Goal: Contribute content: Contribute content

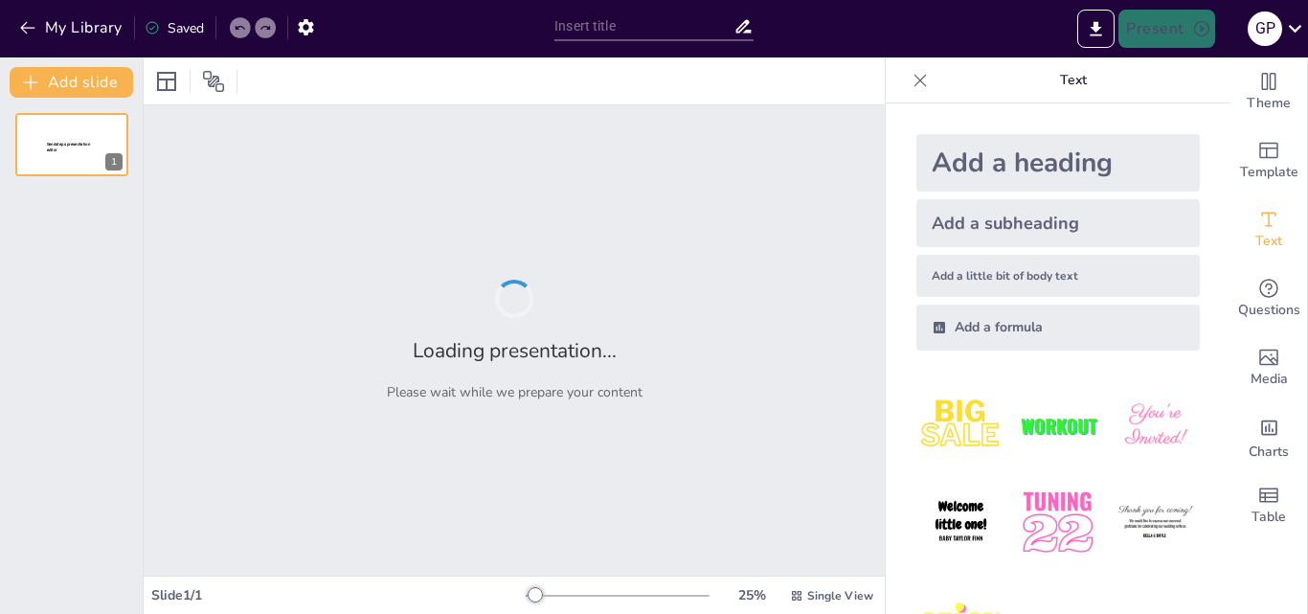
type input "[PERSON_NAME] Hacia la ESI: El Poder de los Deportes Alternativos"
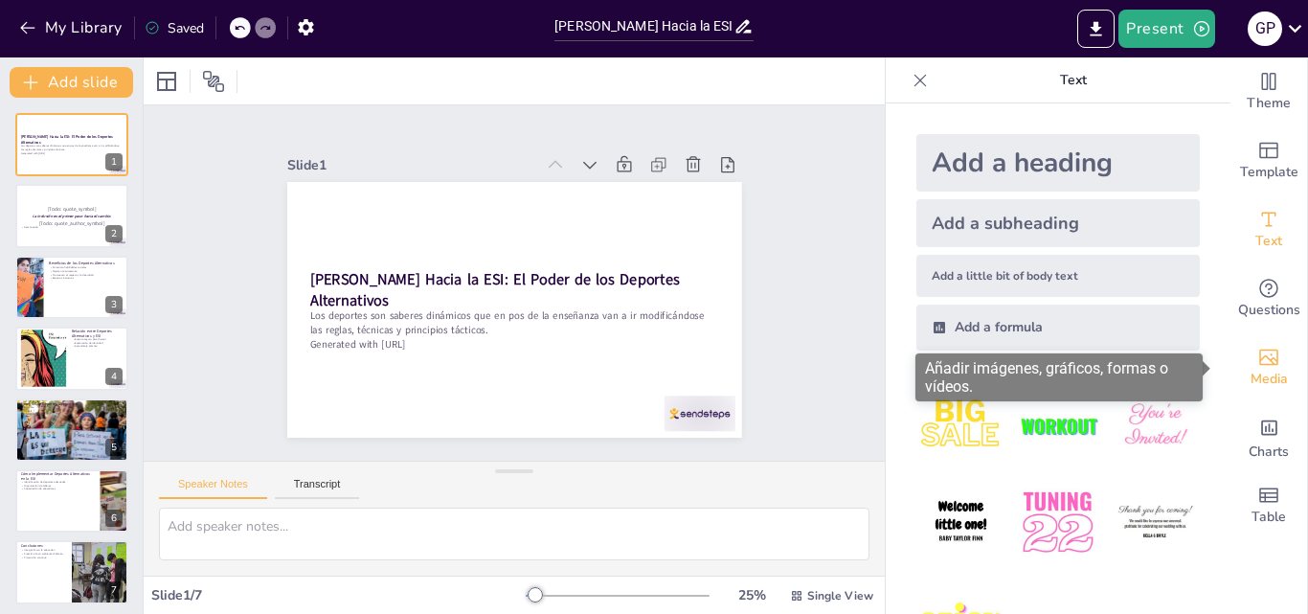
click at [1250, 369] on span "Media" at bounding box center [1268, 379] width 37 height 21
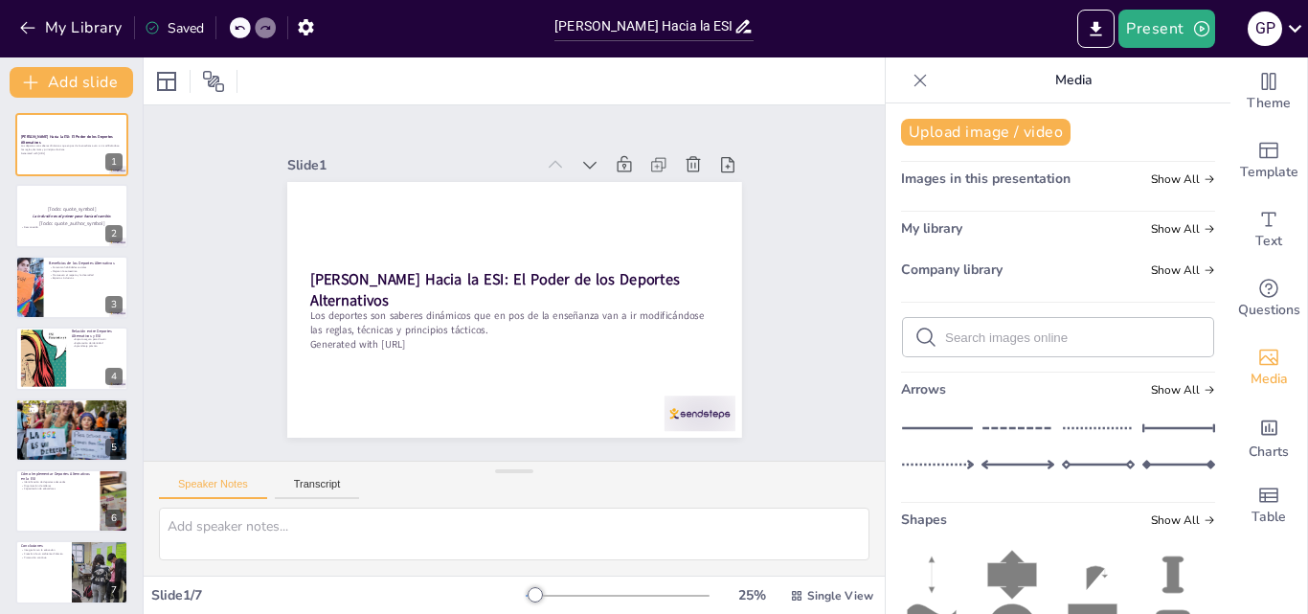
click at [1115, 330] on input "text" at bounding box center [1073, 337] width 257 height 14
type input "e"
type input "Educacion sexual integral deportes alternativos"
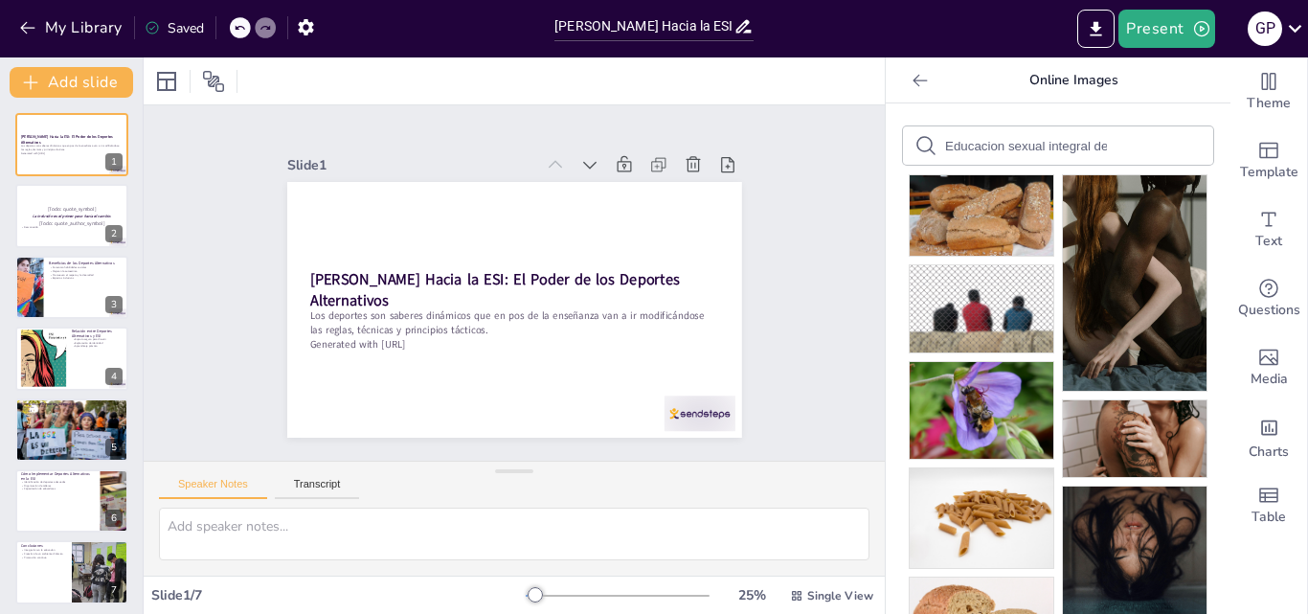
click at [1040, 150] on input "Educacion sexual integral deportes alternativos" at bounding box center [1026, 146] width 162 height 14
click at [68, 220] on p "[Todo: quote_author_symbol]" at bounding box center [71, 222] width 103 height 9
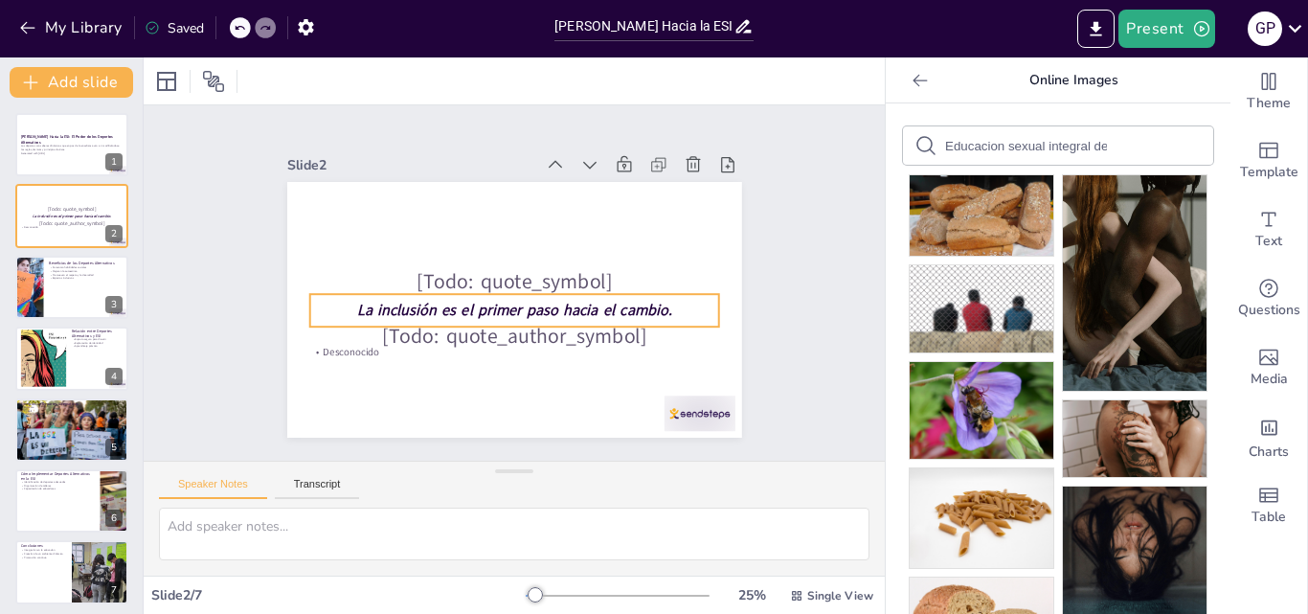
click at [426, 304] on strong "La inclusión es el primer paso hacia el cambio." at bounding box center [500, 306] width 283 height 175
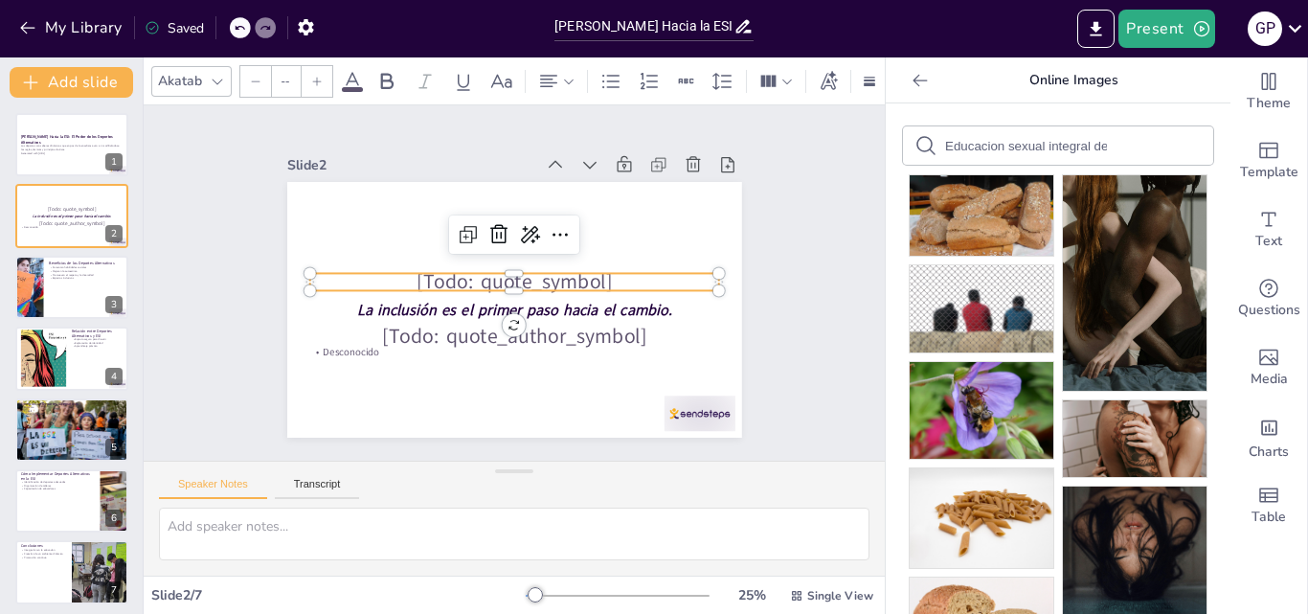
type input "64"
click at [501, 279] on p "[Todo: quote_symbol]" at bounding box center [514, 281] width 399 height 157
click at [38, 281] on div at bounding box center [28, 287] width 122 height 65
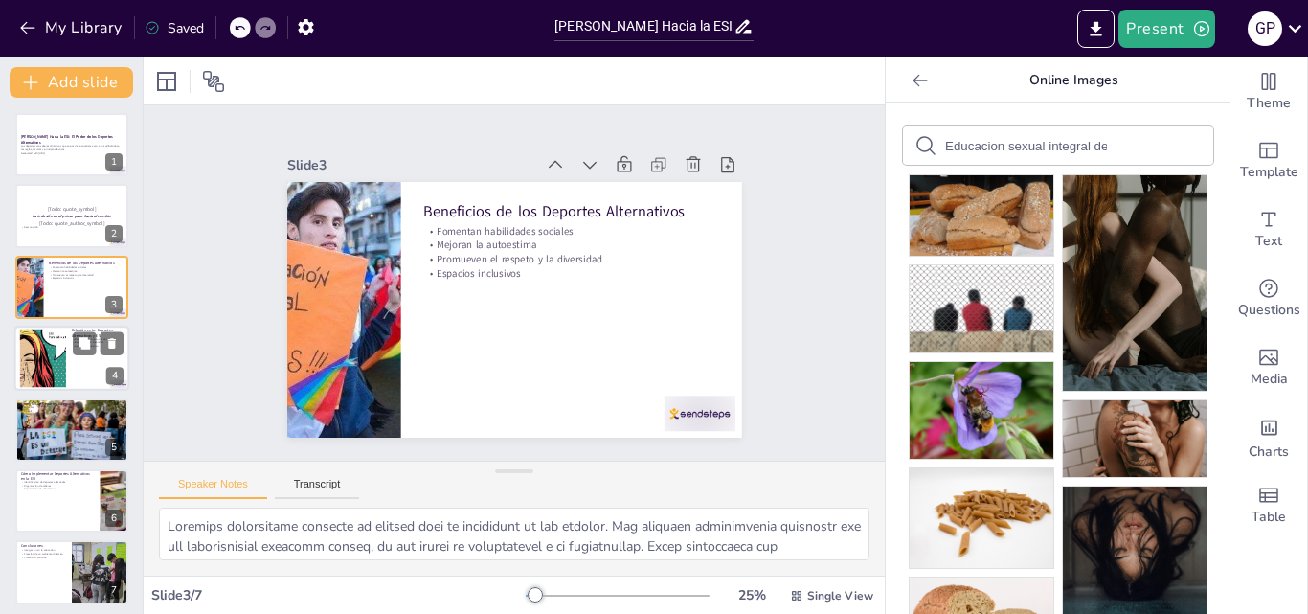
click at [44, 345] on div at bounding box center [43, 358] width 84 height 58
type textarea "Proporcionar un espacio seguro para discutir temas de ESI es esencial. Los depo…"
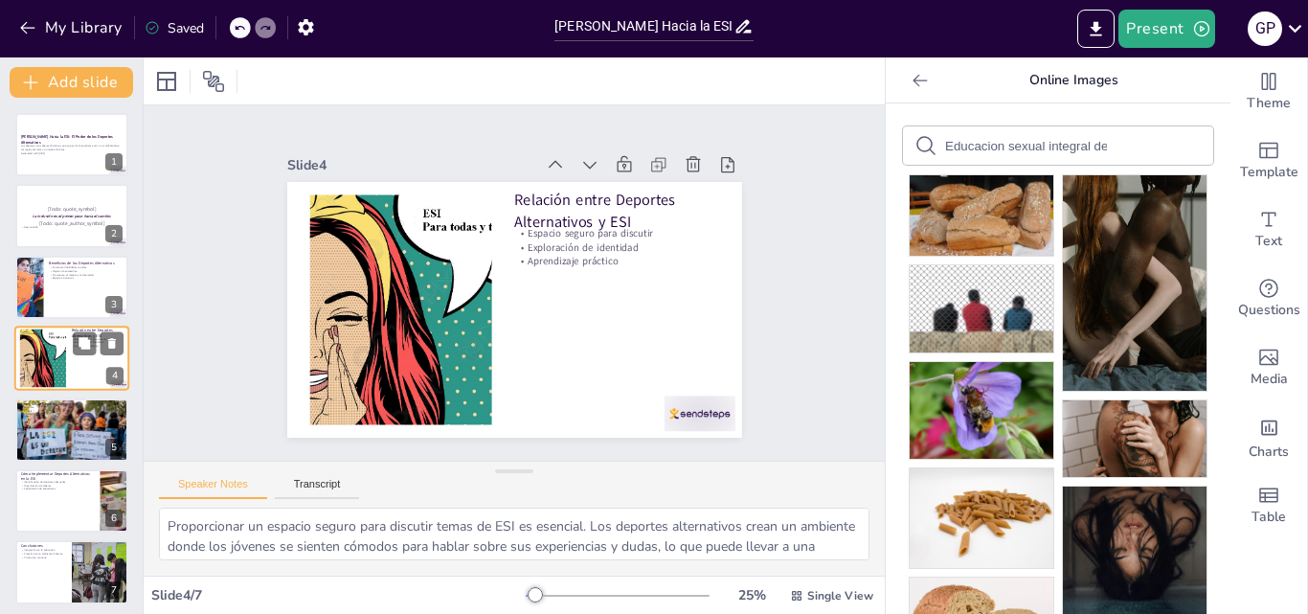
scroll to position [3, 0]
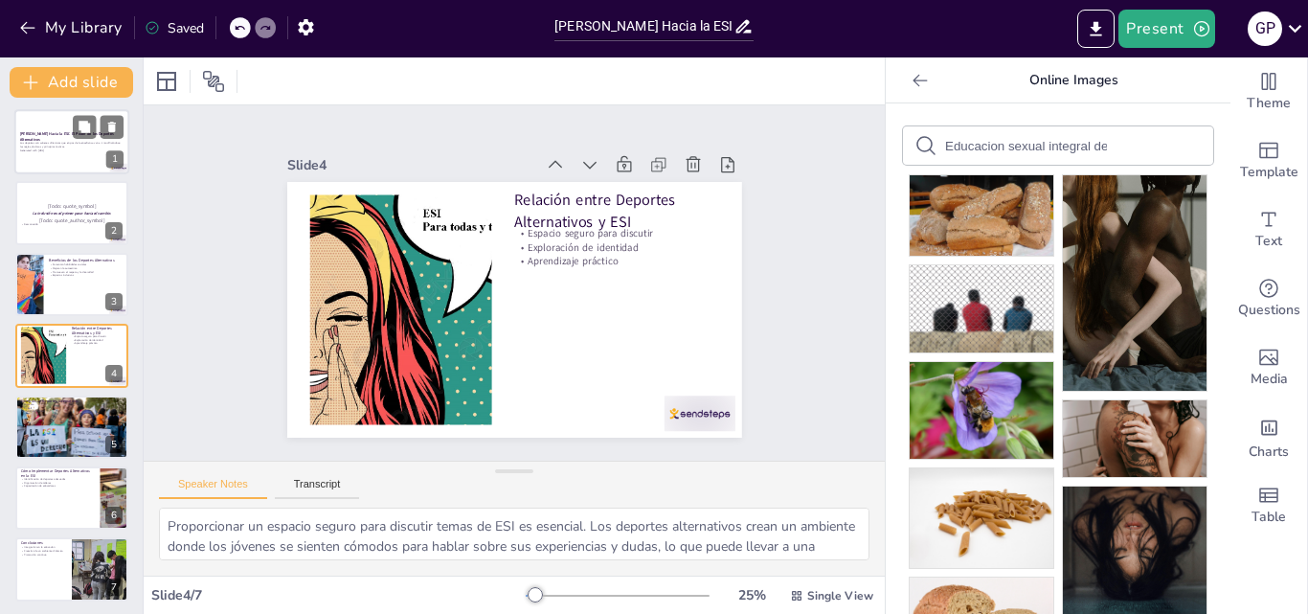
click at [41, 149] on p "Generated with Sendsteps.ai" at bounding box center [71, 150] width 103 height 4
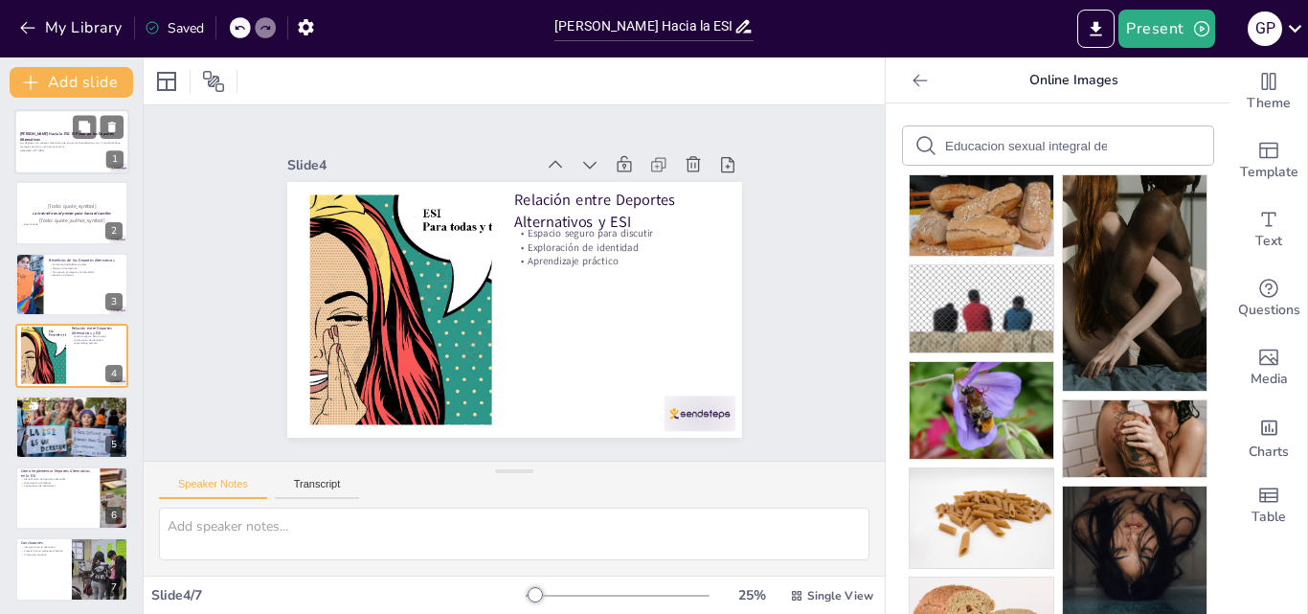
scroll to position [0, 0]
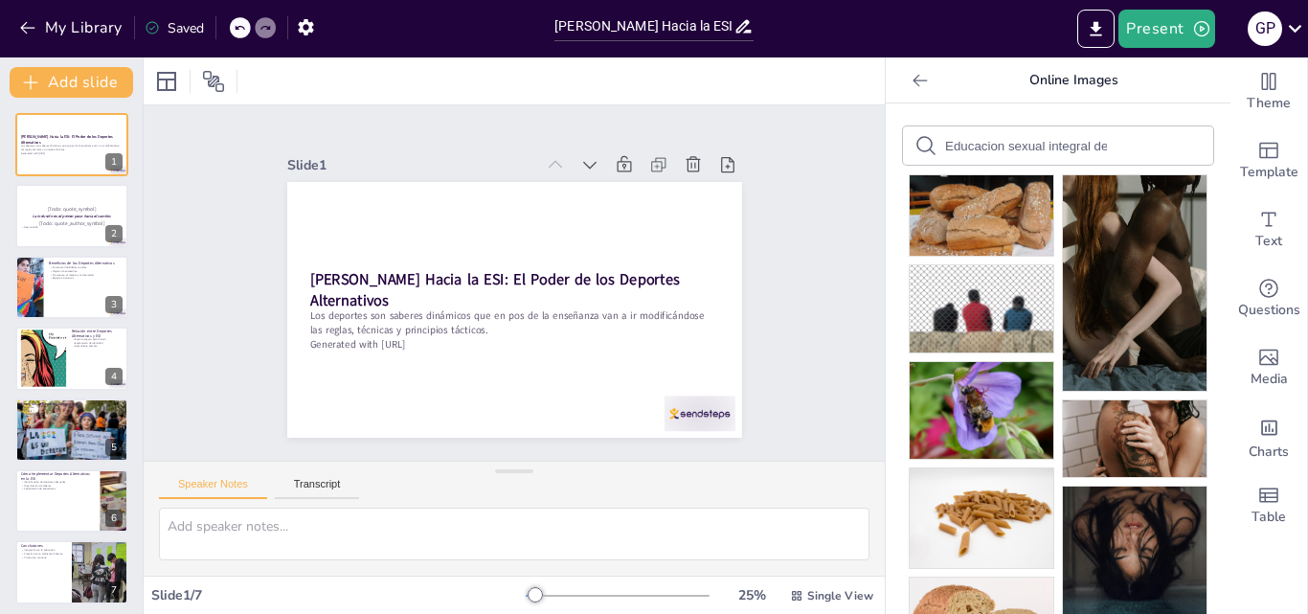
click at [973, 137] on form "Educacion sexual integral deportes alternativos" at bounding box center [1026, 146] width 162 height 18
click at [1103, 146] on div "Educacion sexual integral deportes alternativos" at bounding box center [1058, 145] width 310 height 38
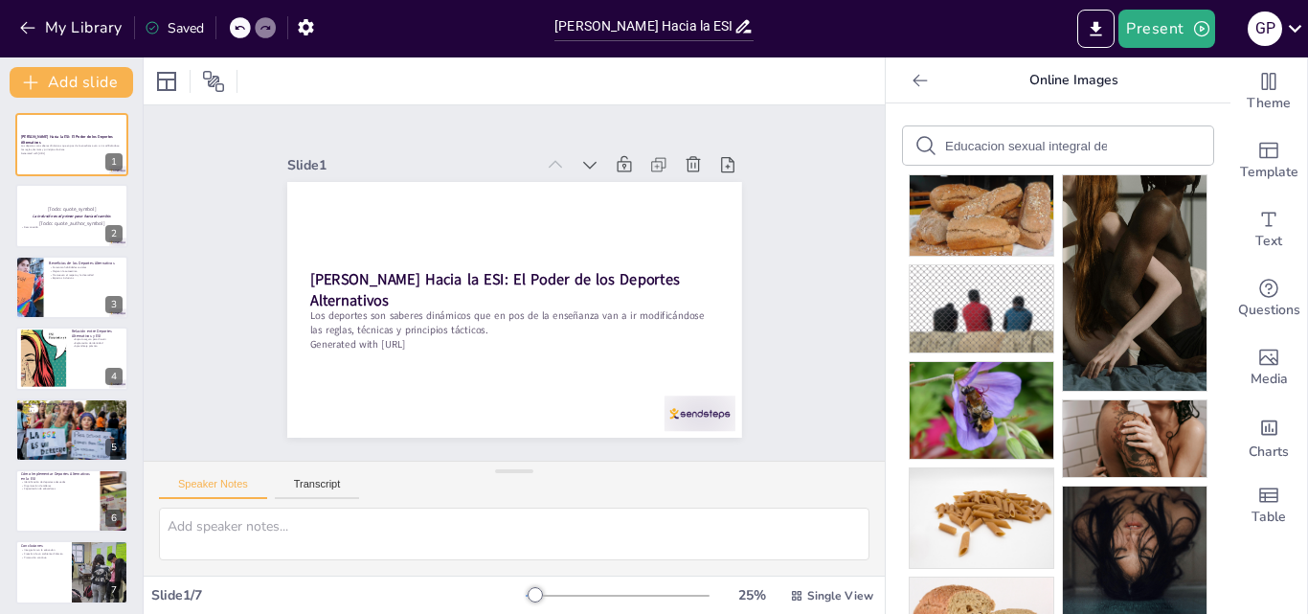
click at [1103, 146] on div "Educacion sexual integral deportes alternativos" at bounding box center [1058, 145] width 310 height 38
click at [1092, 142] on div "Educacion sexual integral deportes alternativos" at bounding box center [1058, 145] width 310 height 38
click at [1092, 141] on div "Educacion sexual integral deportes alternativos" at bounding box center [1058, 145] width 310 height 38
click at [1018, 150] on input "Educacion sexual integral deportes alternativos" at bounding box center [1026, 146] width 162 height 14
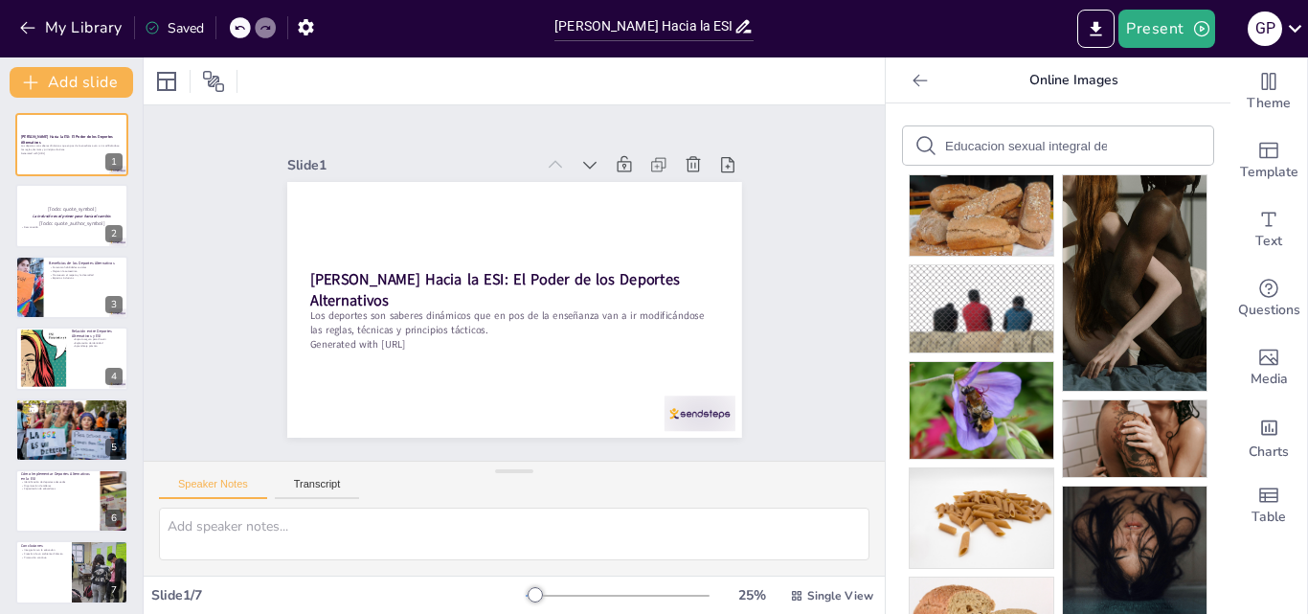
click at [1018, 150] on input "Educacion sexual integral deportes alternativos" at bounding box center [1026, 146] width 162 height 14
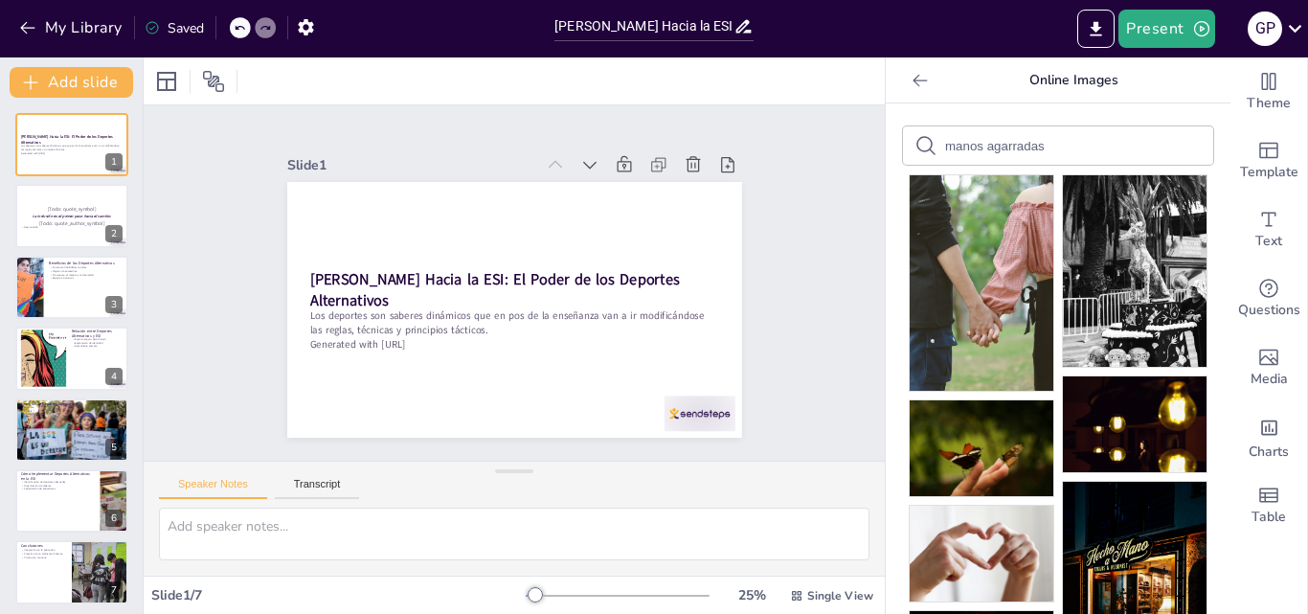
click at [1014, 155] on div "manos agarradas" at bounding box center [1058, 145] width 310 height 38
click at [1043, 141] on input "manos agarradas" at bounding box center [1026, 146] width 162 height 14
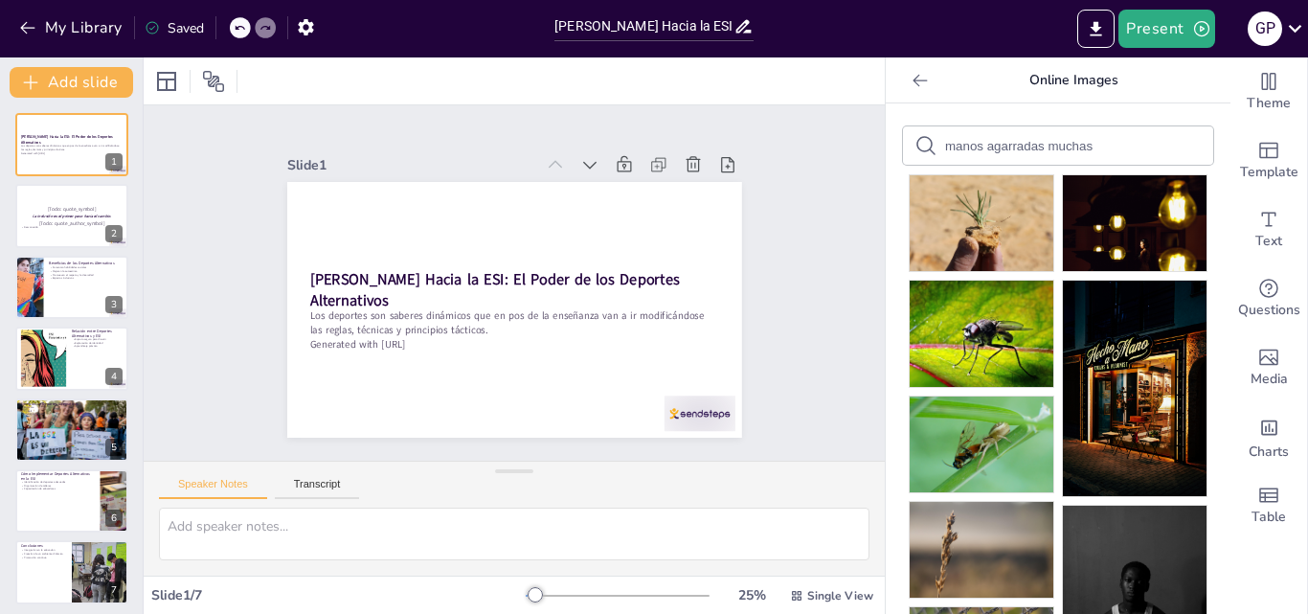
drag, startPoint x: 1080, startPoint y: 146, endPoint x: 974, endPoint y: 157, distance: 106.8
click at [974, 157] on div "manos agarradas muchas" at bounding box center [1058, 145] width 310 height 38
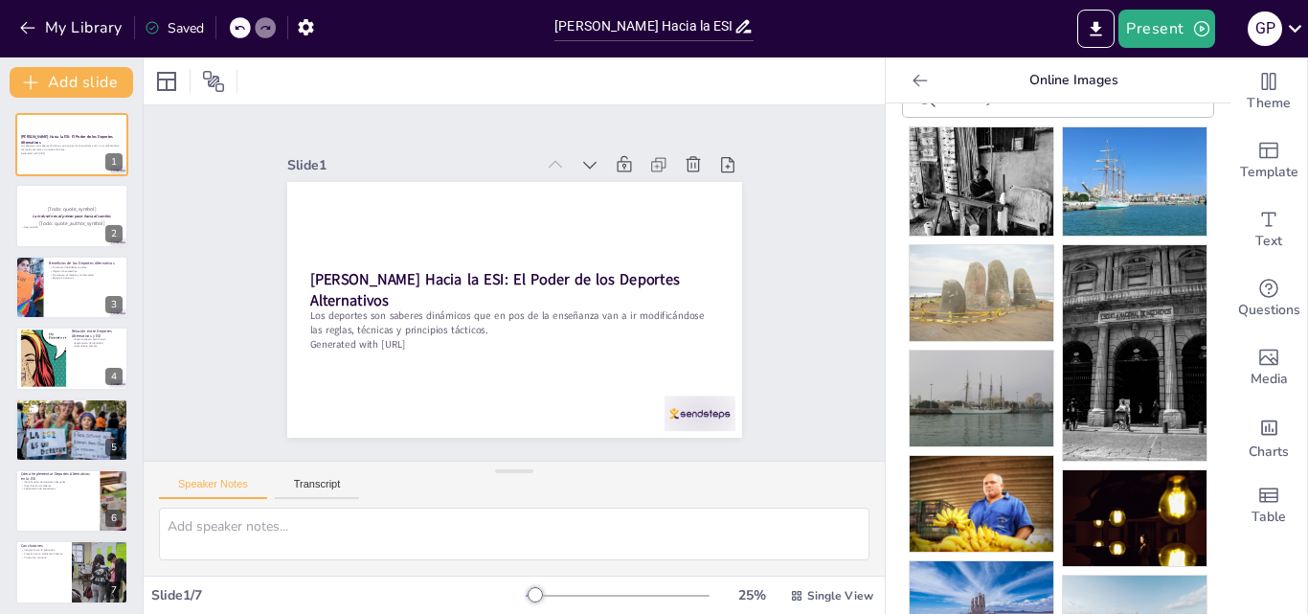
scroll to position [379, 0]
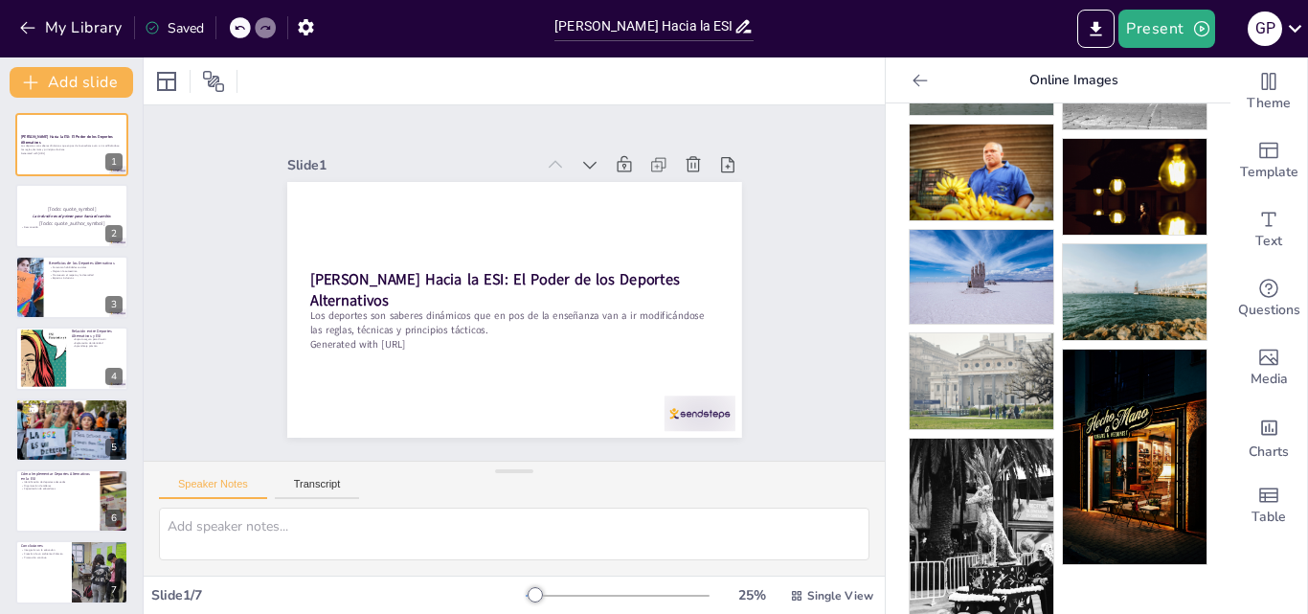
drag, startPoint x: 1182, startPoint y: 413, endPoint x: 1195, endPoint y: 447, distance: 36.6
click at [1195, 447] on div "manos juntas escuela Pexels , by Walter Alejandro Pexels , by Rafael Rodrigues …" at bounding box center [1058, 358] width 345 height 510
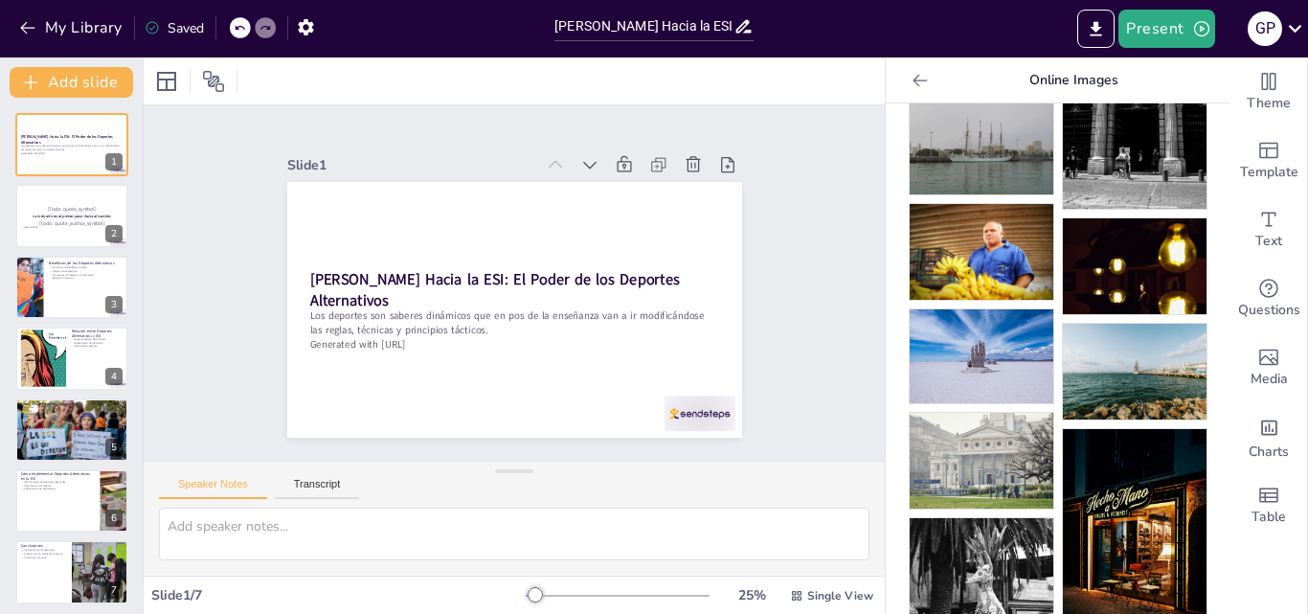
scroll to position [0, 0]
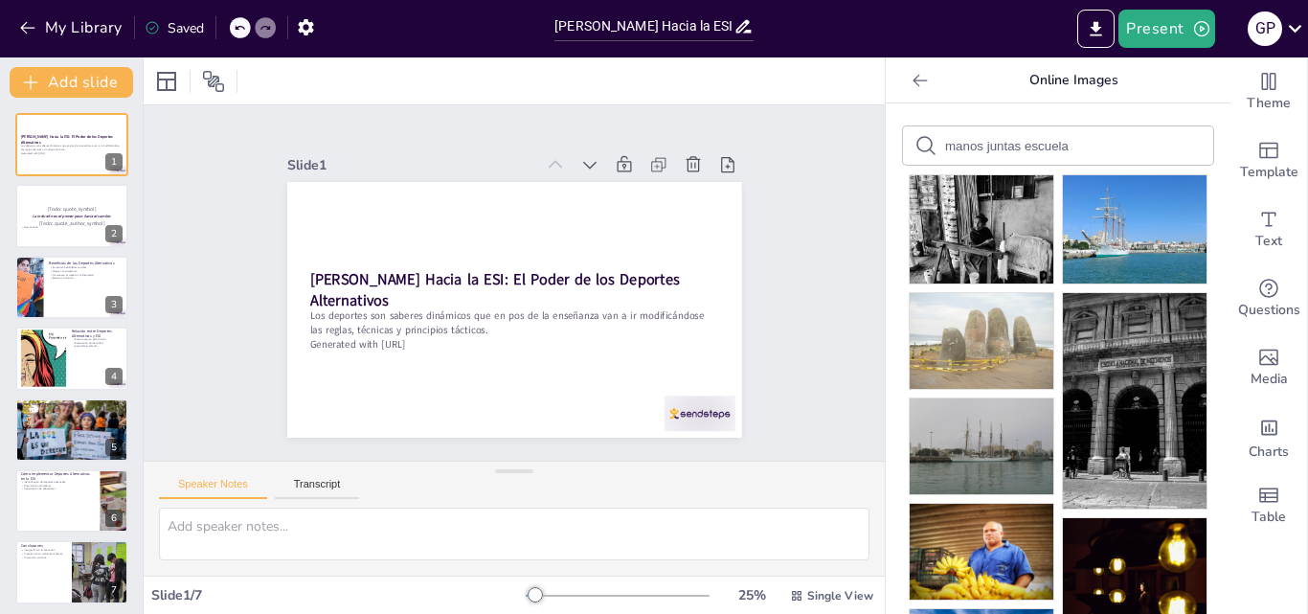
click at [1089, 151] on input "manos juntas escuela" at bounding box center [1026, 146] width 162 height 14
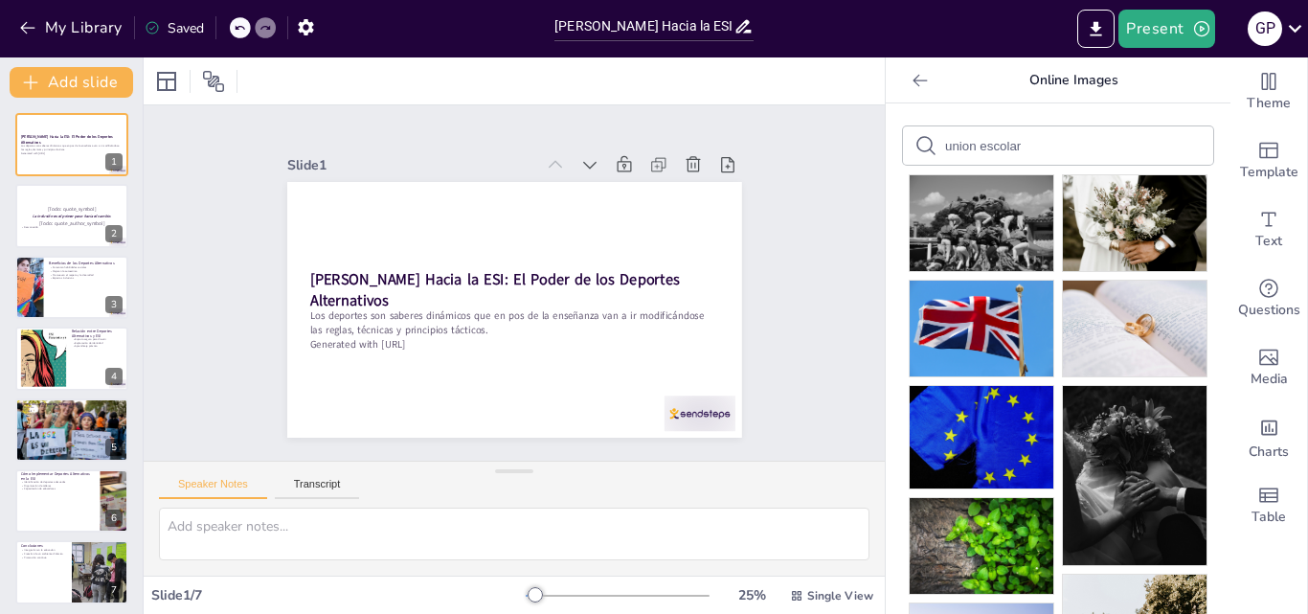
click at [1034, 150] on input "union escolar" at bounding box center [1026, 146] width 162 height 14
type input "paz"
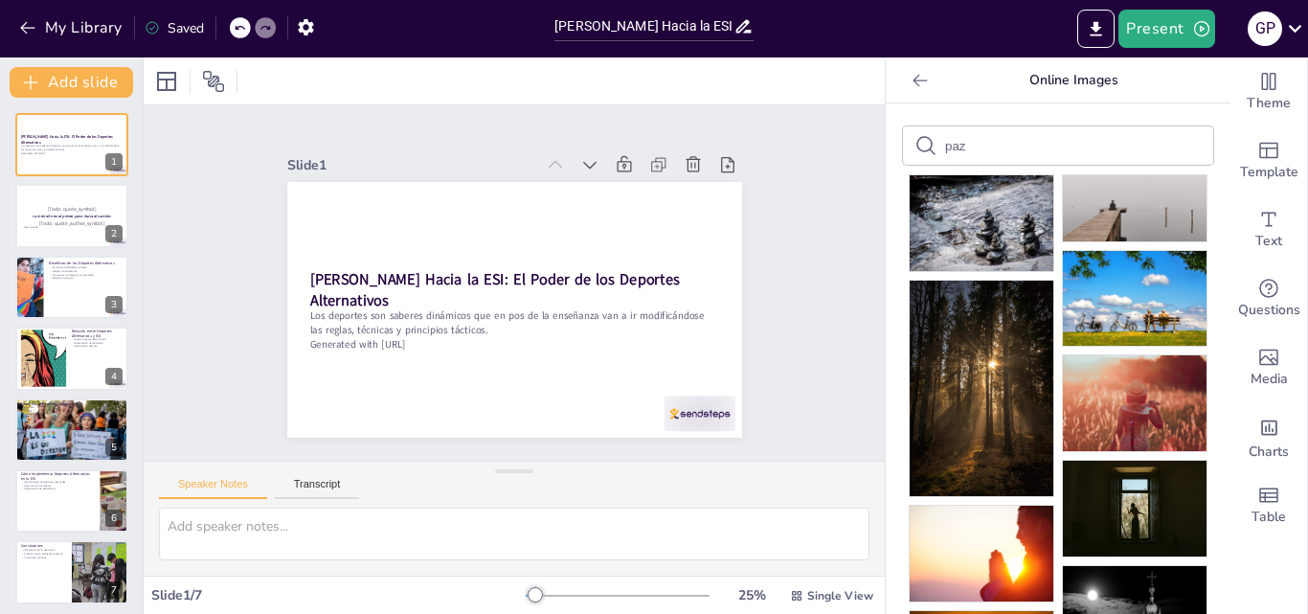
click at [911, 83] on icon at bounding box center [920, 80] width 19 height 19
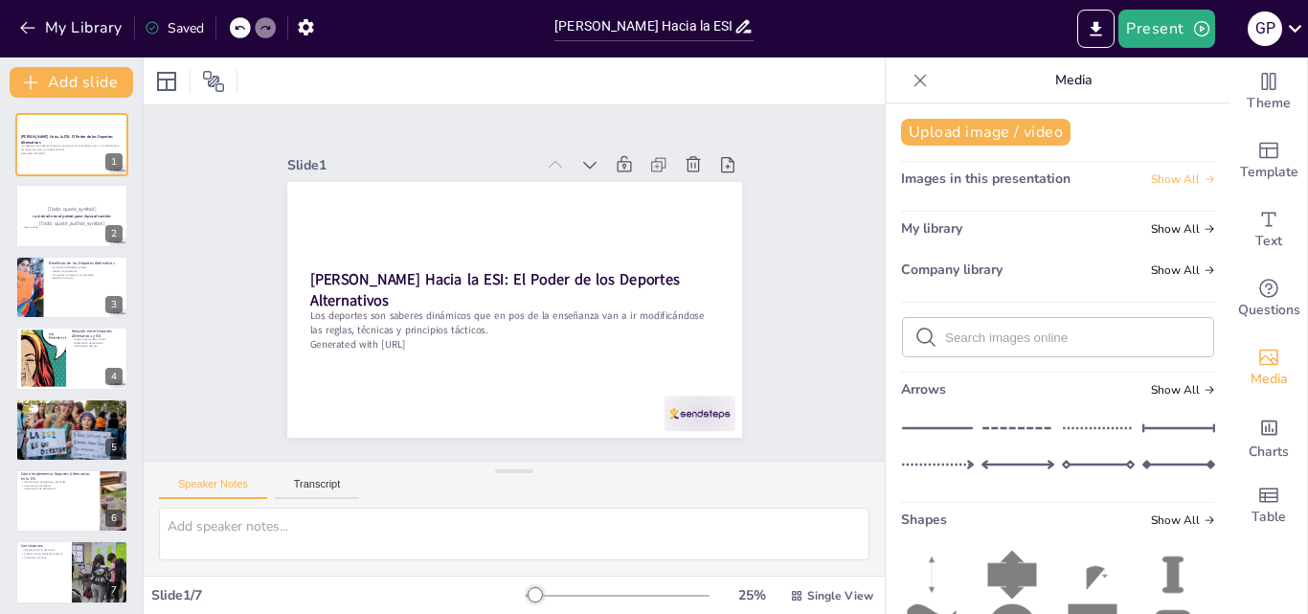
click at [1166, 178] on span "Show All" at bounding box center [1183, 178] width 64 height 13
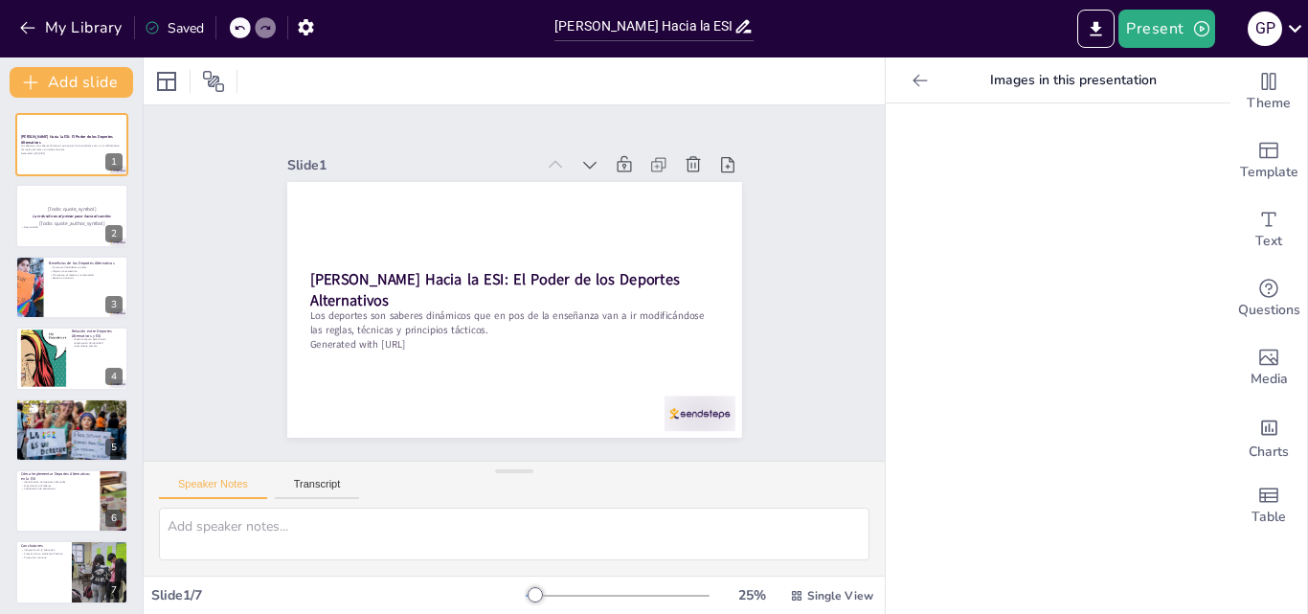
click at [912, 80] on icon at bounding box center [919, 80] width 14 height 12
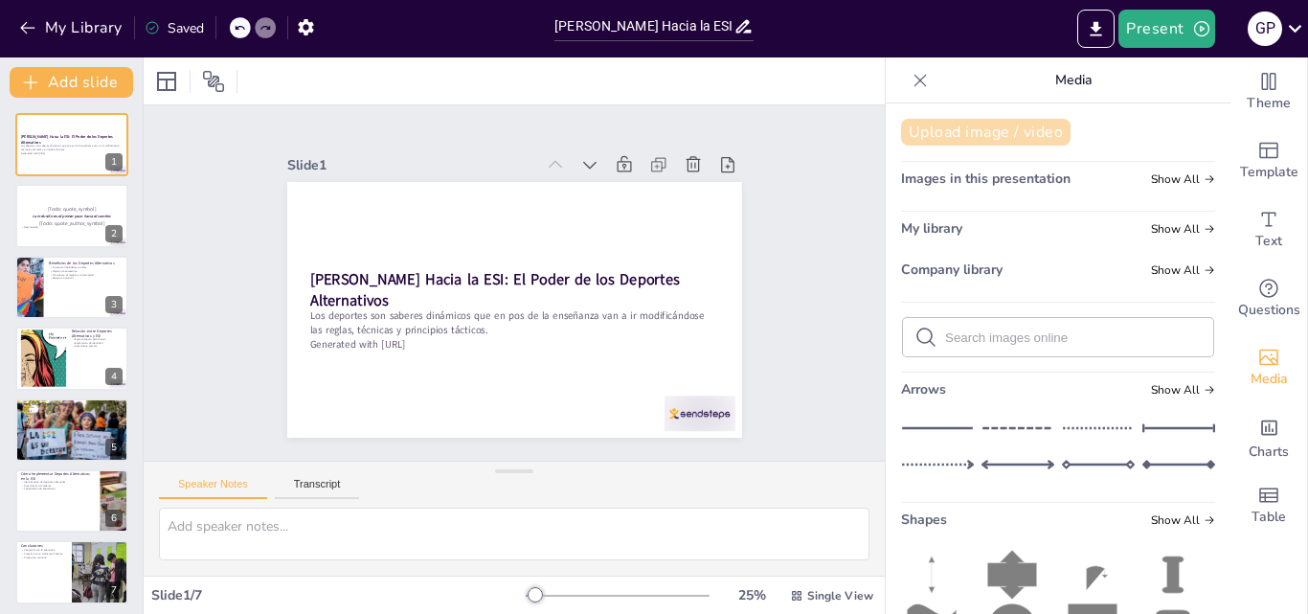
click at [1023, 131] on button "Upload image / video" at bounding box center [985, 132] width 169 height 27
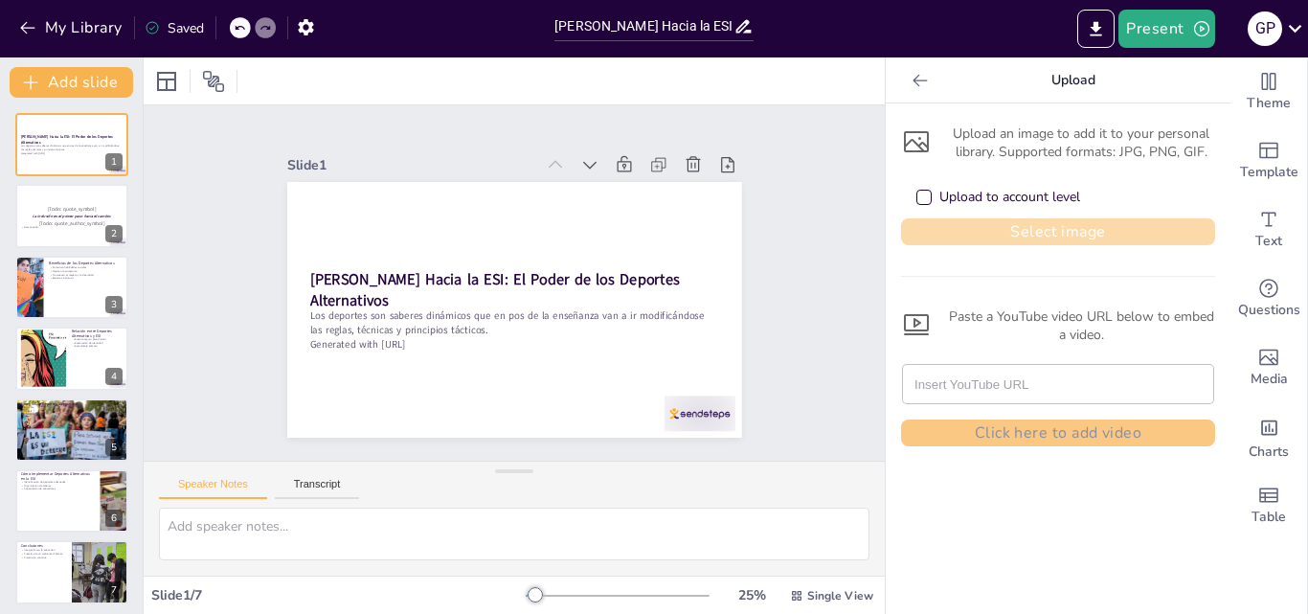
click at [1069, 232] on button "Select image" at bounding box center [1058, 231] width 314 height 27
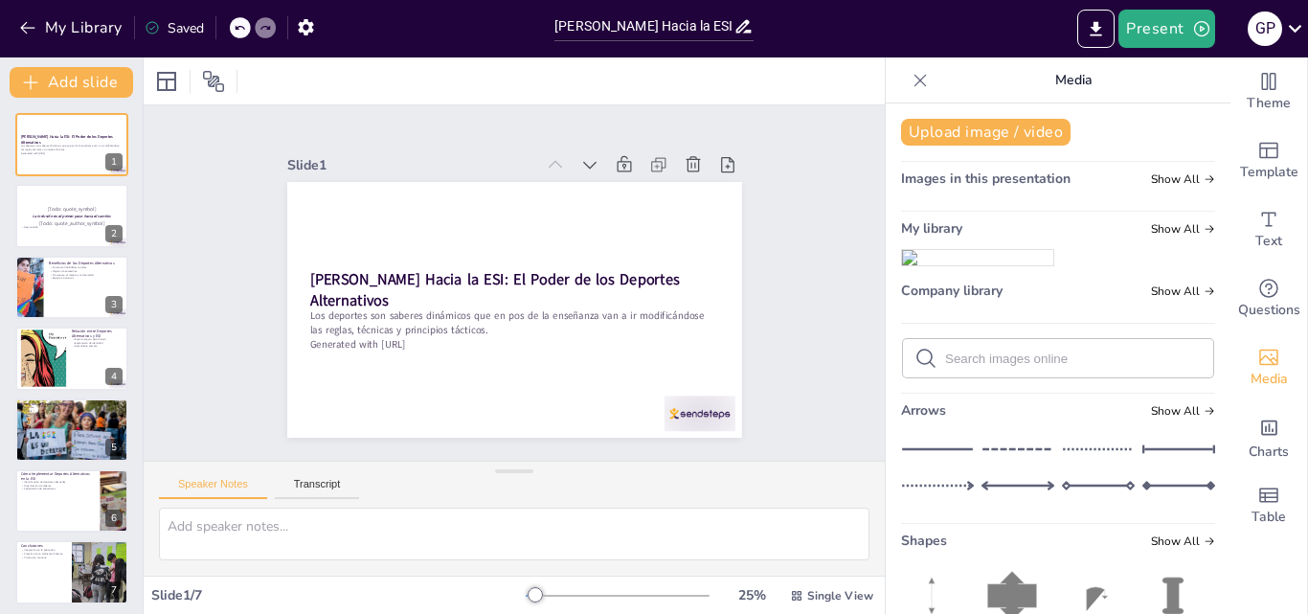
click at [985, 265] on img at bounding box center [977, 257] width 151 height 15
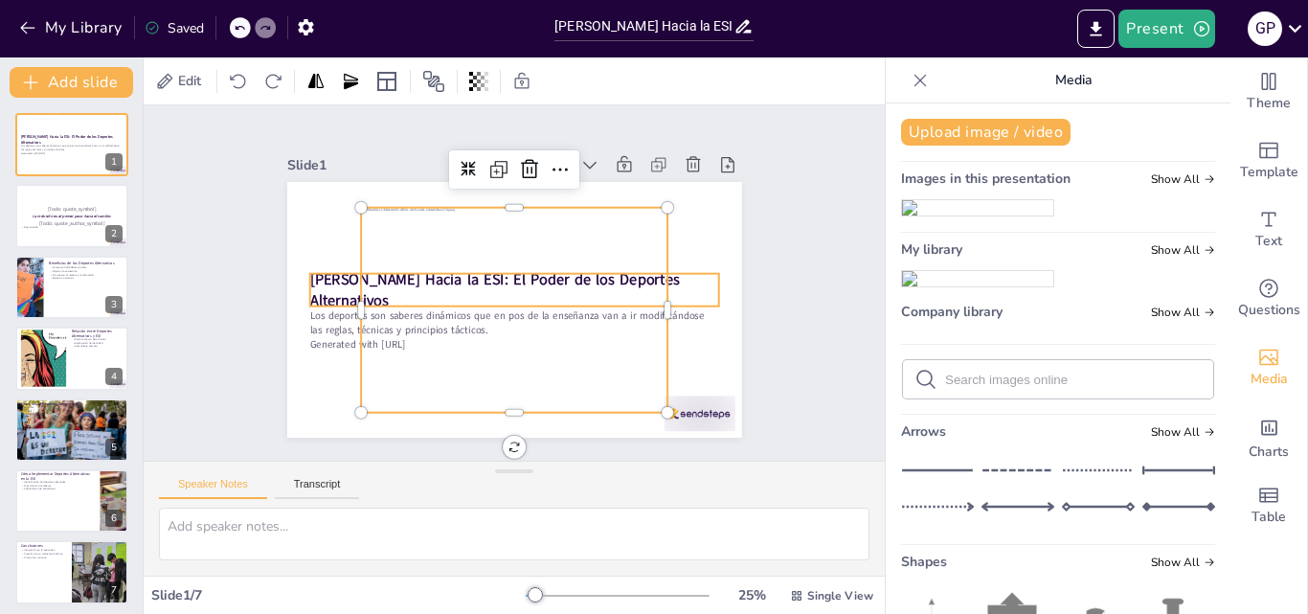
click at [327, 279] on strong "[PERSON_NAME] Hacia la ESI: El Poder de los Deportes Alternativos" at bounding box center [493, 275] width 371 height 97
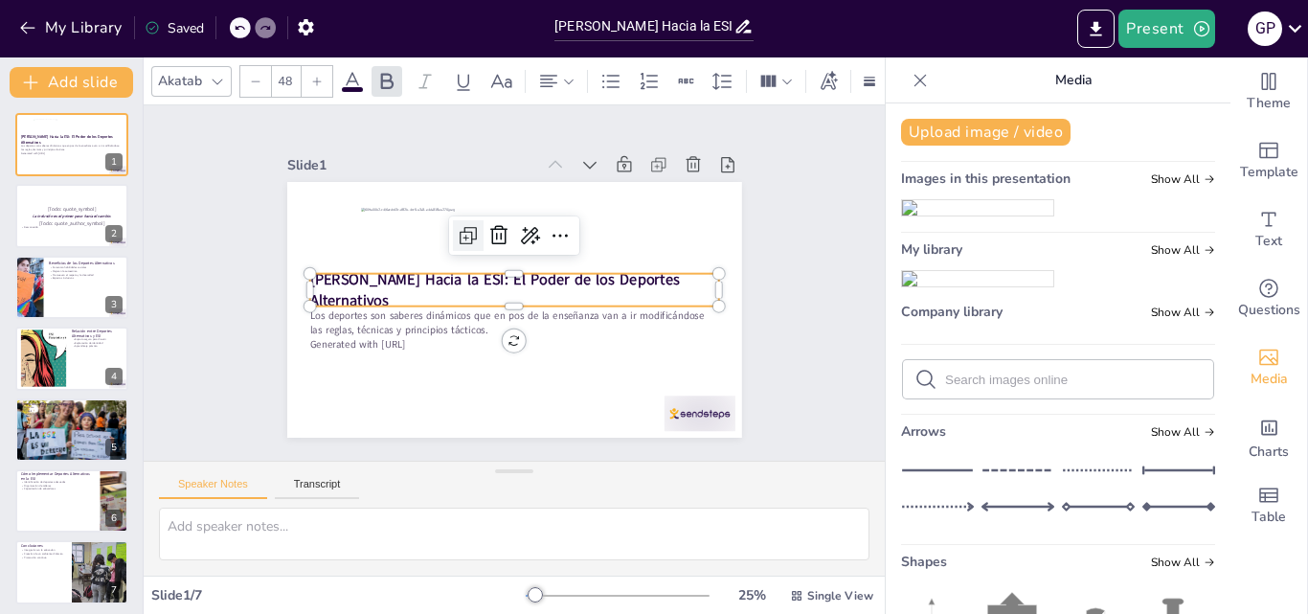
click at [461, 229] on icon at bounding box center [473, 230] width 25 height 25
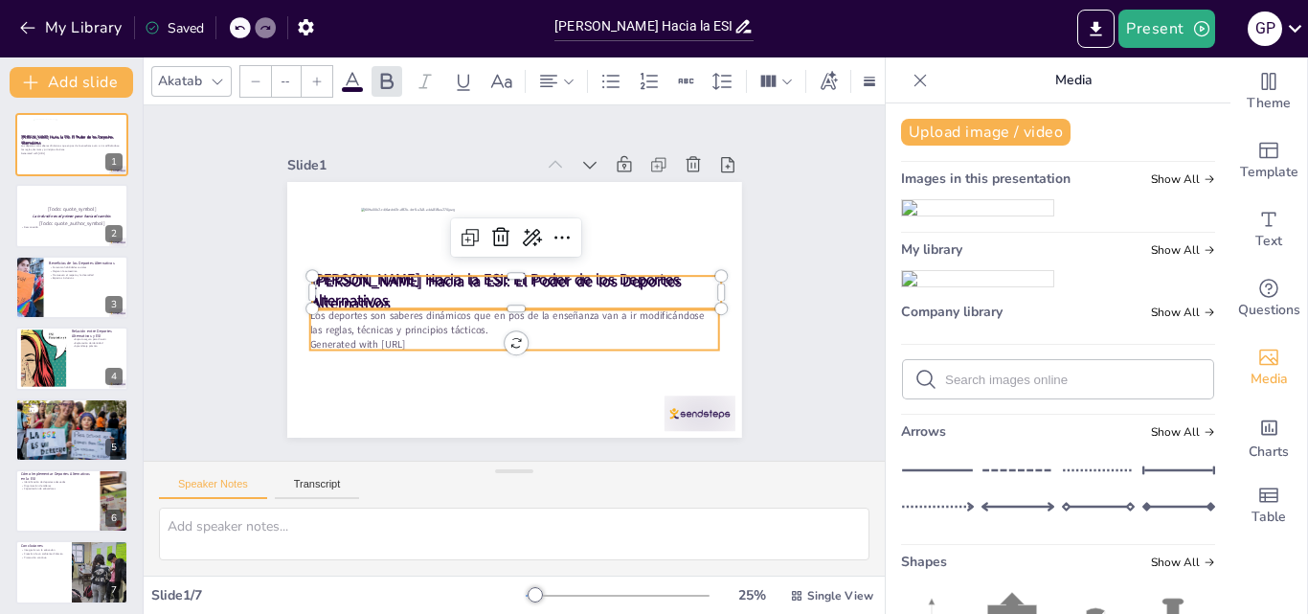
click at [331, 321] on p "Los deportes son saberes dinámicos que en pos de la enseñanza van a ir modificá…" at bounding box center [506, 321] width 406 height 113
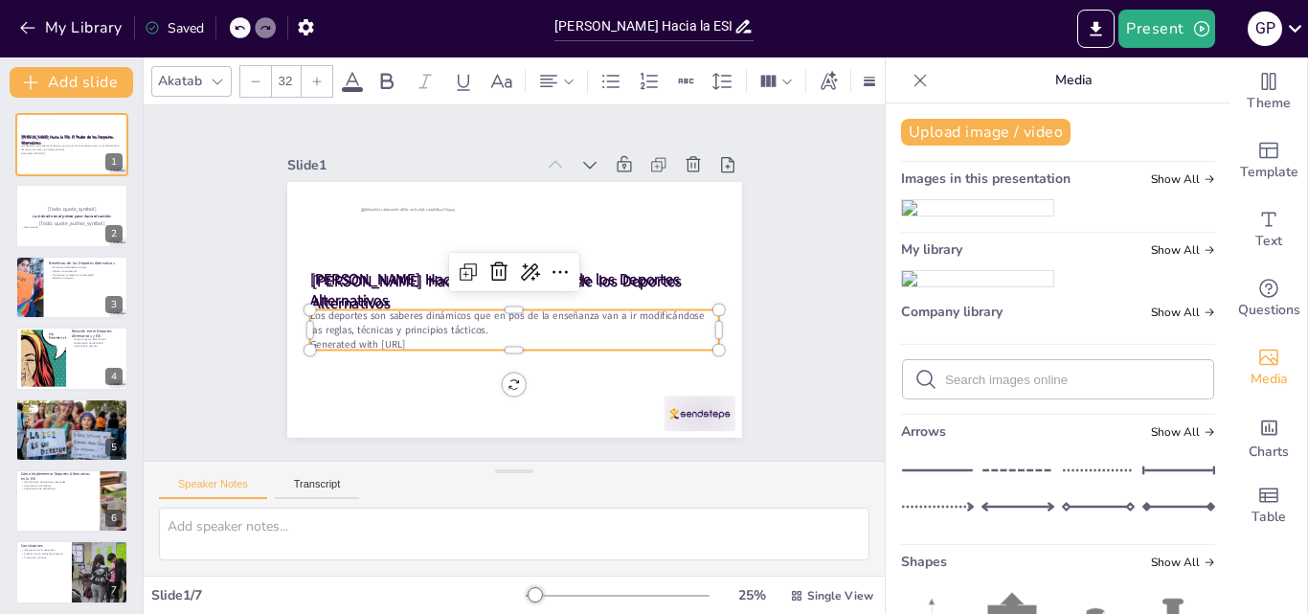
click at [237, 26] on icon at bounding box center [239, 27] width 11 height 11
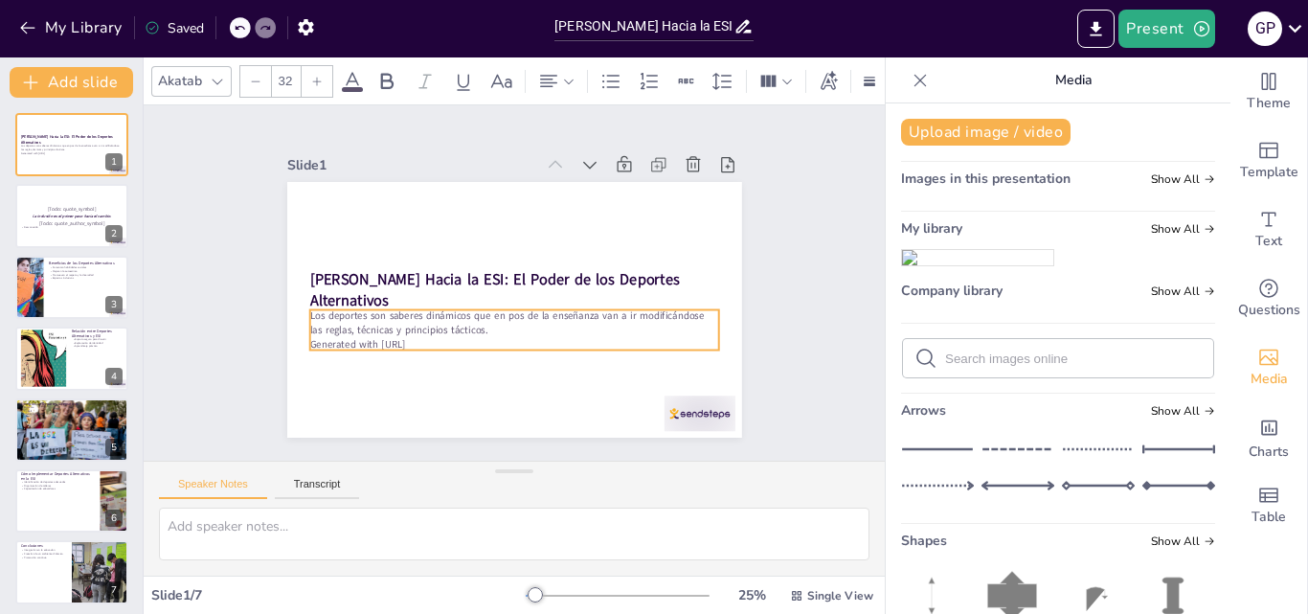
click at [502, 379] on div "Moviéndonos Hacia la ESI: El Poder de los Deportes Alternativos Los deportes so…" at bounding box center [508, 309] width 498 height 345
click at [502, 379] on div "Moviéndonos Hacia la ESI: El Poder de los Deportes Alternativos Los deportes so…" at bounding box center [493, 298] width 474 height 518
click at [502, 379] on div "Moviéndonos Hacia la ESI: El Poder de los Deportes Alternativos Los deportes so…" at bounding box center [511, 310] width 479 height 302
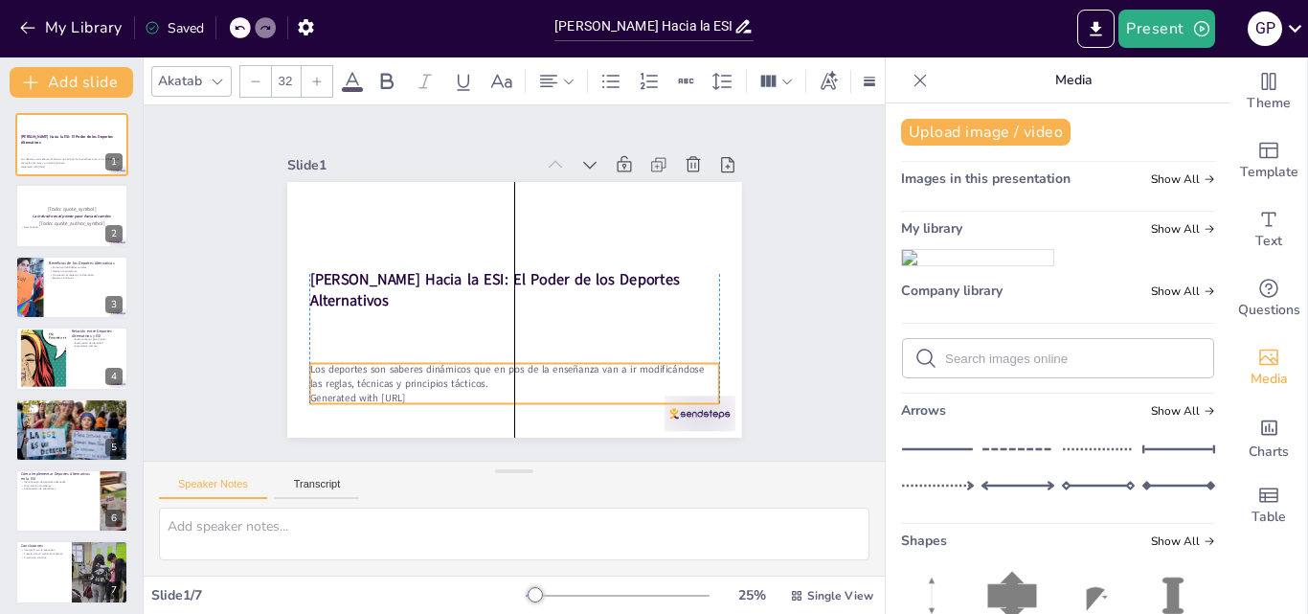
drag, startPoint x: 496, startPoint y: 339, endPoint x: 489, endPoint y: 392, distance: 53.1
click at [489, 258] on div "Moviéndonos Hacia la ESI: El Poder de los Deportes Alternativos Los deportes so…" at bounding box center [545, 187] width 432 height 141
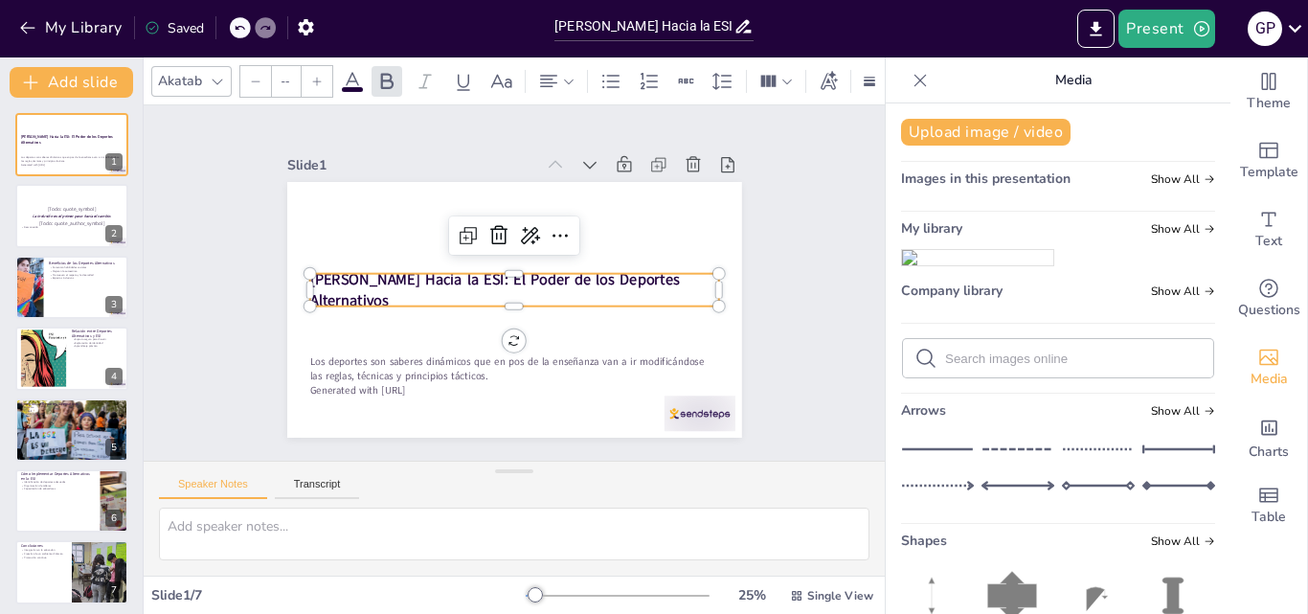
type input "48"
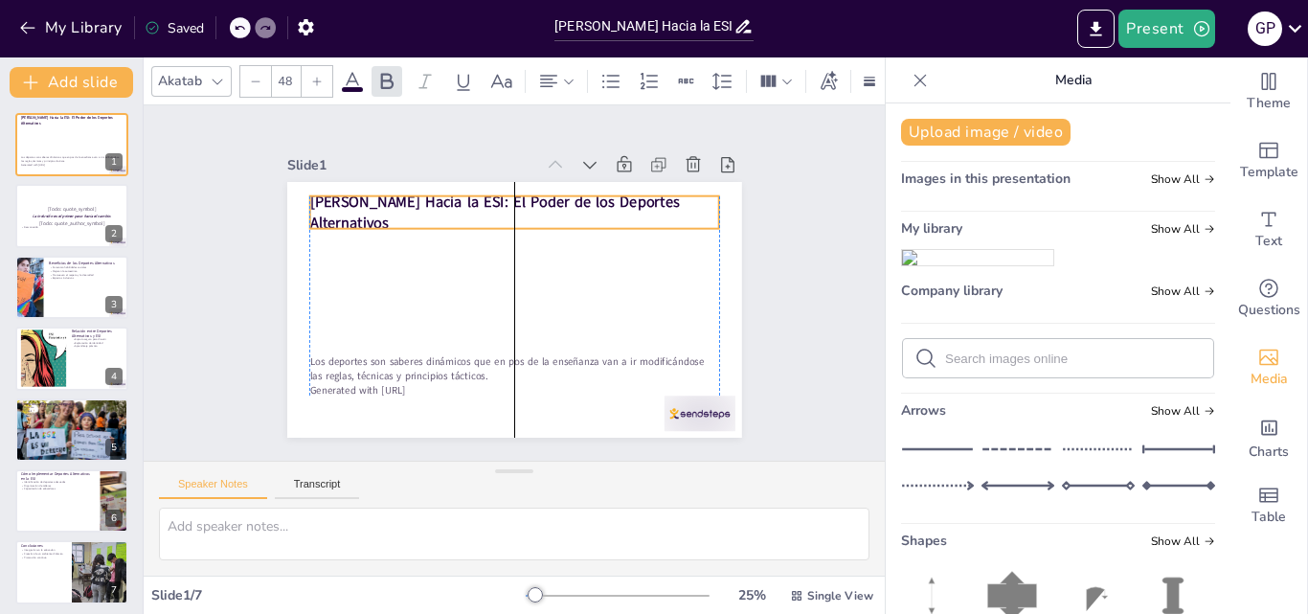
drag, startPoint x: 506, startPoint y: 264, endPoint x: 503, endPoint y: 187, distance: 77.6
click at [503, 187] on strong "[PERSON_NAME] Hacia la ESI: El Poder de los Deportes Alternativos" at bounding box center [510, 198] width 371 height 97
click at [570, 70] on div at bounding box center [556, 81] width 38 height 23
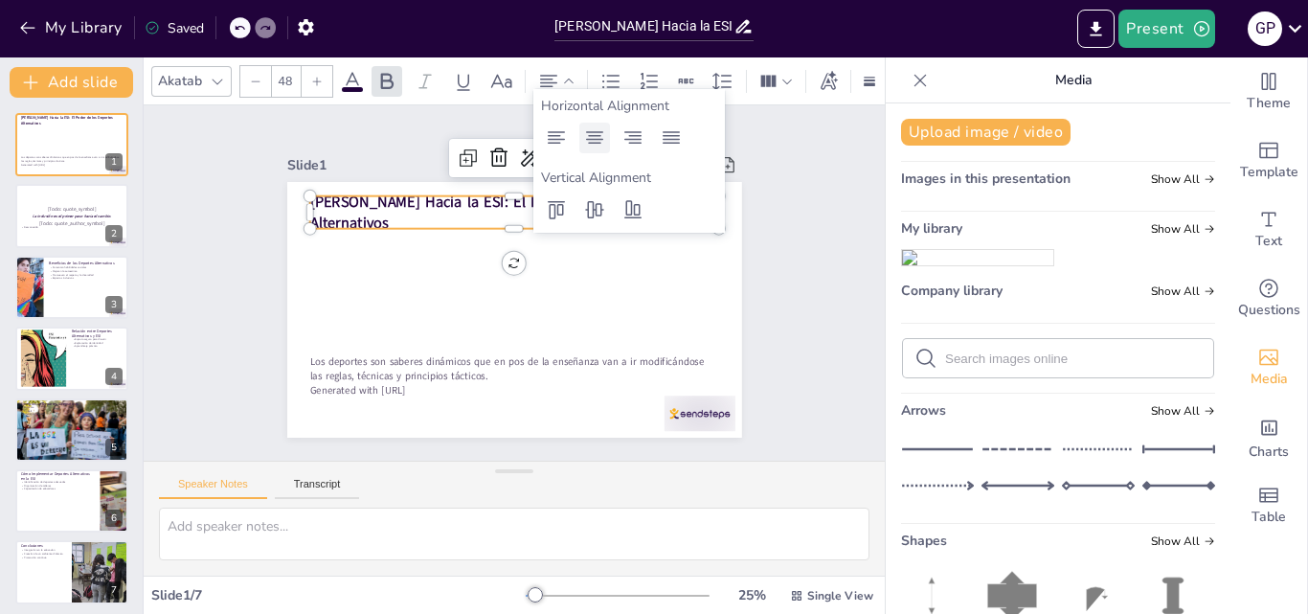
click at [600, 145] on icon at bounding box center [594, 137] width 23 height 23
click at [554, 135] on icon at bounding box center [556, 137] width 17 height 12
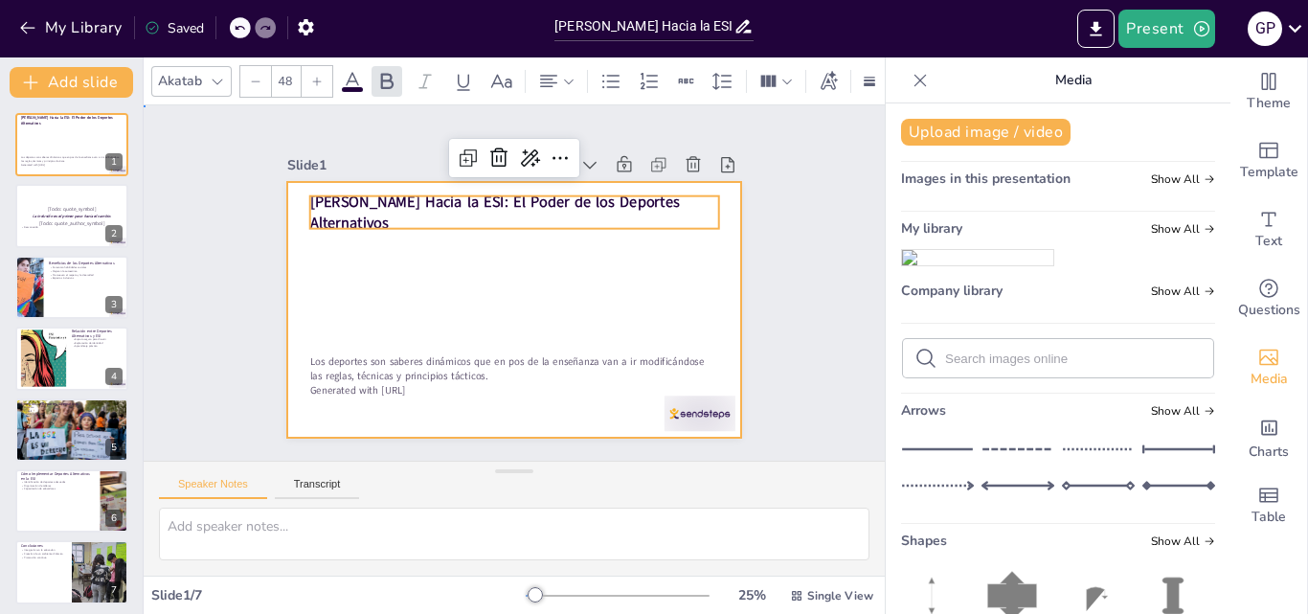
click at [438, 302] on div at bounding box center [511, 310] width 479 height 302
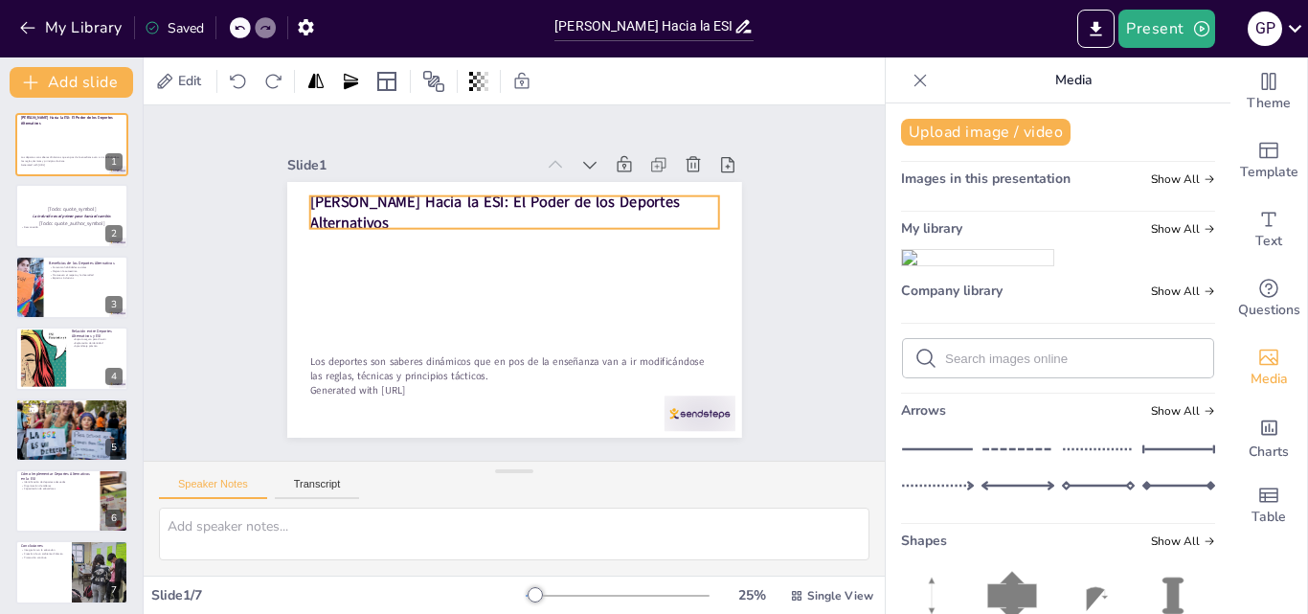
click at [363, 215] on span "[PERSON_NAME] Hacia la ESI: El Poder de los Deportes Alternativos" at bounding box center [510, 198] width 371 height 97
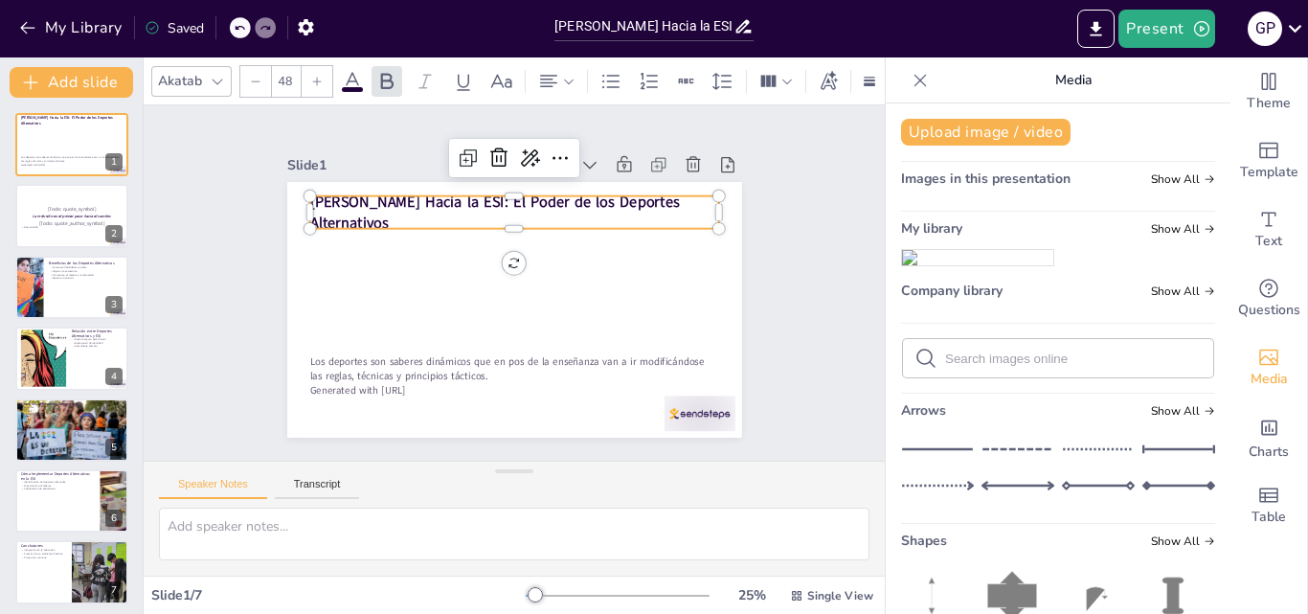
click at [350, 87] on span at bounding box center [352, 89] width 21 height 5
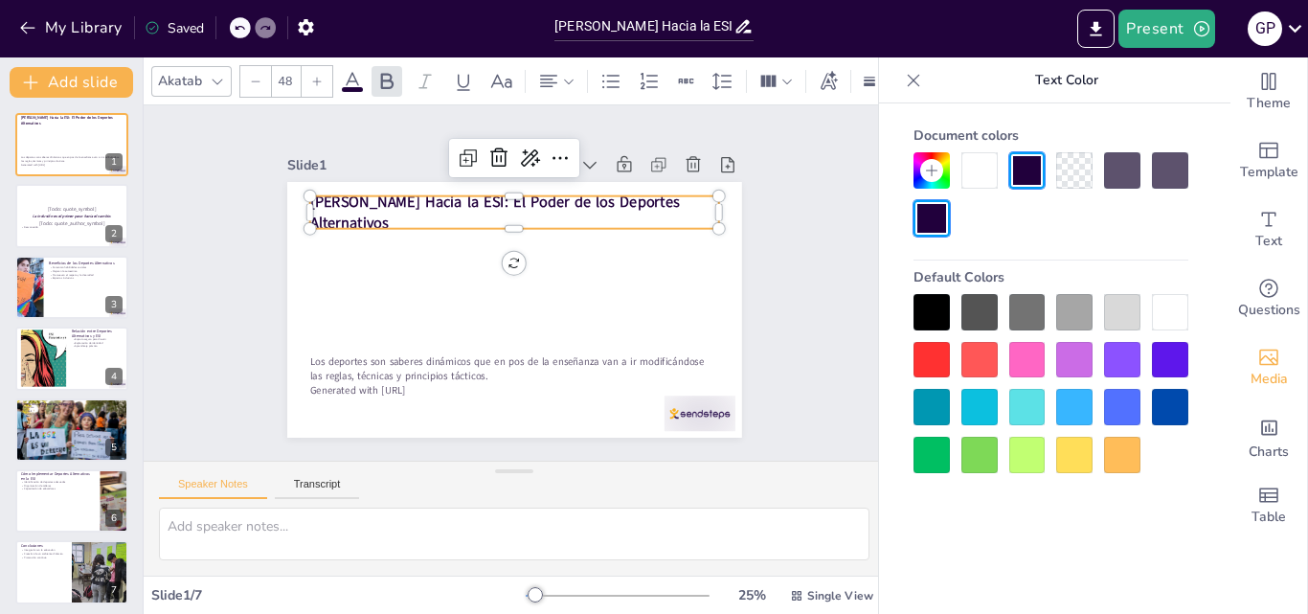
click at [1029, 399] on div at bounding box center [1027, 407] width 36 height 36
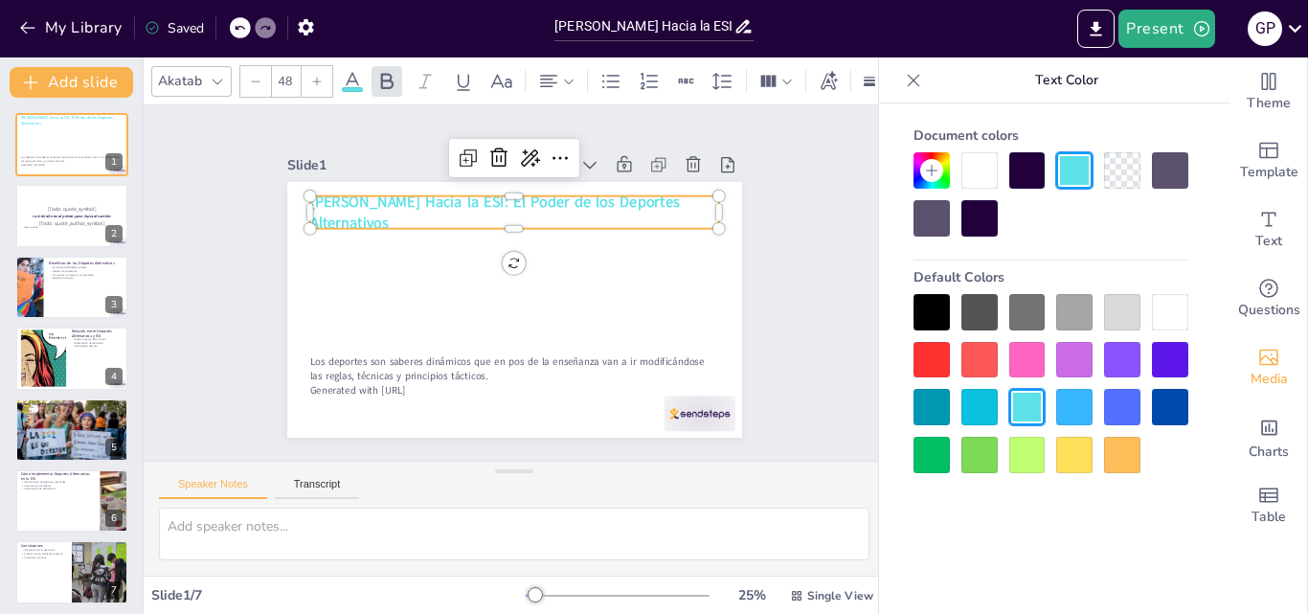
click at [1082, 350] on div at bounding box center [1074, 360] width 36 height 36
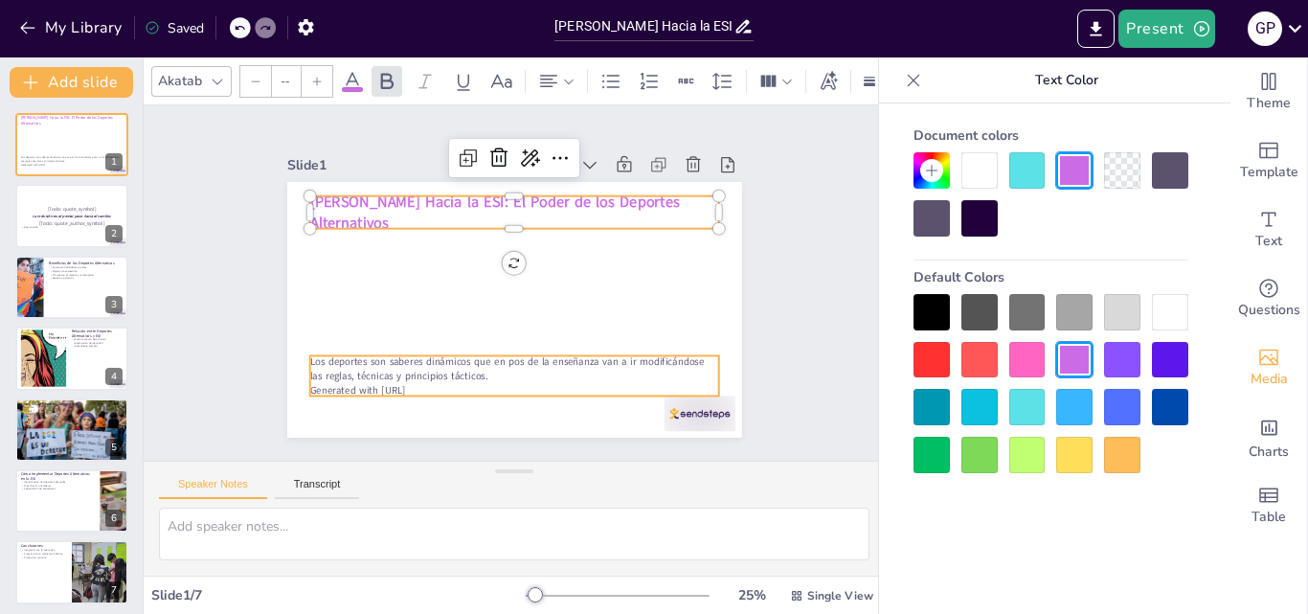
type input "32"
click at [346, 358] on span "Generated with Sendsteps.ai" at bounding box center [331, 336] width 95 height 43
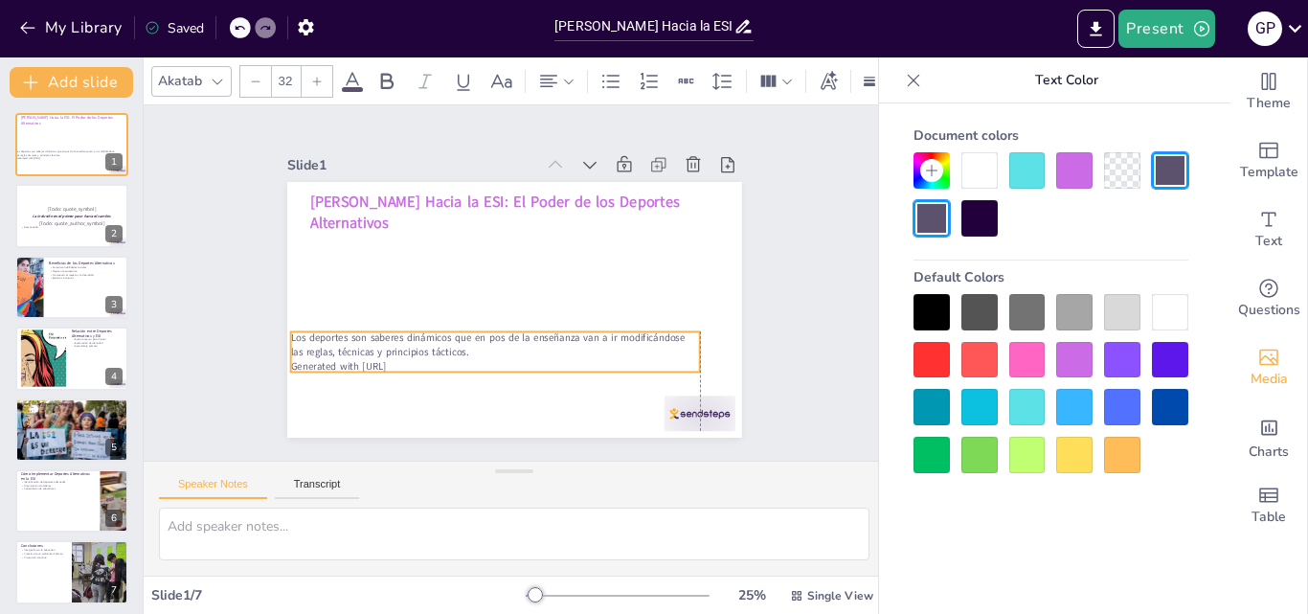
drag, startPoint x: 435, startPoint y: 379, endPoint x: 423, endPoint y: 355, distance: 26.6
click at [423, 355] on p "Generated with Sendsteps.ai" at bounding box center [450, 339] width 339 height 252
click at [468, 284] on icon at bounding box center [478, 286] width 21 height 22
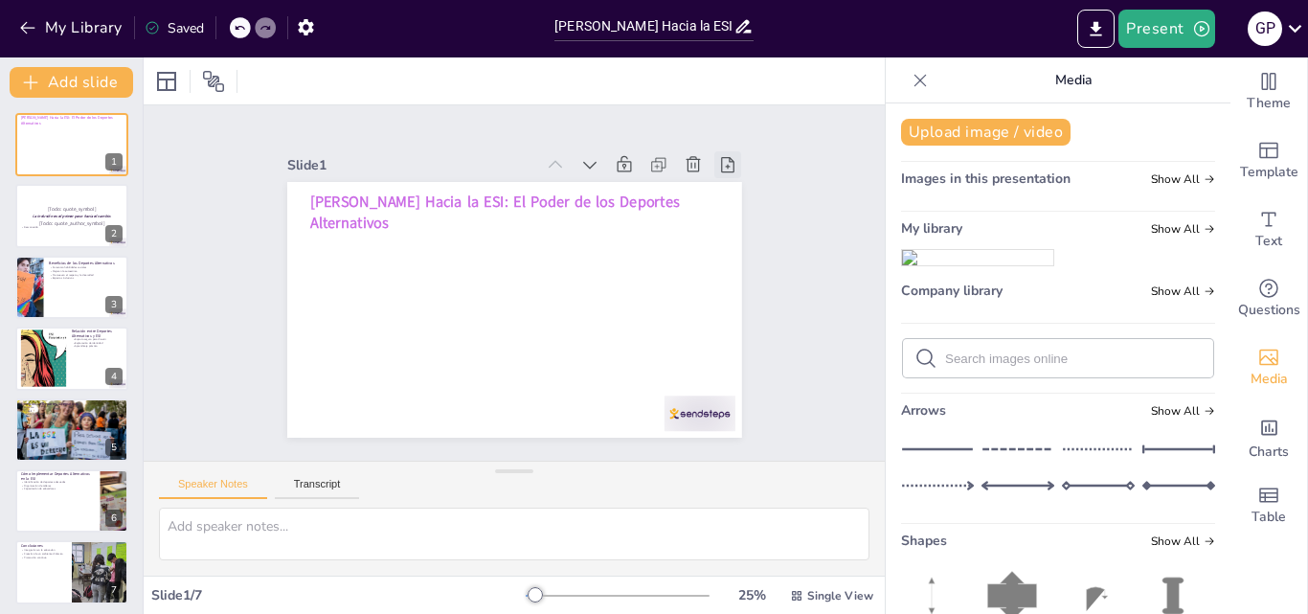
click at [736, 200] on icon at bounding box center [747, 211] width 23 height 23
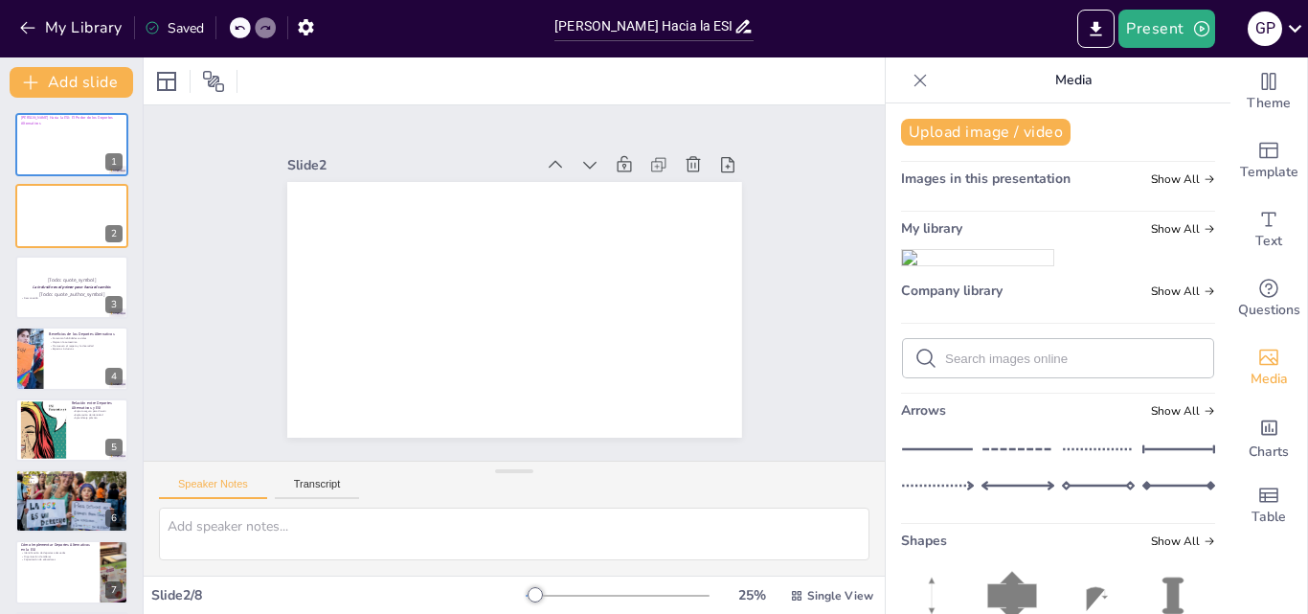
click at [245, 31] on icon at bounding box center [239, 27] width 11 height 11
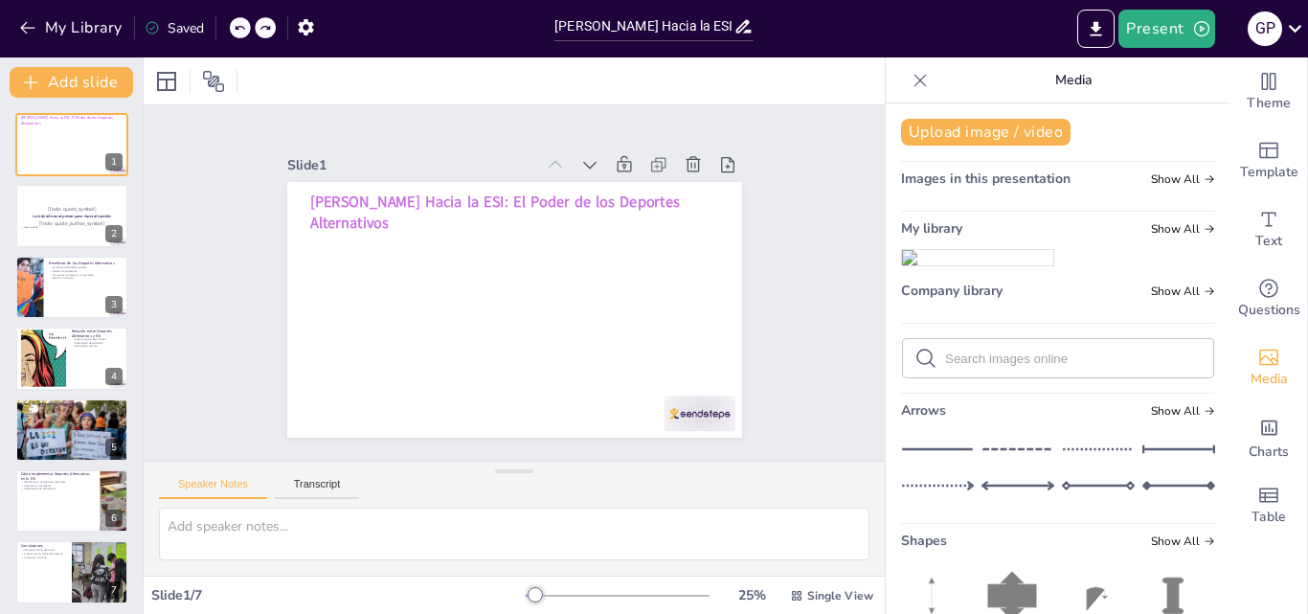
click at [993, 265] on img at bounding box center [977, 257] width 151 height 15
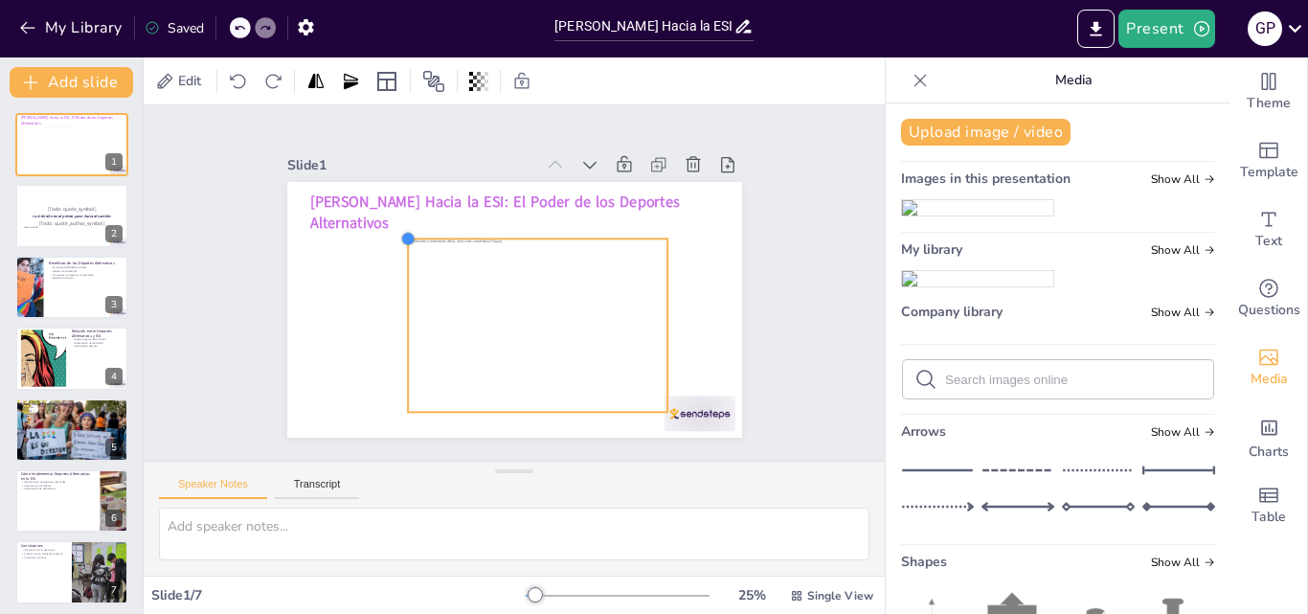
drag, startPoint x: 342, startPoint y: 199, endPoint x: 389, endPoint y: 234, distance: 58.2
click at [410, 227] on div at bounding box center [419, 218] width 18 height 18
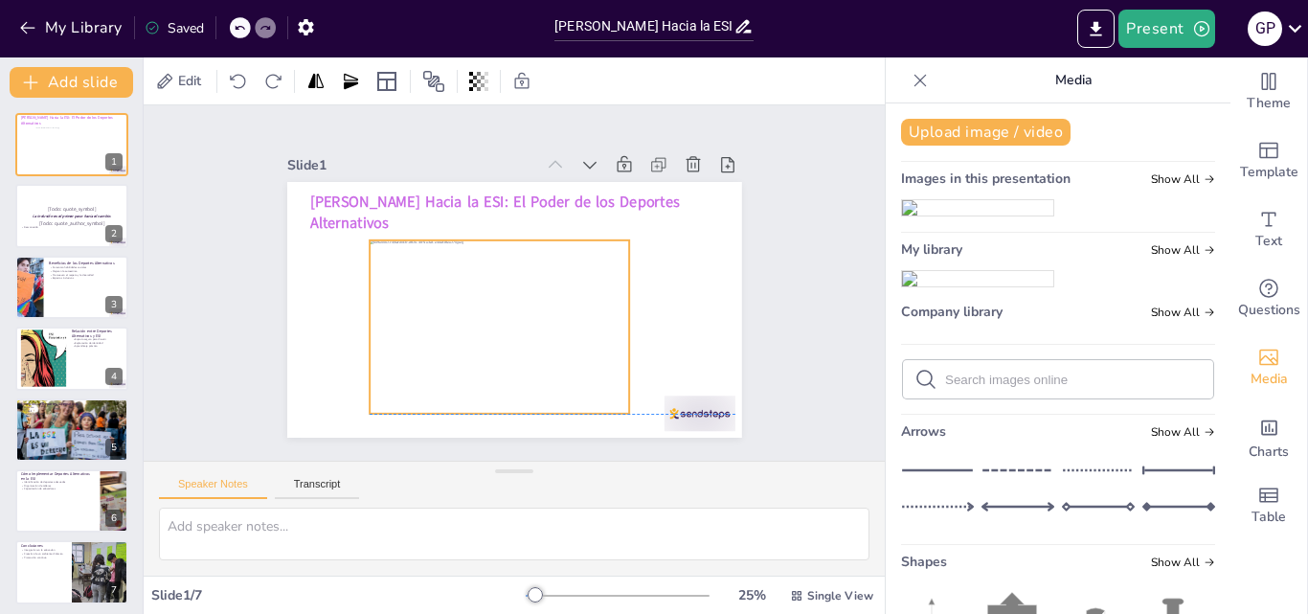
drag, startPoint x: 459, startPoint y: 305, endPoint x: 420, endPoint y: 303, distance: 38.4
click at [420, 303] on div at bounding box center [491, 322] width 290 height 223
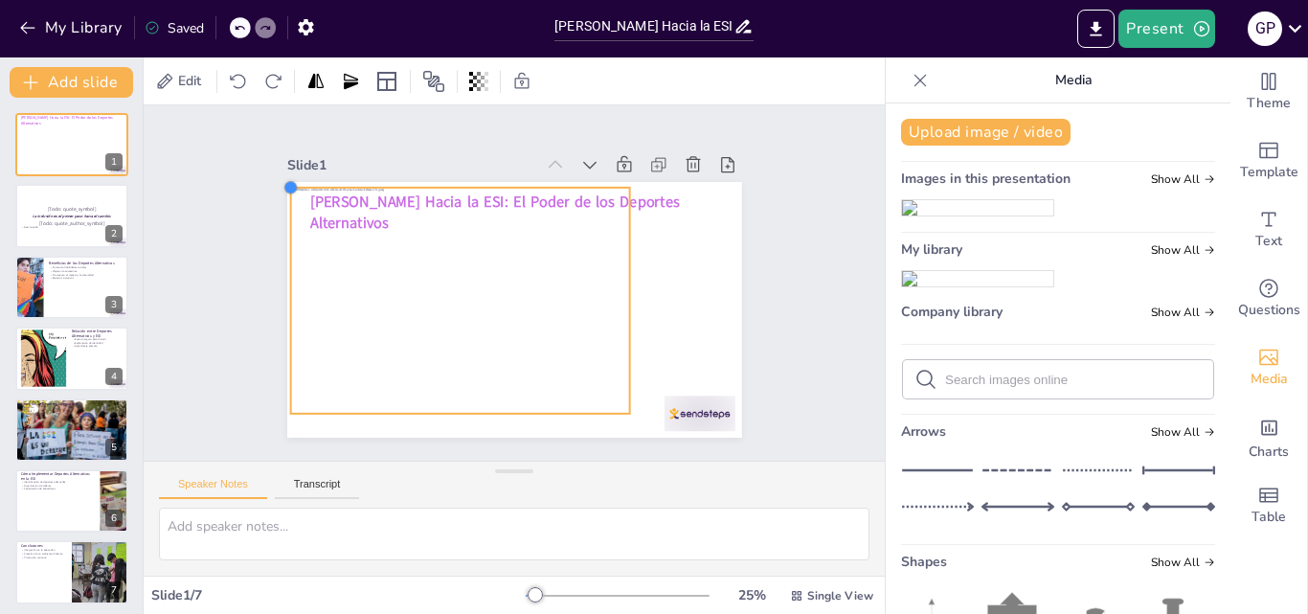
drag, startPoint x: 358, startPoint y: 233, endPoint x: 283, endPoint y: 180, distance: 91.4
click at [306, 152] on div at bounding box center [315, 143] width 18 height 18
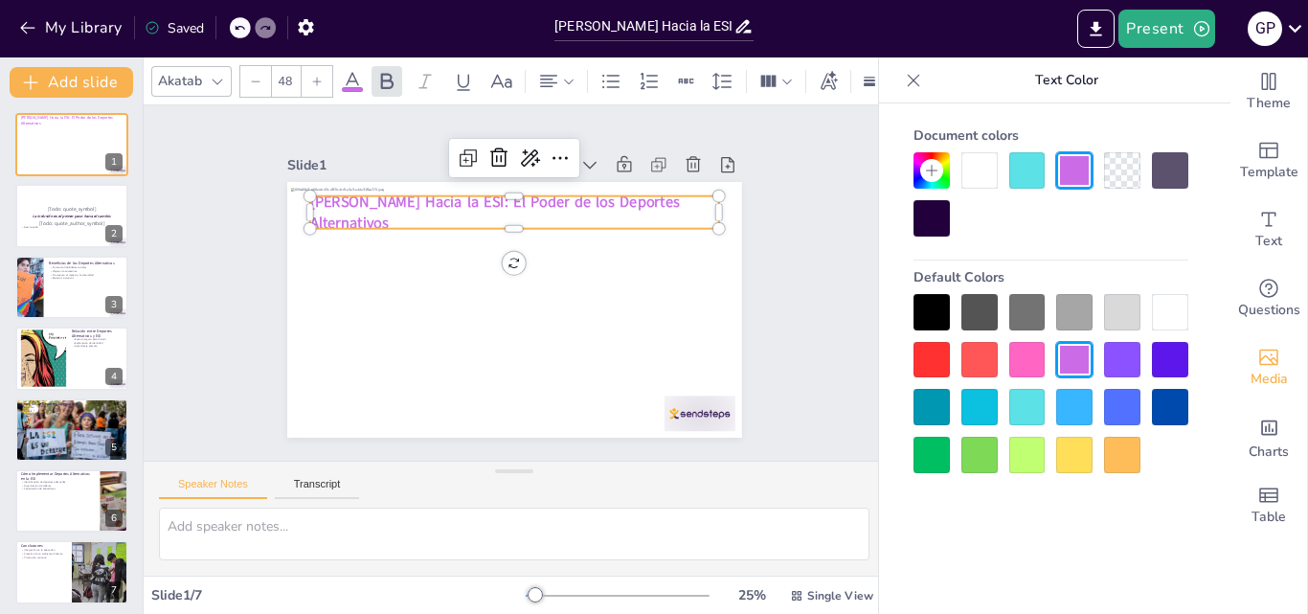
click at [626, 195] on span "[PERSON_NAME] Hacia la ESI: El Poder de los Deportes Alternativos" at bounding box center [501, 199] width 371 height 59
click at [632, 197] on span "[PERSON_NAME] Hacia la ESI: El Poder de los Deportes Alternativos" at bounding box center [510, 198] width 371 height 97
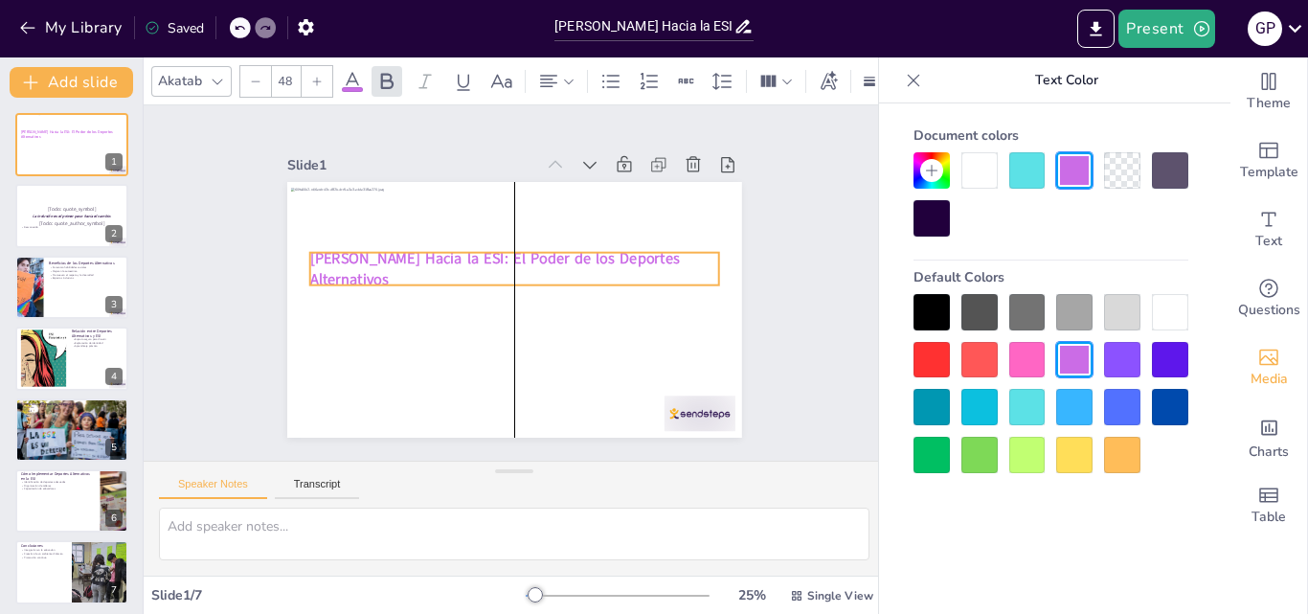
drag, startPoint x: 632, startPoint y: 197, endPoint x: 632, endPoint y: 254, distance: 56.5
click at [632, 254] on span "[PERSON_NAME] Hacia la ESI: El Poder de los Deportes Alternativos" at bounding box center [498, 254] width 371 height 97
click at [533, 209] on icon at bounding box center [544, 219] width 23 height 21
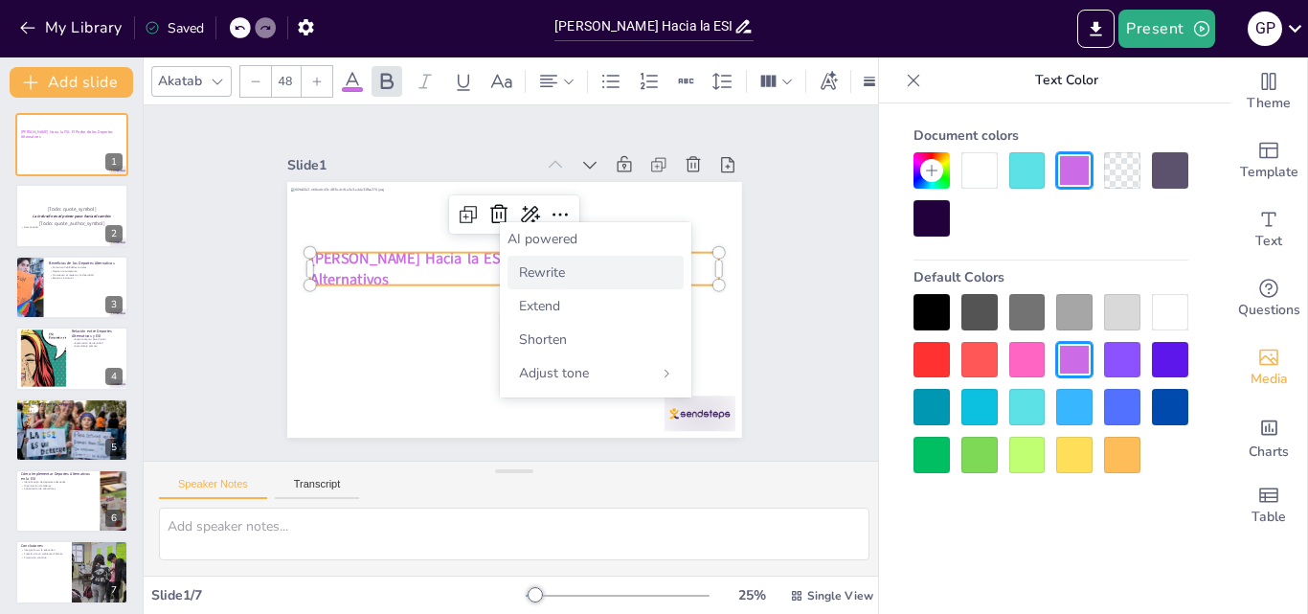
click at [539, 277] on span "Rewrite" at bounding box center [542, 272] width 46 height 18
click at [245, 25] on icon at bounding box center [239, 27] width 11 height 11
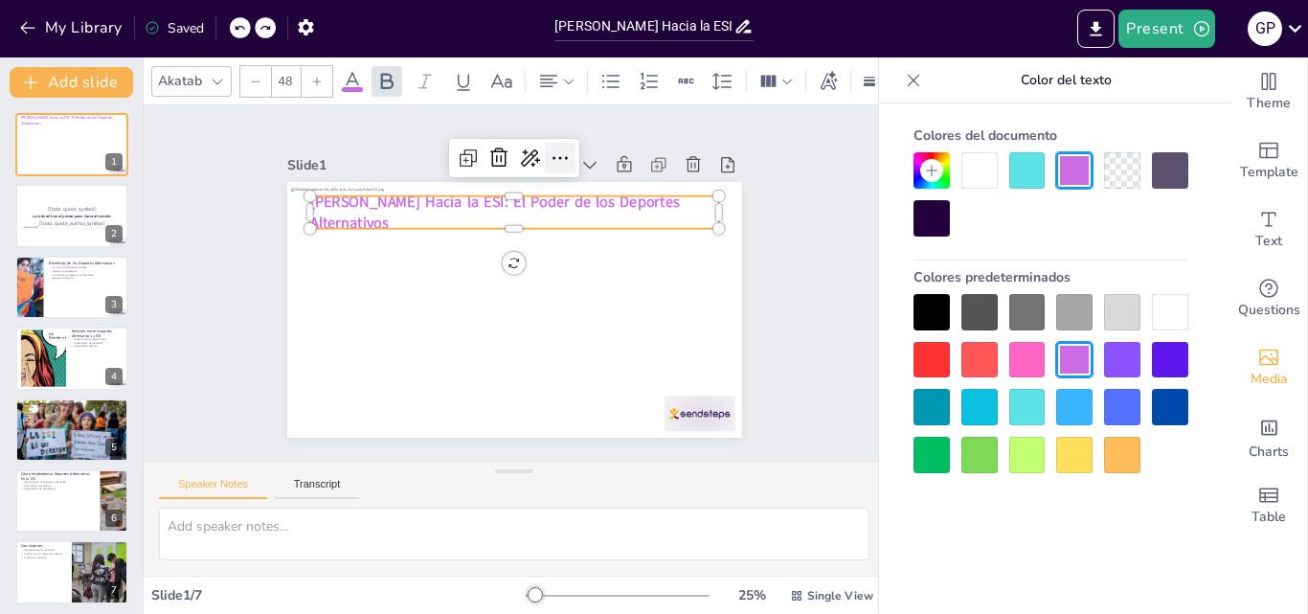
click at [572, 156] on icon at bounding box center [585, 169] width 27 height 27
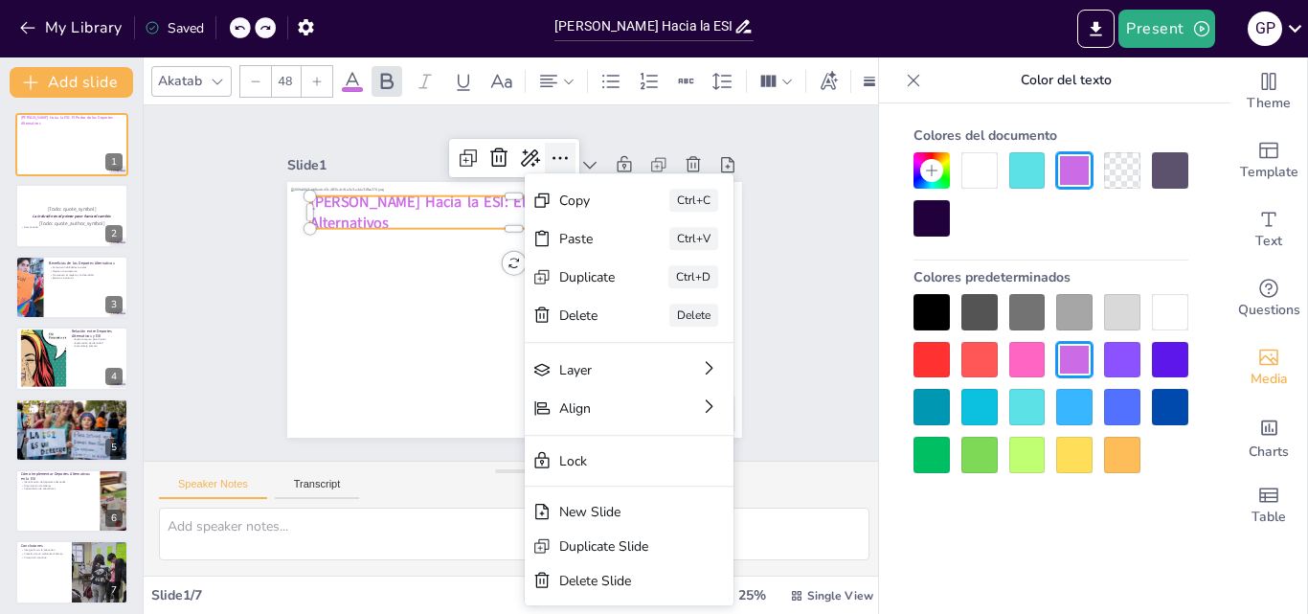
click at [601, 182] on icon at bounding box center [617, 198] width 32 height 32
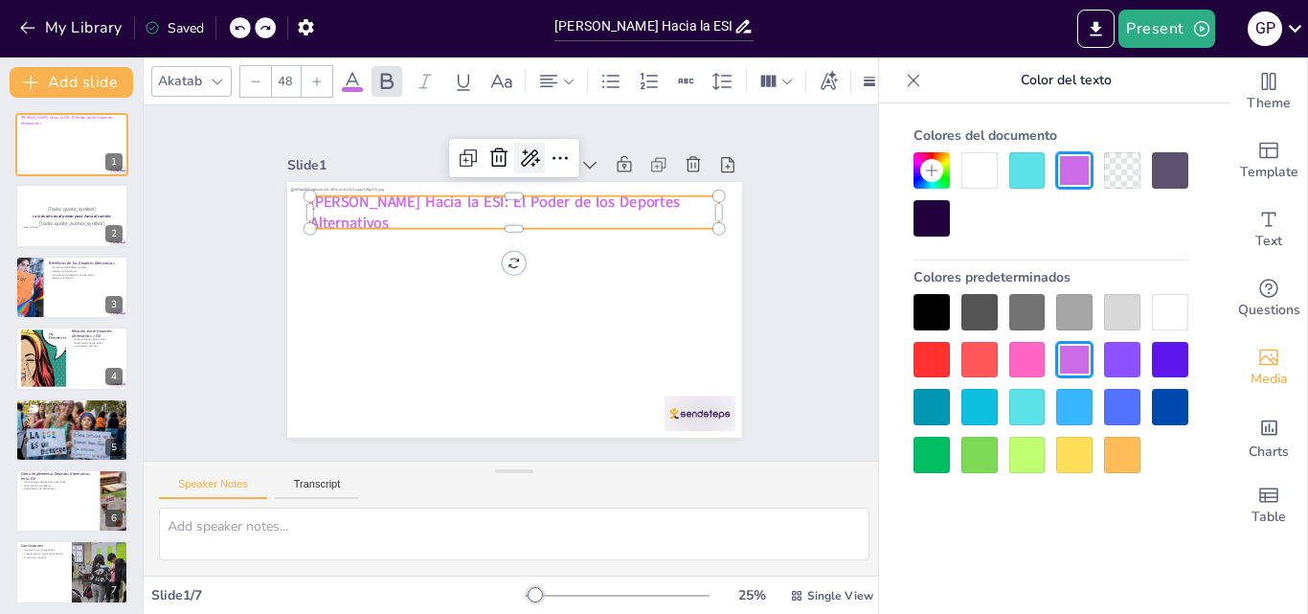
click at [564, 160] on icon at bounding box center [579, 175] width 31 height 31
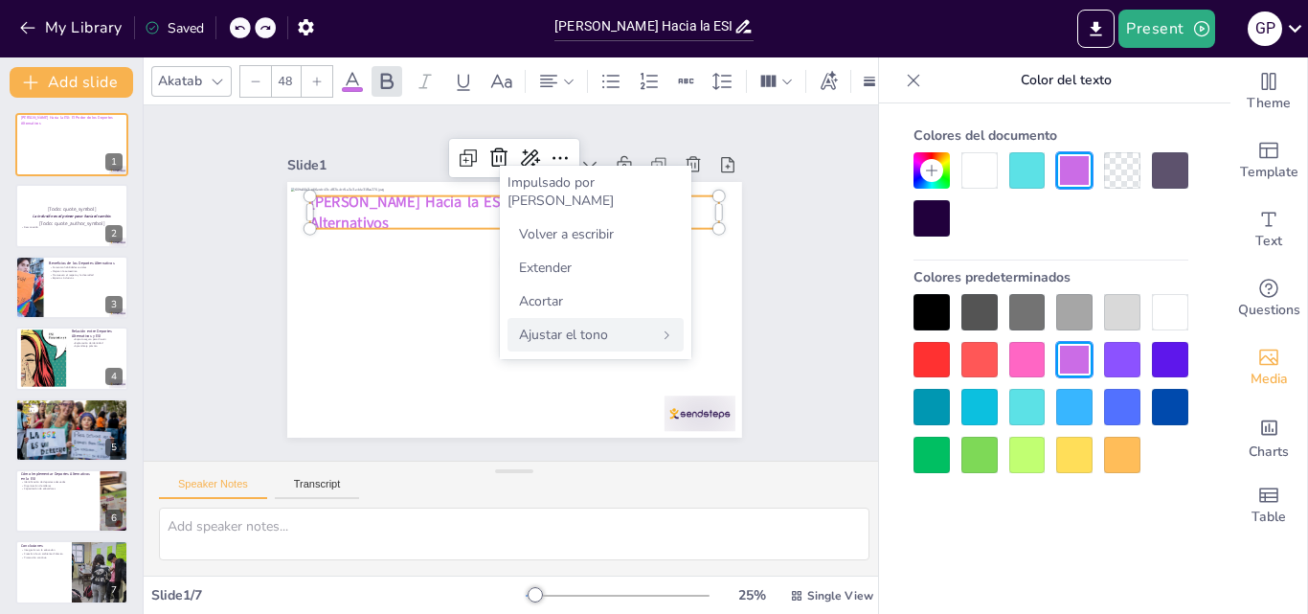
click at [571, 326] on font "Ajustar el tono" at bounding box center [563, 335] width 89 height 18
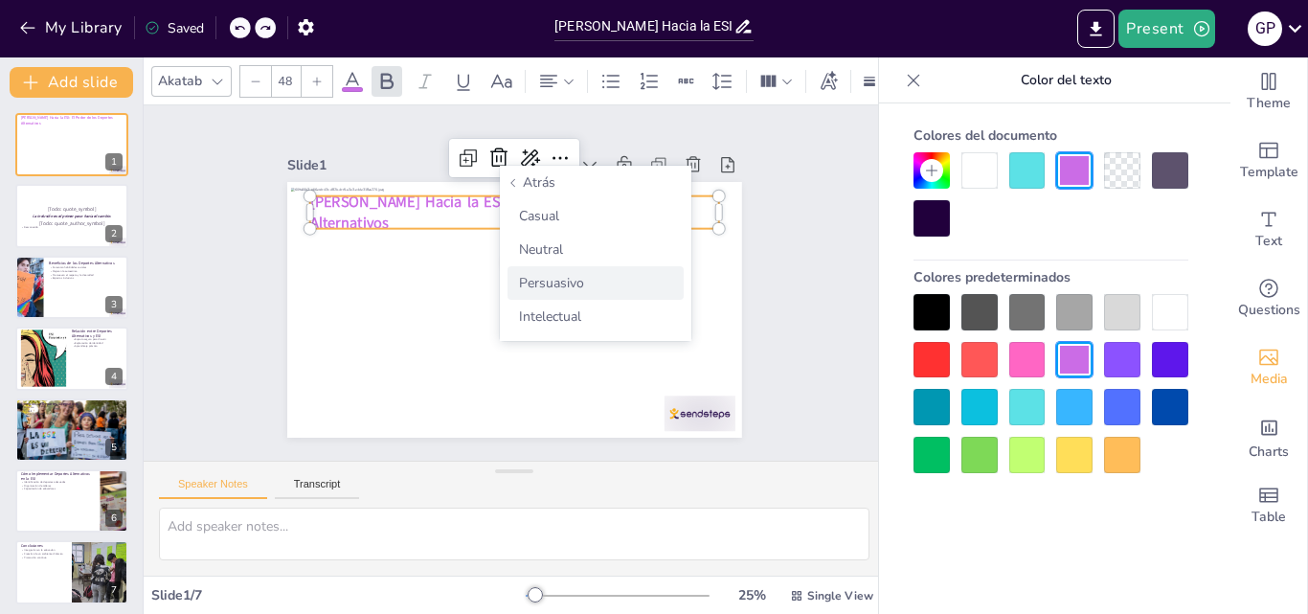
click at [633, 279] on div "Persuasivo" at bounding box center [595, 283] width 176 height 34
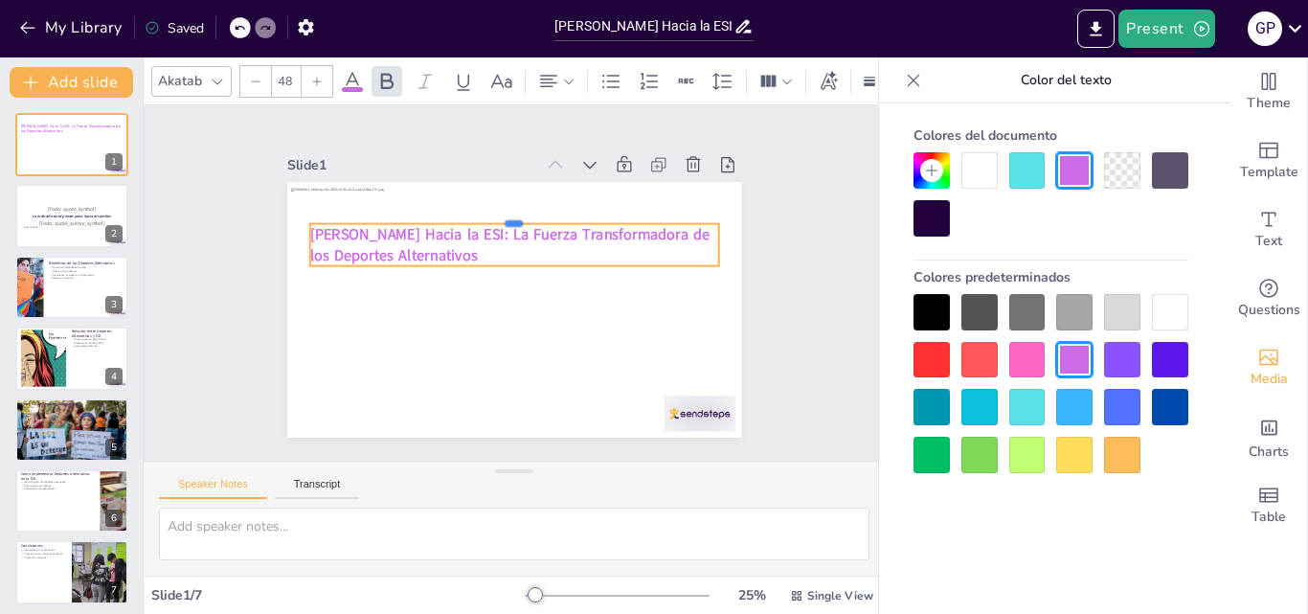
drag, startPoint x: 608, startPoint y: 185, endPoint x: 648, endPoint y: 242, distance: 70.1
click at [648, 242] on div "Moviéndonos Hacia la ESI: La Fuerza Transformadora de los Deportes Alternativos" at bounding box center [508, 309] width 498 height 345
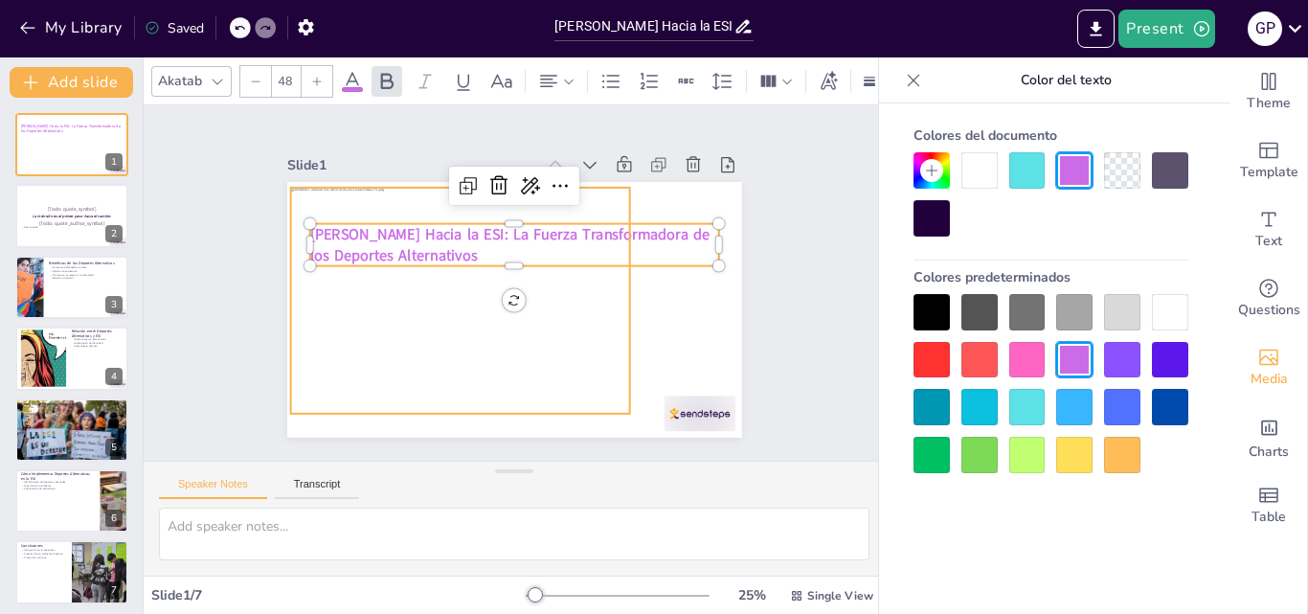
click at [599, 327] on div at bounding box center [457, 289] width 378 height 292
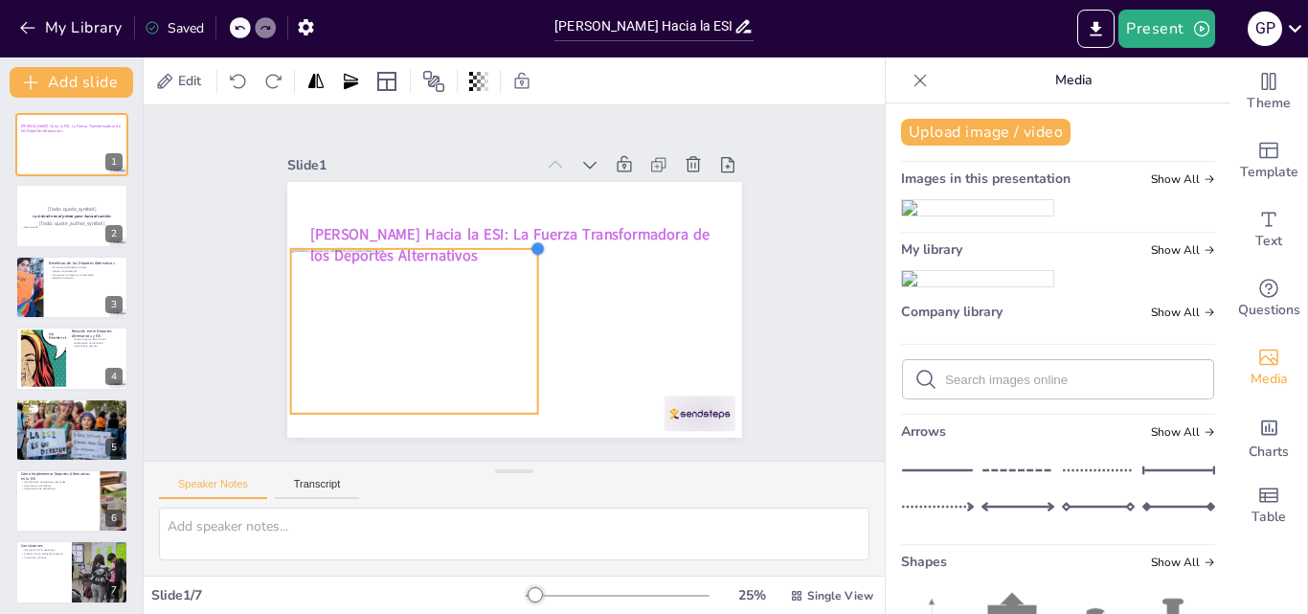
drag, startPoint x: 613, startPoint y: 180, endPoint x: 521, endPoint y: 406, distance: 243.9
click at [521, 406] on div "Moviéndonos Hacia la ESI: La Fuerza Transformadora de los Deportes Alternativos" at bounding box center [511, 310] width 479 height 302
click at [476, 133] on icon at bounding box center [487, 122] width 22 height 22
click at [368, 198] on icon at bounding box center [376, 195] width 17 height 17
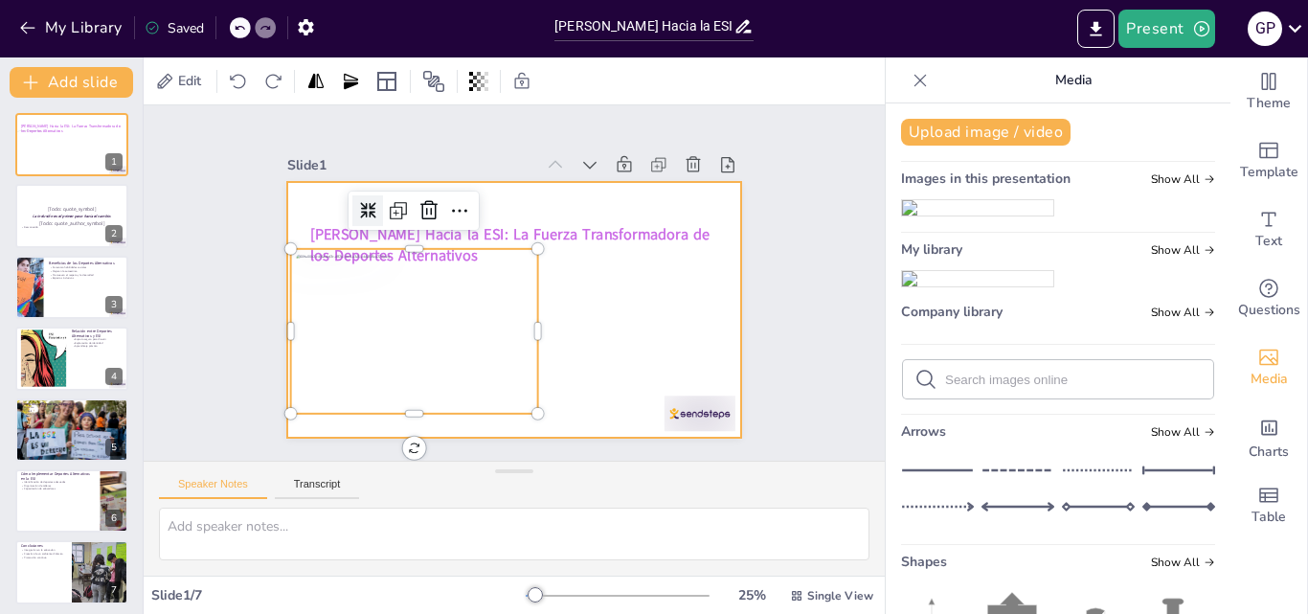
click at [582, 321] on div at bounding box center [511, 310] width 479 height 302
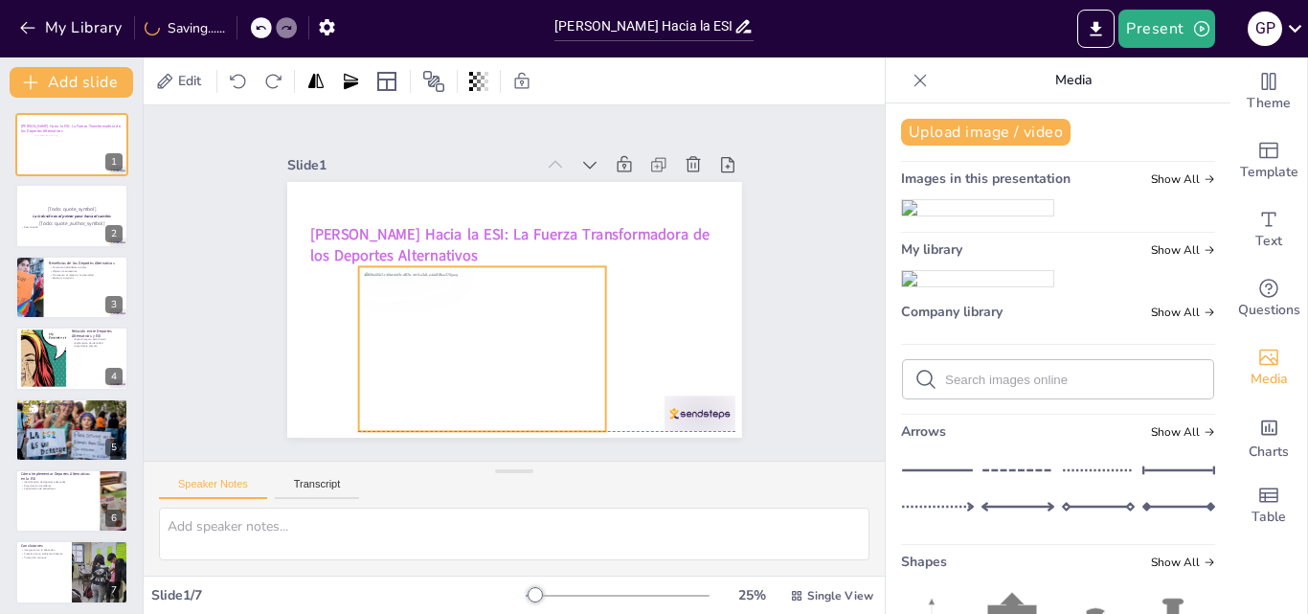
drag, startPoint x: 505, startPoint y: 319, endPoint x: 573, endPoint y: 334, distance: 69.7
click at [573, 334] on div at bounding box center [469, 341] width 276 height 213
click at [434, 217] on icon at bounding box center [442, 220] width 16 height 16
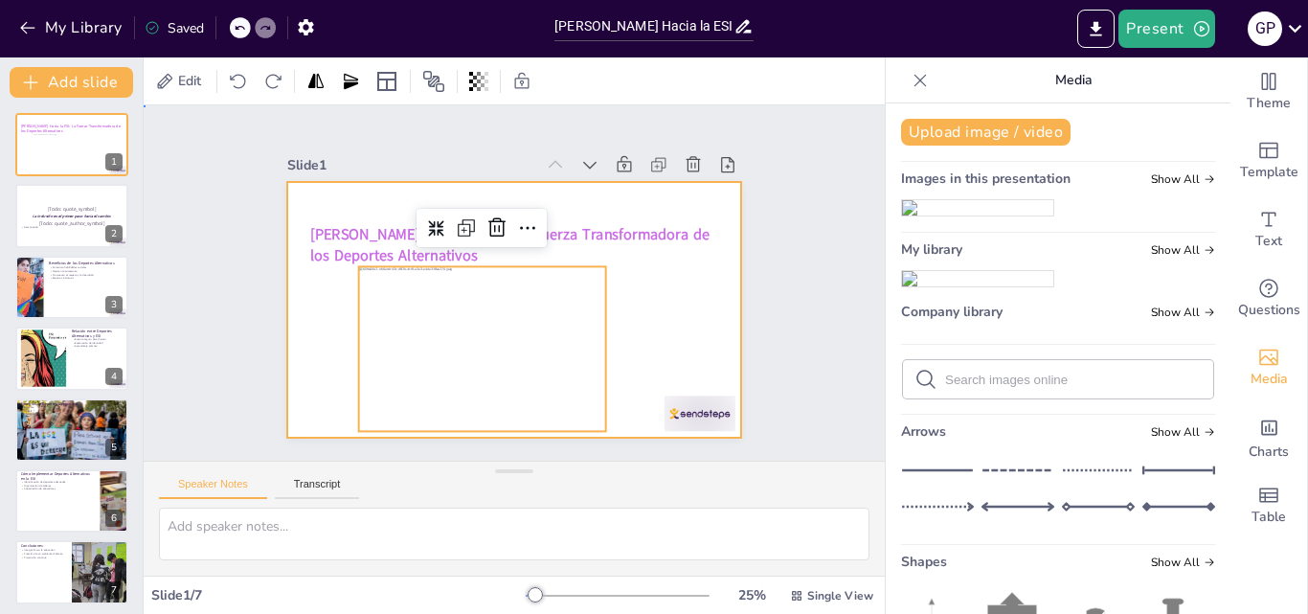
click at [646, 282] on div at bounding box center [511, 310] width 479 height 302
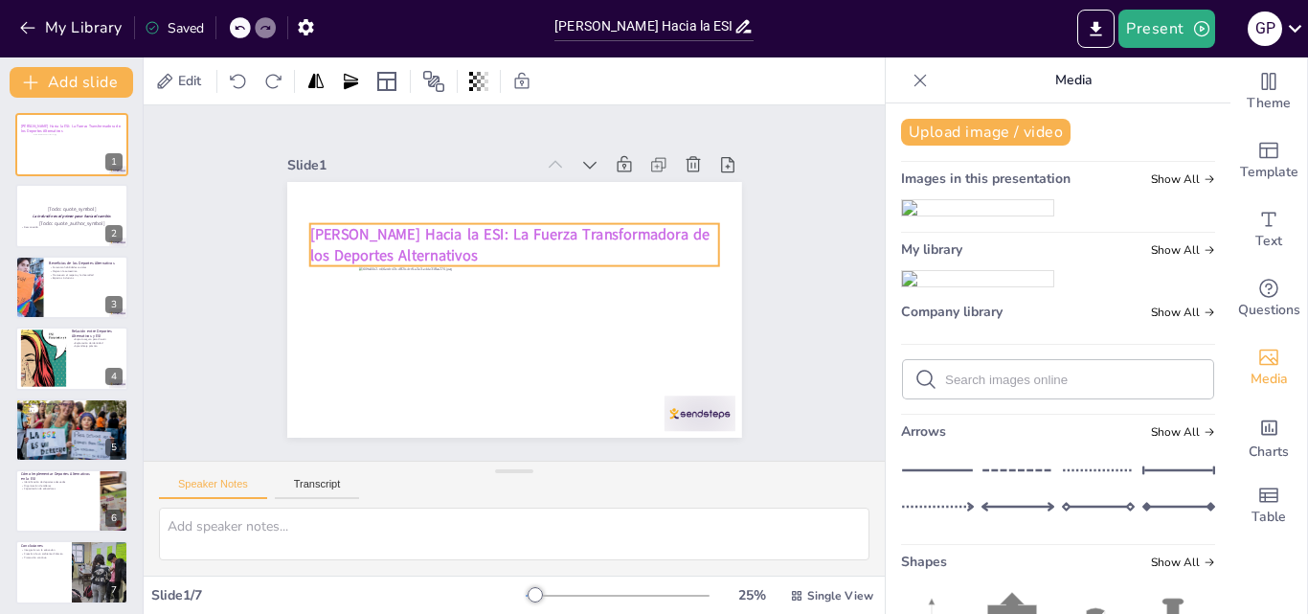
click at [478, 228] on span "Moviéndonos Hacia la ESI: La Fuerza Transformadora de los Deportes Alternativos" at bounding box center [513, 234] width 402 height 62
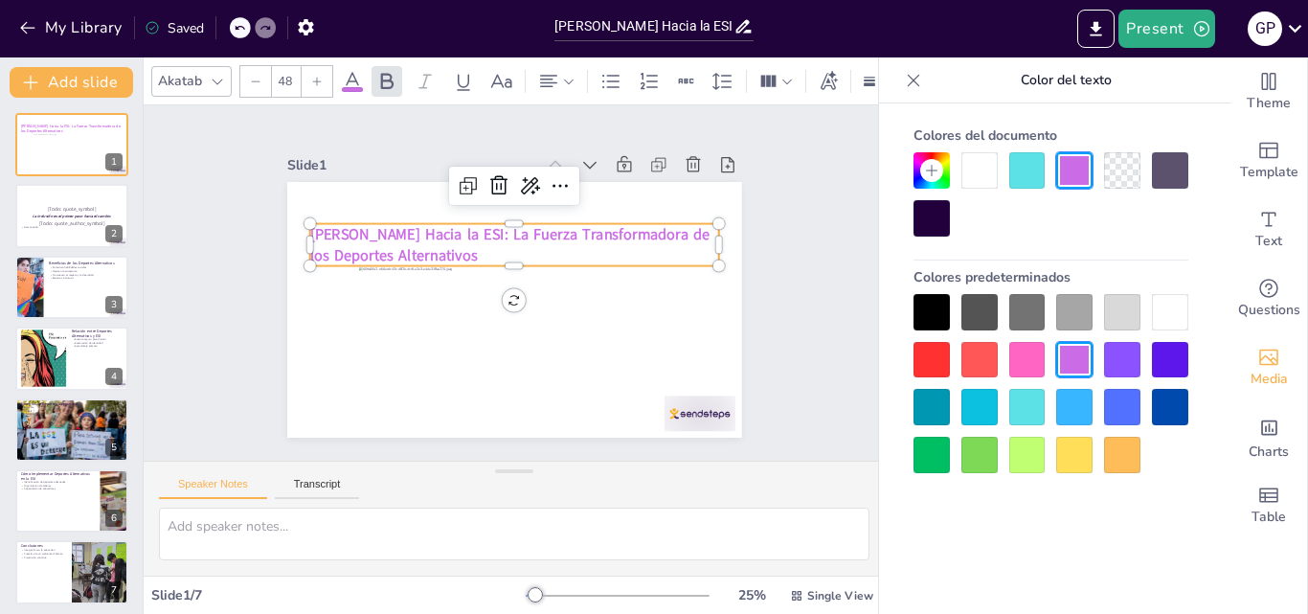
click at [478, 228] on span "Moviéndonos Hacia la ESI: La Fuerza Transformadora de los Deportes Alternativos" at bounding box center [508, 245] width 399 height 42
click at [478, 228] on span "Moviéndonos Hacia la ESI: La Fuerza Transformadora de los Deportes Alternativos" at bounding box center [513, 234] width 402 height 62
click at [472, 226] on span "Moviéndonos Hacia la ESI: La Fuerza Transformadora de los Deportes Alternativos" at bounding box center [521, 236] width 393 height 144
click at [472, 226] on span "Moviéndonos Hacia la ESI: La Fuerza Transformadora de los Deportes Alternativos" at bounding box center [513, 234] width 402 height 62
click at [472, 226] on span "Moviéndonos Hacia la ESI: La Fuerza Transformadora de los Deportes Alternativos" at bounding box center [521, 235] width 393 height 143
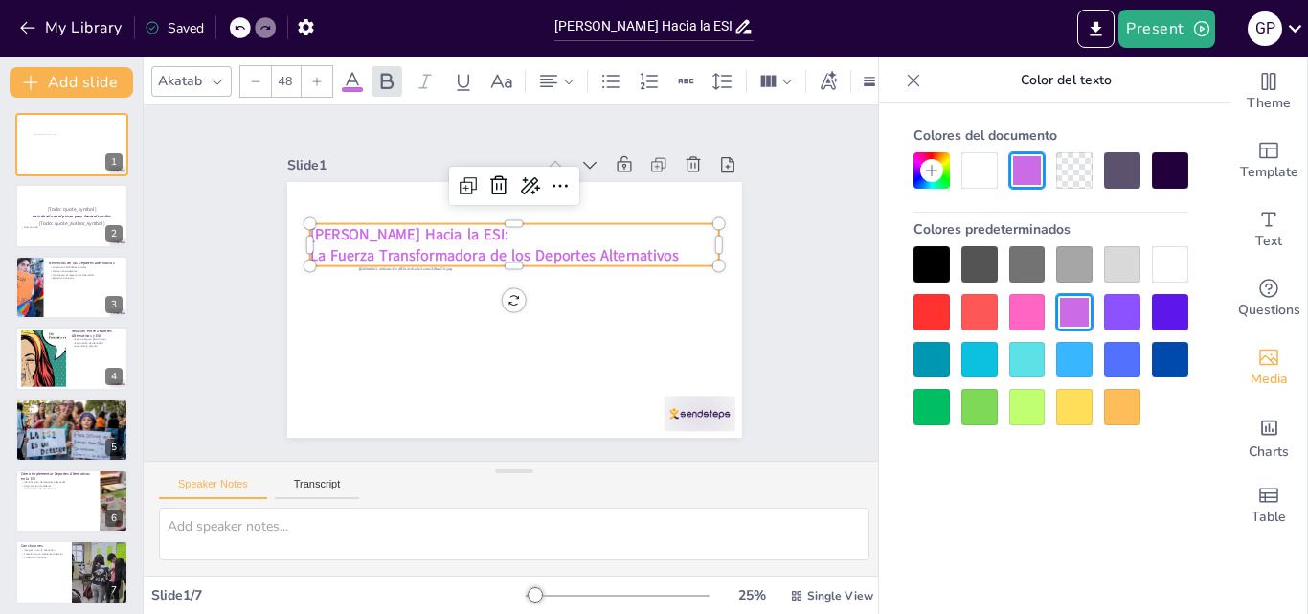
click at [473, 230] on p "[PERSON_NAME] Hacia la ESI:" at bounding box center [519, 235] width 409 height 64
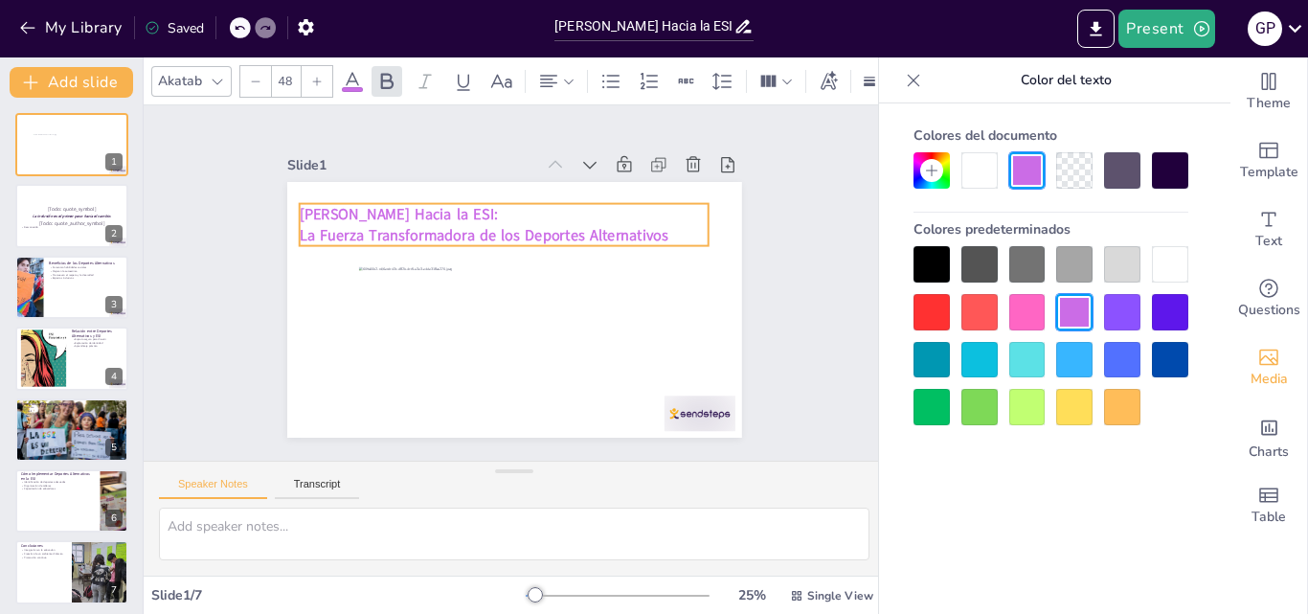
drag, startPoint x: 471, startPoint y: 226, endPoint x: 461, endPoint y: 206, distance: 22.7
click at [461, 206] on p "[PERSON_NAME] Hacia la ESI:" at bounding box center [510, 214] width 409 height 64
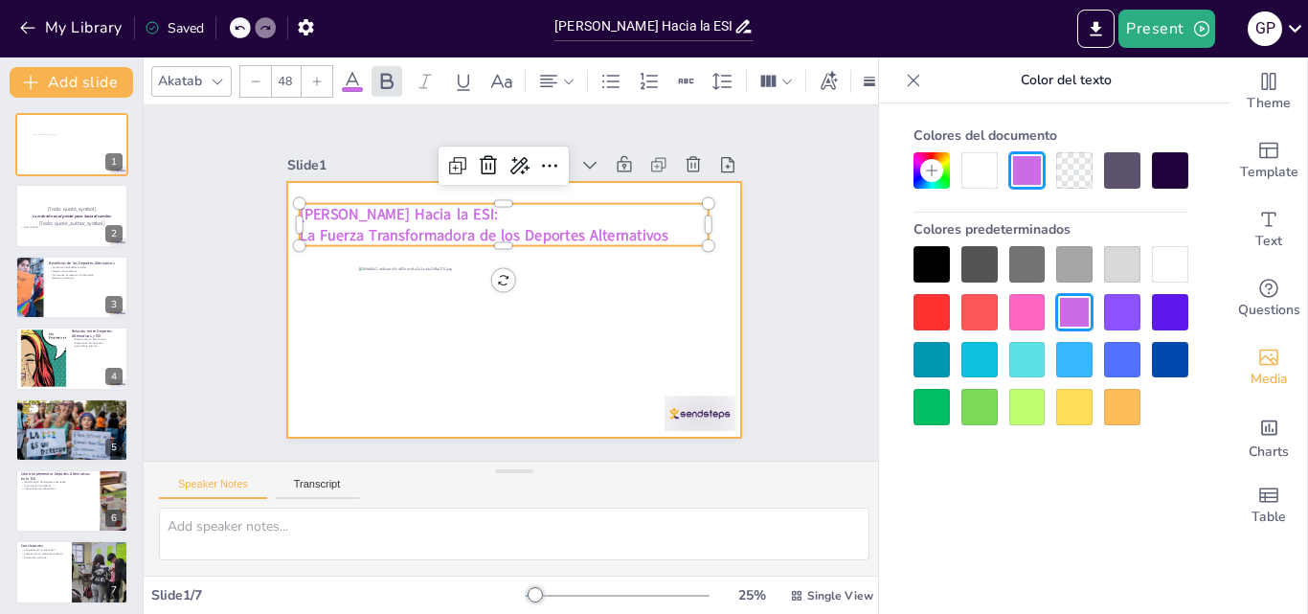
click at [632, 283] on div at bounding box center [508, 309] width 498 height 345
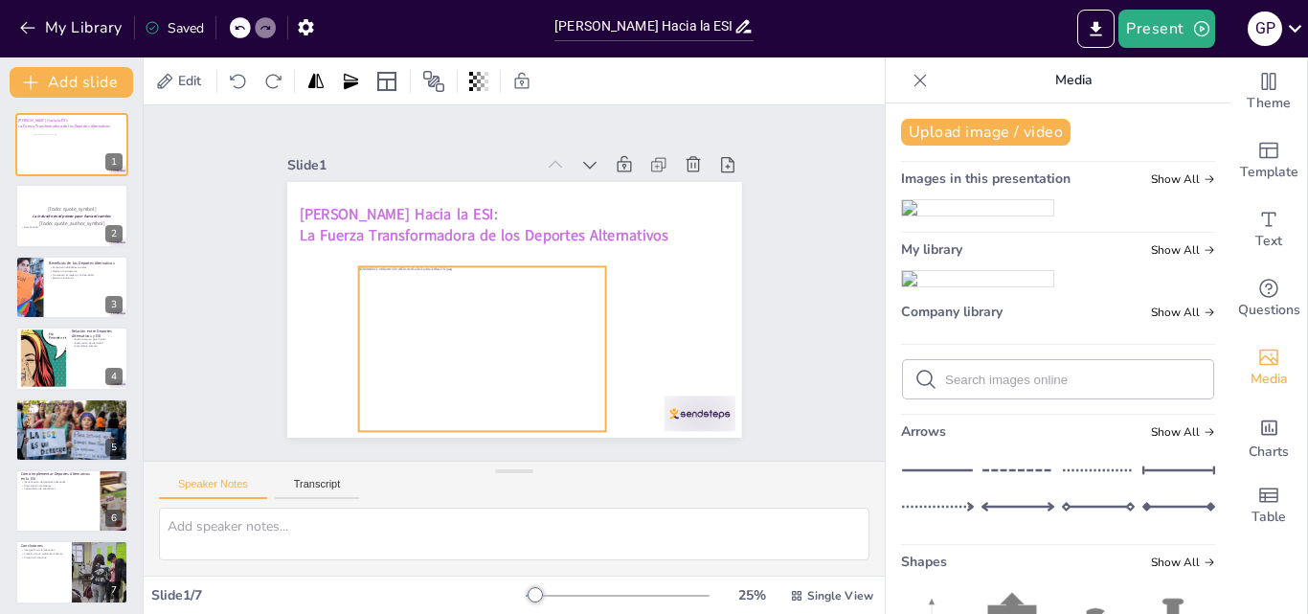
click at [525, 286] on div at bounding box center [475, 345] width 263 height 190
click at [476, 85] on icon at bounding box center [475, 81] width 4 height 11
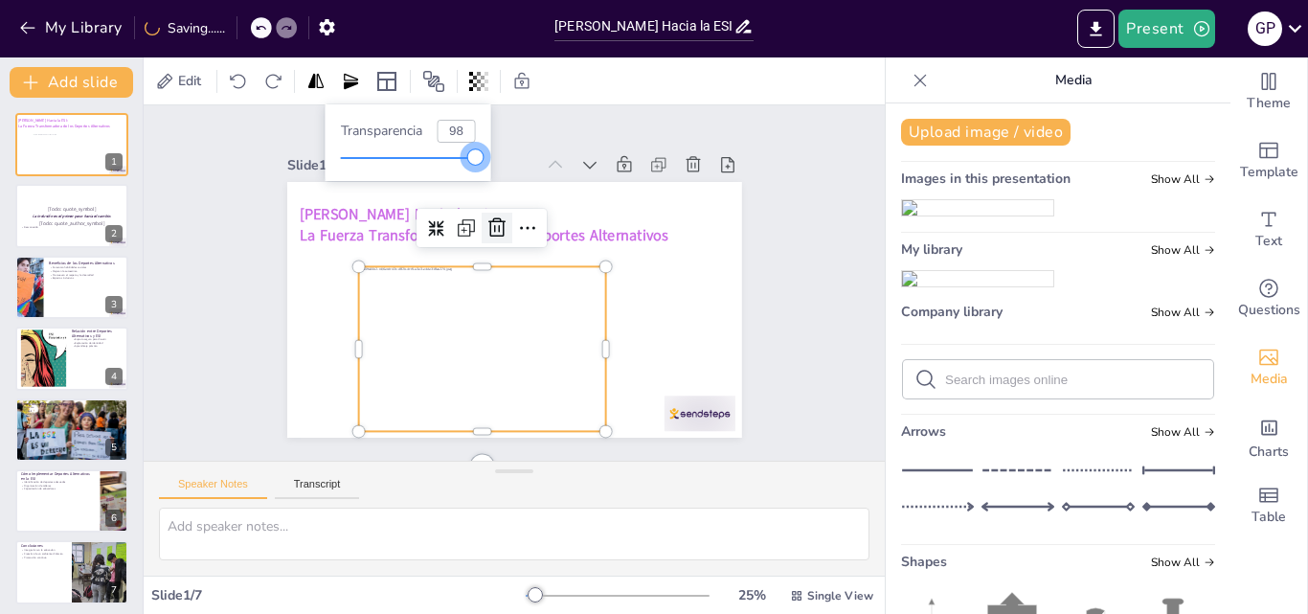
type input "100"
drag, startPoint x: 476, startPoint y: 157, endPoint x: 489, endPoint y: 208, distance: 52.5
click at [489, 208] on body "My Library Saving...... Moviéndonos Hacia la ESI: El Poder de los Deportes Alte…" at bounding box center [654, 307] width 1308 height 614
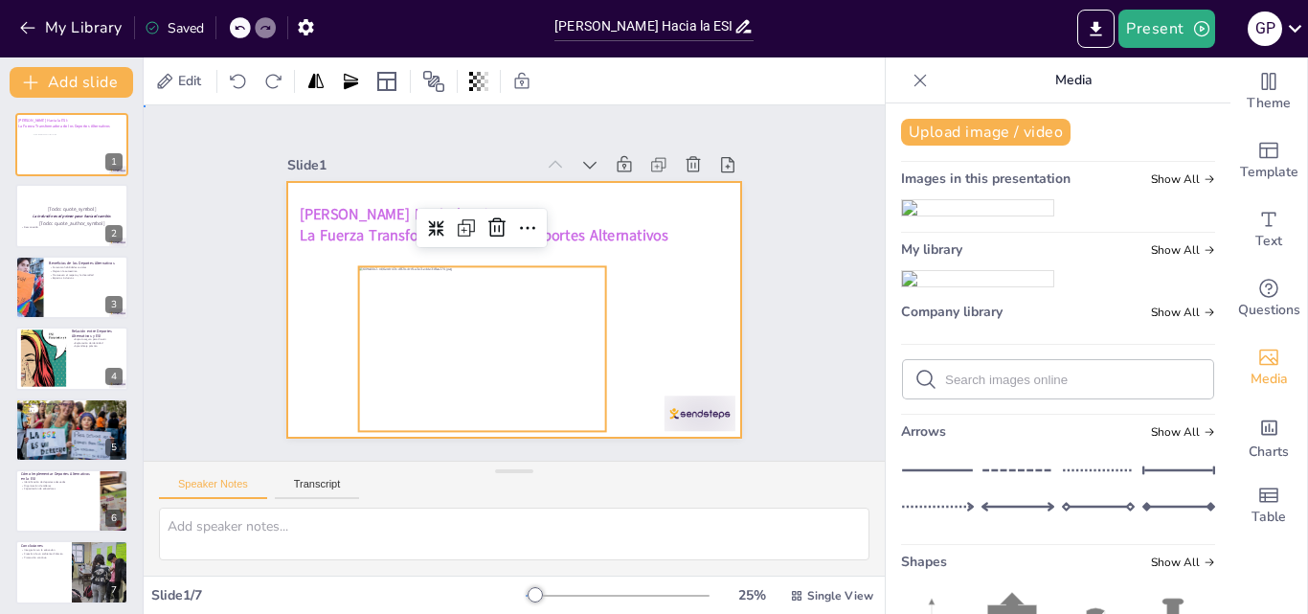
click at [617, 318] on div at bounding box center [511, 310] width 479 height 302
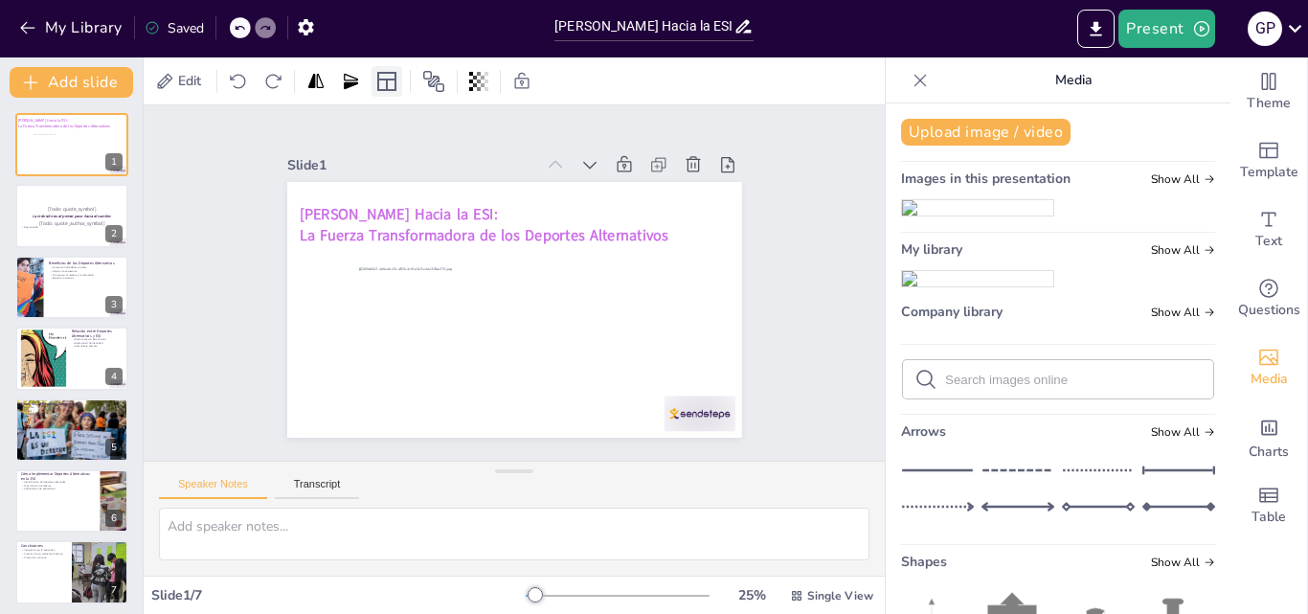
click at [392, 84] on icon at bounding box center [386, 81] width 23 height 23
click at [390, 86] on icon at bounding box center [386, 81] width 23 height 23
click at [433, 80] on icon at bounding box center [433, 81] width 23 height 23
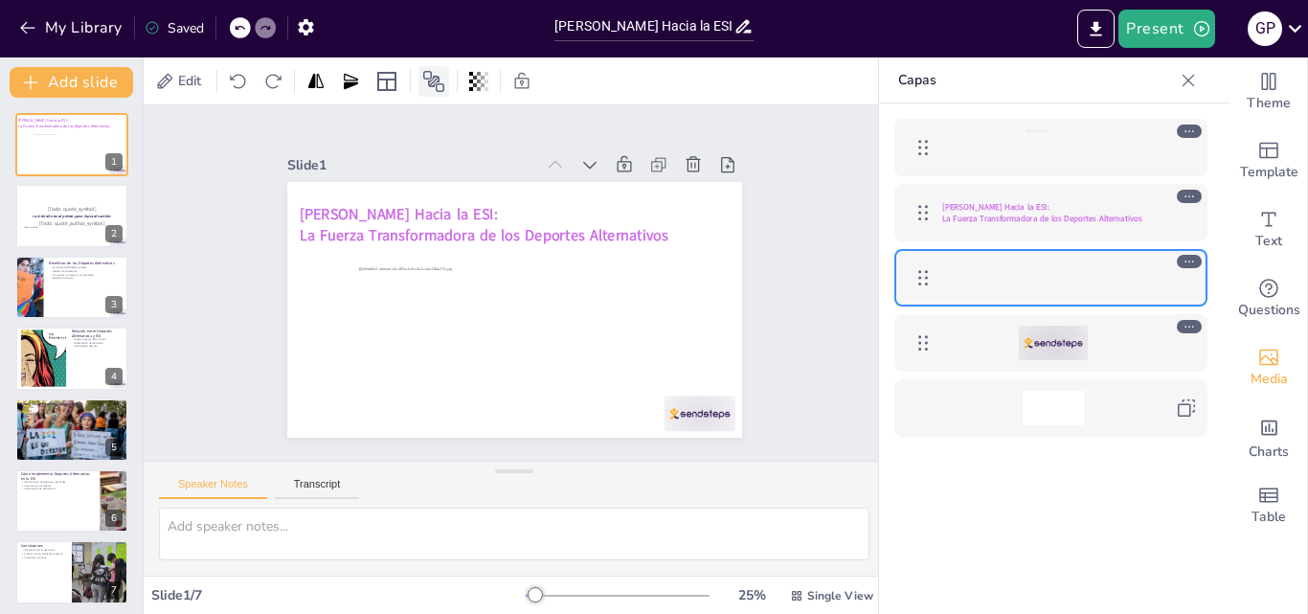
click at [433, 80] on icon at bounding box center [433, 81] width 23 height 23
click at [396, 70] on icon at bounding box center [386, 81] width 23 height 23
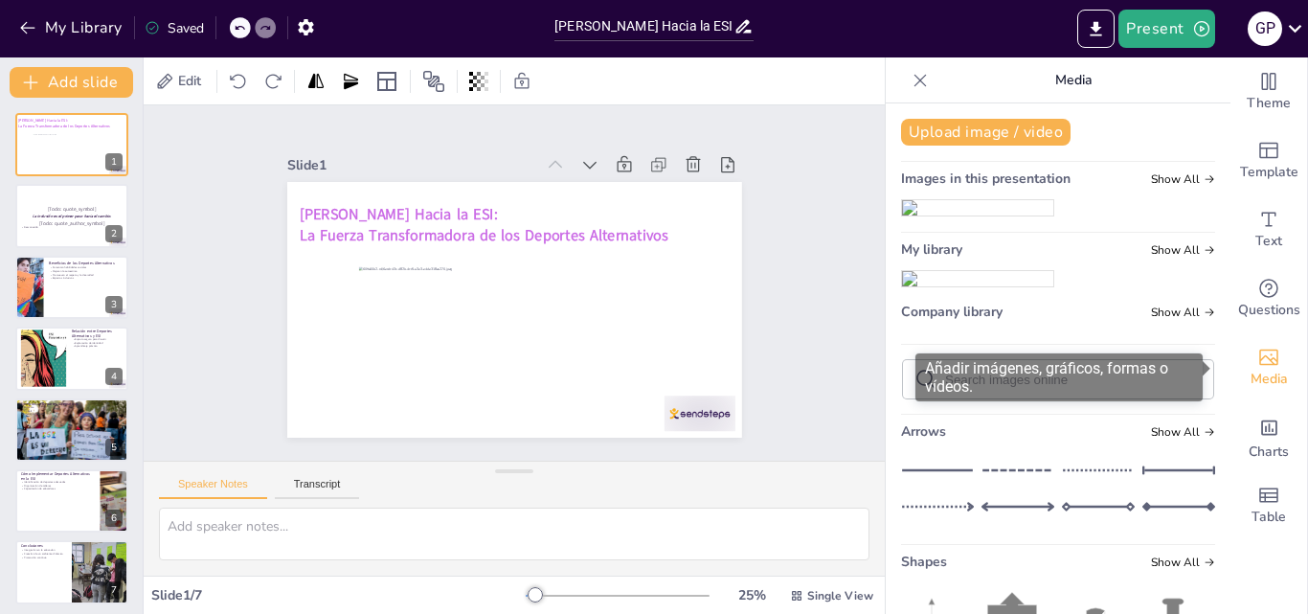
drag, startPoint x: 1211, startPoint y: 238, endPoint x: 1216, endPoint y: 366, distance: 127.4
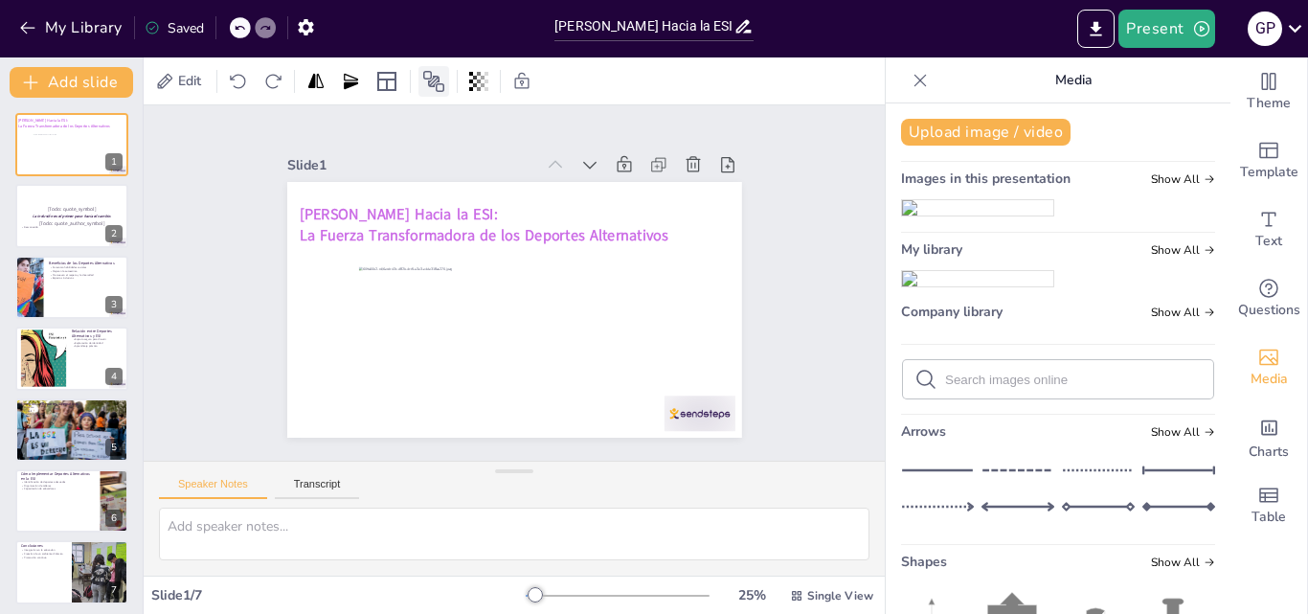
click at [431, 72] on icon at bounding box center [433, 81] width 21 height 21
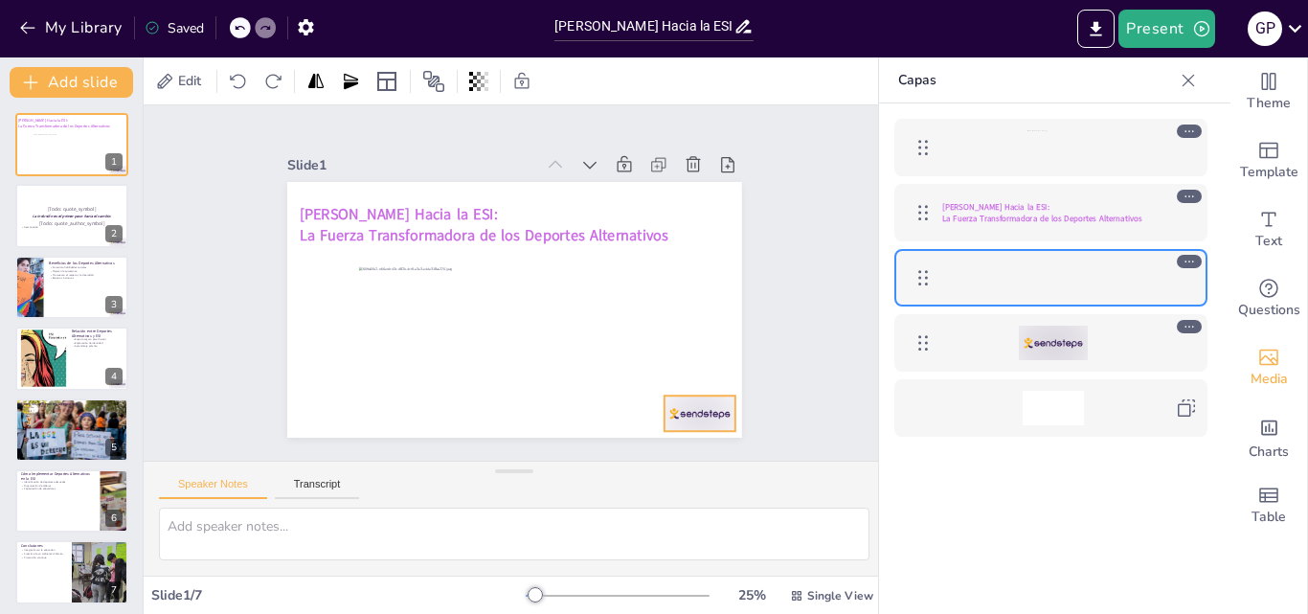
click at [1084, 351] on div at bounding box center [1053, 343] width 69 height 34
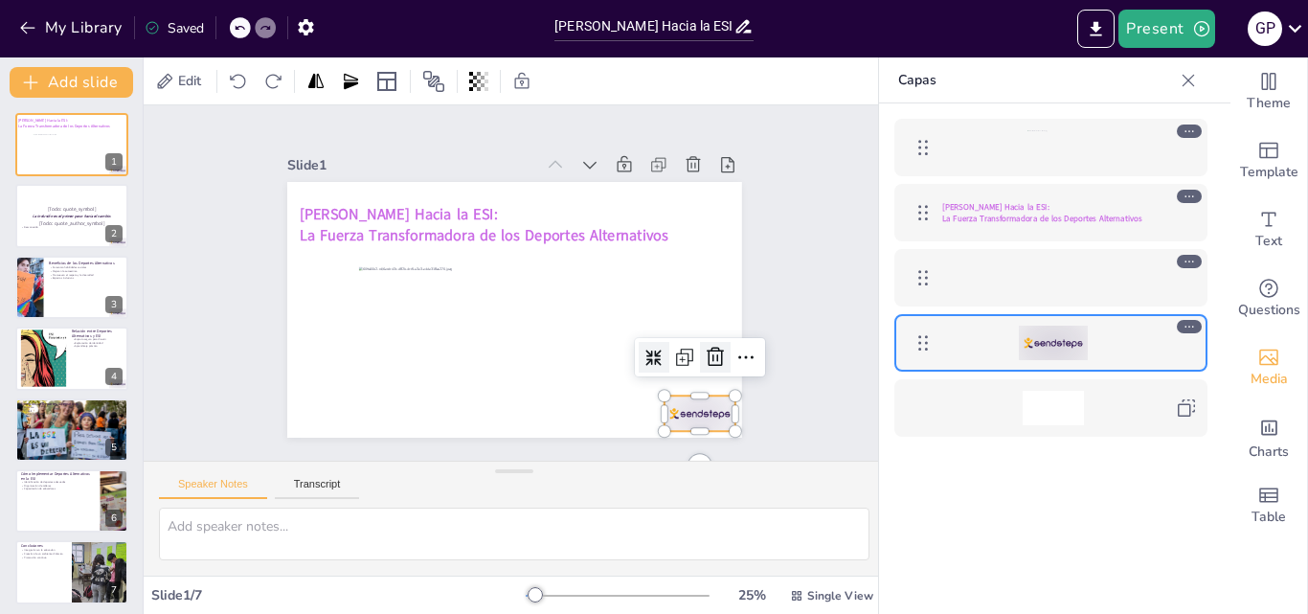
click at [696, 401] on icon at bounding box center [681, 415] width 29 height 29
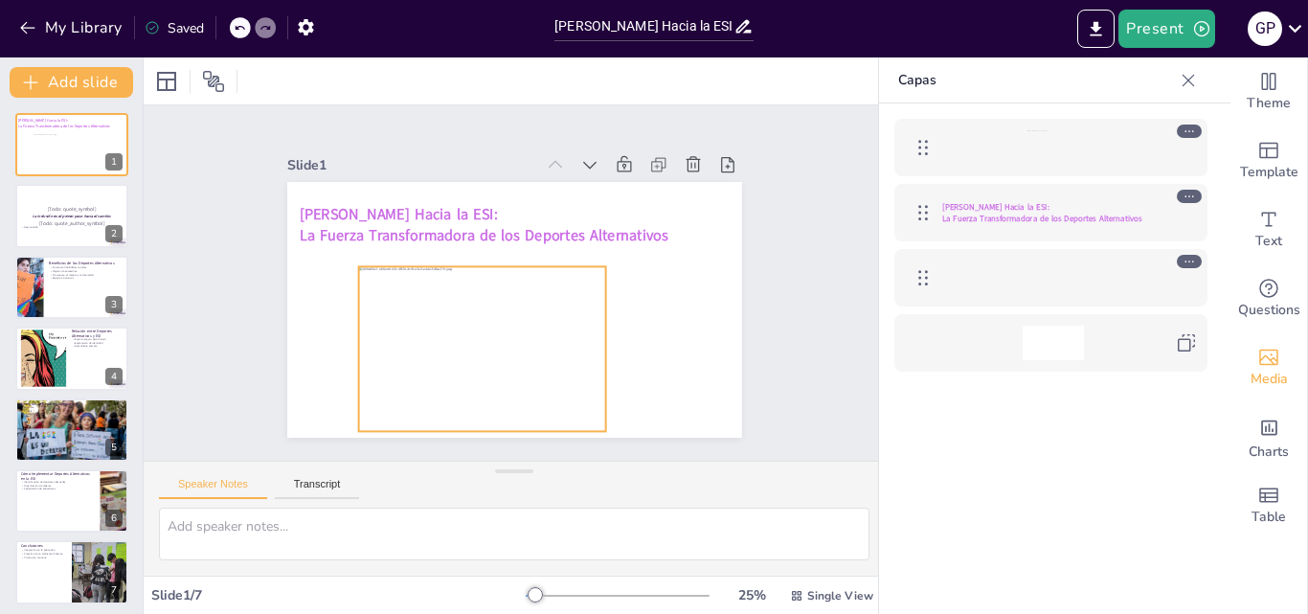
click at [372, 286] on div at bounding box center [469, 341] width 276 height 213
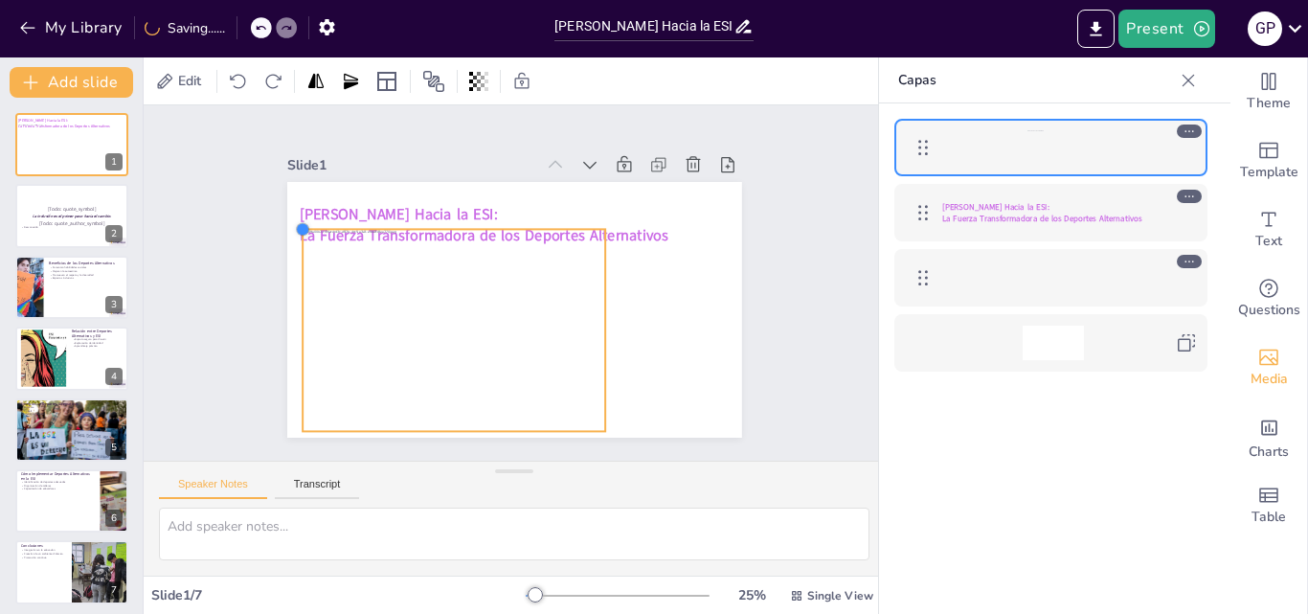
drag, startPoint x: 344, startPoint y: 258, endPoint x: 353, endPoint y: 220, distance: 38.5
click at [353, 220] on div "Moviéndonos Hacia la ESI: La Fuerza Transformadora de los Deportes Alternativos" at bounding box center [514, 310] width 455 height 256
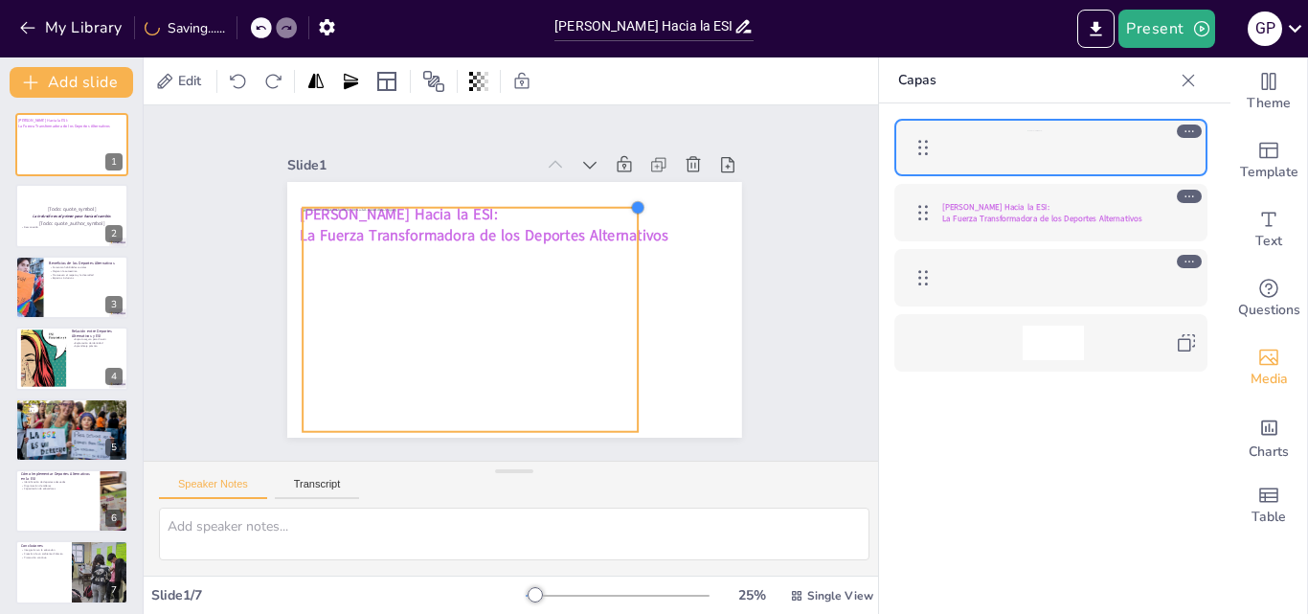
drag, startPoint x: 592, startPoint y: 222, endPoint x: 624, endPoint y: 218, distance: 32.8
click at [624, 218] on div "Moviéndonos Hacia la ESI: La Fuerza Transformadora de los Deportes Alternativos" at bounding box center [511, 310] width 479 height 302
click at [486, 80] on icon at bounding box center [486, 81] width 4 height 19
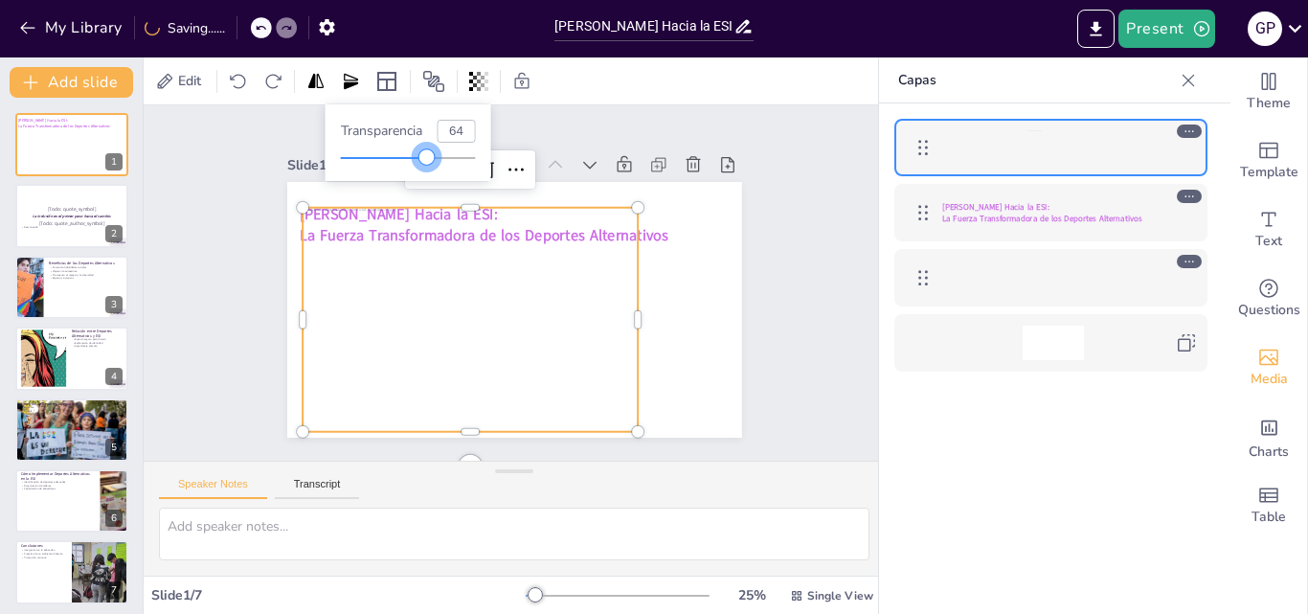
type input "62"
drag, startPoint x: 480, startPoint y: 154, endPoint x: 425, endPoint y: 164, distance: 55.4
click at [425, 164] on div at bounding box center [423, 156] width 15 height 15
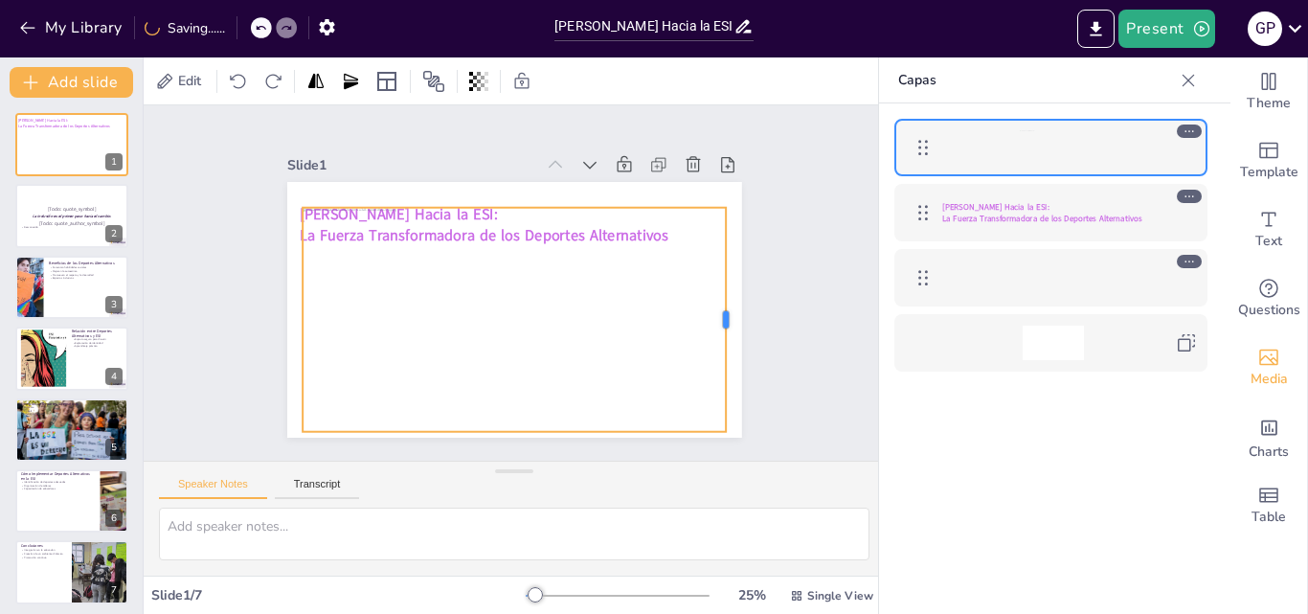
drag, startPoint x: 628, startPoint y: 313, endPoint x: 716, endPoint y: 278, distance: 94.9
click at [716, 278] on div at bounding box center [720, 364] width 61 height 222
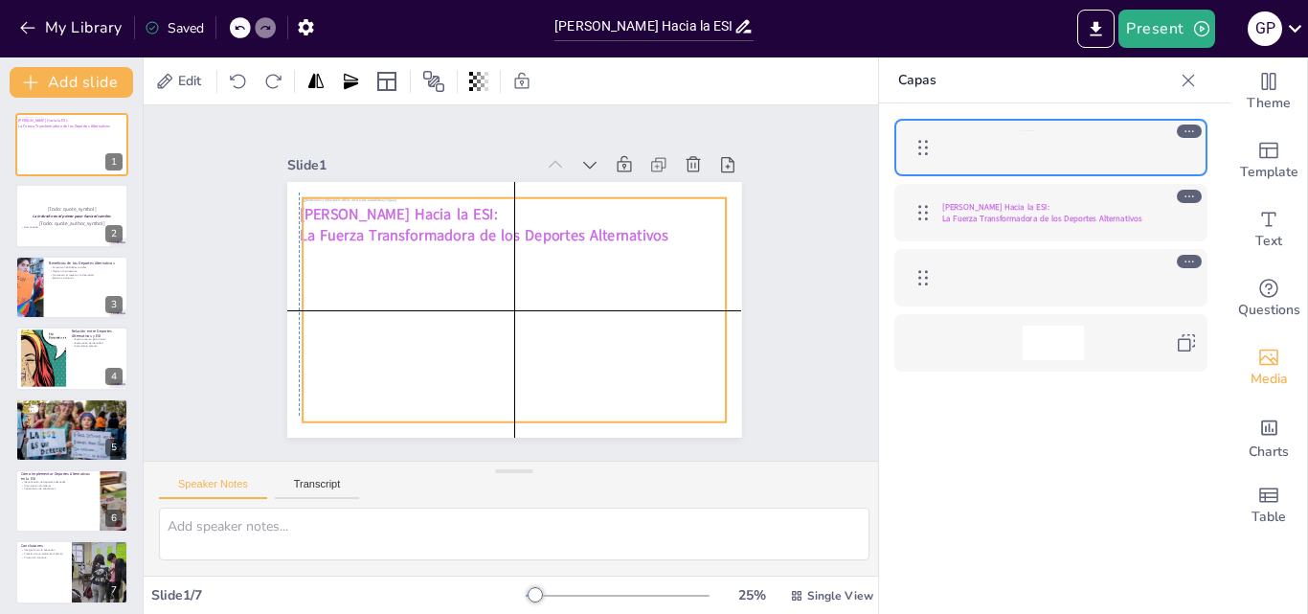
drag, startPoint x: 620, startPoint y: 259, endPoint x: 619, endPoint y: 243, distance: 15.3
click at [619, 243] on div at bounding box center [495, 374] width 488 height 437
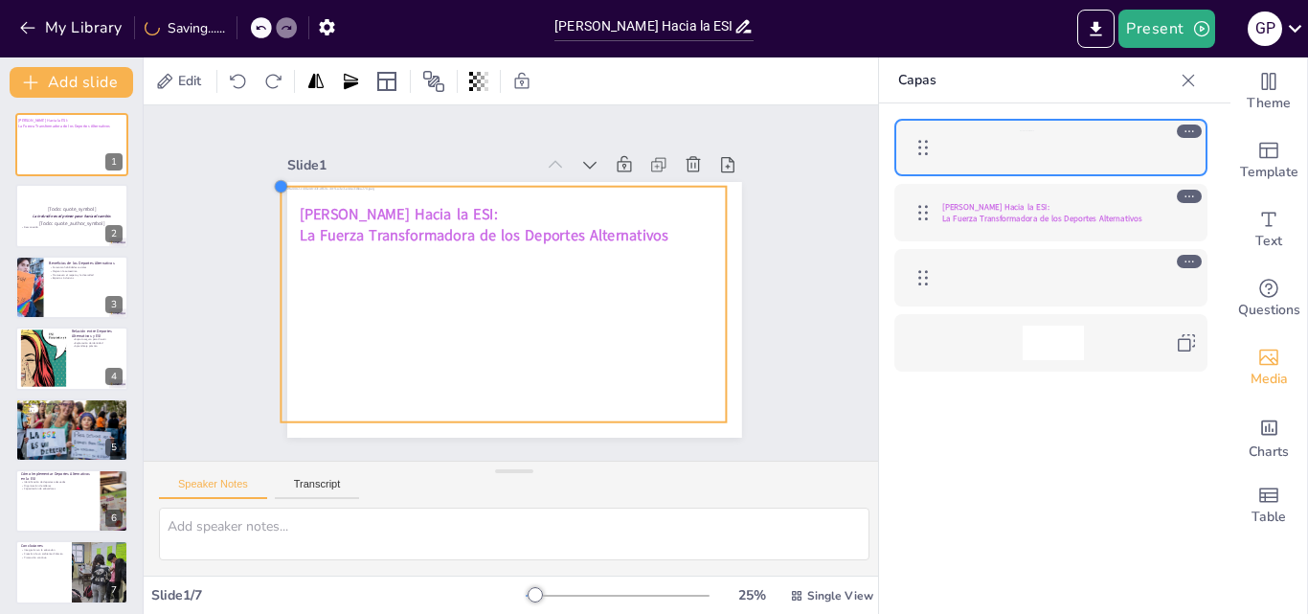
drag, startPoint x: 290, startPoint y: 187, endPoint x: 286, endPoint y: 175, distance: 12.1
click at [286, 175] on div "Moviéndonos Hacia la ESI: La Fuerza Transformadora de los Deportes Alternativos" at bounding box center [511, 310] width 479 height 302
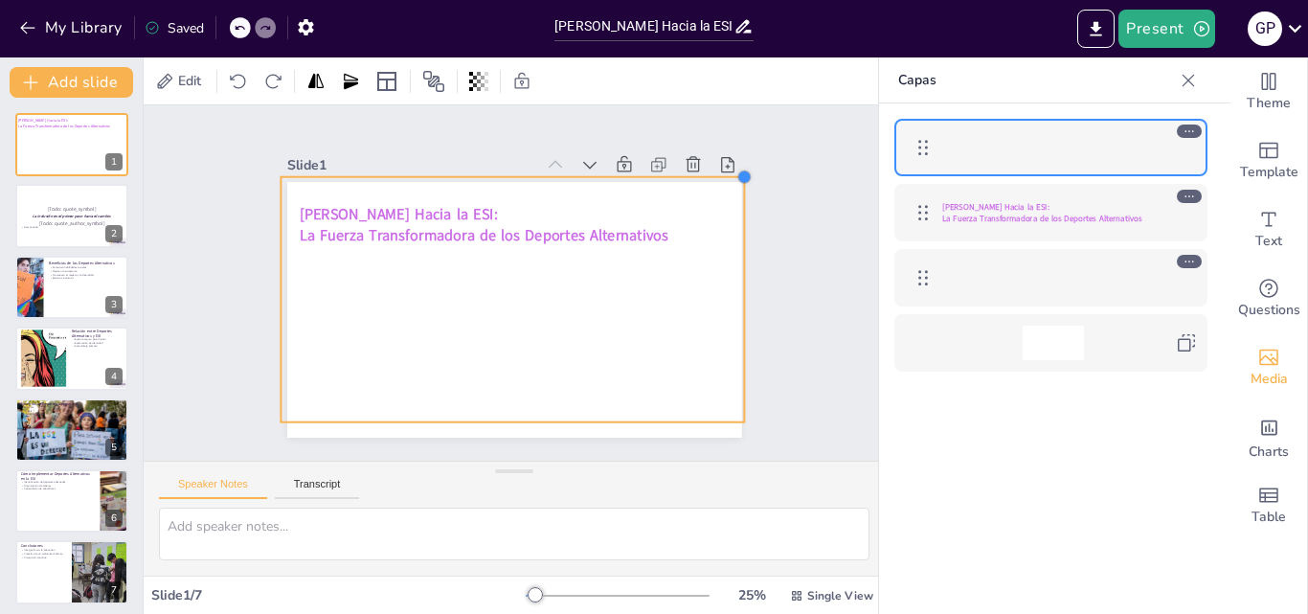
drag, startPoint x: 713, startPoint y: 180, endPoint x: 724, endPoint y: 170, distance: 14.2
click at [746, 193] on div at bounding box center [754, 201] width 17 height 17
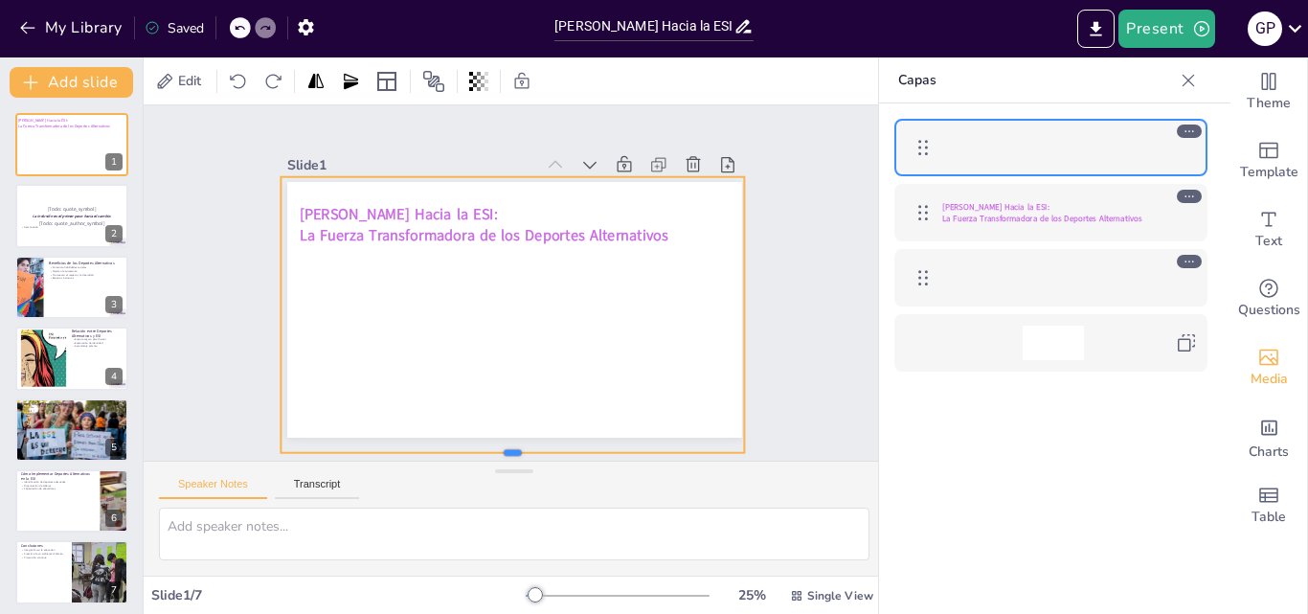
drag, startPoint x: 498, startPoint y: 415, endPoint x: 491, endPoint y: 445, distance: 31.4
click at [491, 445] on div at bounding box center [493, 459] width 462 height 64
click at [464, 229] on div at bounding box center [494, 368] width 534 height 477
click at [407, 210] on div at bounding box center [494, 368] width 534 height 477
click at [407, 210] on div at bounding box center [503, 371] width 502 height 436
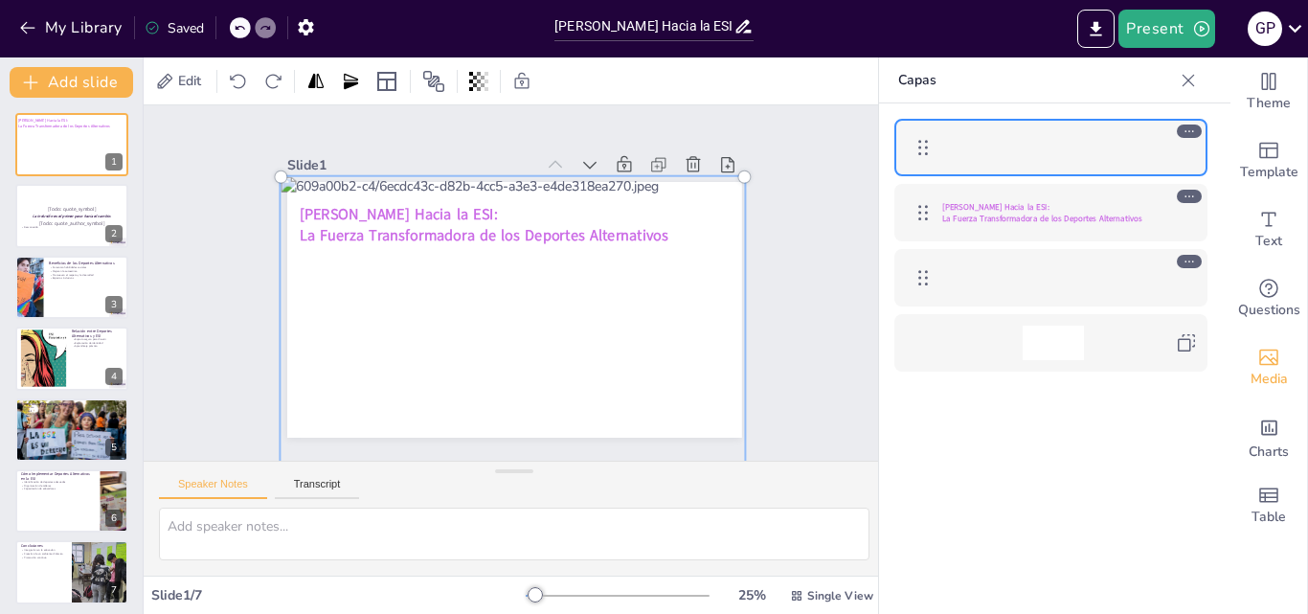
click at [407, 210] on div at bounding box center [495, 369] width 562 height 505
click at [407, 210] on div at bounding box center [447, 341] width 632 height 638
click at [407, 210] on div at bounding box center [502, 371] width 527 height 461
click at [1064, 232] on div "Moviéndonos Hacia la ESI: La Fuerza Transformadora de los Deportes Alternativos" at bounding box center [1050, 212] width 313 height 57
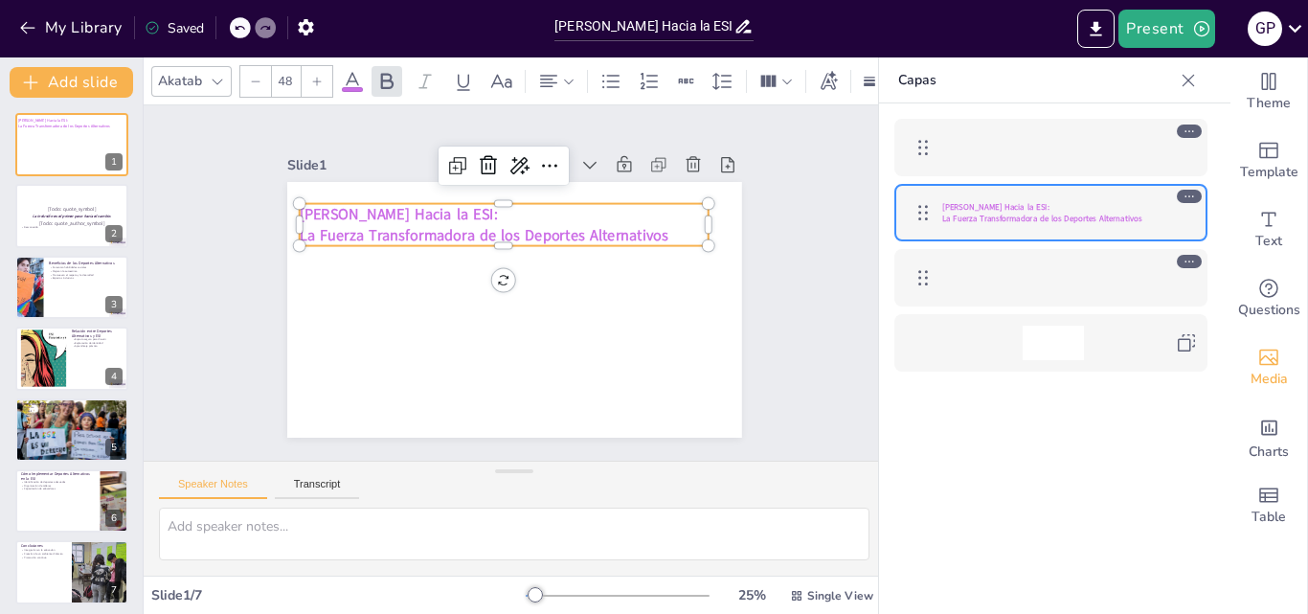
click at [360, 78] on icon at bounding box center [352, 81] width 23 height 23
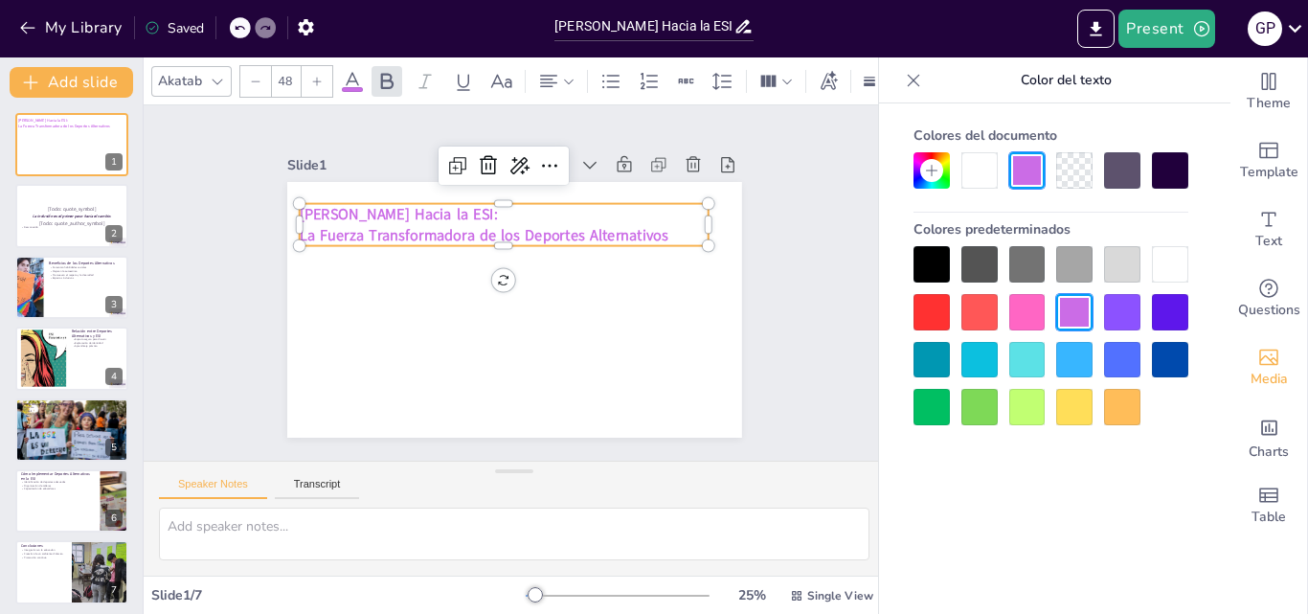
click at [1079, 174] on div at bounding box center [1074, 170] width 36 height 36
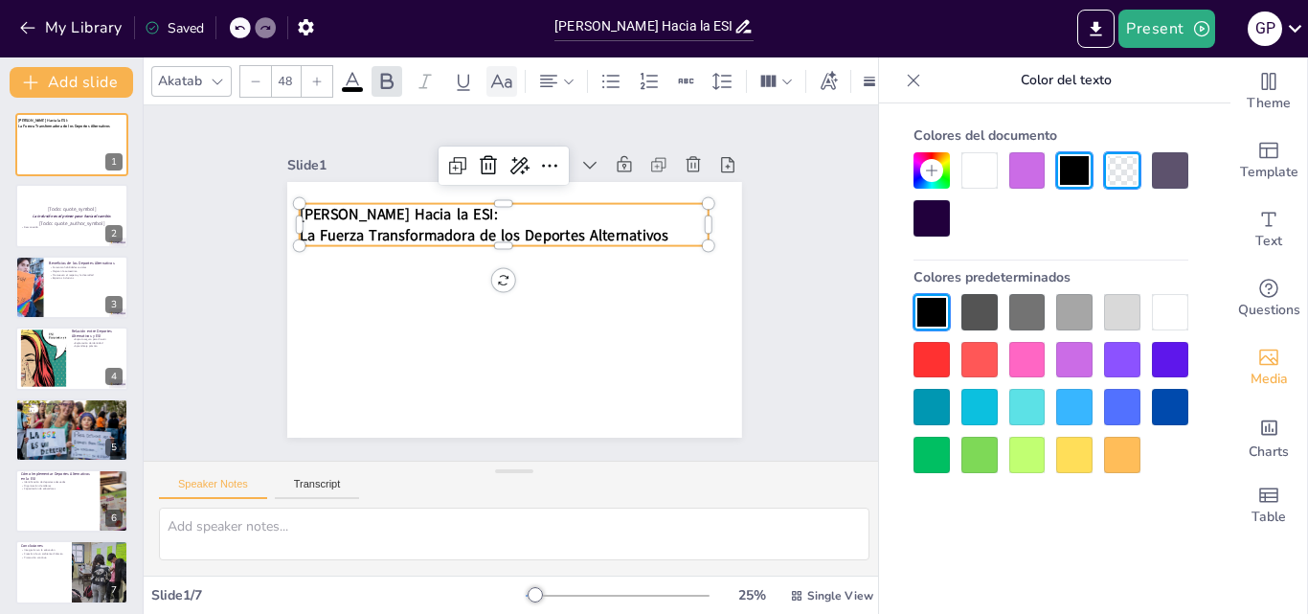
click at [503, 73] on icon at bounding box center [501, 81] width 23 height 23
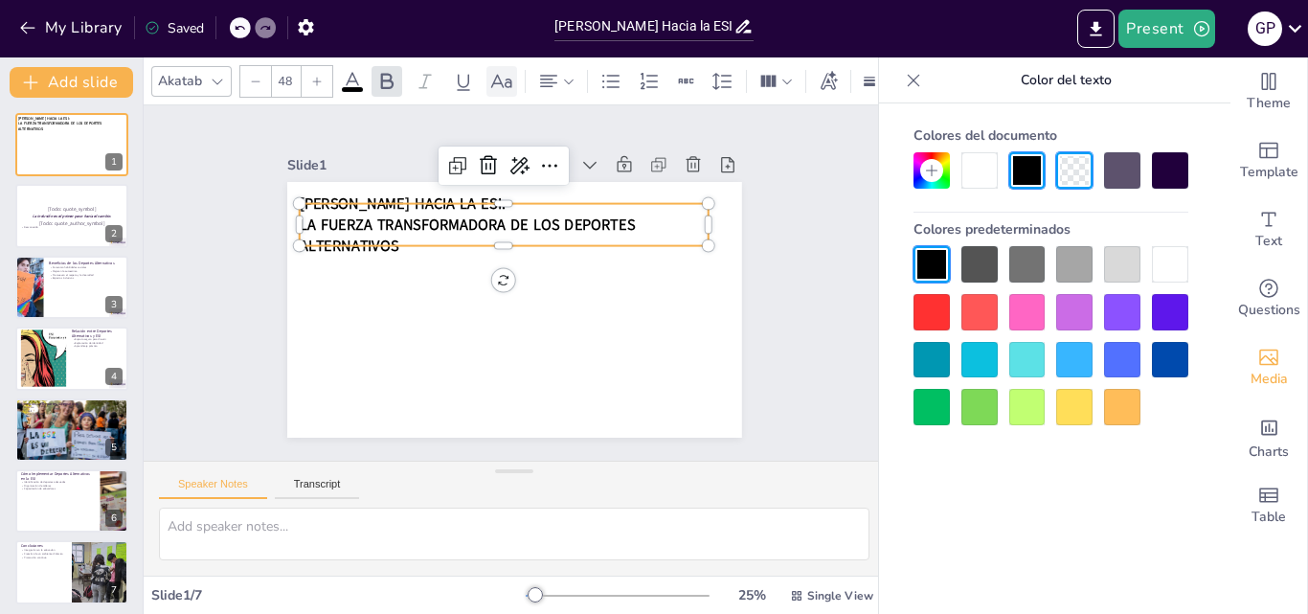
click at [503, 73] on icon at bounding box center [501, 81] width 23 height 23
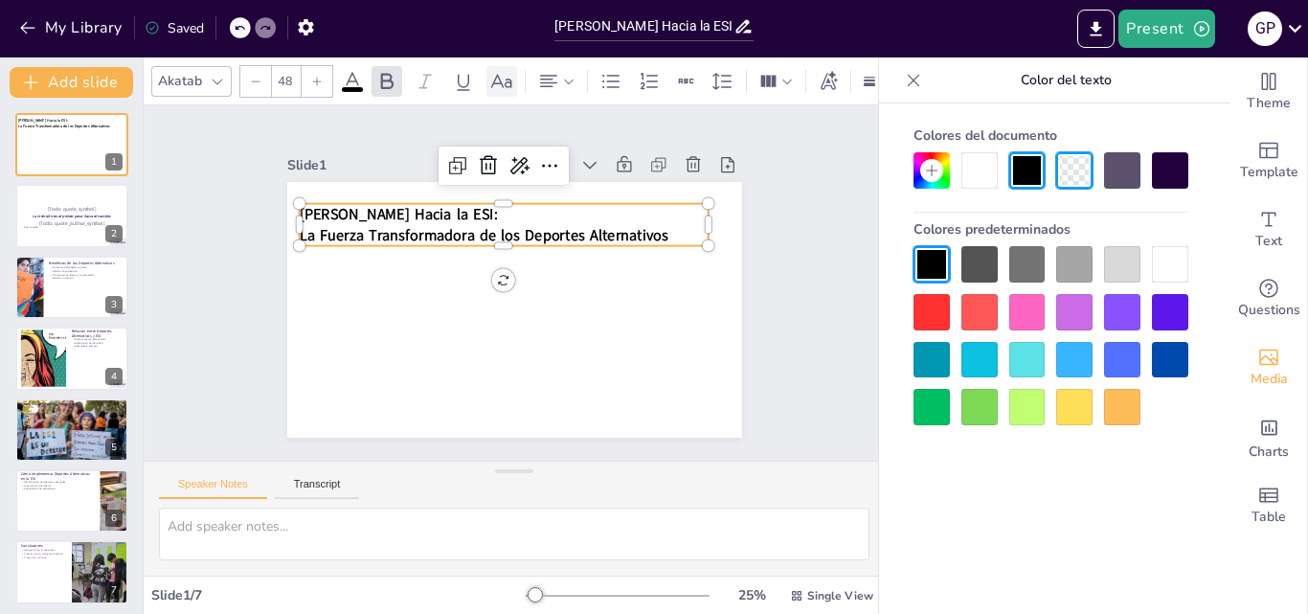
click at [503, 73] on icon at bounding box center [501, 81] width 23 height 23
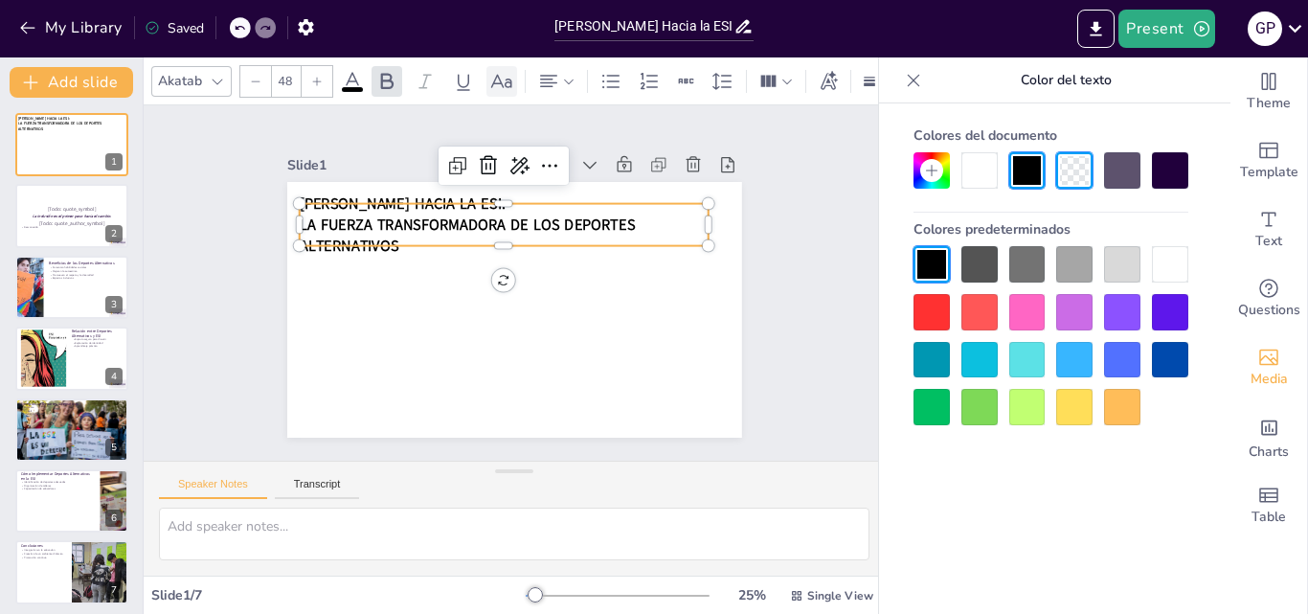
click at [503, 73] on icon at bounding box center [501, 81] width 23 height 23
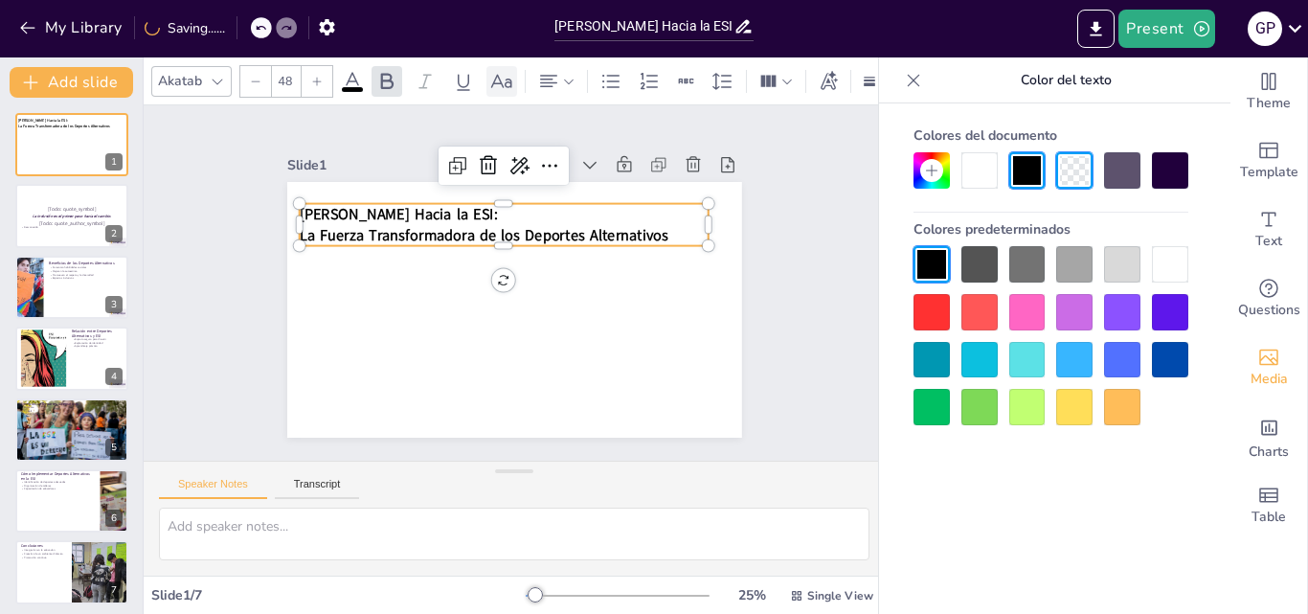
click at [503, 73] on icon at bounding box center [501, 81] width 23 height 23
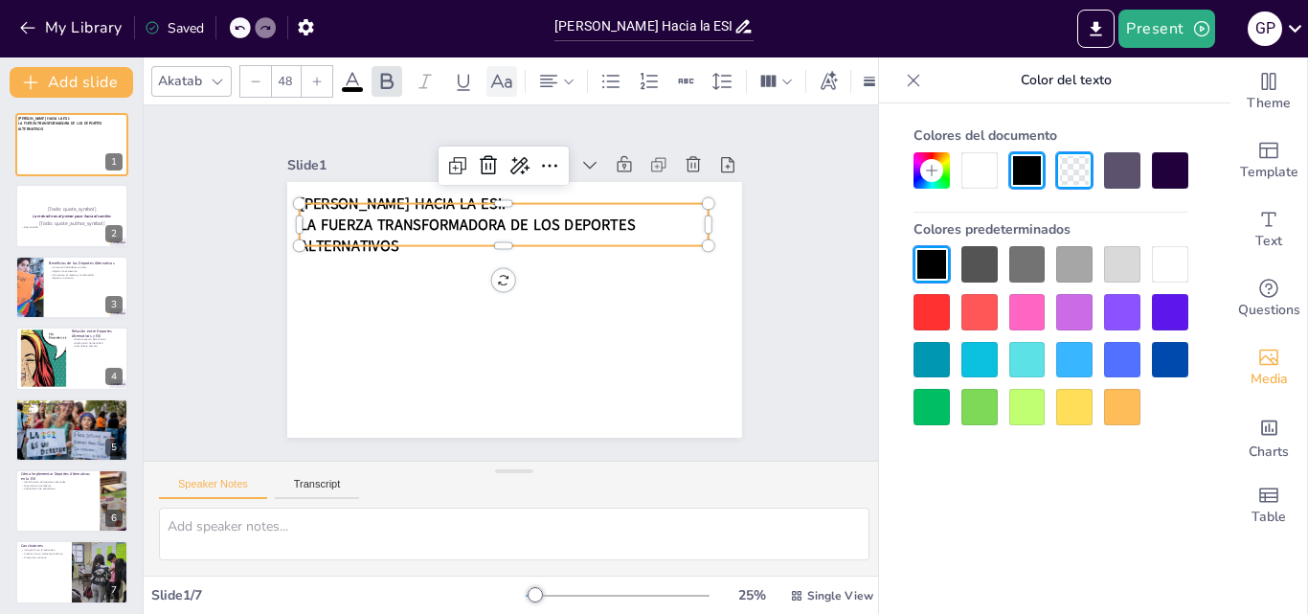
click at [503, 73] on icon at bounding box center [501, 81] width 23 height 23
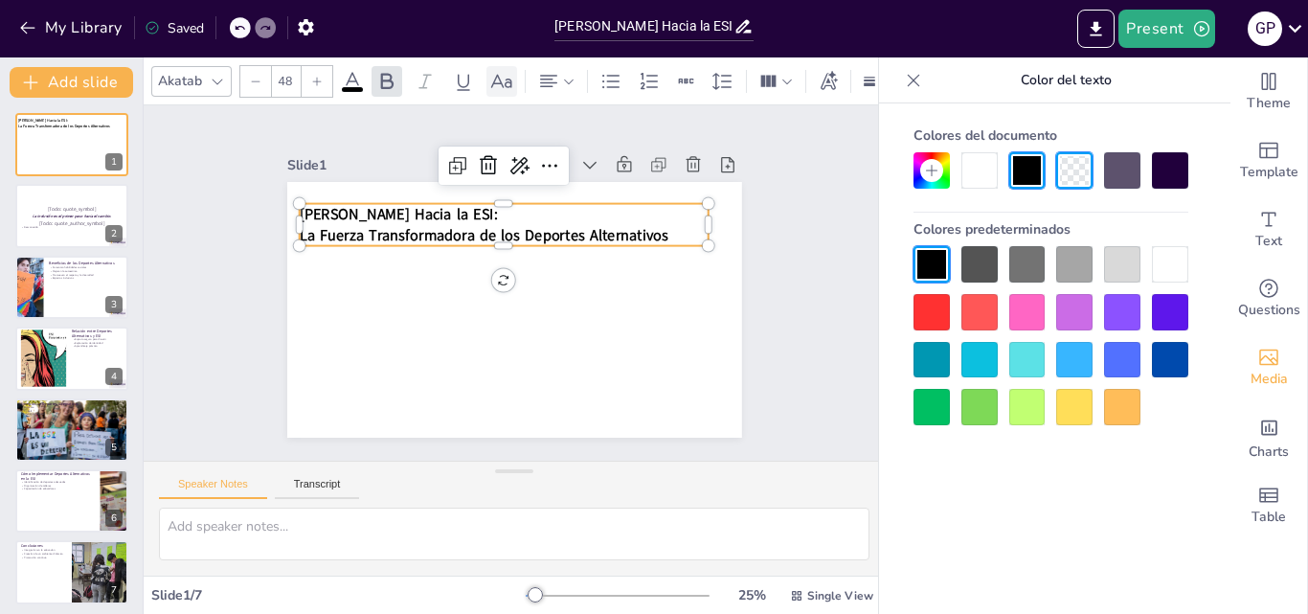
click at [503, 73] on icon at bounding box center [501, 81] width 23 height 23
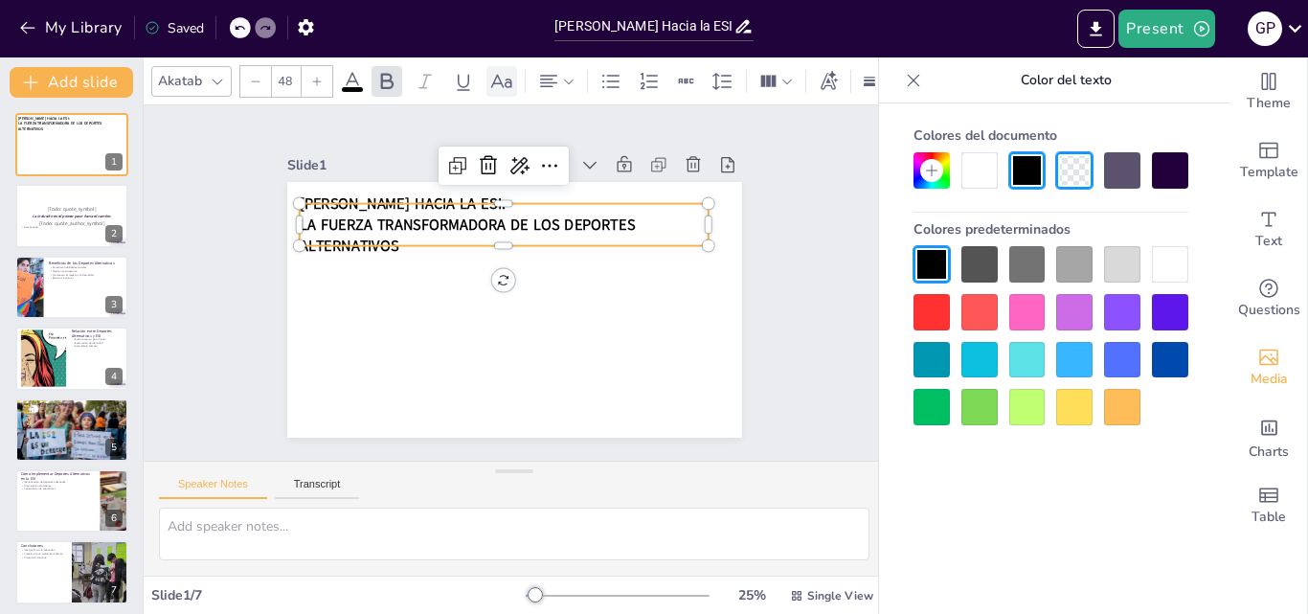
click at [503, 73] on icon at bounding box center [501, 81] width 23 height 23
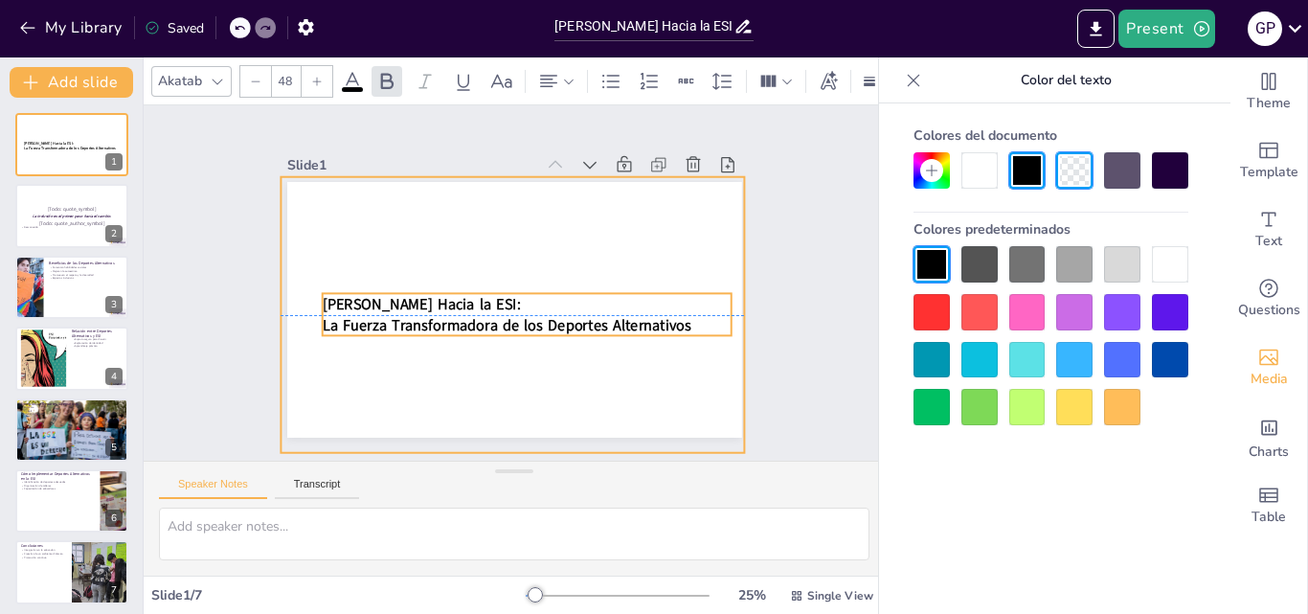
drag, startPoint x: 488, startPoint y: 224, endPoint x: 511, endPoint y: 312, distance: 91.0
click at [511, 312] on div at bounding box center [494, 368] width 534 height 477
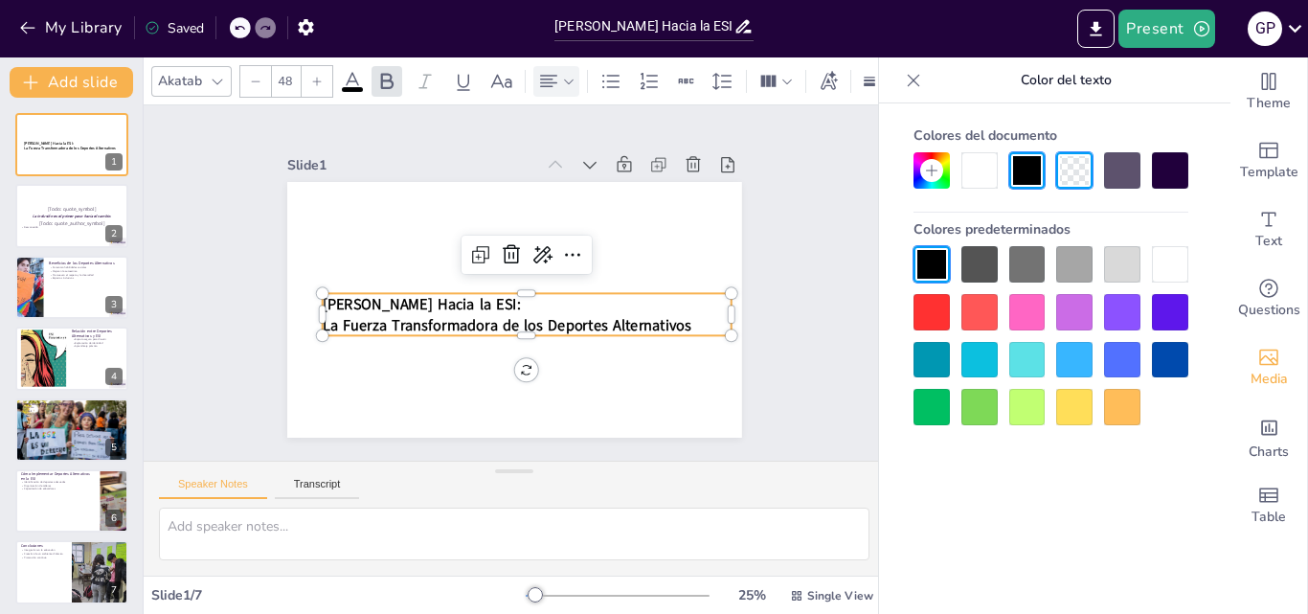
click at [549, 70] on icon at bounding box center [548, 81] width 23 height 23
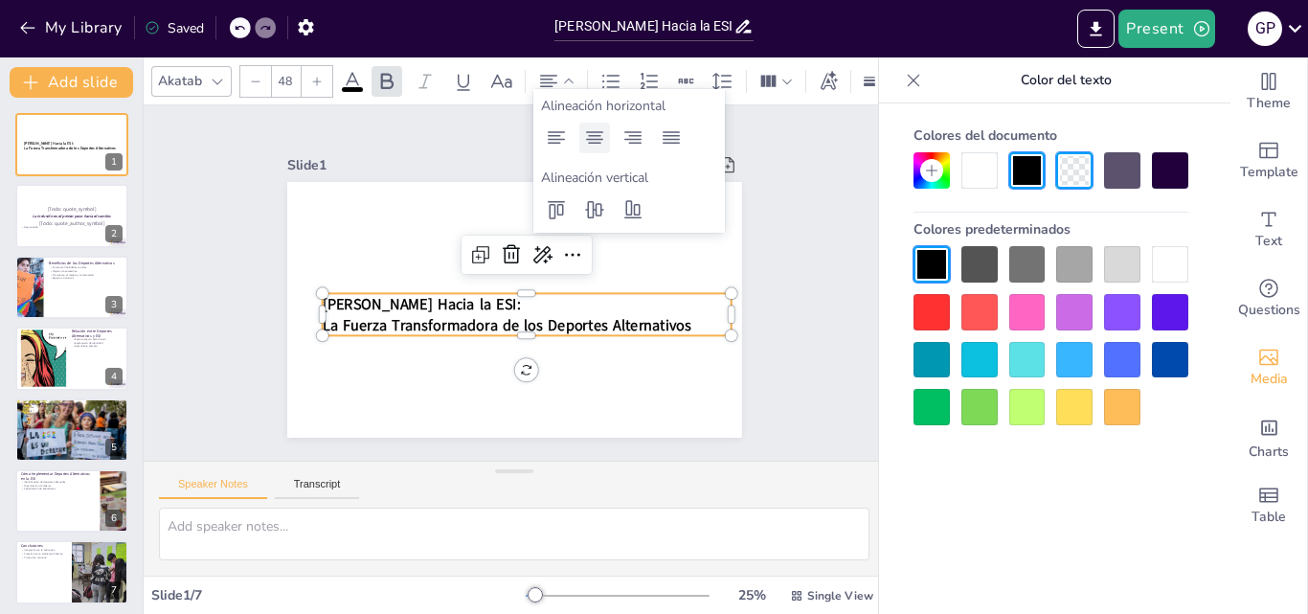
click at [596, 134] on icon at bounding box center [594, 137] width 23 height 23
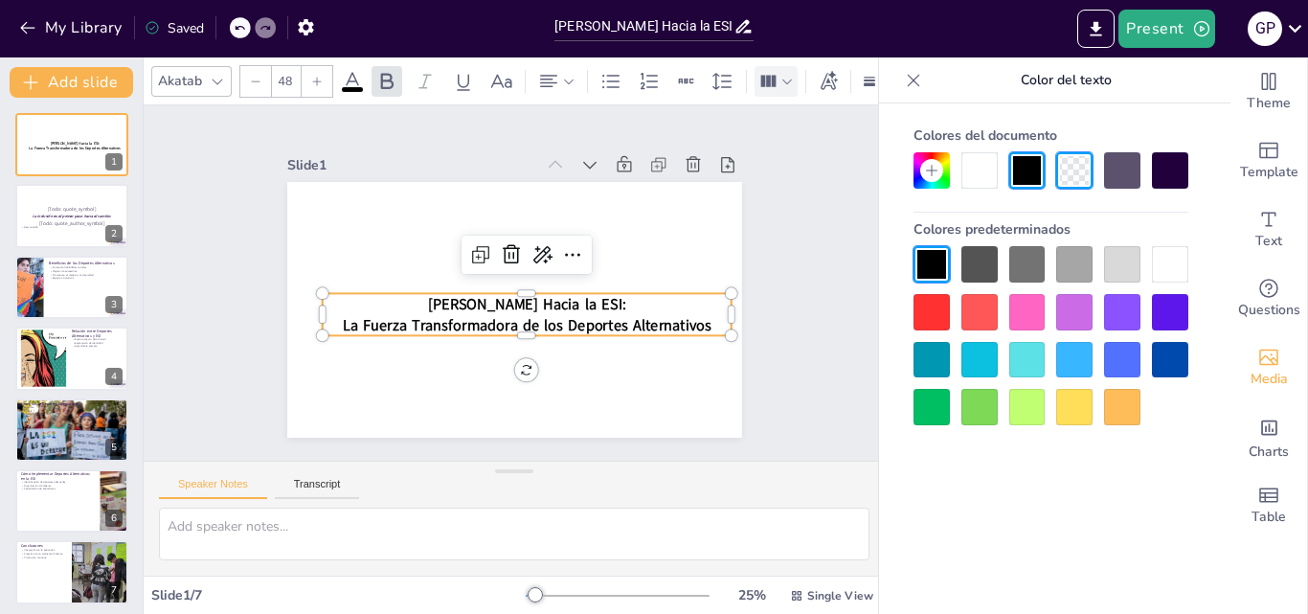
click at [774, 75] on icon at bounding box center [768, 80] width 15 height 11
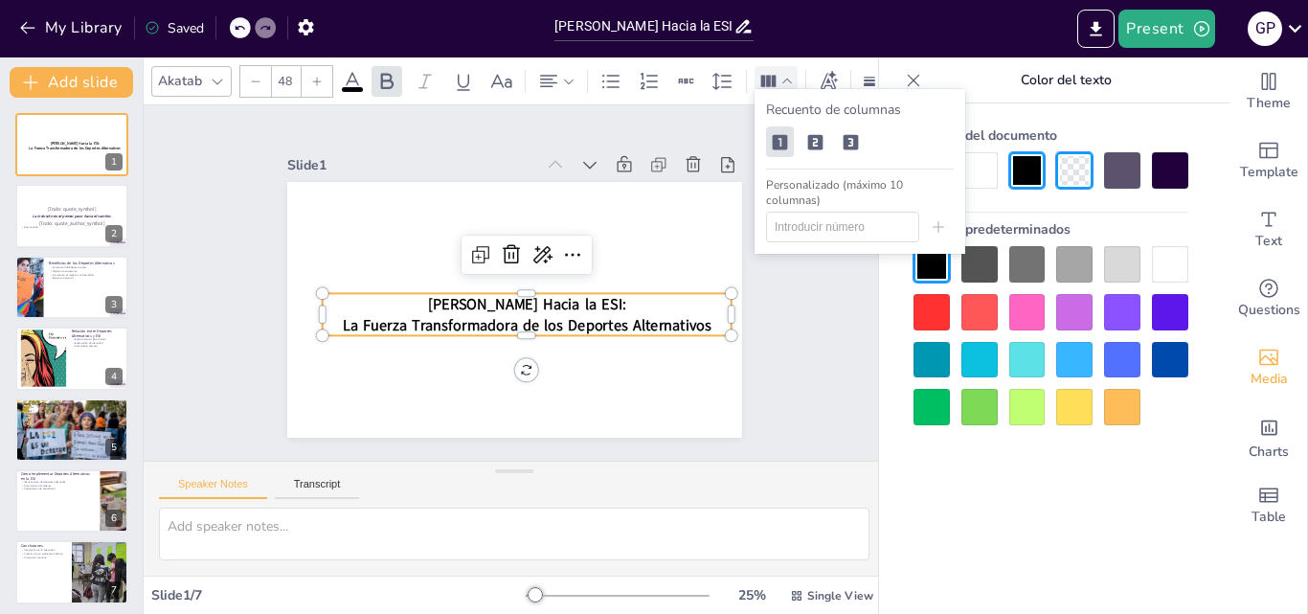
click at [774, 75] on icon at bounding box center [768, 80] width 15 height 11
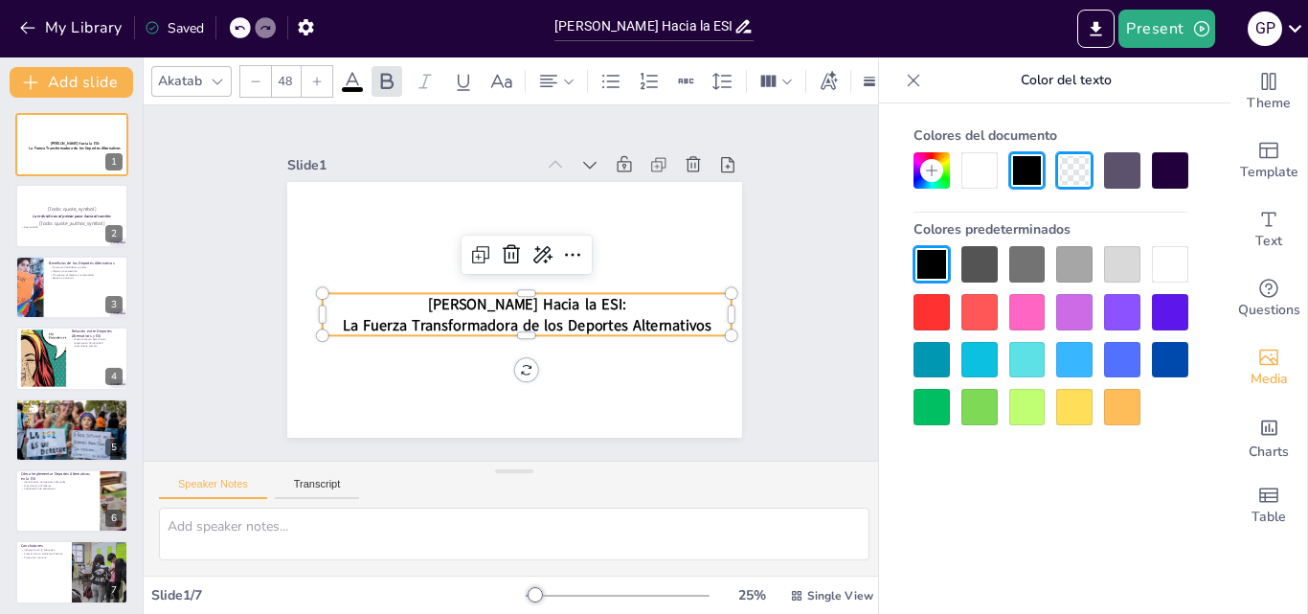
click at [214, 78] on icon at bounding box center [217, 81] width 15 height 15
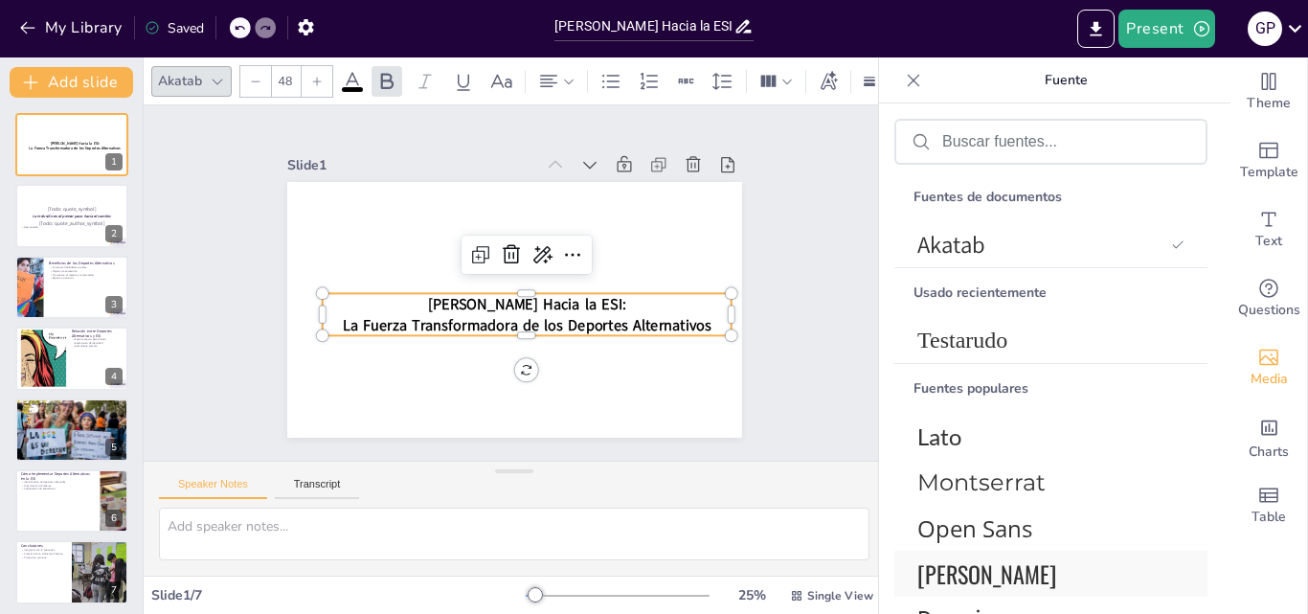
click at [951, 567] on font "[PERSON_NAME]" at bounding box center [986, 573] width 139 height 34
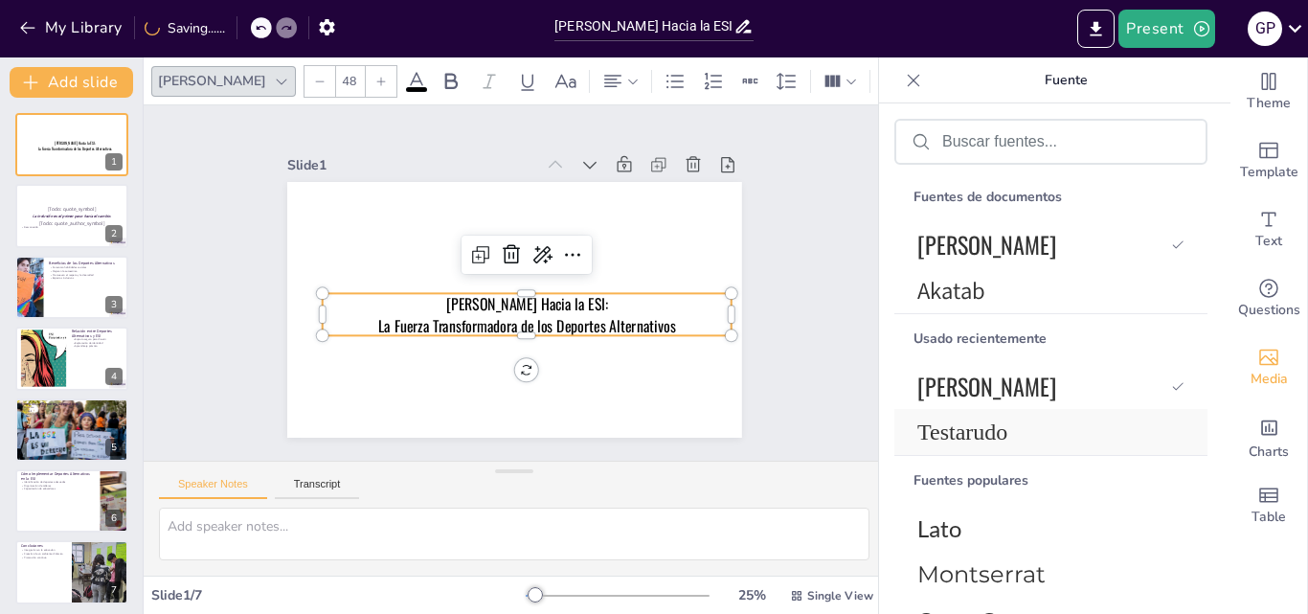
click at [937, 424] on font "Testarudo" at bounding box center [962, 431] width 90 height 25
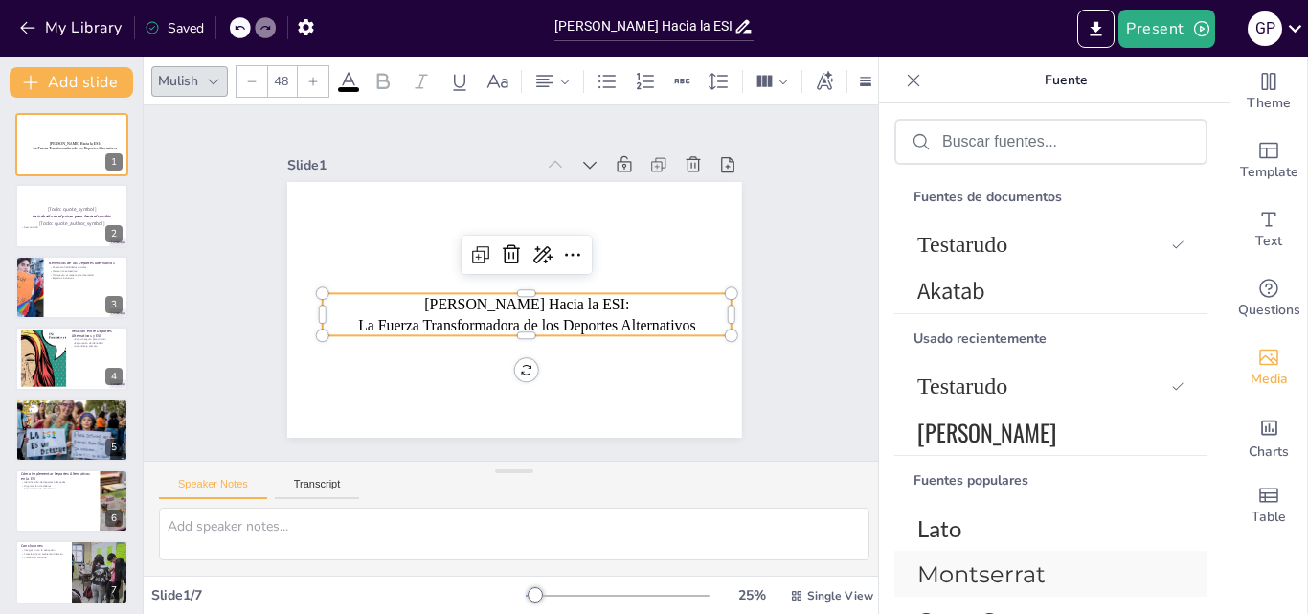
click at [1040, 577] on font "Montserrat" at bounding box center [981, 574] width 128 height 28
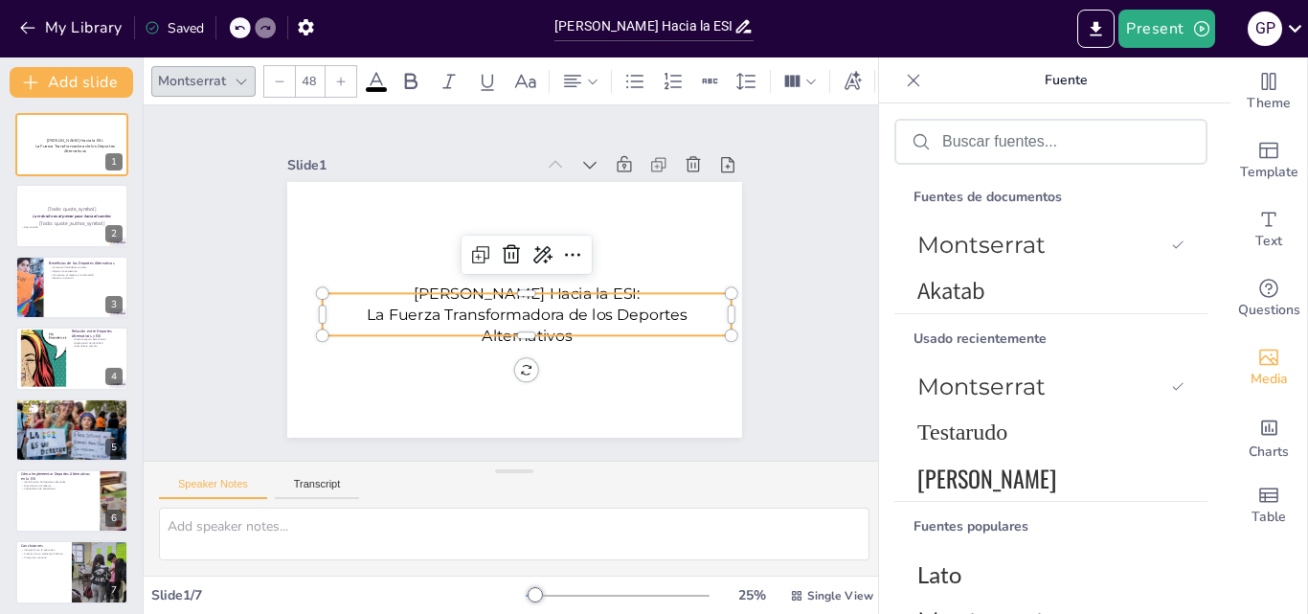
click at [281, 77] on icon at bounding box center [279, 81] width 11 height 11
type input "47"
click at [403, 70] on icon at bounding box center [410, 81] width 23 height 23
click at [410, 70] on icon at bounding box center [410, 81] width 23 height 23
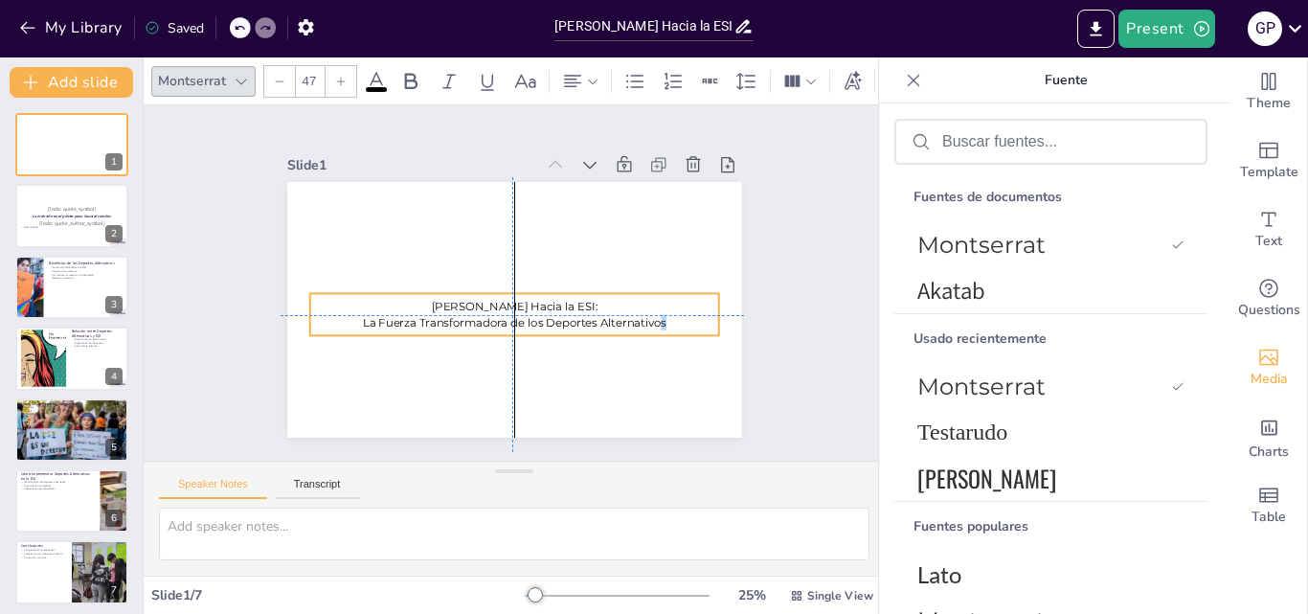
drag, startPoint x: 665, startPoint y: 317, endPoint x: 645, endPoint y: 320, distance: 20.3
click at [645, 320] on p "La Fuerza Transformadora de los Deportes Alternativos" at bounding box center [505, 321] width 403 height 101
click at [935, 562] on font "Lato" at bounding box center [939, 574] width 44 height 28
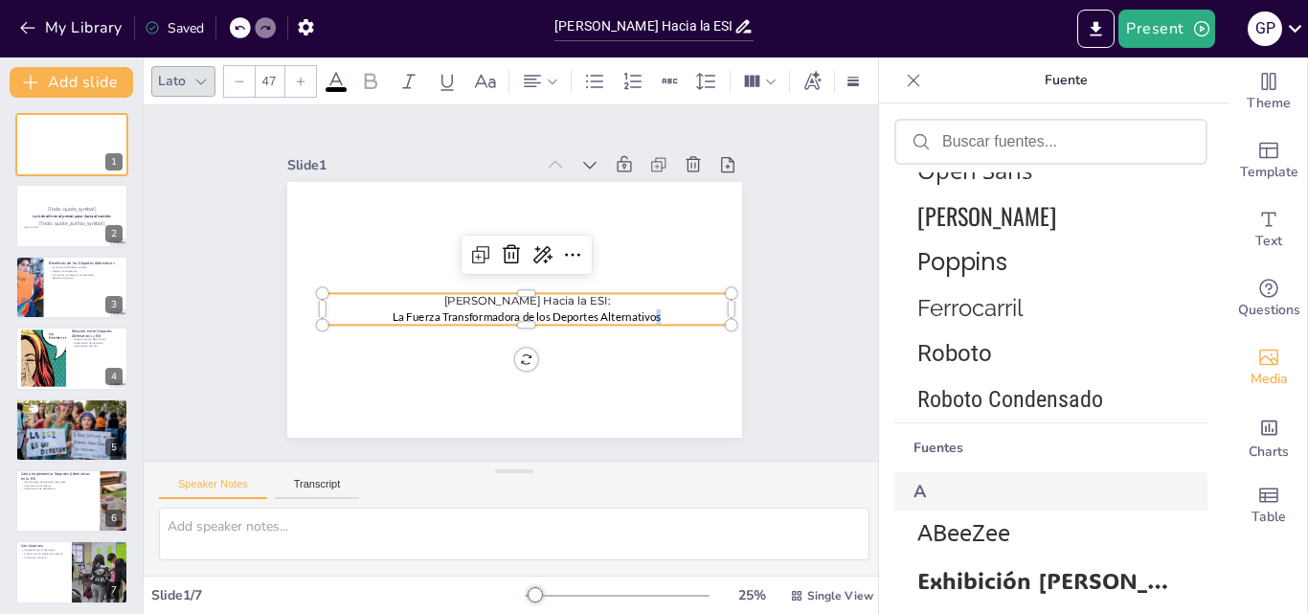
scroll to position [610, 0]
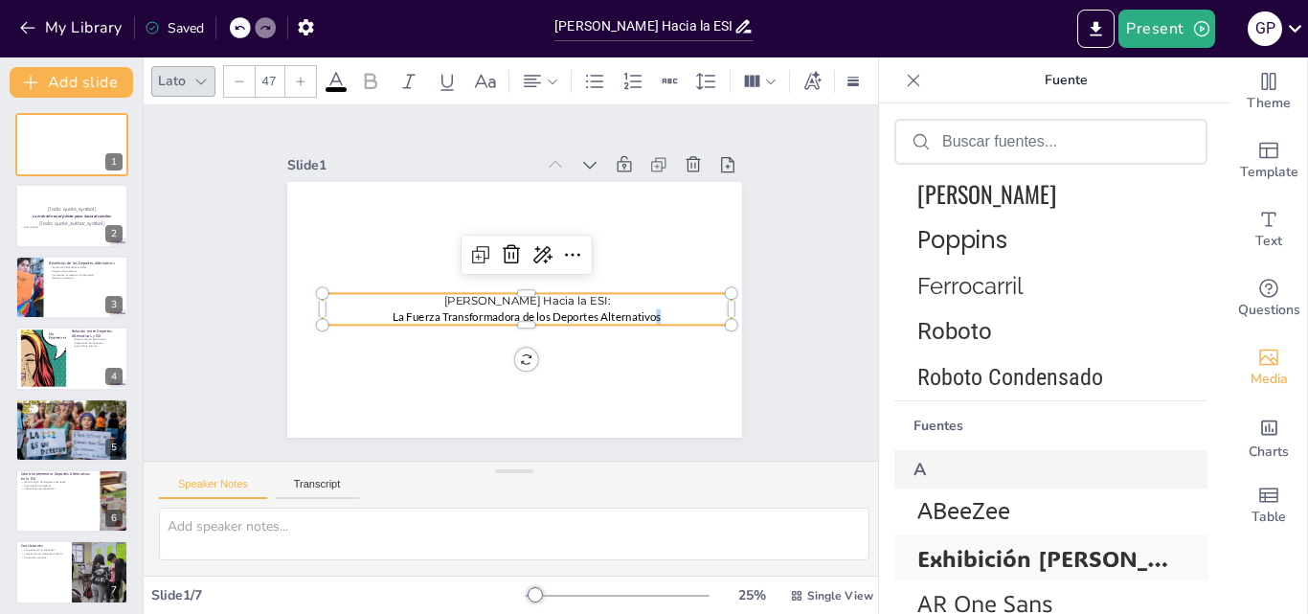
click at [1028, 554] on font "Exhibición ADLaM" at bounding box center [1070, 558] width 307 height 30
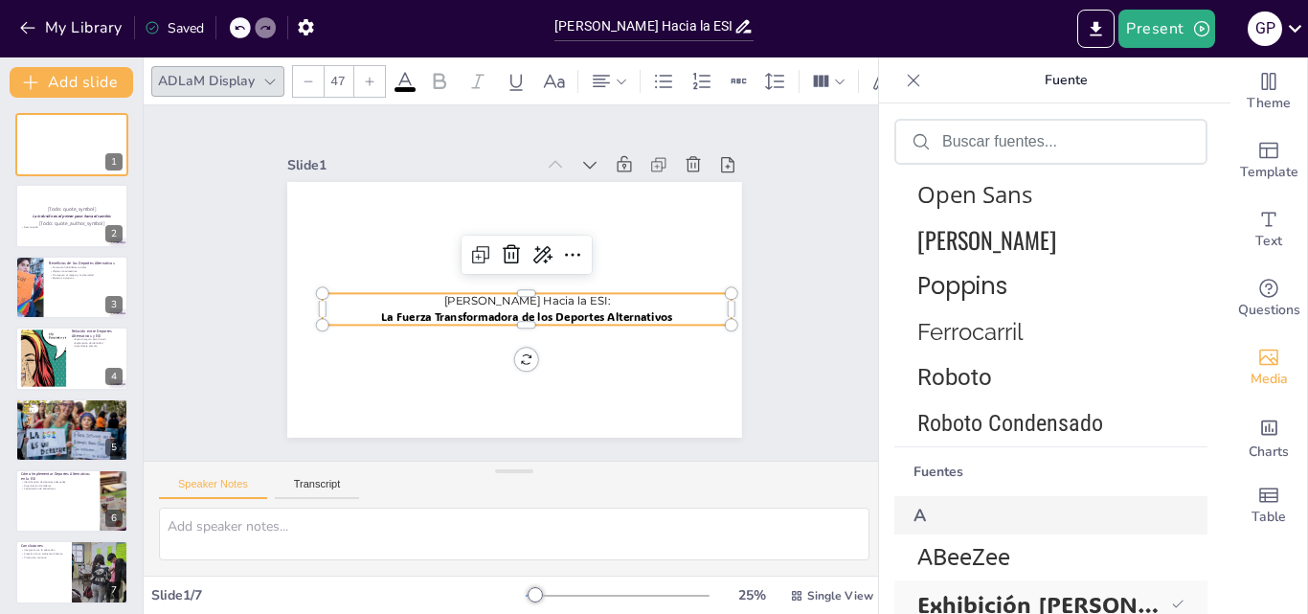
scroll to position [656, 0]
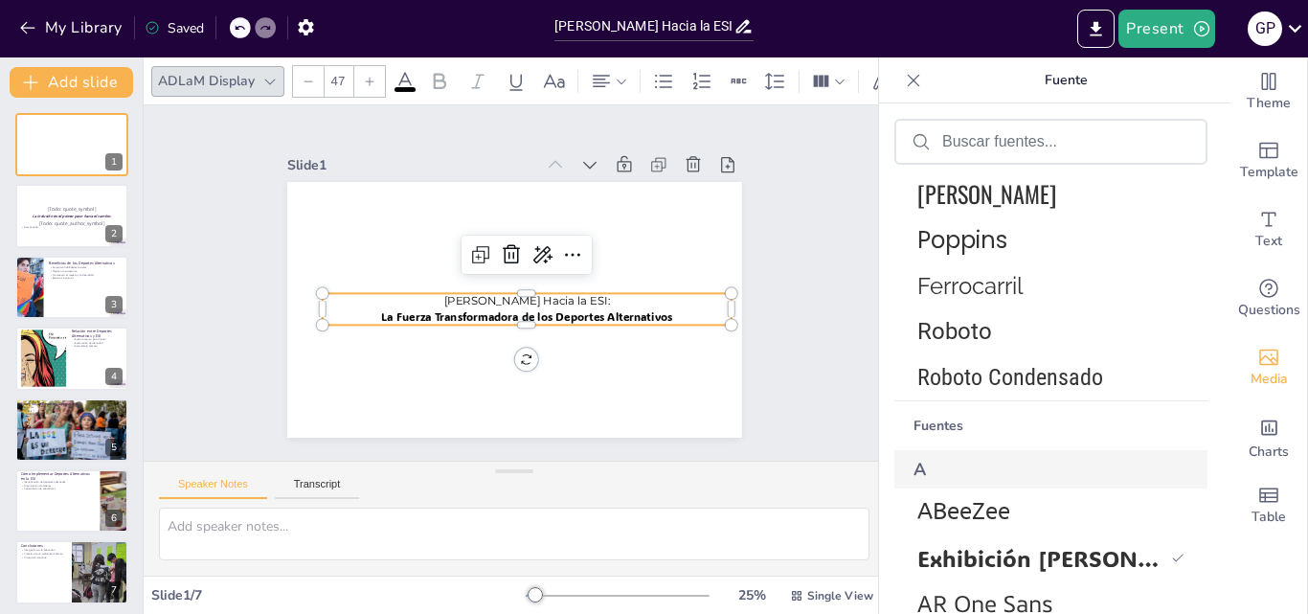
click at [584, 296] on span "[PERSON_NAME] Hacia la ESI:" at bounding box center [522, 304] width 166 height 48
click at [1003, 551] on font "Exhibición ADLaM" at bounding box center [1070, 558] width 307 height 30
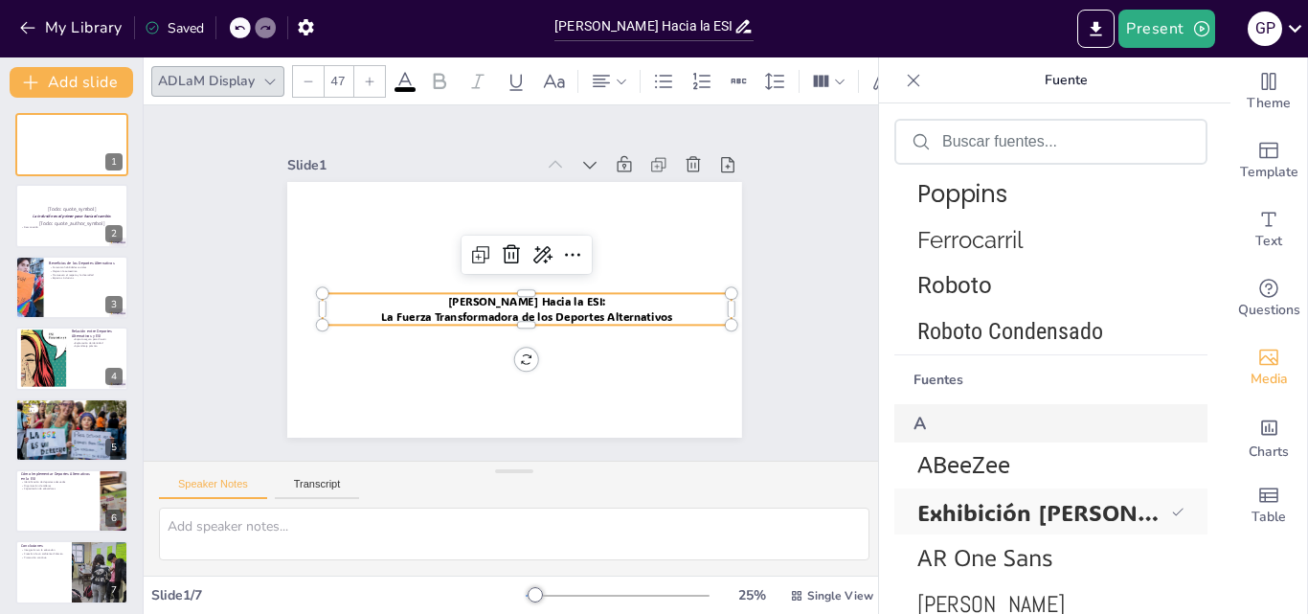
scroll to position [610, 0]
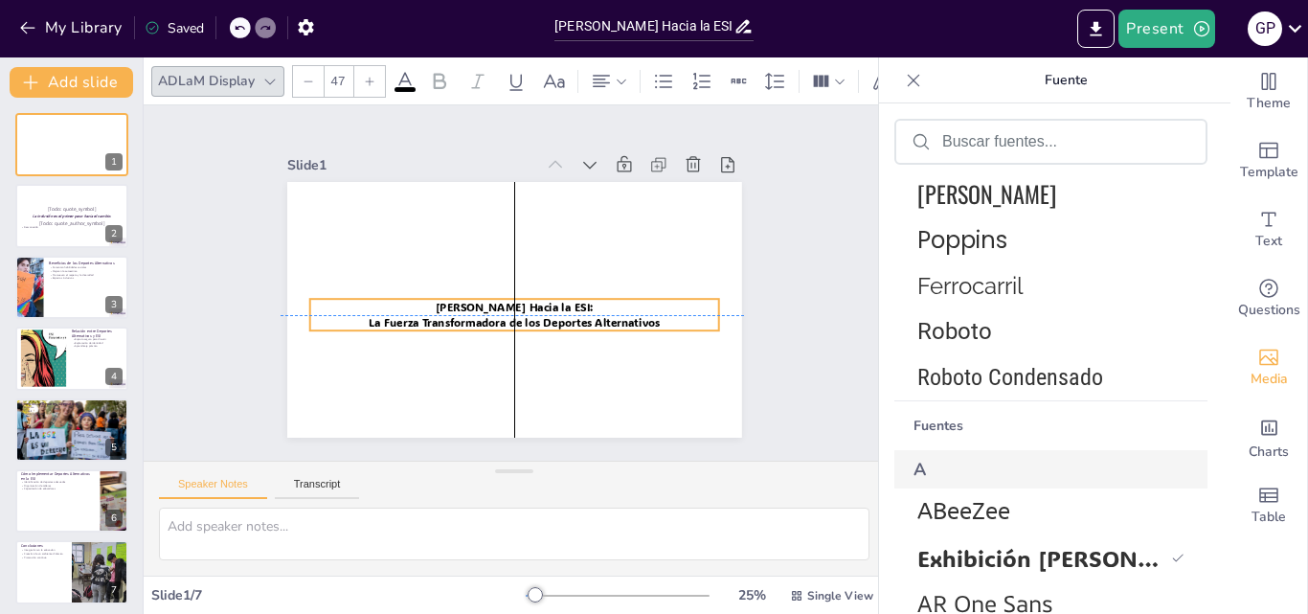
click at [507, 318] on span "La Fuerza Transformadora de los Deportes Alternativos" at bounding box center [506, 321] width 288 height 75
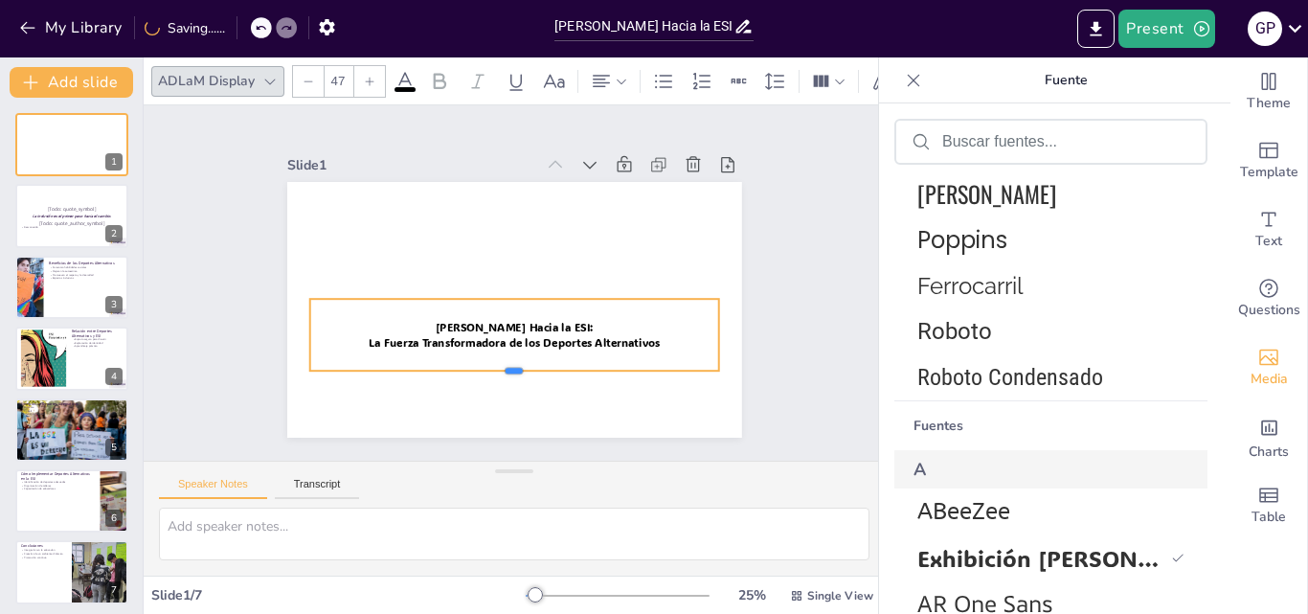
drag, startPoint x: 497, startPoint y: 325, endPoint x: 495, endPoint y: 365, distance: 40.3
click at [495, 365] on div at bounding box center [494, 376] width 403 height 101
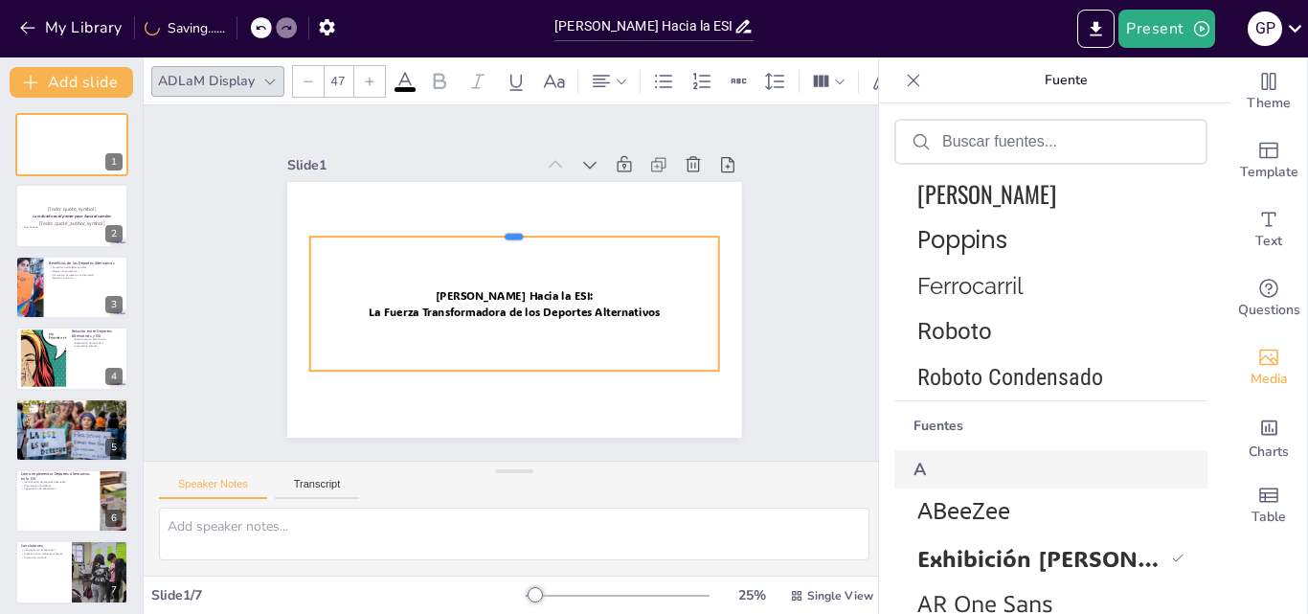
drag, startPoint x: 500, startPoint y: 288, endPoint x: 501, endPoint y: 226, distance: 62.2
click at [501, 226] on div at bounding box center [513, 228] width 409 height 15
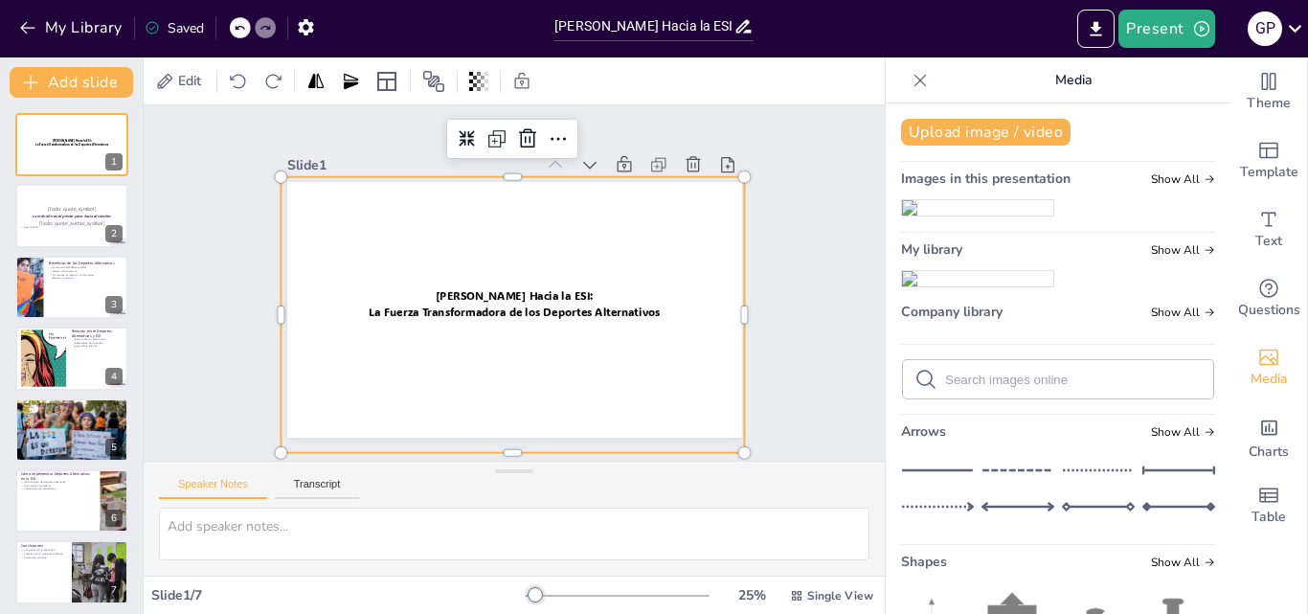
click at [609, 427] on div at bounding box center [494, 368] width 534 height 477
click at [425, 71] on icon at bounding box center [433, 81] width 23 height 23
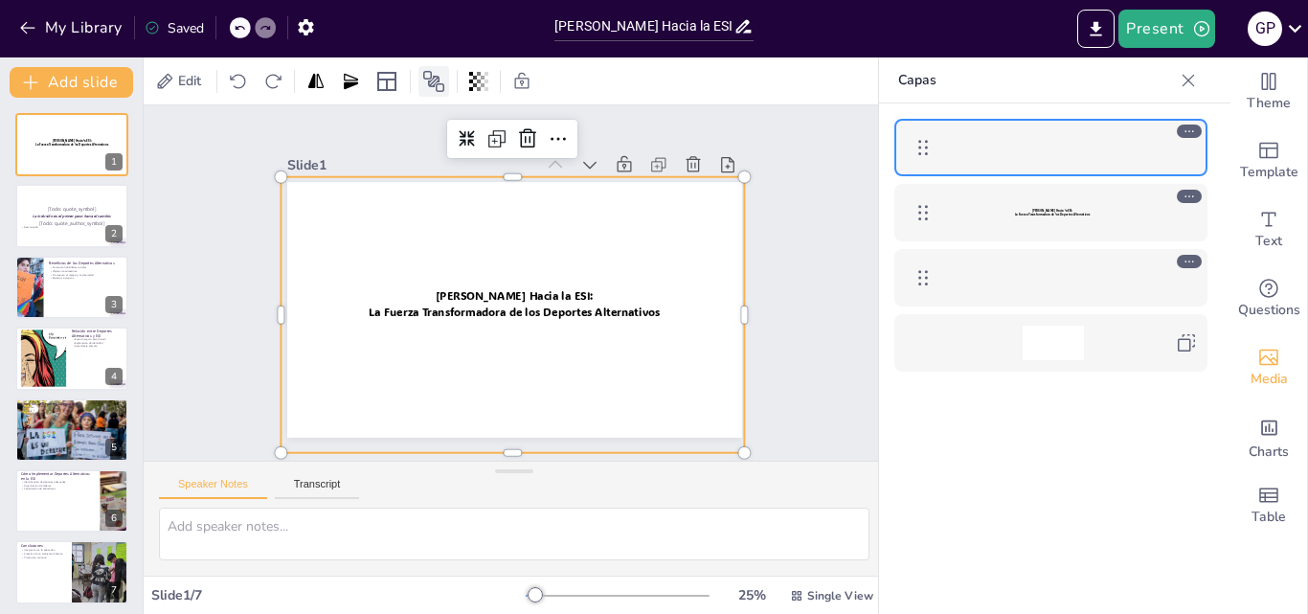
click at [425, 71] on icon at bounding box center [433, 81] width 23 height 23
click at [524, 295] on div at bounding box center [477, 363] width 582 height 544
click at [524, 295] on div at bounding box center [468, 359] width 596 height 569
click at [524, 295] on div at bounding box center [477, 363] width 582 height 544
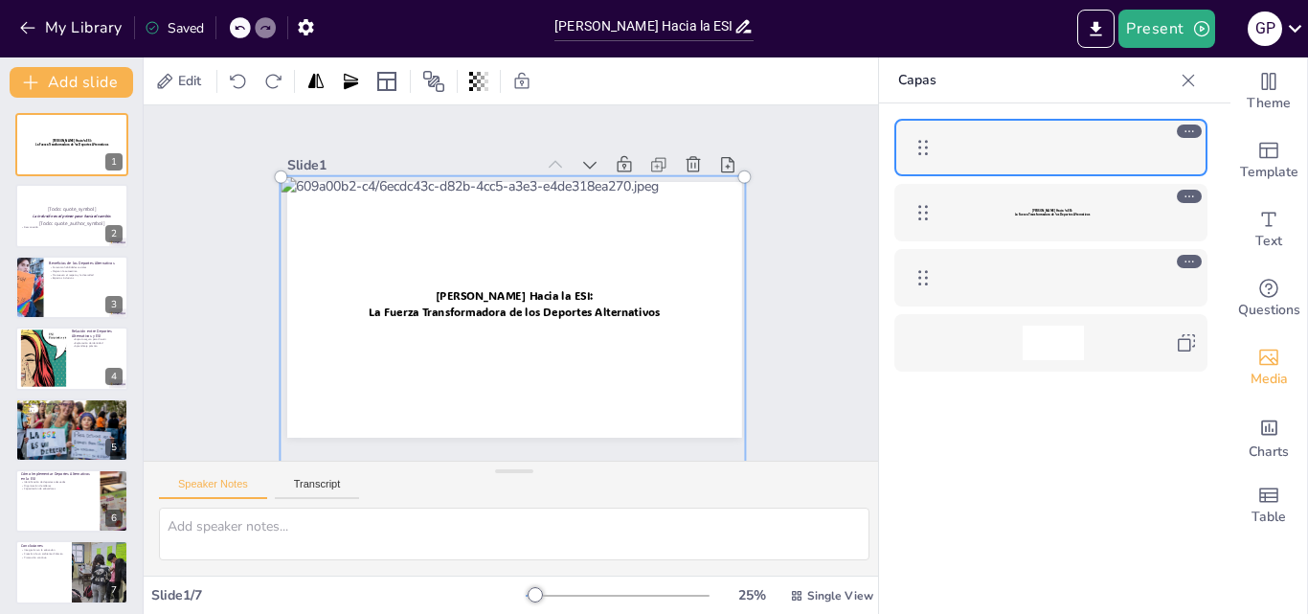
click at [524, 295] on div at bounding box center [447, 341] width 632 height 638
click at [524, 295] on div at bounding box center [476, 363] width 612 height 574
click at [524, 295] on div at bounding box center [447, 341] width 632 height 638
click at [524, 295] on div at bounding box center [427, 299] width 505 height 561
click at [524, 295] on div at bounding box center [502, 371] width 527 height 461
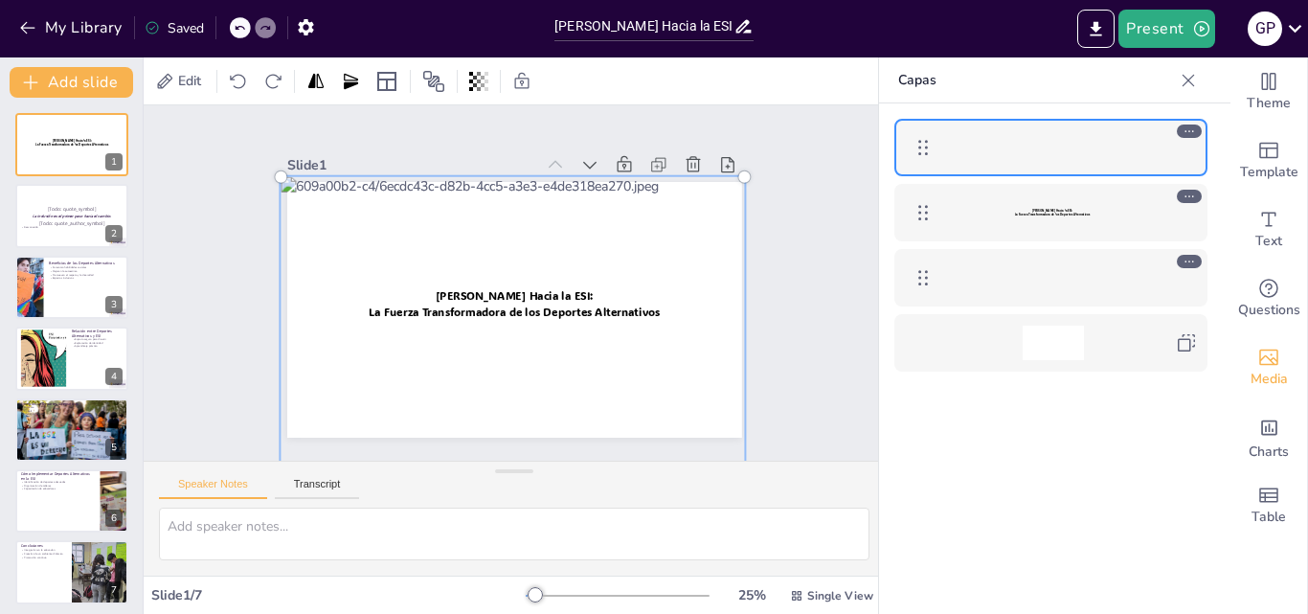
click at [524, 295] on div at bounding box center [495, 369] width 562 height 505
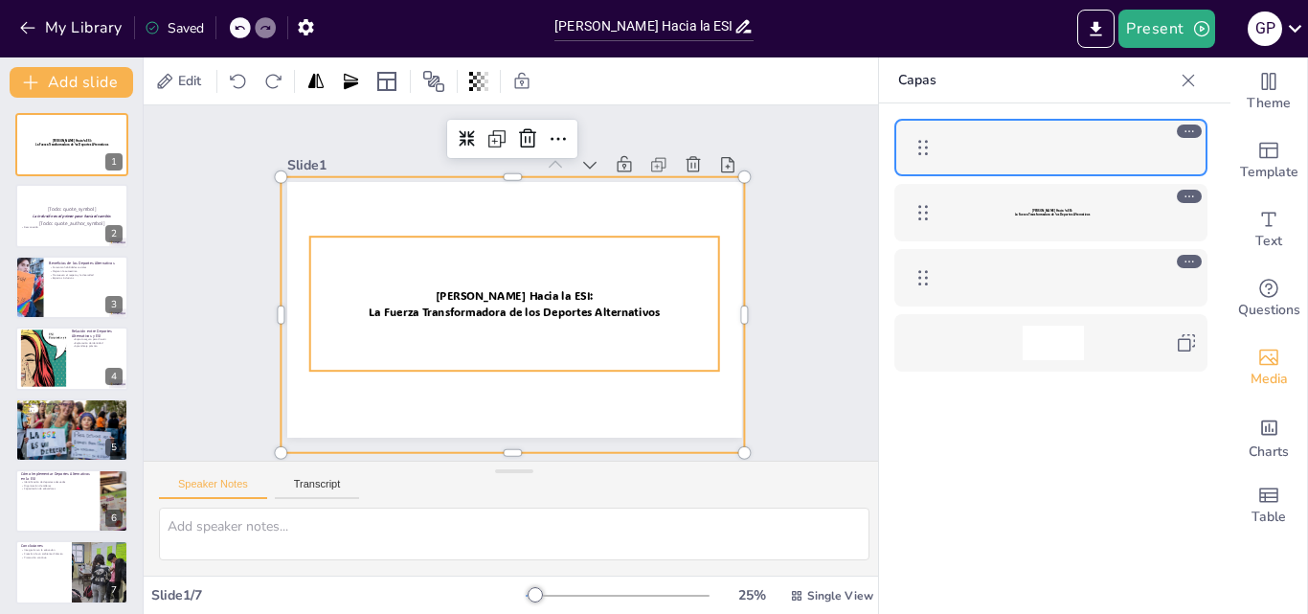
click at [1082, 213] on p "La Fuerza Transformadora de los Deportes Alternativos" at bounding box center [1052, 215] width 105 height 4
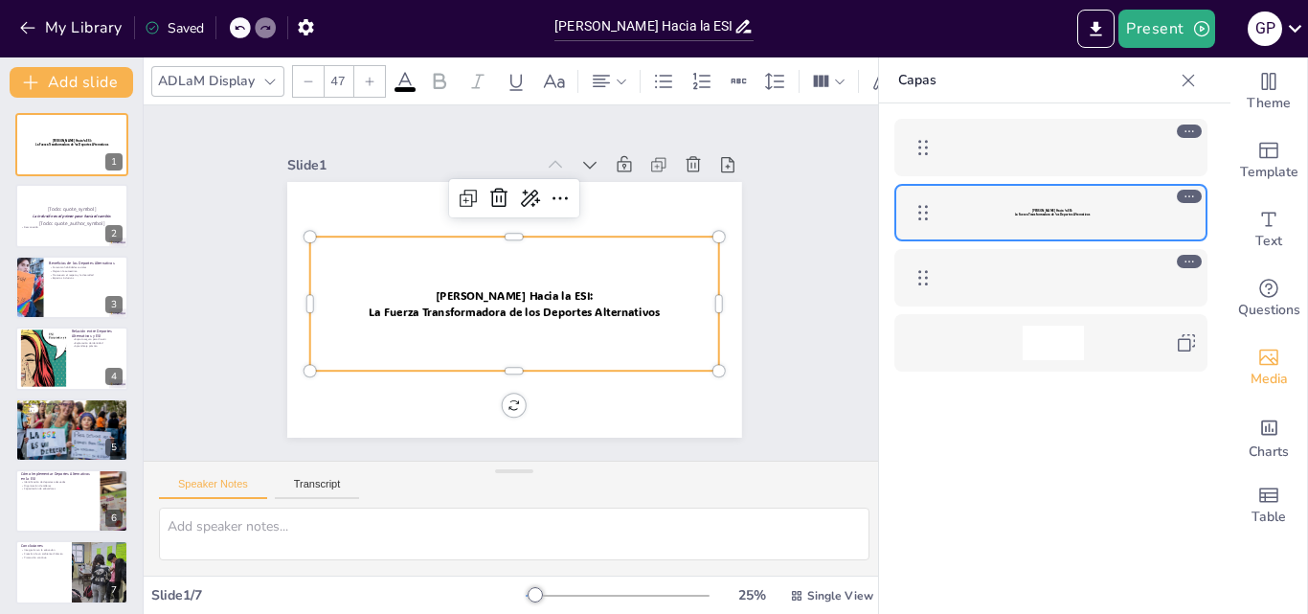
click at [366, 79] on icon at bounding box center [369, 81] width 11 height 11
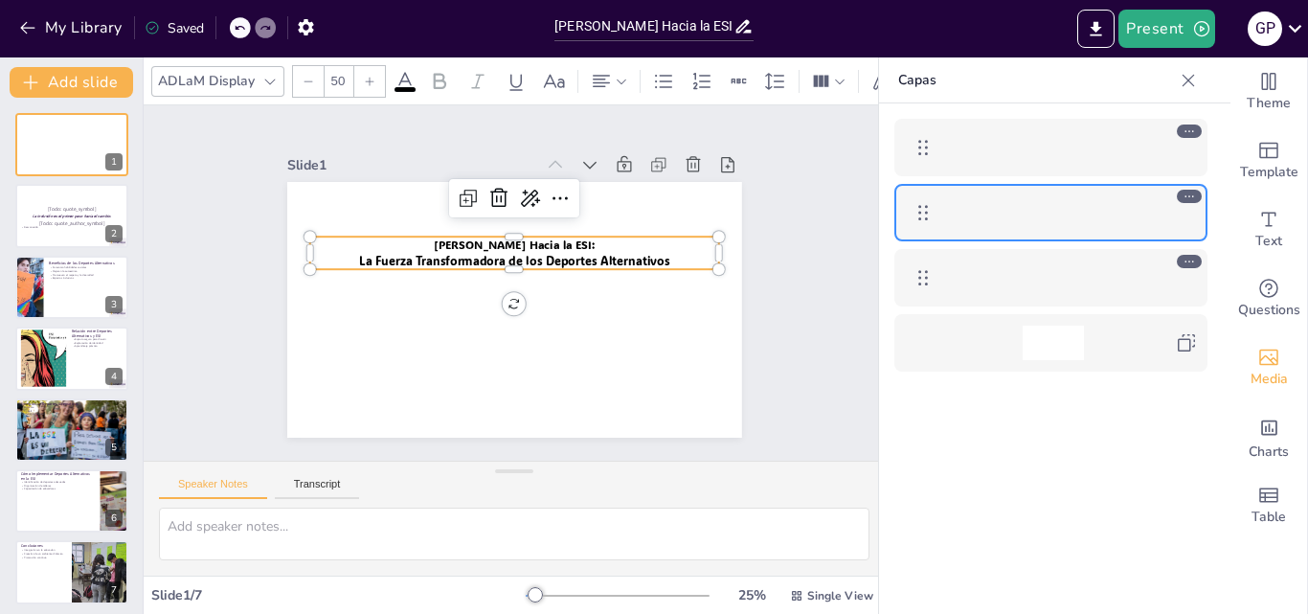
click at [366, 79] on icon at bounding box center [369, 81] width 11 height 11
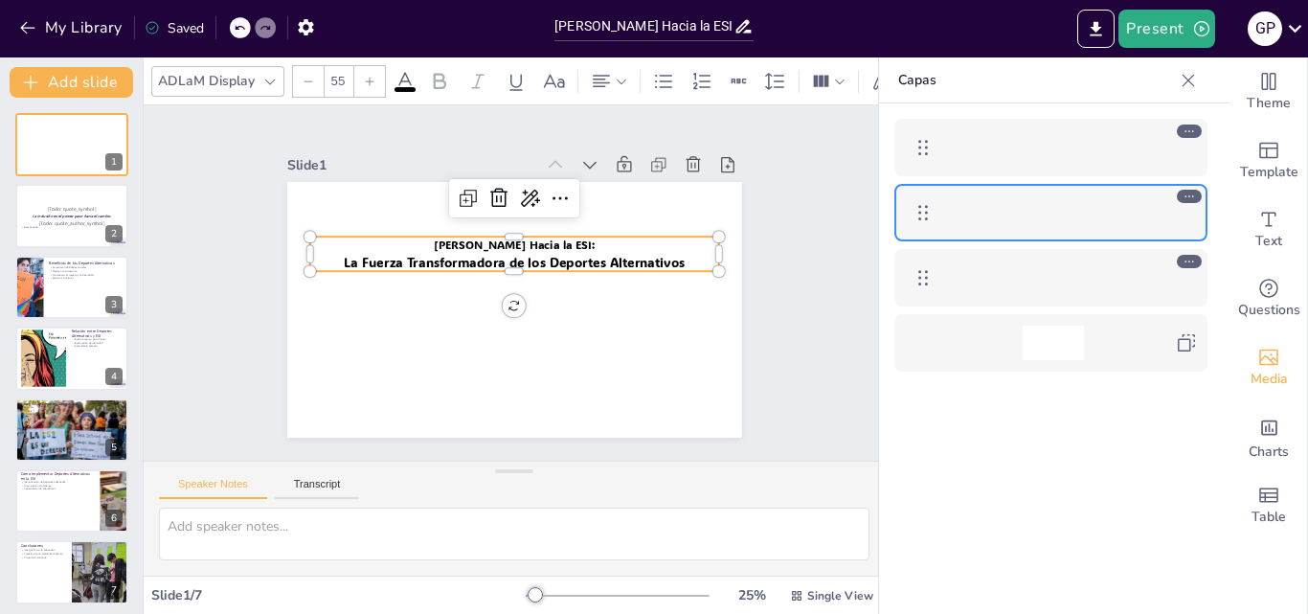
click at [366, 79] on icon at bounding box center [369, 81] width 11 height 11
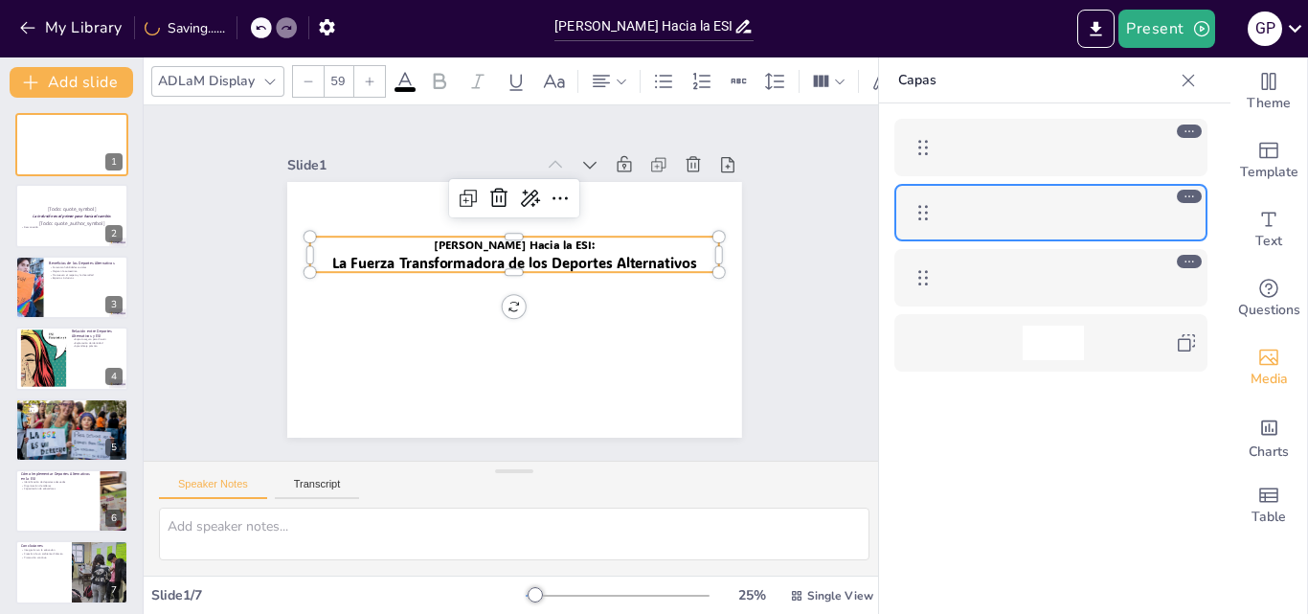
click at [366, 79] on icon at bounding box center [369, 81] width 11 height 11
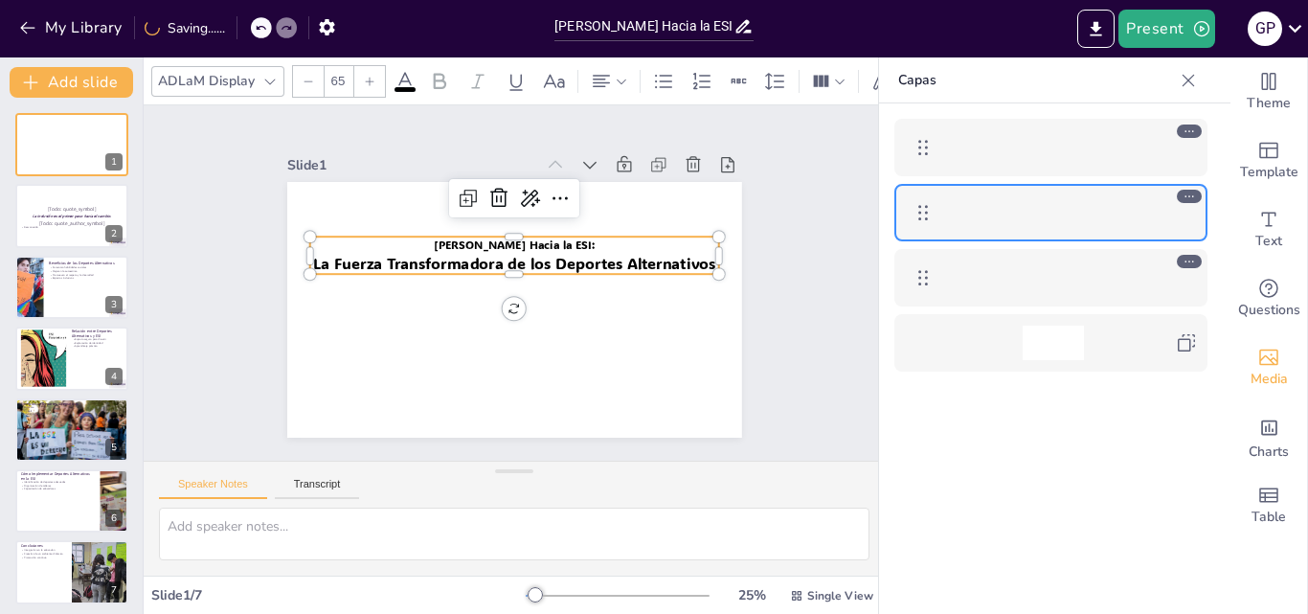
click at [366, 79] on icon at bounding box center [369, 81] width 11 height 11
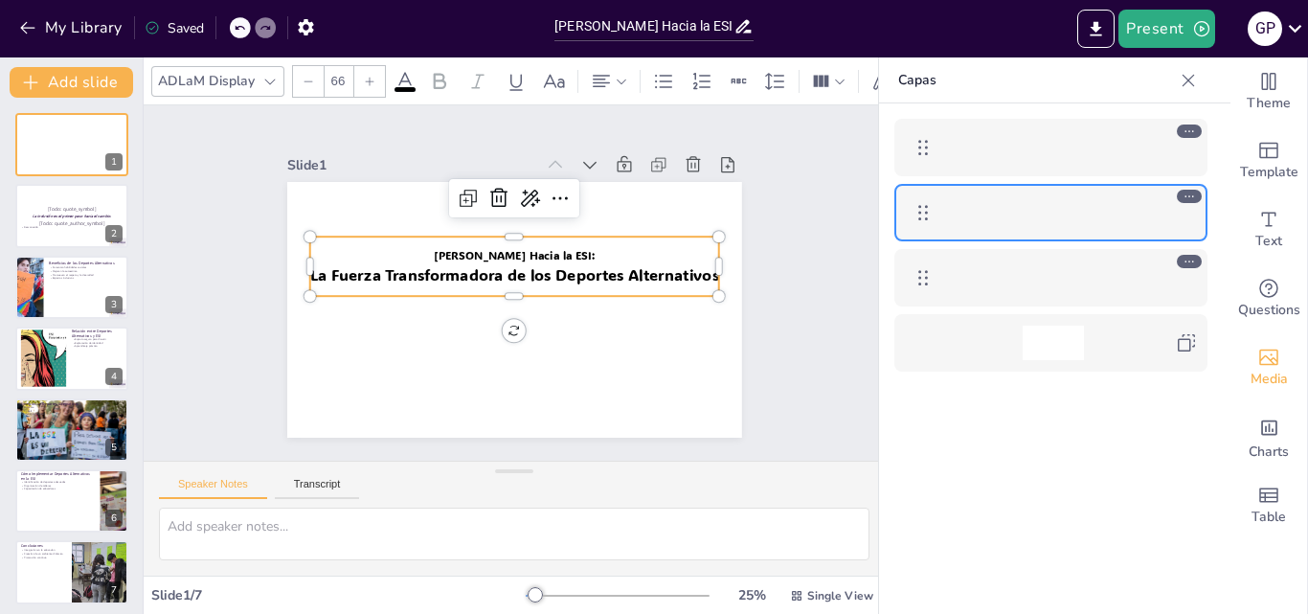
click at [296, 70] on div at bounding box center [308, 81] width 31 height 31
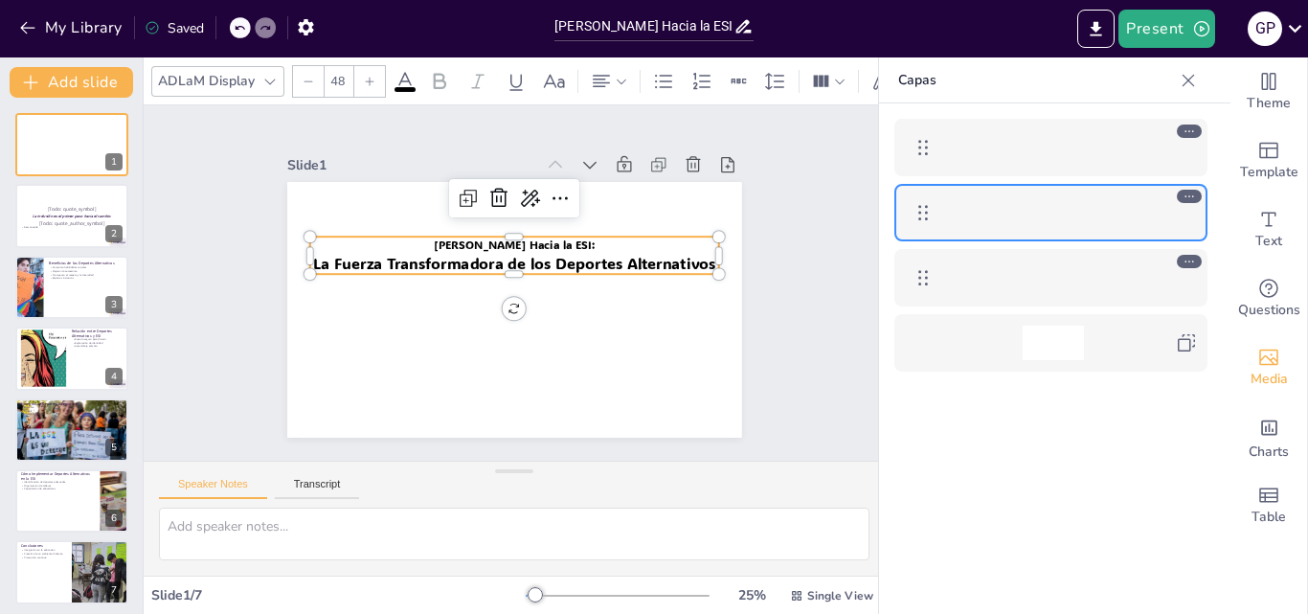
click at [576, 238] on p "[PERSON_NAME] Hacia la ESI:" at bounding box center [526, 247] width 394 height 142
click at [367, 76] on icon at bounding box center [369, 81] width 11 height 11
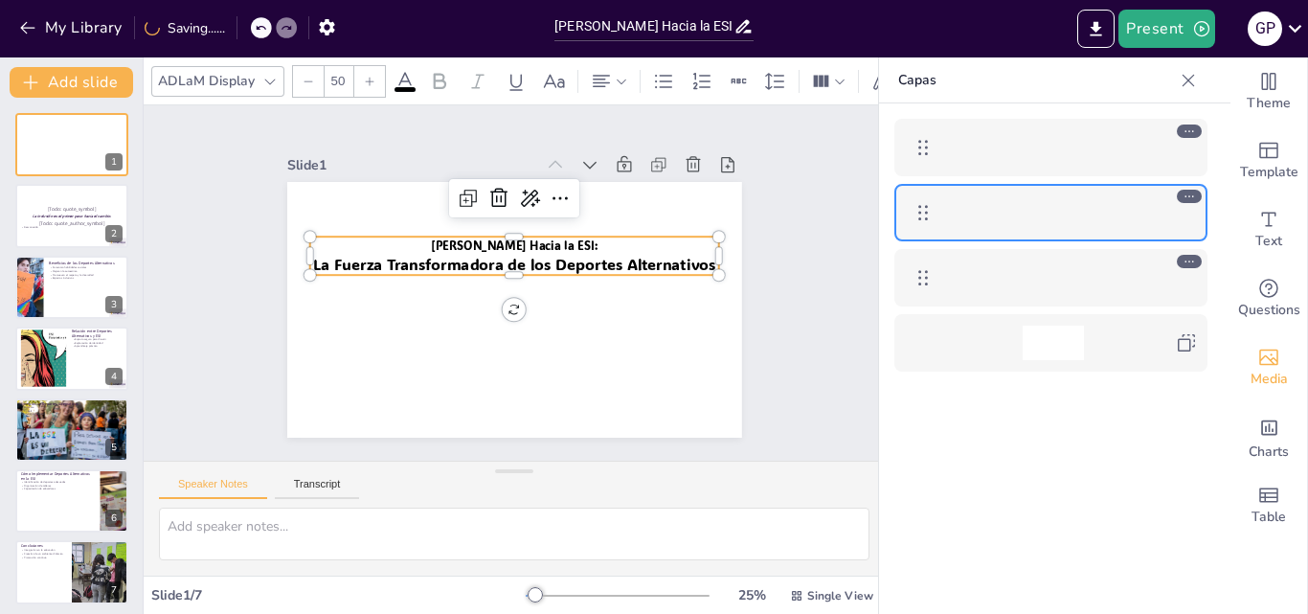
click at [367, 76] on icon at bounding box center [369, 81] width 11 height 11
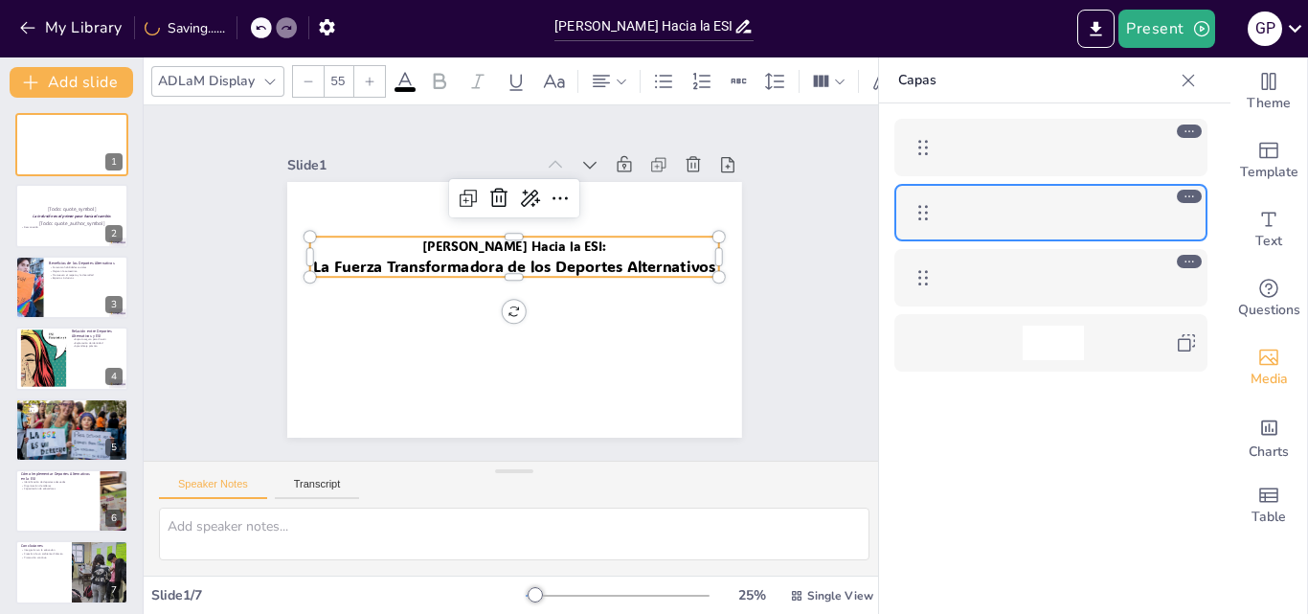
click at [367, 76] on icon at bounding box center [369, 81] width 11 height 11
type input "58"
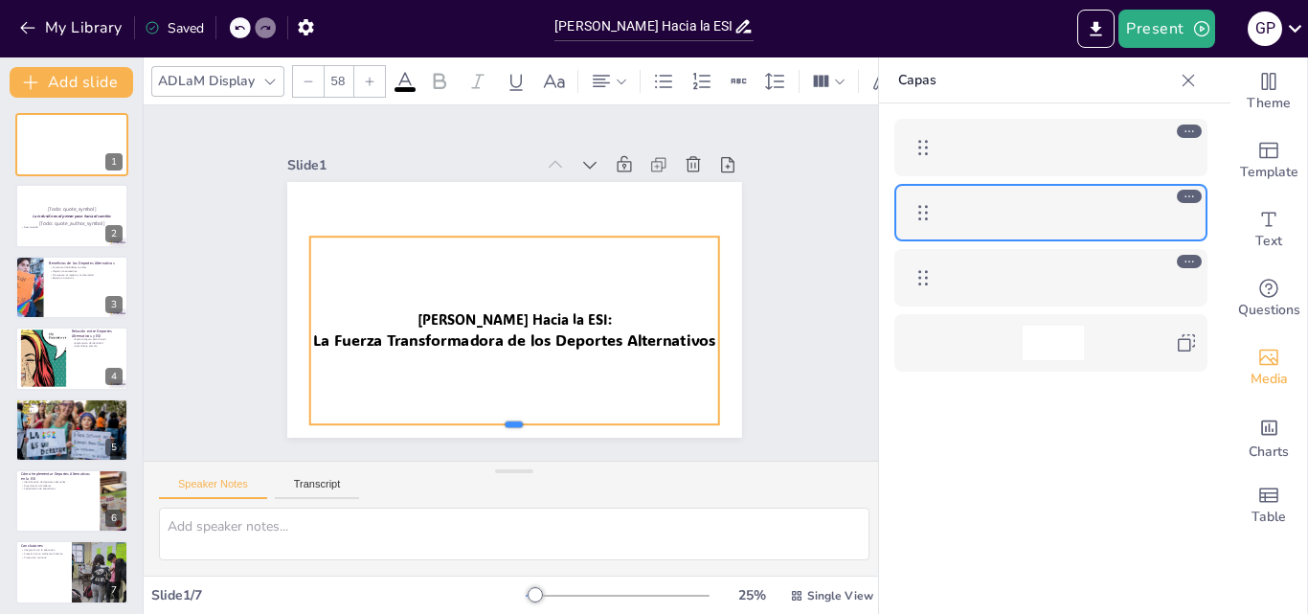
drag, startPoint x: 499, startPoint y: 273, endPoint x: 489, endPoint y: 419, distance: 146.8
click at [489, 419] on div at bounding box center [453, 418] width 380 height 180
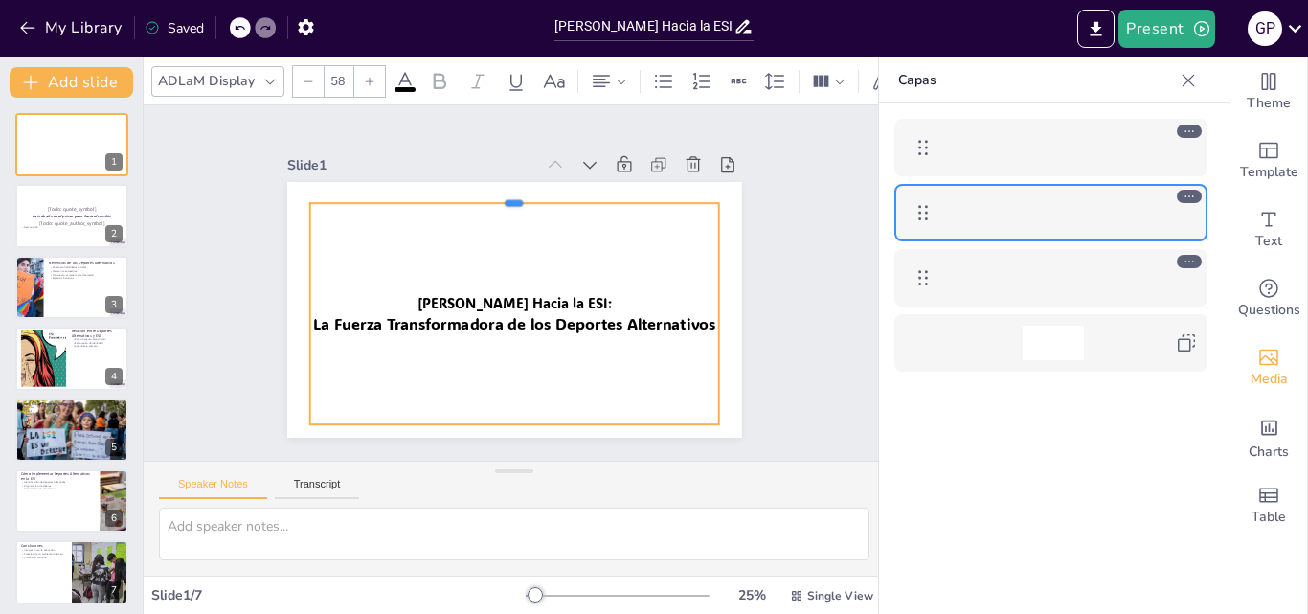
drag, startPoint x: 500, startPoint y: 227, endPoint x: 502, endPoint y: 193, distance: 33.6
click at [502, 193] on div at bounding box center [550, 203] width 380 height 180
click at [532, 158] on icon at bounding box center [542, 167] width 21 height 19
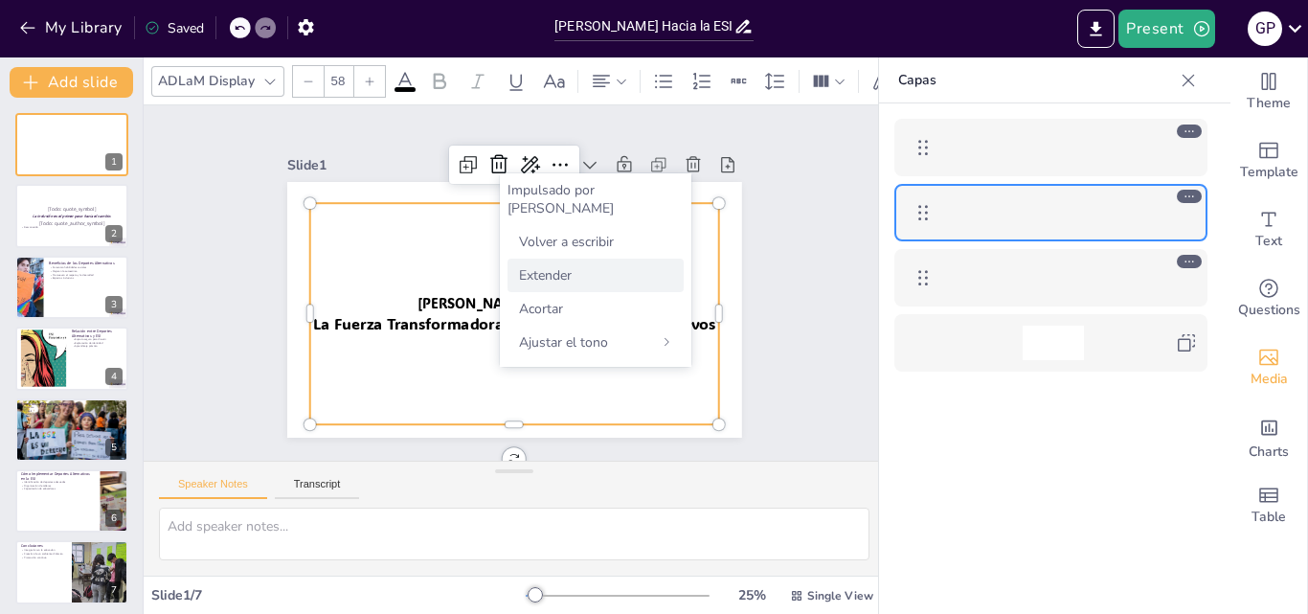
click at [569, 266] on font "Extender" at bounding box center [545, 275] width 53 height 18
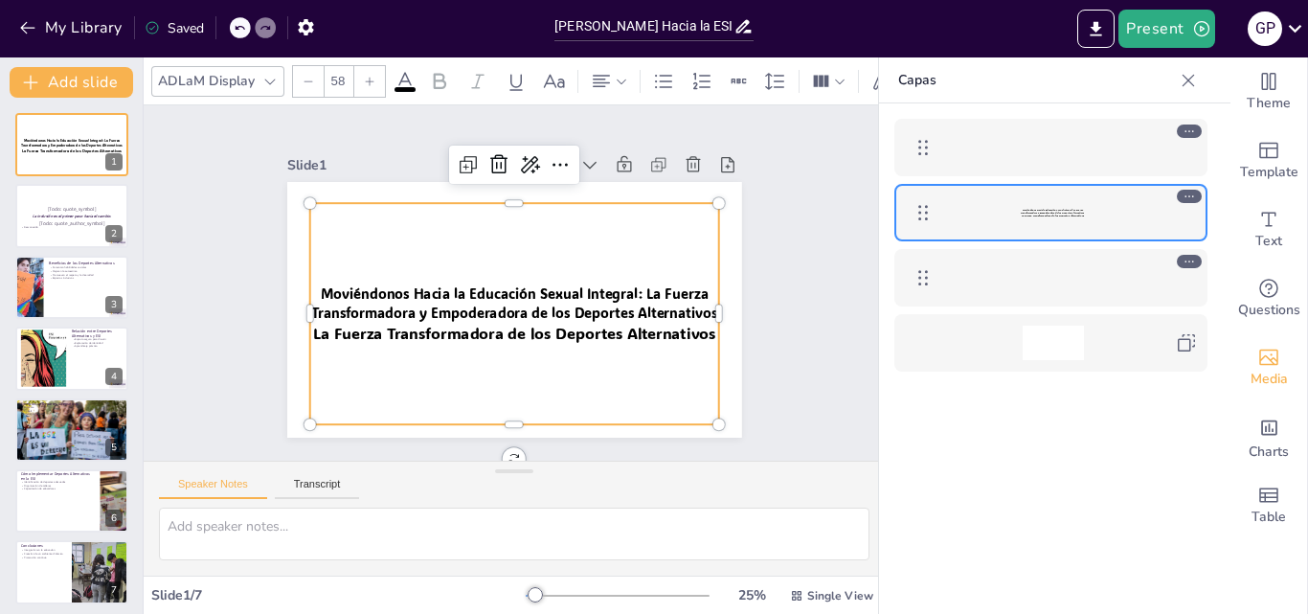
click at [243, 28] on icon at bounding box center [239, 27] width 11 height 11
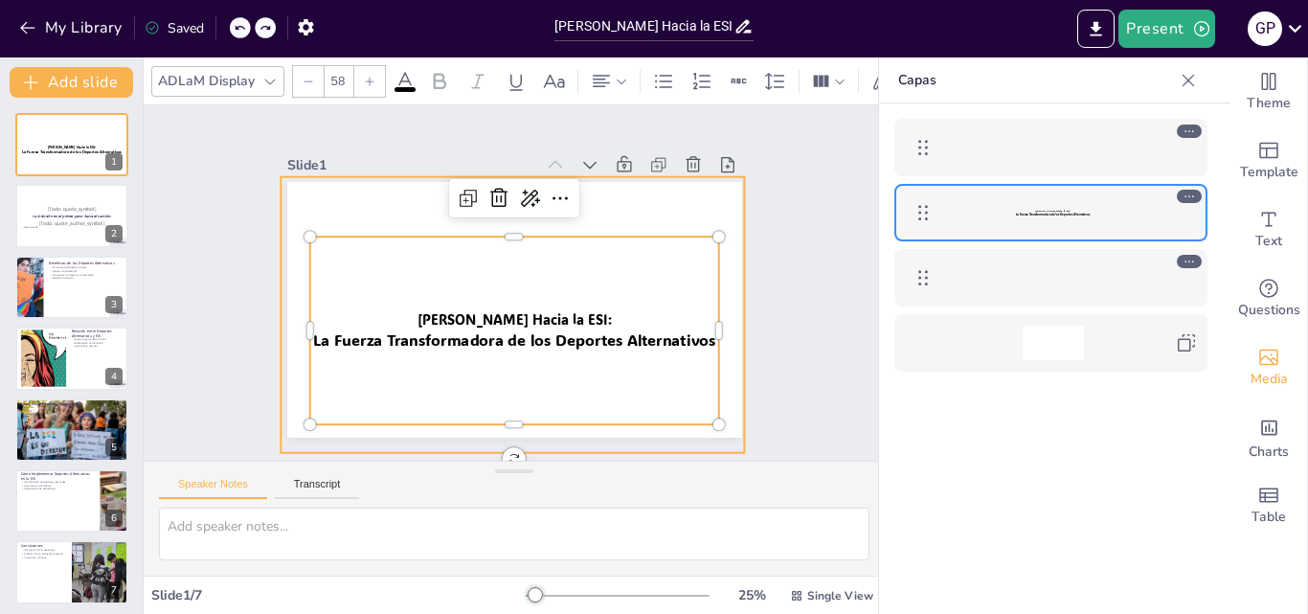
click at [565, 317] on div at bounding box center [436, 326] width 569 height 596
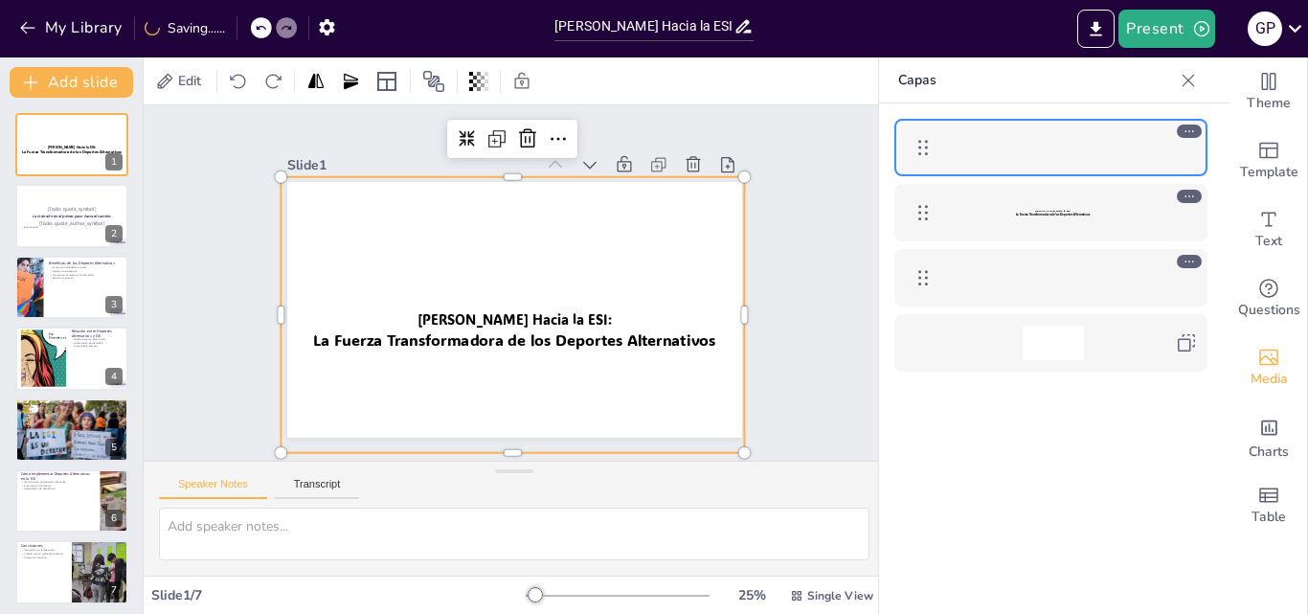
click at [565, 317] on div at bounding box center [494, 368] width 534 height 477
click at [565, 317] on div at bounding box center [477, 363] width 582 height 544
click at [565, 317] on div at bounding box center [494, 368] width 534 height 477
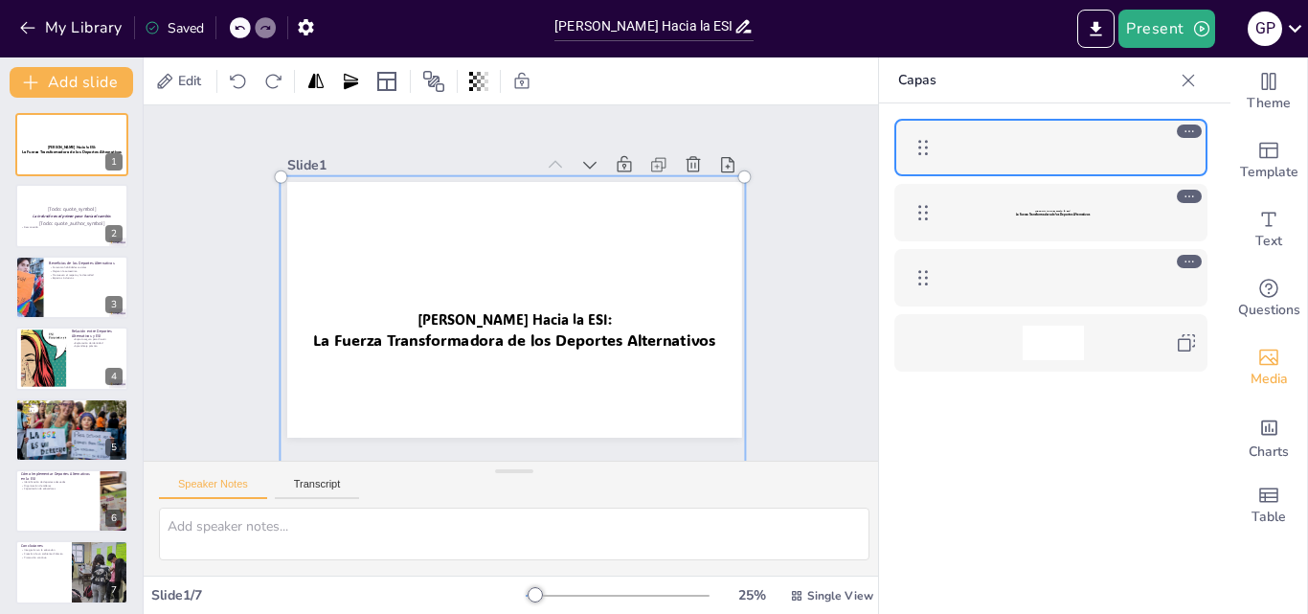
click at [1068, 215] on span "La Fuerza Transformadora de los Deportes Alternativos" at bounding box center [1053, 215] width 74 height 4
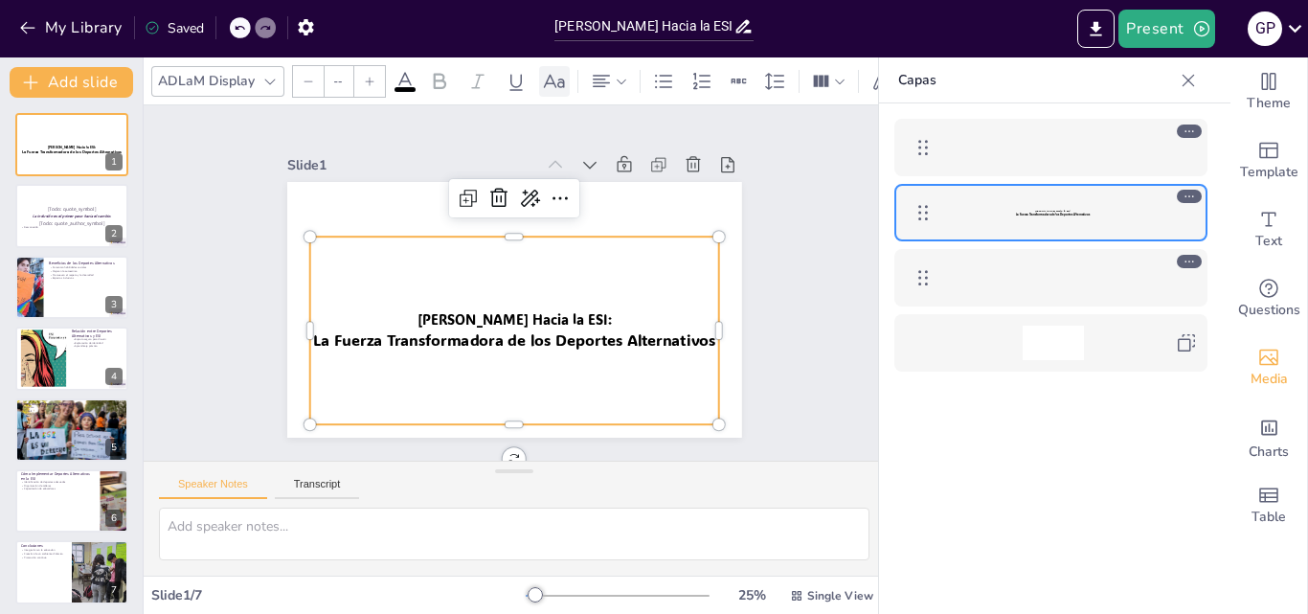
click at [551, 71] on icon at bounding box center [554, 81] width 23 height 23
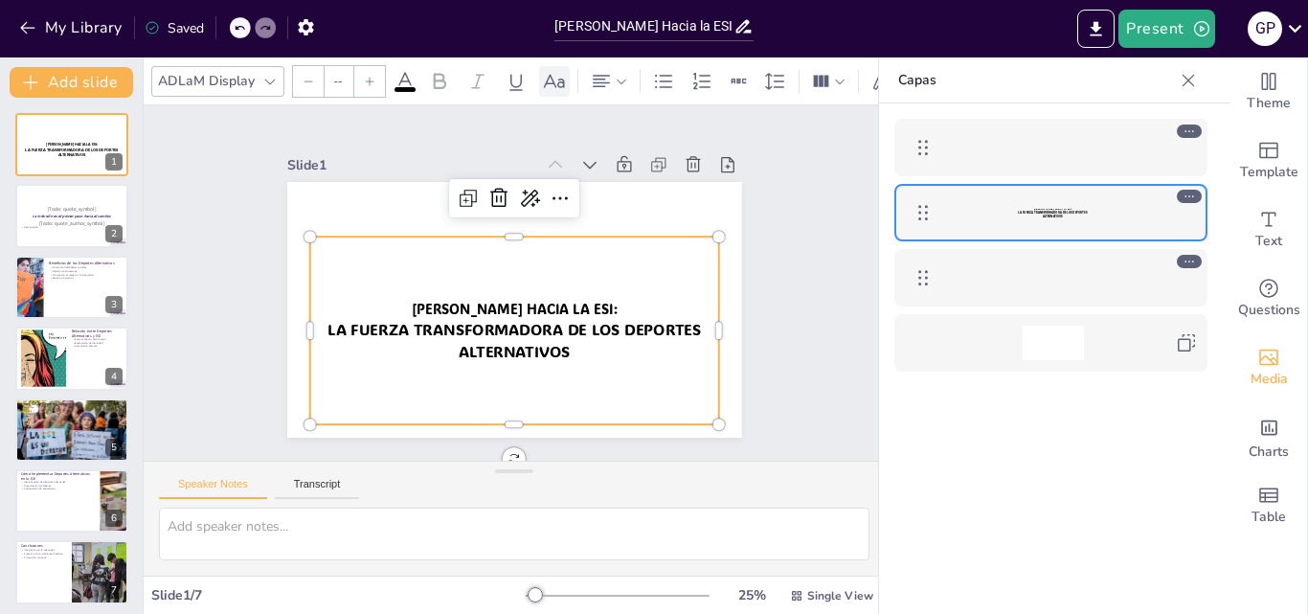
click at [551, 74] on icon at bounding box center [554, 80] width 21 height 13
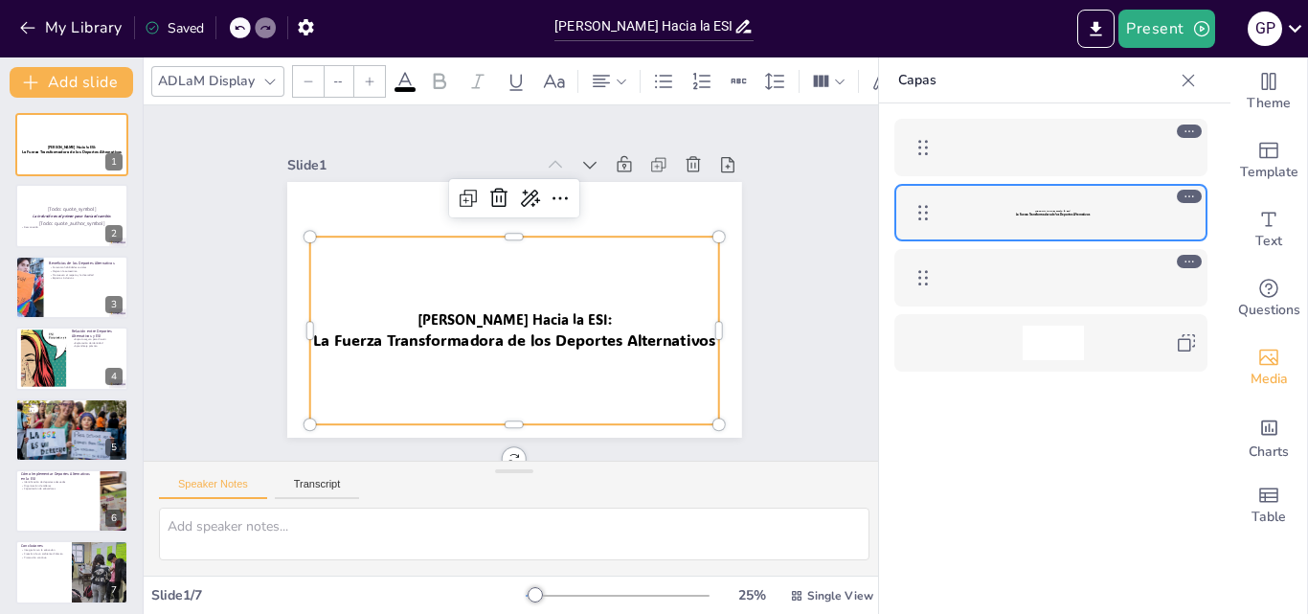
click at [432, 74] on icon at bounding box center [439, 81] width 23 height 23
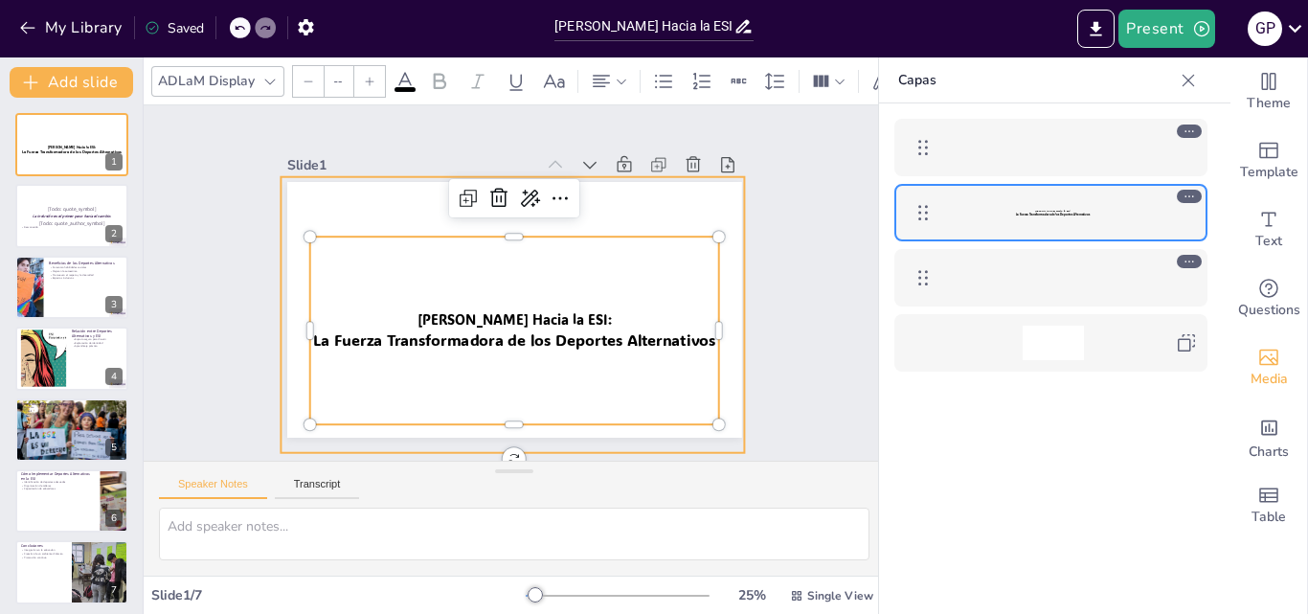
click at [474, 324] on div at bounding box center [503, 371] width 502 height 436
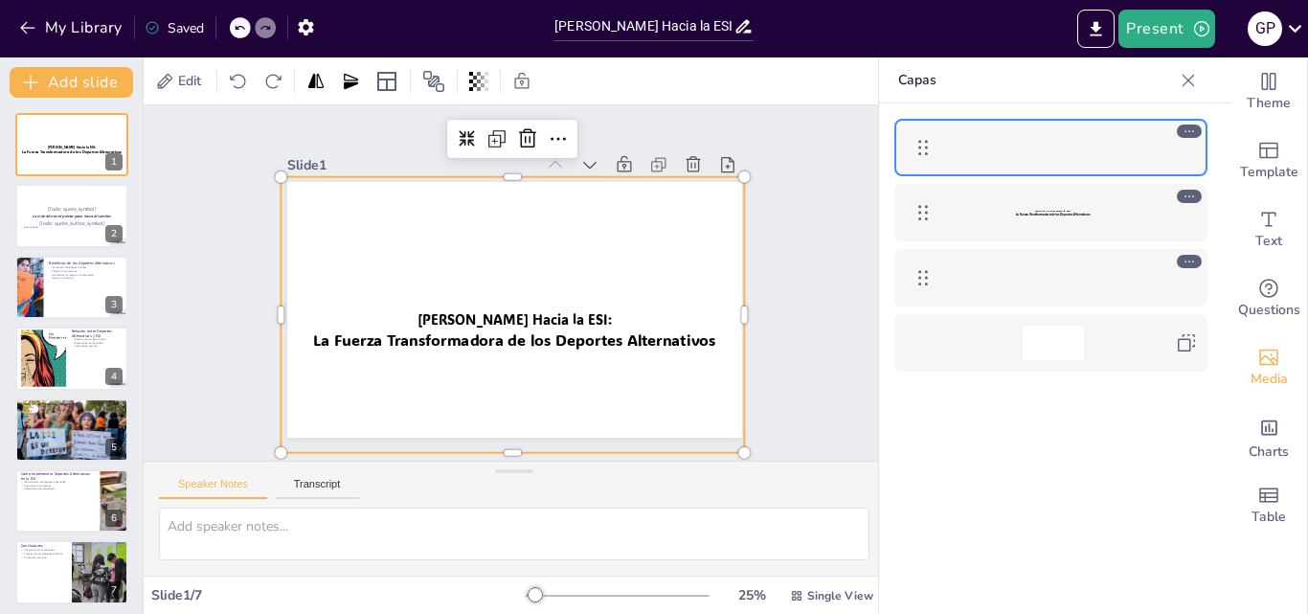
click at [527, 310] on div at bounding box center [503, 371] width 502 height 436
click at [527, 310] on div at bounding box center [485, 366] width 561 height 513
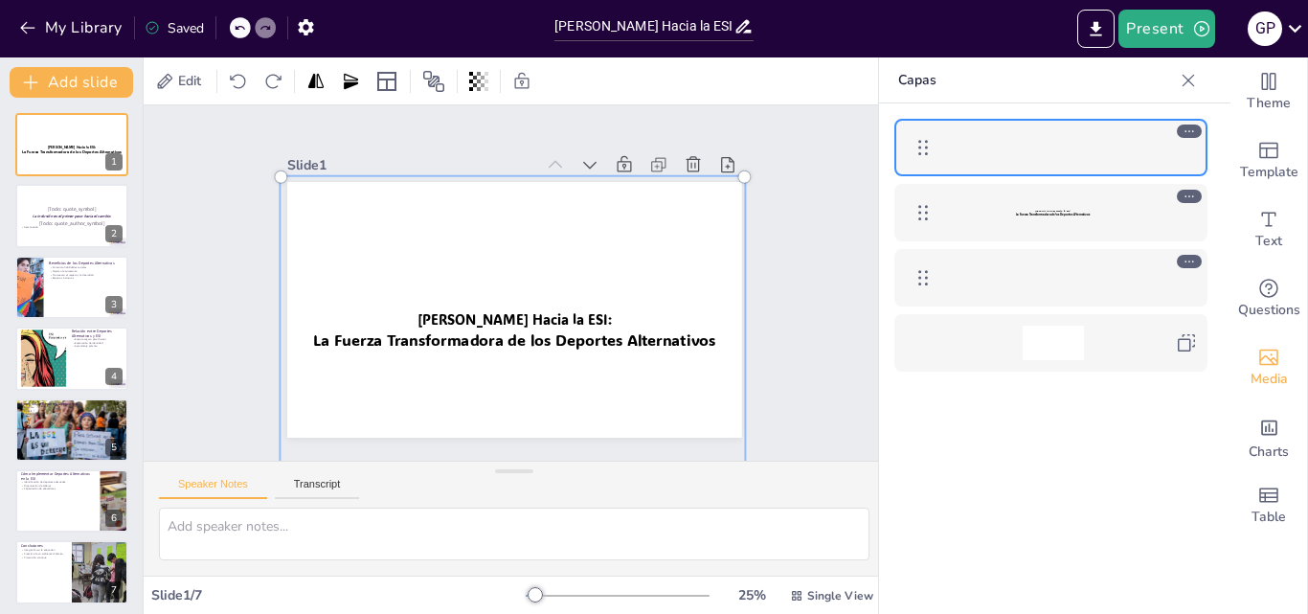
click at [527, 310] on div at bounding box center [476, 363] width 612 height 574
click at [527, 310] on div at bounding box center [441, 333] width 619 height 636
click at [527, 310] on div at bounding box center [467, 358] width 627 height 600
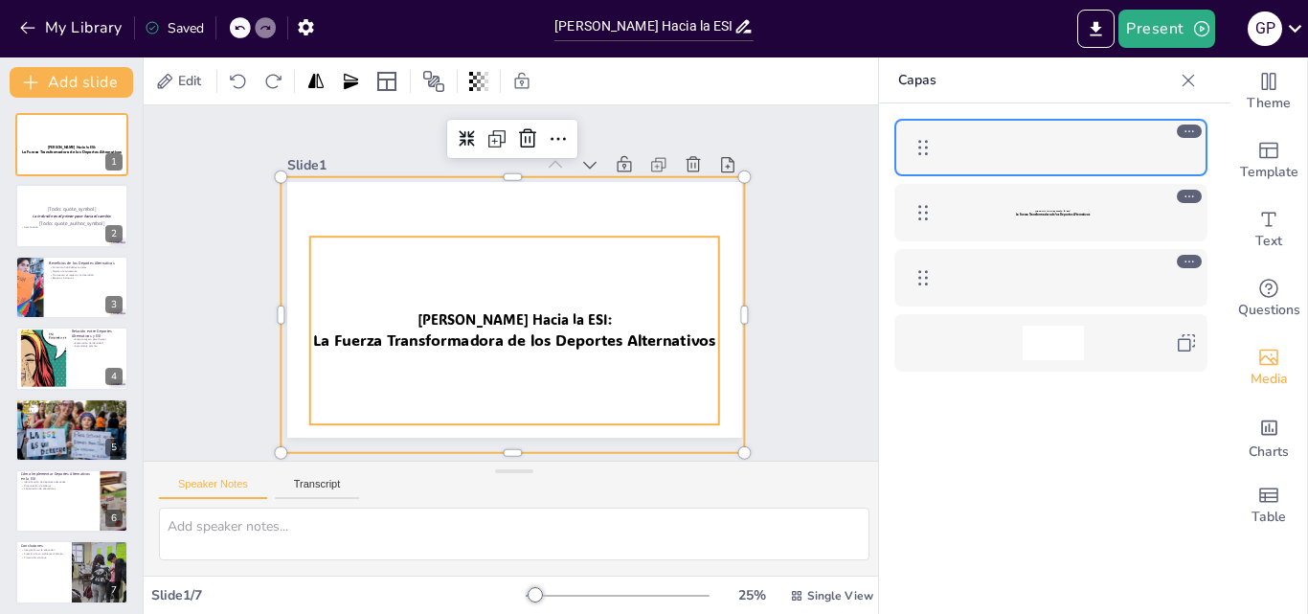
click at [1046, 207] on div "Moviéndonos Hacia la ESI: La Fuerza Transformadora de los Deportes Alternativos" at bounding box center [1053, 212] width 76 height 34
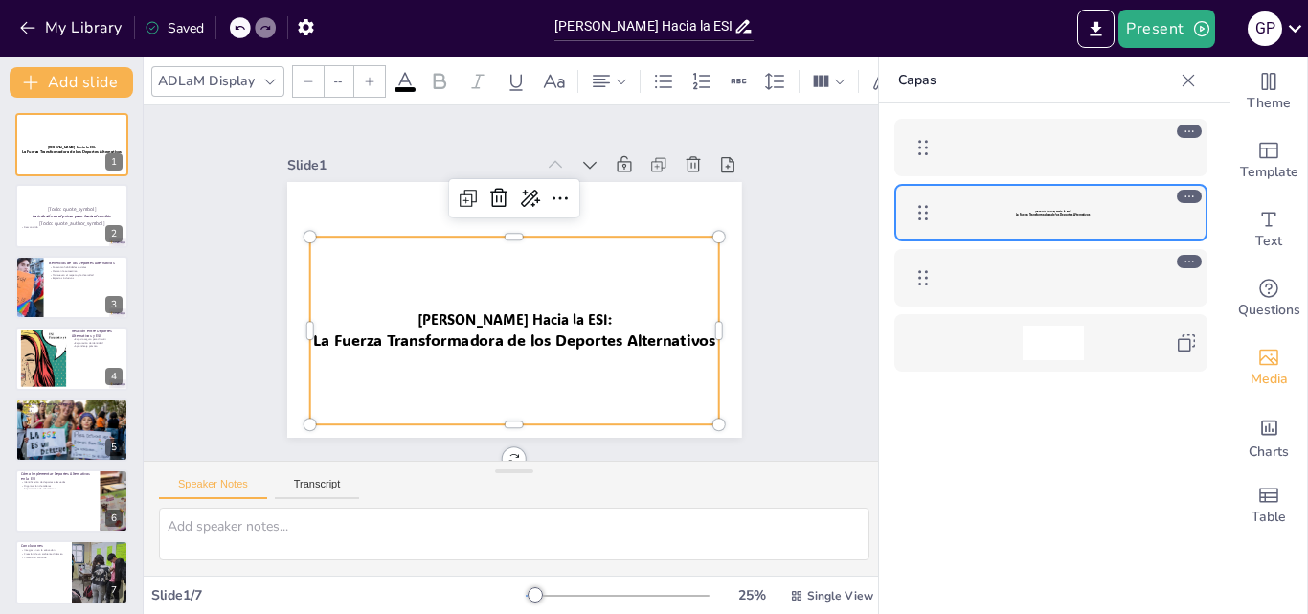
click at [252, 71] on div "ADLaM Display" at bounding box center [206, 81] width 104 height 26
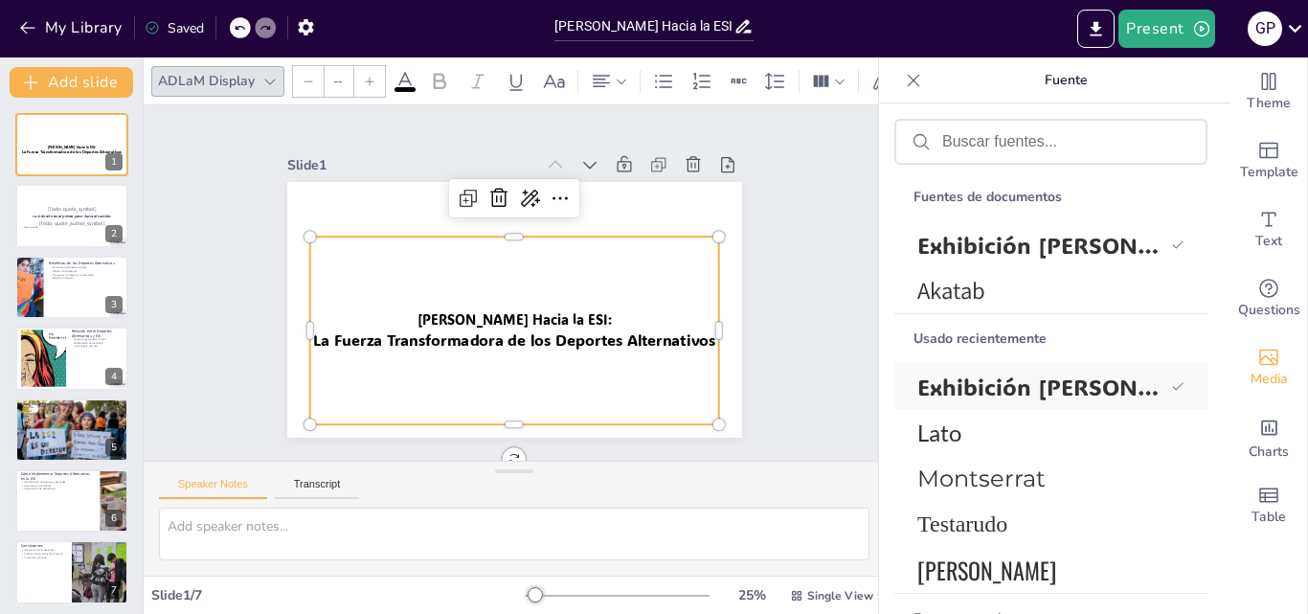
click at [1021, 382] on font "Exhibición ADLaM" at bounding box center [1070, 386] width 307 height 30
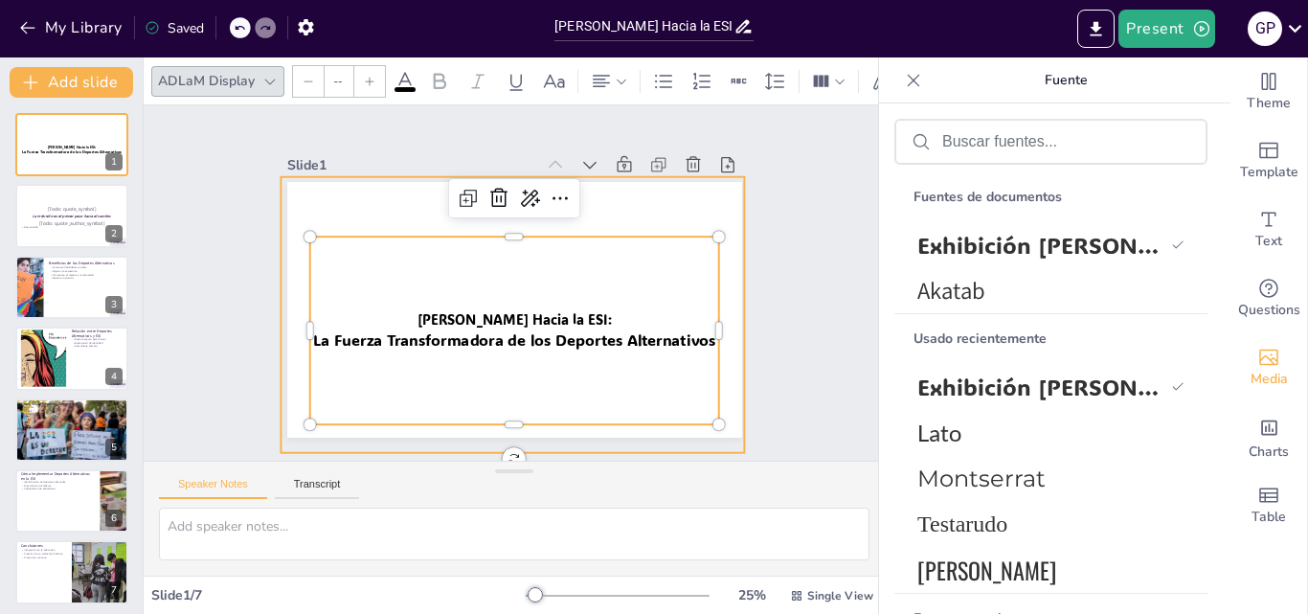
click at [596, 327] on div at bounding box center [494, 368] width 534 height 477
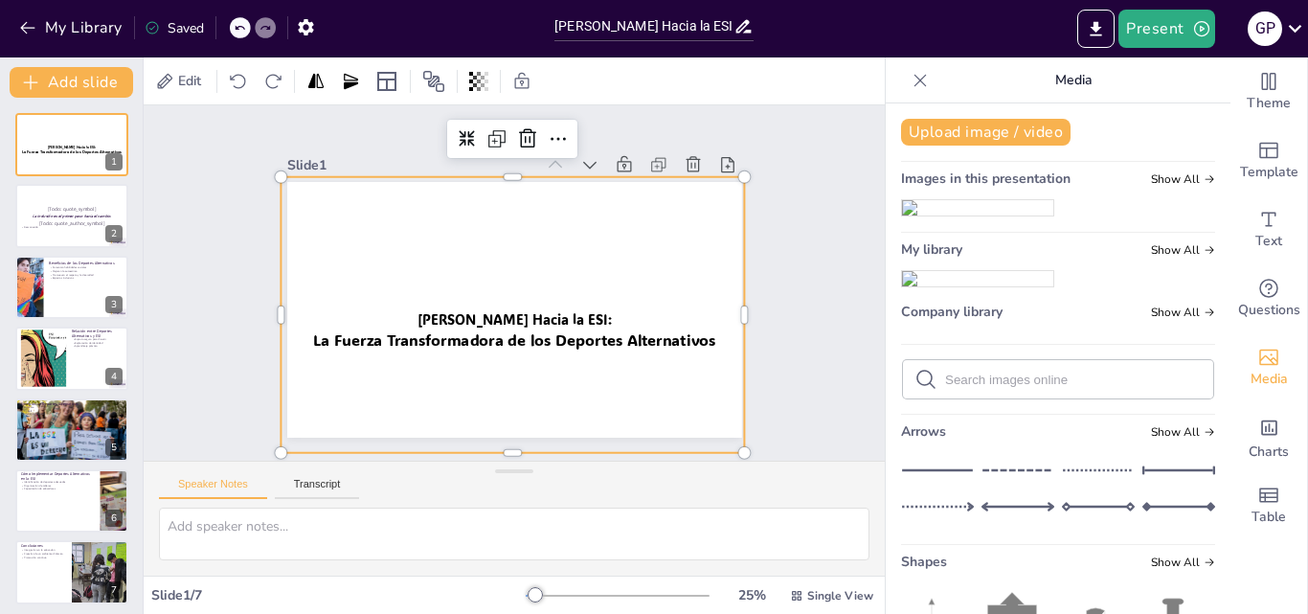
click at [596, 327] on div at bounding box center [485, 366] width 561 height 513
click at [518, 320] on div at bounding box center [485, 366] width 561 height 513
click at [518, 320] on div at bounding box center [494, 368] width 534 height 477
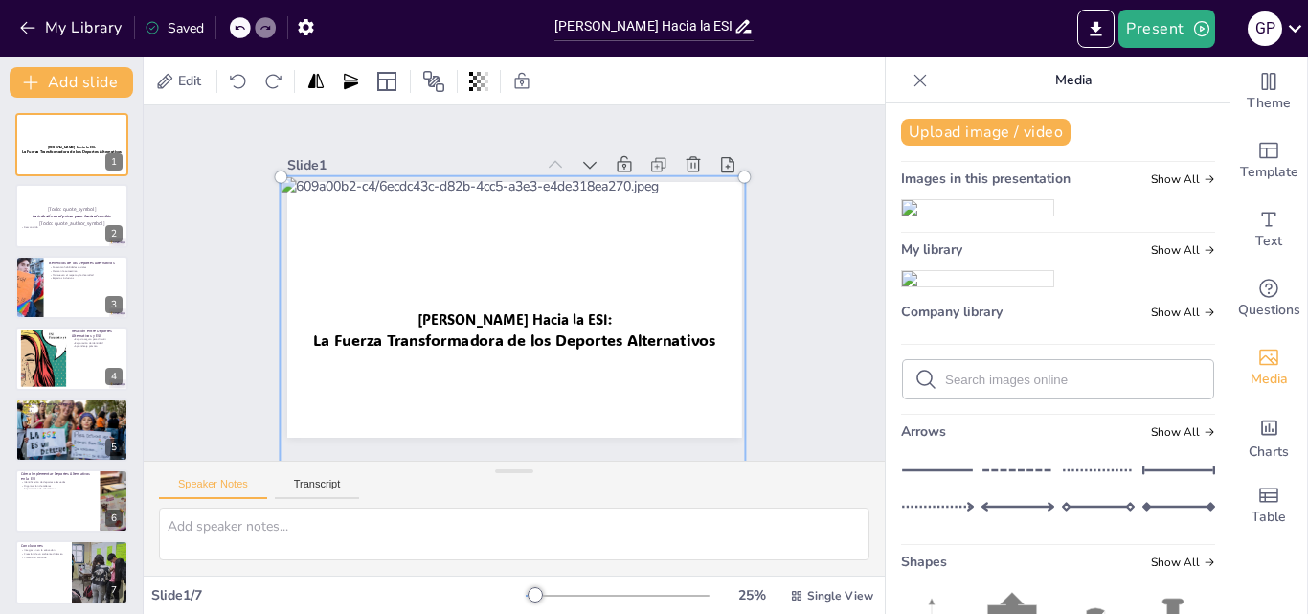
click at [518, 320] on div at bounding box center [495, 369] width 562 height 505
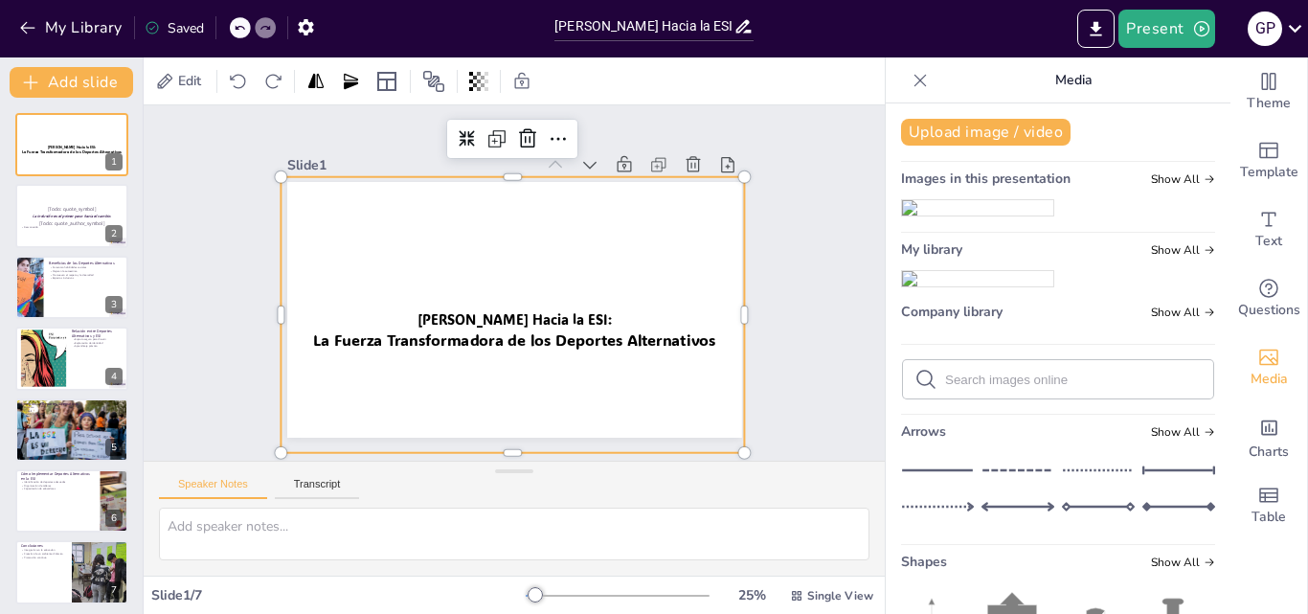
click at [351, 330] on div at bounding box center [485, 366] width 561 height 513
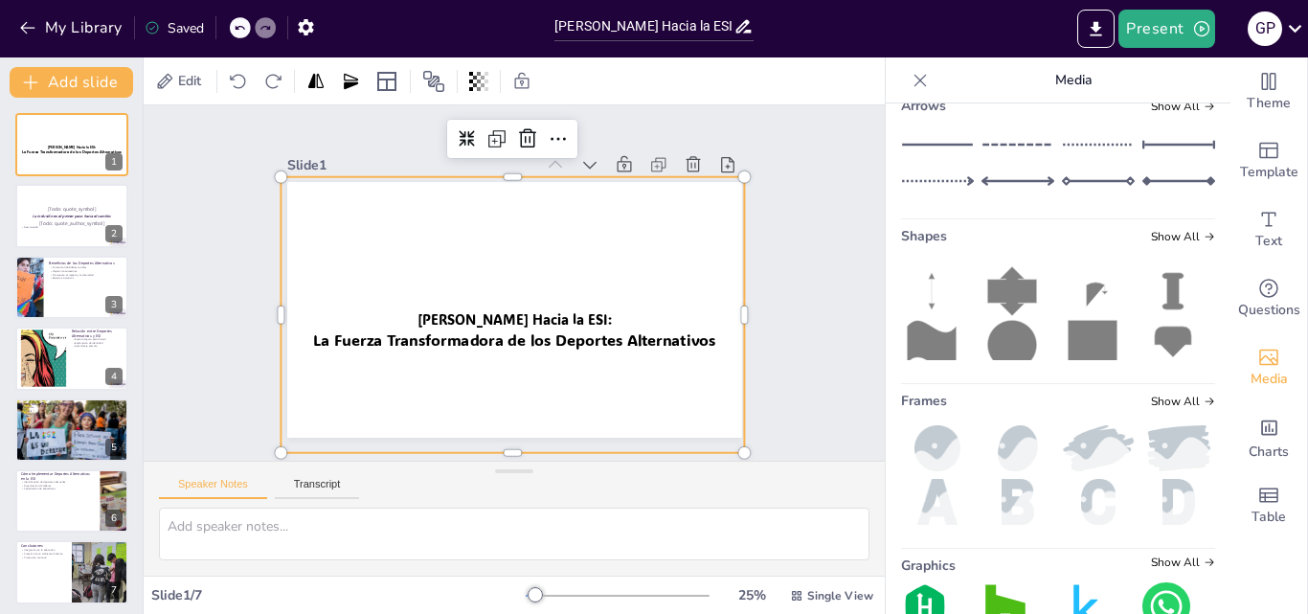
scroll to position [0, 0]
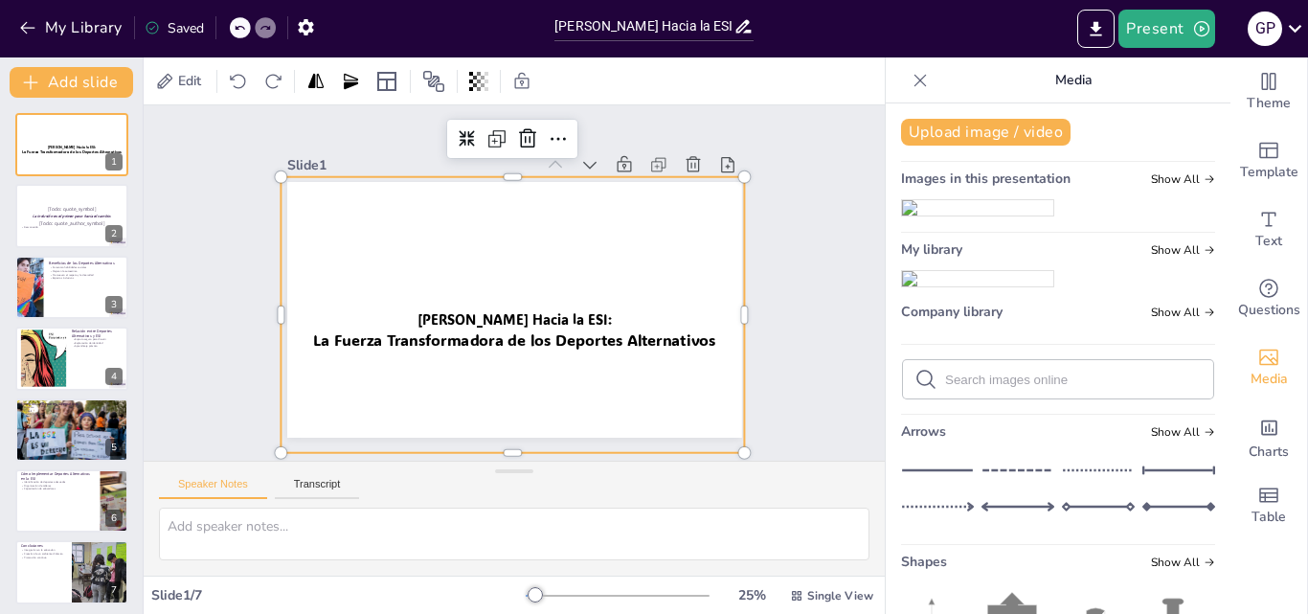
click at [418, 318] on div at bounding box center [504, 371] width 502 height 436
click at [418, 318] on div at bounding box center [477, 363] width 582 height 544
click at [418, 318] on div at bounding box center [485, 366] width 561 height 513
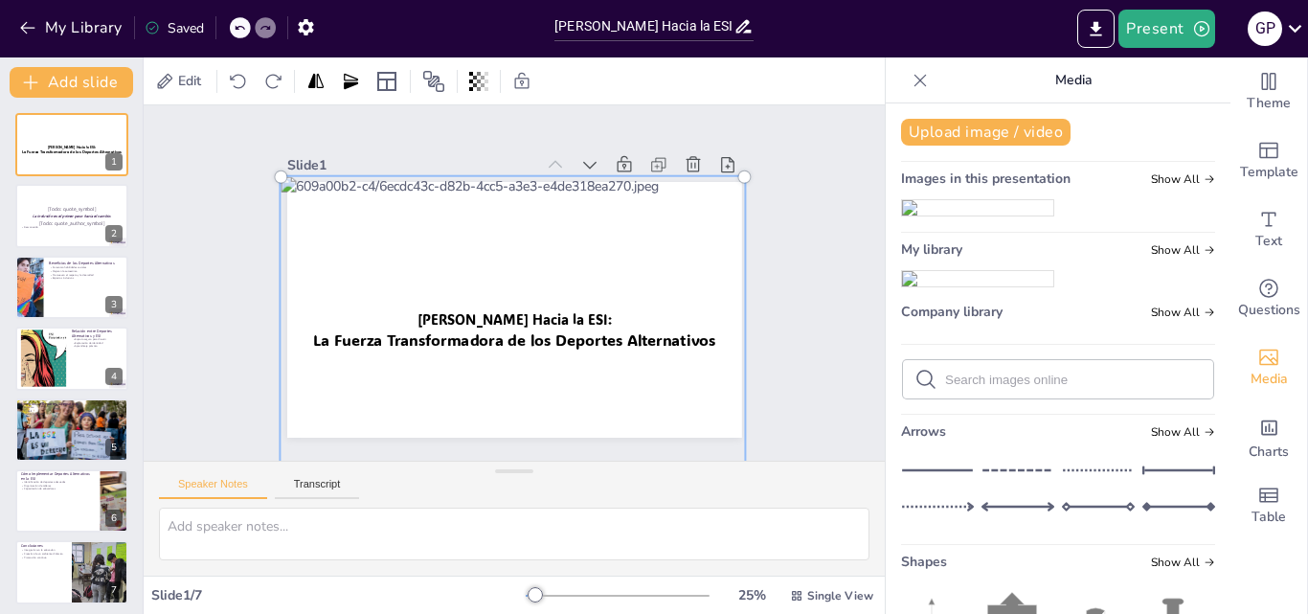
click at [418, 318] on div at bounding box center [495, 369] width 562 height 505
click at [418, 318] on div at bounding box center [486, 367] width 590 height 542
click at [418, 318] on div at bounding box center [476, 363] width 612 height 574
click at [418, 318] on div at bounding box center [441, 333] width 619 height 636
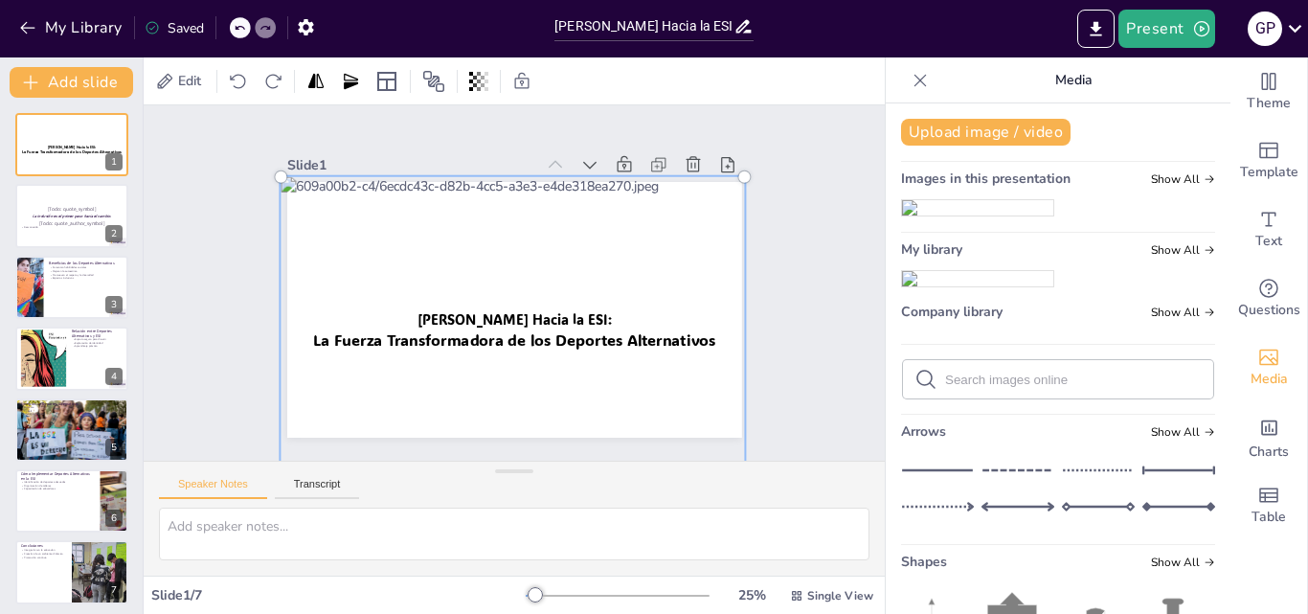
click at [418, 318] on div at bounding box center [447, 341] width 632 height 638
click at [418, 318] on div at bounding box center [495, 369] width 562 height 505
click at [418, 318] on div at bounding box center [494, 369] width 561 height 505
click at [294, 217] on div at bounding box center [502, 371] width 527 height 461
click at [294, 217] on div at bounding box center [485, 367] width 590 height 543
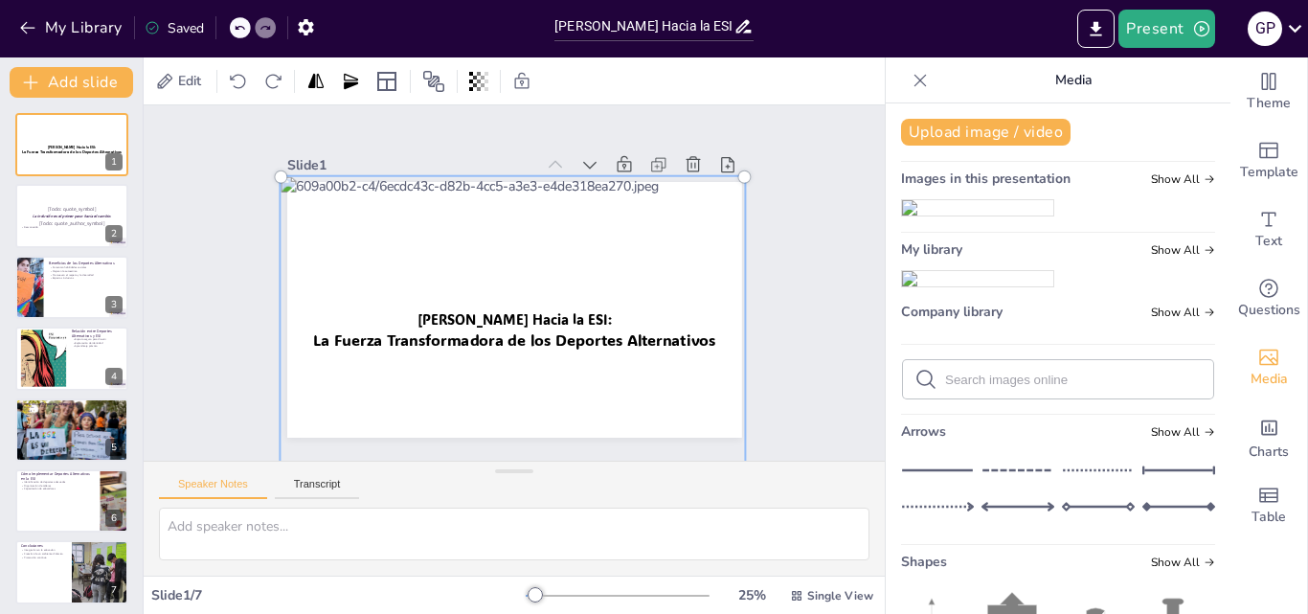
click at [294, 217] on div at bounding box center [495, 369] width 562 height 505
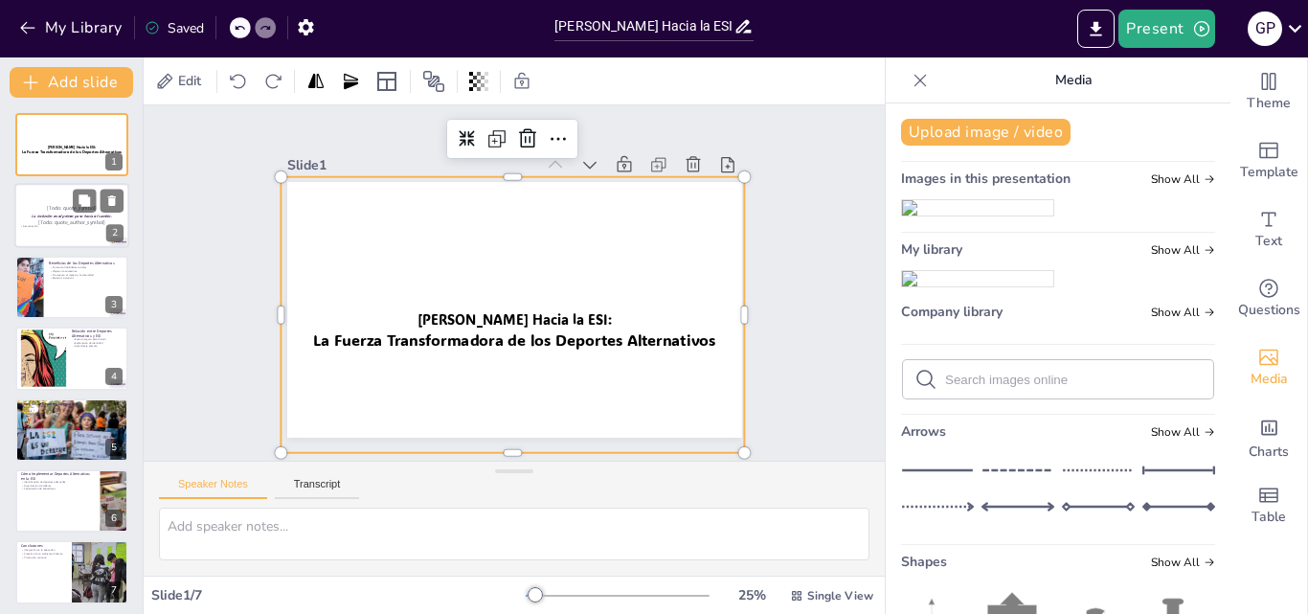
click at [46, 209] on p "[Todo: quote_symbol]" at bounding box center [71, 209] width 103 height 9
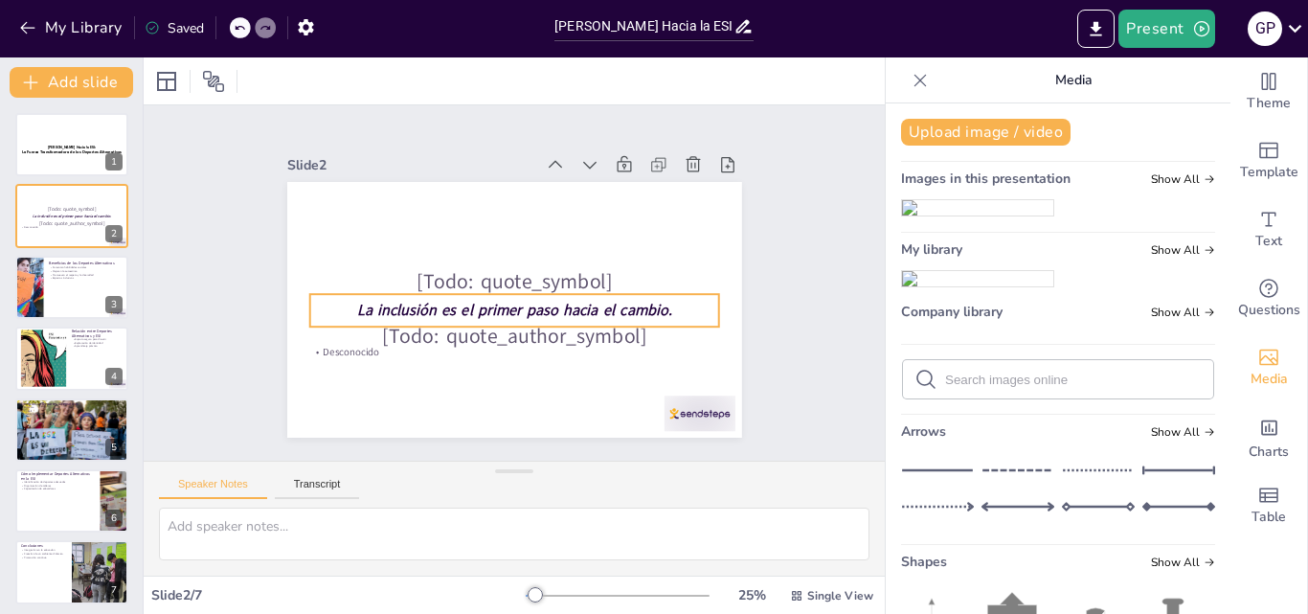
click at [454, 305] on strong "La inclusión es el primer paso hacia el cambio." at bounding box center [505, 309] width 306 height 117
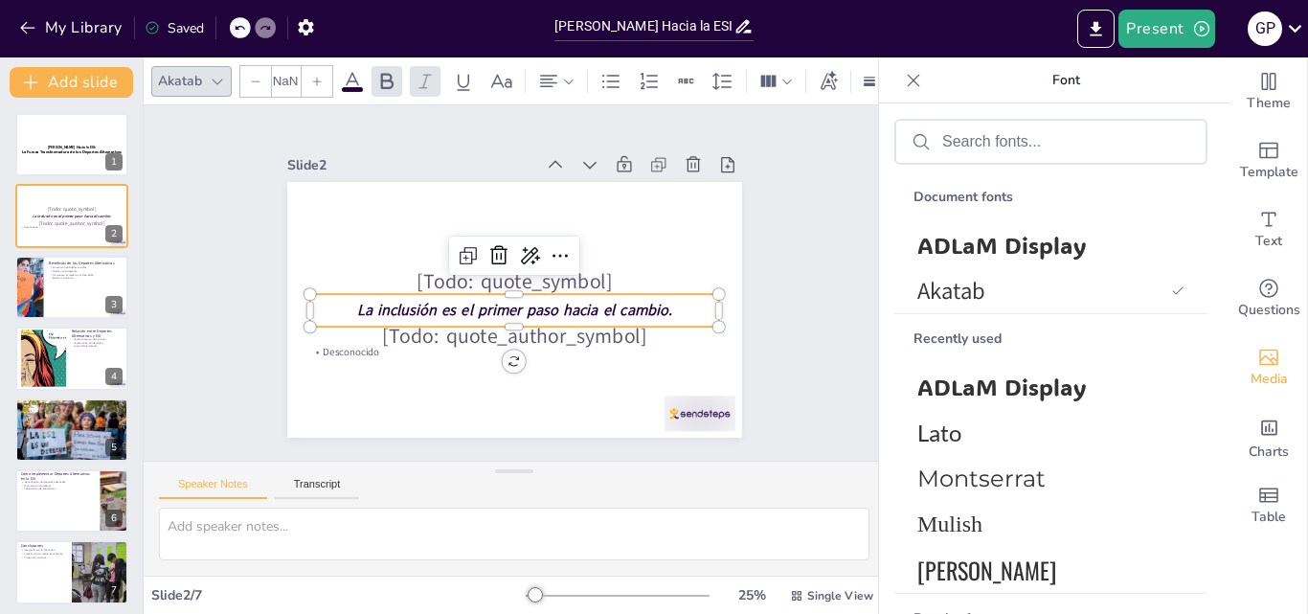
type input "48"
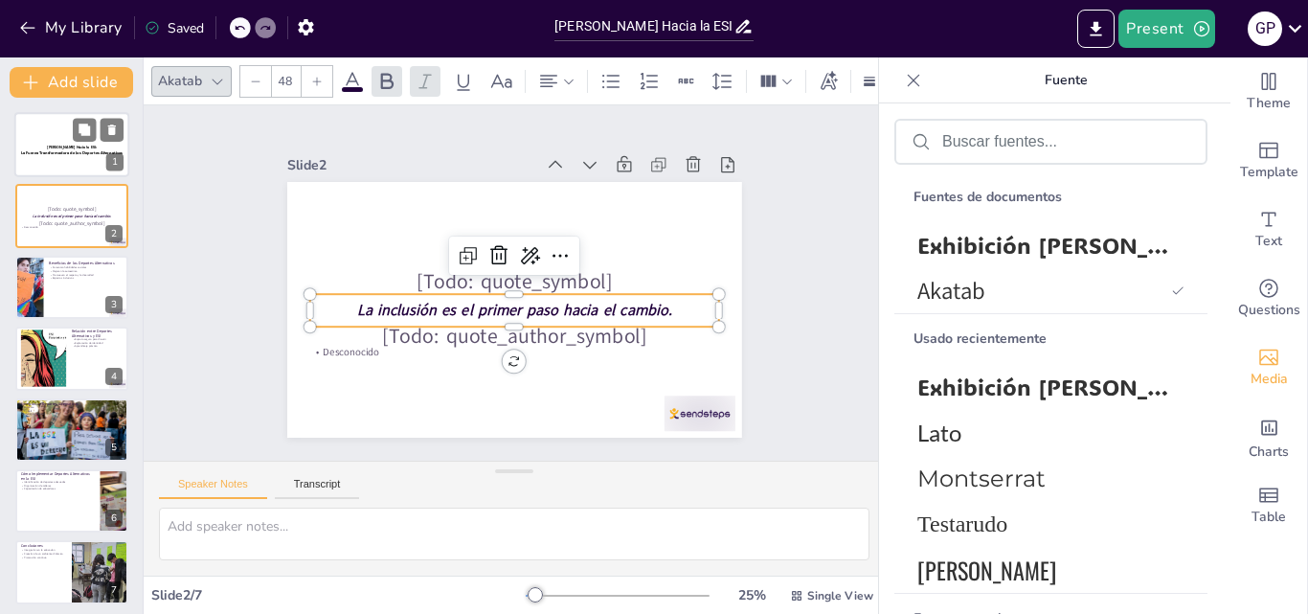
click at [79, 160] on div at bounding box center [71, 160] width 118 height 99
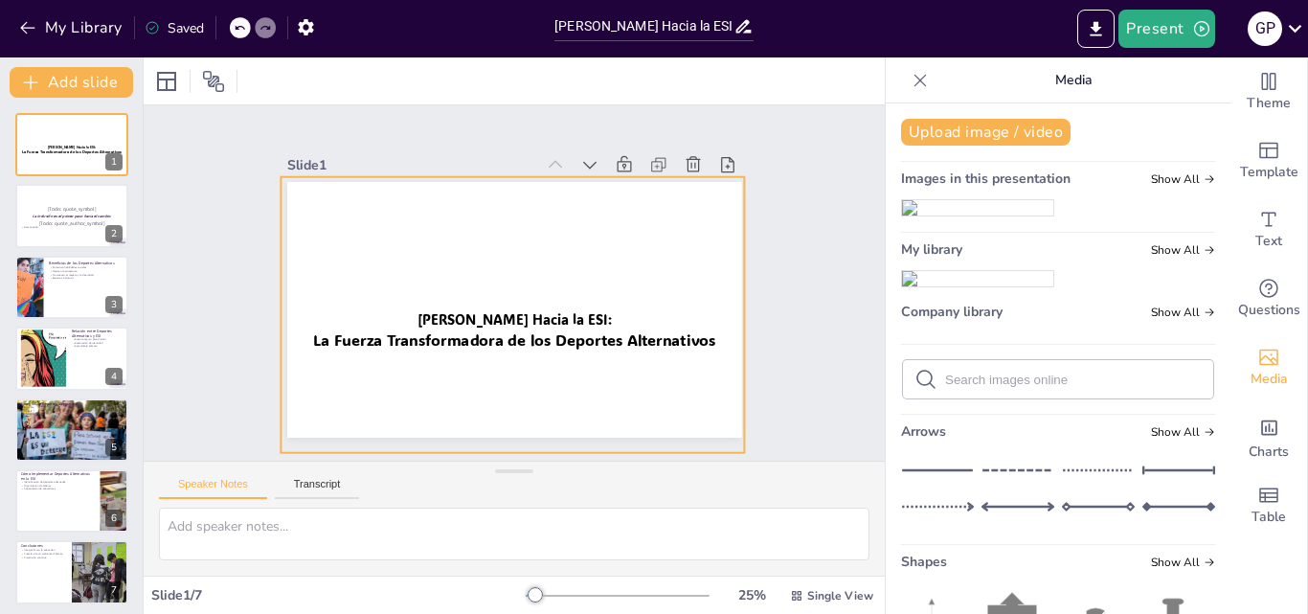
click at [532, 334] on div at bounding box center [485, 366] width 561 height 513
click at [476, 88] on icon at bounding box center [478, 81] width 19 height 19
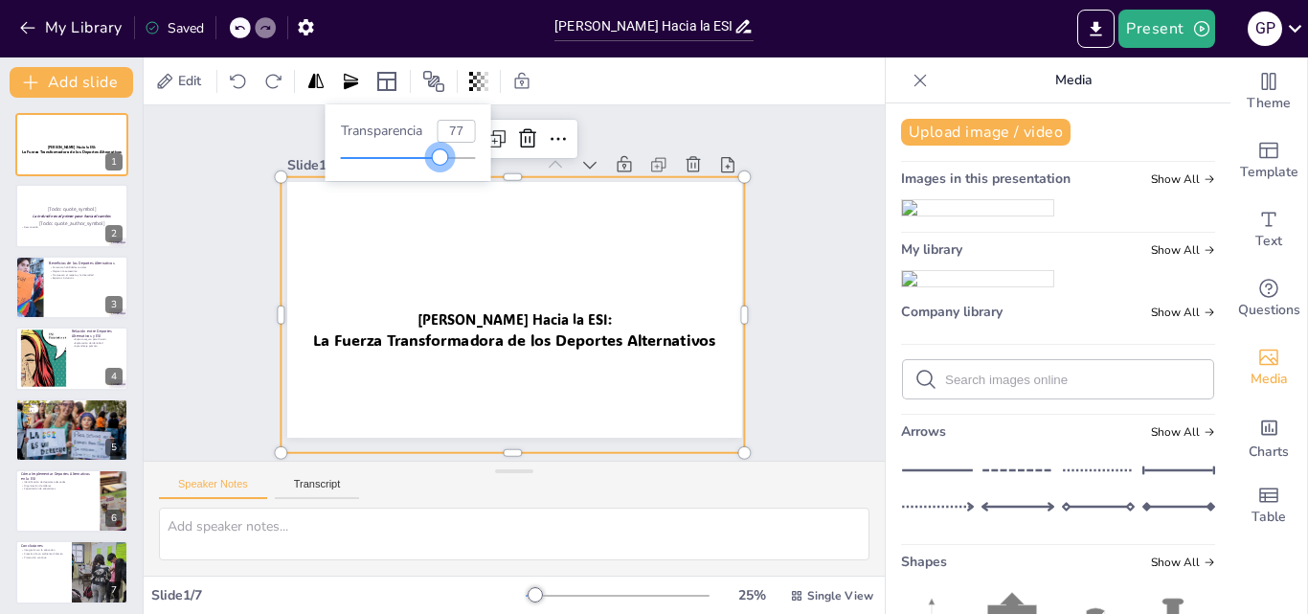
type input "79"
drag, startPoint x: 424, startPoint y: 156, endPoint x: 449, endPoint y: 161, distance: 25.3
click at [449, 161] on div at bounding box center [446, 156] width 15 height 15
click at [498, 314] on div at bounding box center [494, 368] width 534 height 477
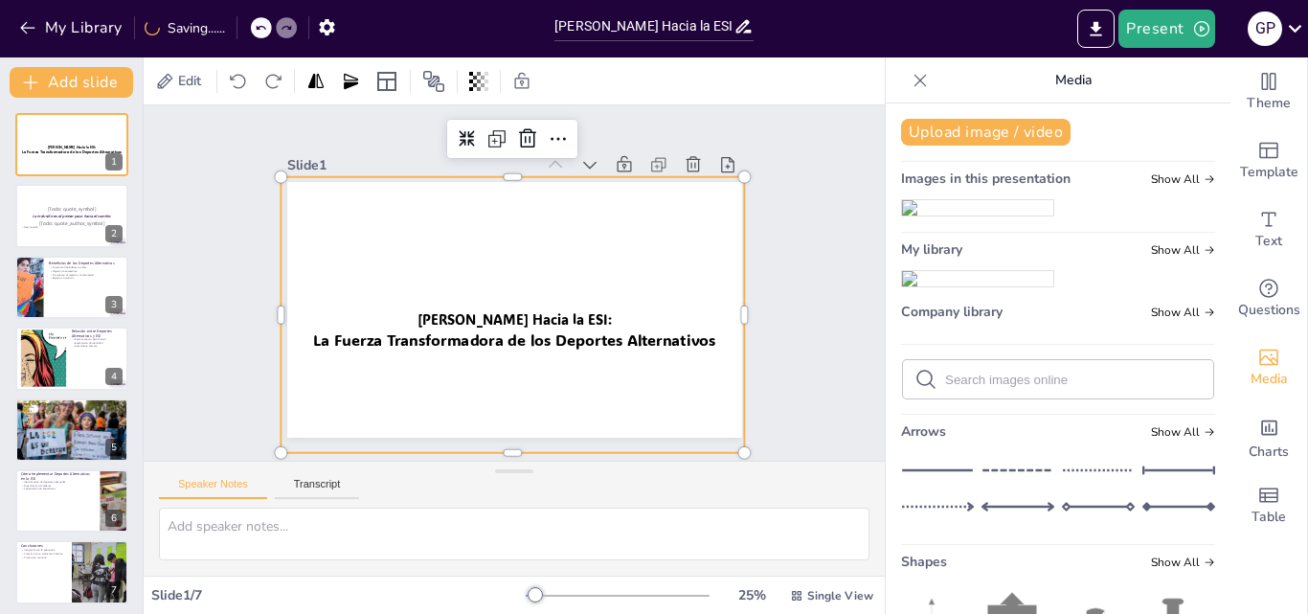
click at [498, 314] on div at bounding box center [494, 368] width 534 height 477
click at [498, 314] on div at bounding box center [503, 371] width 502 height 436
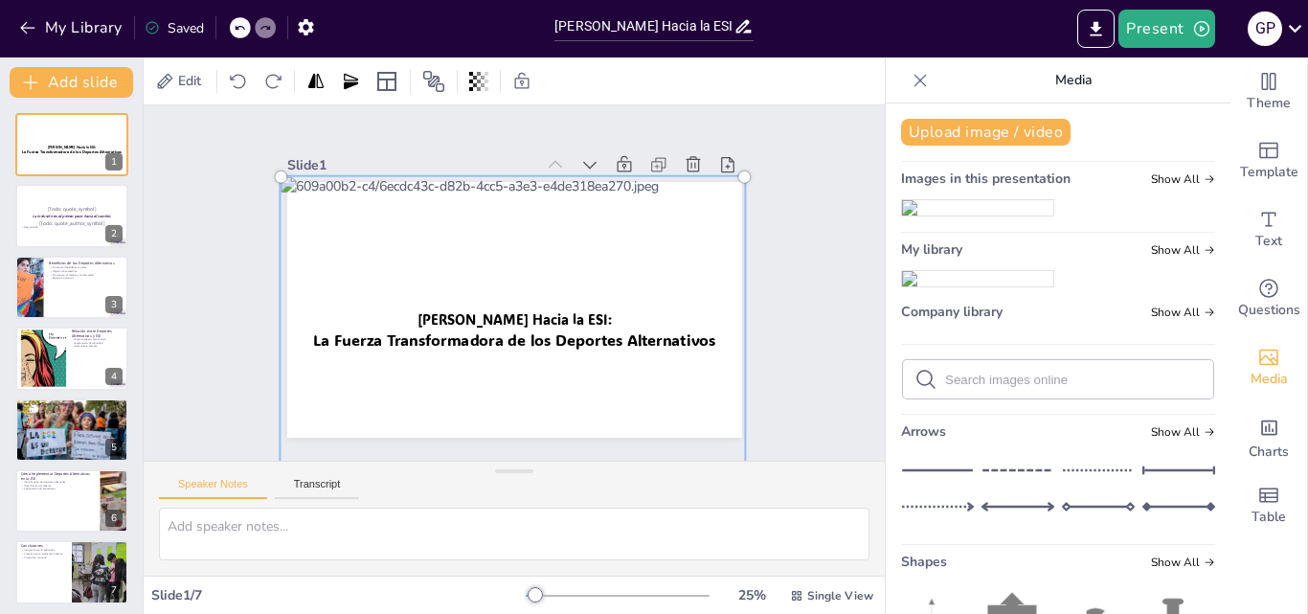
click at [498, 314] on div at bounding box center [485, 367] width 590 height 543
click at [498, 314] on div at bounding box center [486, 367] width 590 height 542
click at [498, 314] on div at bounding box center [502, 371] width 527 height 461
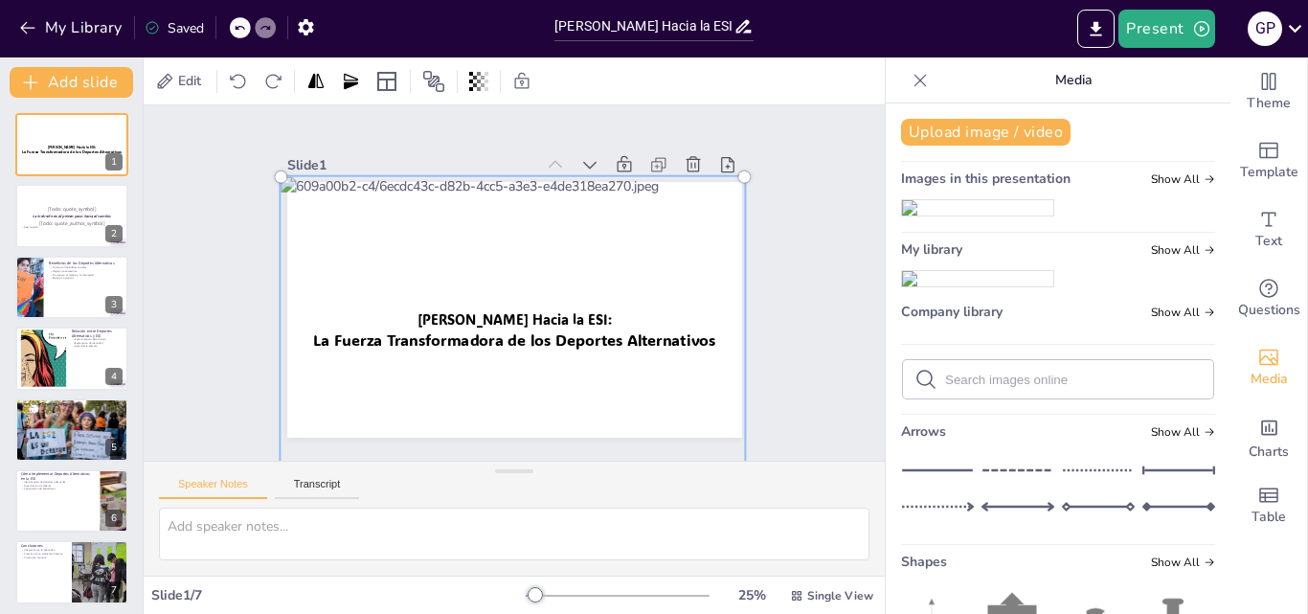
click at [498, 314] on div at bounding box center [495, 369] width 562 height 505
click at [498, 314] on div at bounding box center [502, 371] width 527 height 461
click at [624, 321] on div at bounding box center [502, 371] width 527 height 461
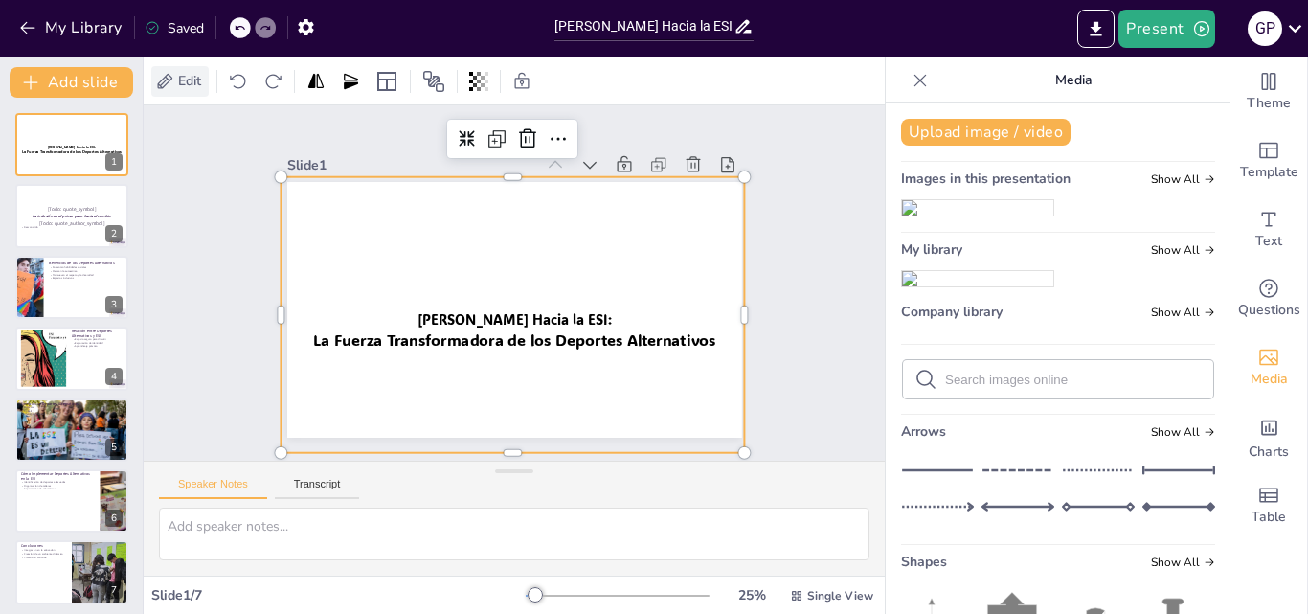
click at [179, 77] on span "Edit" at bounding box center [189, 81] width 31 height 18
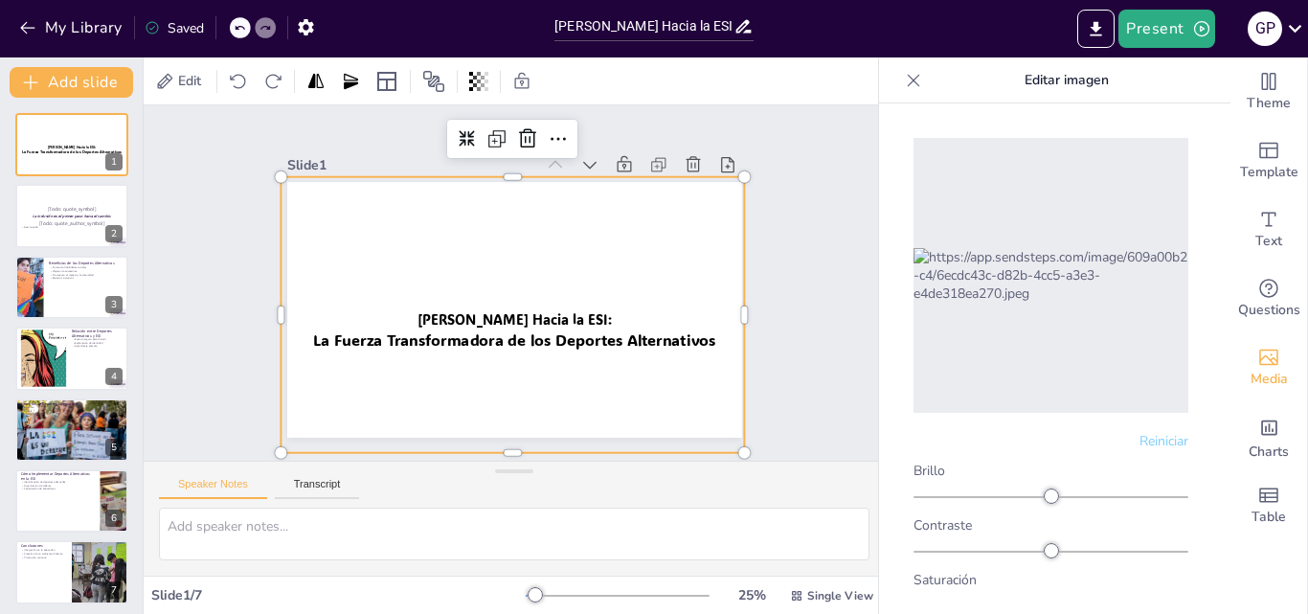
click at [492, 322] on div at bounding box center [477, 363] width 582 height 544
click at [492, 322] on div at bounding box center [494, 368] width 534 height 477
click at [492, 322] on div at bounding box center [494, 369] width 534 height 478
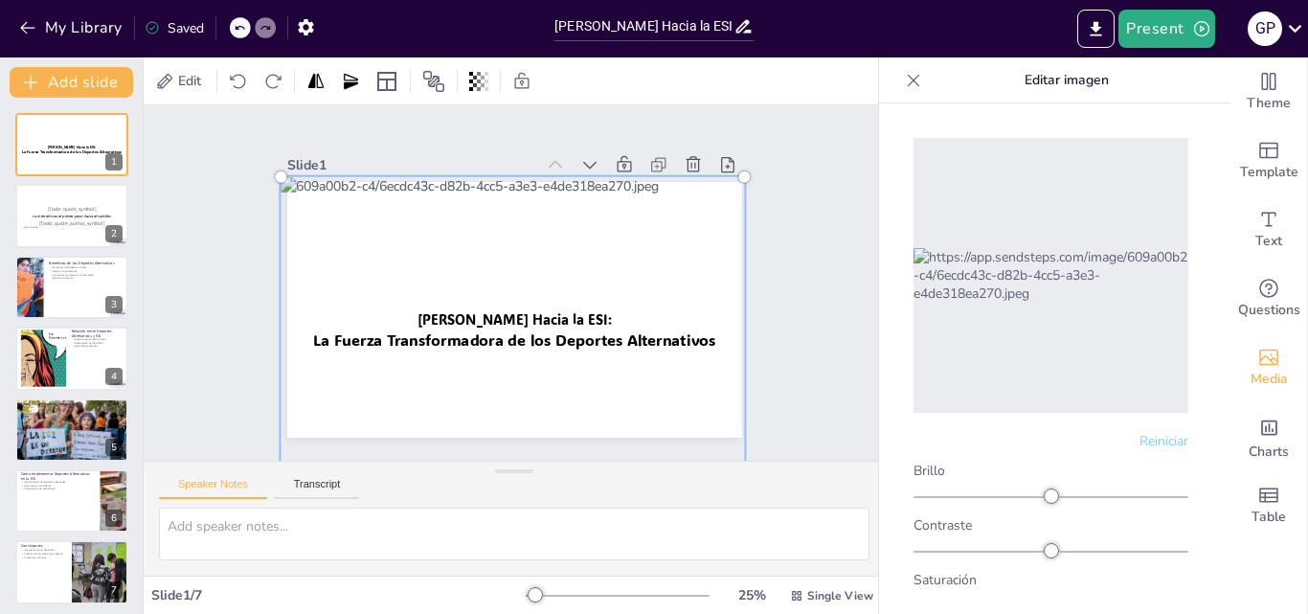
click at [492, 322] on div at bounding box center [494, 369] width 561 height 505
click at [171, 73] on icon at bounding box center [164, 81] width 19 height 19
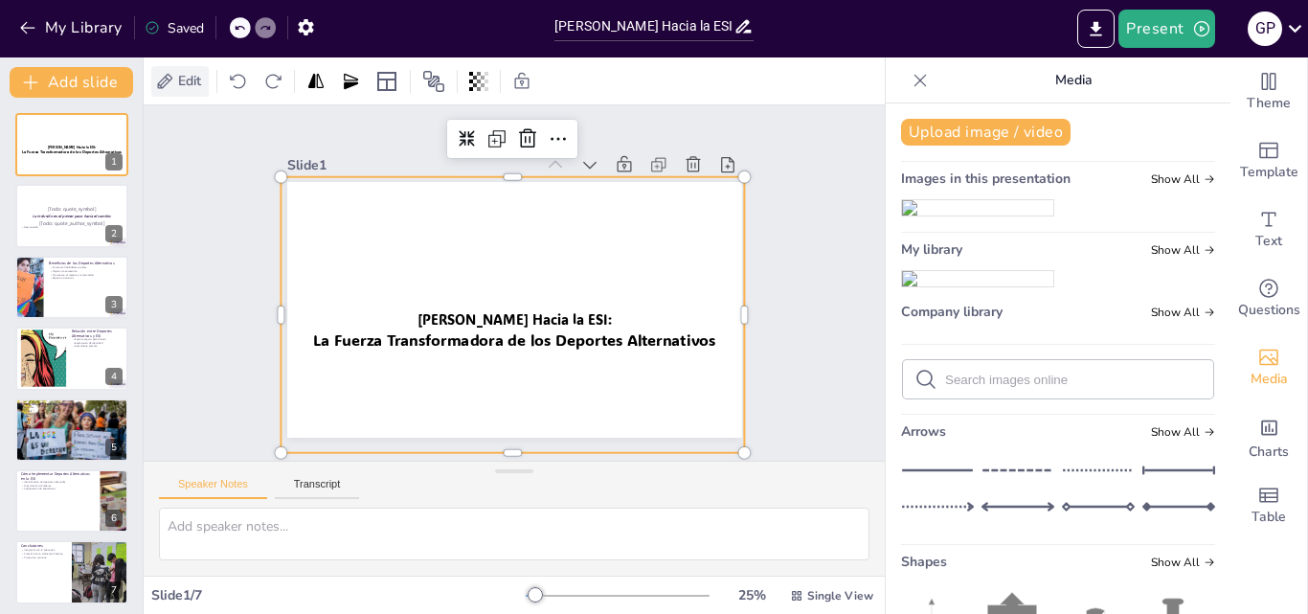
click at [195, 79] on span "Edit" at bounding box center [189, 81] width 31 height 18
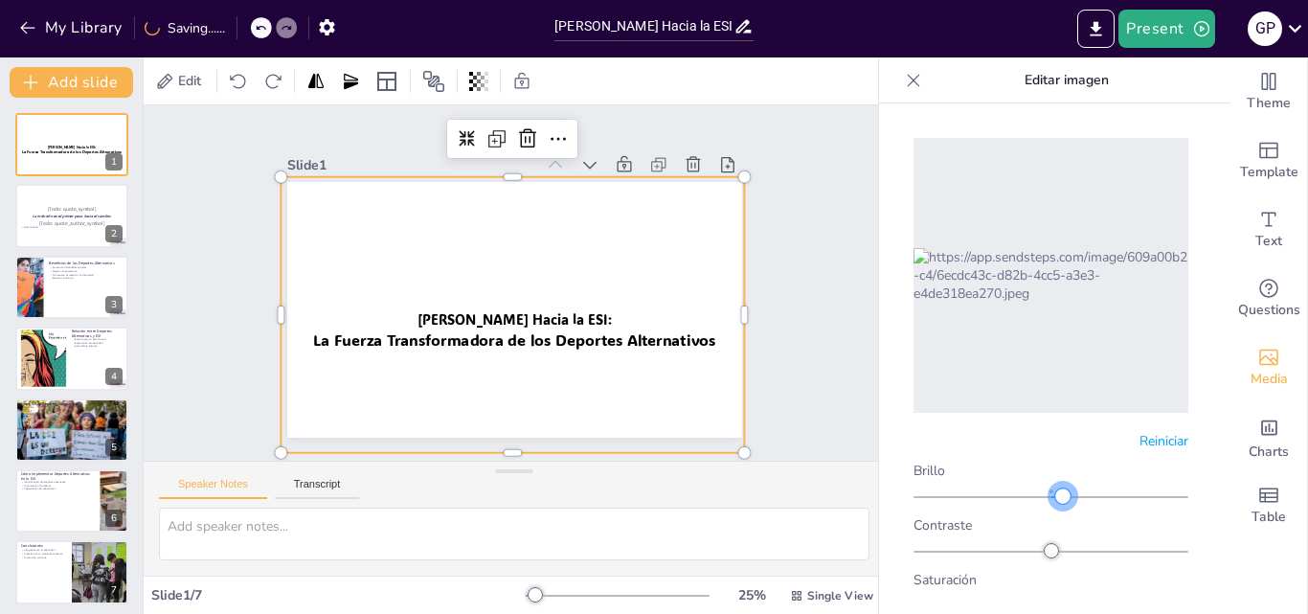
drag, startPoint x: 1045, startPoint y: 484, endPoint x: 1055, endPoint y: 492, distance: 13.0
click at [1055, 492] on div "Brillo Contraste Saturación Rotar tono Escala de grises Difuminar" at bounding box center [1050, 619] width 275 height 316
drag, startPoint x: 1046, startPoint y: 535, endPoint x: 1075, endPoint y: 555, distance: 35.1
click at [1075, 555] on div "Brillo Contraste Saturación Rotar tono Escala de grises Difuminar" at bounding box center [1050, 619] width 275 height 316
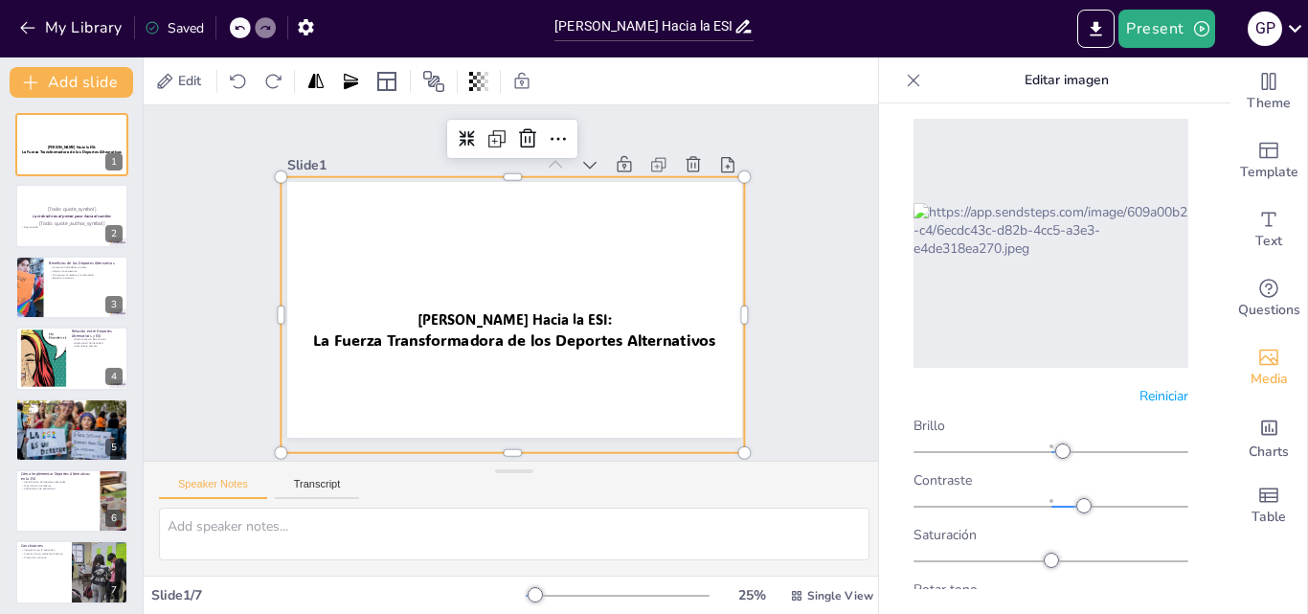
scroll to position [70, 0]
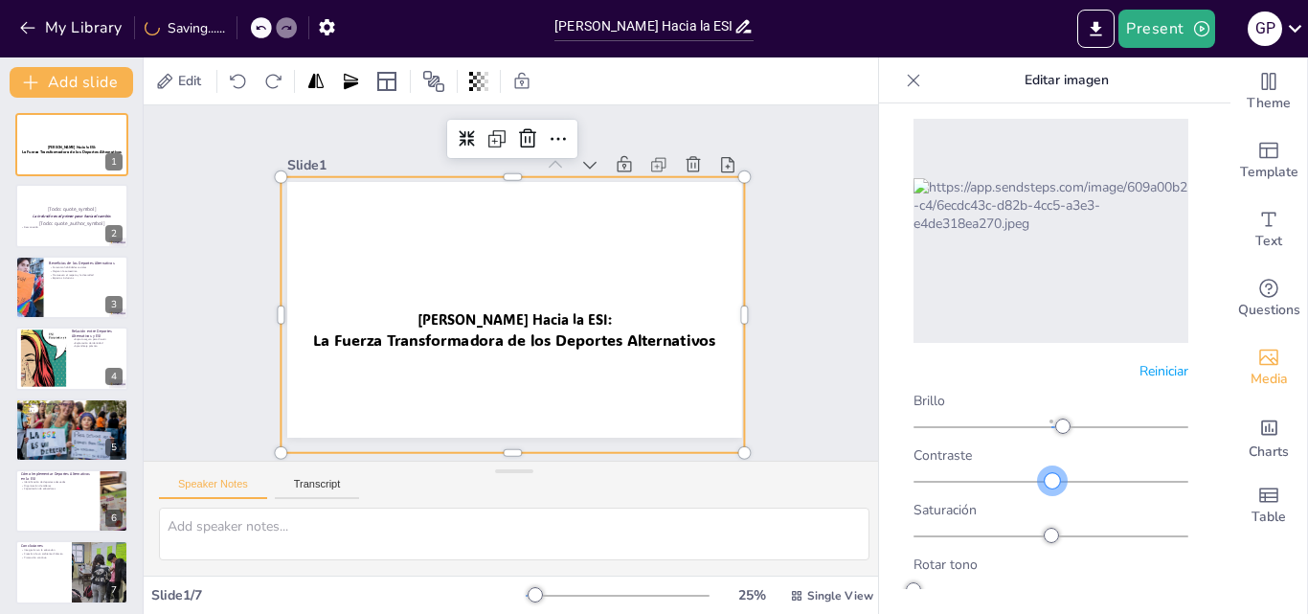
drag, startPoint x: 1079, startPoint y: 474, endPoint x: 1045, endPoint y: 523, distance: 59.8
click at [1045, 523] on div "Brillo Contraste Saturación Rotar tono Escala de grises Difuminar" at bounding box center [1050, 550] width 275 height 316
drag, startPoint x: 918, startPoint y: 574, endPoint x: 846, endPoint y: 571, distance: 71.9
click at [846, 571] on body "My Library Saving...... Moviéndonos Hacia la ESI: El Poder de los Deportes Alte…" at bounding box center [654, 307] width 1308 height 614
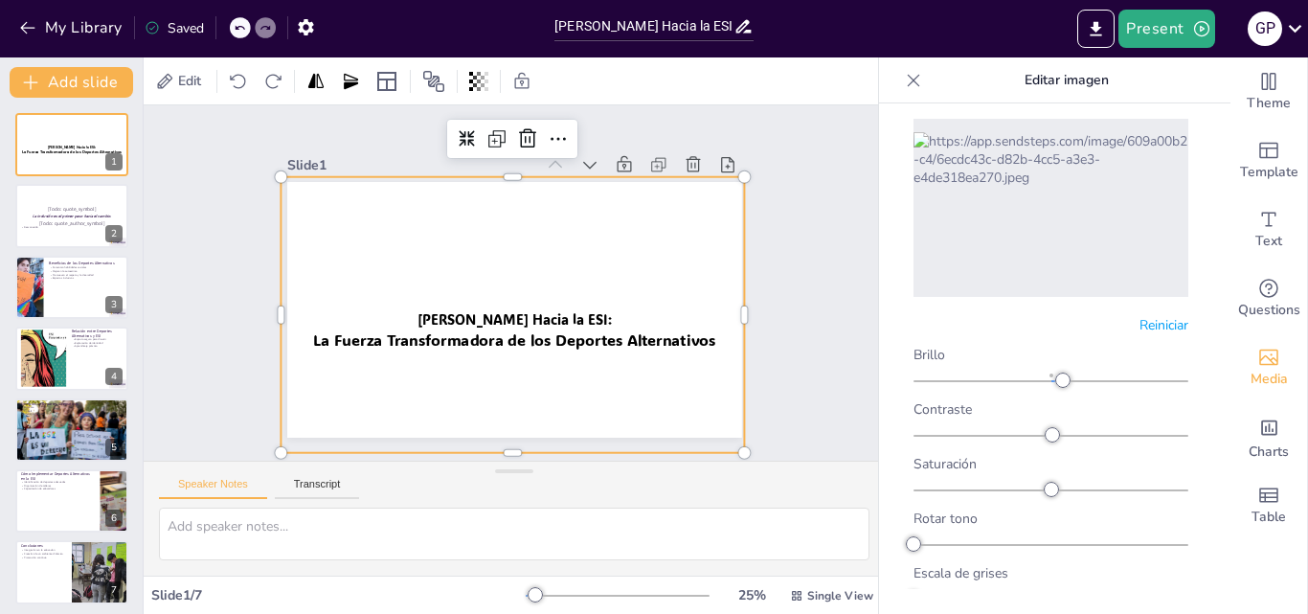
scroll to position [127, 0]
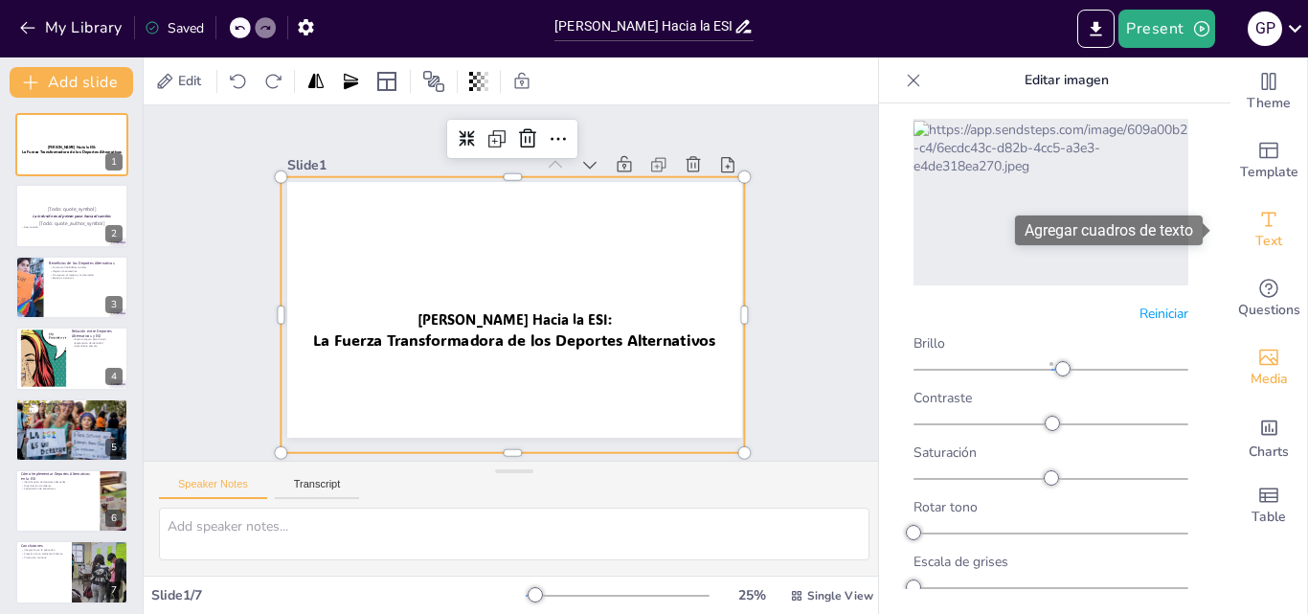
click at [1259, 204] on div "Text" at bounding box center [1268, 229] width 77 height 69
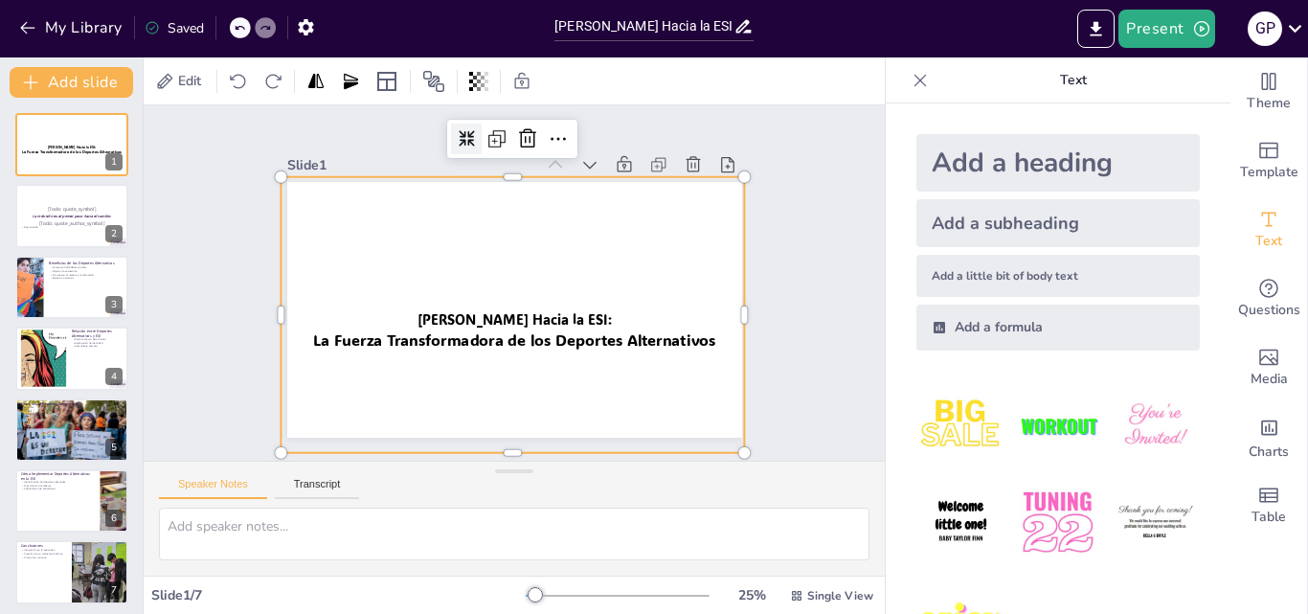
click at [494, 142] on div at bounding box center [513, 131] width 38 height 38
click at [465, 142] on div at bounding box center [482, 135] width 34 height 34
click at [601, 171] on icon at bounding box center [612, 182] width 23 height 23
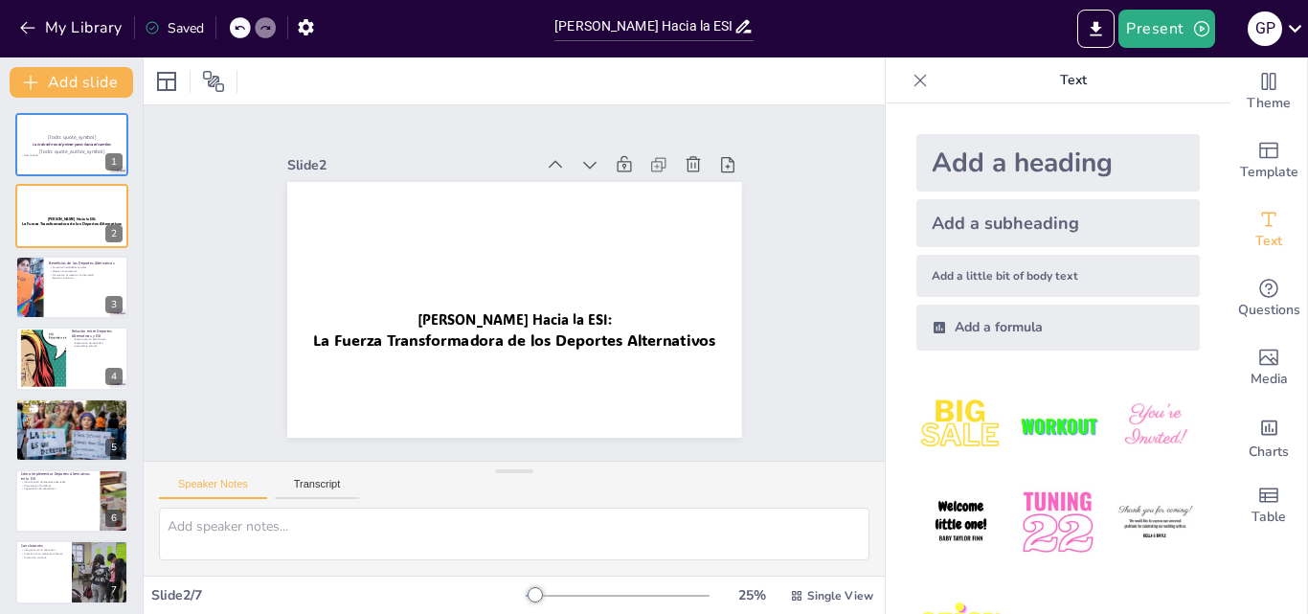
click at [611, 182] on icon at bounding box center [623, 194] width 24 height 24
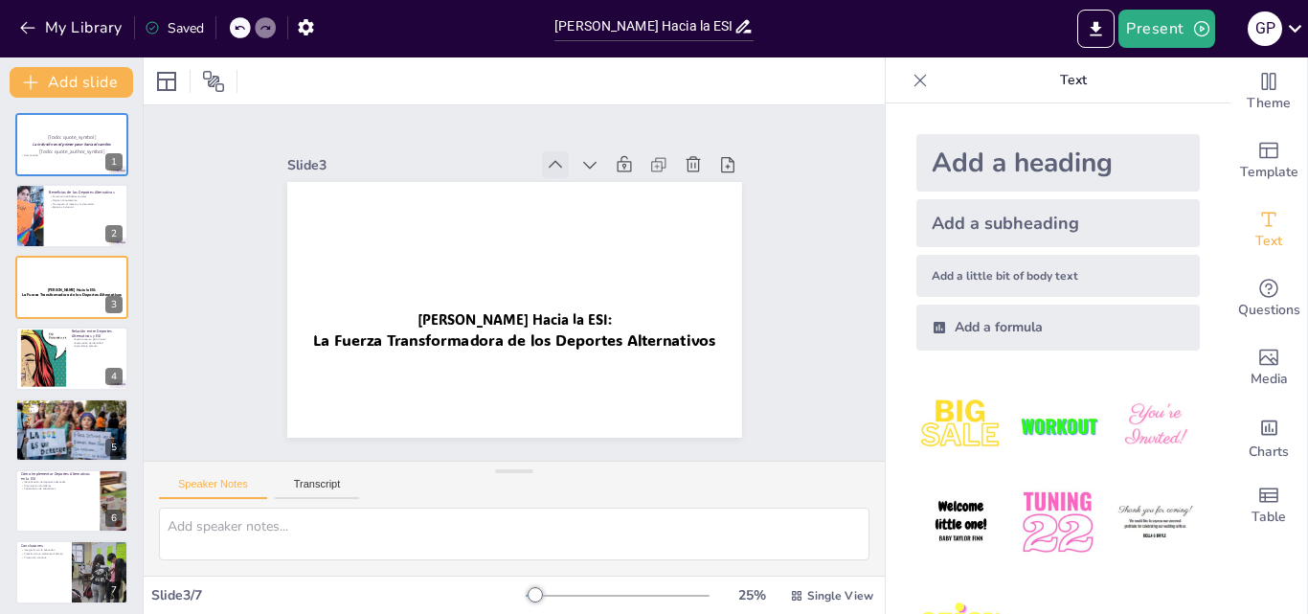
click at [596, 189] on icon at bounding box center [609, 202] width 26 height 26
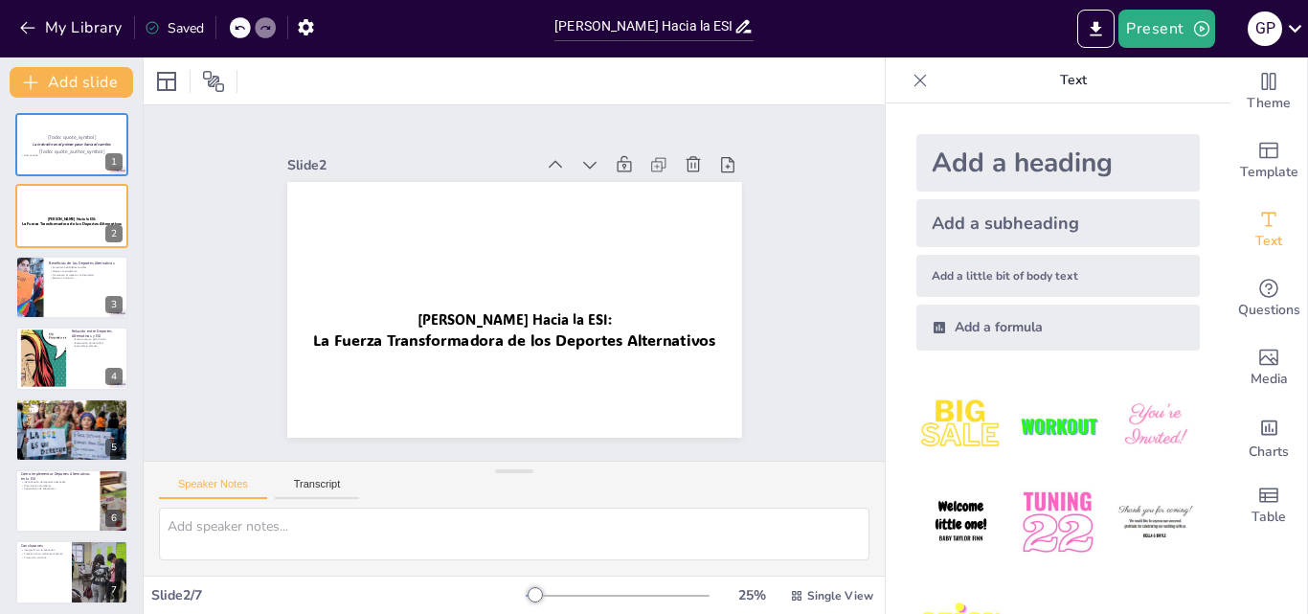
click at [568, 165] on icon at bounding box center [579, 176] width 23 height 23
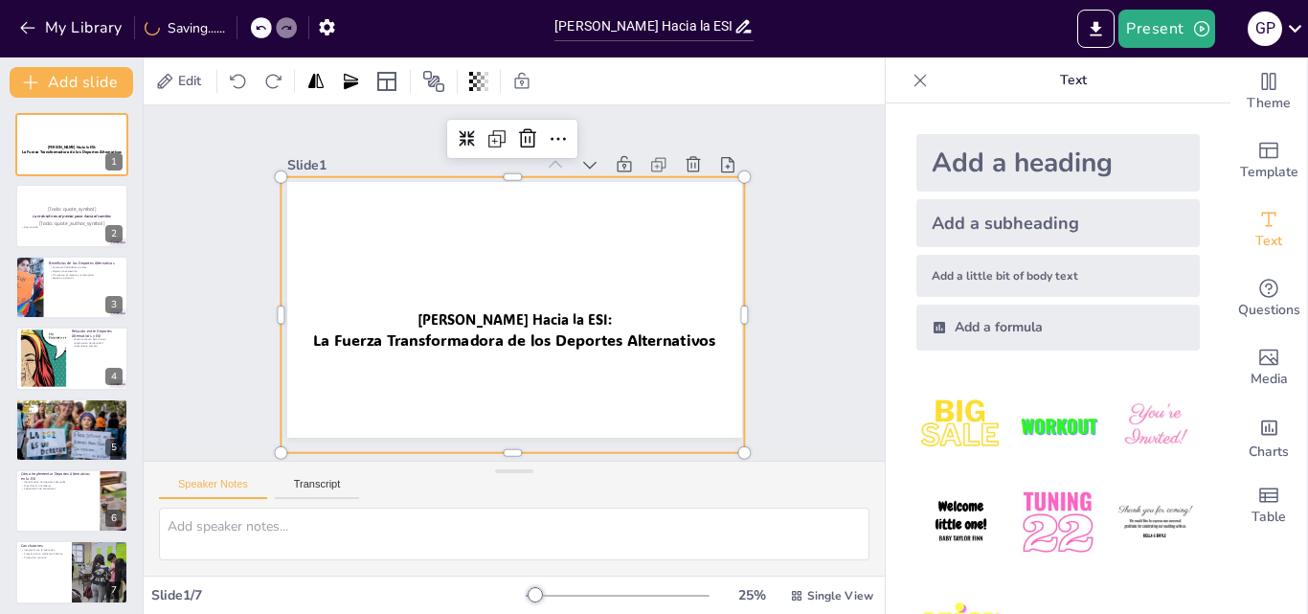
click at [533, 281] on div at bounding box center [494, 368] width 534 height 477
click at [56, 302] on div at bounding box center [71, 287] width 115 height 65
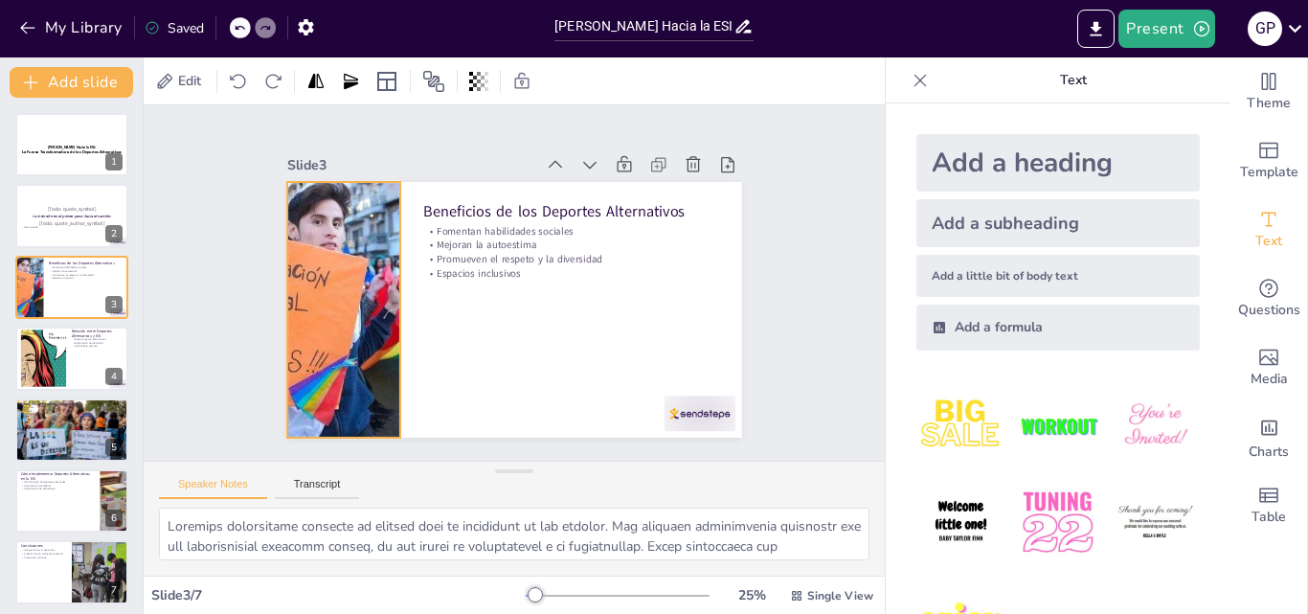
click at [334, 261] on div at bounding box center [352, 220] width 543 height 461
click at [334, 258] on div at bounding box center [391, 161] width 488 height 538
click at [334, 258] on div at bounding box center [341, 273] width 523 height 349
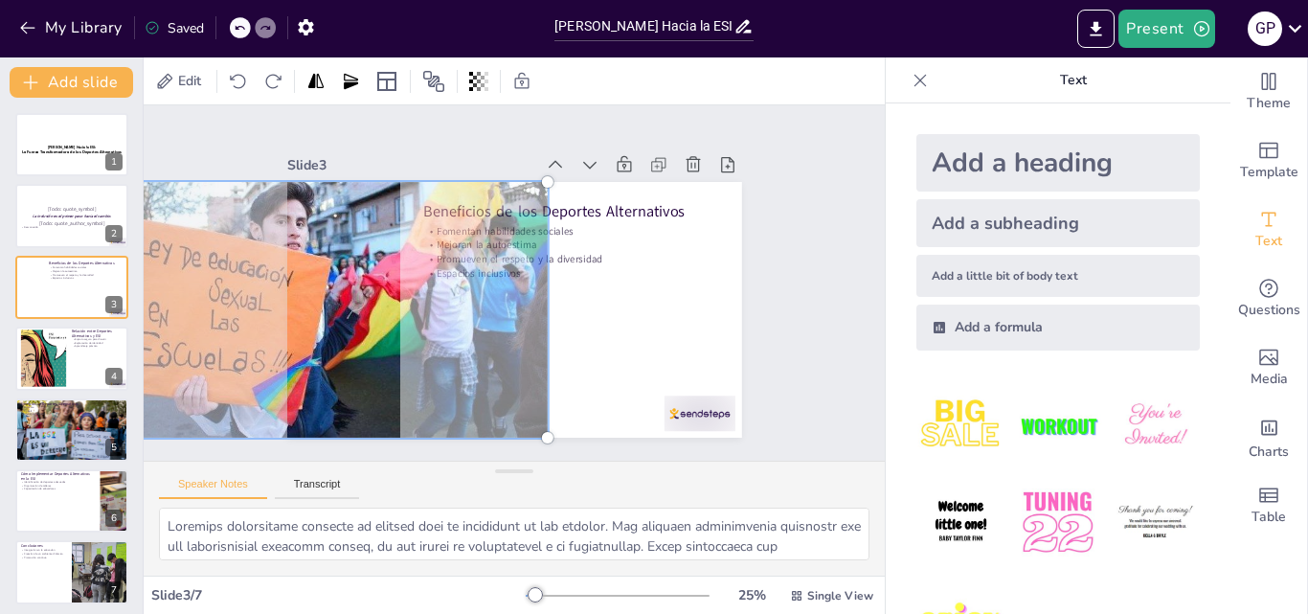
drag, startPoint x: 347, startPoint y: 324, endPoint x: 311, endPoint y: 455, distance: 135.9
click at [311, 455] on div "Slide 1 Moviéndonos Hacia la ESI: La Fuerza Transformadora de los Deportes Alte…" at bounding box center [514, 282] width 815 height 567
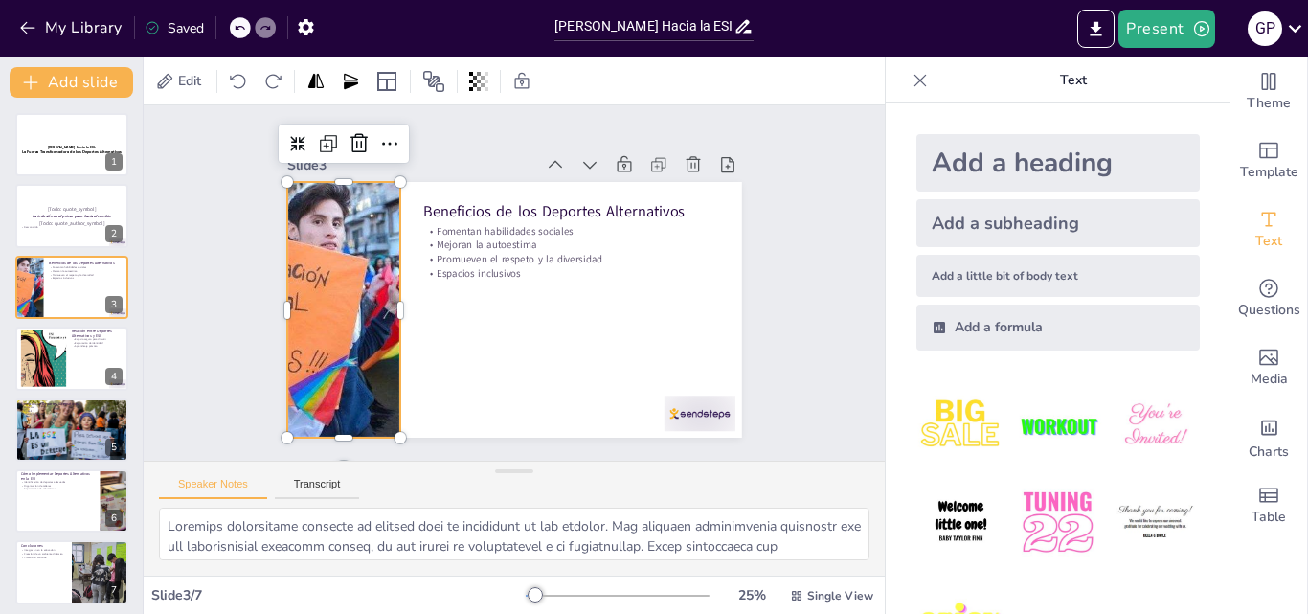
click at [347, 369] on div at bounding box center [341, 273] width 523 height 349
click at [357, 388] on div at bounding box center [347, 378] width 20 height 20
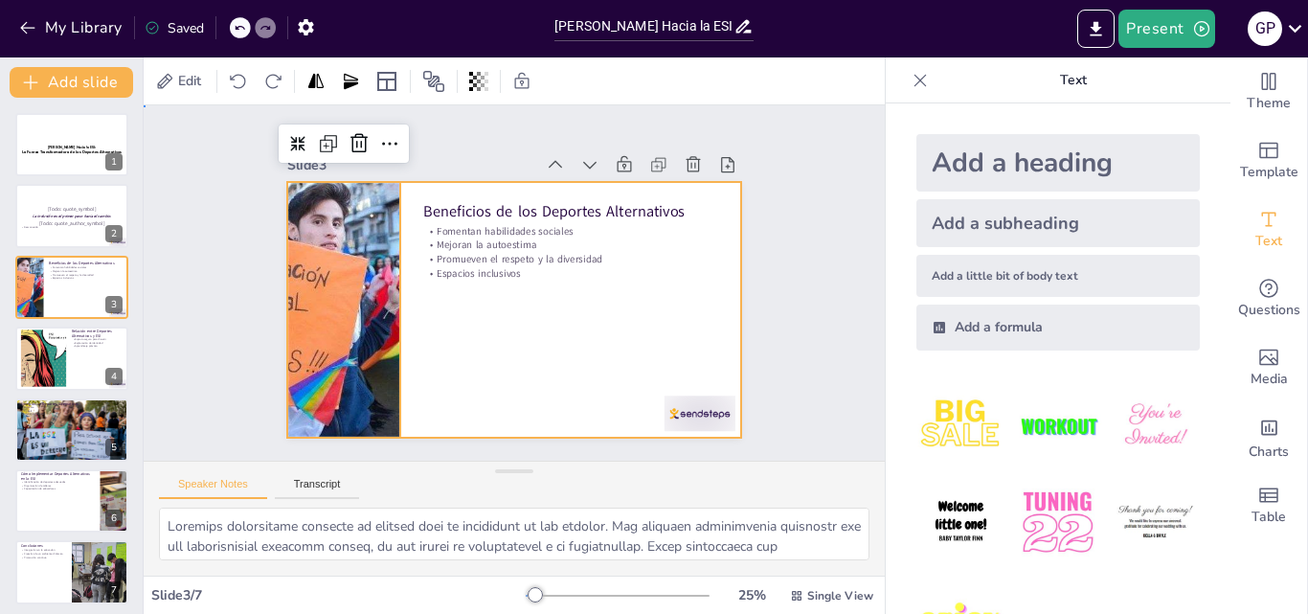
click at [474, 404] on div at bounding box center [508, 309] width 498 height 345
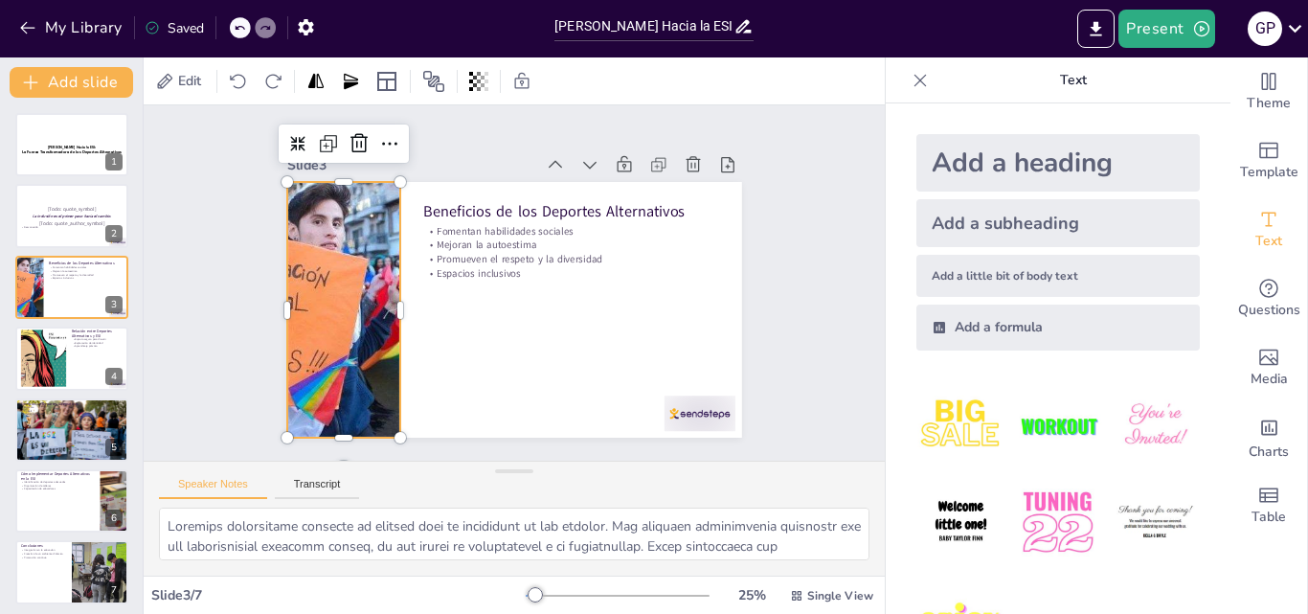
click at [351, 325] on div at bounding box center [344, 256] width 535 height 392
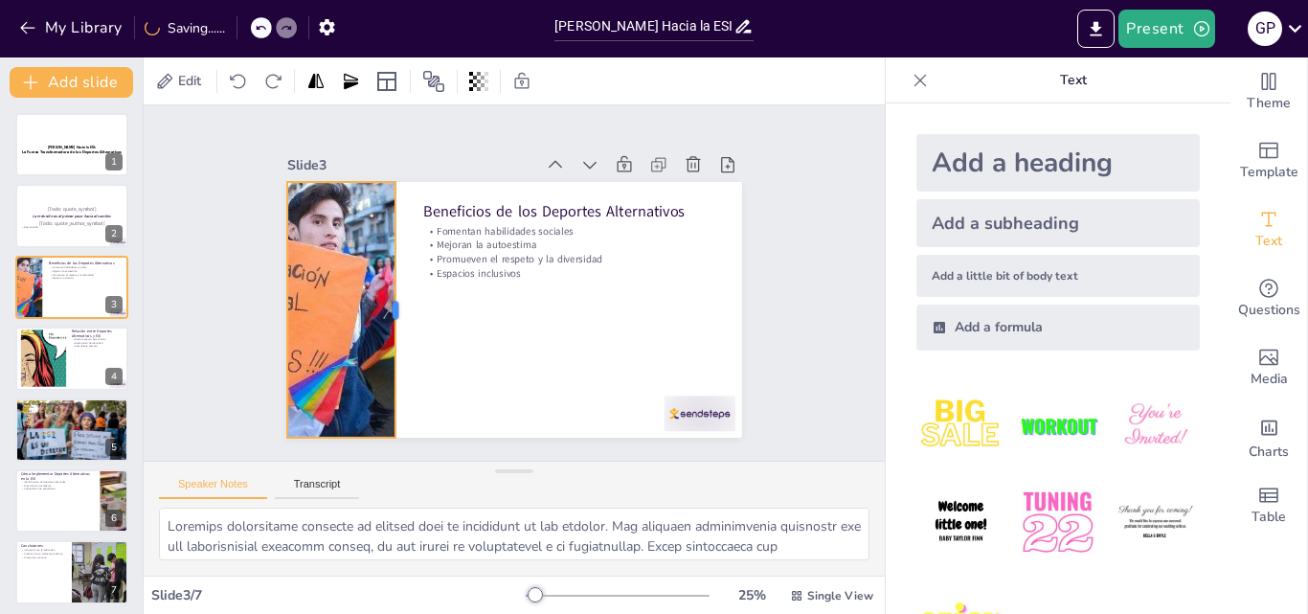
drag, startPoint x: 388, startPoint y: 304, endPoint x: 383, endPoint y: 291, distance: 13.3
click at [383, 291] on div at bounding box center [400, 274] width 94 height 248
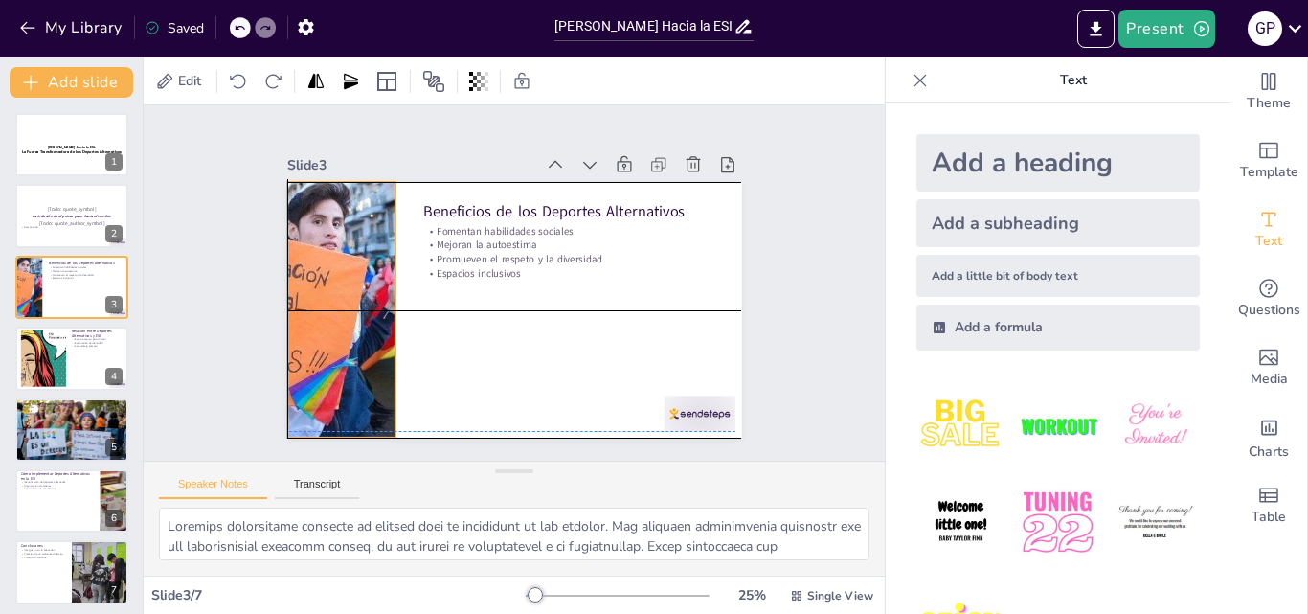
click at [363, 286] on div at bounding box center [348, 238] width 542 height 429
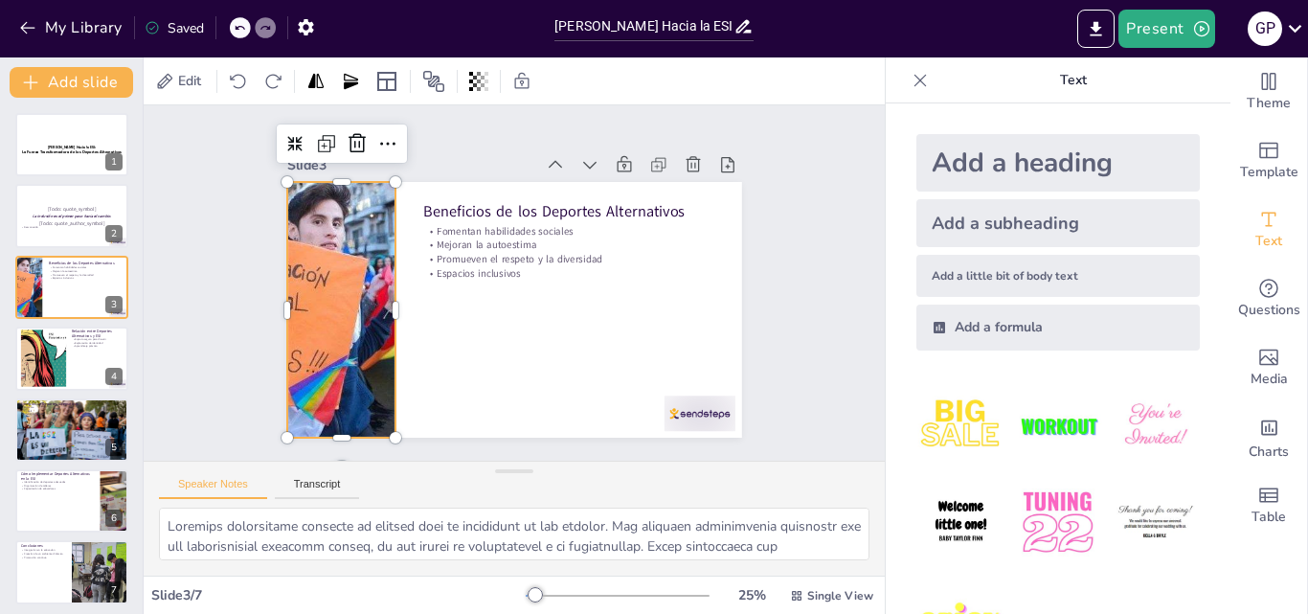
click at [343, 290] on div at bounding box center [352, 220] width 543 height 461
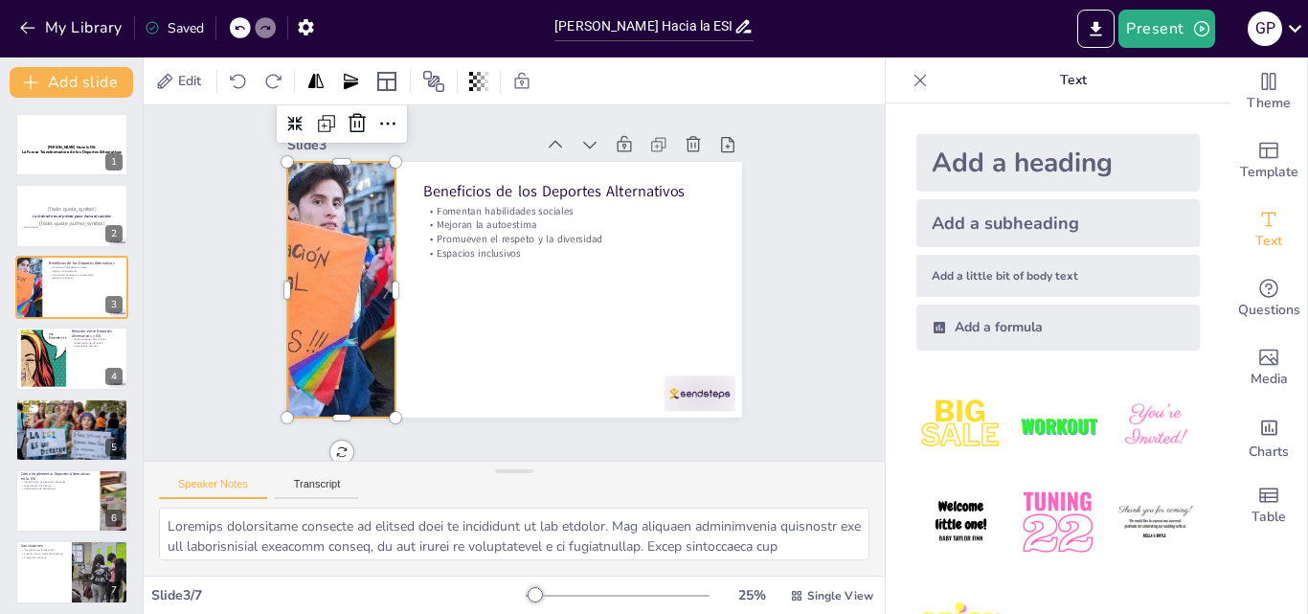
scroll to position [31, 0]
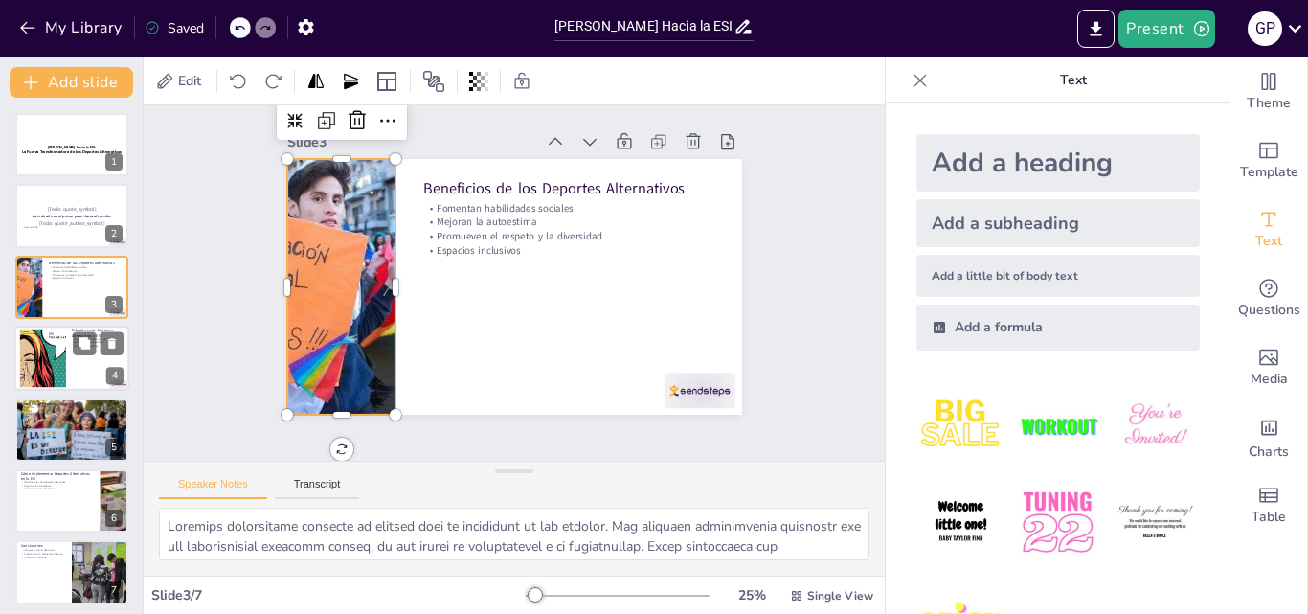
click at [46, 359] on div at bounding box center [43, 358] width 84 height 58
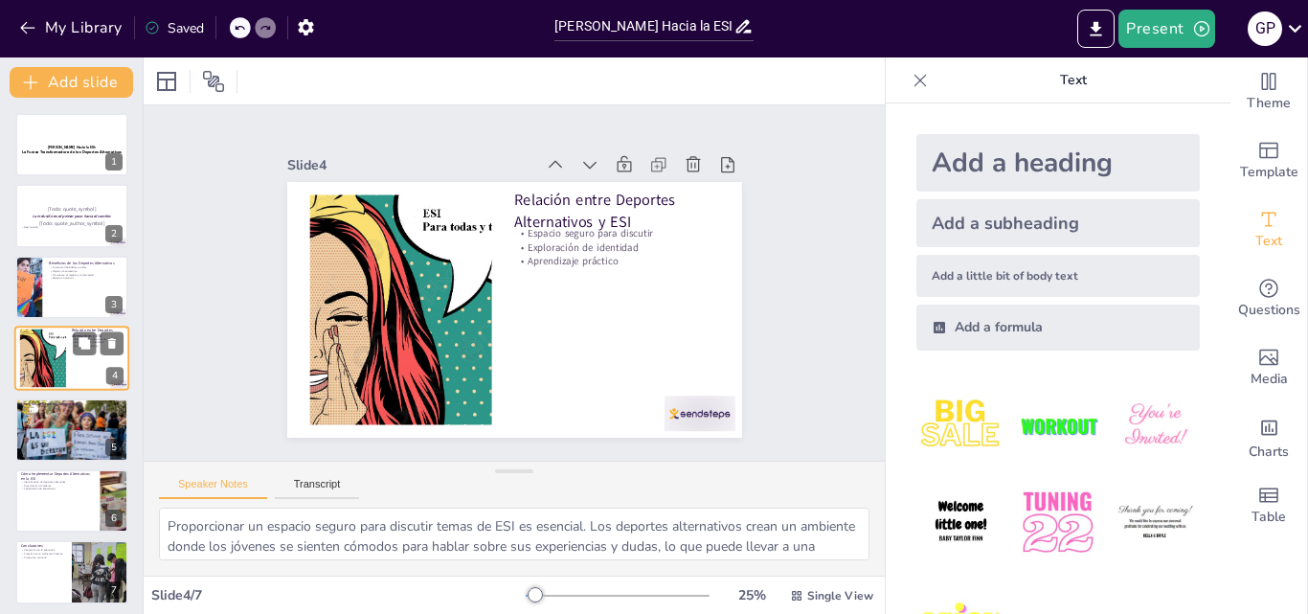
scroll to position [0, 0]
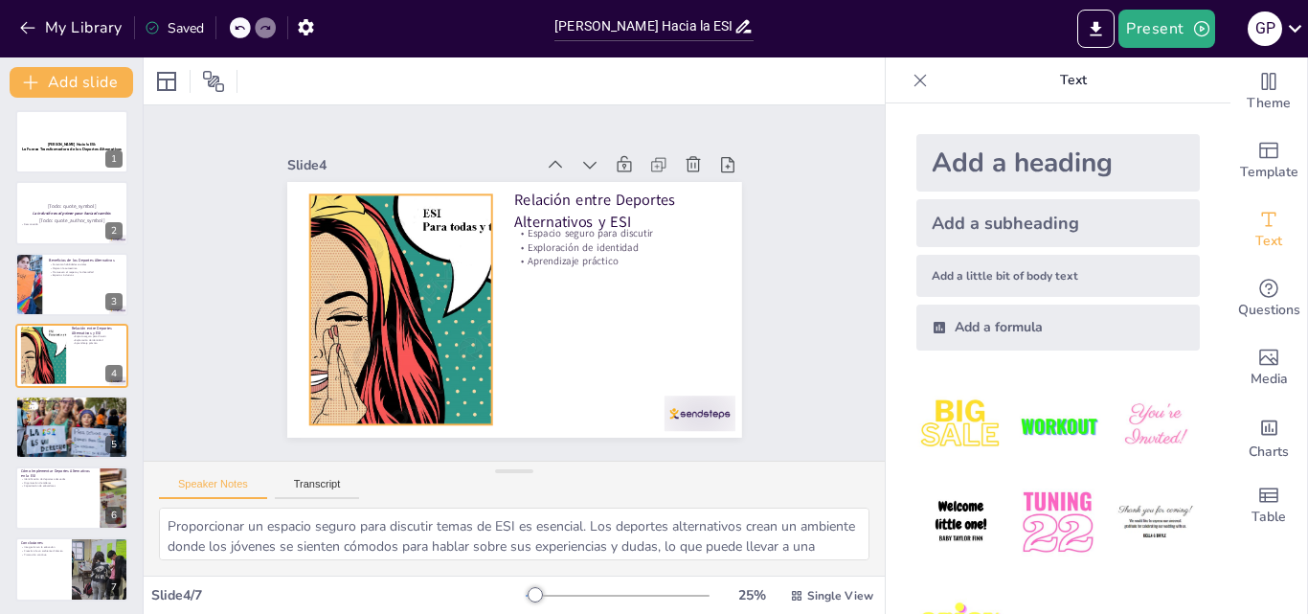
click at [385, 307] on div at bounding box center [399, 261] width 398 height 346
click at [385, 307] on div at bounding box center [406, 238] width 405 height 382
click at [385, 307] on div at bounding box center [398, 285] width 374 height 295
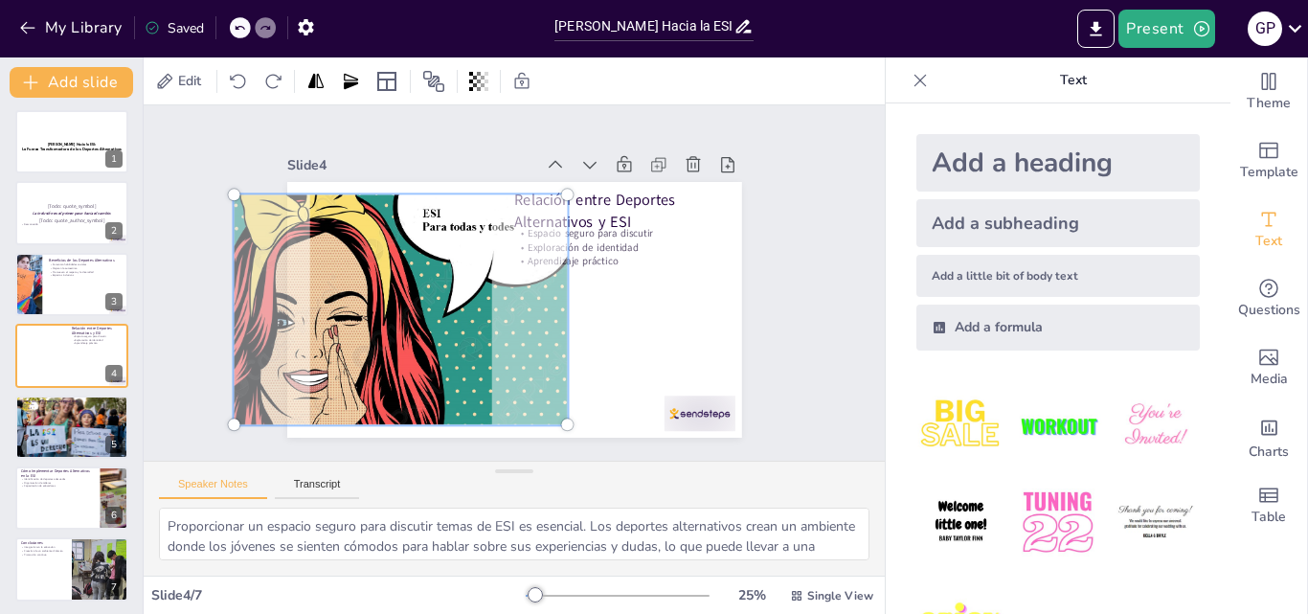
click at [385, 307] on div at bounding box center [399, 261] width 429 height 376
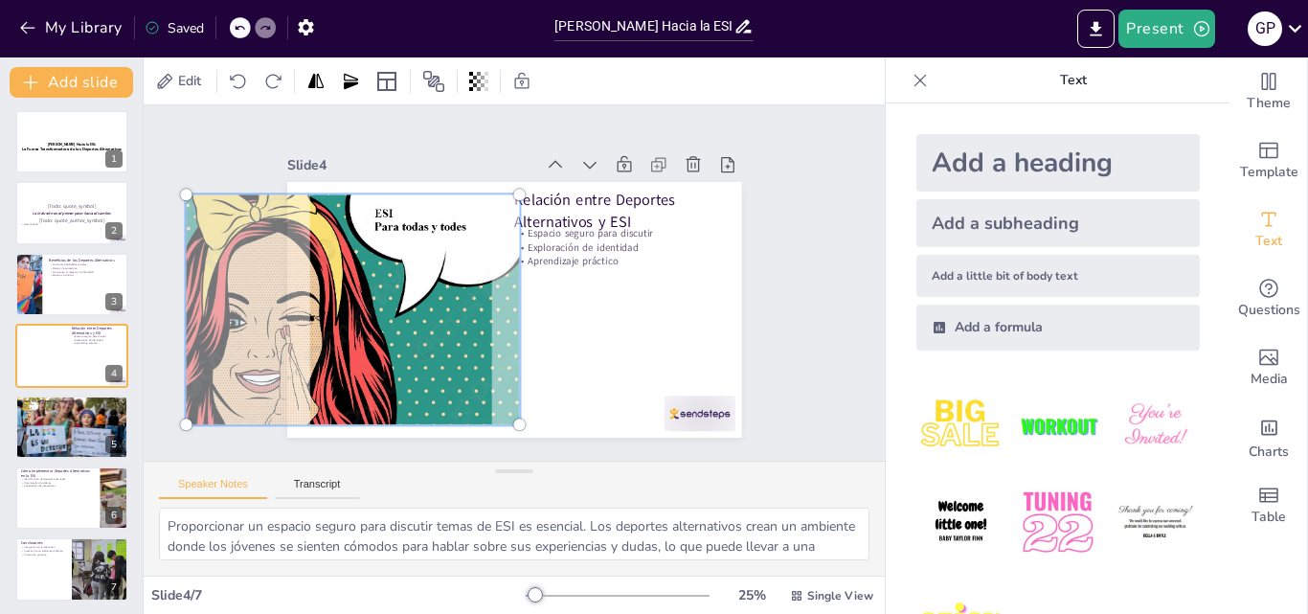
drag, startPoint x: 385, startPoint y: 307, endPoint x: 337, endPoint y: 336, distance: 55.8
click at [337, 336] on div at bounding box center [350, 276] width 401 height 322
click at [83, 273] on icon at bounding box center [84, 268] width 11 height 11
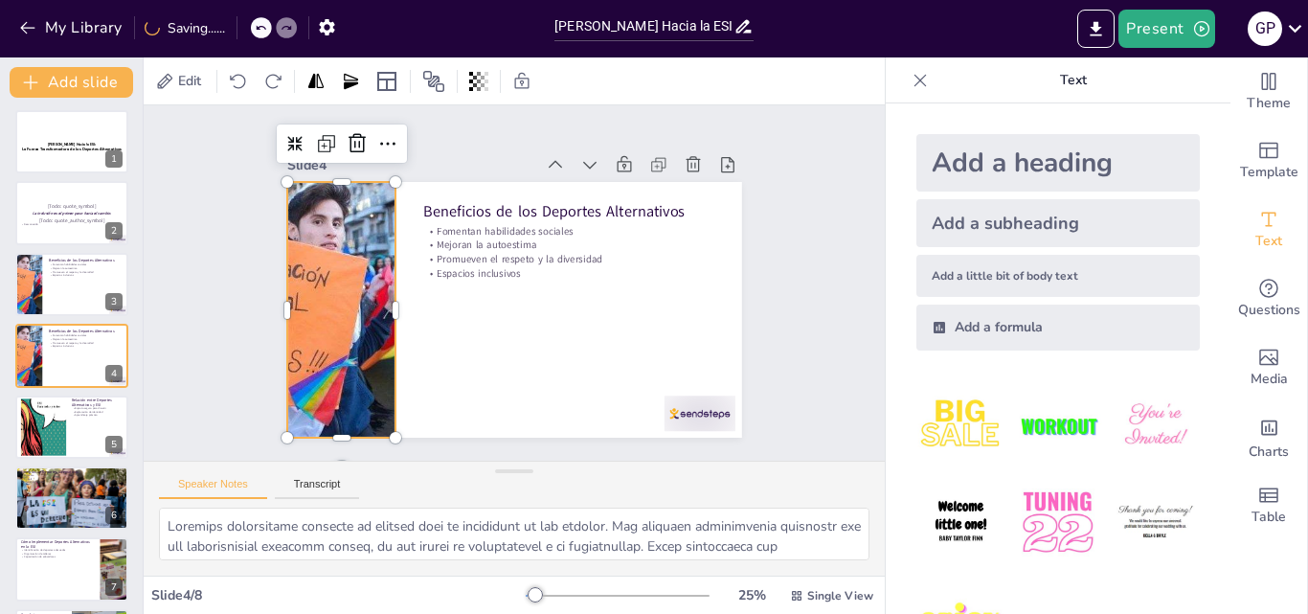
click at [301, 306] on div at bounding box center [341, 273] width 523 height 349
click at [301, 306] on div at bounding box center [344, 256] width 535 height 392
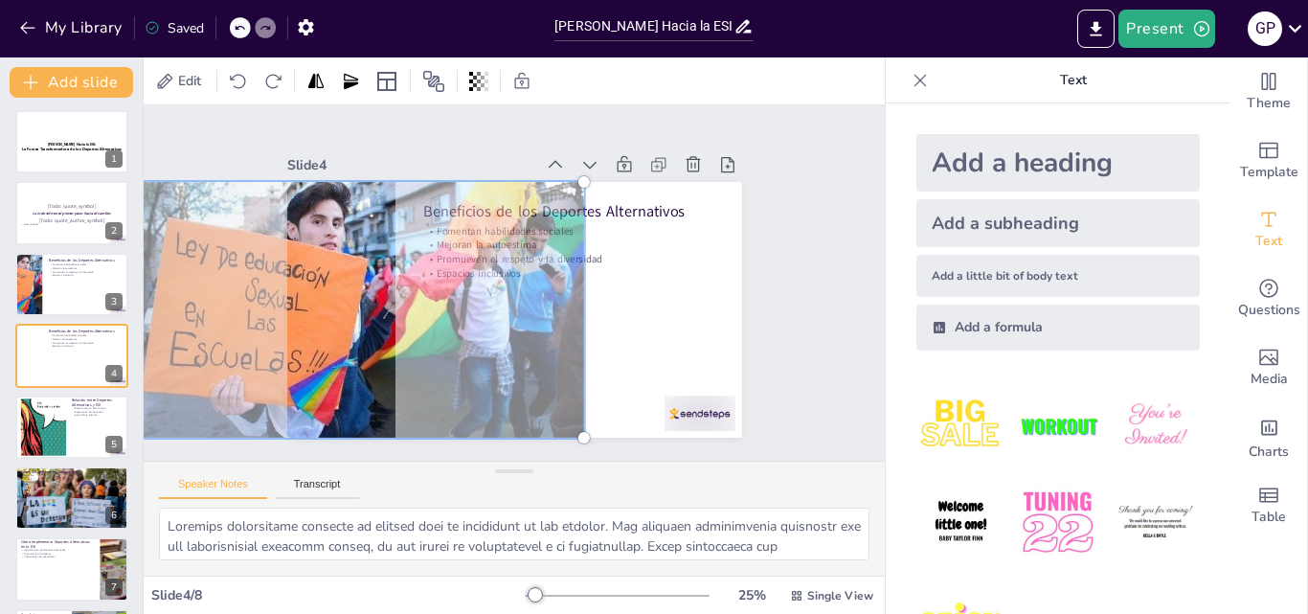
click at [301, 306] on div at bounding box center [342, 273] width 550 height 377
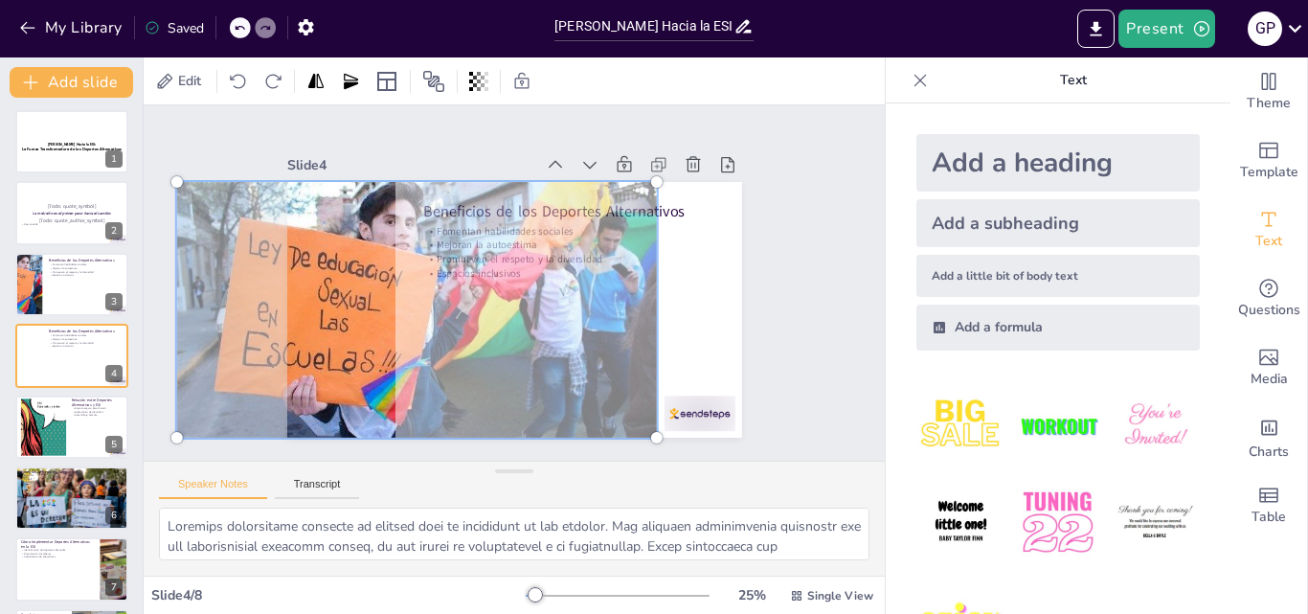
drag, startPoint x: 301, startPoint y: 306, endPoint x: 373, endPoint y: 327, distance: 75.8
click at [373, 327] on div at bounding box center [413, 299] width 529 height 329
drag, startPoint x: 639, startPoint y: 429, endPoint x: 606, endPoint y: 389, distance: 51.7
click at [606, 389] on div at bounding box center [413, 288] width 523 height 349
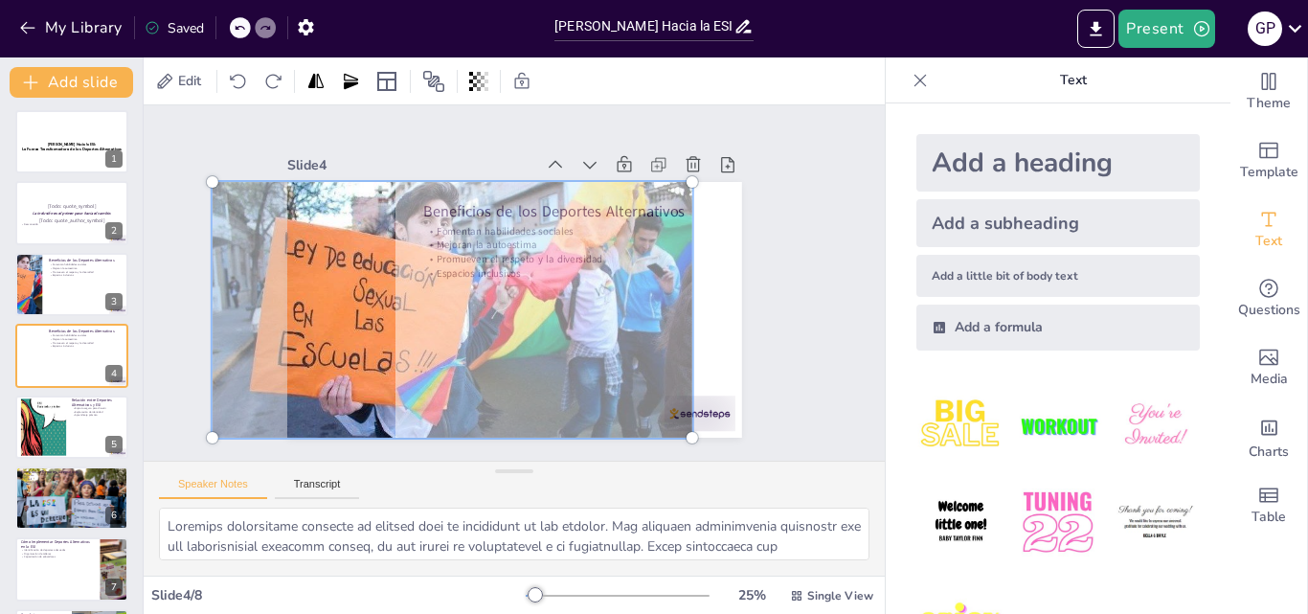
drag, startPoint x: 311, startPoint y: 283, endPoint x: 347, endPoint y: 305, distance: 41.7
click at [347, 305] on div at bounding box center [446, 282] width 573 height 459
click at [347, 305] on div at bounding box center [448, 295] width 550 height 377
click at [347, 305] on div at bounding box center [449, 302] width 529 height 329
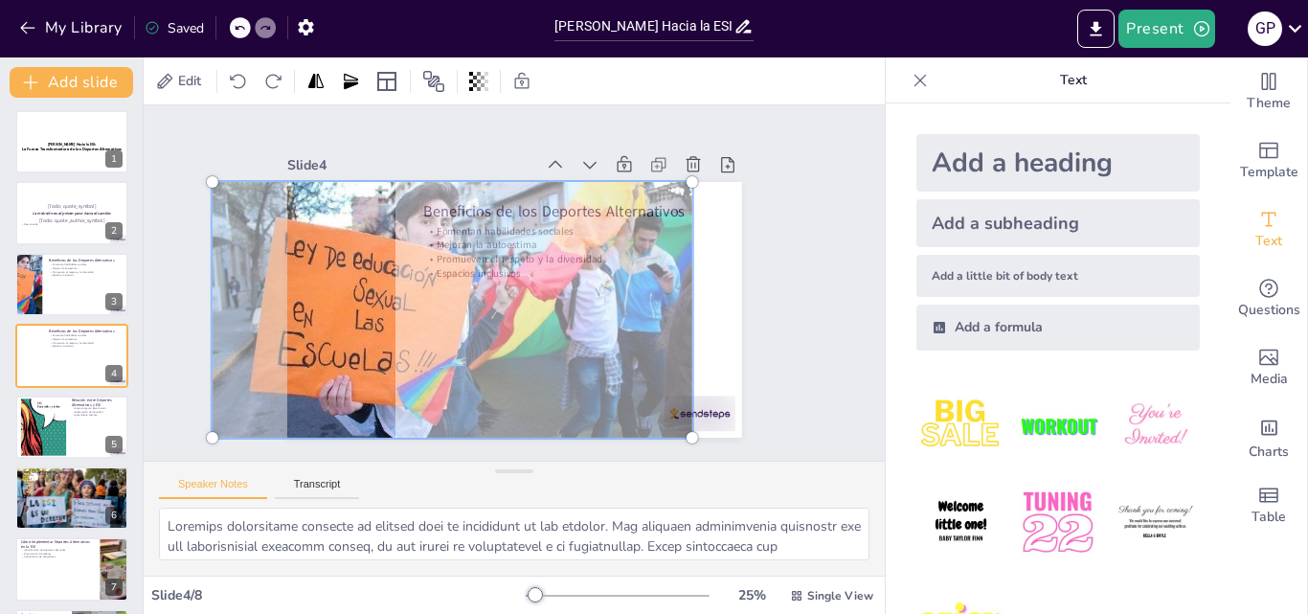
click at [347, 305] on div at bounding box center [448, 296] width 550 height 377
click at [682, 282] on div at bounding box center [447, 289] width 564 height 420
click at [682, 282] on div at bounding box center [448, 296] width 550 height 377
click at [682, 282] on div at bounding box center [448, 295] width 550 height 377
click at [682, 282] on div at bounding box center [446, 282] width 573 height 459
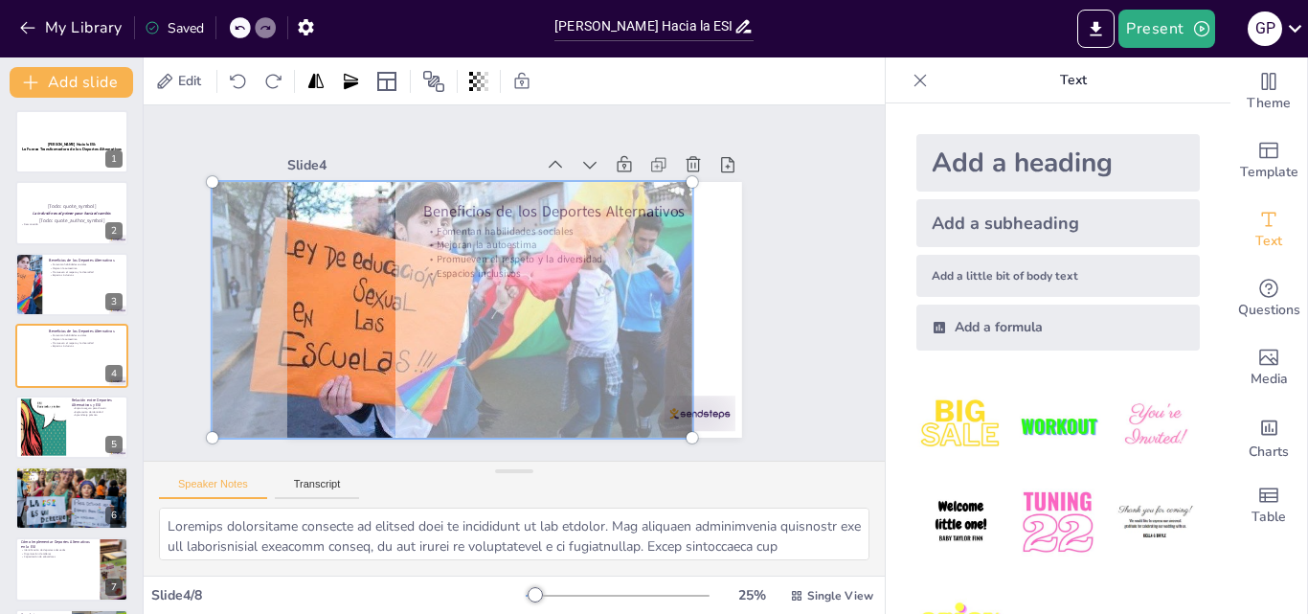
click at [328, 305] on div at bounding box center [447, 289] width 564 height 420
click at [328, 305] on div at bounding box center [448, 296] width 550 height 377
click at [328, 305] on div at bounding box center [448, 295] width 550 height 377
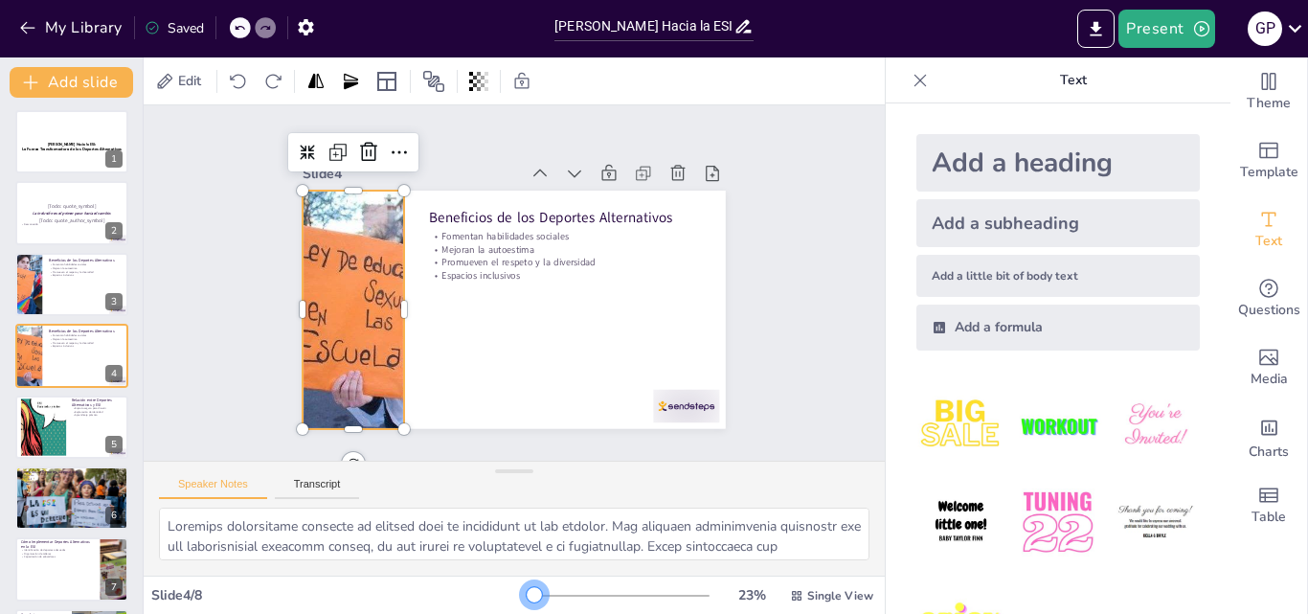
click at [527, 592] on div at bounding box center [534, 594] width 15 height 15
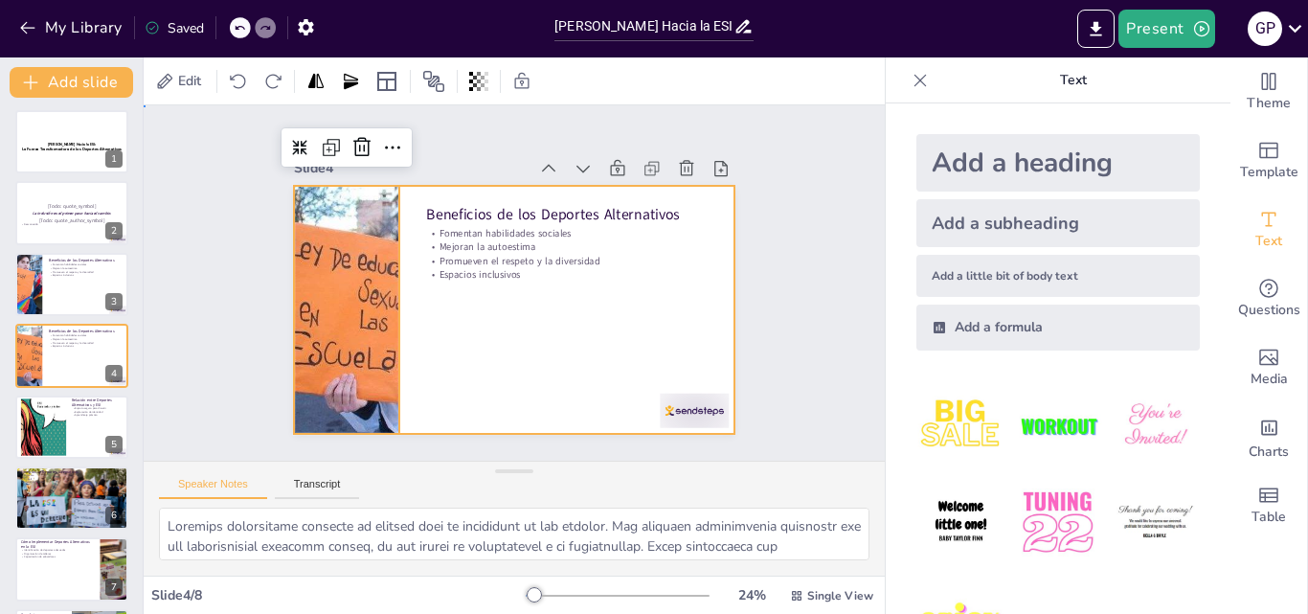
click at [681, 317] on div at bounding box center [506, 309] width 496 height 372
click at [681, 317] on div at bounding box center [509, 309] width 484 height 334
click at [681, 317] on div at bounding box center [506, 309] width 496 height 372
click at [681, 317] on div at bounding box center [509, 309] width 484 height 334
click at [911, 82] on icon at bounding box center [920, 80] width 19 height 19
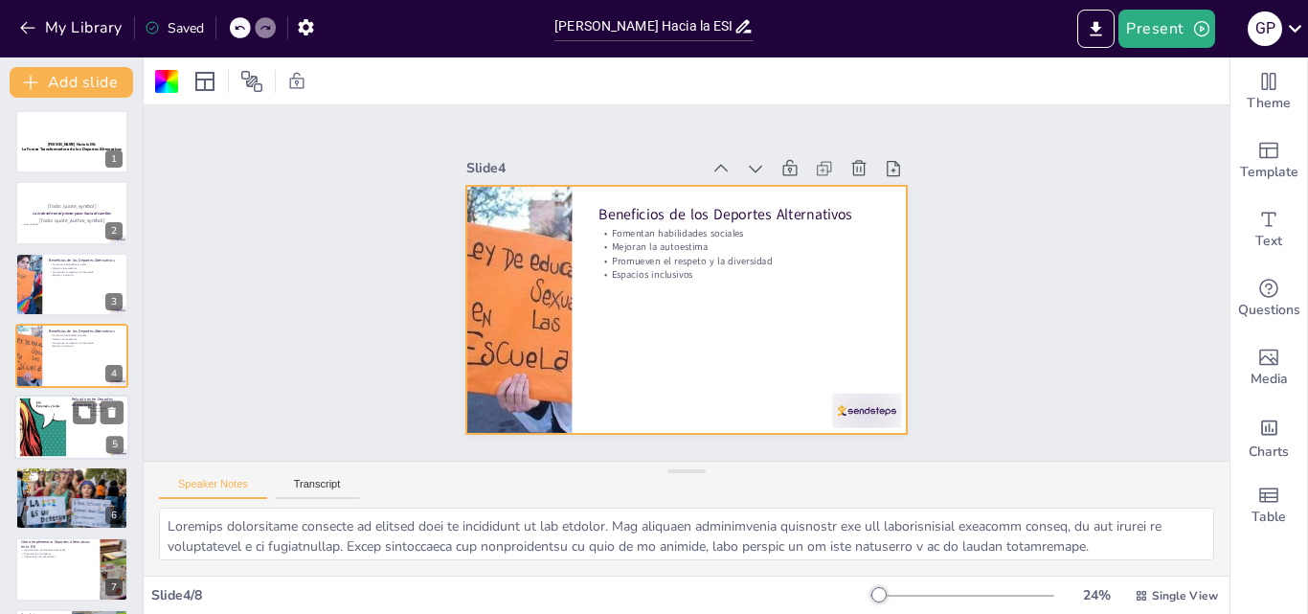
click at [49, 423] on div at bounding box center [31, 426] width 84 height 58
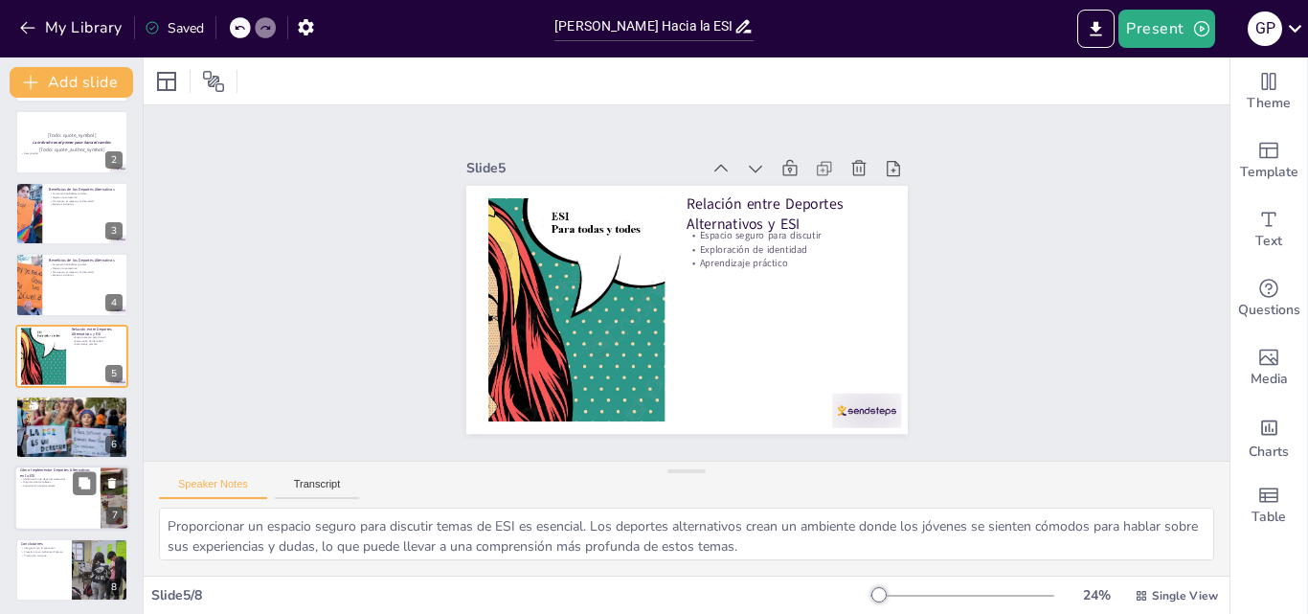
click at [61, 516] on div at bounding box center [71, 498] width 115 height 65
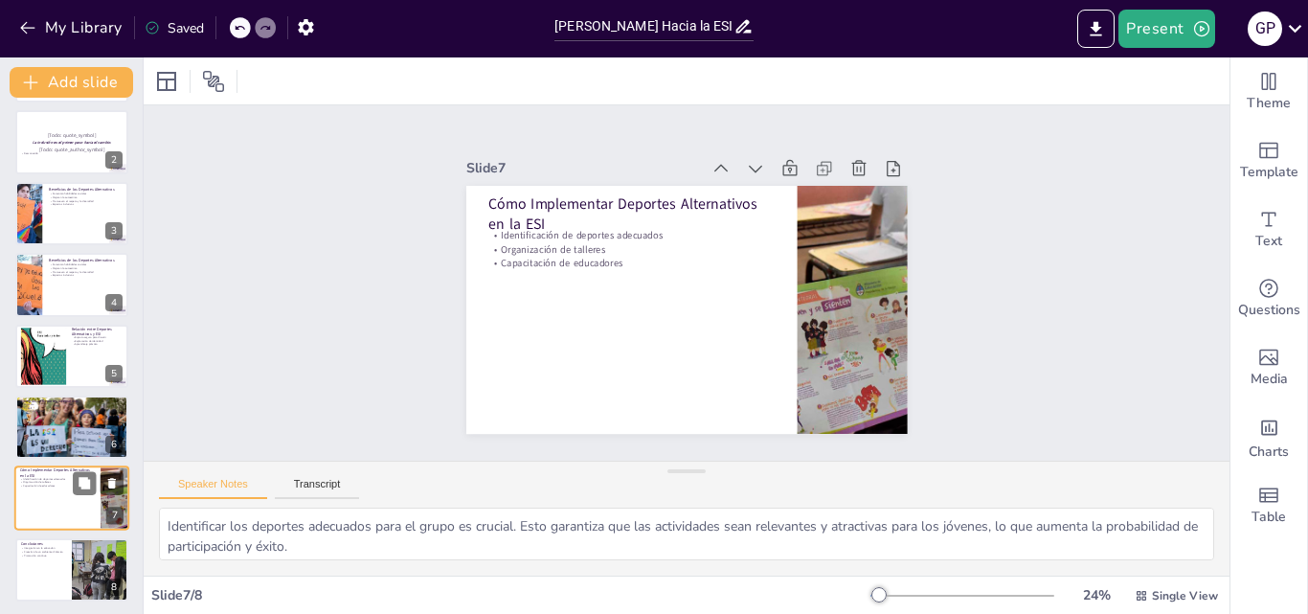
scroll to position [77, 0]
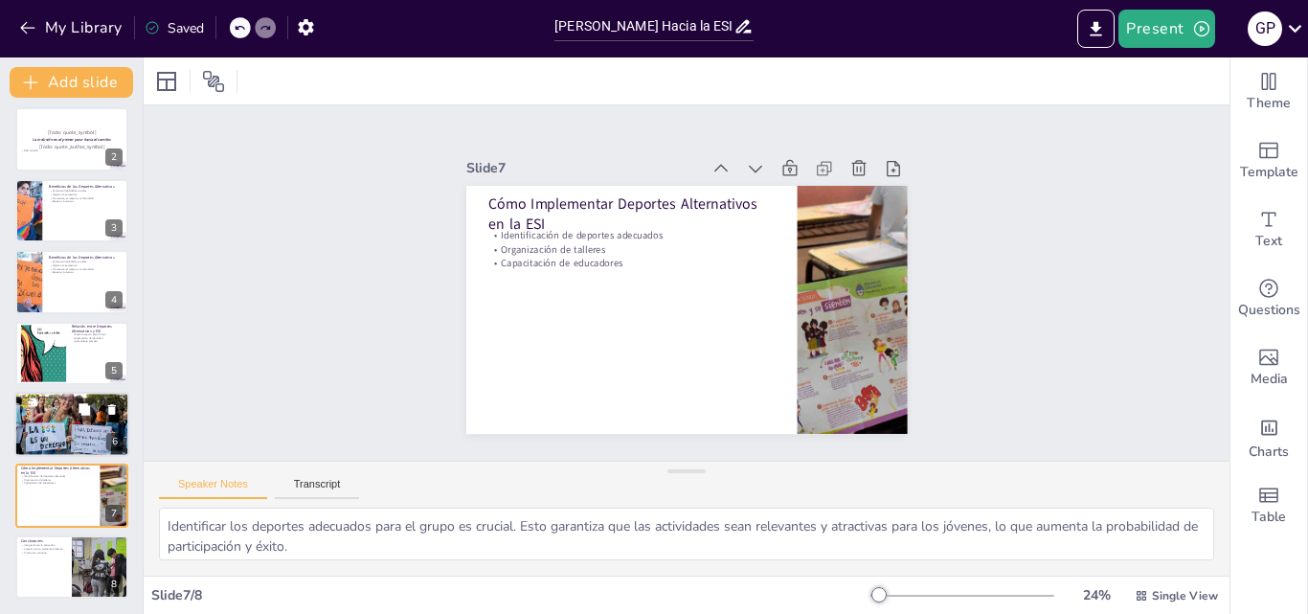
click at [39, 420] on div at bounding box center [71, 425] width 115 height 68
type textarea "El Ultimate es un deporte que combina habilidades atléticas con trabajo en equi…"
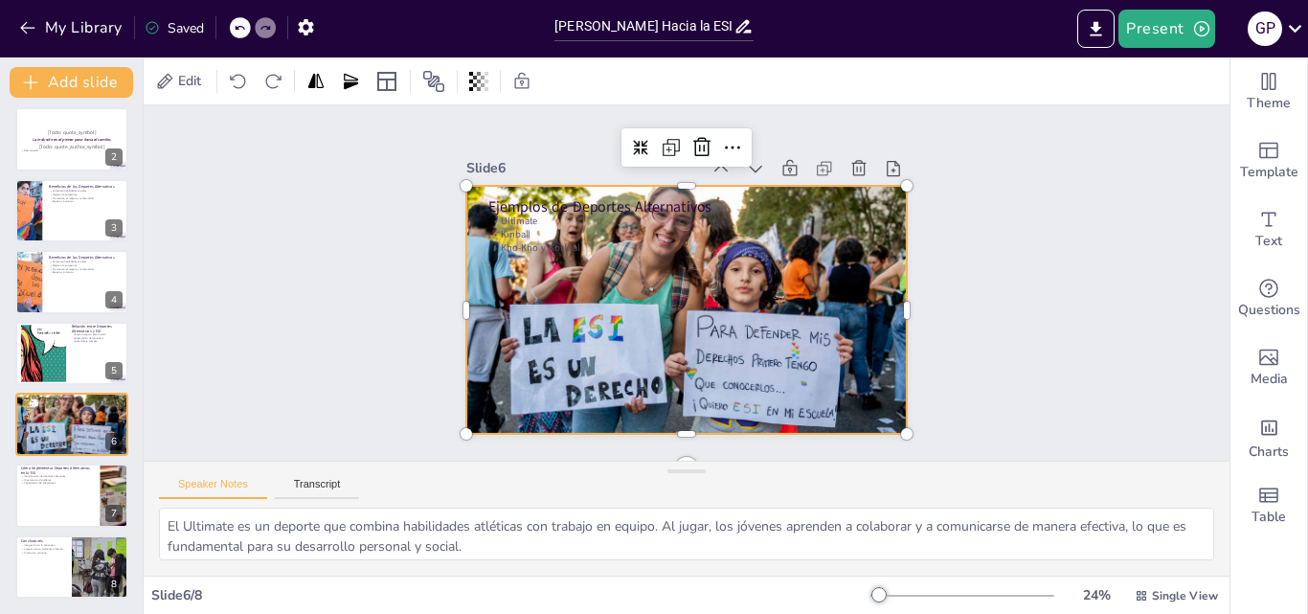
click at [649, 256] on div at bounding box center [681, 309] width 485 height 346
click at [480, 79] on icon at bounding box center [478, 81] width 19 height 19
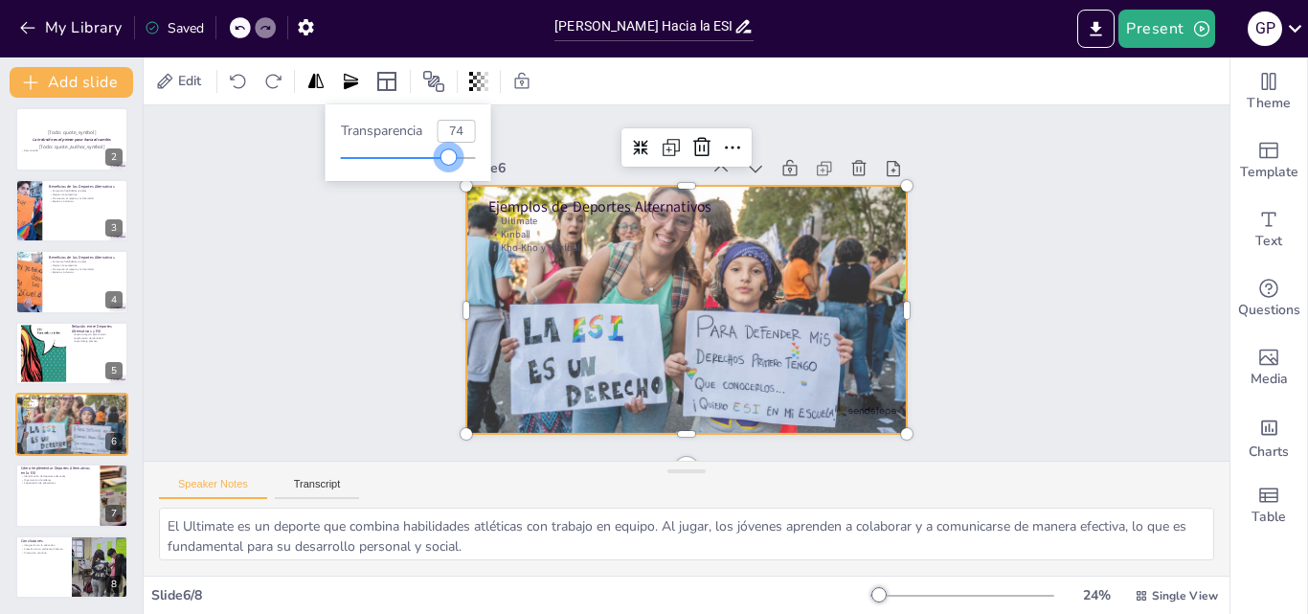
type input "71"
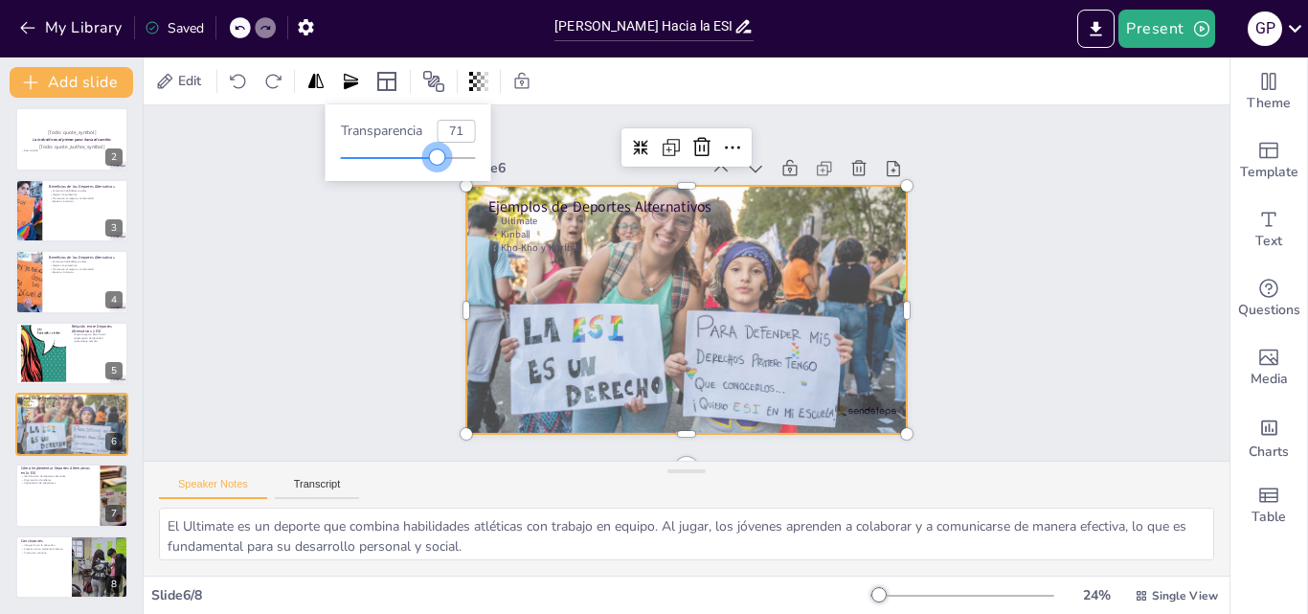
drag, startPoint x: 476, startPoint y: 159, endPoint x: 439, endPoint y: 176, distance: 41.1
click at [439, 176] on div "Transparencia 71" at bounding box center [409, 142] width 166 height 77
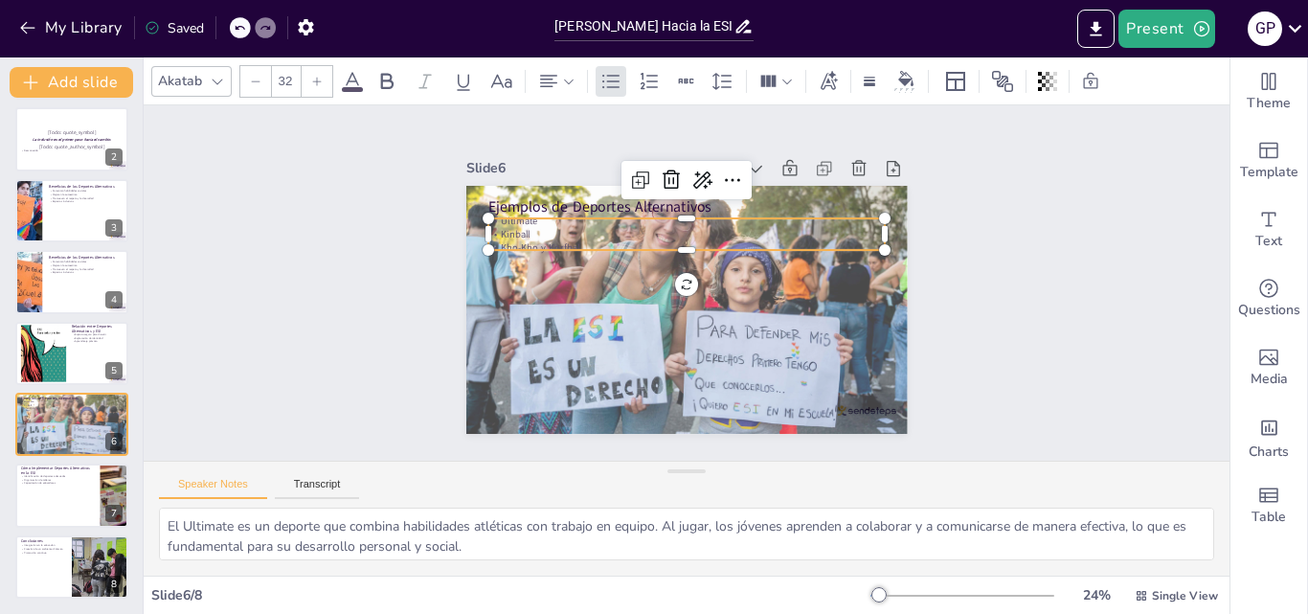
click at [514, 235] on p "Kho-Kho y Korfbal" at bounding box center [697, 250] width 382 height 136
click at [393, 74] on icon at bounding box center [386, 81] width 23 height 23
click at [321, 82] on icon at bounding box center [316, 81] width 11 height 11
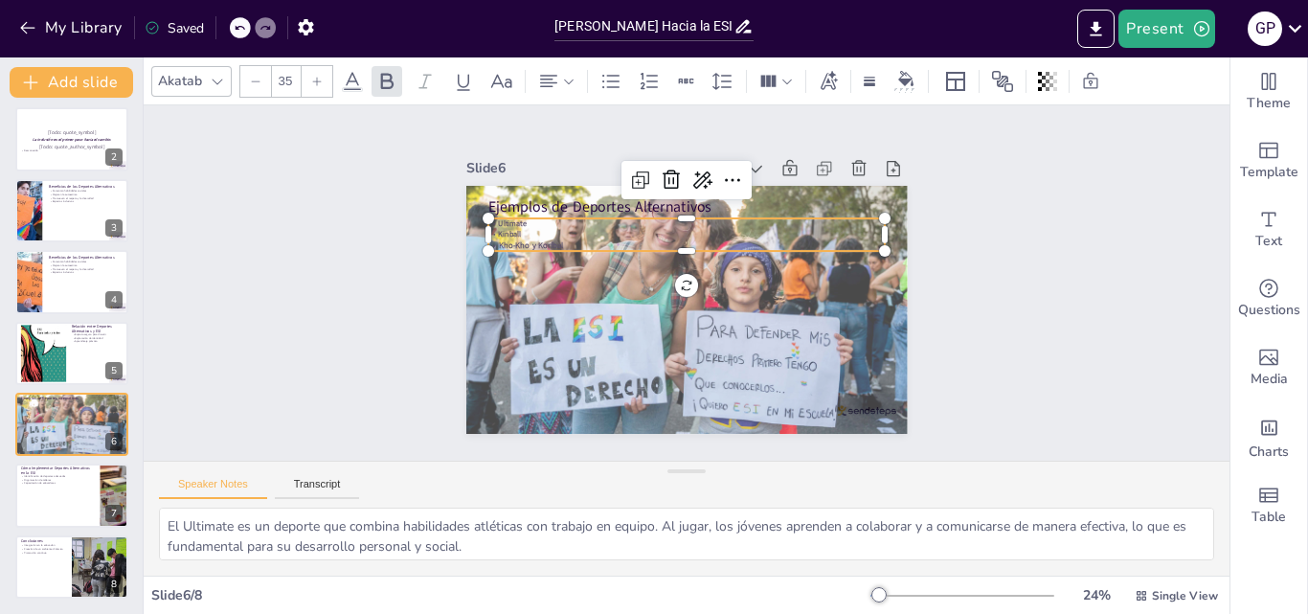
click at [321, 82] on icon at bounding box center [316, 81] width 11 height 11
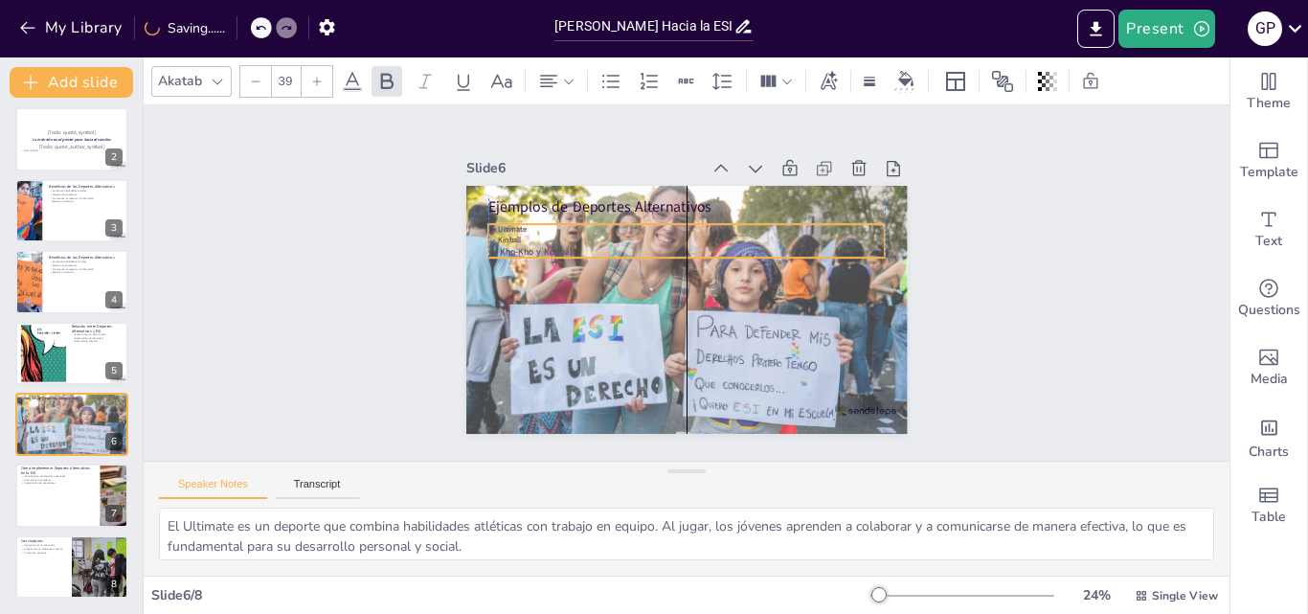
click at [559, 243] on p "Kho-Kho y Korfbal" at bounding box center [693, 252] width 391 height 95
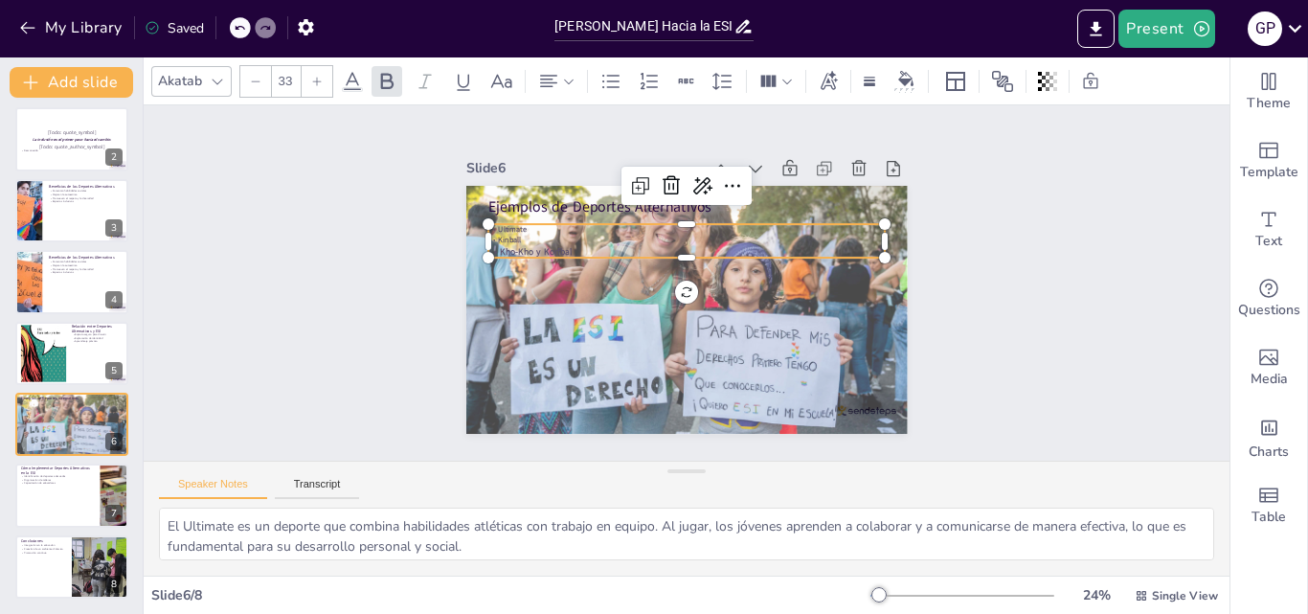
click at [537, 227] on p "Kinball" at bounding box center [707, 246] width 349 height 208
click at [537, 227] on p "Kinball" at bounding box center [695, 240] width 391 height 93
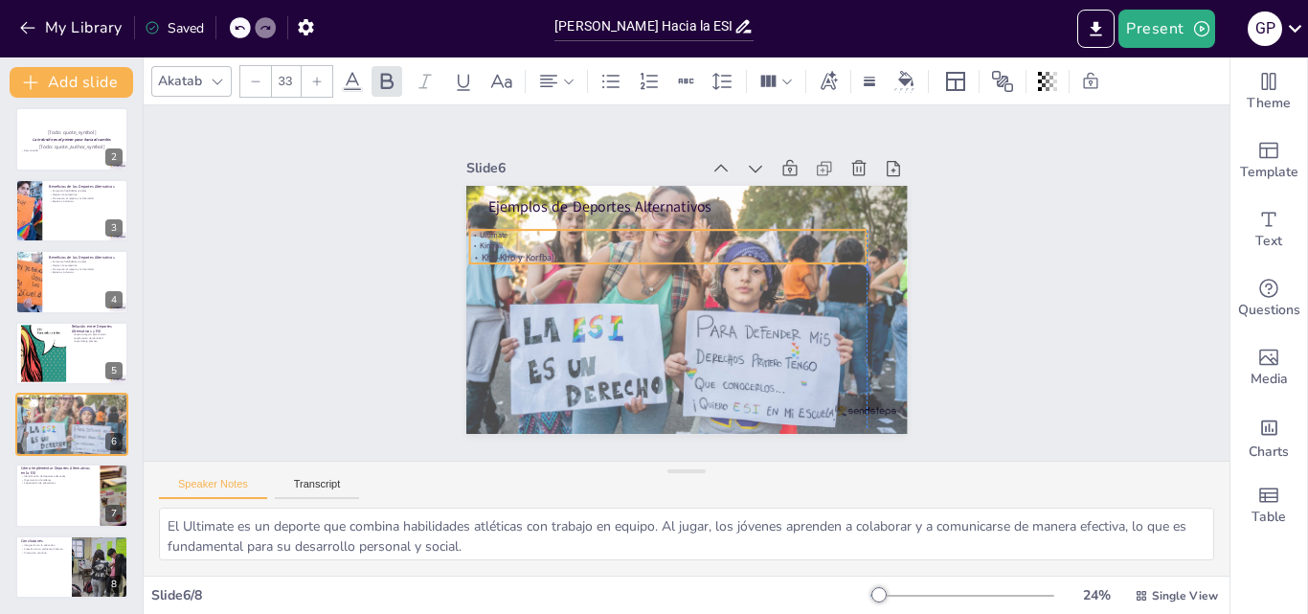
drag, startPoint x: 527, startPoint y: 224, endPoint x: 513, endPoint y: 230, distance: 14.6
click at [513, 230] on p "Ultimate" at bounding box center [678, 232] width 391 height 93
click at [547, 238] on p "Kinball" at bounding box center [698, 243] width 303 height 274
click at [508, 238] on p "Kinball" at bounding box center [680, 241] width 381 height 133
click at [508, 238] on p "Kinball" at bounding box center [672, 244] width 396 height 52
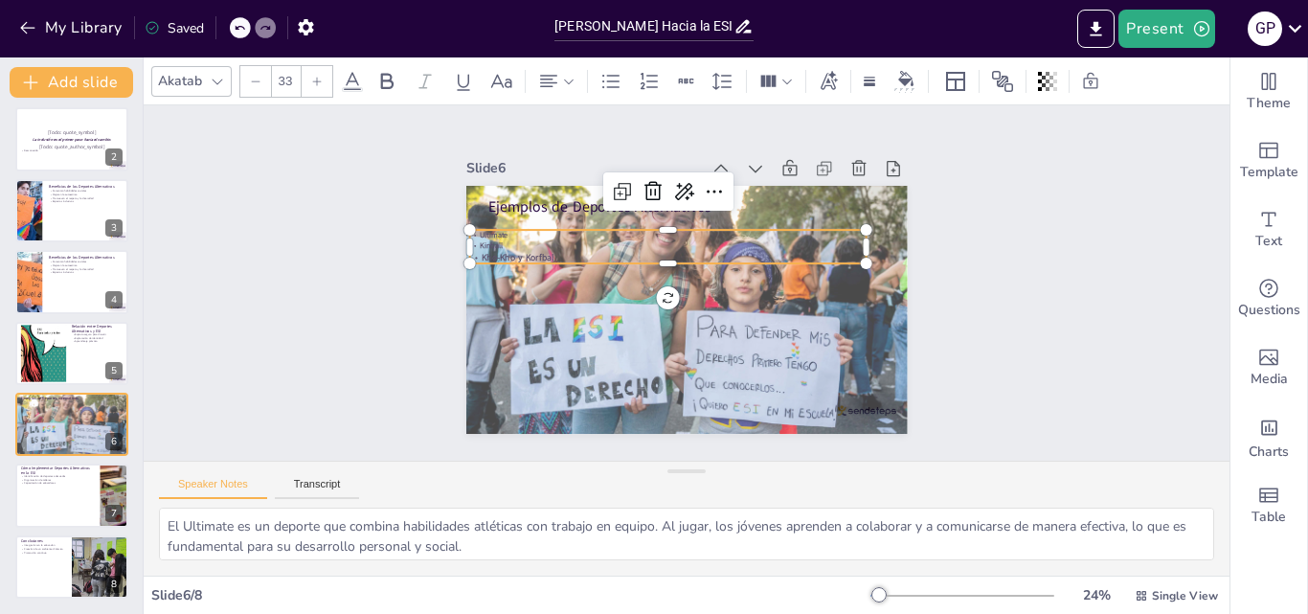
type input "--"
click at [226, 76] on div at bounding box center [217, 81] width 23 height 23
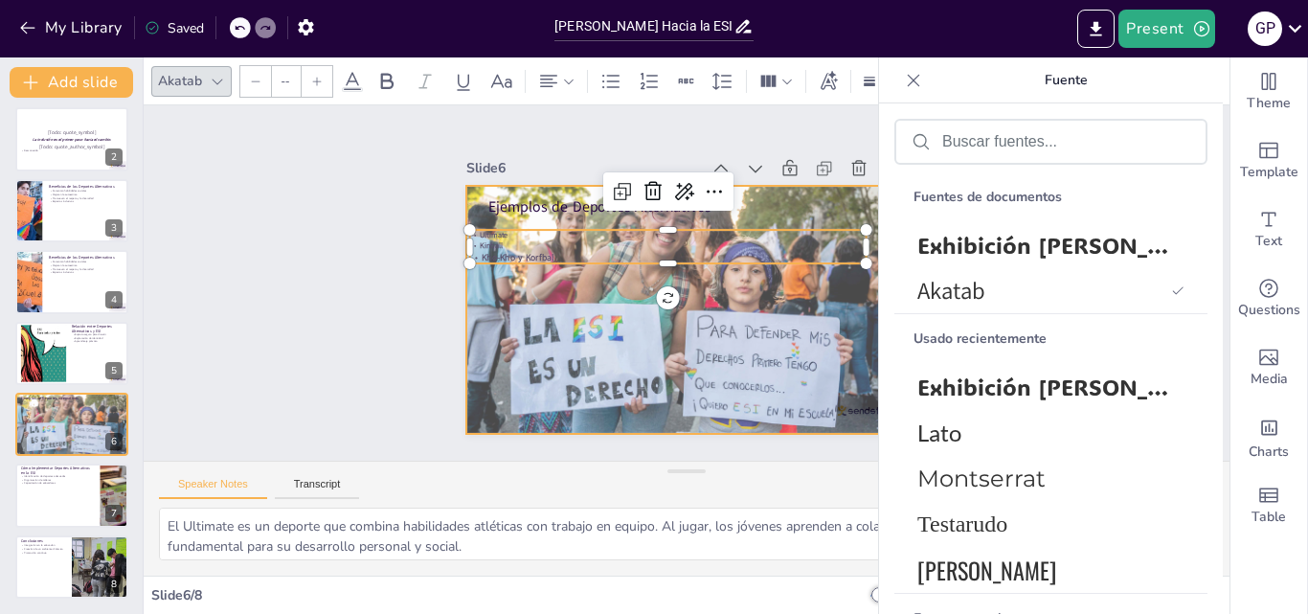
click at [500, 308] on div at bounding box center [681, 309] width 485 height 346
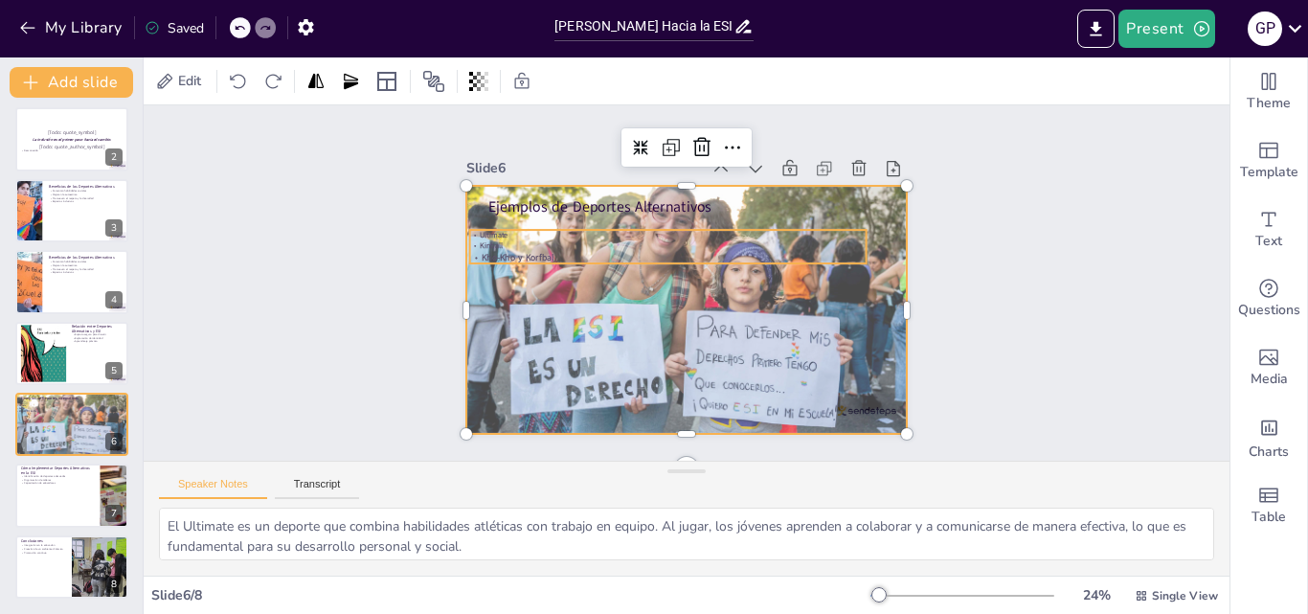
click at [708, 100] on strong "Ultimate" at bounding box center [714, 85] width 13 height 29
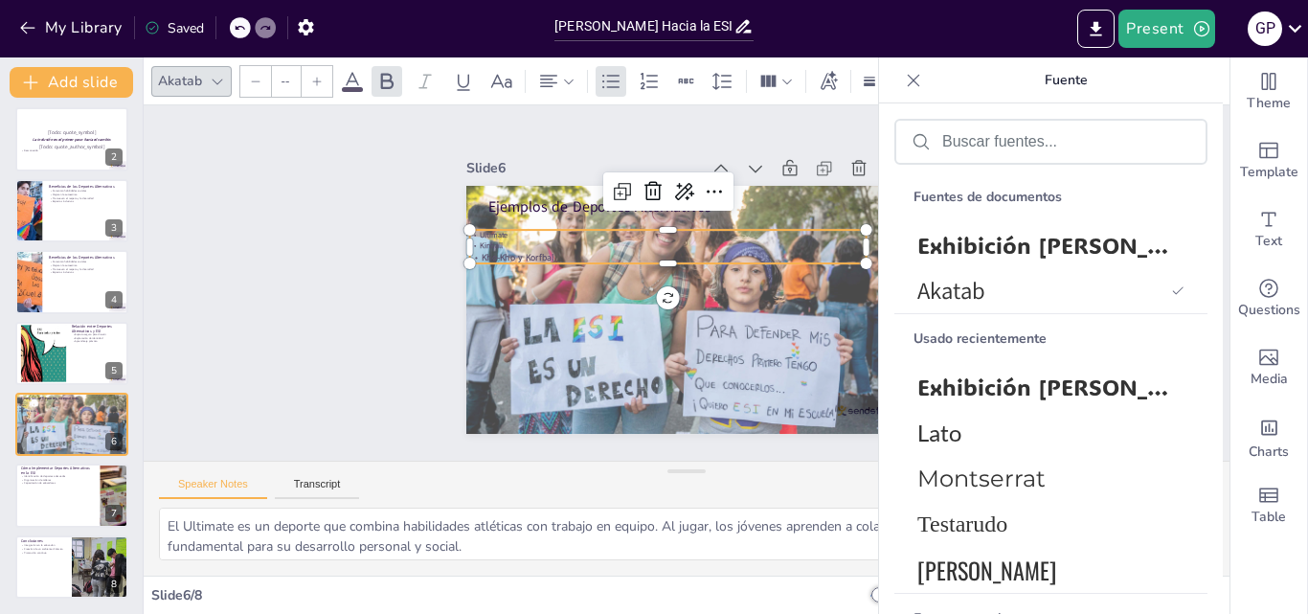
click at [531, 189] on strong "Kho-Kho y Korfbal" at bounding box center [564, 162] width 66 height 53
click at [506, 223] on strong "Kho-Kho y Korfbal" at bounding box center [533, 206] width 73 height 34
type input "39"
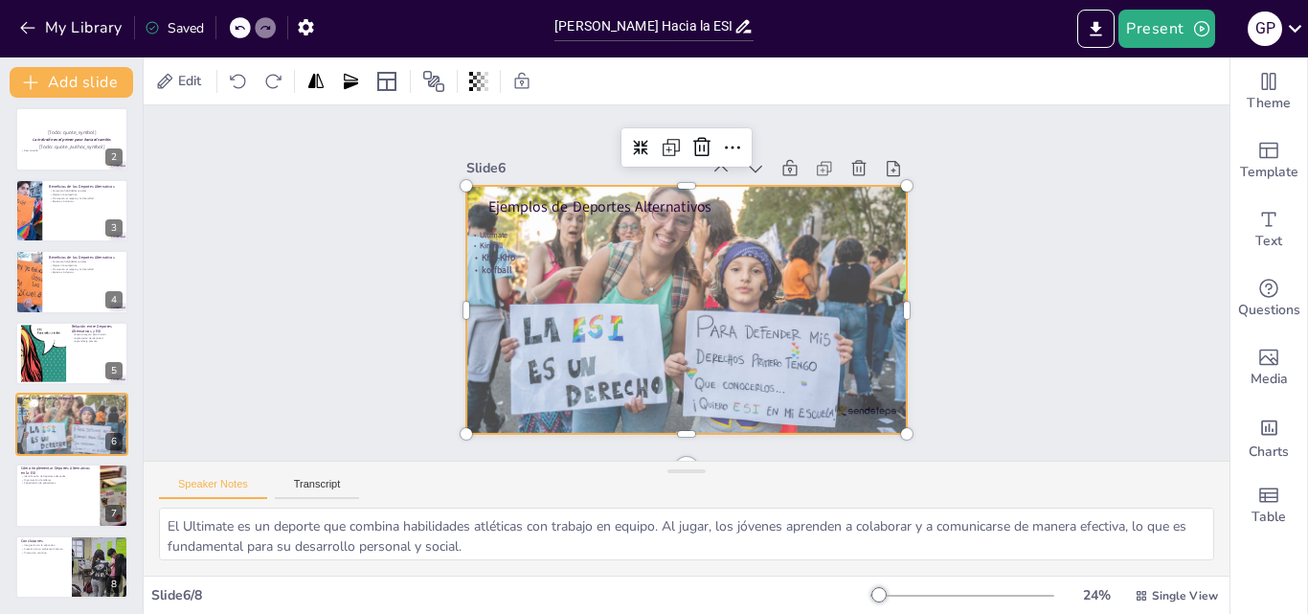
click at [755, 290] on div at bounding box center [665, 298] width 470 height 509
click at [668, 202] on p "Ejemplos de Deportes Alternativos" at bounding box center [710, 210] width 384 height 143
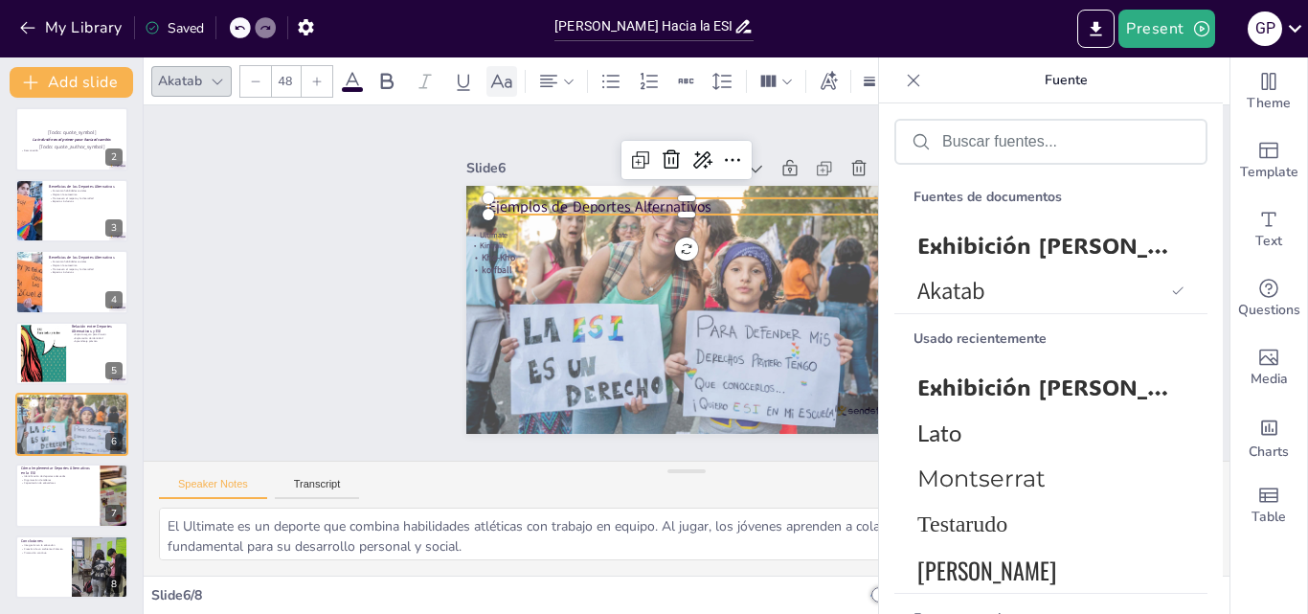
click at [508, 88] on icon at bounding box center [501, 81] width 23 height 23
click at [1008, 394] on font "Exhibición ADLaM" at bounding box center [1070, 386] width 307 height 30
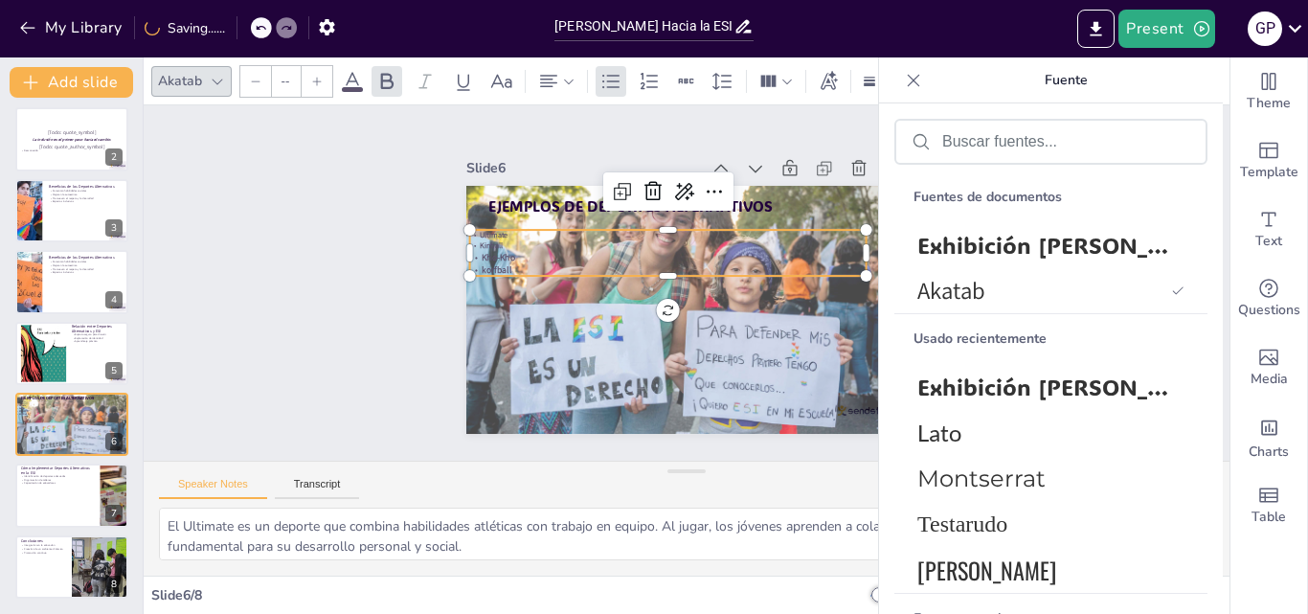
click at [507, 255] on p "Kho-Kho" at bounding box center [673, 254] width 391 height 95
click at [986, 382] on font "Exhibición ADLaM" at bounding box center [1070, 386] width 307 height 30
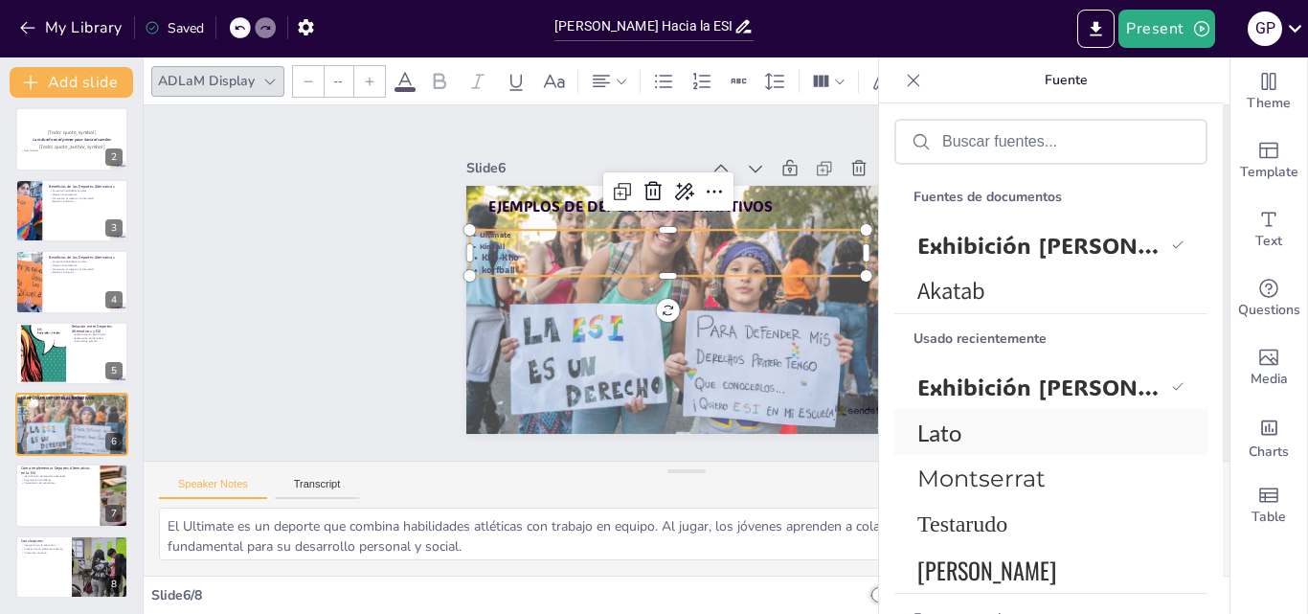
click at [975, 444] on span "Lato" at bounding box center [1046, 432] width 259 height 28
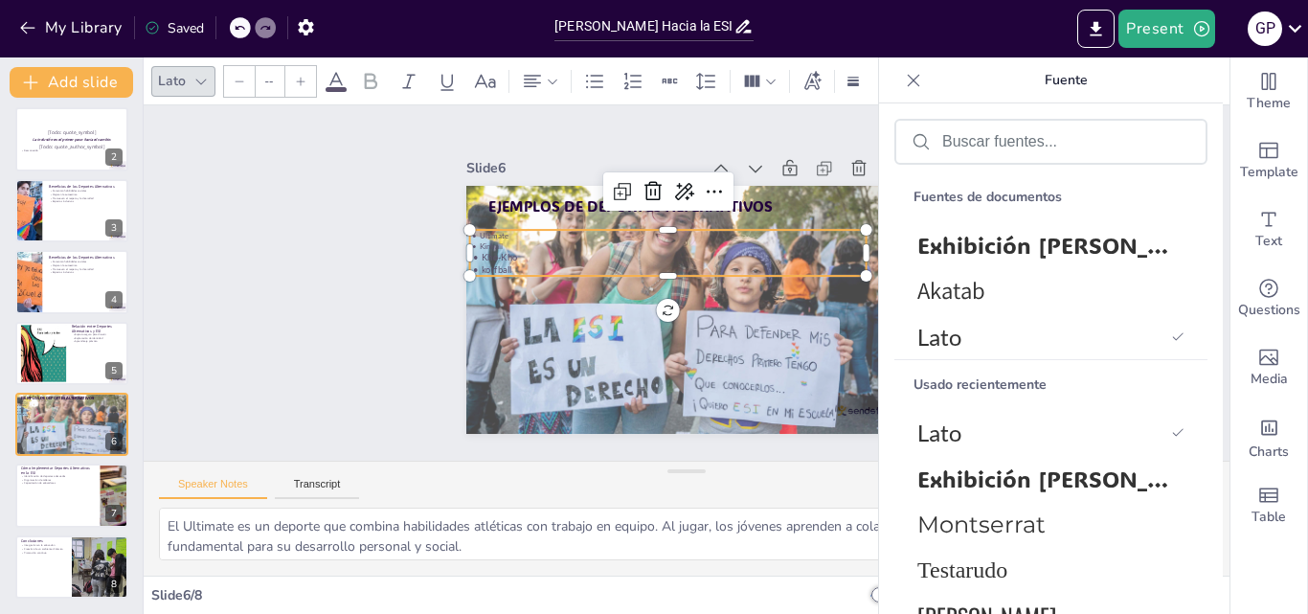
click at [331, 82] on icon at bounding box center [335, 81] width 17 height 18
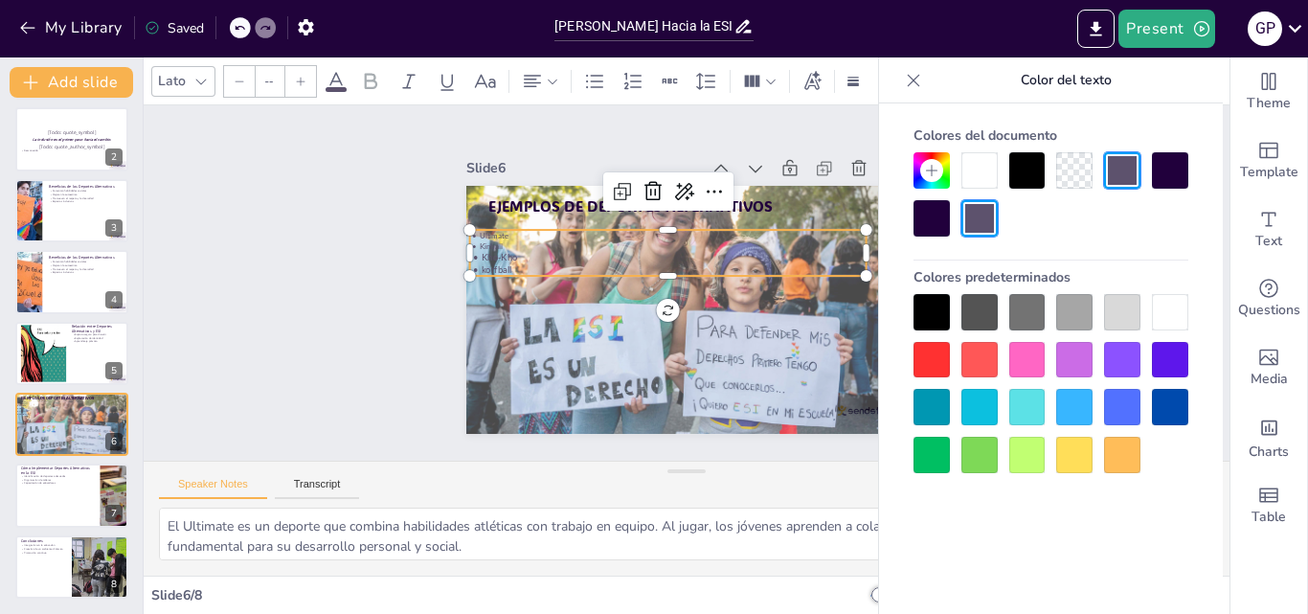
click at [1038, 411] on div at bounding box center [1027, 407] width 36 height 36
click at [1158, 312] on div at bounding box center [1170, 312] width 36 height 36
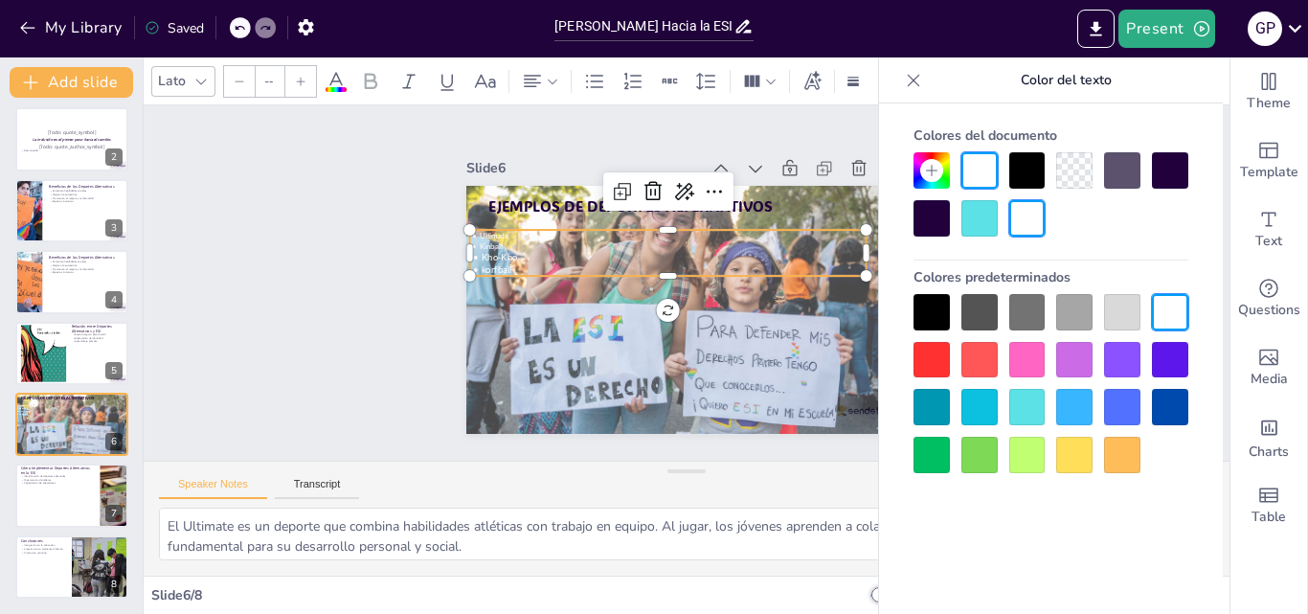
click at [1092, 310] on div at bounding box center [1074, 312] width 36 height 36
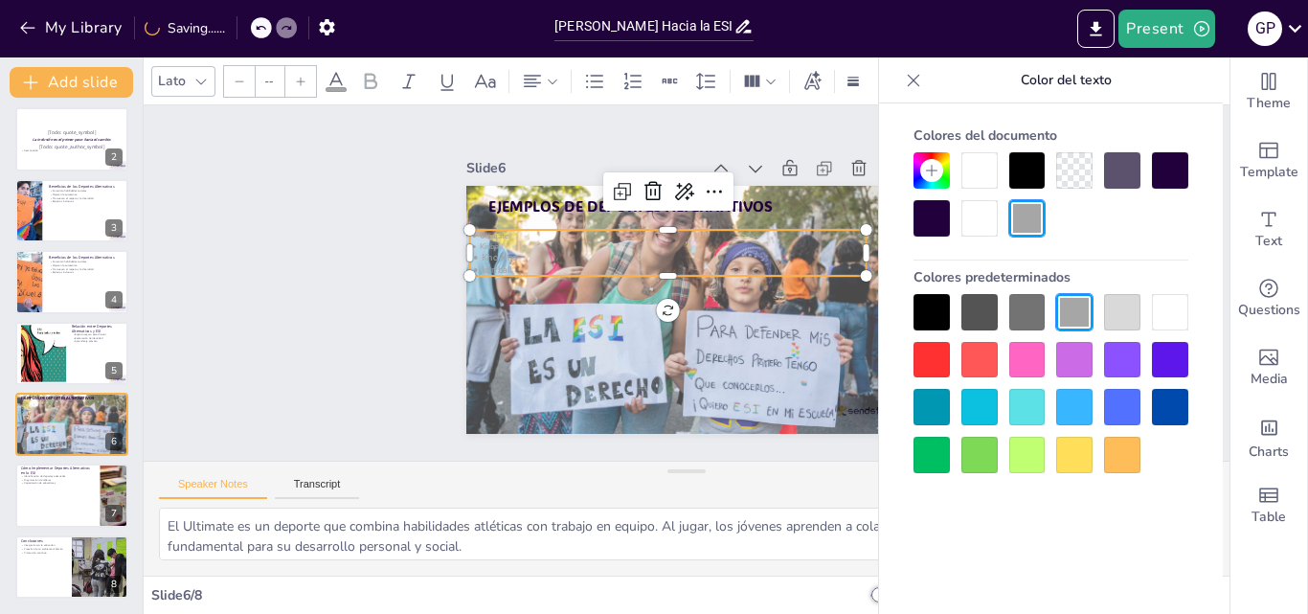
click at [1114, 316] on div at bounding box center [1122, 312] width 36 height 36
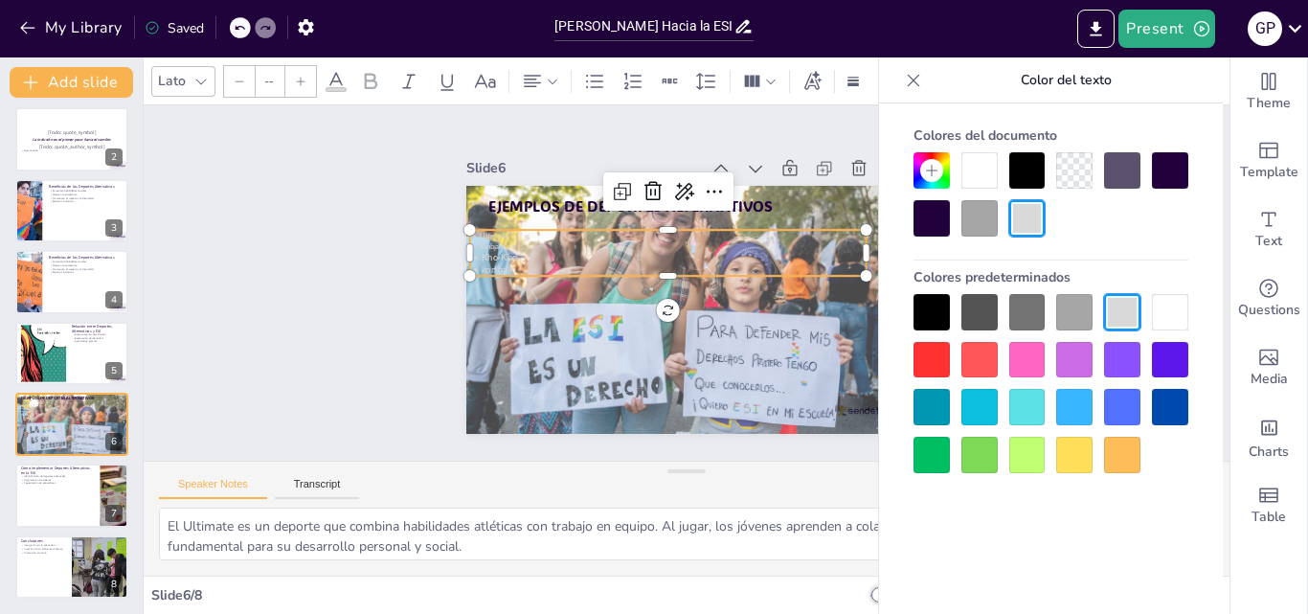
click at [1168, 319] on div at bounding box center [1170, 312] width 36 height 36
click at [921, 221] on div at bounding box center [931, 218] width 36 height 36
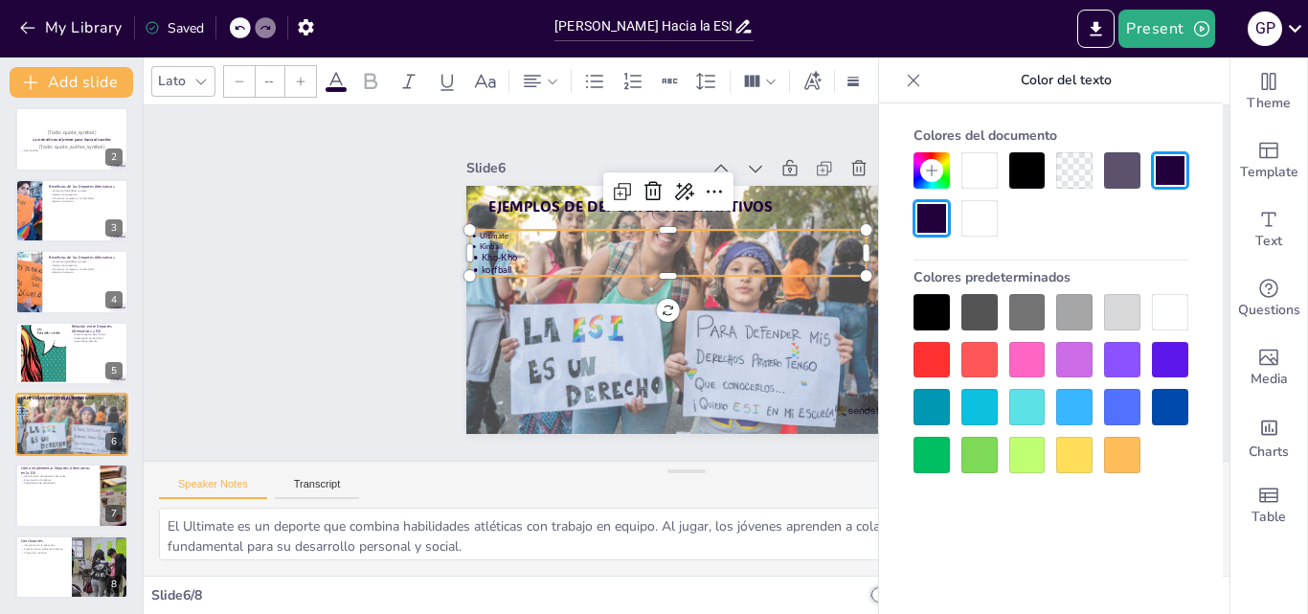
click at [511, 223] on p "Ultimate" at bounding box center [673, 234] width 396 height 52
click at [913, 84] on icon at bounding box center [913, 80] width 19 height 19
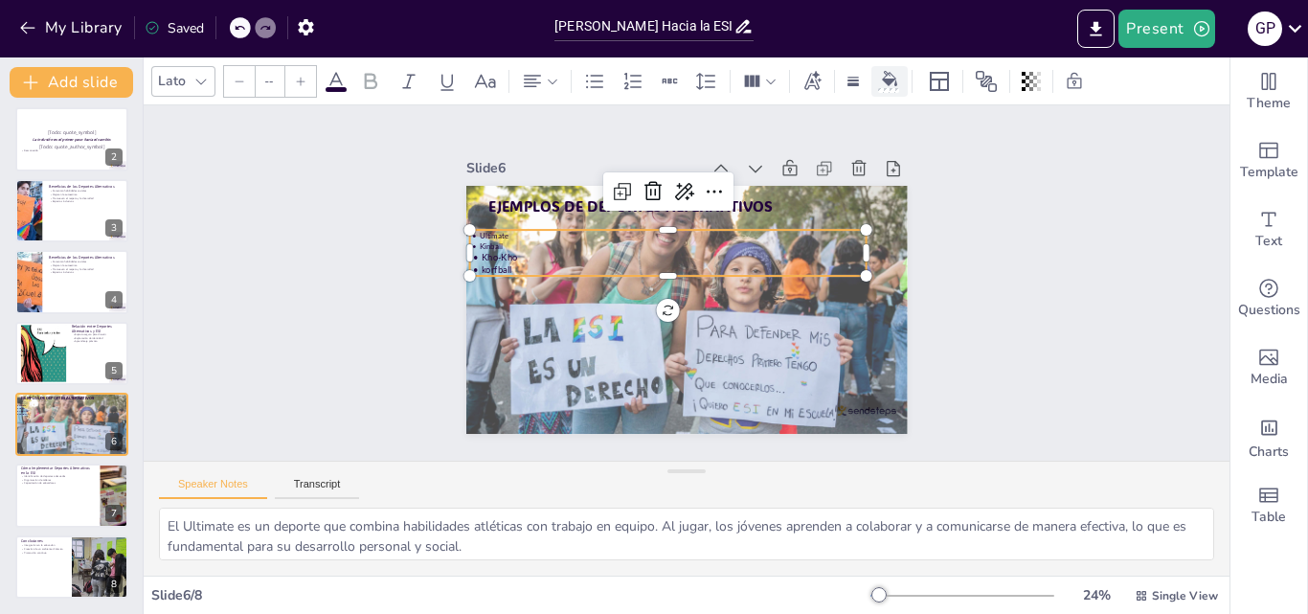
click at [880, 82] on div at bounding box center [889, 81] width 29 height 20
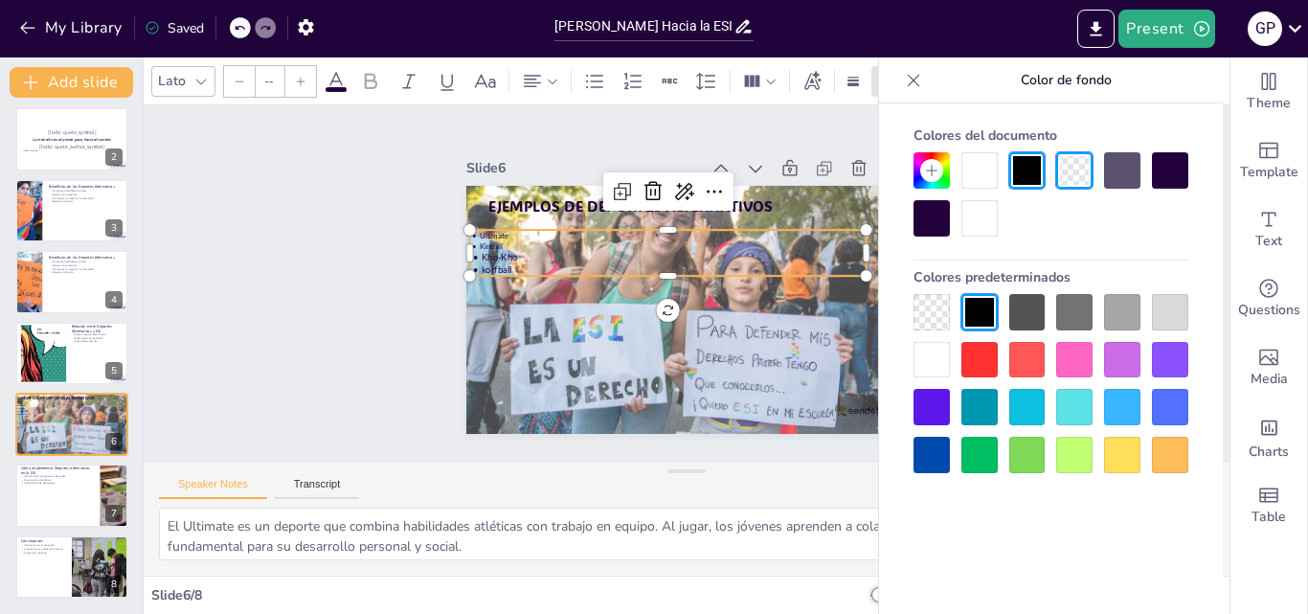
click at [932, 359] on div at bounding box center [931, 360] width 36 height 36
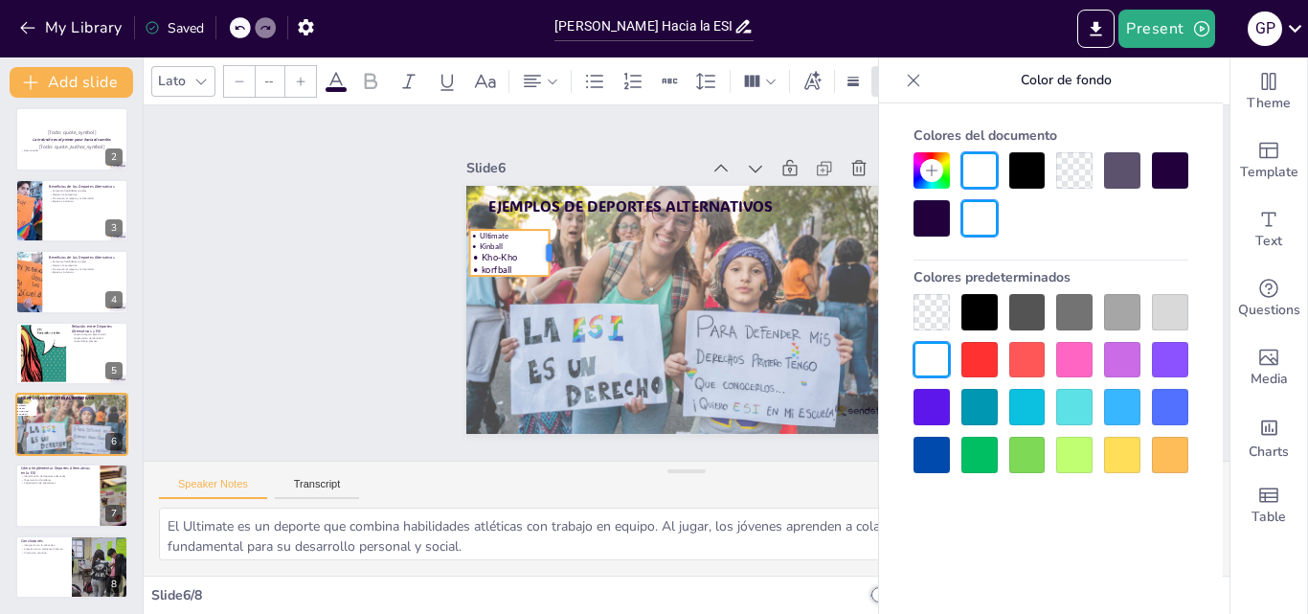
drag, startPoint x: 855, startPoint y: 238, endPoint x: 538, endPoint y: 257, distance: 317.4
click at [554, 251] on div at bounding box center [566, 226] width 25 height 49
click at [1116, 311] on div at bounding box center [1122, 312] width 36 height 36
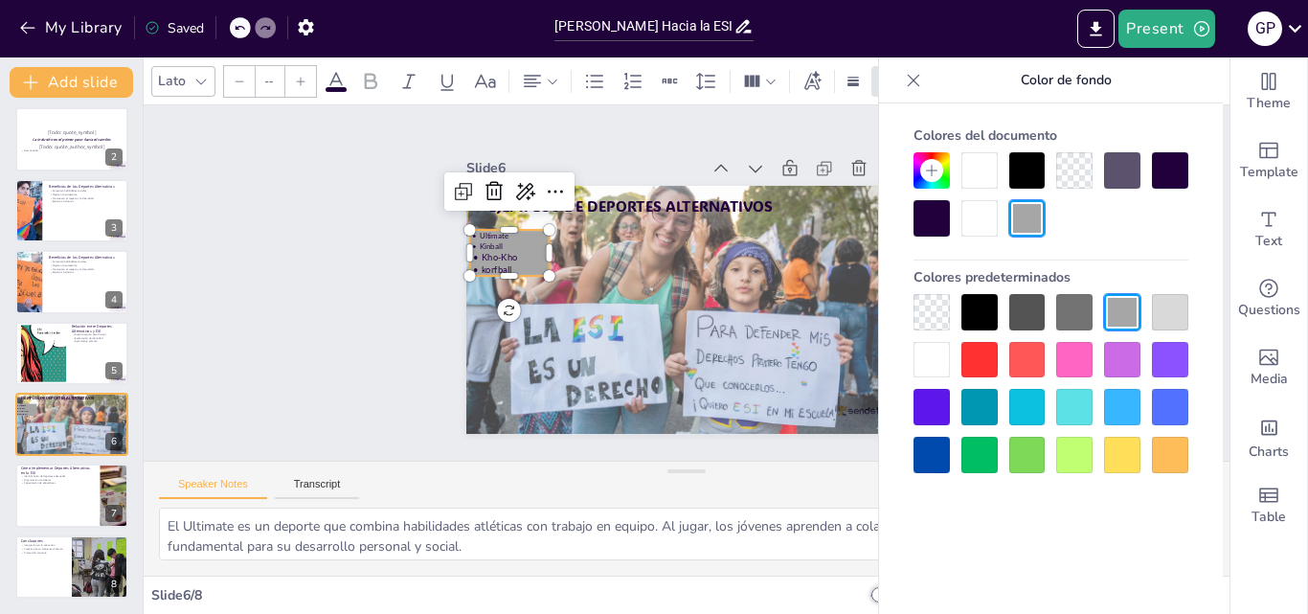
click at [1088, 351] on div at bounding box center [1074, 360] width 36 height 36
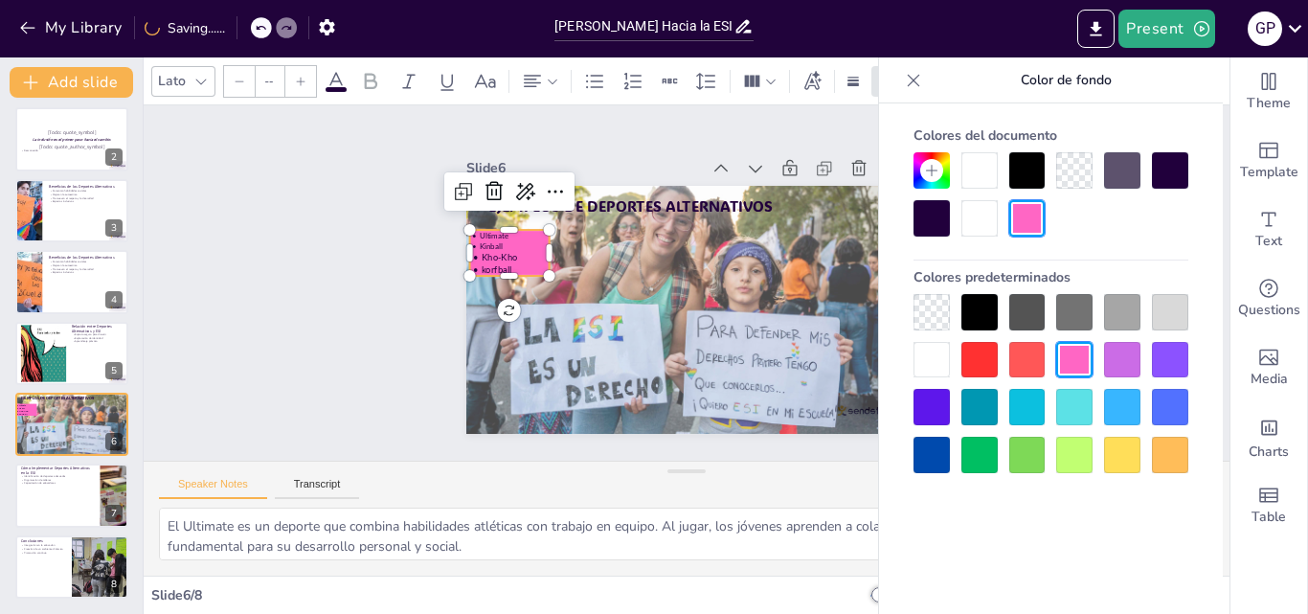
click at [1168, 358] on div at bounding box center [1170, 360] width 36 height 36
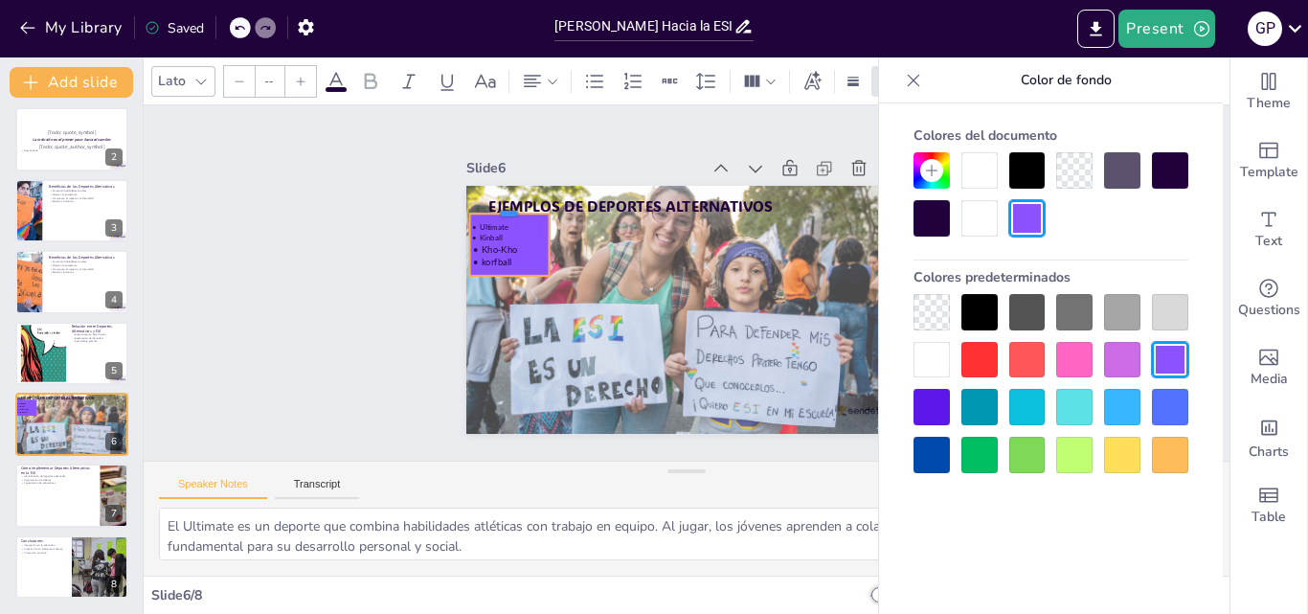
drag, startPoint x: 493, startPoint y: 219, endPoint x: 494, endPoint y: 203, distance: 16.3
click at [502, 174] on div at bounding box center [542, 154] width 81 height 39
click at [520, 191] on p "korfball" at bounding box center [556, 161] width 72 height 57
click at [505, 226] on p "korfball" at bounding box center [524, 208] width 80 height 36
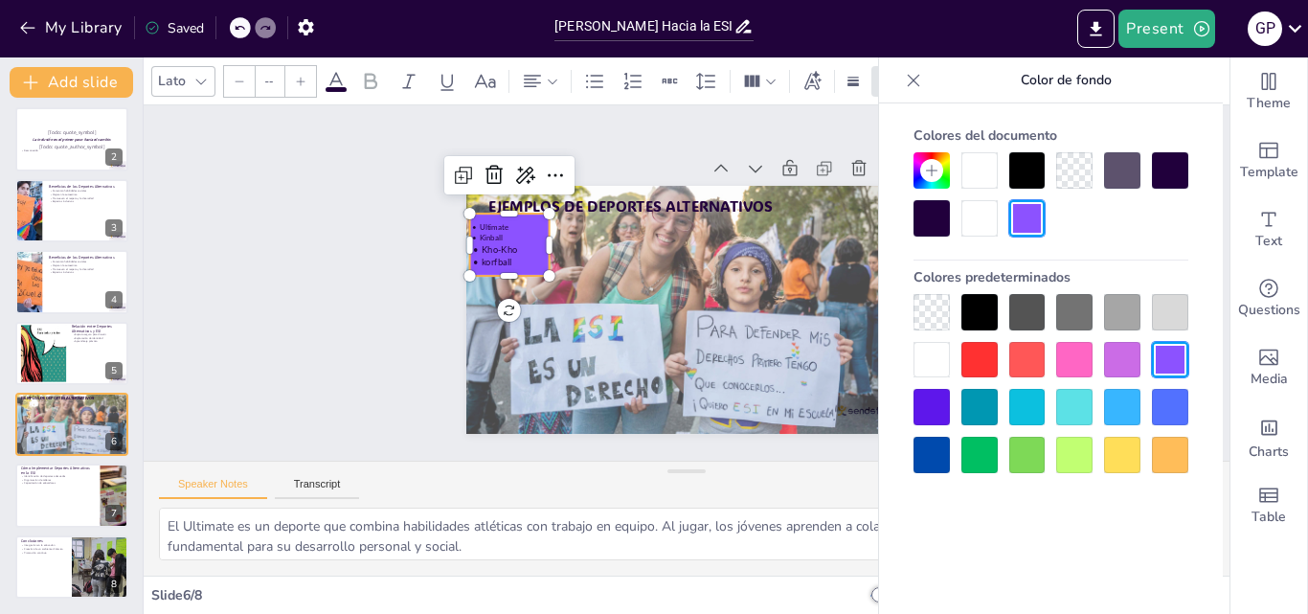
click at [903, 79] on div at bounding box center [913, 80] width 31 height 31
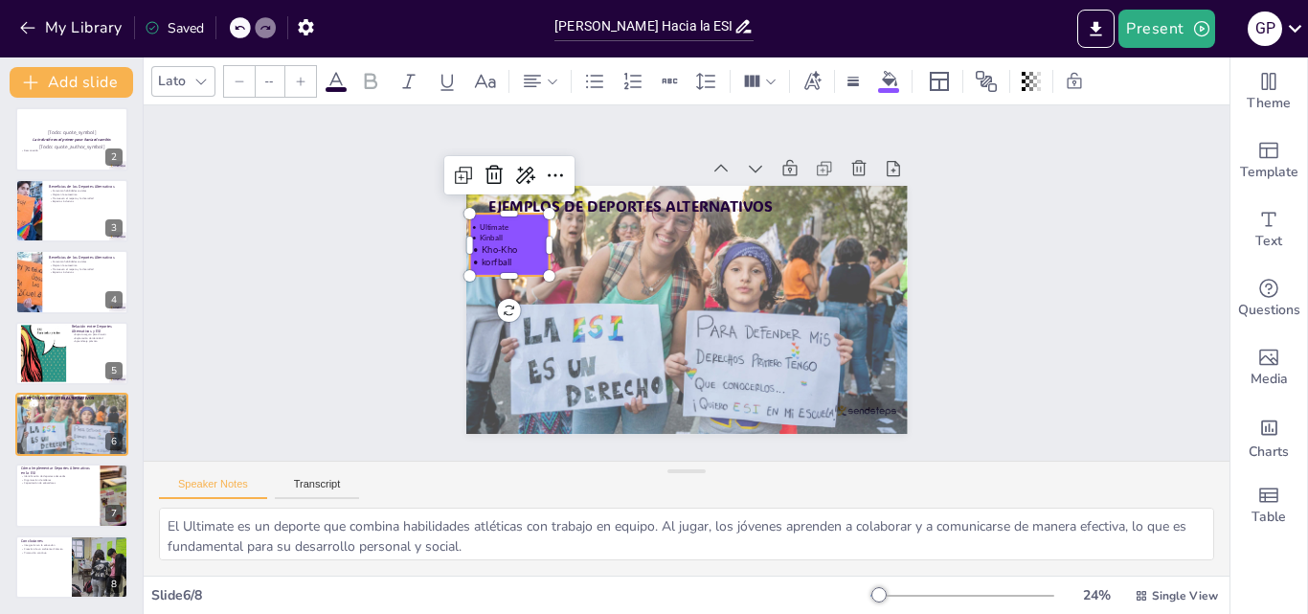
click at [502, 239] on p "korfball" at bounding box center [517, 225] width 81 height 29
click at [535, 180] on p "korfball" at bounding box center [569, 148] width 68 height 63
click at [314, 82] on div at bounding box center [300, 81] width 31 height 31
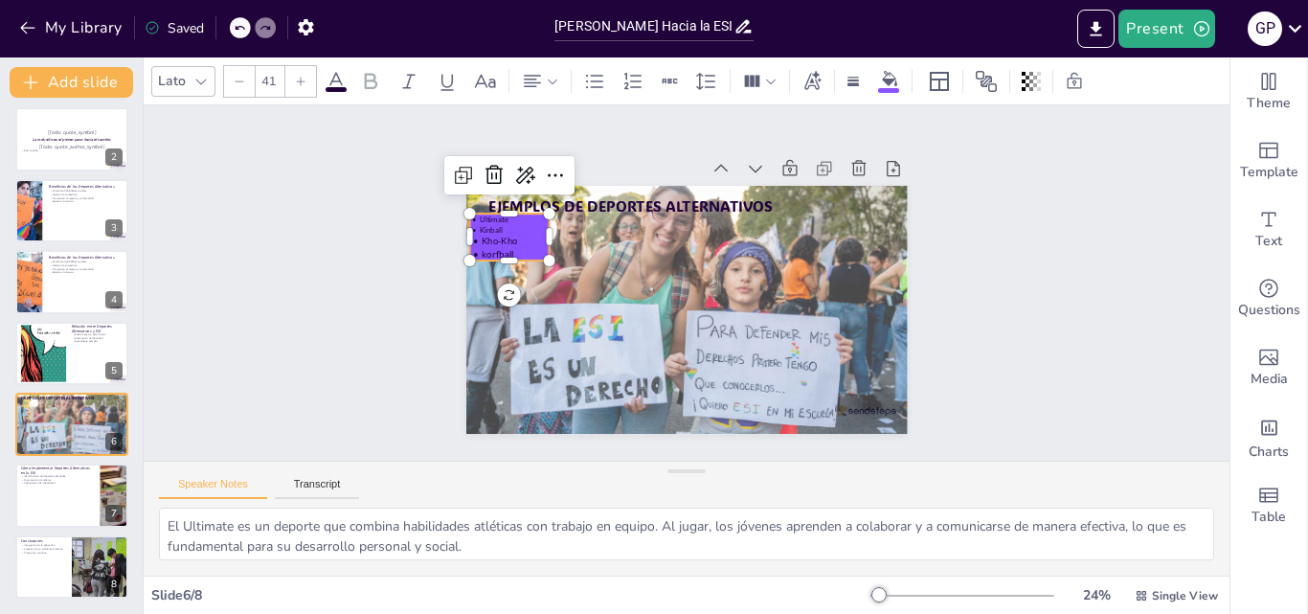
click at [314, 82] on div at bounding box center [300, 81] width 31 height 31
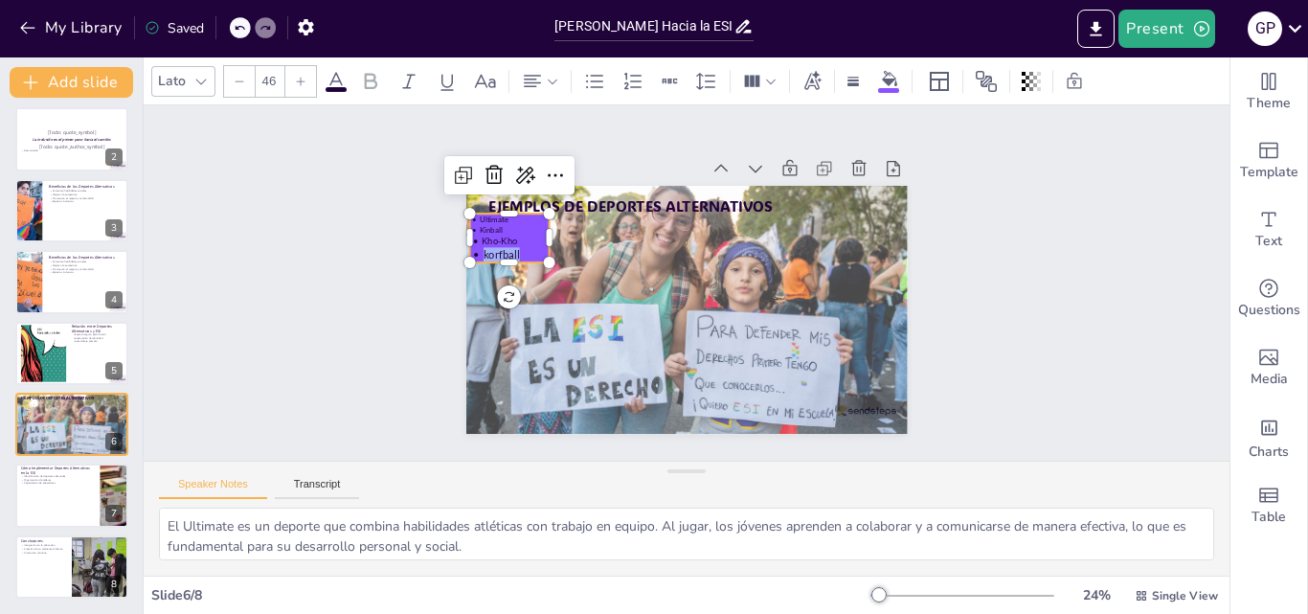
click at [314, 82] on div at bounding box center [300, 81] width 31 height 31
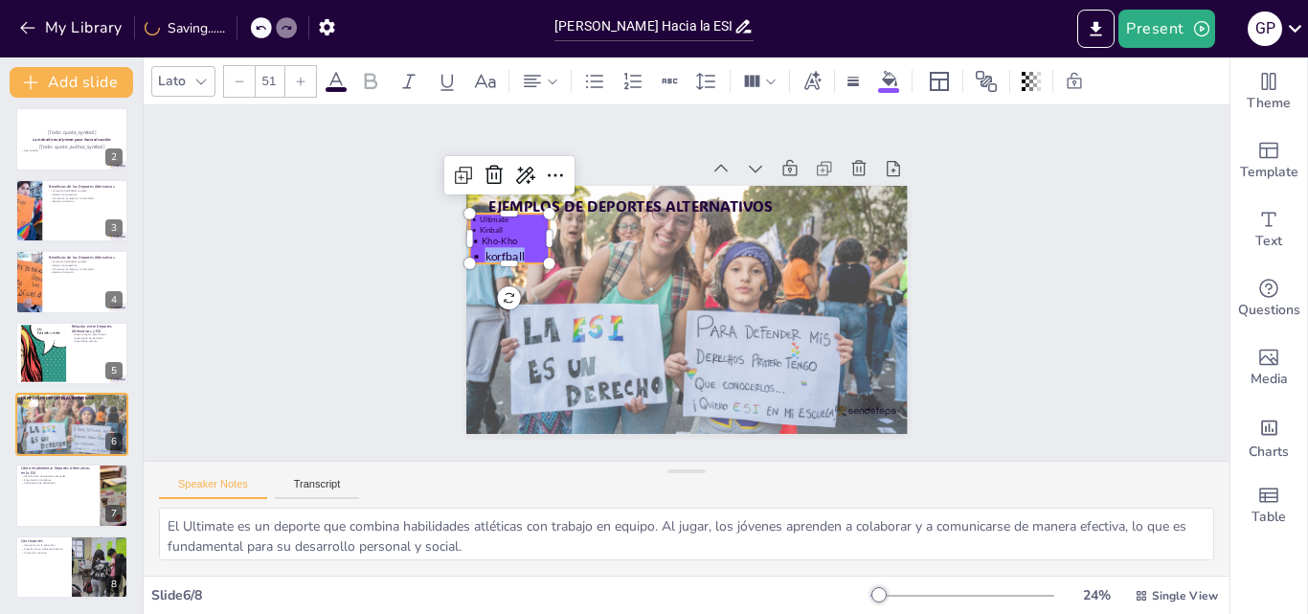
click at [314, 82] on div at bounding box center [300, 81] width 31 height 31
click at [493, 79] on icon at bounding box center [485, 80] width 21 height 13
click at [653, 142] on p "Kho-Kho" at bounding box center [671, 101] width 36 height 80
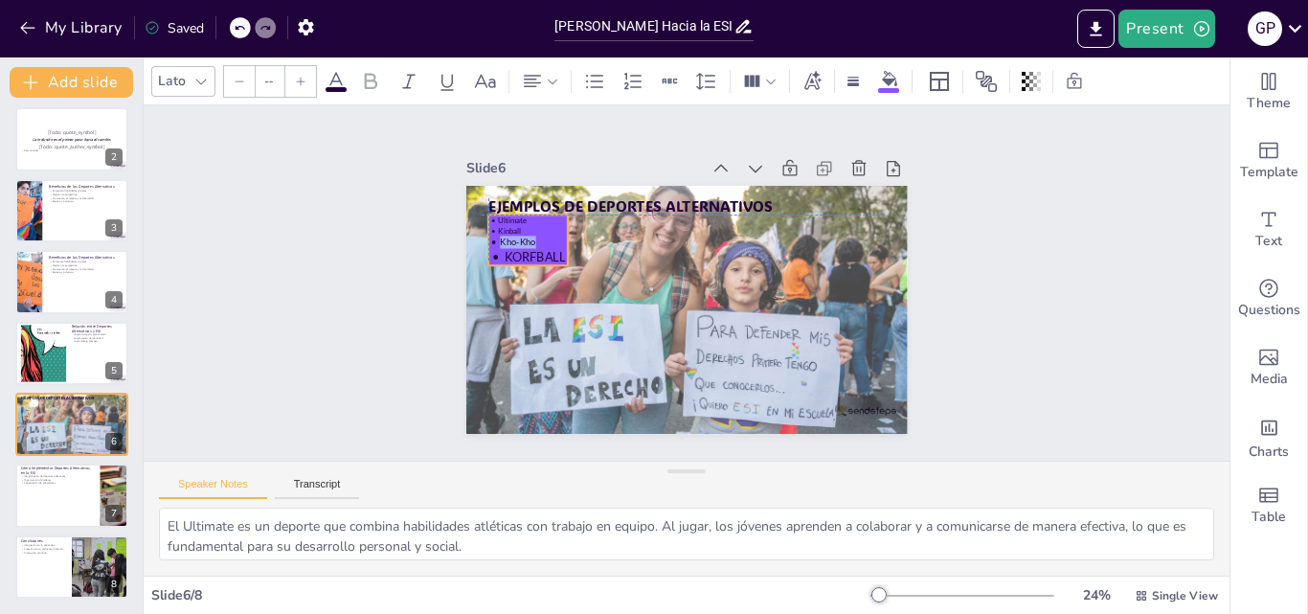
drag, startPoint x: 514, startPoint y: 231, endPoint x: 527, endPoint y: 227, distance: 13.0
click at [567, 184] on div "Ultimate Kinball Kho-Kho korfball" at bounding box center [612, 137] width 91 height 94
click at [295, 88] on div at bounding box center [300, 81] width 31 height 31
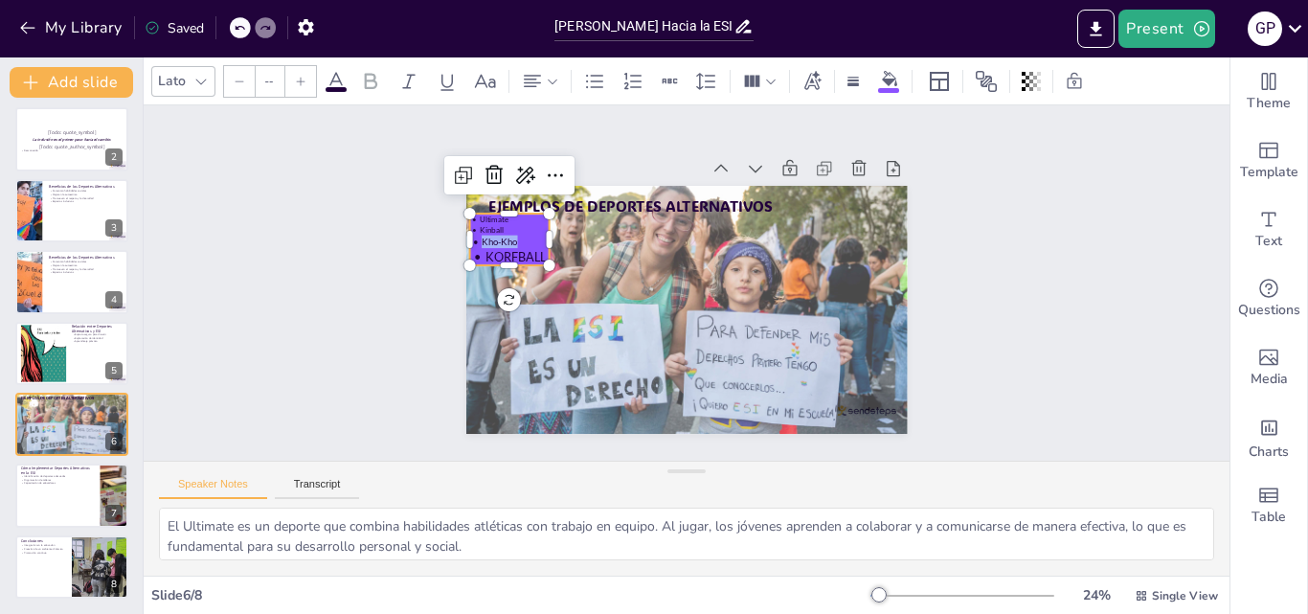
click at [295, 88] on div at bounding box center [300, 81] width 31 height 31
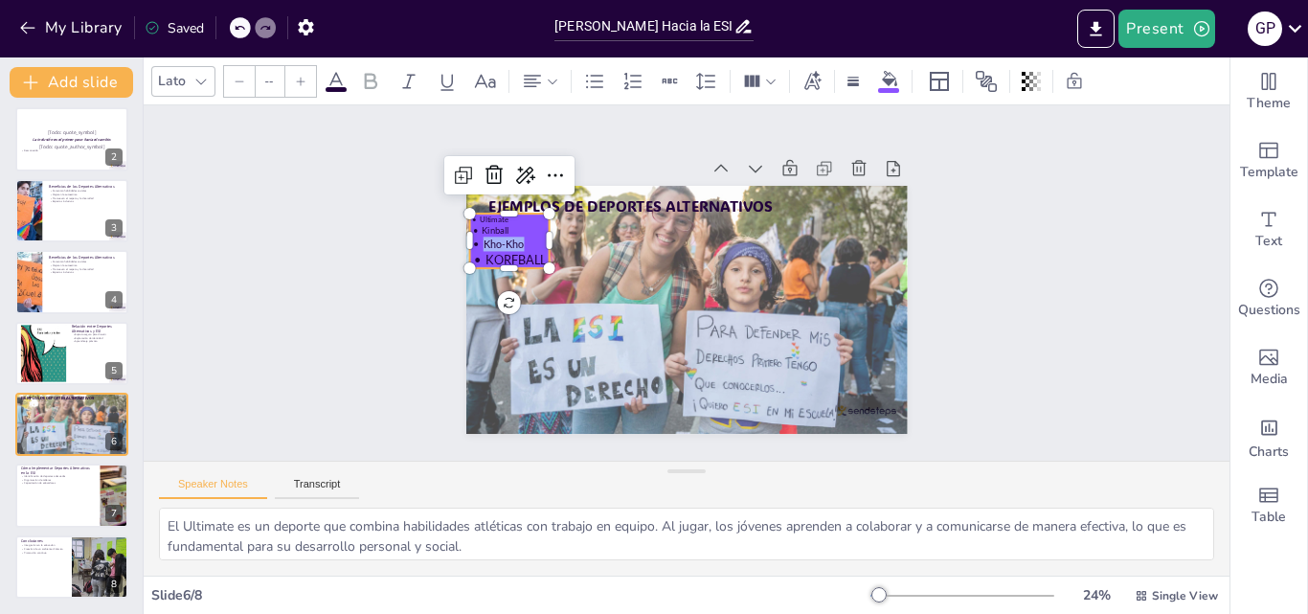
click at [295, 88] on div at bounding box center [300, 81] width 31 height 31
click at [273, 85] on input "--" at bounding box center [269, 81] width 27 height 31
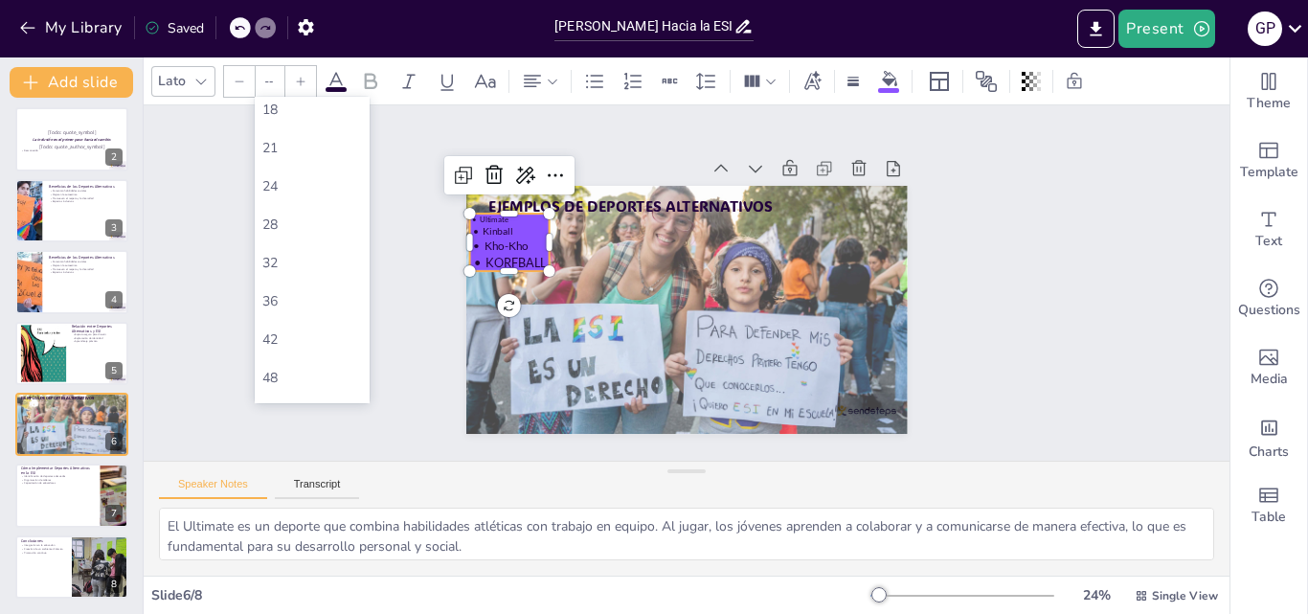
scroll to position [573, 0]
drag, startPoint x: 356, startPoint y: 365, endPoint x: 374, endPoint y: 357, distance: 19.7
click at [370, 357] on div "6 8 10 12 14 16 18 21 24 28 32 36 42 48 56 64 72 80 88 96 104 120 144" at bounding box center [312, 250] width 115 height 307
click at [309, 199] on div "56" at bounding box center [312, 211] width 115 height 38
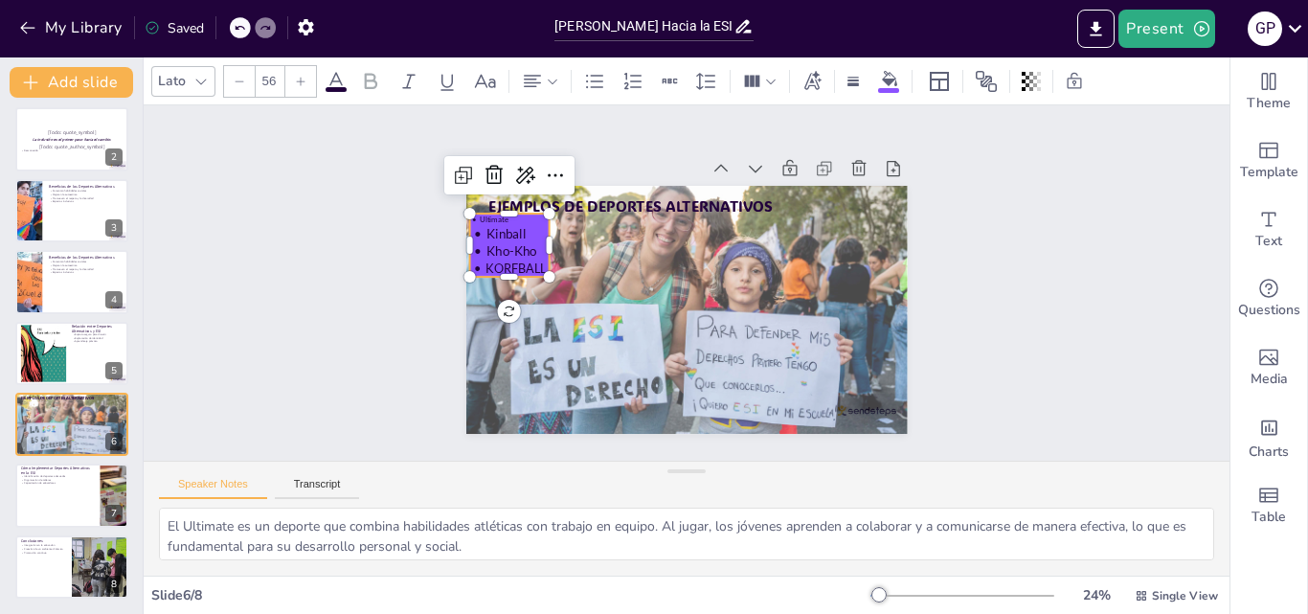
click at [510, 193] on span "Kinball" at bounding box center [530, 180] width 42 height 27
click at [524, 219] on p "Kho-Kho" at bounding box center [527, 198] width 81 height 42
click at [482, 87] on icon at bounding box center [485, 81] width 23 height 23
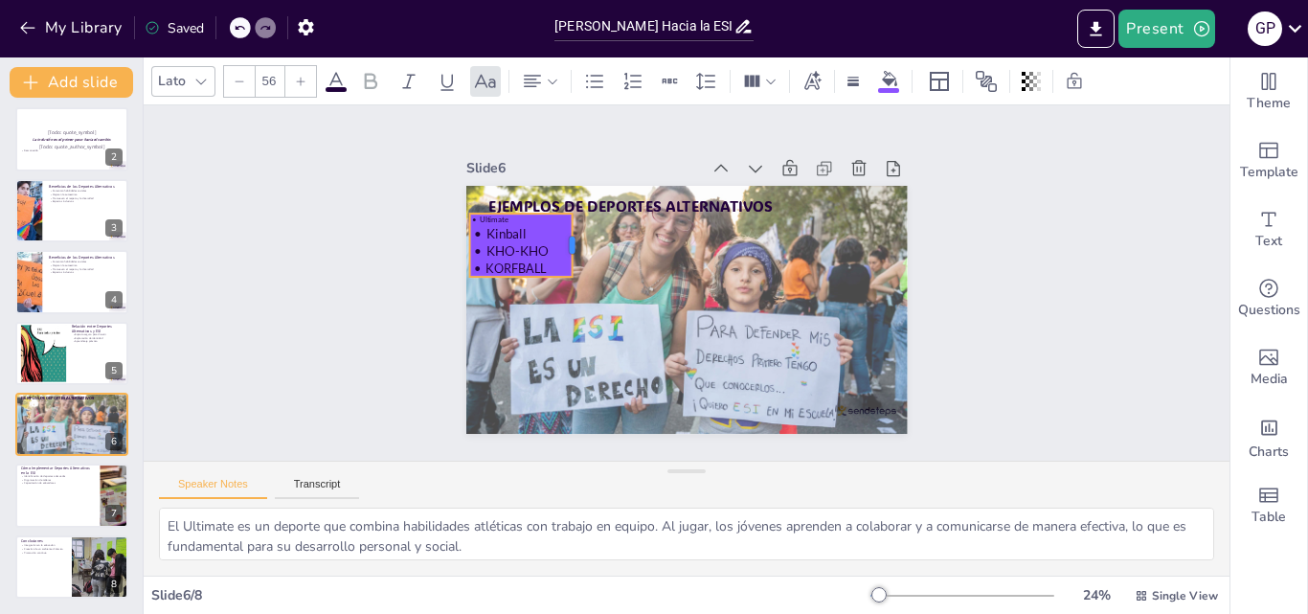
drag, startPoint x: 537, startPoint y: 245, endPoint x: 560, endPoint y: 245, distance: 23.0
click at [576, 245] on div at bounding box center [590, 223] width 28 height 65
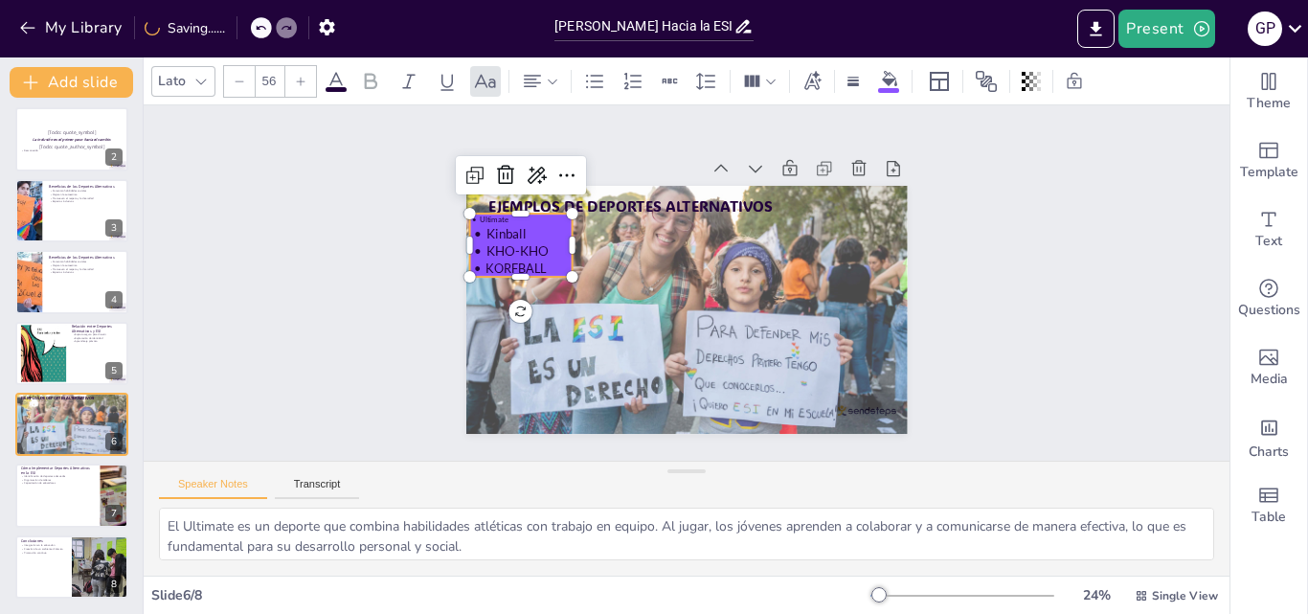
click at [509, 192] on span "Kinball" at bounding box center [530, 179] width 42 height 27
click at [482, 79] on icon at bounding box center [485, 81] width 23 height 23
click at [502, 202] on p "Kinball" at bounding box center [532, 181] width 81 height 42
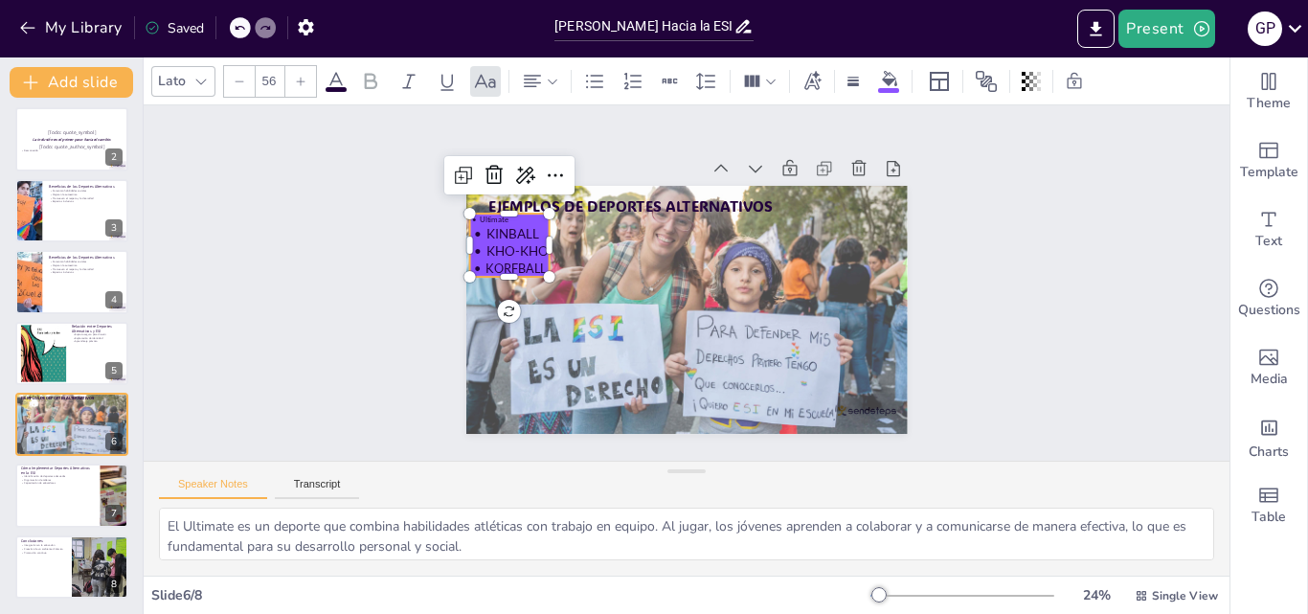
click at [507, 211] on span "Kinball" at bounding box center [526, 198] width 55 height 26
click at [521, 184] on span "Kinball" at bounding box center [548, 165] width 55 height 35
click at [553, 129] on span "Ultimate" at bounding box center [567, 117] width 29 height 24
click at [496, 188] on span "Ultimate" at bounding box center [511, 179] width 30 height 15
click at [306, 78] on div at bounding box center [300, 81] width 31 height 31
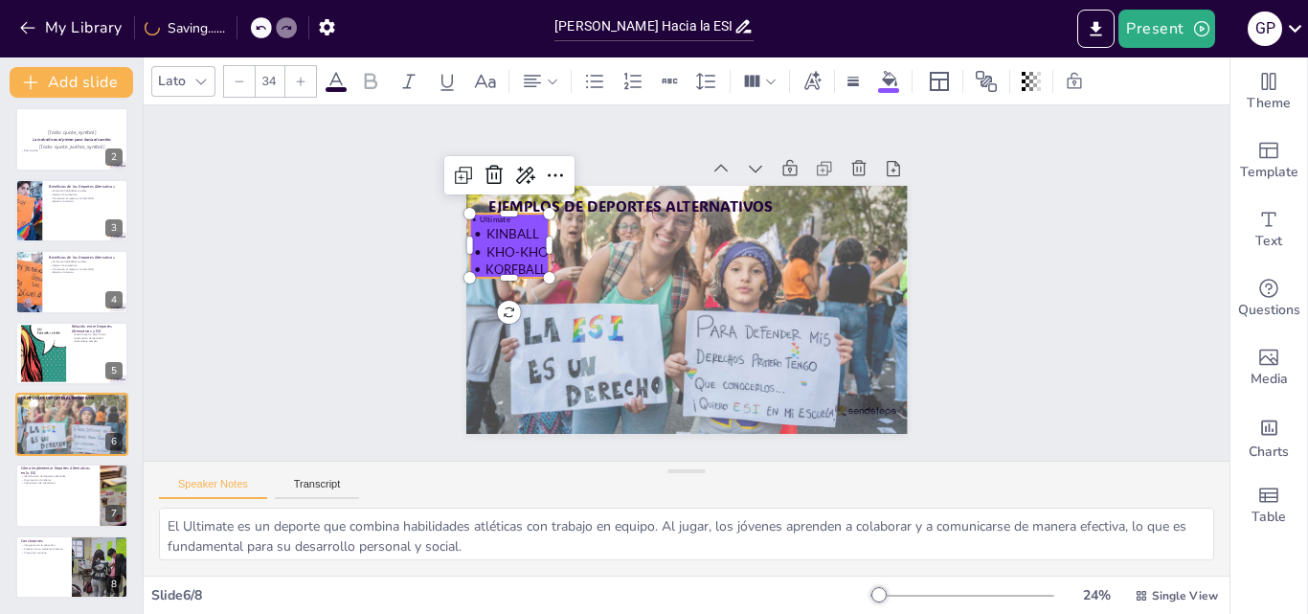
click at [306, 78] on div at bounding box center [300, 81] width 31 height 31
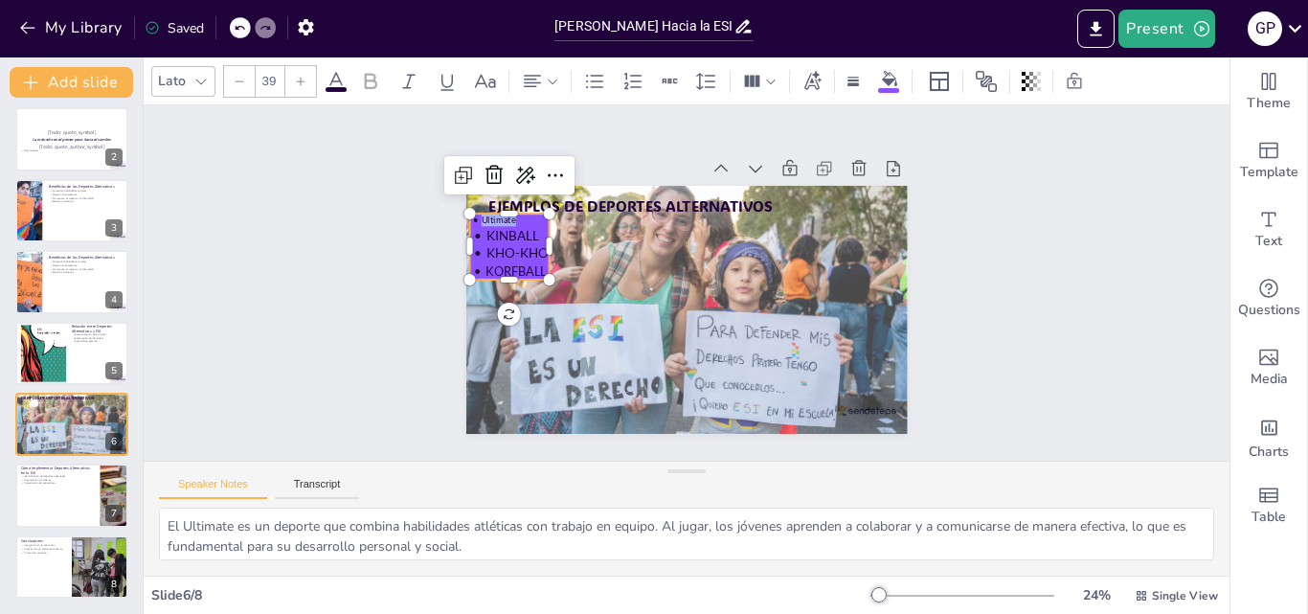
click at [306, 78] on div at bounding box center [300, 81] width 31 height 31
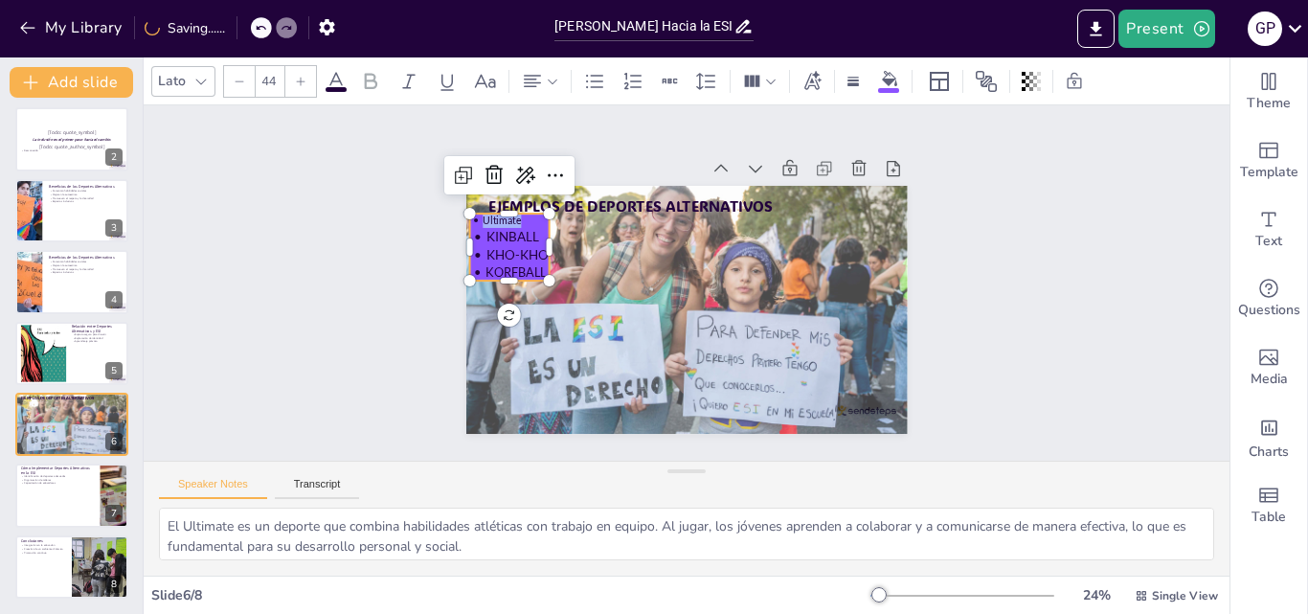
click at [306, 78] on div at bounding box center [300, 81] width 31 height 31
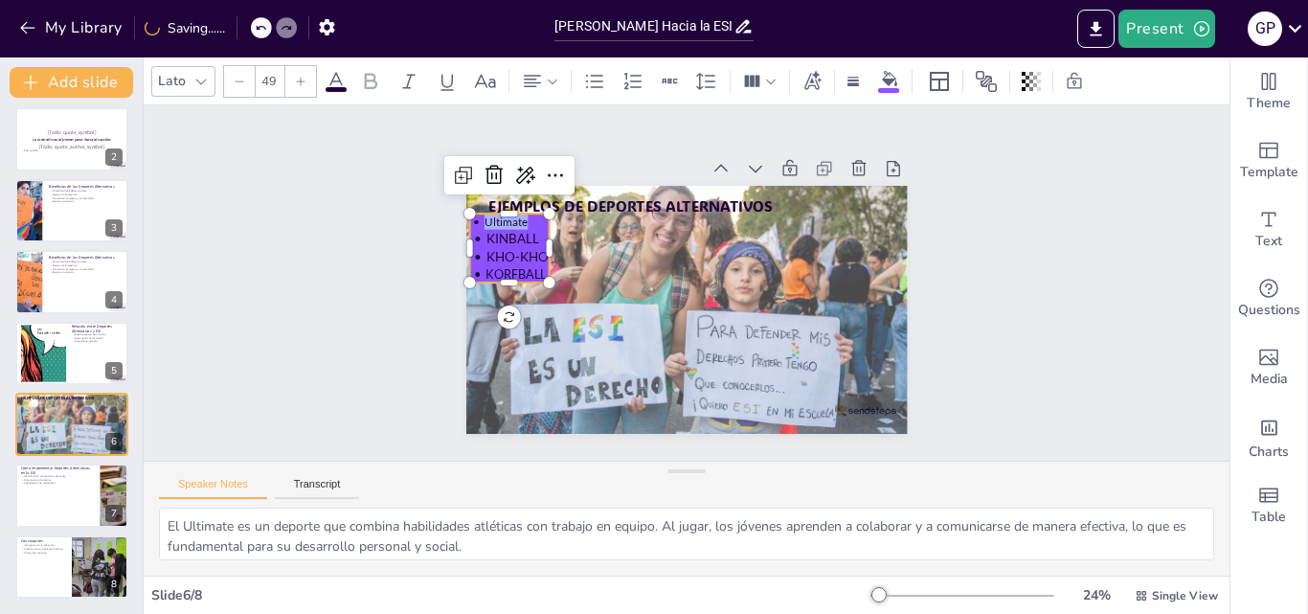
click at [306, 78] on div at bounding box center [300, 81] width 31 height 31
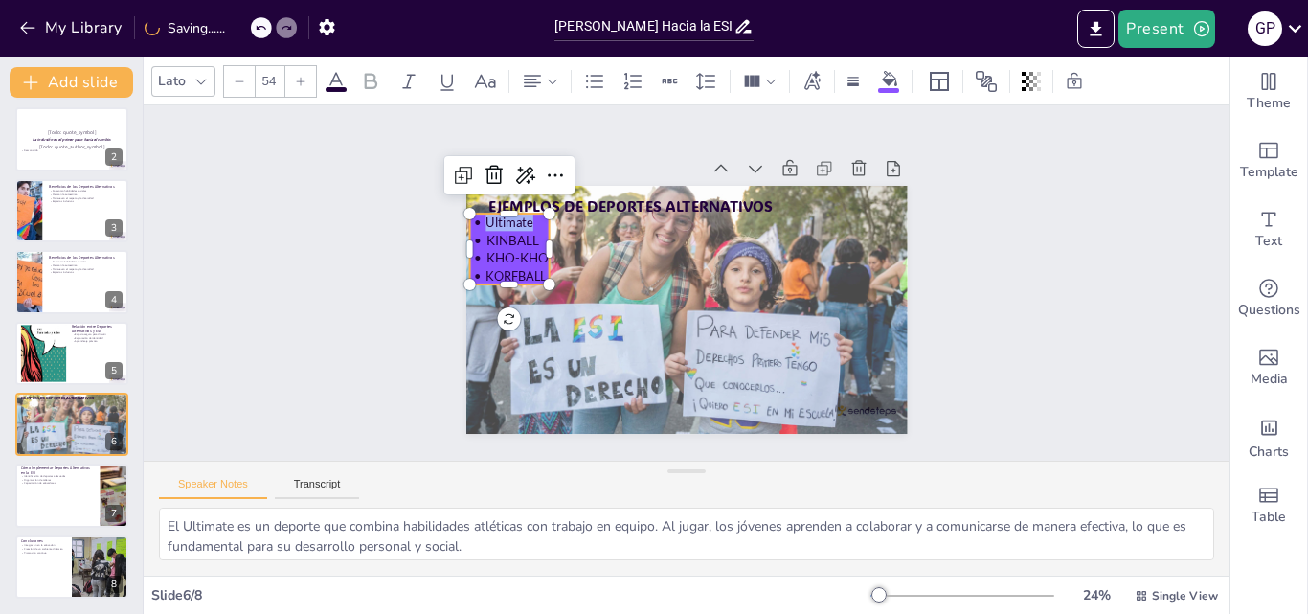
click at [306, 78] on div at bounding box center [300, 81] width 31 height 31
type input "56"
click at [474, 79] on icon at bounding box center [485, 81] width 23 height 23
click at [812, 84] on icon at bounding box center [811, 81] width 21 height 21
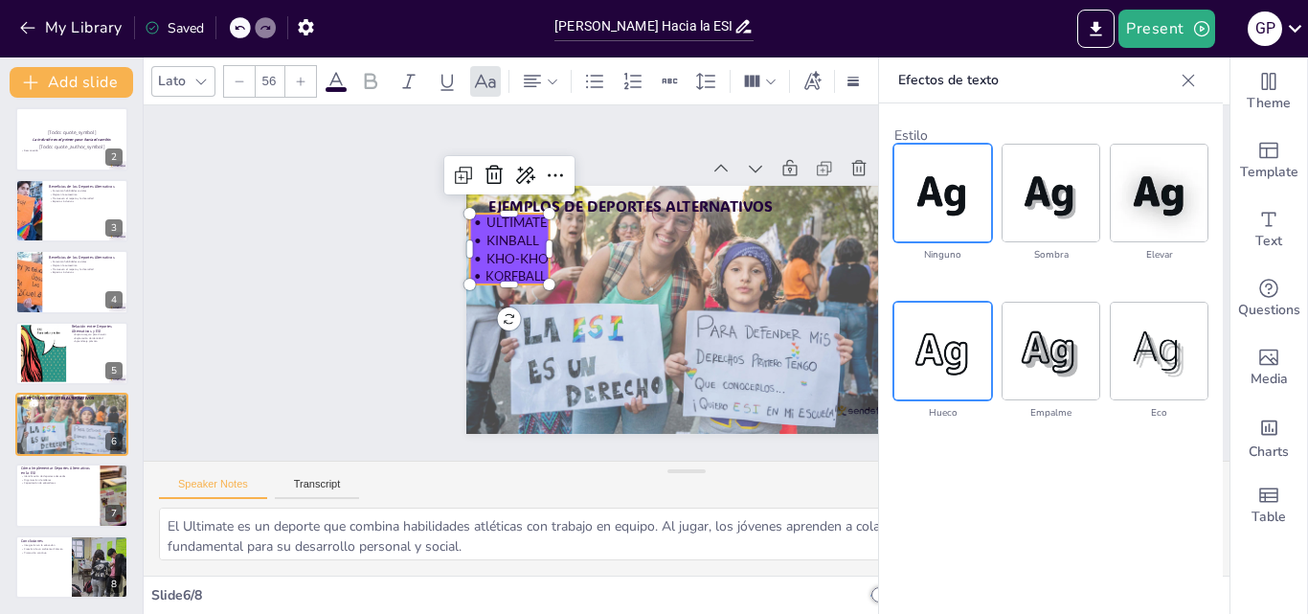
click at [979, 358] on img at bounding box center [942, 351] width 97 height 97
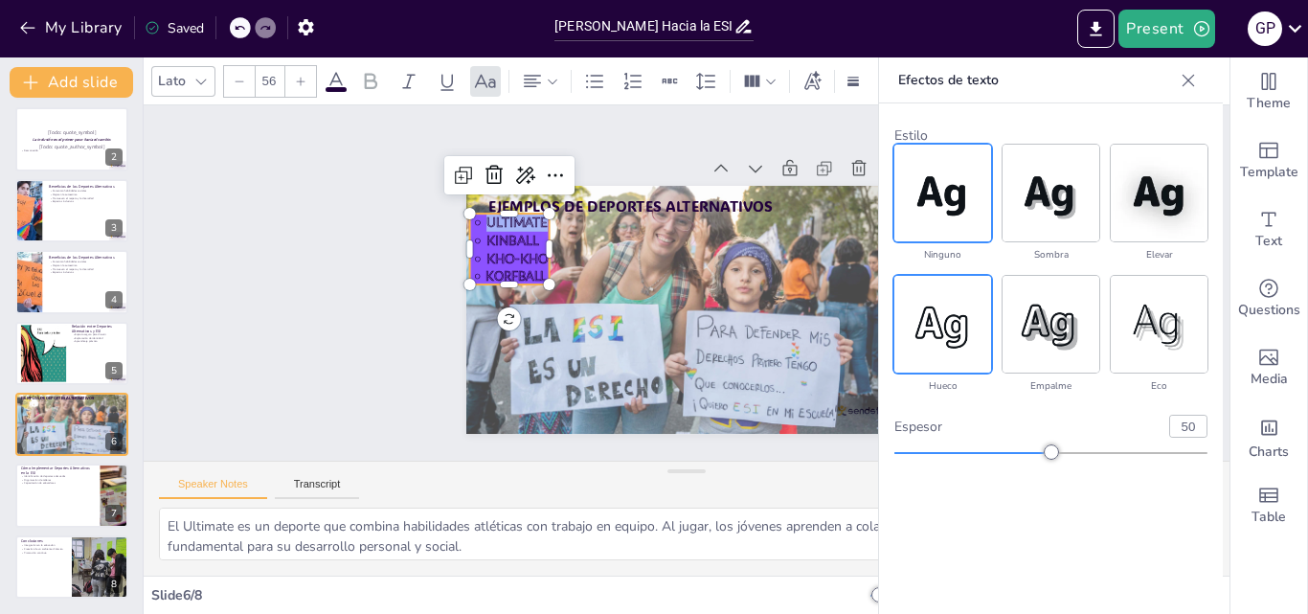
click at [948, 228] on img at bounding box center [942, 193] width 97 height 97
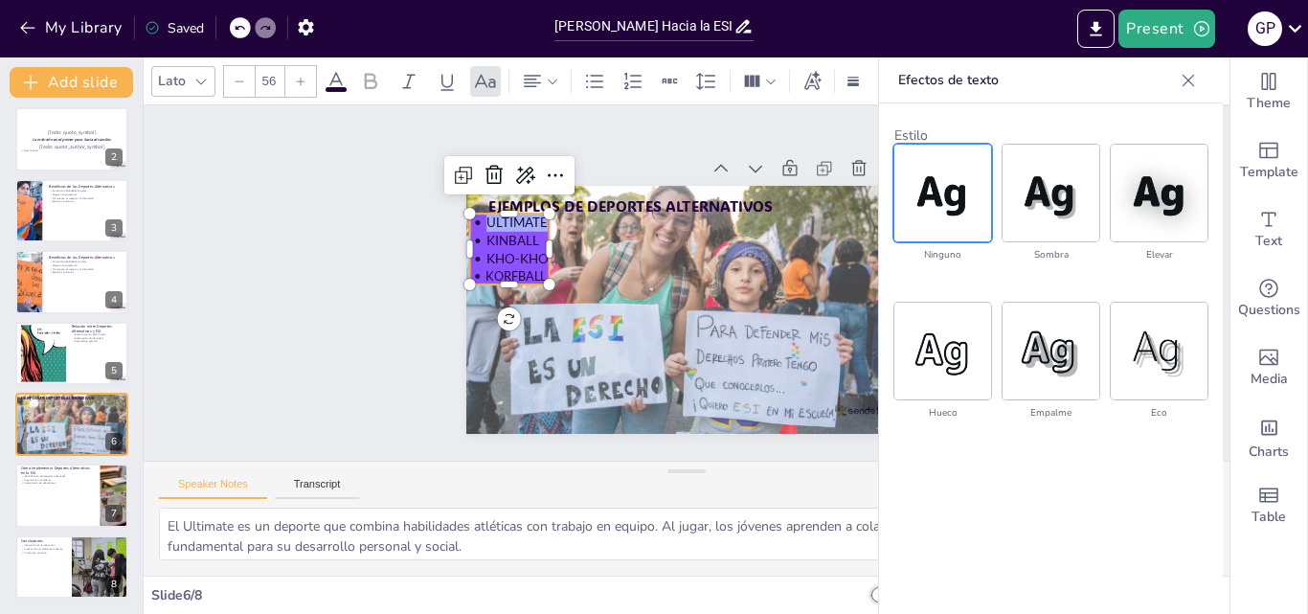
click at [1188, 87] on icon at bounding box center [1188, 80] width 19 height 19
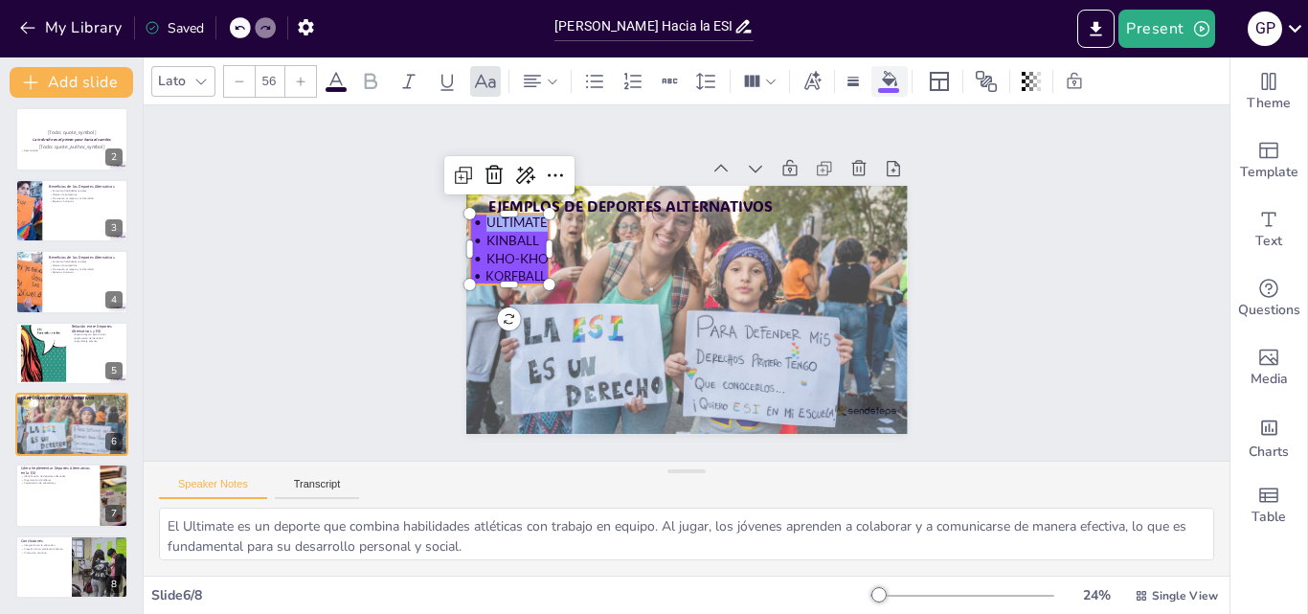
click at [896, 80] on icon at bounding box center [889, 78] width 15 height 15
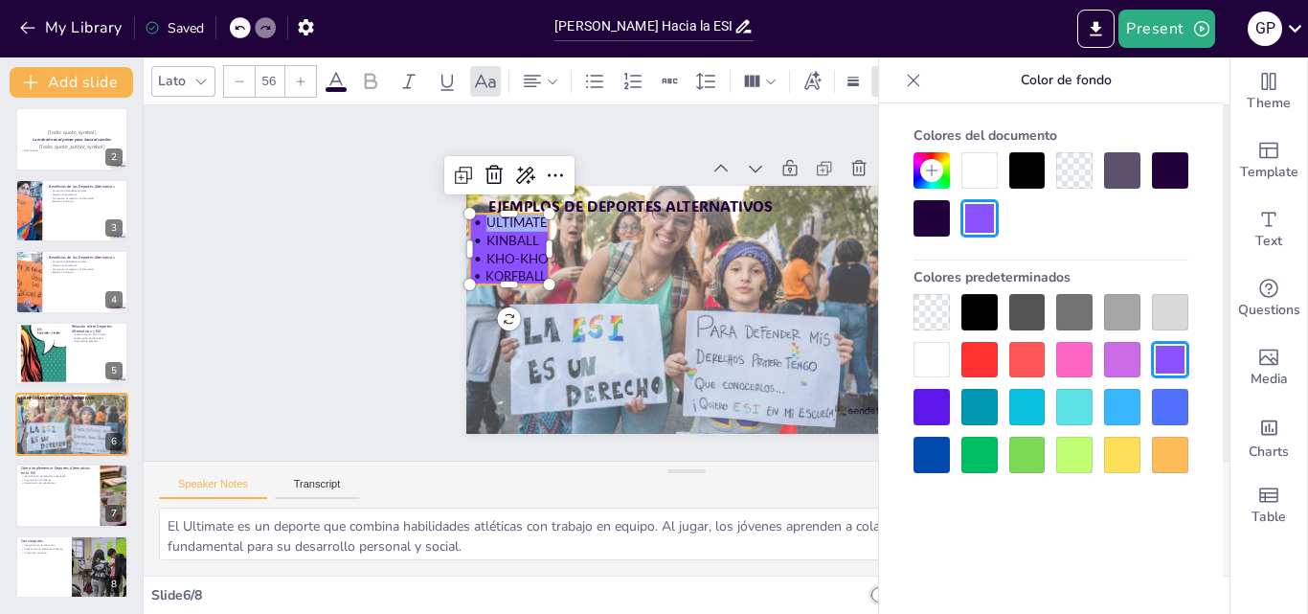
click at [1014, 167] on div at bounding box center [1027, 170] width 36 height 36
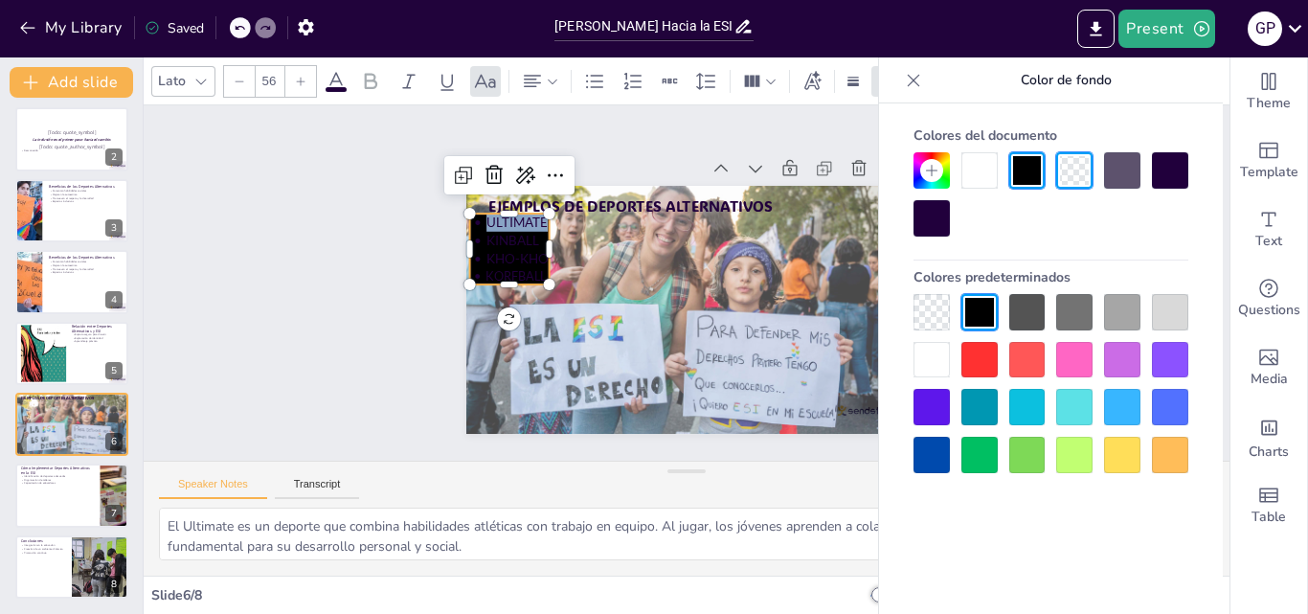
click at [1014, 167] on div at bounding box center [1027, 170] width 36 height 36
click at [931, 309] on div at bounding box center [931, 312] width 36 height 36
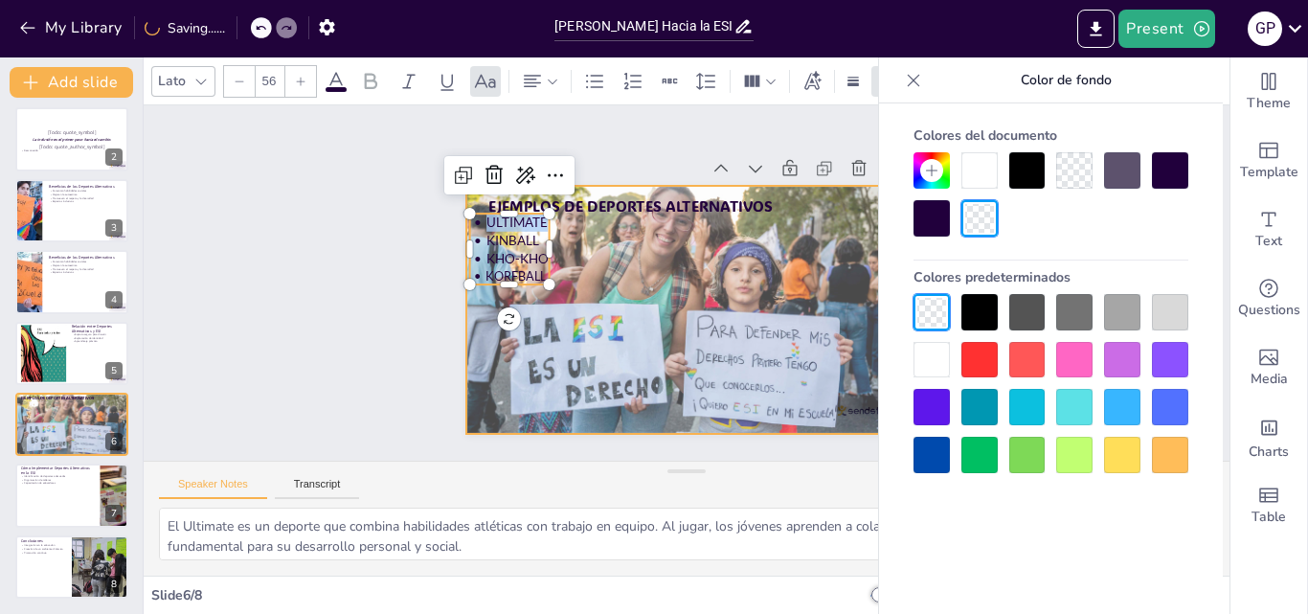
click at [633, 257] on div at bounding box center [684, 309] width 466 height 304
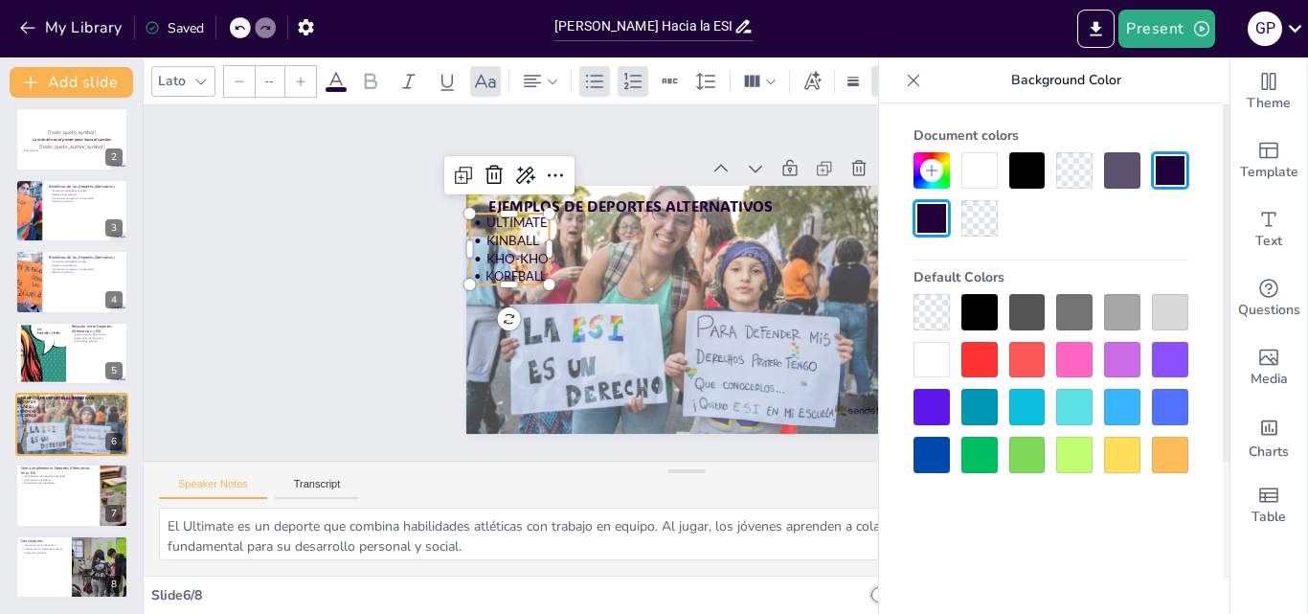
click at [516, 247] on span "Kho-Kho" at bounding box center [520, 241] width 63 height 22
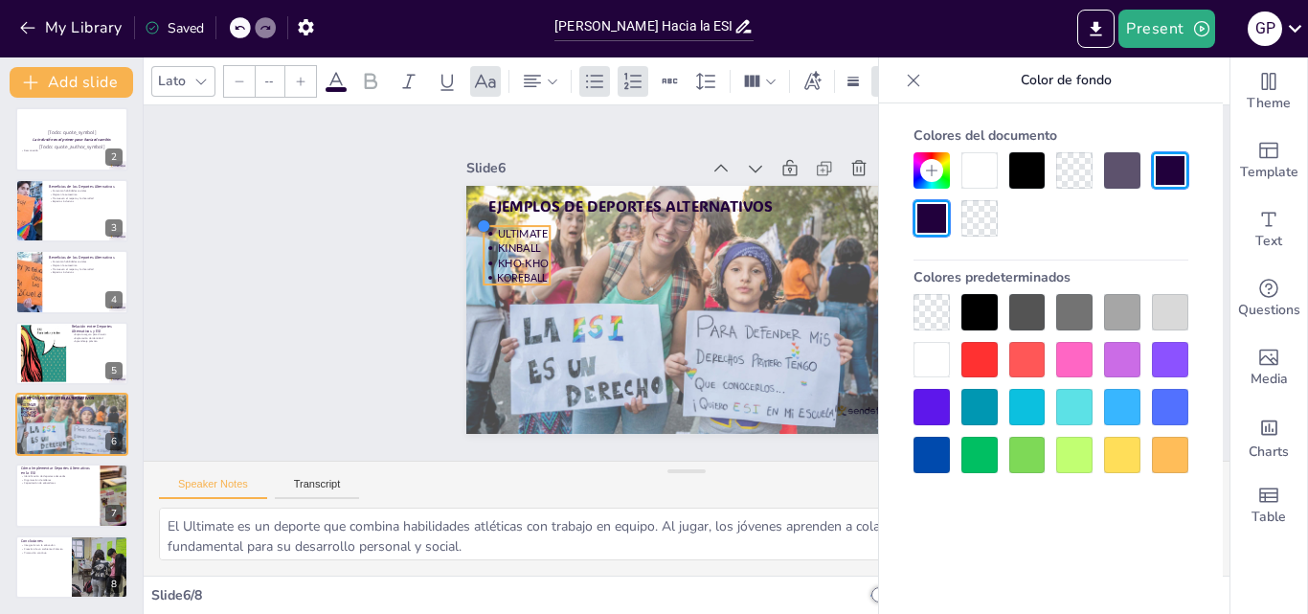
drag, startPoint x: 458, startPoint y: 203, endPoint x: 473, endPoint y: 215, distance: 19.7
click at [482, 214] on div at bounding box center [490, 204] width 17 height 17
drag, startPoint x: 537, startPoint y: 247, endPoint x: 582, endPoint y: 246, distance: 45.0
click at [595, 246] on div at bounding box center [605, 245] width 21 height 59
click at [543, 236] on p "Kinball" at bounding box center [549, 217] width 112 height 37
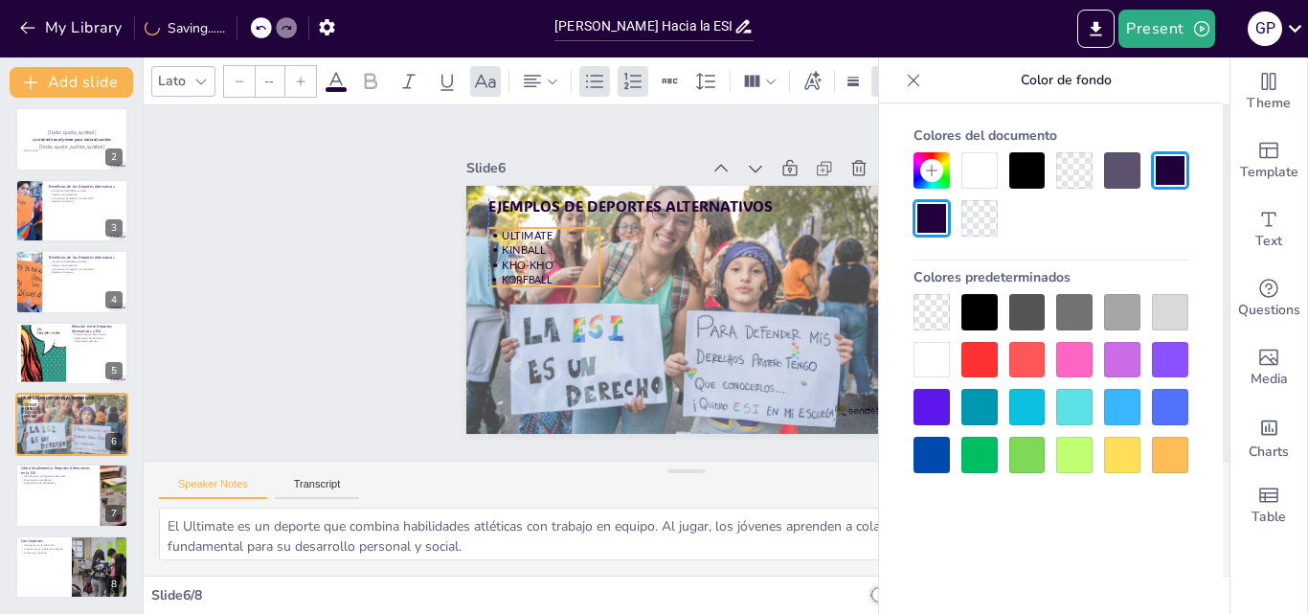
click at [539, 268] on p "korfball" at bounding box center [547, 250] width 112 height 36
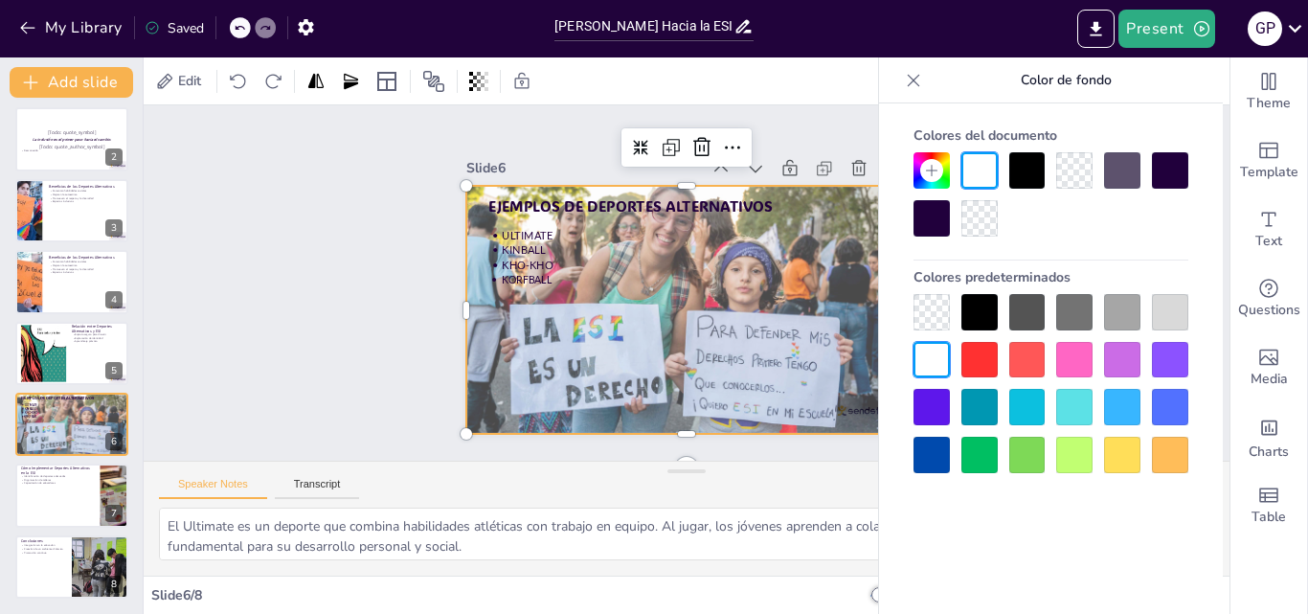
click at [648, 261] on div at bounding box center [681, 309] width 485 height 347
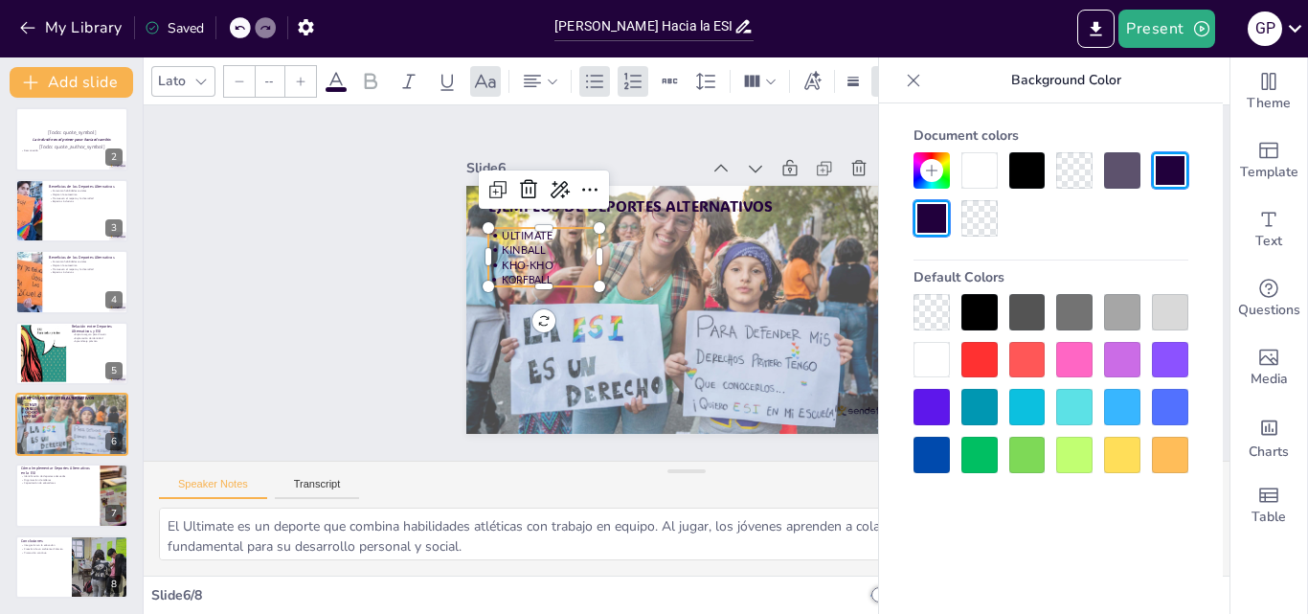
click at [529, 254] on span "Kho-Kho" at bounding box center [530, 248] width 52 height 18
click at [55, 485] on div at bounding box center [71, 495] width 115 height 65
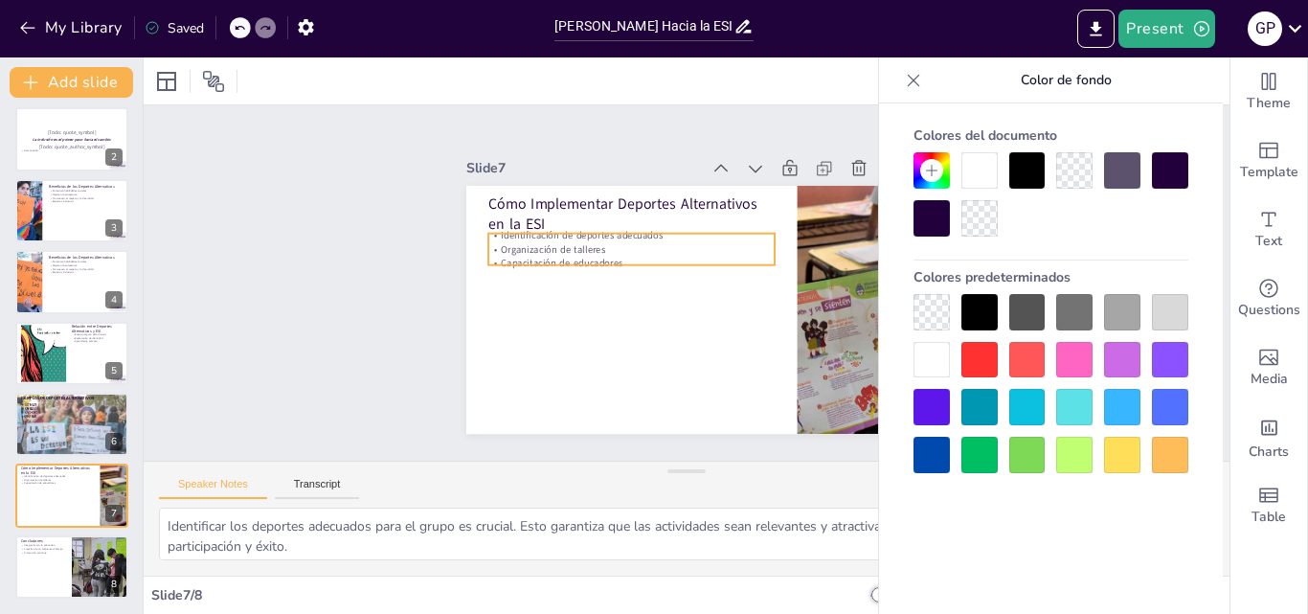
click at [565, 235] on p "Organización de talleres" at bounding box center [635, 243] width 286 height 44
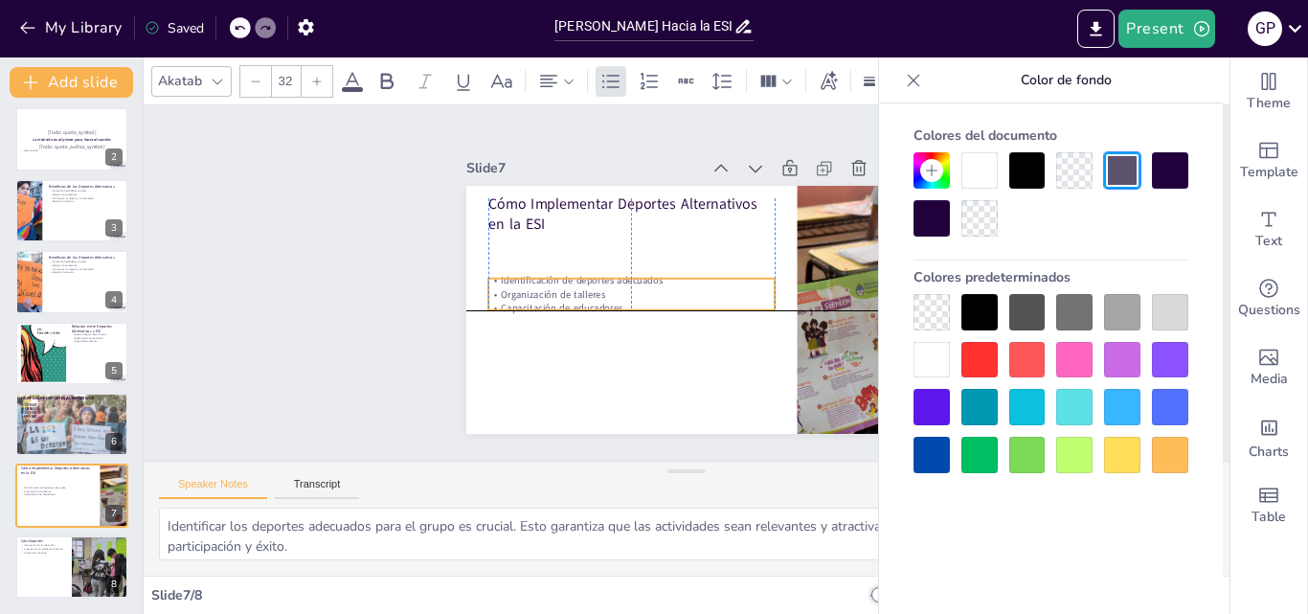
drag, startPoint x: 565, startPoint y: 235, endPoint x: 561, endPoint y: 278, distance: 43.3
click at [561, 278] on div "Identificación de deportes adecuados Organización de talleres Capacitación de e…" at bounding box center [633, 264] width 269 height 179
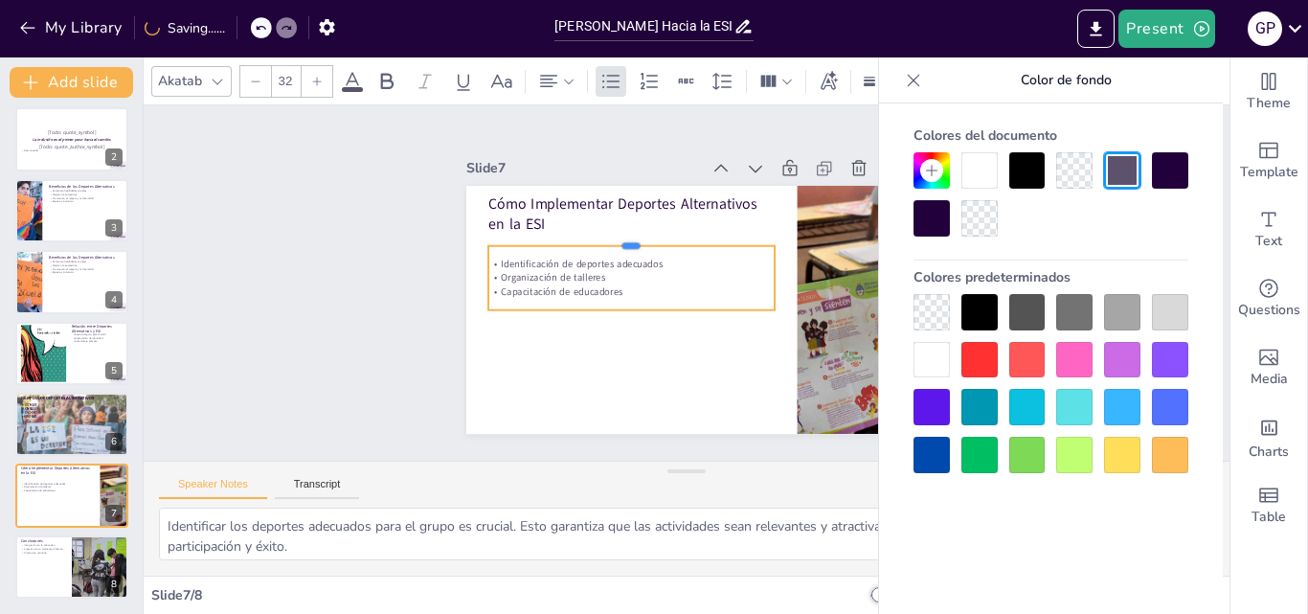
drag, startPoint x: 618, startPoint y: 270, endPoint x: 621, endPoint y: 237, distance: 32.8
click at [621, 237] on div at bounding box center [648, 222] width 278 height 103
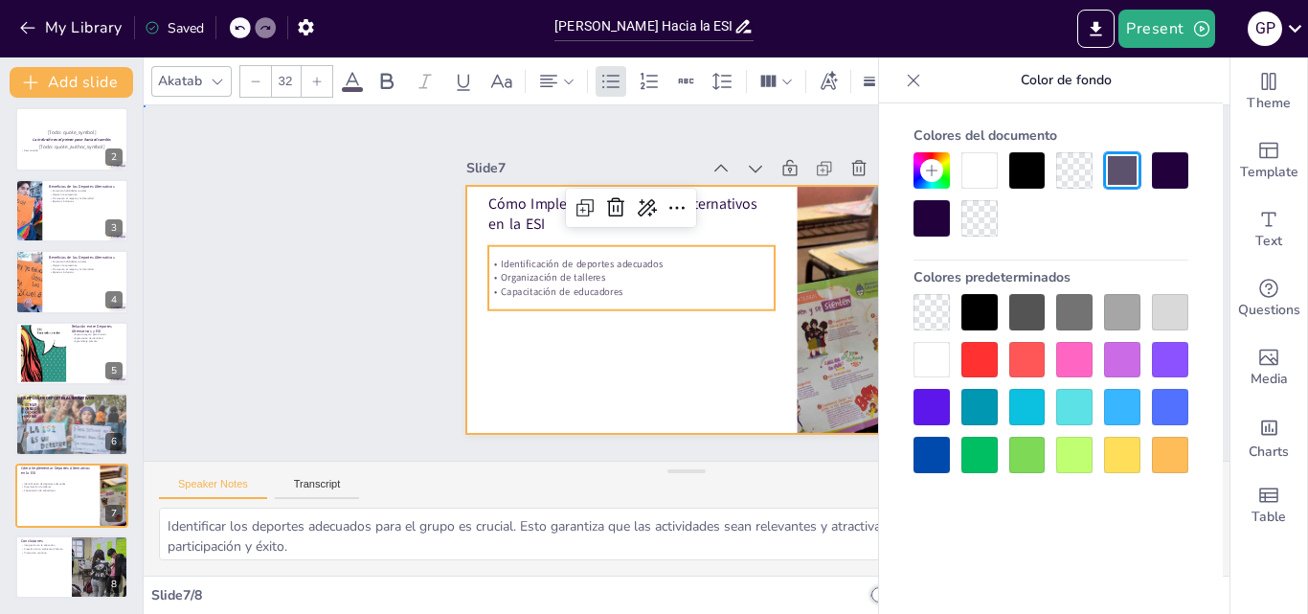
click at [511, 340] on div at bounding box center [683, 309] width 464 height 293
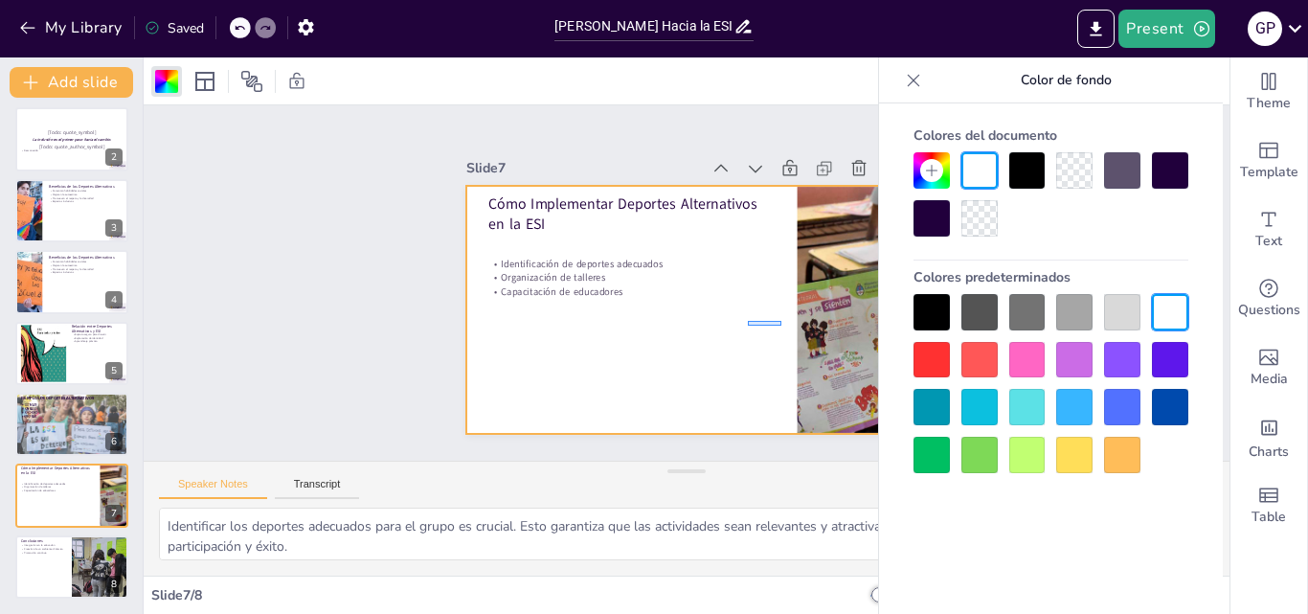
drag, startPoint x: 781, startPoint y: 326, endPoint x: 748, endPoint y: 321, distance: 33.9
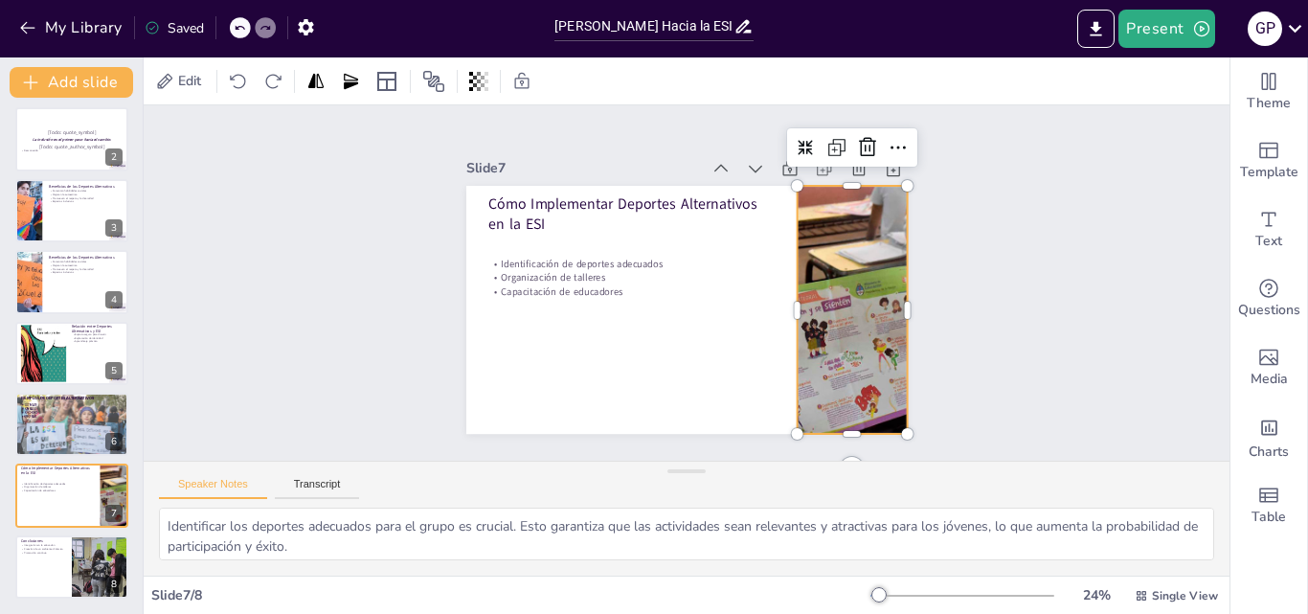
click at [864, 281] on div at bounding box center [835, 359] width 477 height 366
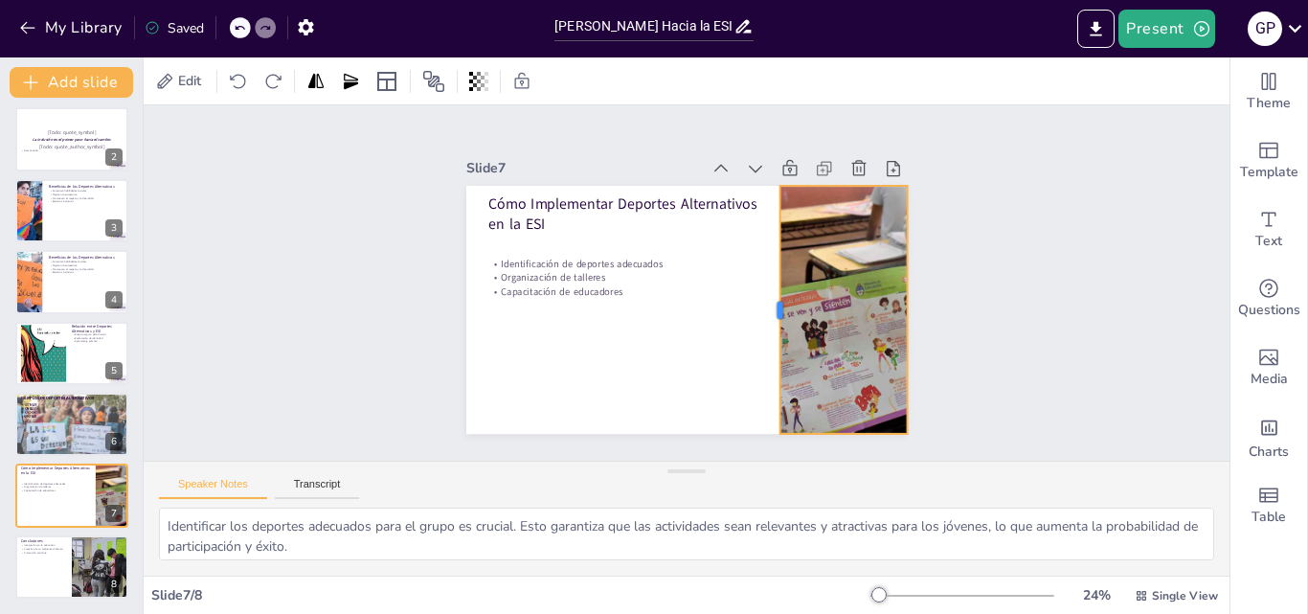
drag, startPoint x: 782, startPoint y: 298, endPoint x: 765, endPoint y: 300, distance: 17.3
click at [765, 300] on div at bounding box center [759, 334] width 91 height 240
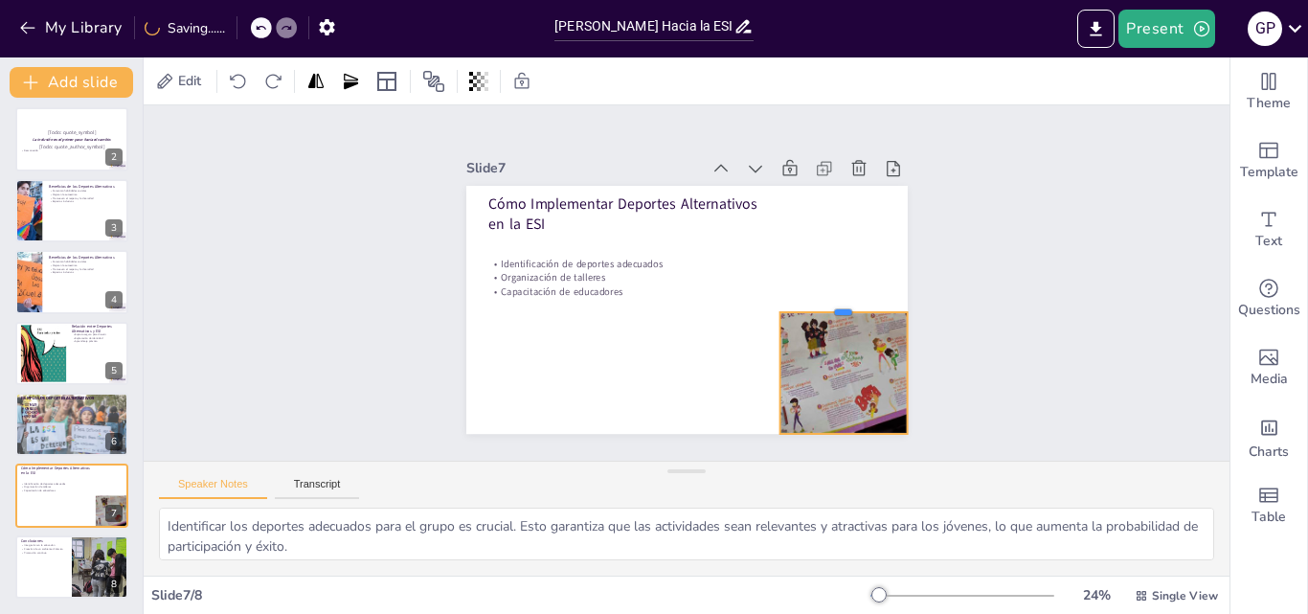
drag, startPoint x: 829, startPoint y: 174, endPoint x: 818, endPoint y: 301, distance: 126.9
click at [818, 325] on div at bounding box center [829, 352] width 126 height 54
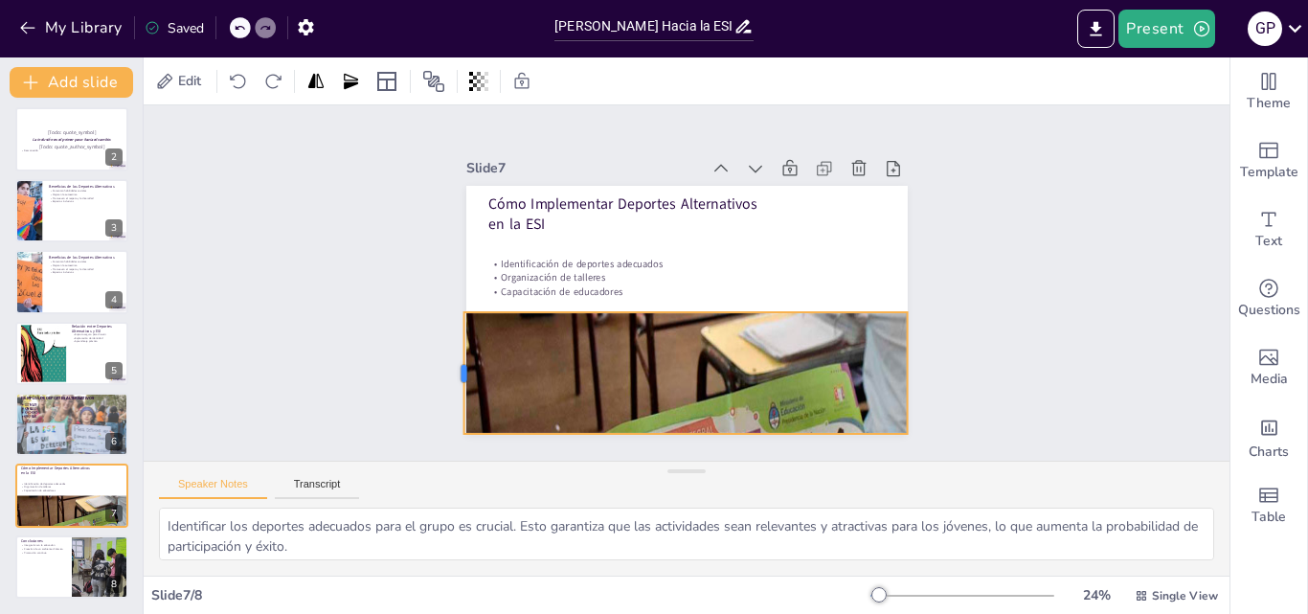
drag, startPoint x: 758, startPoint y: 357, endPoint x: 442, endPoint y: 329, distance: 317.2
click at [442, 329] on div at bounding box center [442, 323] width 40 height 123
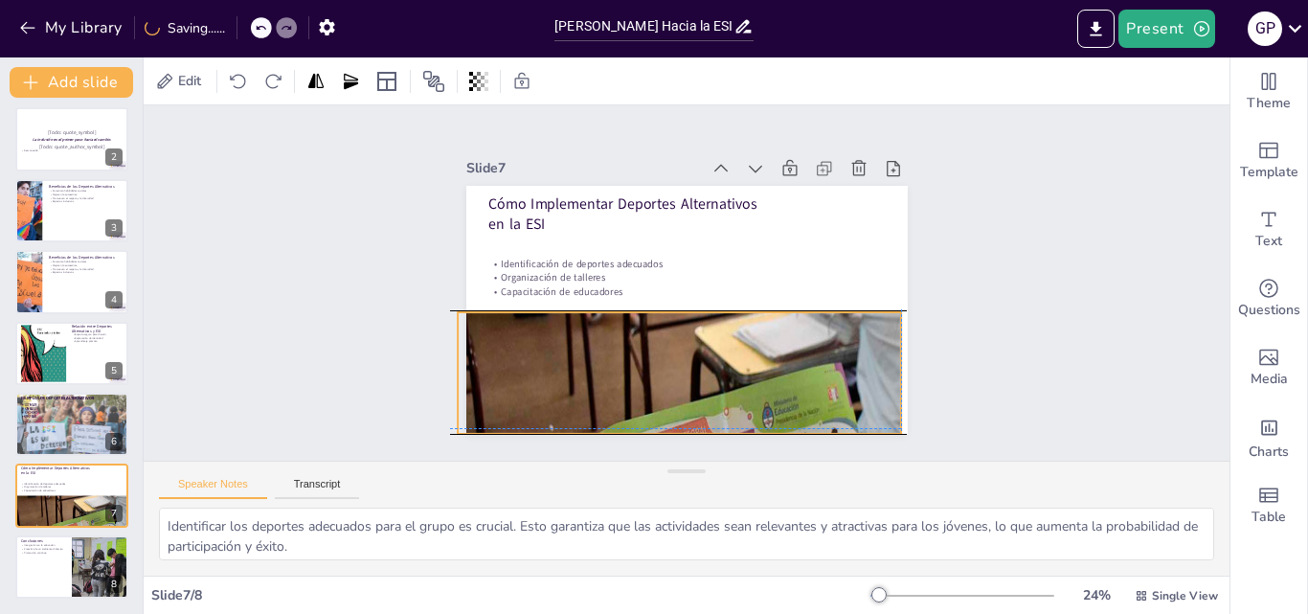
drag, startPoint x: 532, startPoint y: 337, endPoint x: 519, endPoint y: 334, distance: 13.7
click at [519, 334] on div at bounding box center [719, 471] width 700 height 663
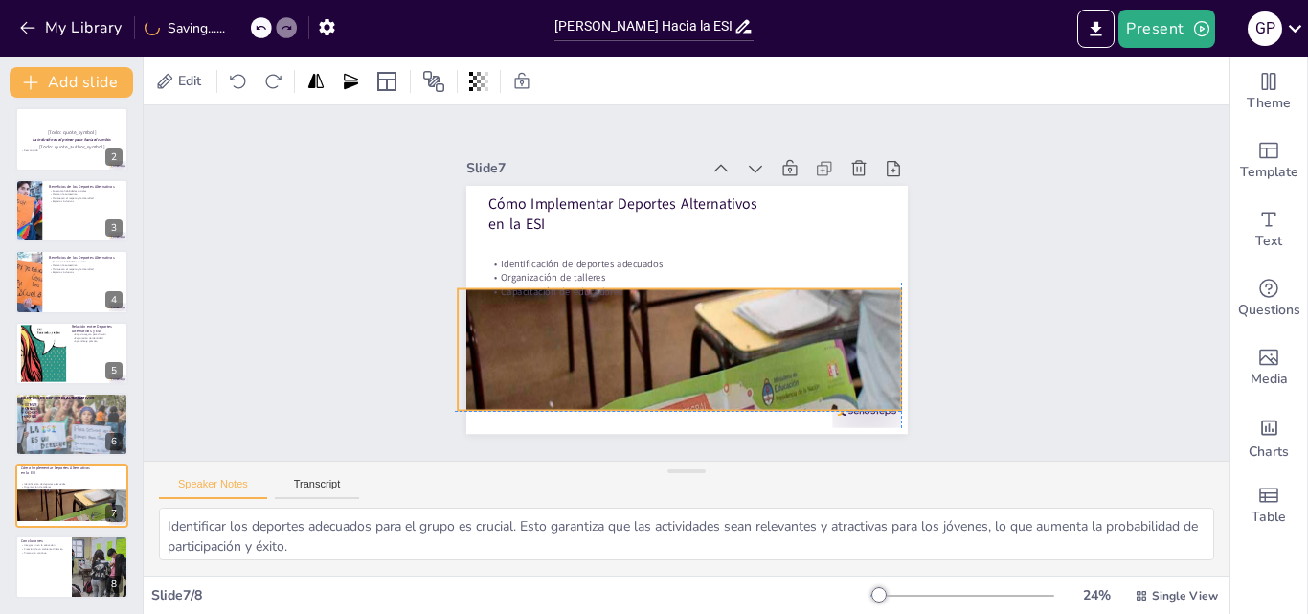
drag, startPoint x: 723, startPoint y: 347, endPoint x: 720, endPoint y: 317, distance: 29.8
click at [720, 317] on div at bounding box center [705, 452] width 739 height 708
click at [632, 249] on icon at bounding box center [641, 240] width 18 height 18
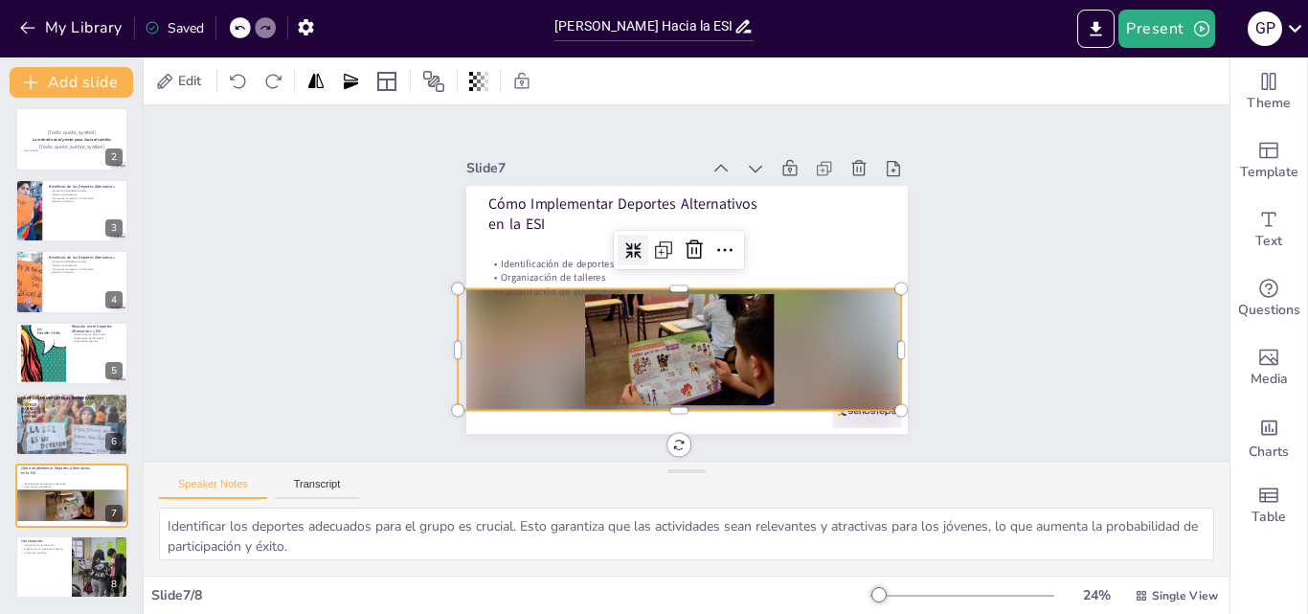
click at [576, 335] on div at bounding box center [659, 343] width 460 height 253
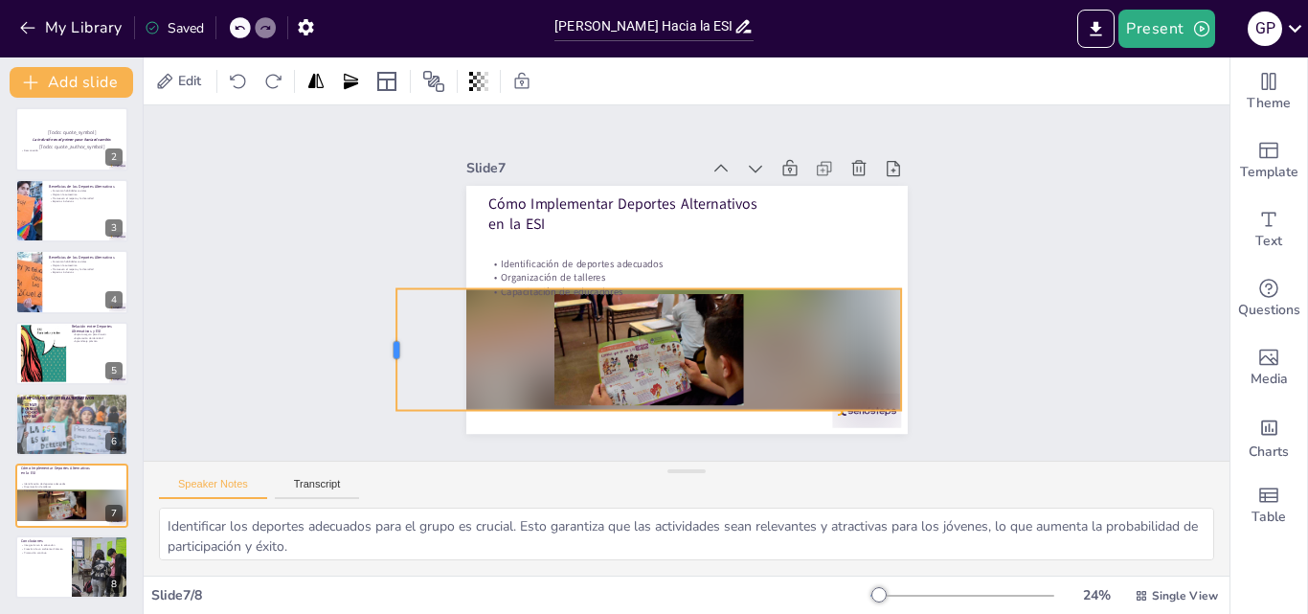
drag, startPoint x: 438, startPoint y: 340, endPoint x: 377, endPoint y: 385, distance: 75.3
click at [377, 379] on div at bounding box center [384, 318] width 28 height 123
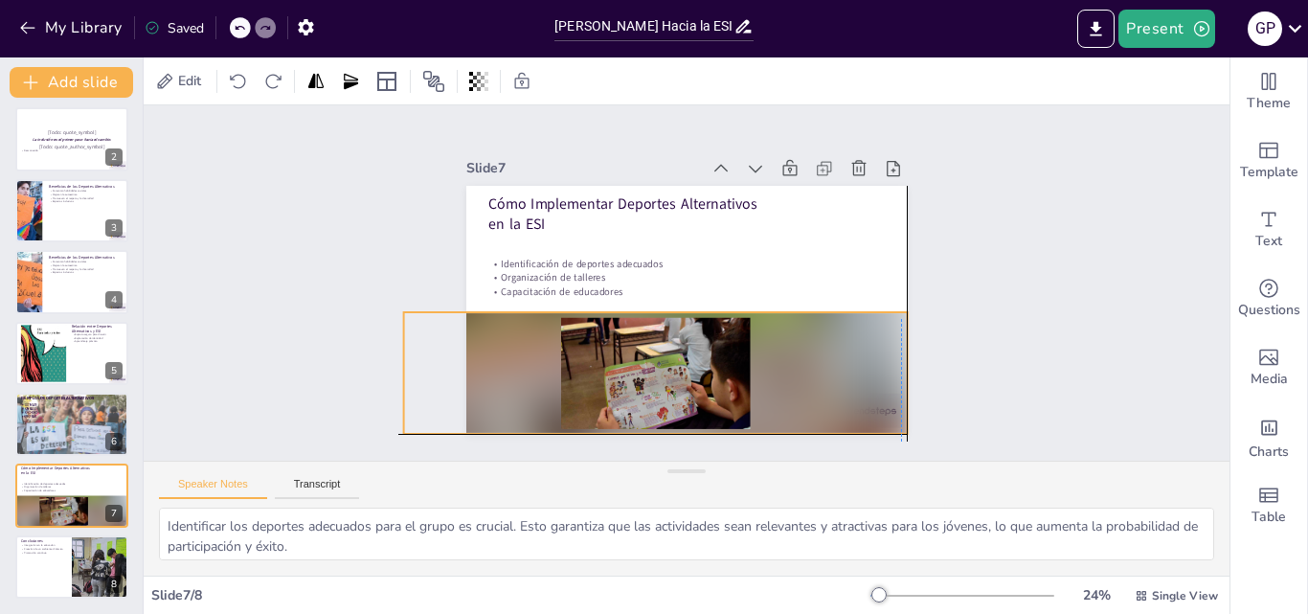
drag, startPoint x: 709, startPoint y: 341, endPoint x: 710, endPoint y: 371, distance: 30.7
click at [710, 371] on div at bounding box center [637, 365] width 518 height 224
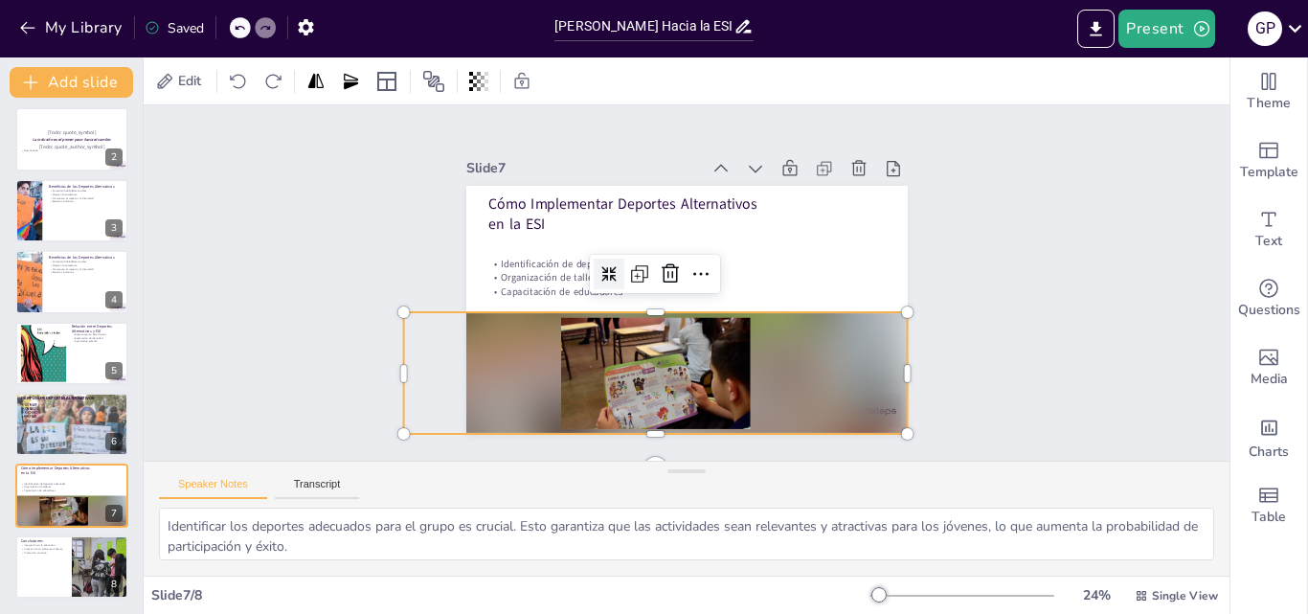
click at [722, 337] on div at bounding box center [621, 352] width 509 height 316
click at [722, 337] on div at bounding box center [629, 359] width 517 height 272
click at [594, 277] on div at bounding box center [609, 274] width 31 height 31
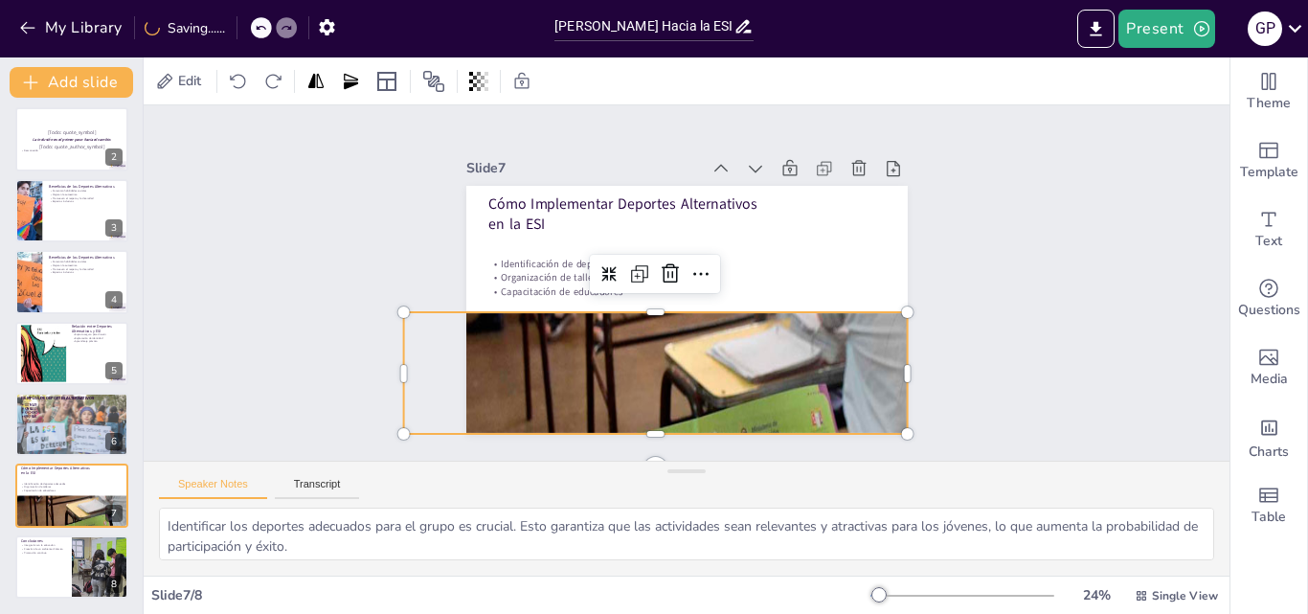
click at [658, 348] on div at bounding box center [665, 496] width 817 height 789
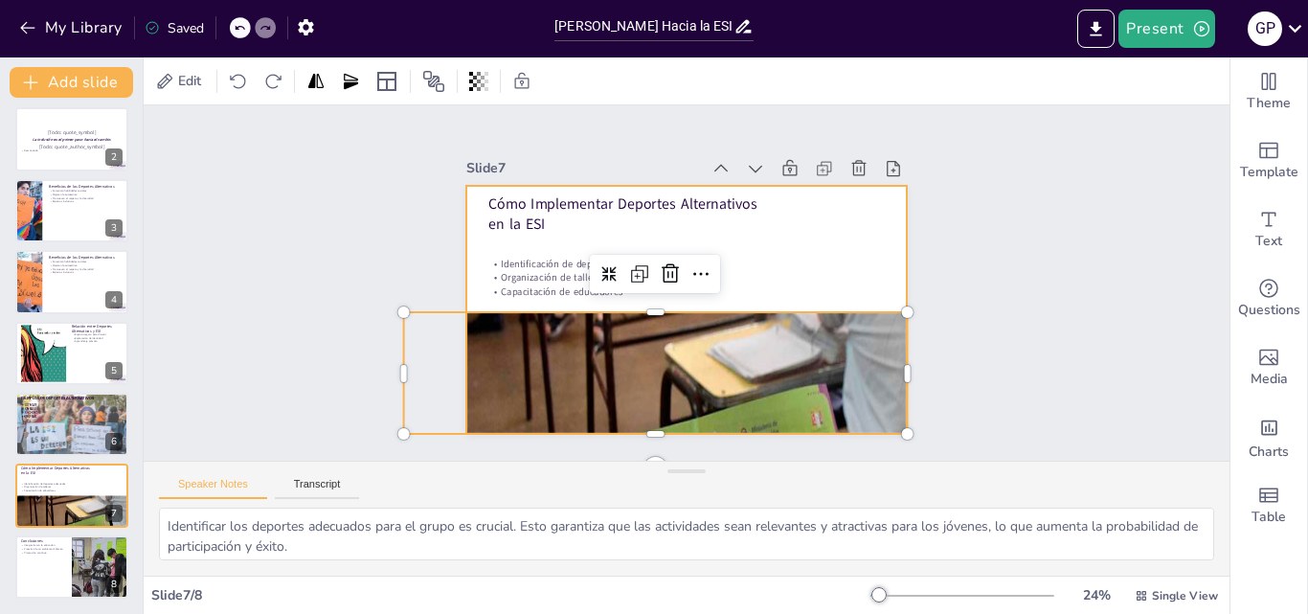
click at [839, 235] on div at bounding box center [681, 309] width 484 height 334
click at [790, 348] on div at bounding box center [621, 488] width 879 height 863
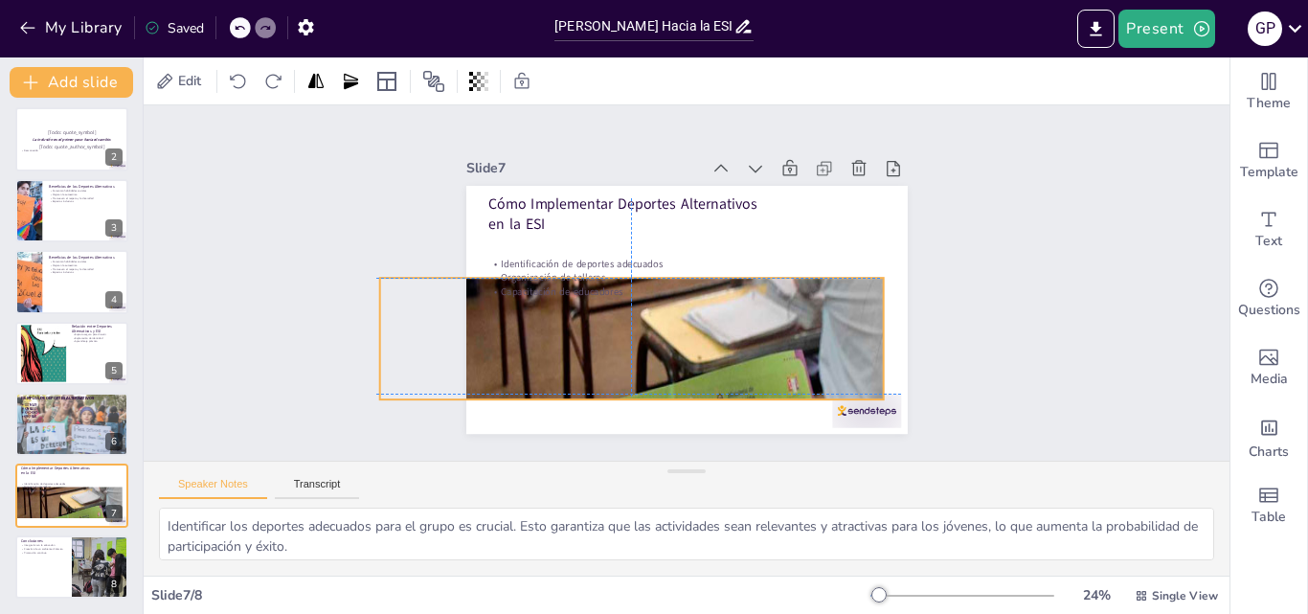
drag, startPoint x: 831, startPoint y: 357, endPoint x: 804, endPoint y: 315, distance: 49.9
click at [804, 315] on div at bounding box center [671, 459] width 773 height 739
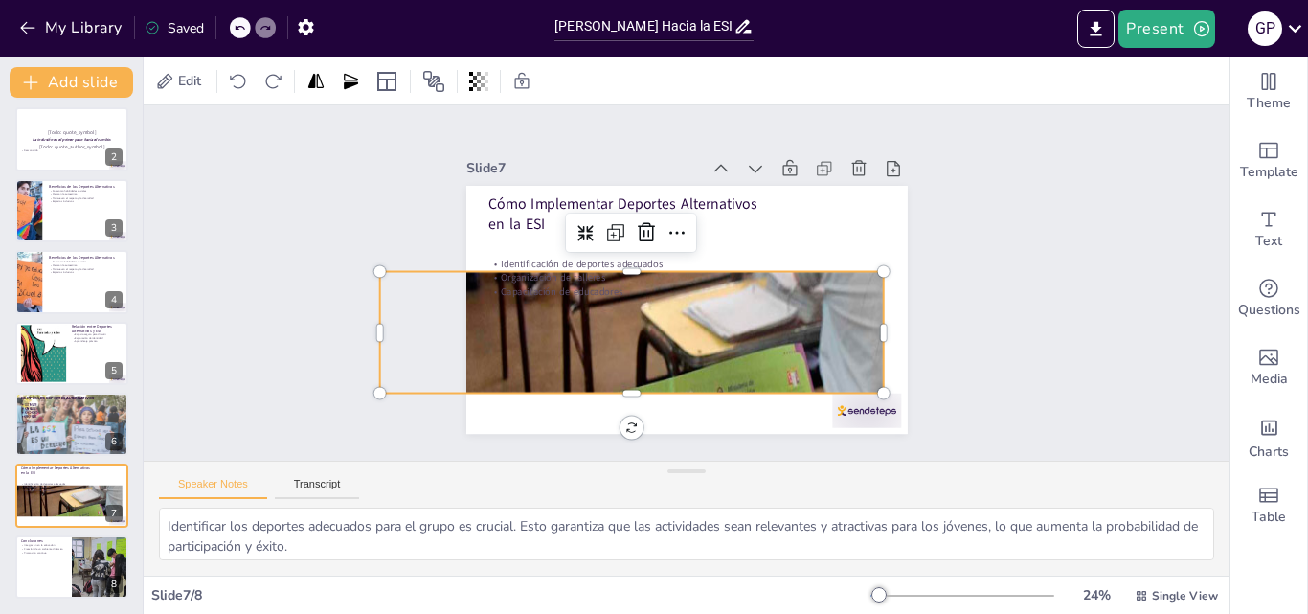
click at [804, 315] on div at bounding box center [691, 454] width 720 height 681
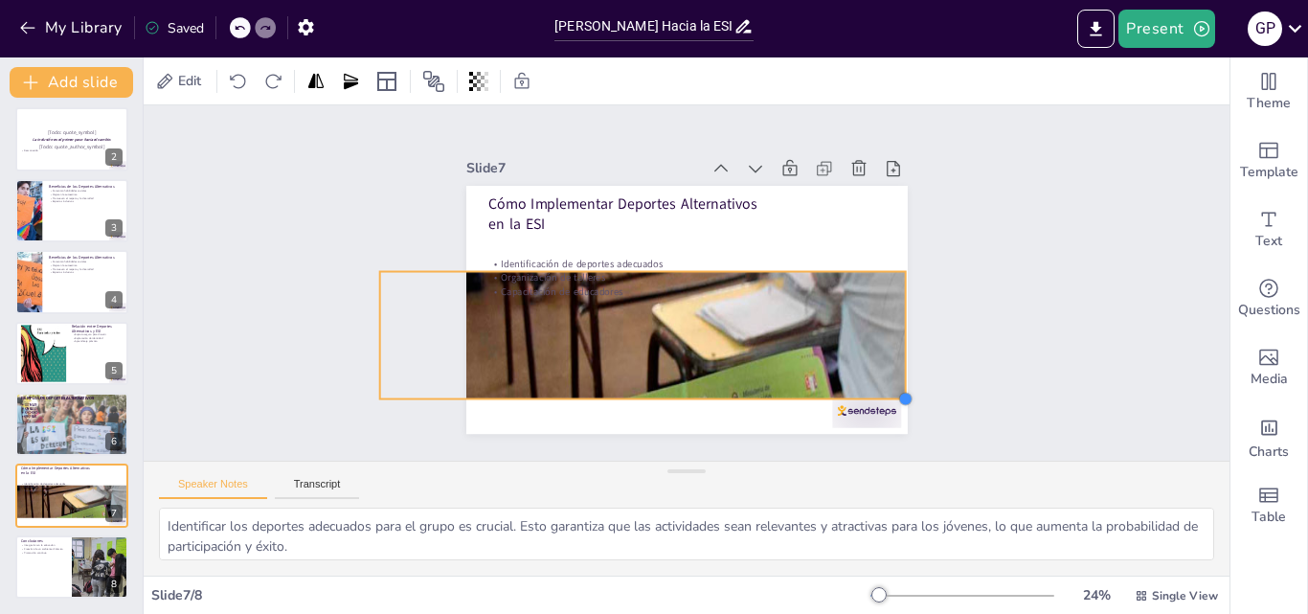
drag, startPoint x: 868, startPoint y: 381, endPoint x: 890, endPoint y: 364, distance: 28.0
click at [890, 364] on div "Cómo Implementar Deportes Alternativos en la ESI Identificación de deportes ade…" at bounding box center [683, 309] width 464 height 293
click at [843, 350] on div at bounding box center [704, 463] width 752 height 711
click at [843, 350] on div at bounding box center [685, 465] width 806 height 772
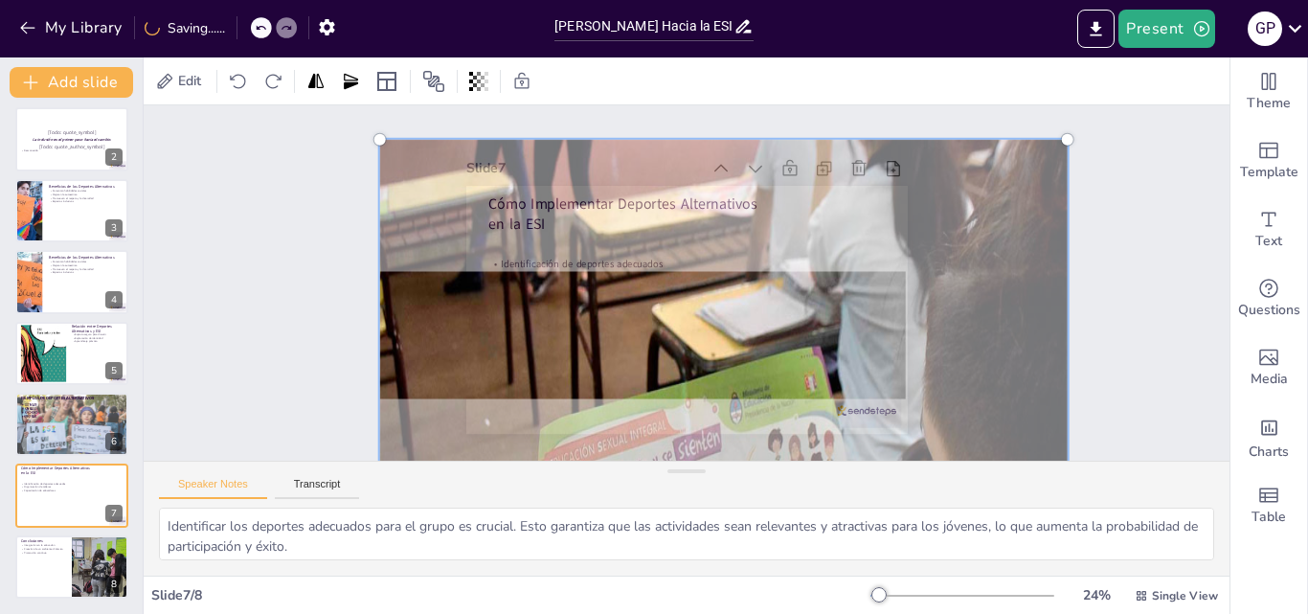
click at [843, 350] on div at bounding box center [686, 464] width 834 height 798
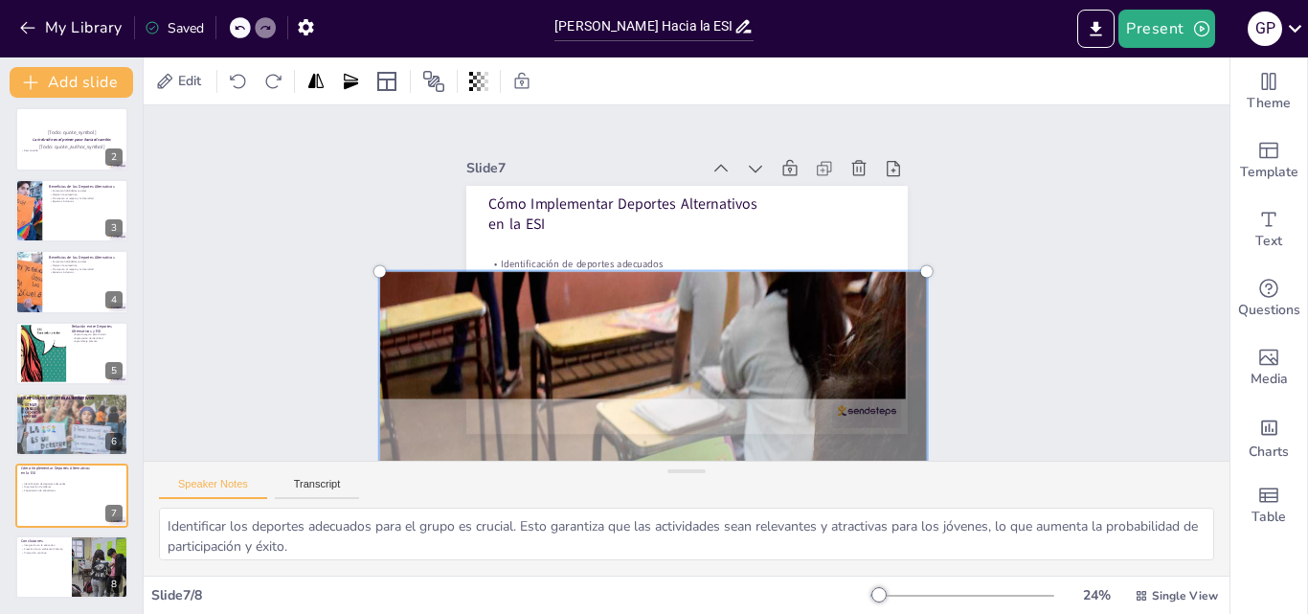
drag, startPoint x: 1052, startPoint y: 131, endPoint x: 812, endPoint y: 343, distance: 320.2
click at [812, 343] on div at bounding box center [535, 477] width 729 height 715
drag, startPoint x: 369, startPoint y: 260, endPoint x: 466, endPoint y: 321, distance: 114.8
click at [466, 321] on div at bounding box center [516, 460] width 742 height 734
click at [437, 101] on div at bounding box center [445, 93] width 16 height 16
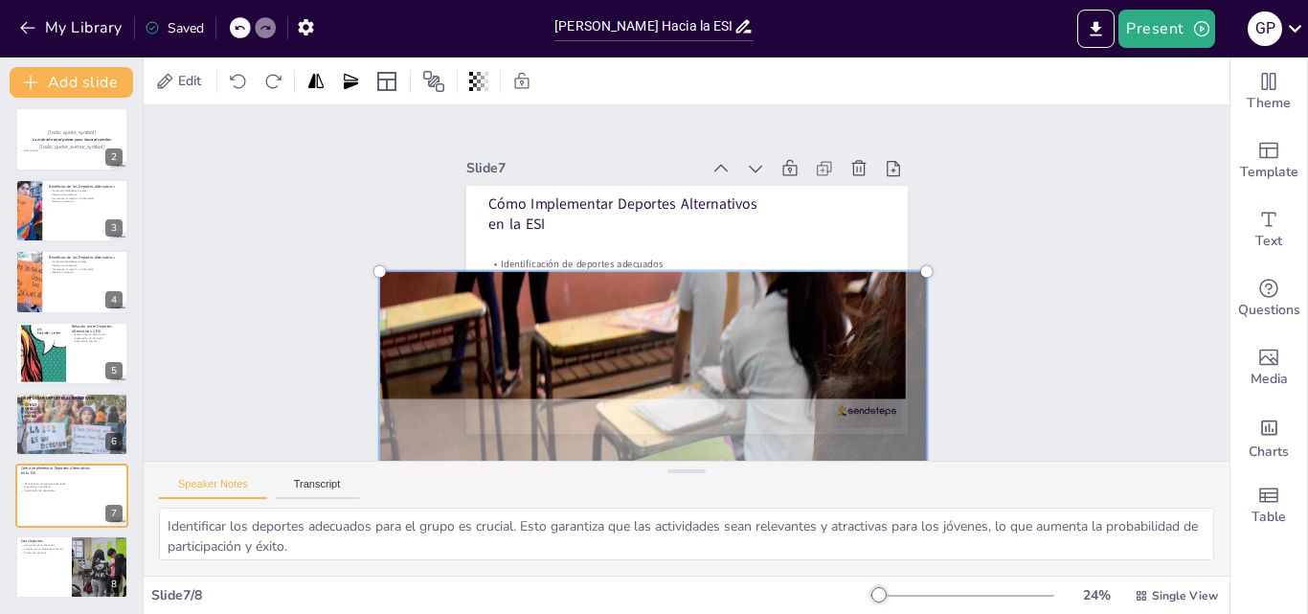
click at [391, 184] on div at bounding box center [398, 176] width 14 height 14
click at [403, 155] on div at bounding box center [410, 147] width 15 height 15
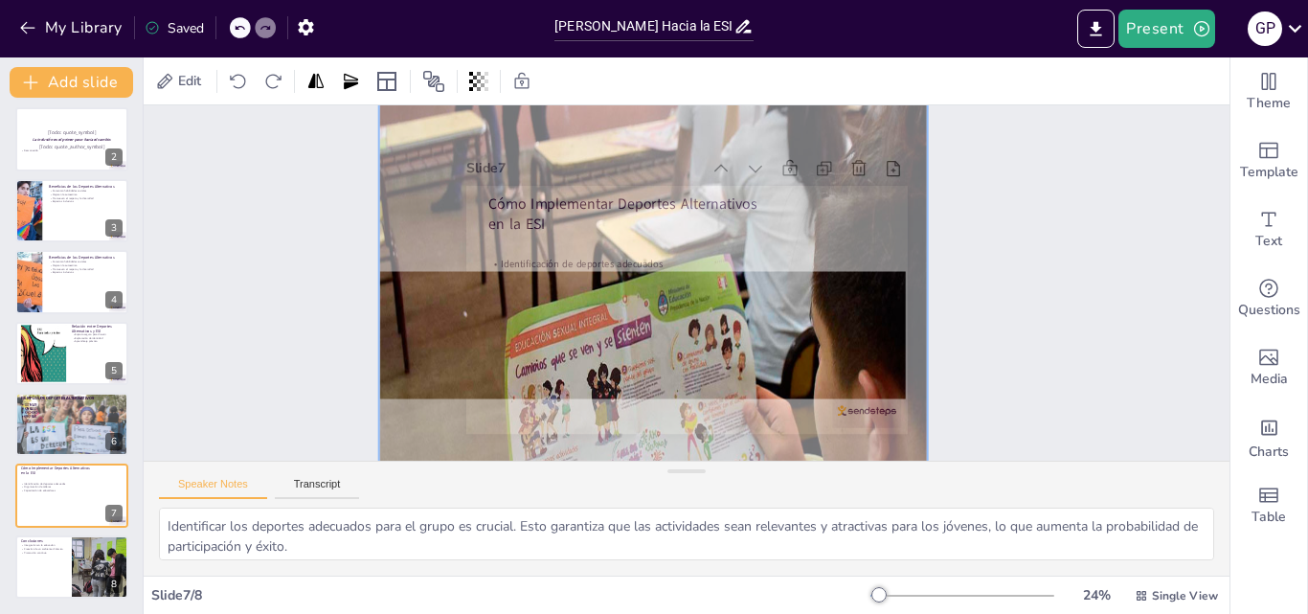
drag, startPoint x: 545, startPoint y: 334, endPoint x: 572, endPoint y: 152, distance: 183.9
click at [572, 152] on div at bounding box center [623, 313] width 775 height 767
click at [370, 367] on div at bounding box center [640, 336] width 668 height 641
click at [432, 331] on div at bounding box center [646, 341] width 622 height 590
click at [432, 331] on div at bounding box center [640, 336] width 668 height 641
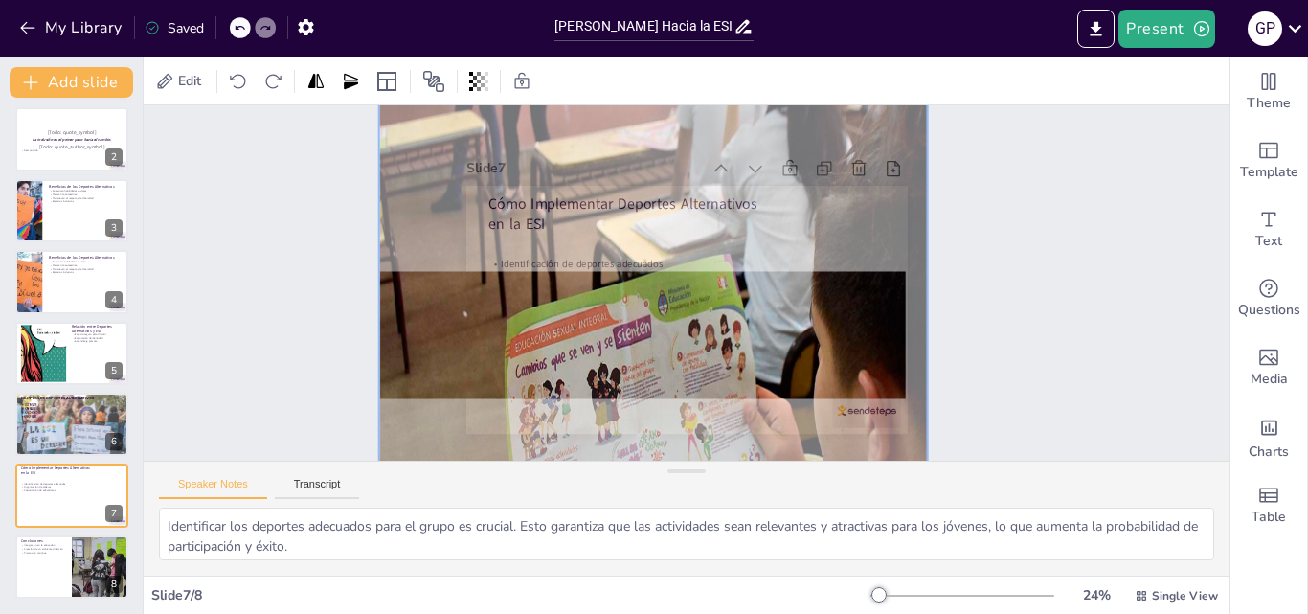
click at [432, 331] on div at bounding box center [635, 331] width 707 height 684
click at [432, 331] on div at bounding box center [640, 336] width 668 height 641
click at [432, 331] on div at bounding box center [620, 306] width 780 height 777
click at [432, 331] on div at bounding box center [629, 325] width 737 height 719
click at [432, 331] on div at bounding box center [640, 336] width 668 height 641
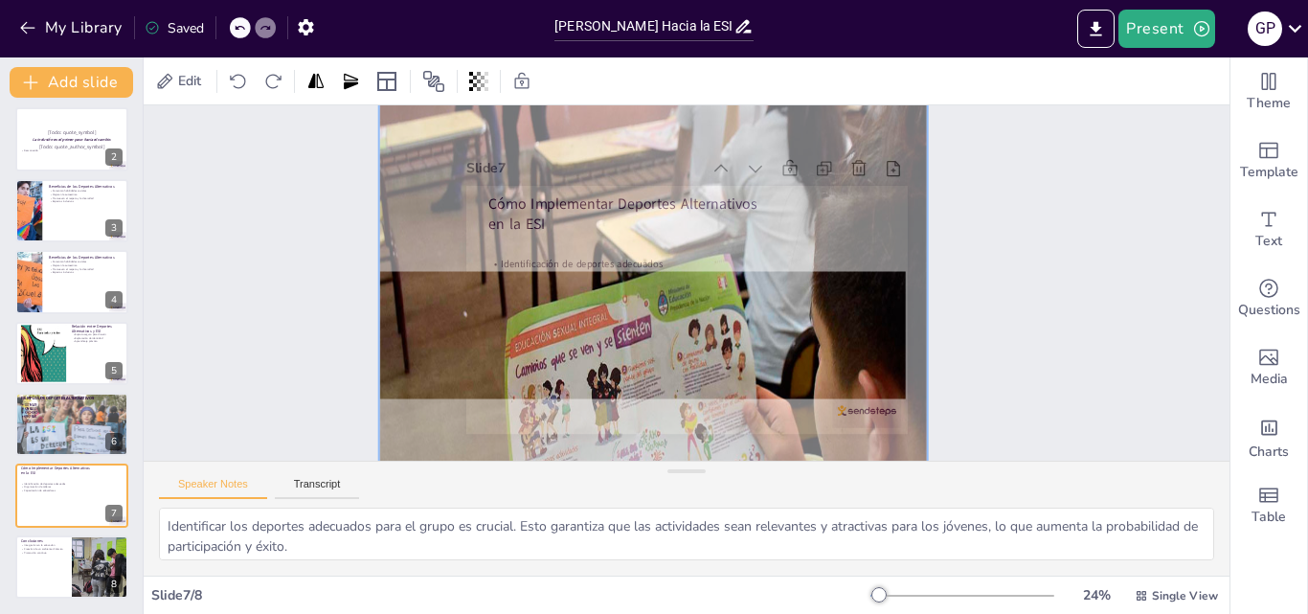
click at [432, 331] on div at bounding box center [640, 336] width 668 height 641
click at [428, 405] on div at bounding box center [640, 336] width 668 height 641
click at [428, 405] on div at bounding box center [716, 346] width 767 height 775
click at [428, 405] on div at bounding box center [640, 336] width 668 height 641
click at [660, 240] on div at bounding box center [684, 212] width 760 height 747
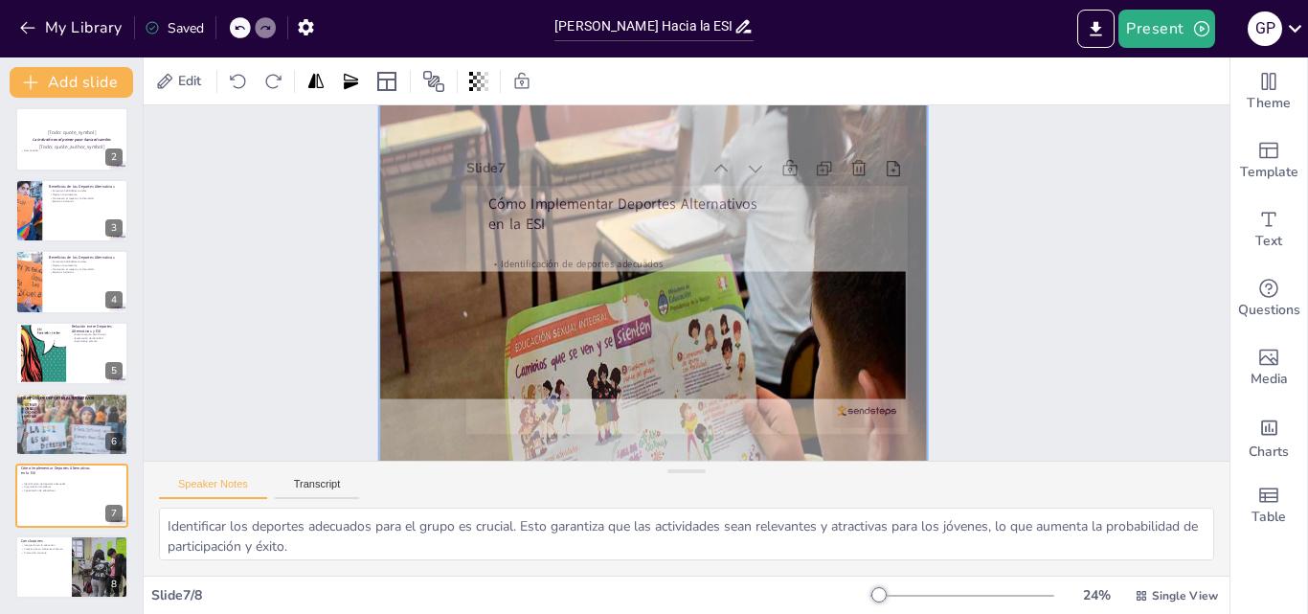
click at [802, 198] on div at bounding box center [629, 325] width 737 height 719
click at [802, 198] on div at bounding box center [646, 341] width 622 height 590
click at [802, 198] on div at bounding box center [628, 243] width 590 height 622
click at [802, 198] on div at bounding box center [635, 331] width 707 height 684
click at [409, 236] on div at bounding box center [653, 344] width 570 height 533
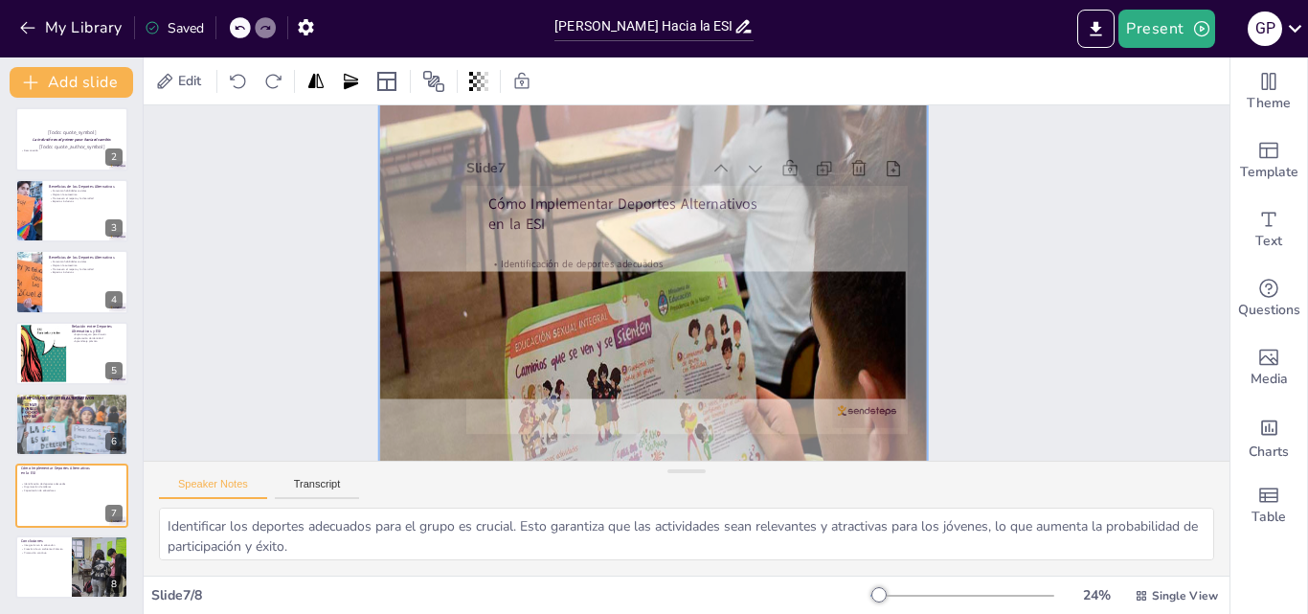
click at [409, 236] on div at bounding box center [640, 336] width 668 height 641
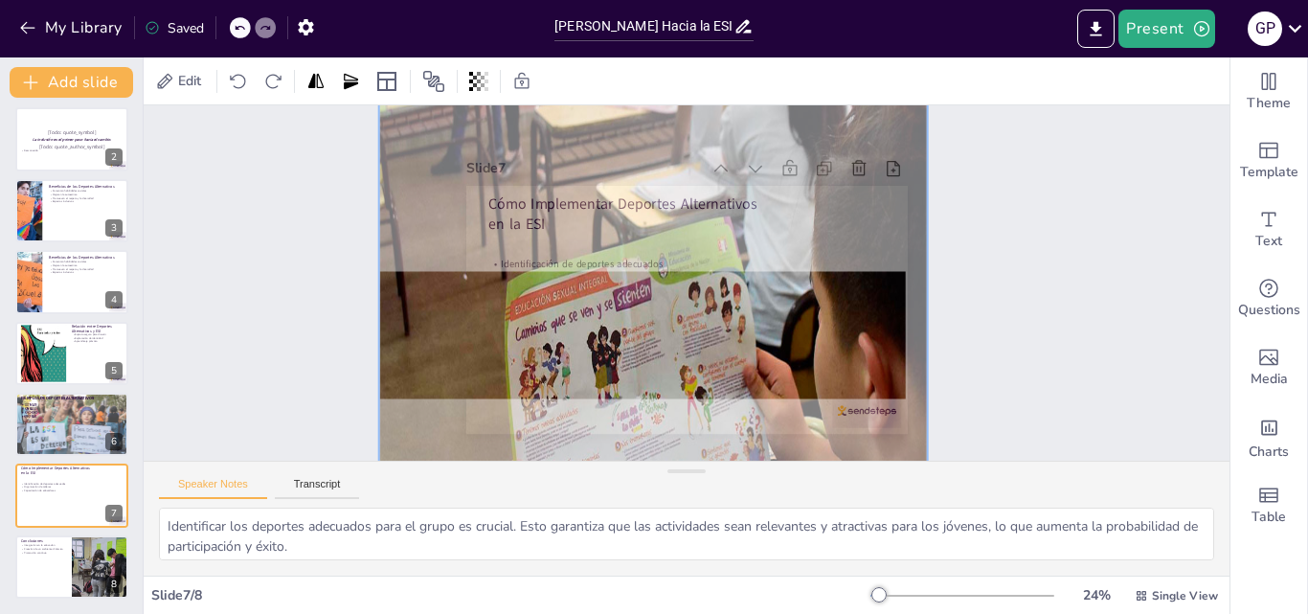
drag, startPoint x: 804, startPoint y: 342, endPoint x: 808, endPoint y: 304, distance: 37.5
click at [808, 304] on div at bounding box center [648, 300] width 668 height 641
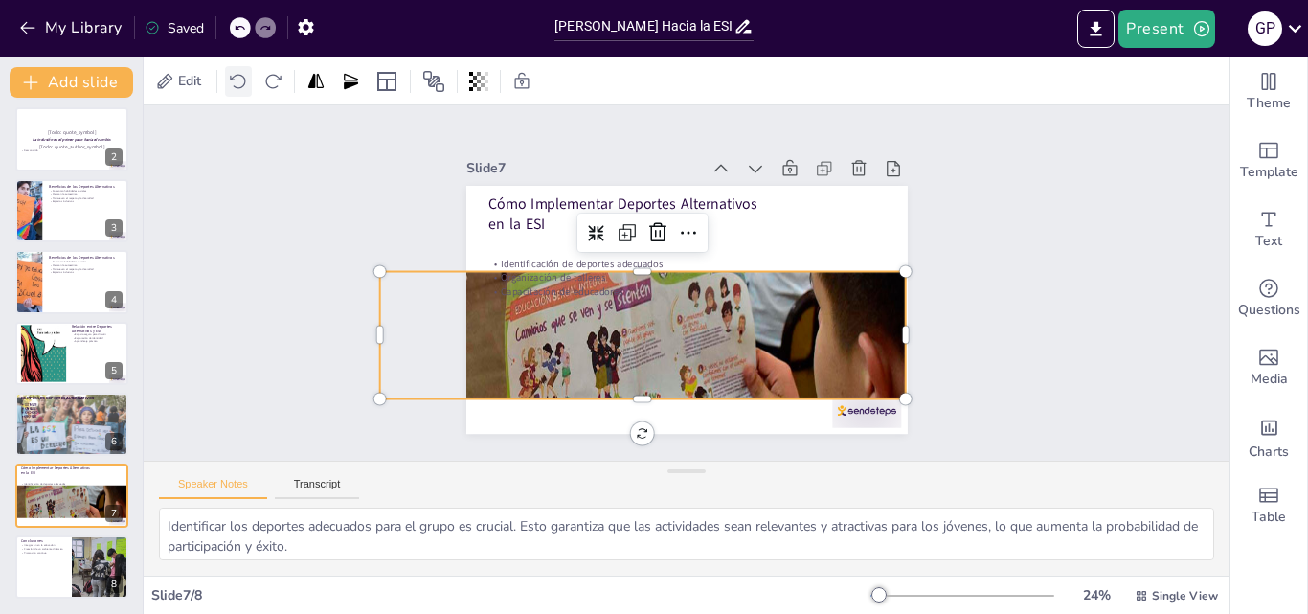
click at [241, 79] on icon at bounding box center [238, 81] width 19 height 19
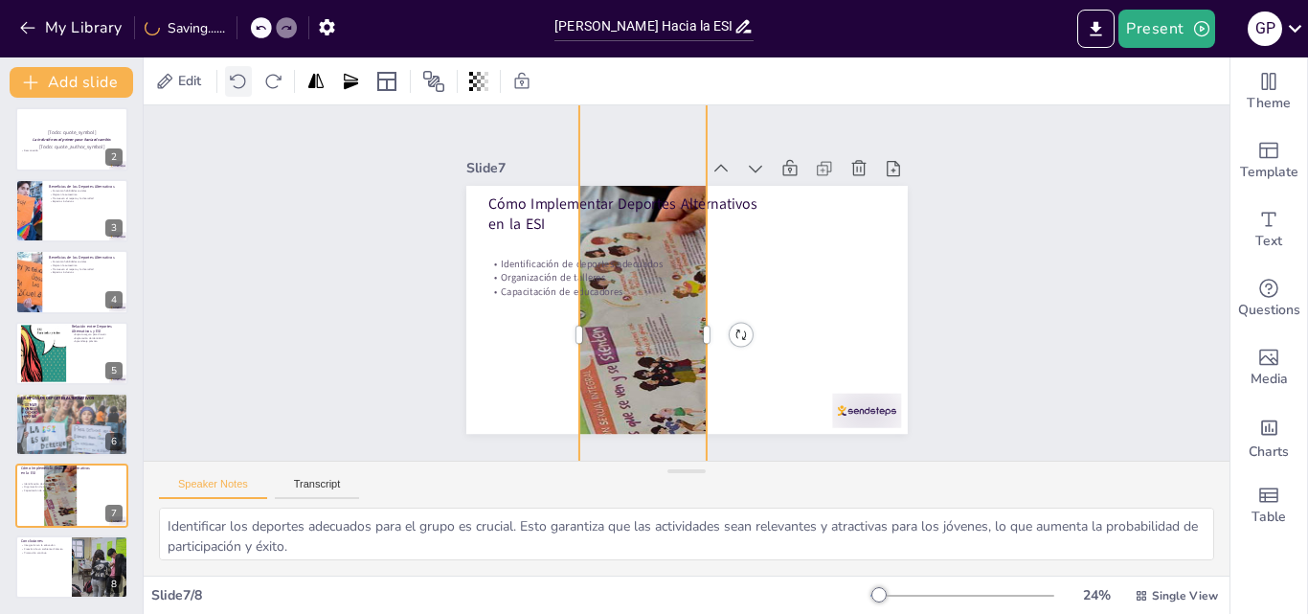
click at [239, 73] on icon at bounding box center [238, 81] width 19 height 19
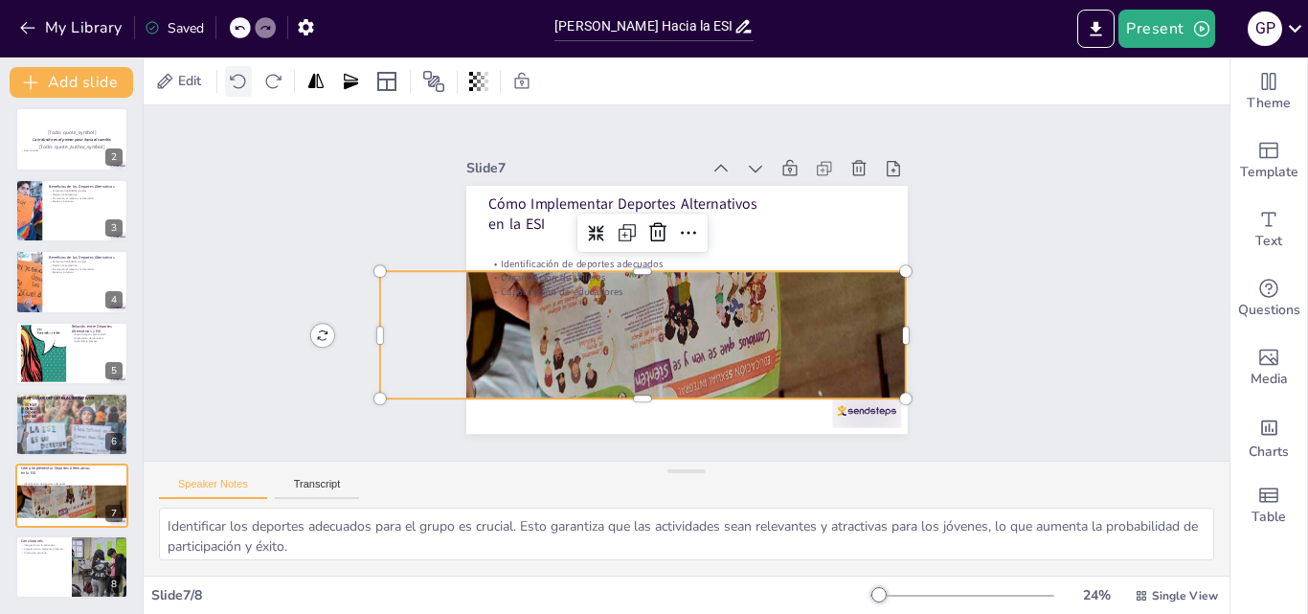
click at [239, 73] on icon at bounding box center [238, 81] width 19 height 19
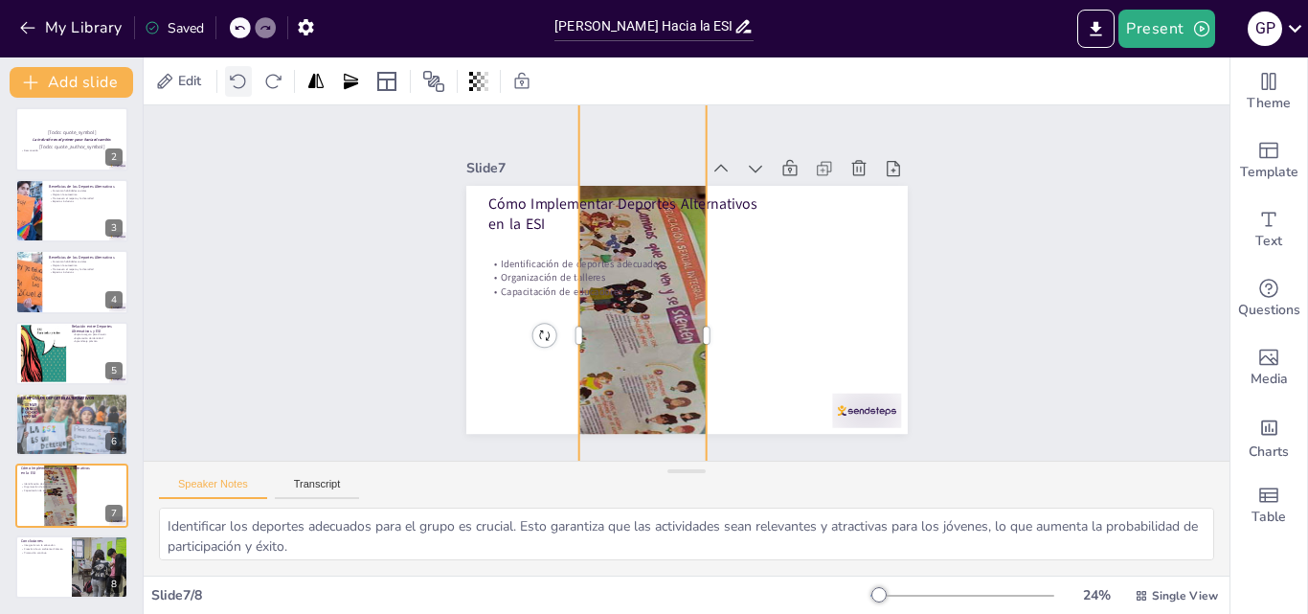
click at [239, 73] on icon at bounding box center [238, 81] width 19 height 19
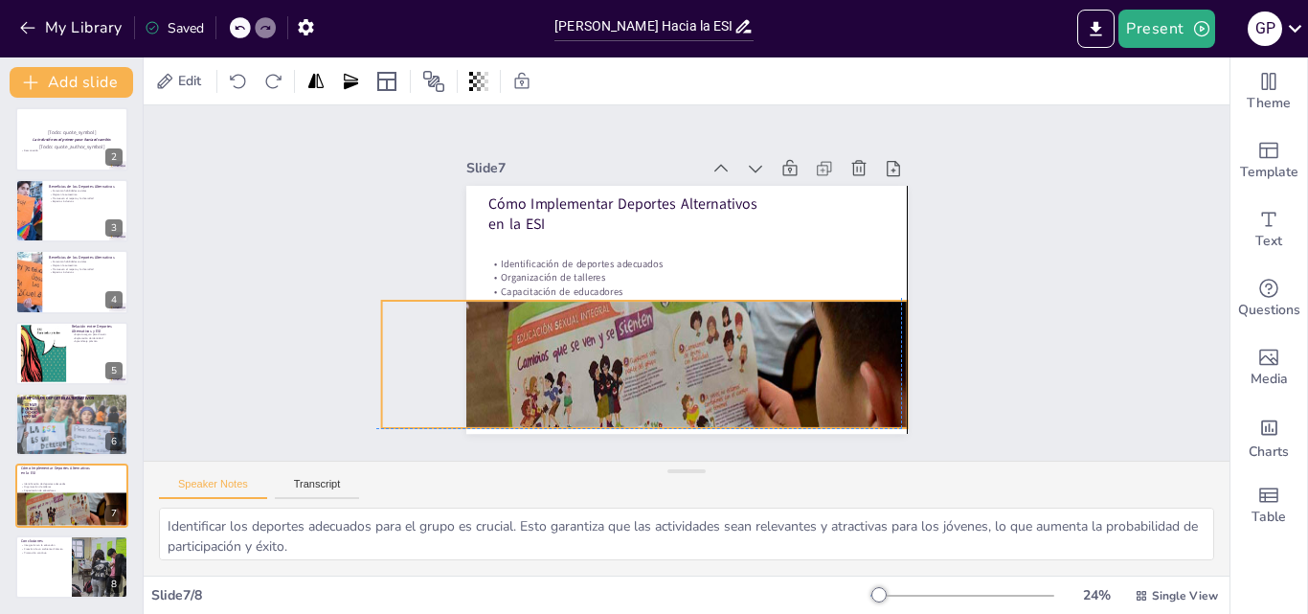
drag, startPoint x: 642, startPoint y: 346, endPoint x: 640, endPoint y: 372, distance: 27.0
click at [640, 372] on div at bounding box center [644, 328] width 641 height 613
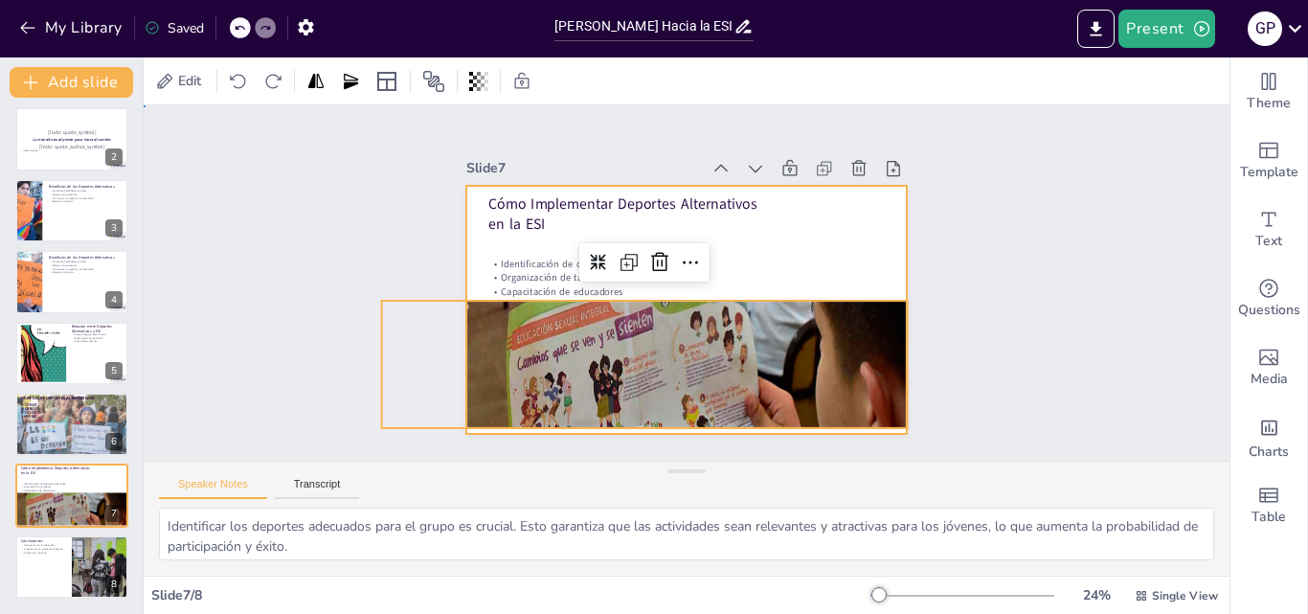
click at [787, 235] on div at bounding box center [681, 309] width 484 height 334
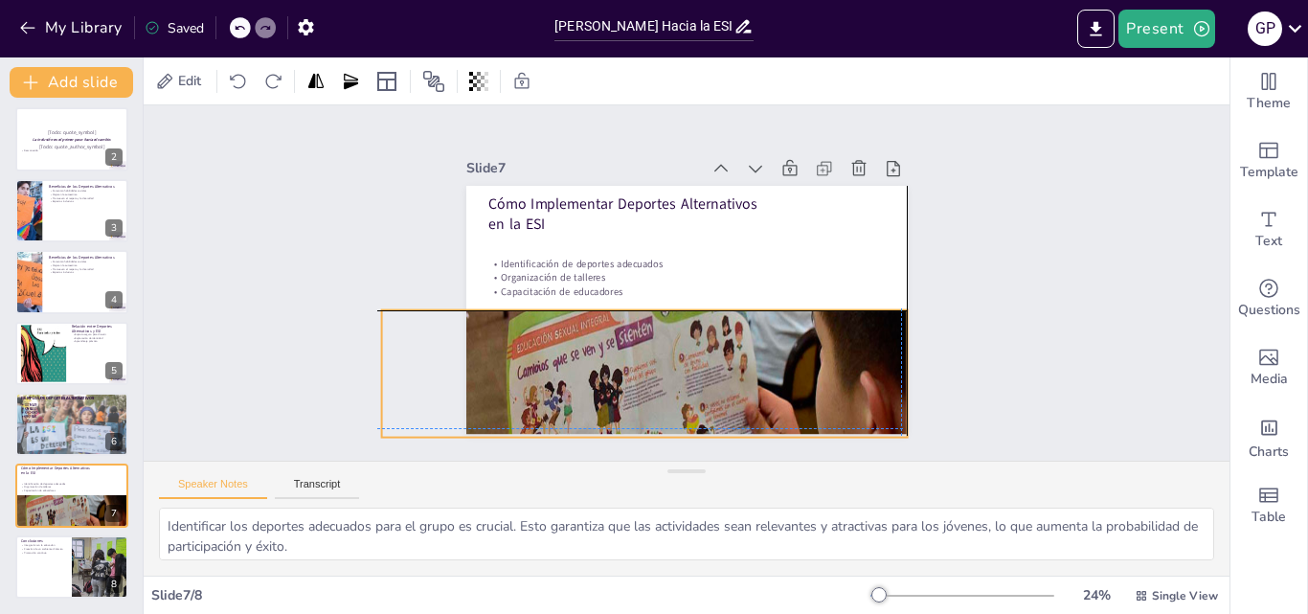
click at [647, 424] on div at bounding box center [642, 338] width 641 height 613
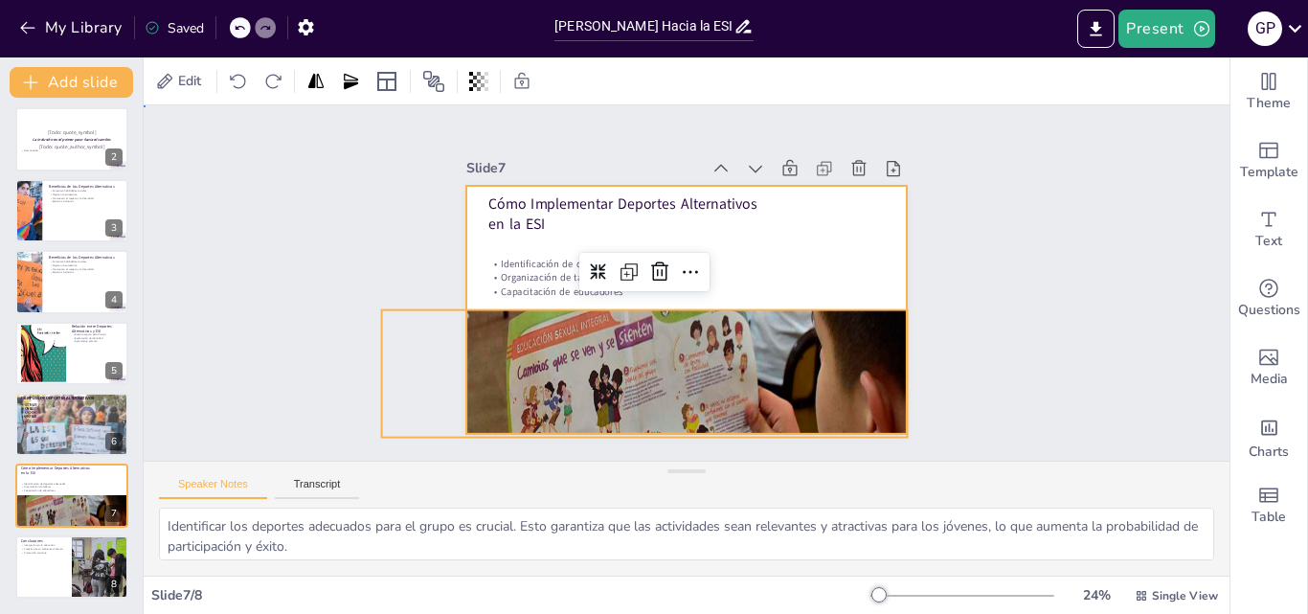
click at [801, 276] on div at bounding box center [681, 309] width 484 height 334
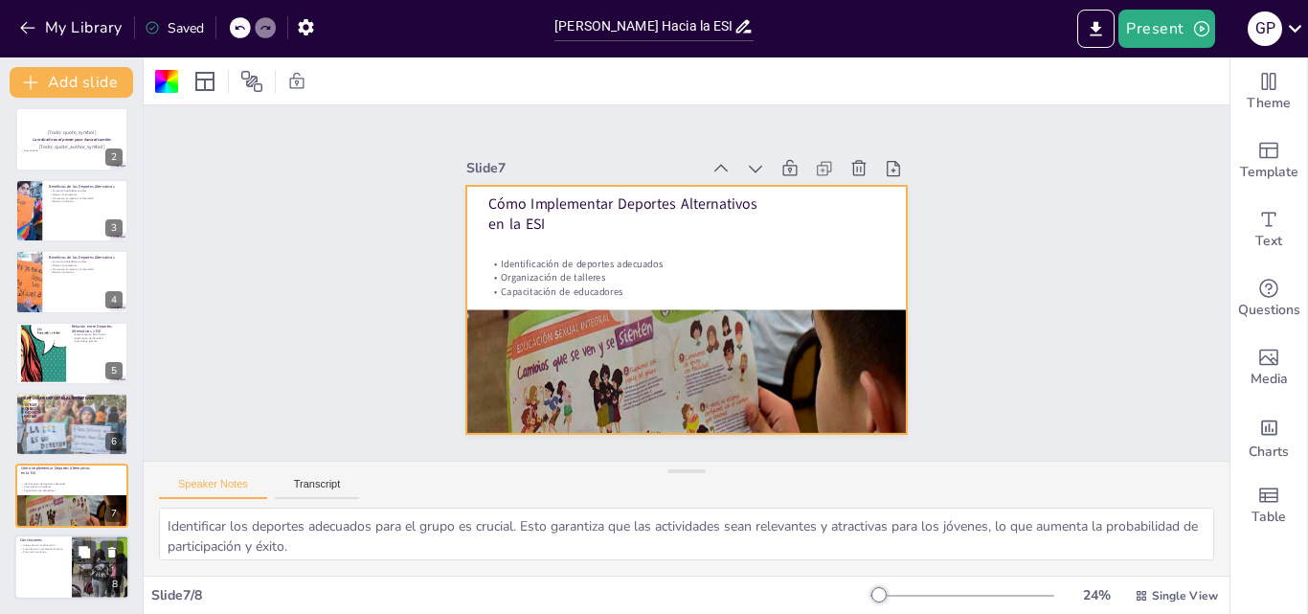
click at [55, 573] on div at bounding box center [71, 566] width 115 height 65
type textarea "La integración de deportes alternativos en la educación es un paso vital hacia …"
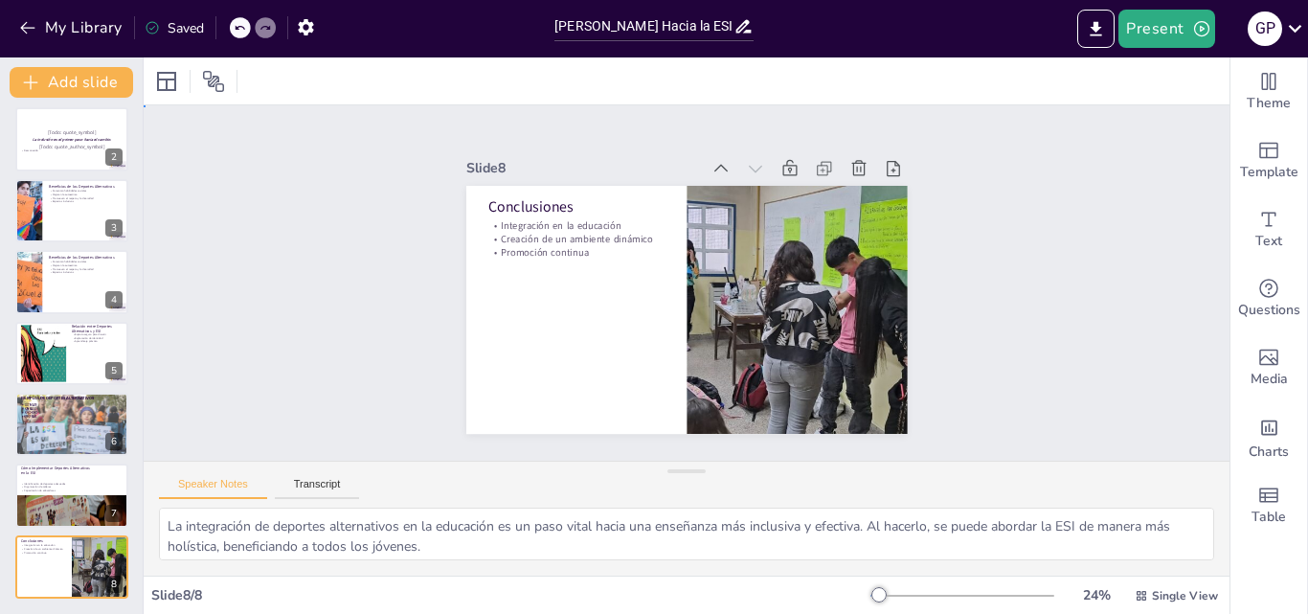
click at [368, 269] on div "Slide 1 Moviéndonos Hacia la ESI: La Fuerza Transformadora de los Deportes Alte…" at bounding box center [686, 282] width 1045 height 990
click at [313, 31] on icon "button" at bounding box center [305, 27] width 15 height 16
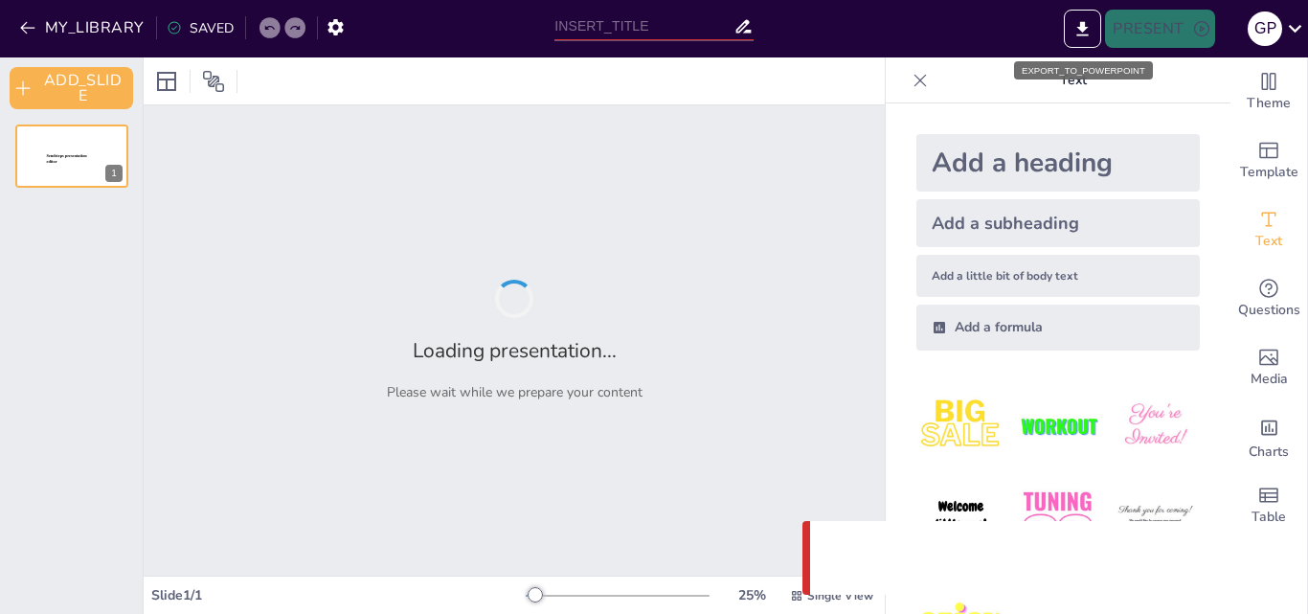
type input "[PERSON_NAME] Hacia la ESI: El Poder de los Deportes Alternativos"
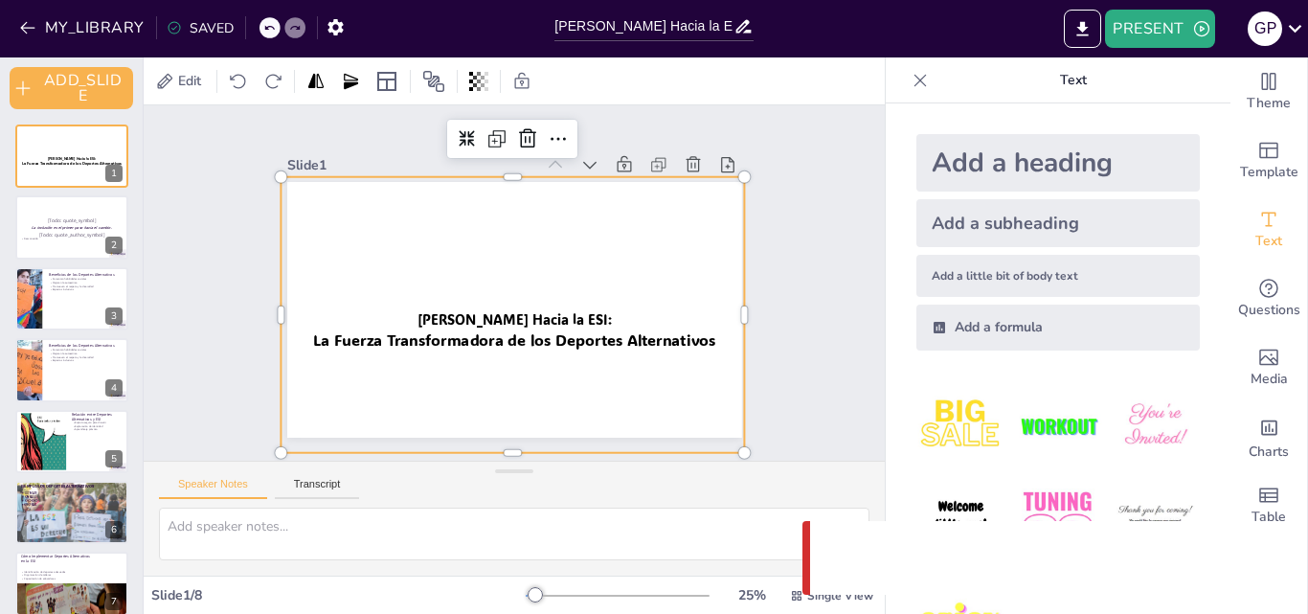
click at [465, 311] on div at bounding box center [485, 366] width 561 height 513
click at [911, 80] on icon at bounding box center [920, 80] width 19 height 19
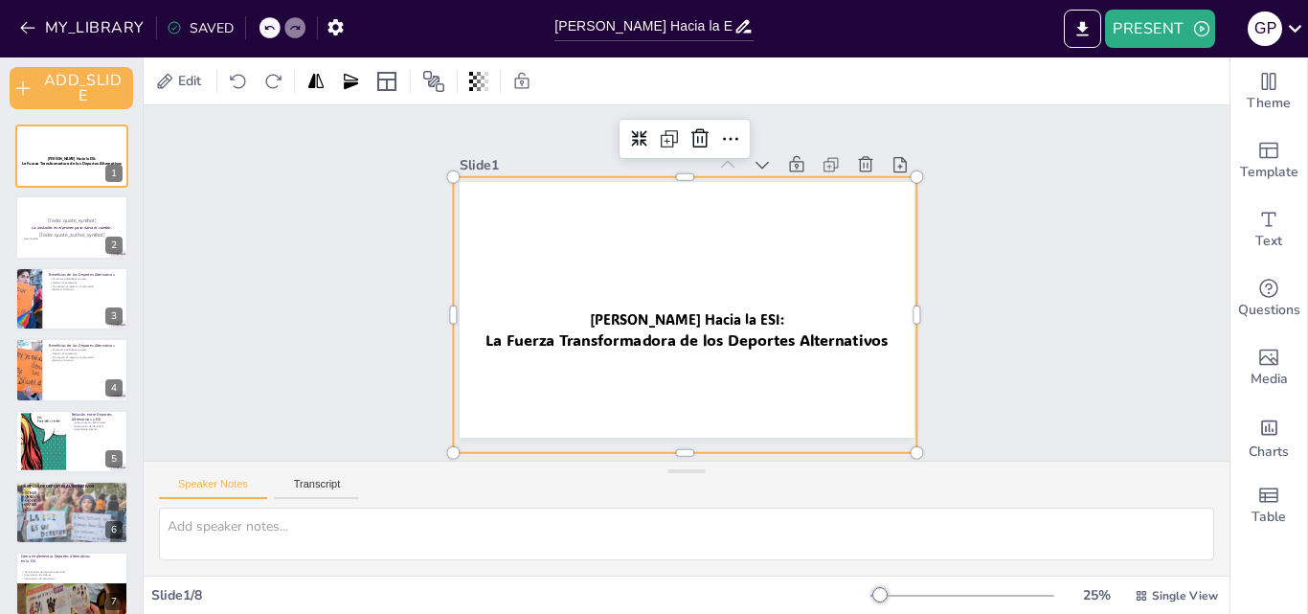
click at [661, 335] on div at bounding box center [666, 368] width 534 height 477
click at [661, 335] on div at bounding box center [675, 371] width 502 height 436
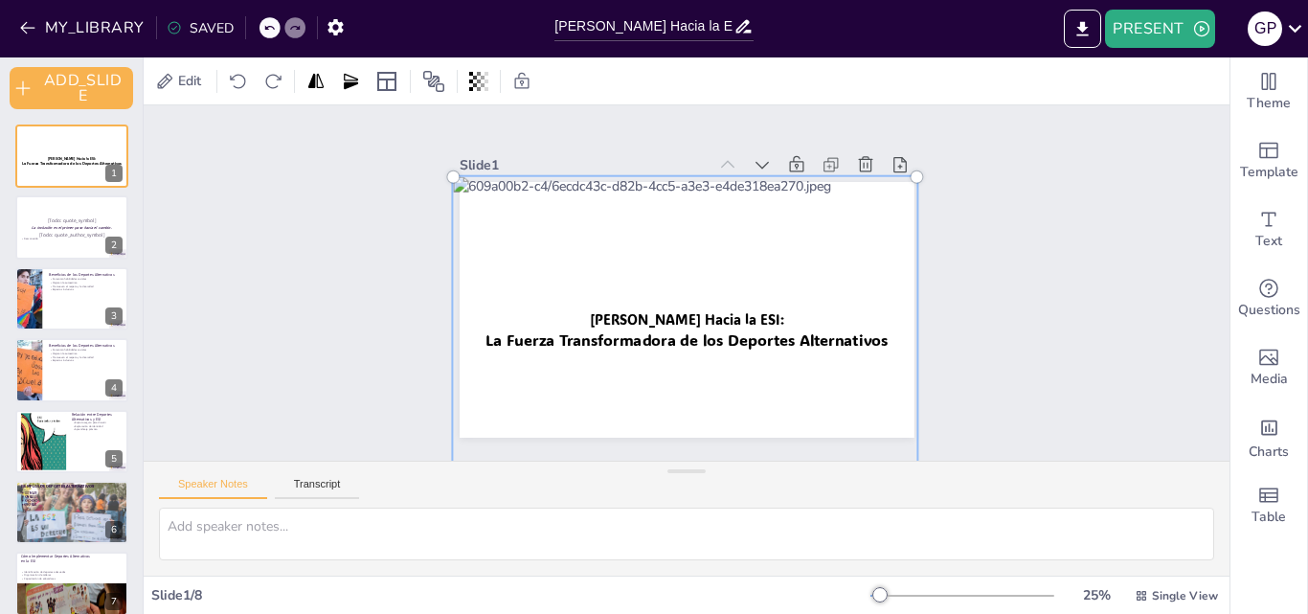
click at [661, 335] on div at bounding box center [675, 371] width 527 height 461
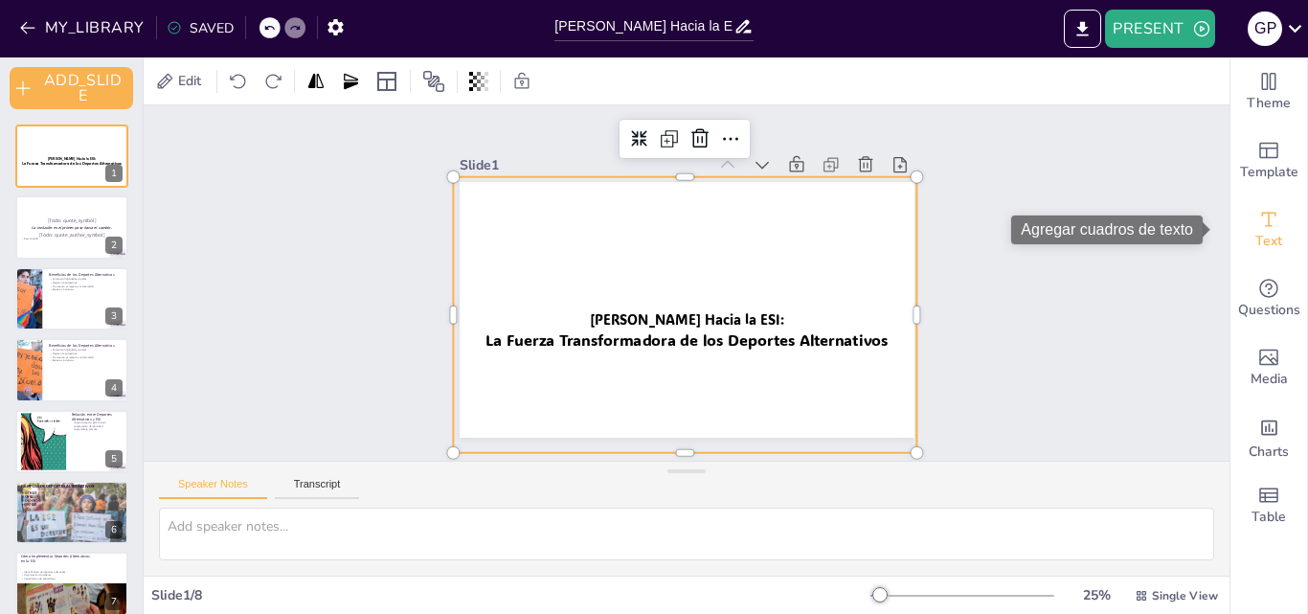
click at [1259, 238] on span "Text" at bounding box center [1268, 241] width 27 height 21
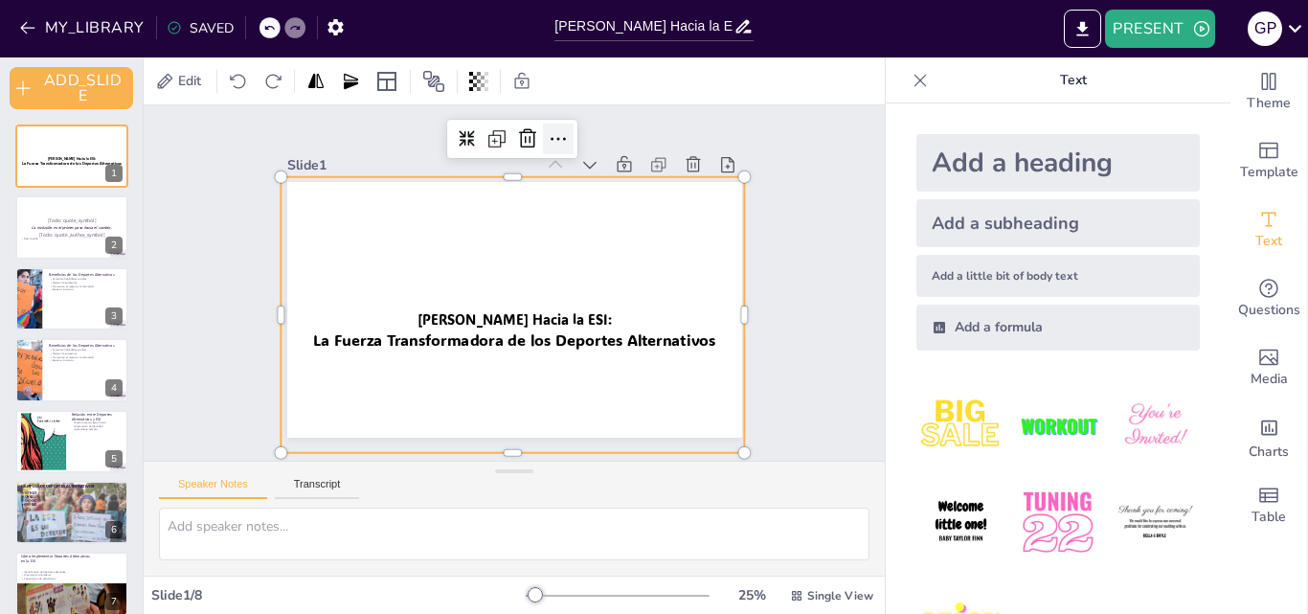
click at [573, 137] on icon at bounding box center [586, 150] width 27 height 27
click at [394, 246] on div at bounding box center [512, 372] width 463 height 390
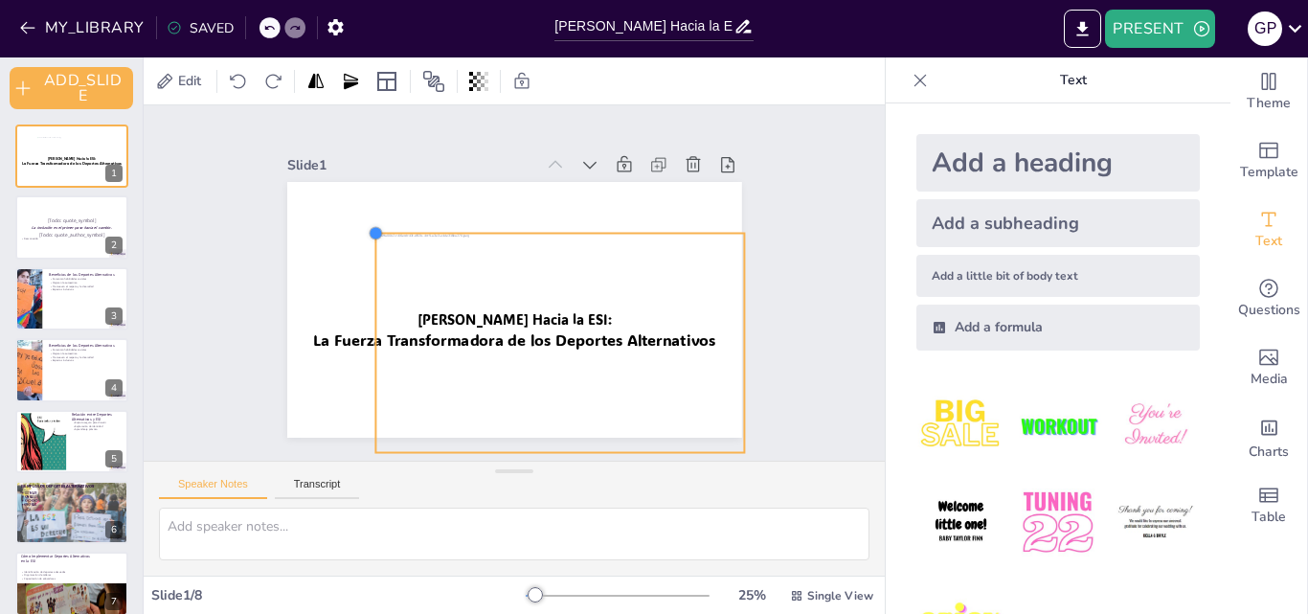
drag, startPoint x: 274, startPoint y: 170, endPoint x: 369, endPoint y: 374, distance: 224.9
click at [369, 374] on div "Moviéndonos Hacia la ESI: La Fuerza Transformadora de los Deportes Alternativos" at bounding box center [511, 310] width 479 height 302
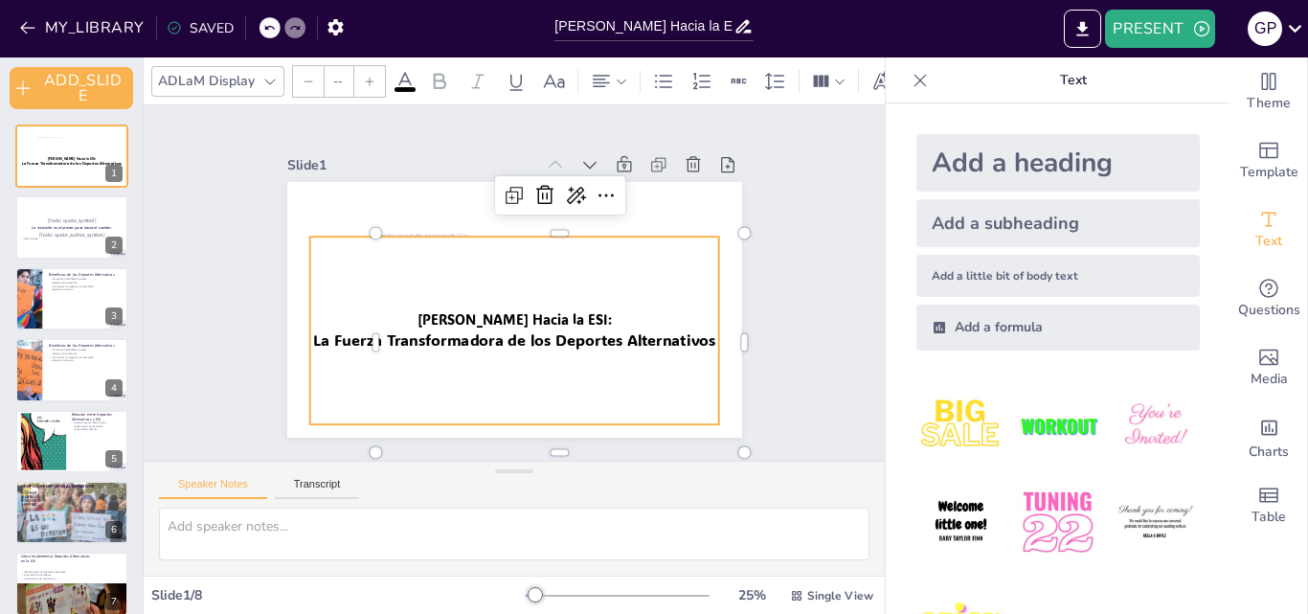
click at [309, 323] on span "La Fuerza Transformadora de los Deportes Alternativos" at bounding box center [503, 338] width 398 height 103
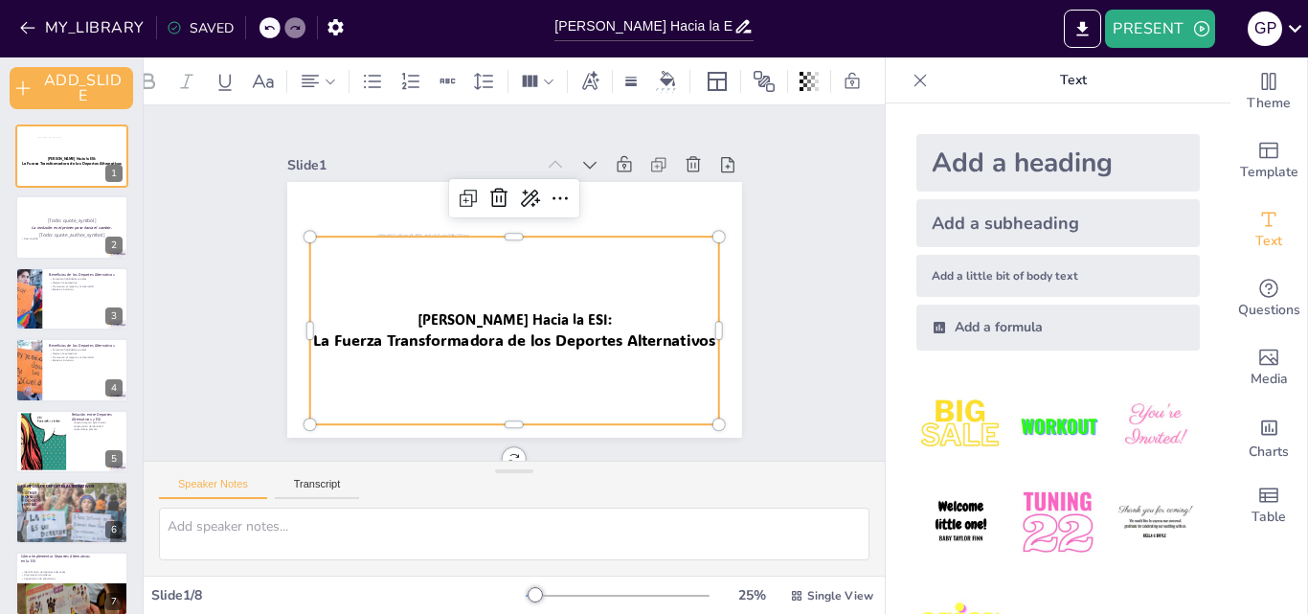
scroll to position [0, 304]
click at [796, 77] on div at bounding box center [809, 81] width 27 height 31
type input "98"
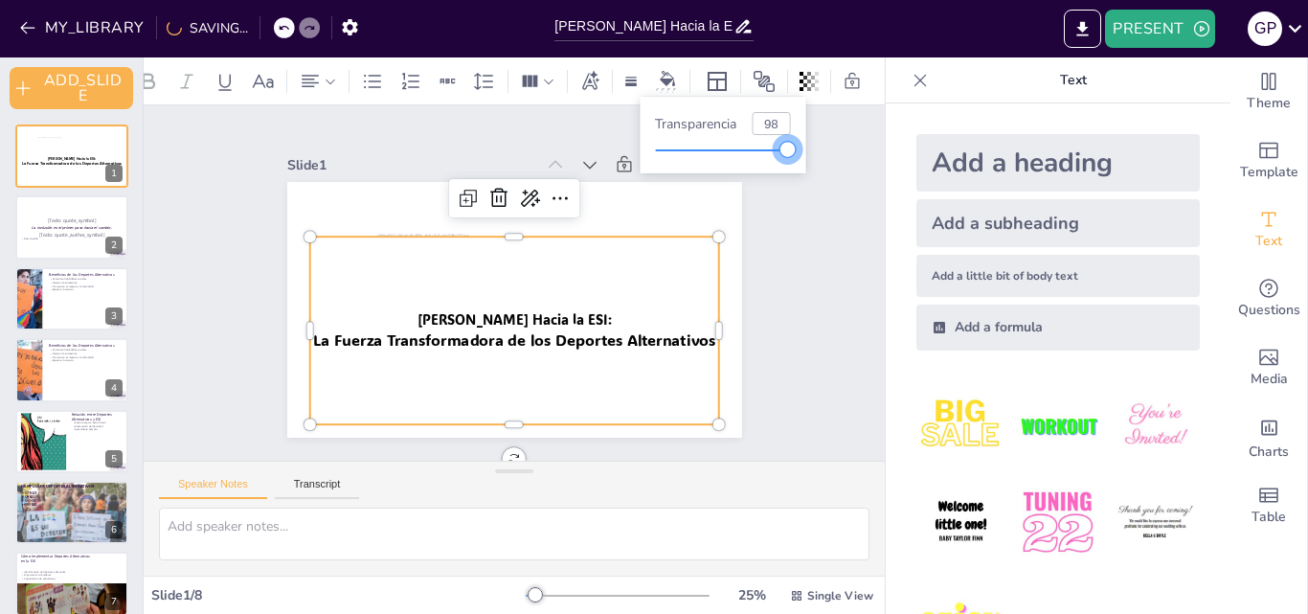
click at [790, 151] on div at bounding box center [787, 149] width 15 height 15
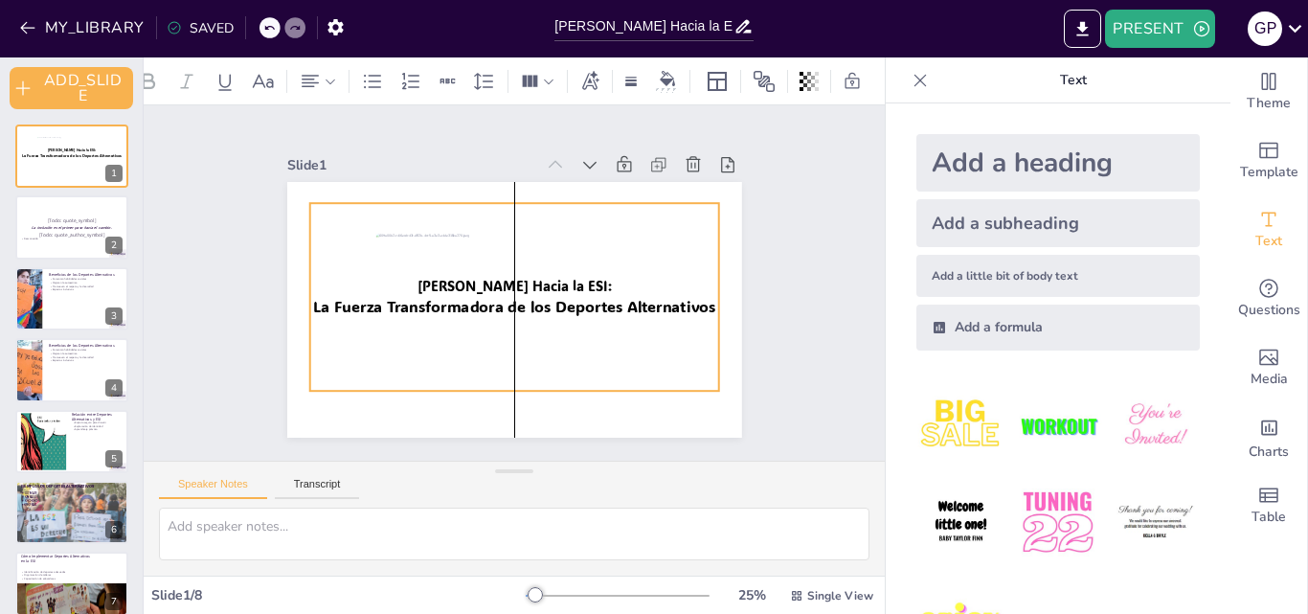
drag, startPoint x: 369, startPoint y: 255, endPoint x: 374, endPoint y: 221, distance: 34.0
click at [374, 207] on div "Moviéndonos Hacia la ESI: La Fuerza Transformadora de los Deportes Alternativos" at bounding box center [525, 183] width 452 height 48
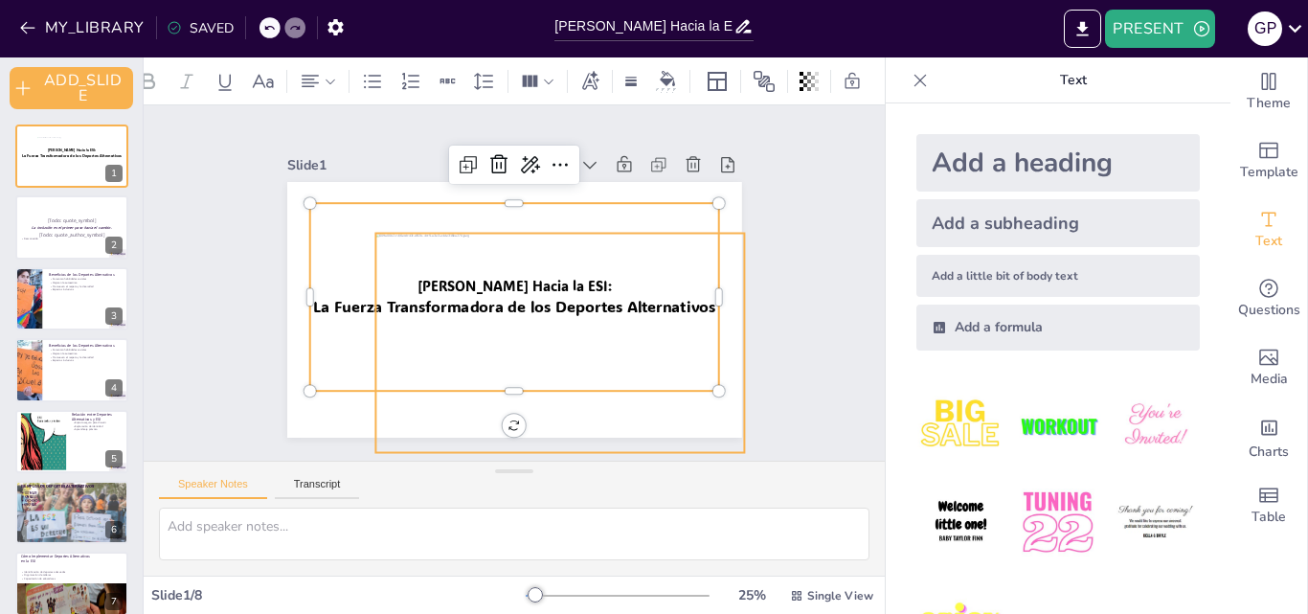
click at [384, 243] on div at bounding box center [548, 392] width 399 height 347
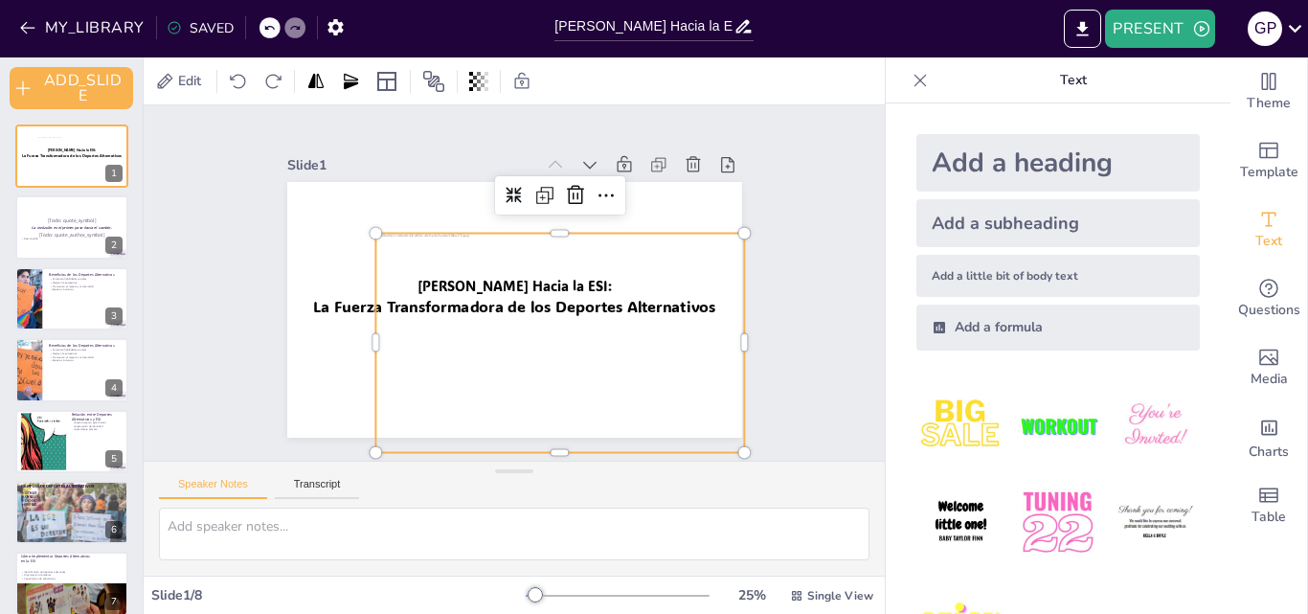
click at [384, 243] on div at bounding box center [559, 388] width 369 height 309
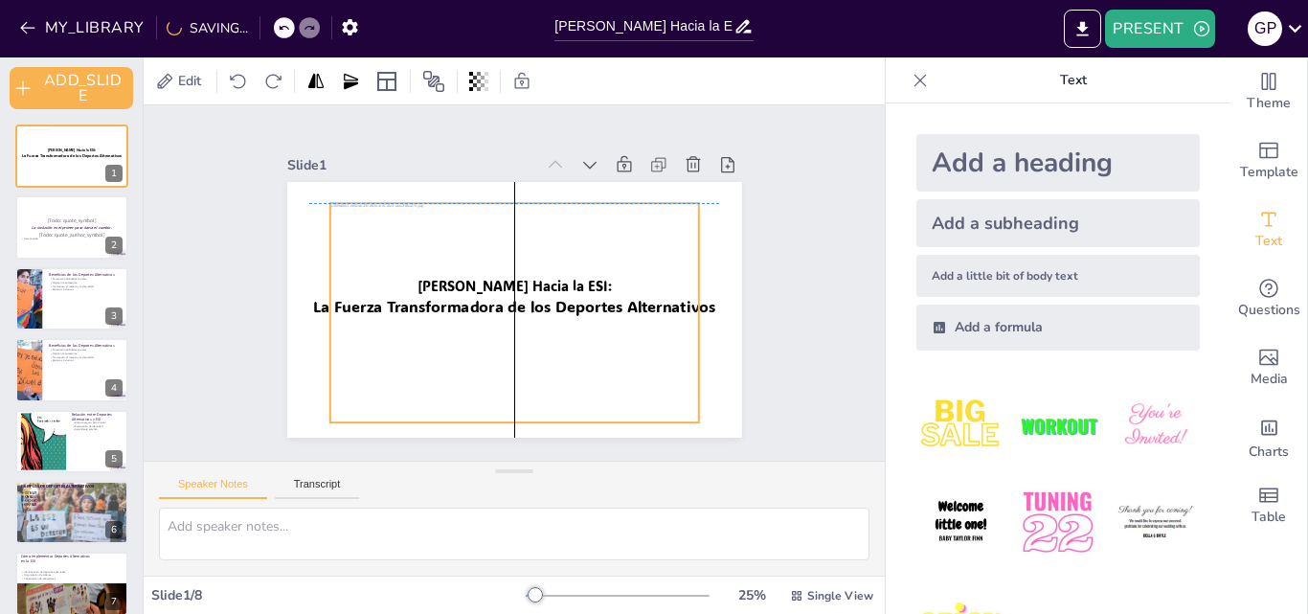
drag, startPoint x: 384, startPoint y: 243, endPoint x: 339, endPoint y: 220, distance: 50.5
click at [339, 220] on div at bounding box center [491, 354] width 446 height 409
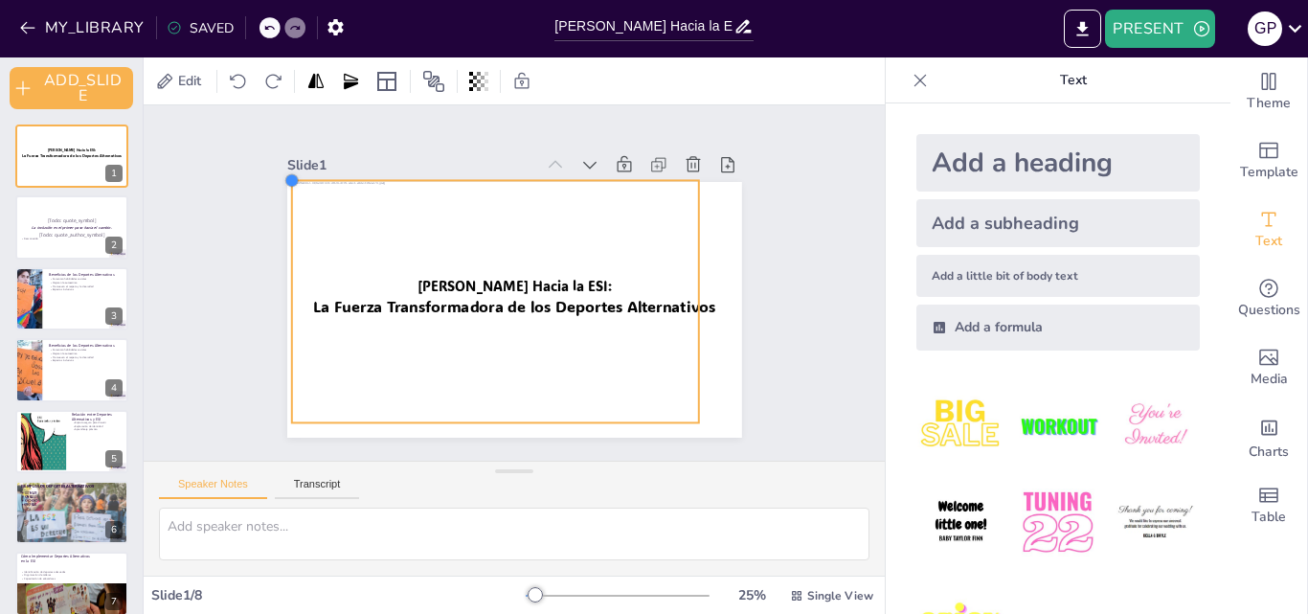
drag, startPoint x: 309, startPoint y: 195, endPoint x: 271, endPoint y: 183, distance: 40.3
click at [271, 183] on div "Slide 1 Moviéndonos Hacia la ESI: La Fuerza Transformadora de los Deportes Alte…" at bounding box center [513, 283] width 591 height 367
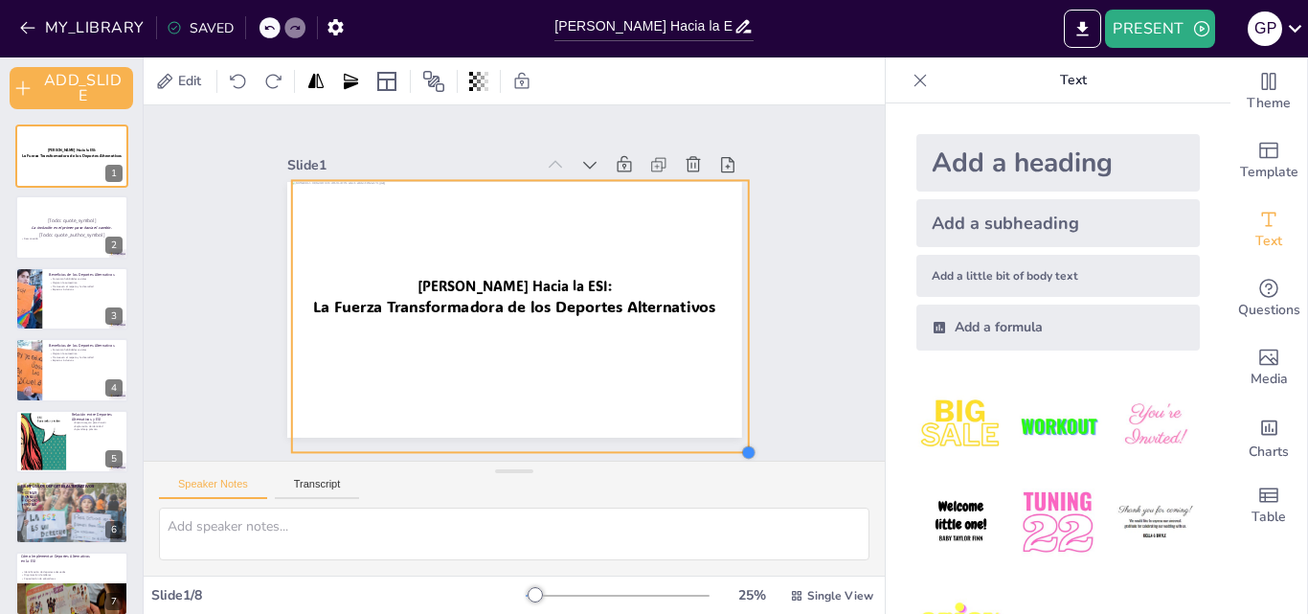
drag, startPoint x: 685, startPoint y: 415, endPoint x: 733, endPoint y: 444, distance: 57.1
click at [733, 467] on div at bounding box center [729, 475] width 17 height 17
drag, startPoint x: 279, startPoint y: 174, endPoint x: 268, endPoint y: 170, distance: 11.2
click at [300, 137] on div at bounding box center [309, 128] width 18 height 18
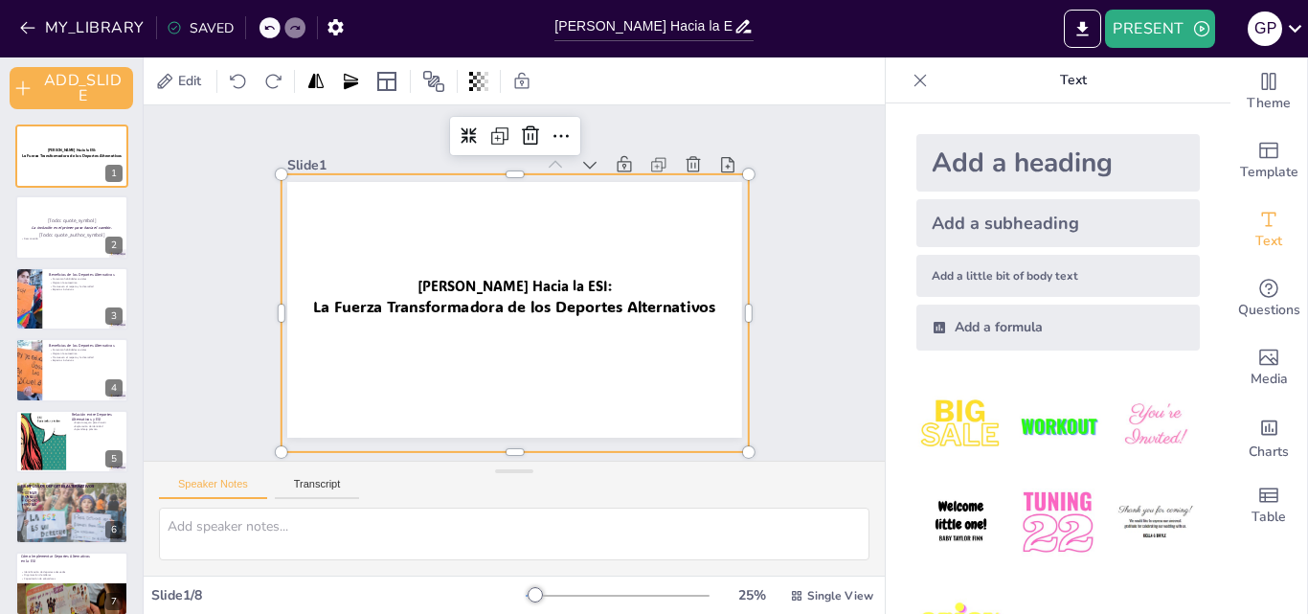
click at [453, 290] on div at bounding box center [506, 369] width 506 height 439
click at [453, 290] on div at bounding box center [488, 366] width 566 height 518
click at [453, 290] on div at bounding box center [496, 369] width 539 height 482
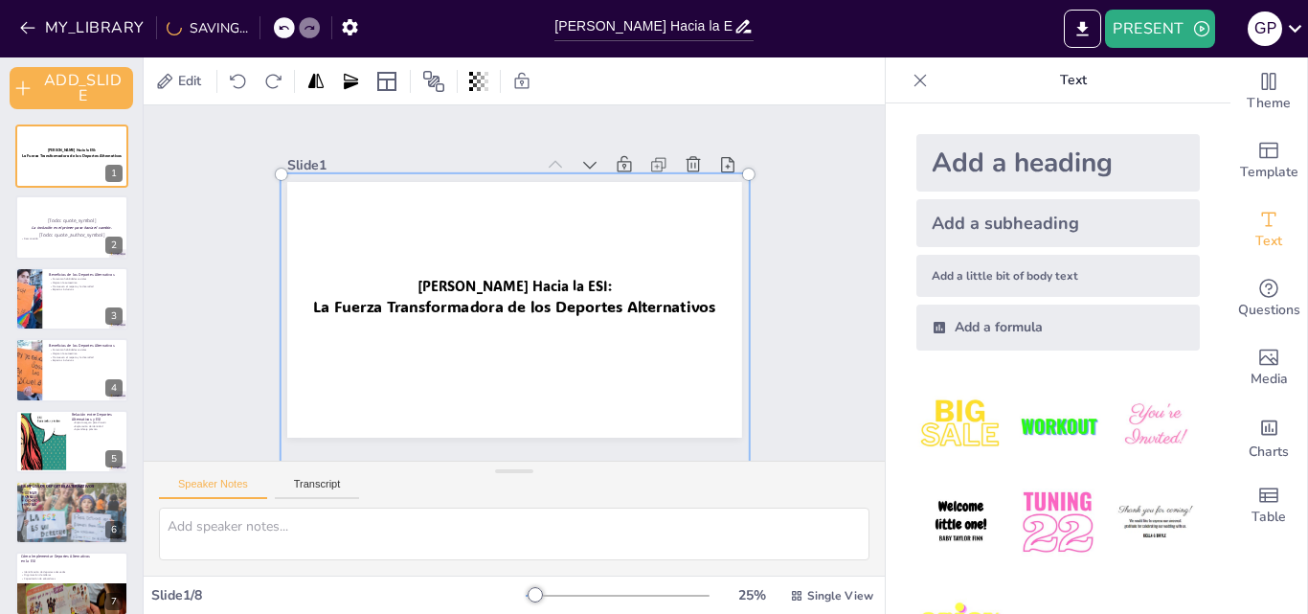
click at [453, 290] on div at bounding box center [497, 368] width 566 height 508
drag, startPoint x: 416, startPoint y: 183, endPoint x: 431, endPoint y: 239, distance: 58.3
click at [431, 239] on div at bounding box center [505, 370] width 531 height 464
drag, startPoint x: 431, startPoint y: 239, endPoint x: 421, endPoint y: 333, distance: 94.3
click at [421, 333] on div at bounding box center [505, 370] width 531 height 464
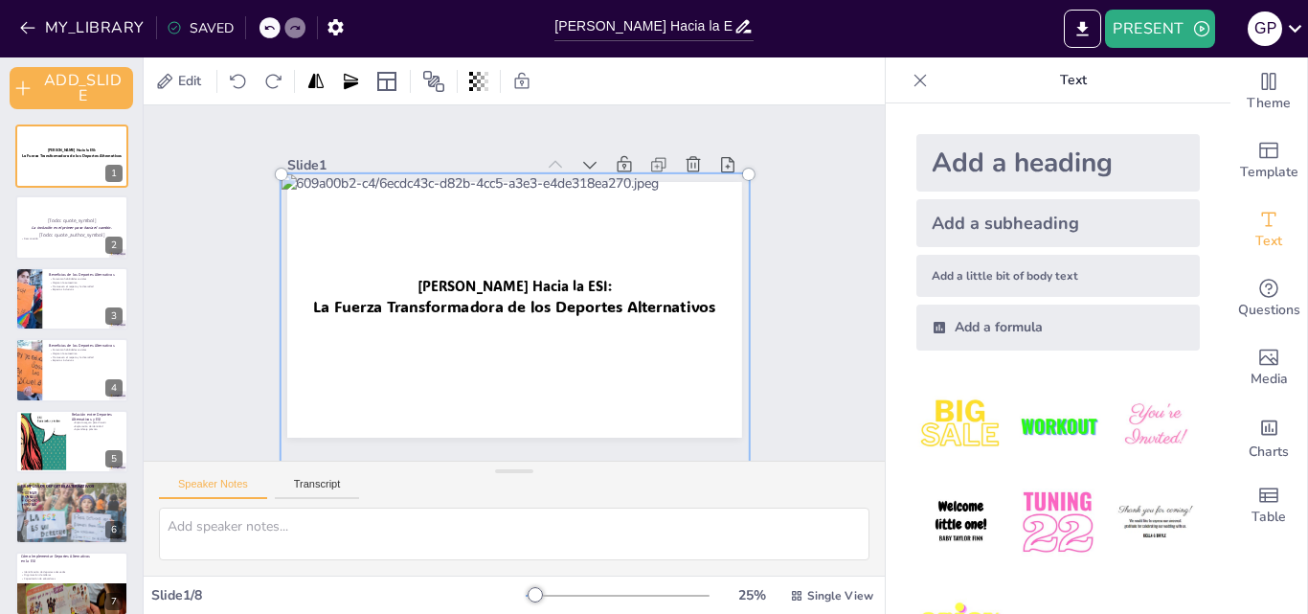
drag, startPoint x: 264, startPoint y: 165, endPoint x: 290, endPoint y: 192, distance: 37.9
click at [290, 192] on div at bounding box center [496, 369] width 539 height 482
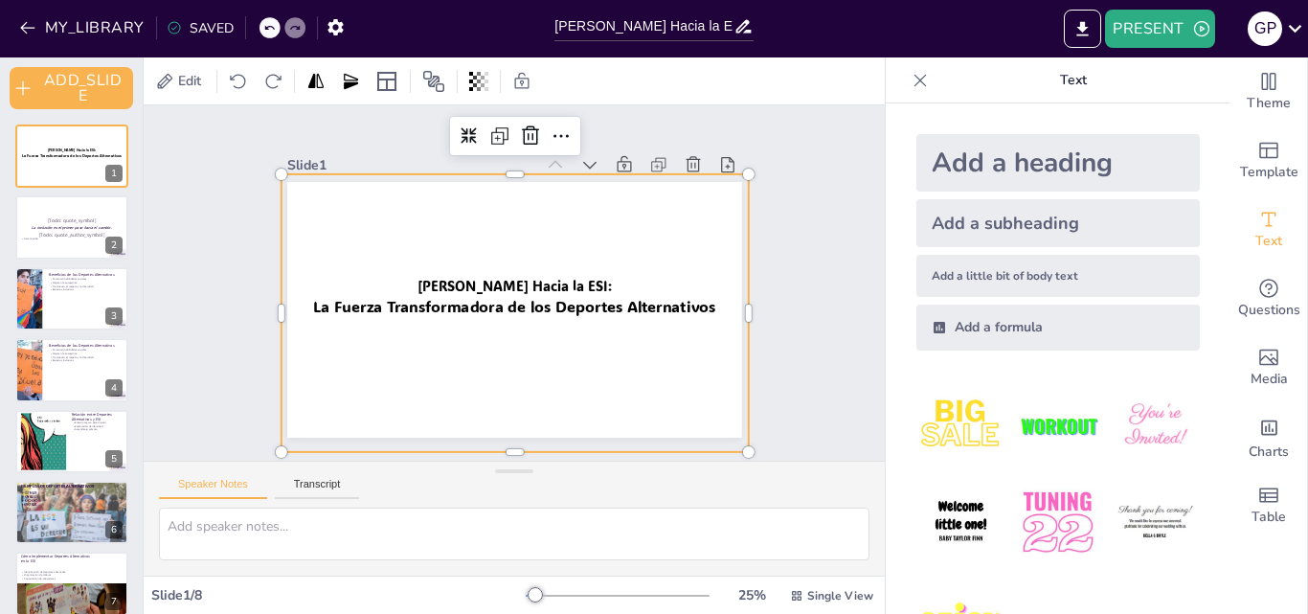
scroll to position [72, 0]
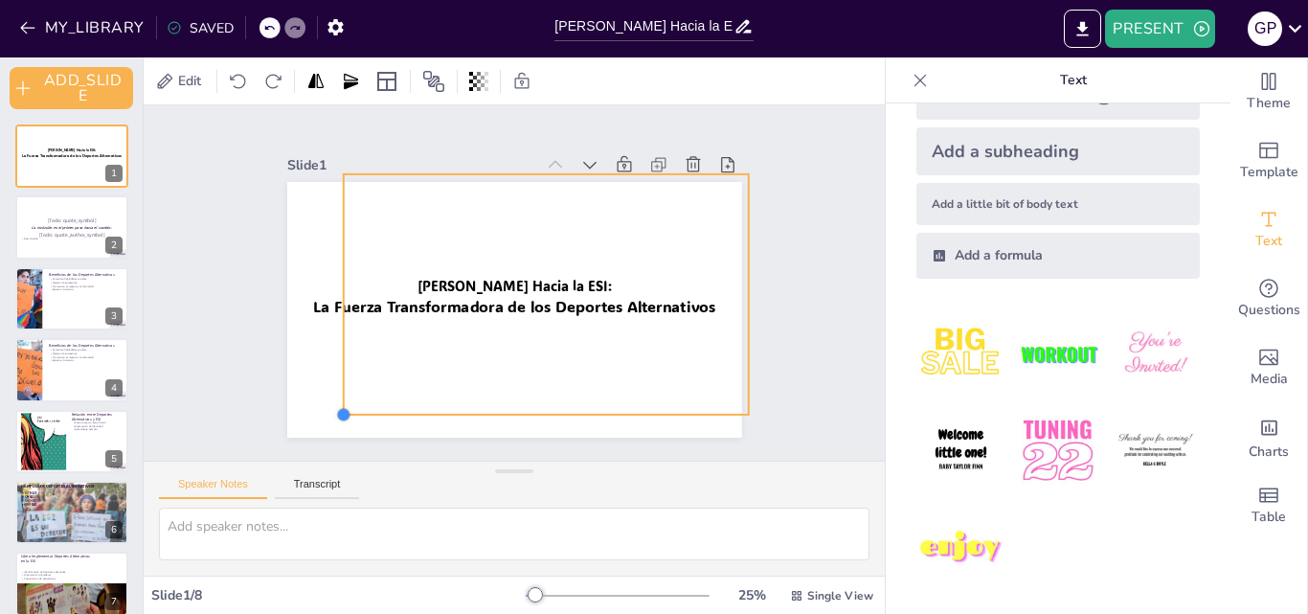
drag, startPoint x: 263, startPoint y: 445, endPoint x: 328, endPoint y: 338, distance: 125.4
click at [328, 338] on div "Moviéndonos Hacia la ESI: La Fuerza Transformadora de los Deportes Alternativos" at bounding box center [511, 310] width 479 height 302
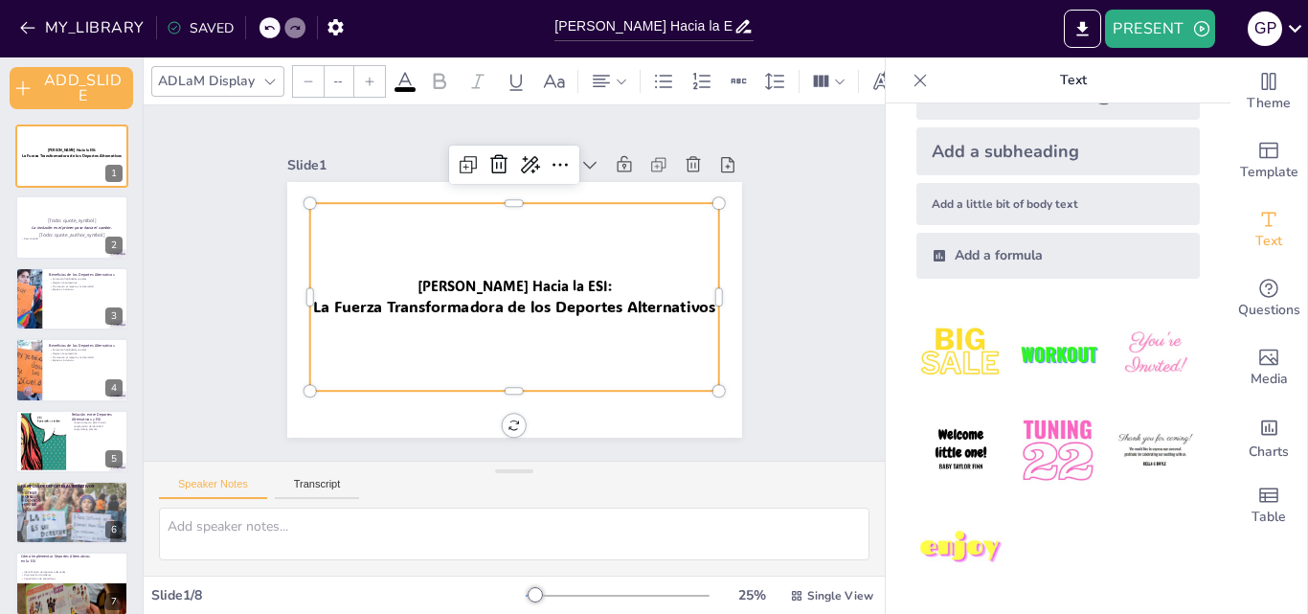
click at [312, 302] on span "La Fuerza Transformadora de los Deportes Alternativos" at bounding box center [511, 306] width 403 height 62
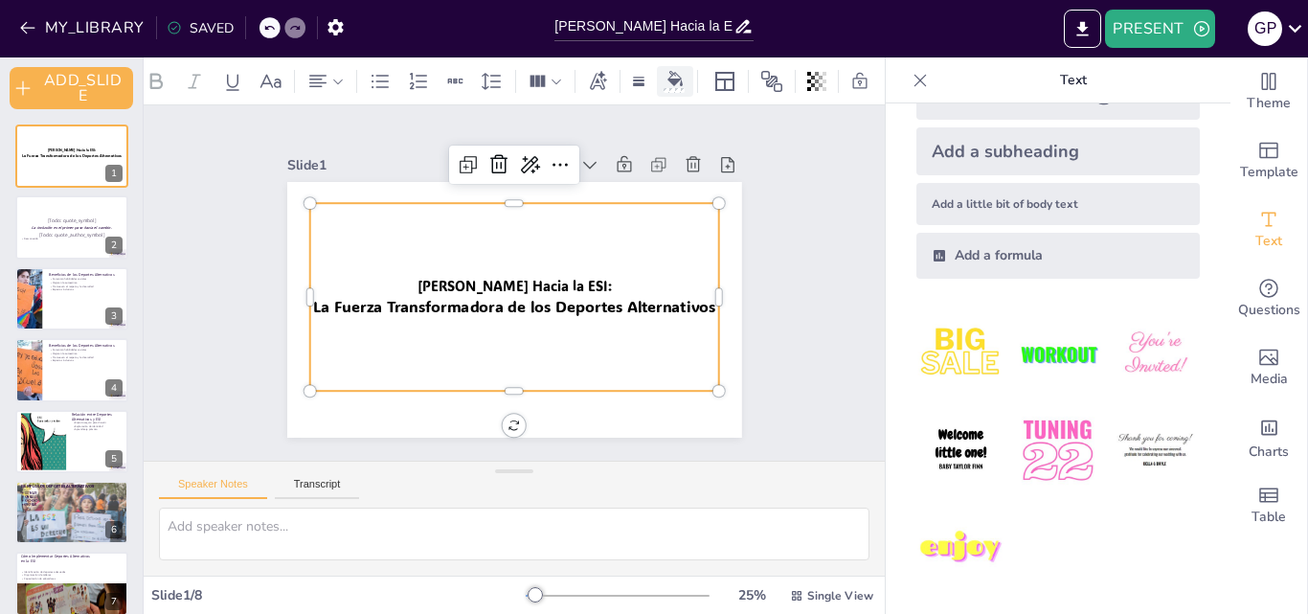
click at [670, 88] on div at bounding box center [673, 90] width 21 height 5
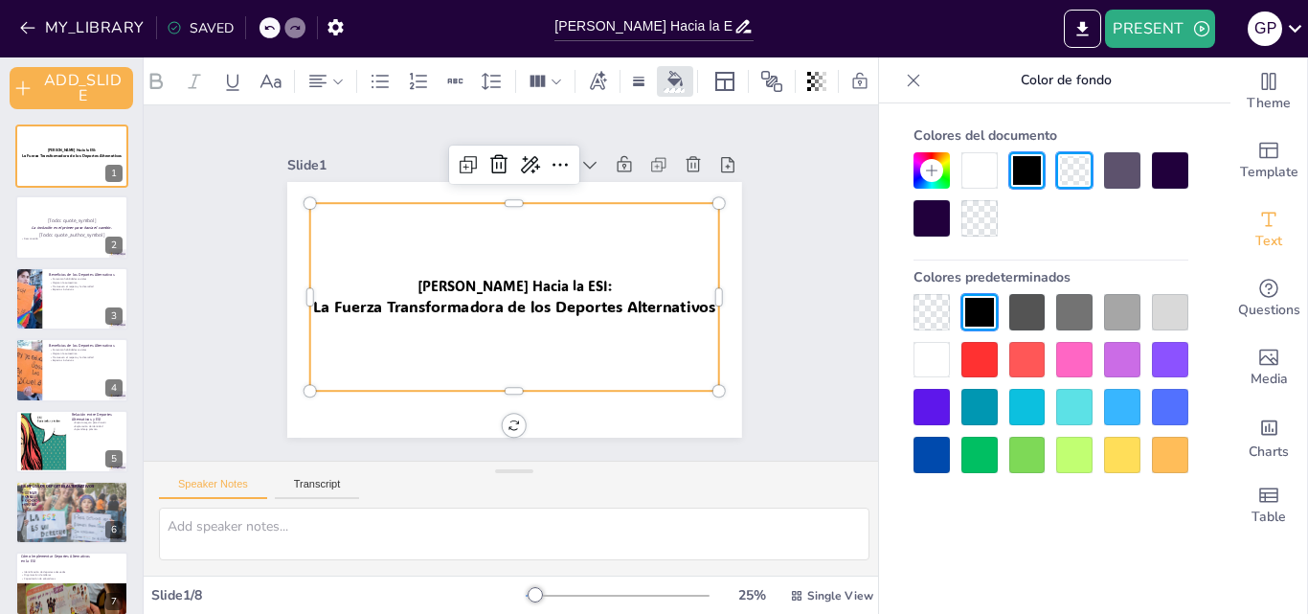
click at [934, 353] on div at bounding box center [931, 360] width 36 height 36
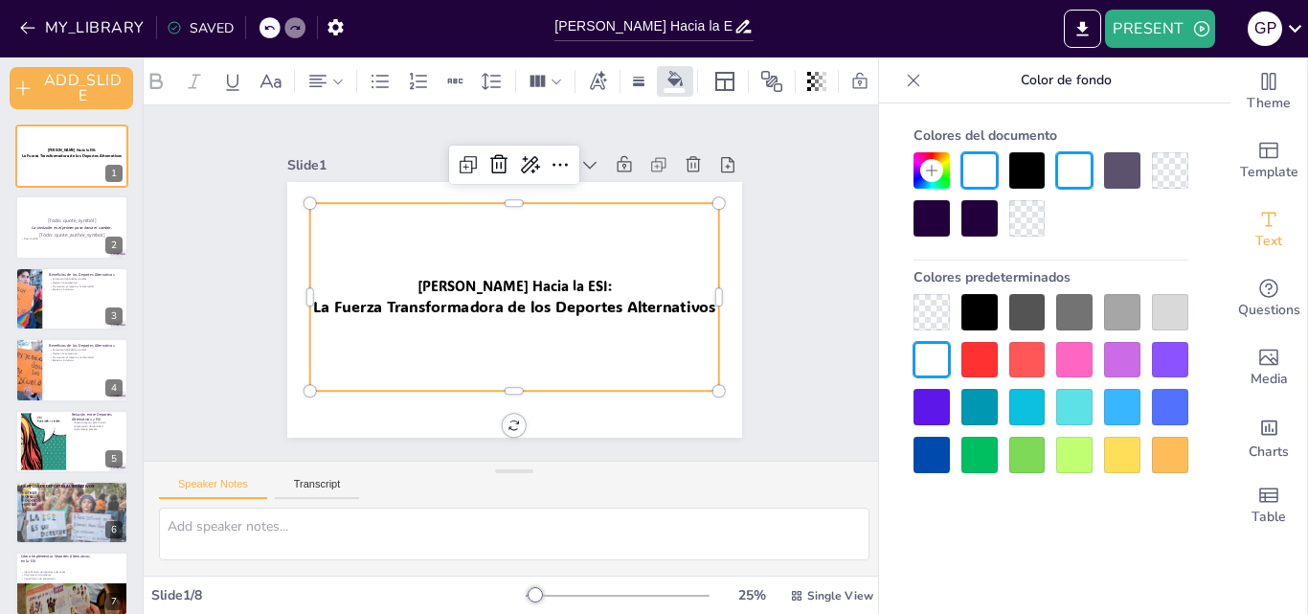
click at [977, 311] on div at bounding box center [979, 312] width 36 height 36
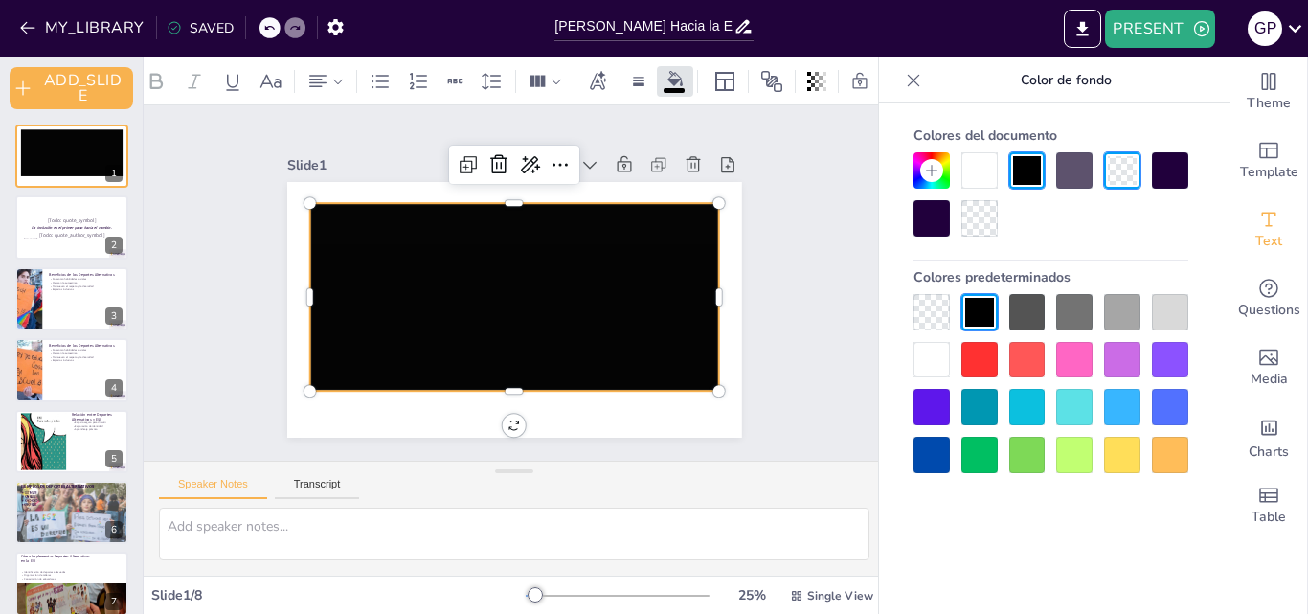
click at [926, 316] on div at bounding box center [931, 312] width 36 height 36
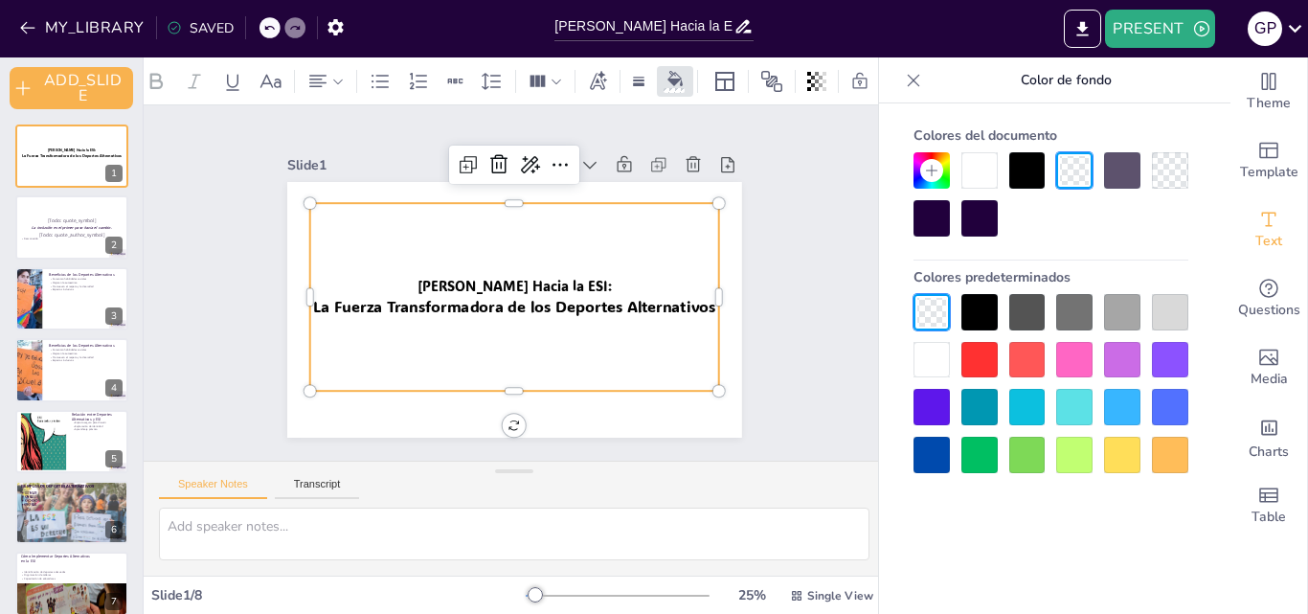
click at [1076, 396] on div at bounding box center [1074, 407] width 36 height 36
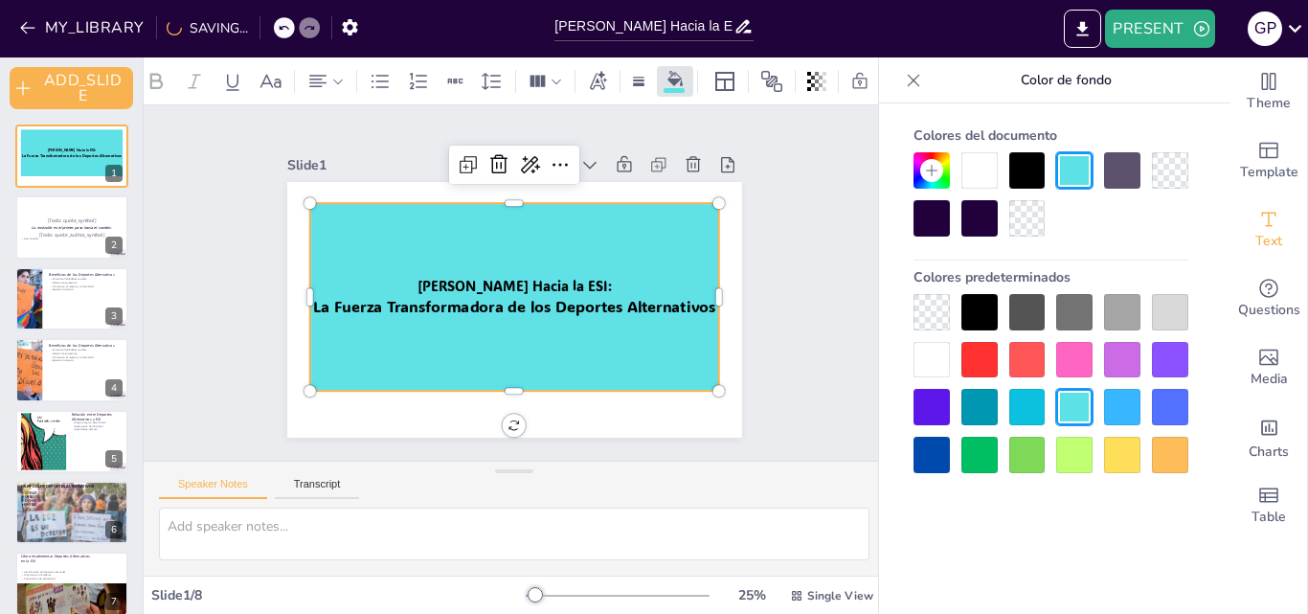
click at [1076, 396] on div at bounding box center [1074, 407] width 36 height 36
click at [980, 175] on div at bounding box center [979, 170] width 36 height 36
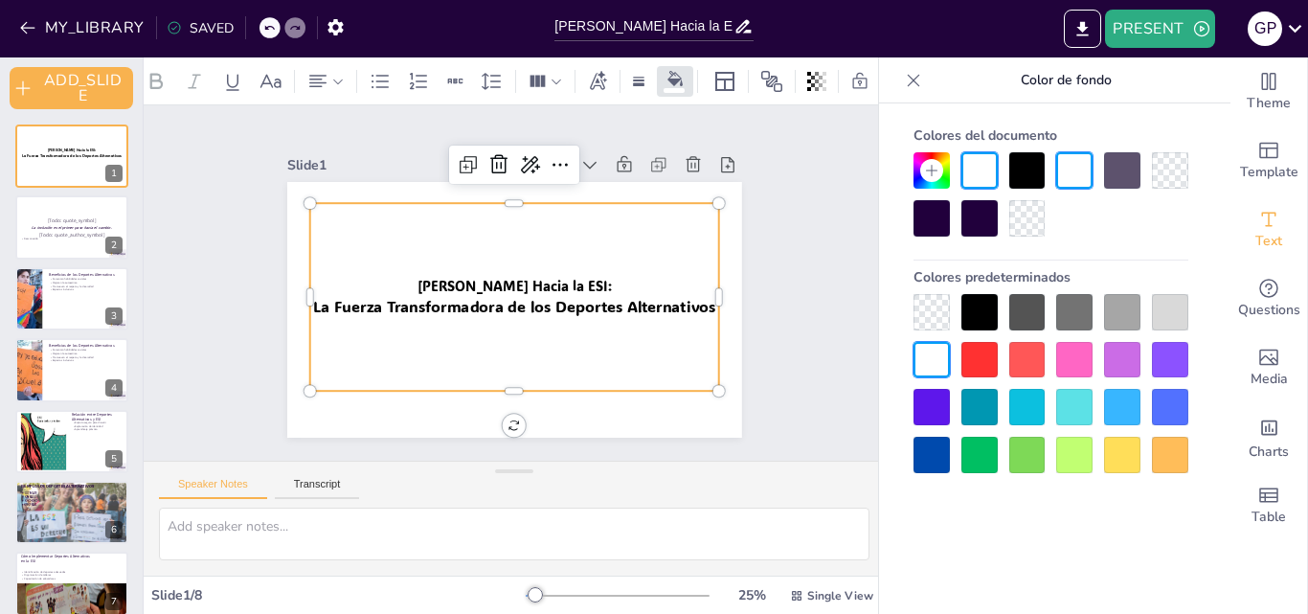
drag, startPoint x: 341, startPoint y: 152, endPoint x: 338, endPoint y: 175, distance: 23.2
click at [343, 150] on div "Slide 1" at bounding box center [438, 145] width 246 height 69
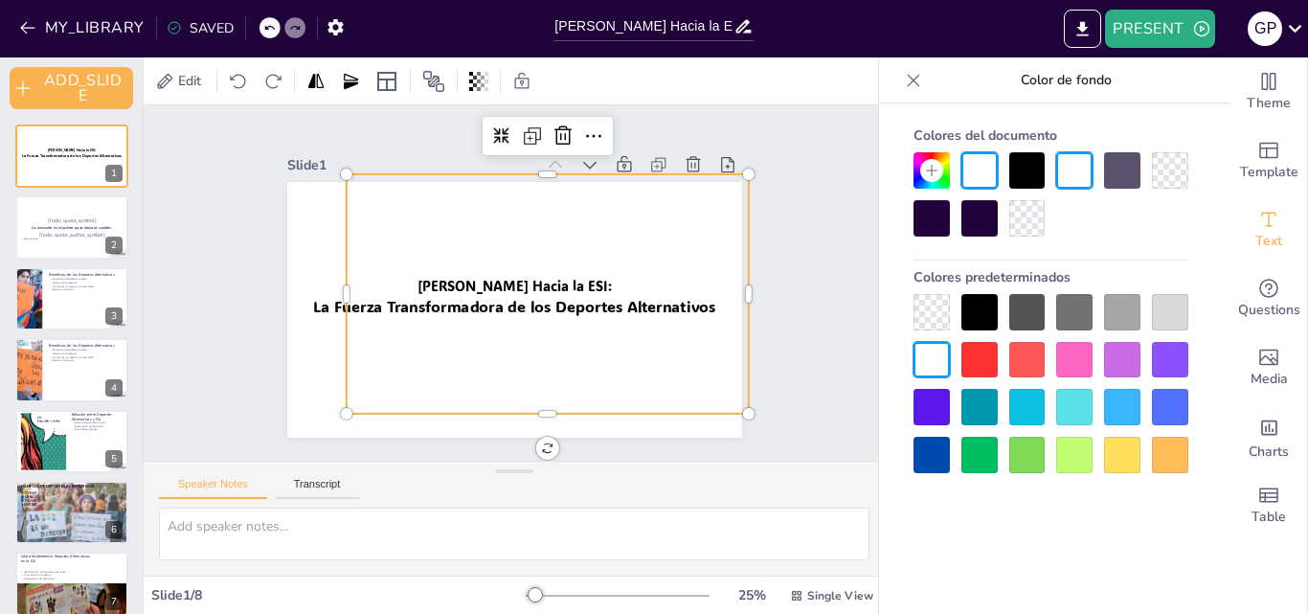
scroll to position [0, 0]
click at [336, 181] on div at bounding box center [534, 349] width 464 height 415
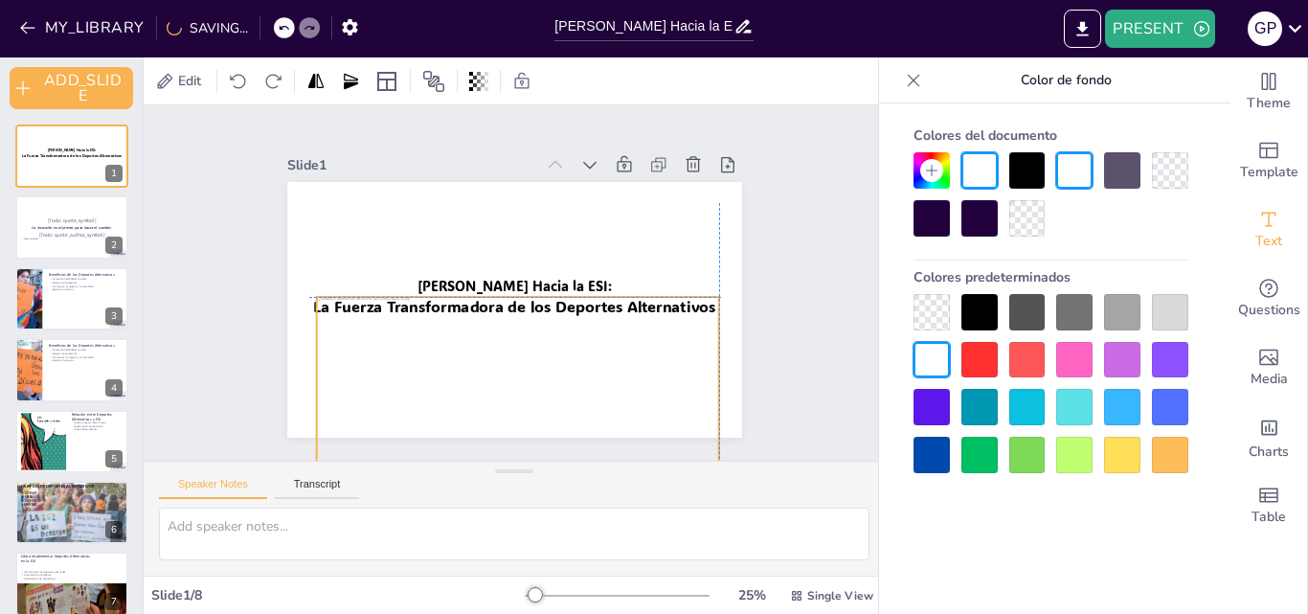
drag, startPoint x: 336, startPoint y: 181, endPoint x: 308, endPoint y: 298, distance: 120.1
click at [316, 298] on div at bounding box center [517, 466] width 402 height 338
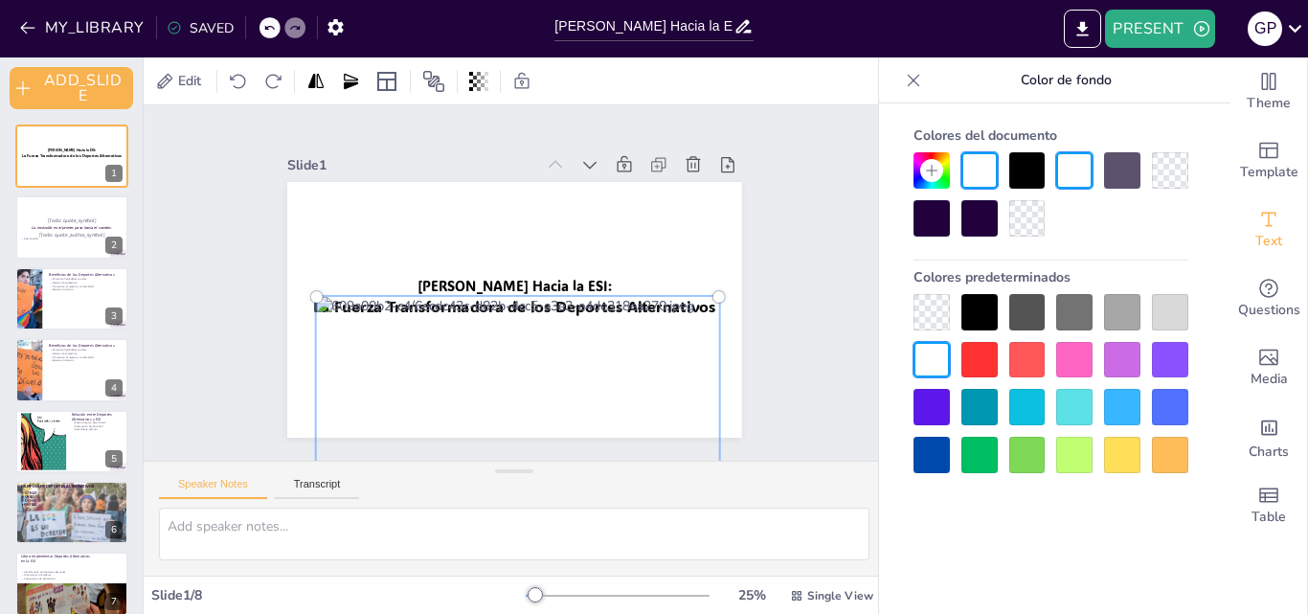
click at [465, 278] on div at bounding box center [498, 464] width 461 height 403
click at [464, 284] on div at bounding box center [479, 461] width 491 height 441
click at [464, 285] on div at bounding box center [516, 465] width 425 height 361
click at [464, 284] on div at bounding box center [479, 461] width 491 height 441
click at [560, 268] on div "Moviéndonos Hacia la ESI: La Fuerza Transformadora de los Deportes Alternativos" at bounding box center [511, 310] width 479 height 302
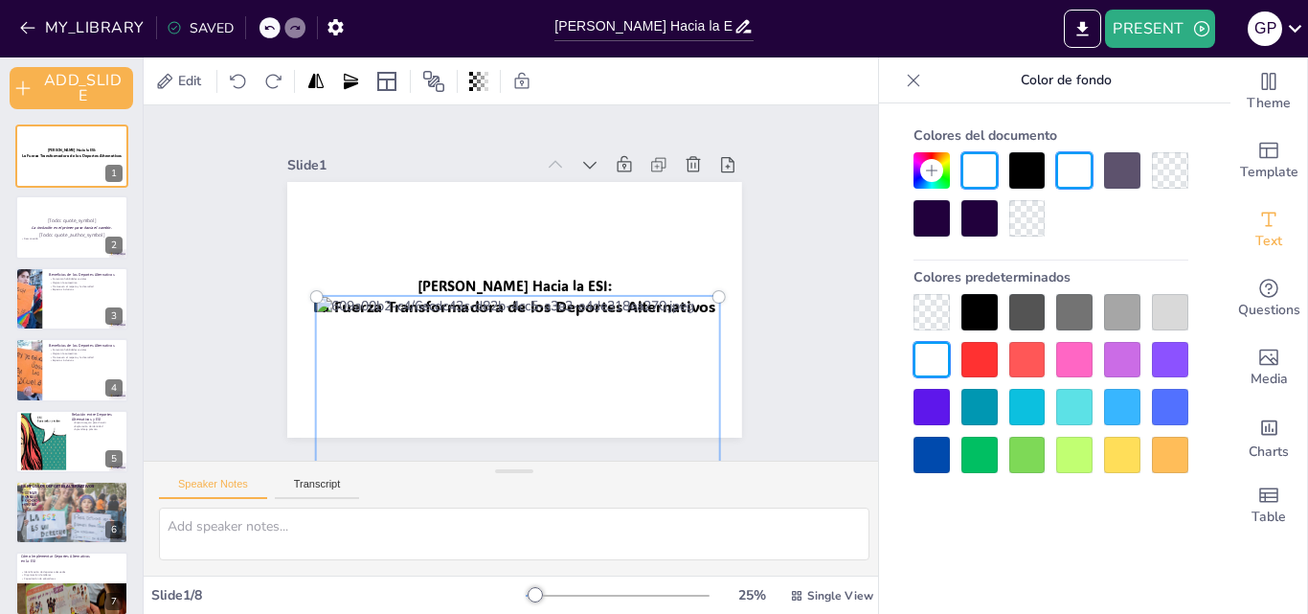
click at [560, 268] on div "Moviéndonos Hacia la ESI: La Fuerza Transformadora de los Deportes Alternativos" at bounding box center [508, 309] width 498 height 345
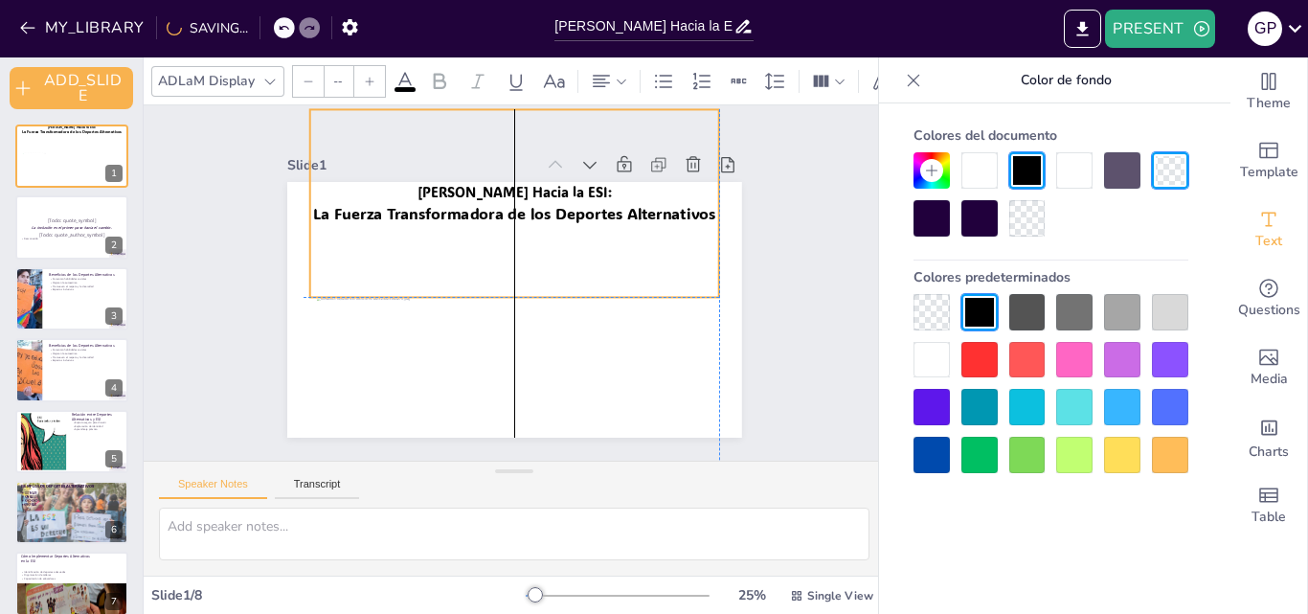
drag, startPoint x: 495, startPoint y: 332, endPoint x: 489, endPoint y: 238, distance: 94.0
click at [489, 207] on div "Moviéndonos Hacia la ESI: La Fuerza Transformadora de los Deportes Alternativos" at bounding box center [525, 183] width 452 height 48
click at [497, 290] on div at bounding box center [507, 303] width 394 height 141
click at [499, 319] on div "Moviéndonos Hacia la ESI: La Fuerza Transformadora de los Deportes Alternativos…" at bounding box center [511, 310] width 479 height 302
click at [499, 319] on div "Moviéndonos Hacia la ESI: La Fuerza Transformadora de los Deportes Alternativos…" at bounding box center [505, 309] width 511 height 384
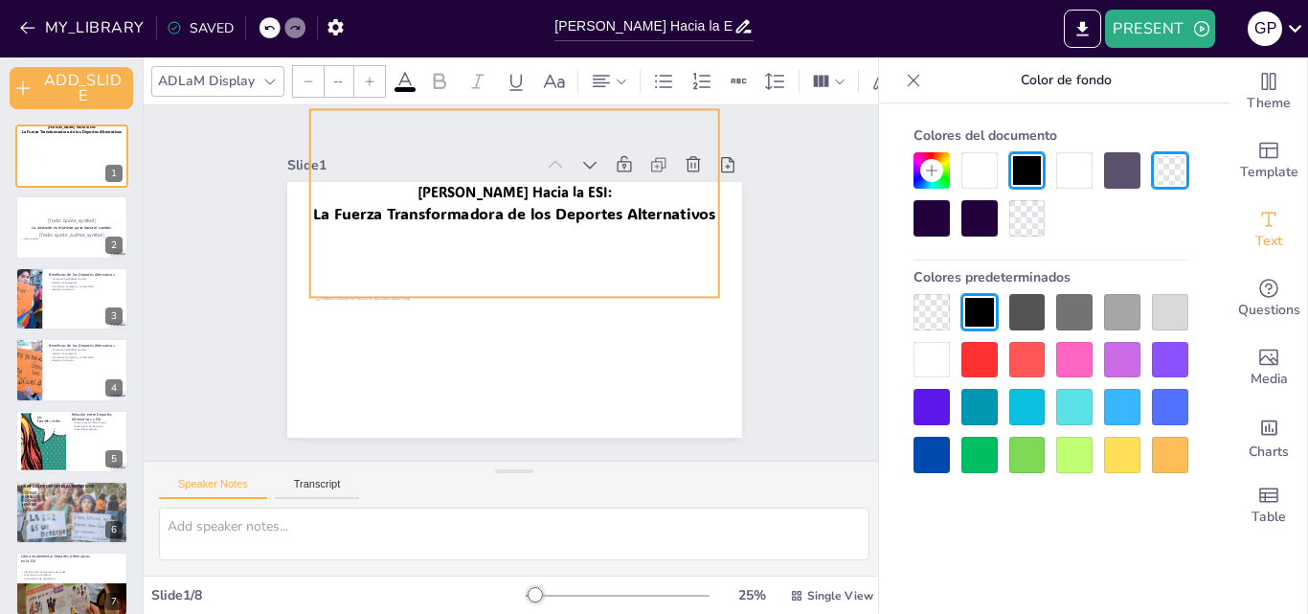
click at [499, 319] on div "Moviéndonos Hacia la ESI: La Fuerza Transformadora de los Deportes Alternativos…" at bounding box center [511, 310] width 479 height 302
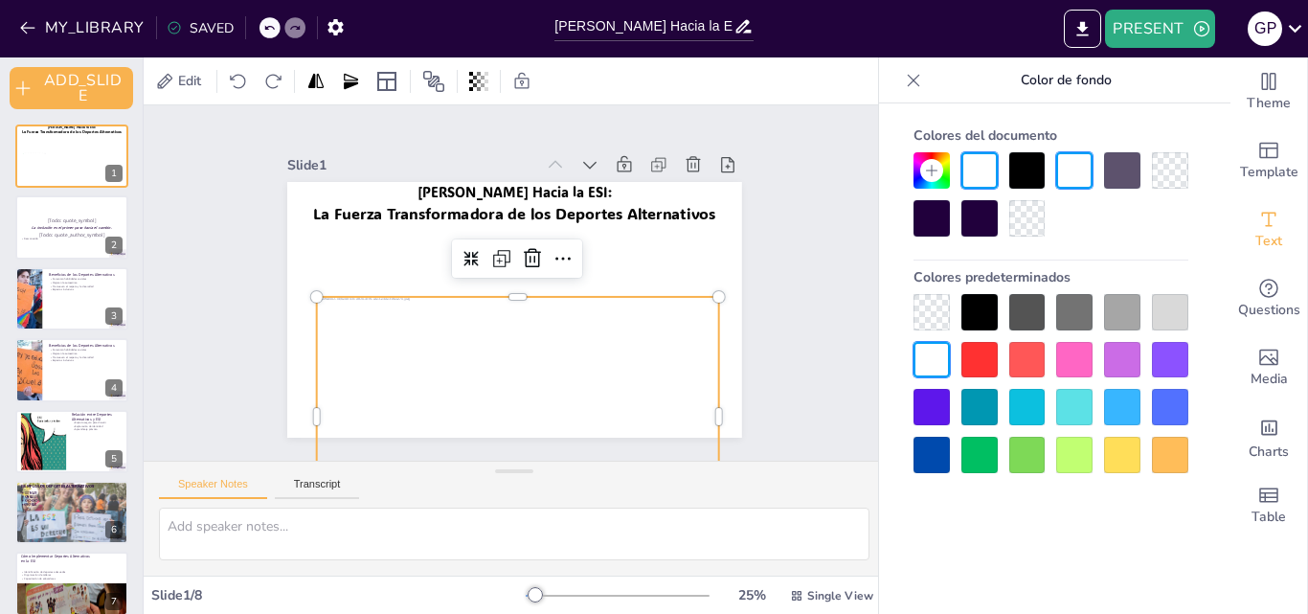
click at [564, 382] on div at bounding box center [479, 463] width 464 height 415
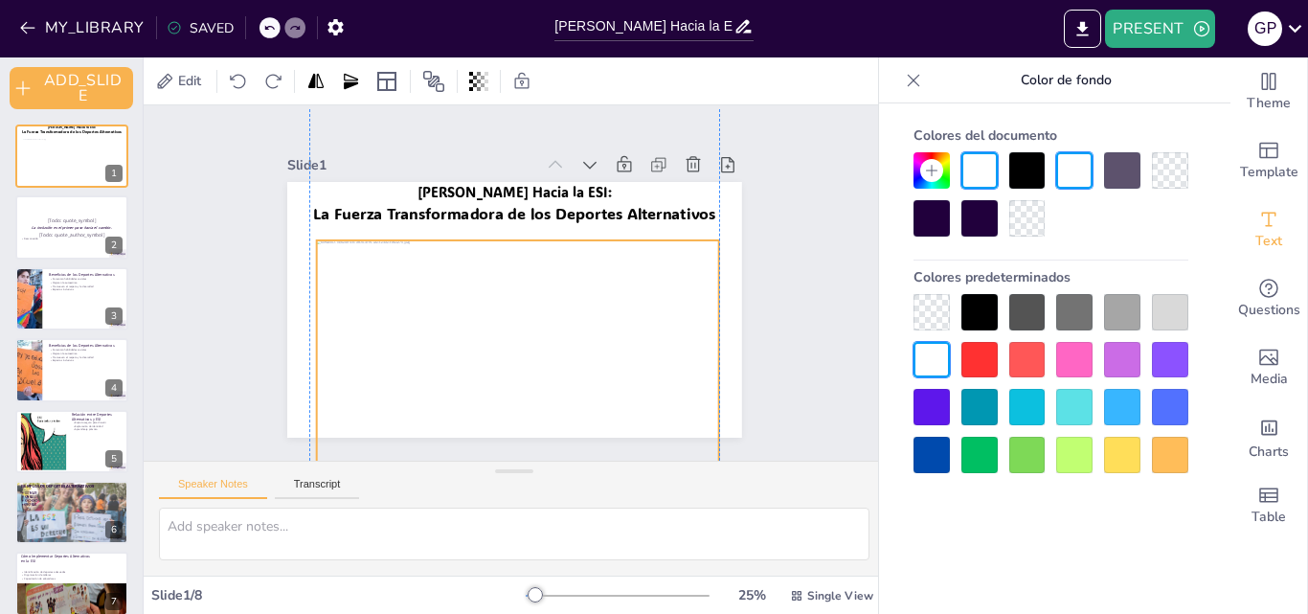
drag, startPoint x: 564, startPoint y: 382, endPoint x: 564, endPoint y: 326, distance: 56.5
click at [564, 326] on div at bounding box center [490, 407] width 463 height 415
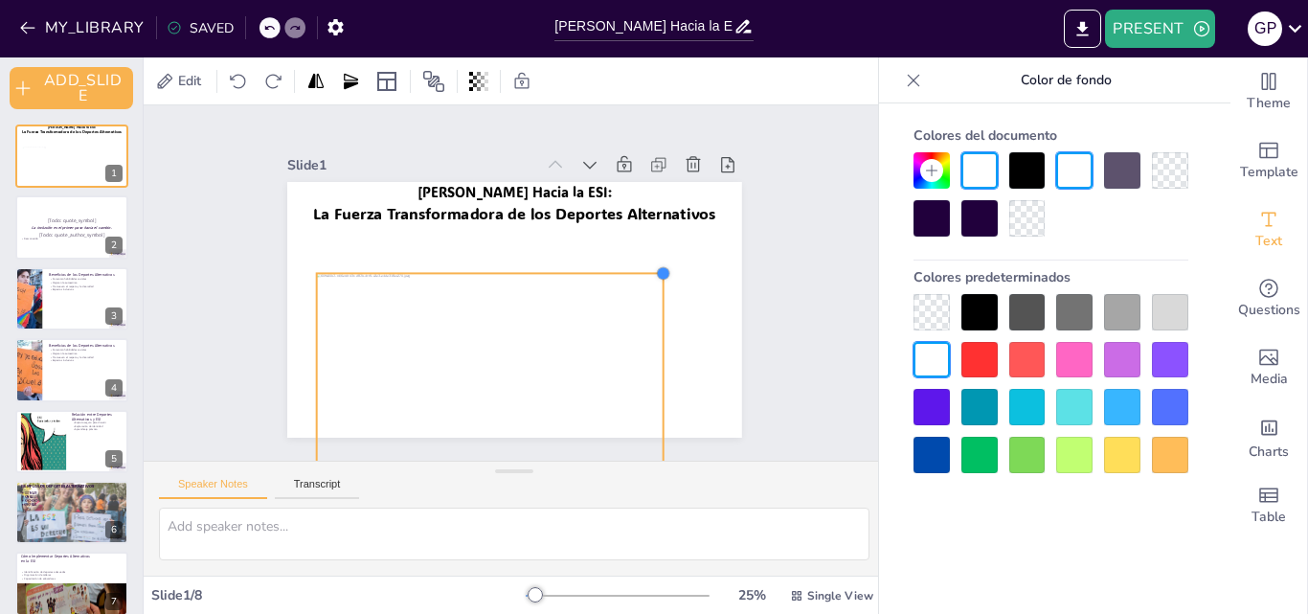
drag, startPoint x: 705, startPoint y: 233, endPoint x: 648, endPoint y: 284, distance: 76.6
click at [648, 284] on div "Moviéndonos Hacia la ESI: La Fuerza Transformadora de los Deportes Alternativos" at bounding box center [508, 309] width 498 height 345
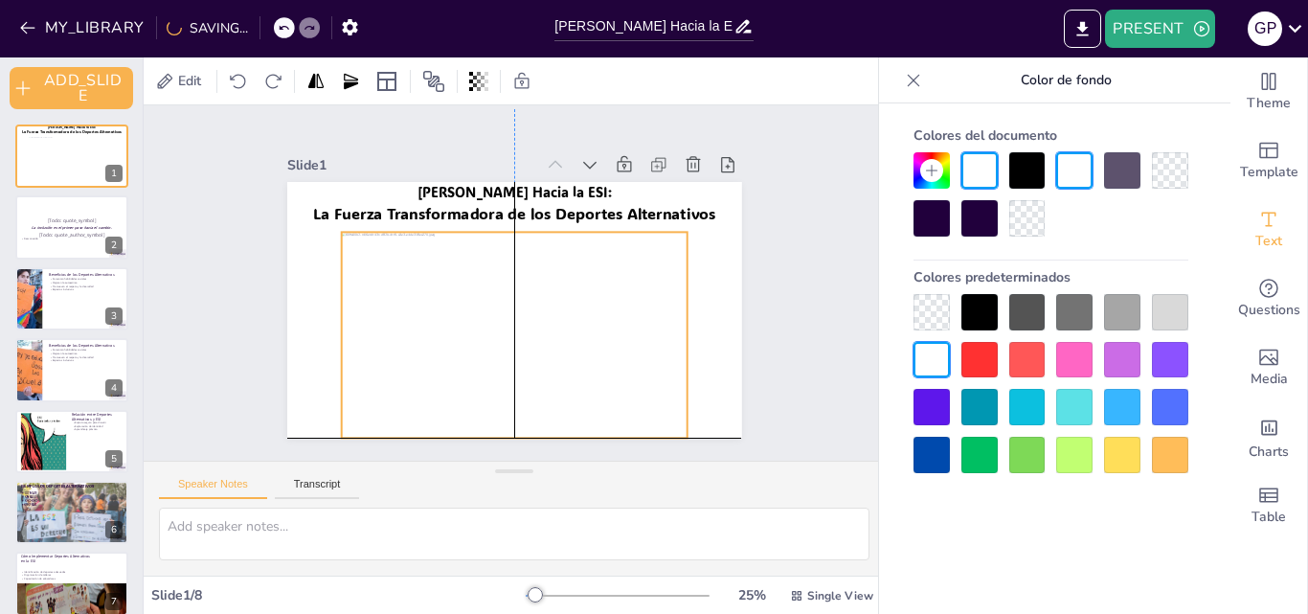
drag, startPoint x: 574, startPoint y: 294, endPoint x: 600, endPoint y: 245, distance: 55.2
click at [600, 245] on div at bounding box center [494, 375] width 399 height 356
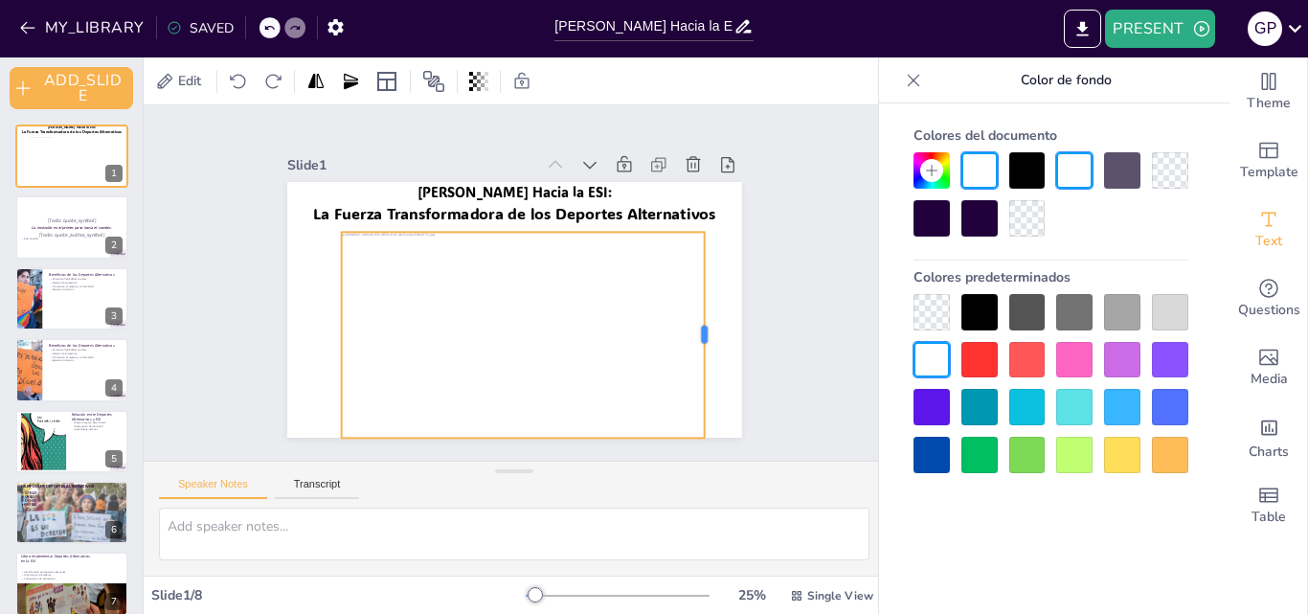
drag, startPoint x: 676, startPoint y: 327, endPoint x: 693, endPoint y: 297, distance: 35.2
click at [693, 297] on div at bounding box center [696, 375] width 57 height 204
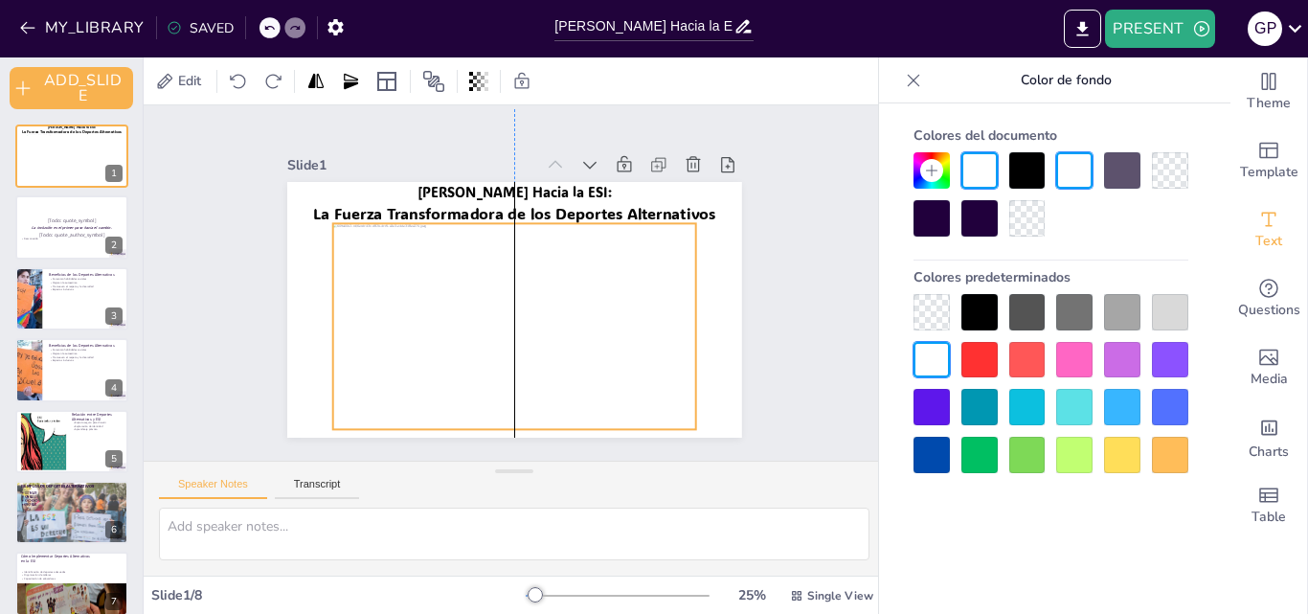
drag, startPoint x: 573, startPoint y: 244, endPoint x: 568, endPoint y: 236, distance: 10.4
click at [568, 236] on div at bounding box center [484, 374] width 441 height 408
click at [638, 273] on div at bounding box center [504, 375] width 394 height 348
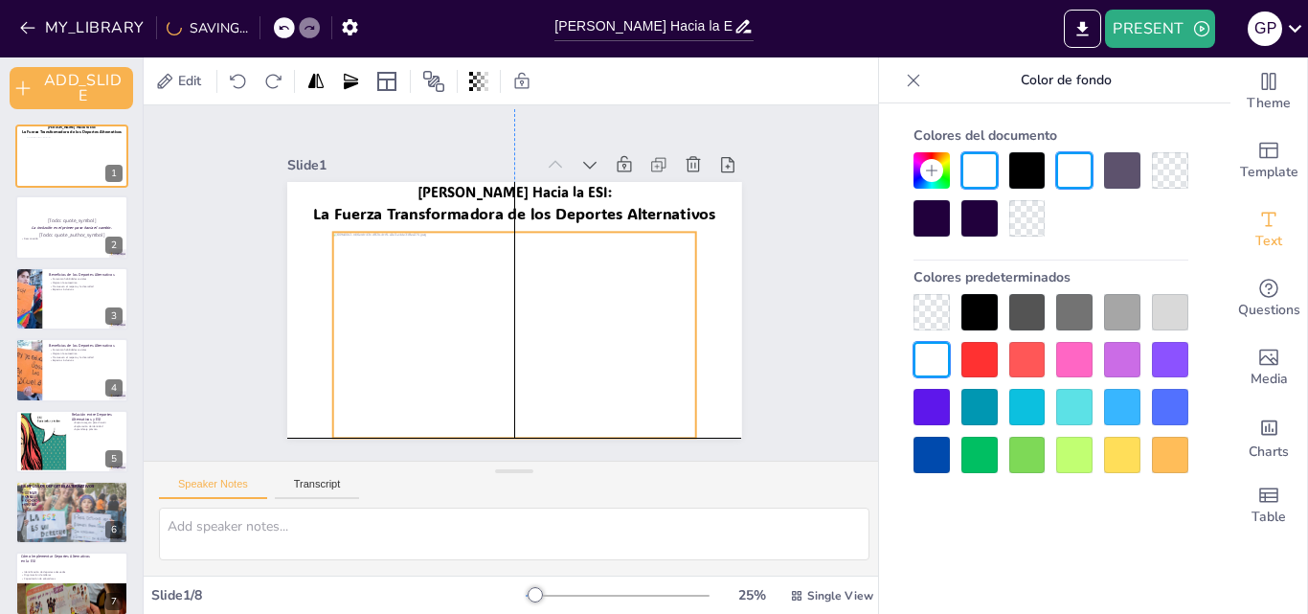
click at [638, 279] on div at bounding box center [492, 385] width 420 height 380
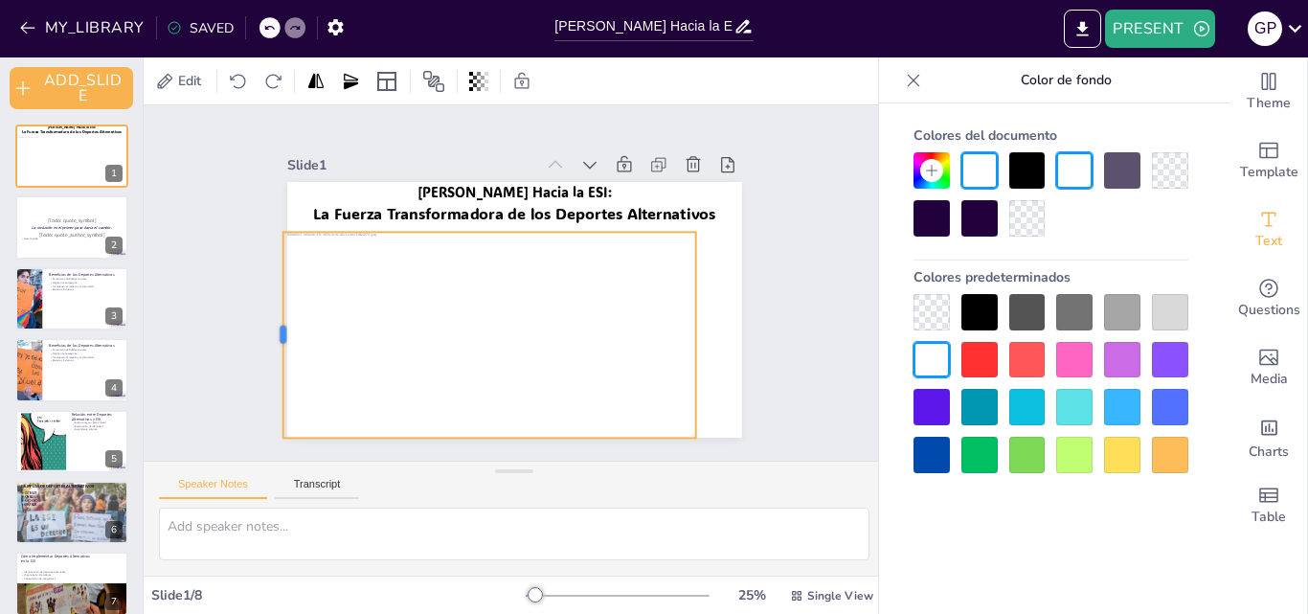
drag, startPoint x: 316, startPoint y: 326, endPoint x: 266, endPoint y: 328, distance: 49.9
click at [267, 328] on div at bounding box center [274, 335] width 15 height 206
drag, startPoint x: 686, startPoint y: 327, endPoint x: 730, endPoint y: 336, distance: 44.9
click at [730, 336] on div at bounding box center [731, 383] width 57 height 204
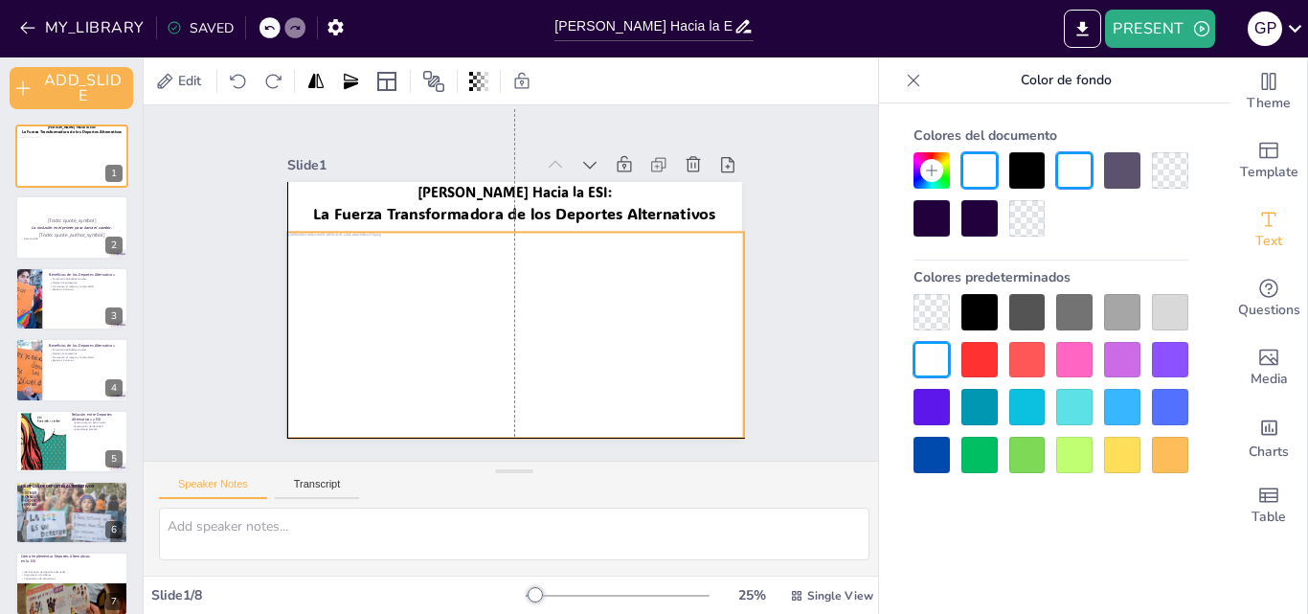
click at [638, 340] on div at bounding box center [499, 441] width 498 height 464
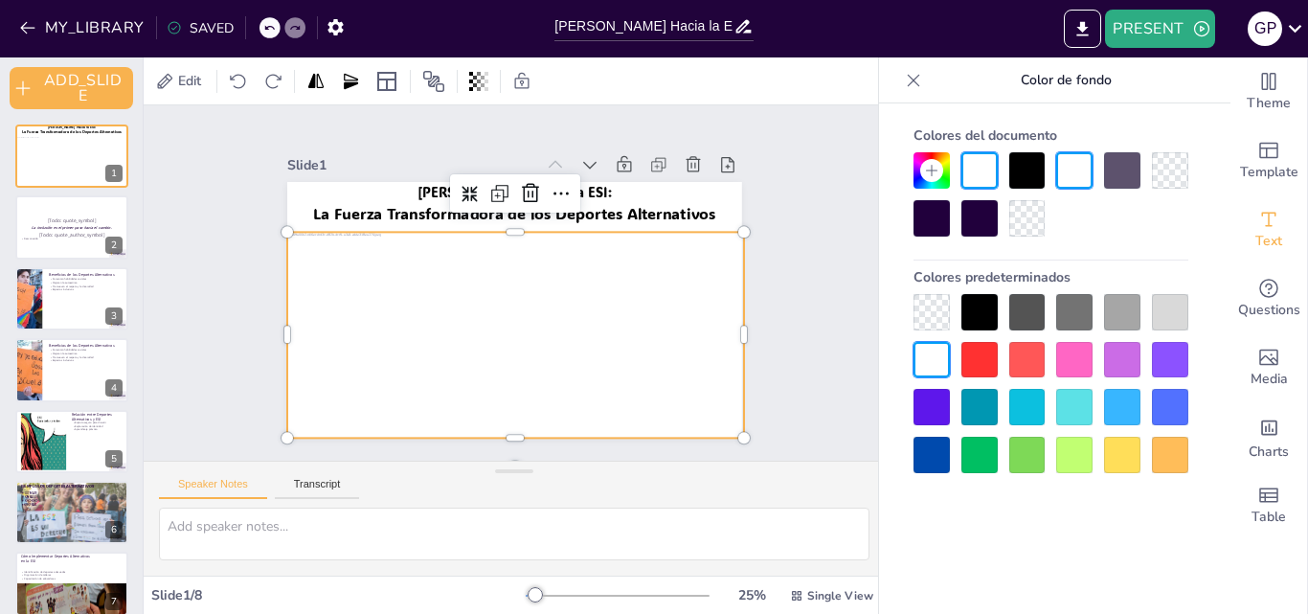
click at [638, 340] on div at bounding box center [499, 440] width 498 height 463
click at [490, 309] on div at bounding box center [482, 438] width 534 height 505
click at [549, 186] on icon at bounding box center [560, 194] width 22 height 22
drag, startPoint x: 270, startPoint y: 228, endPoint x: 266, endPoint y: 246, distance: 18.6
click at [266, 246] on div "Slide 1 Moviéndonos Hacia la ESI: La Fuerza Transformadora de los Deportes Alte…" at bounding box center [515, 283] width 614 height 419
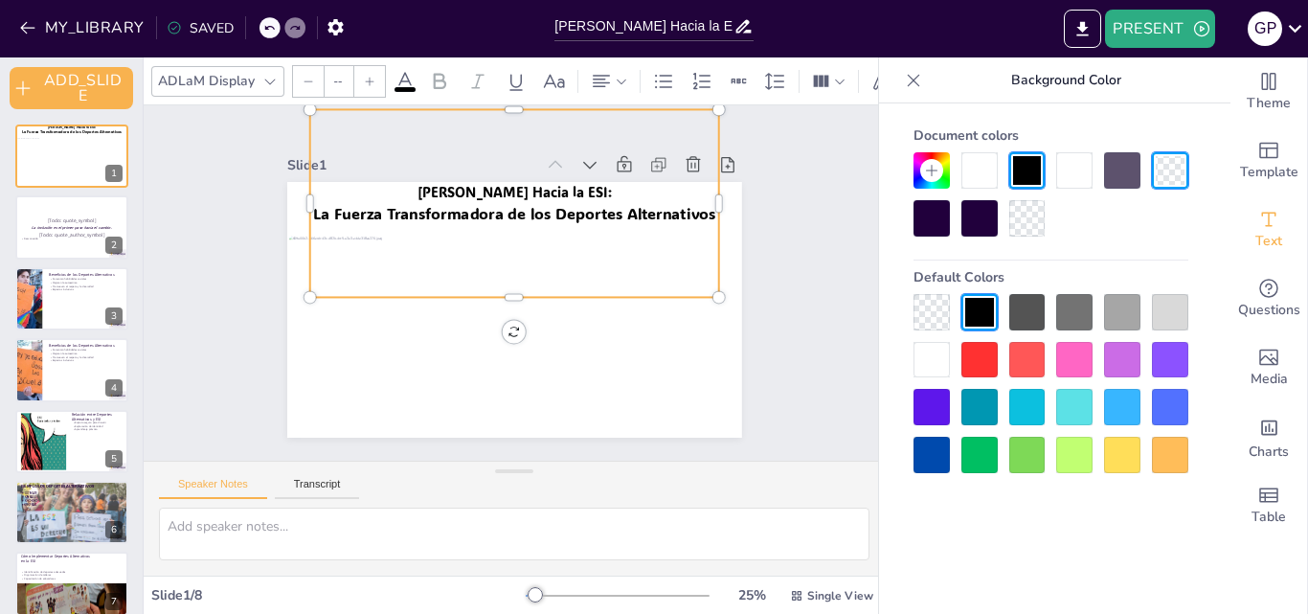
click at [695, 190] on p "[PERSON_NAME] Hacia la ESI:" at bounding box center [533, 195] width 404 height 104
click at [1047, 214] on div at bounding box center [1050, 194] width 275 height 84
click at [1019, 221] on div at bounding box center [1027, 218] width 36 height 36
click at [1018, 222] on div at bounding box center [1050, 194] width 275 height 84
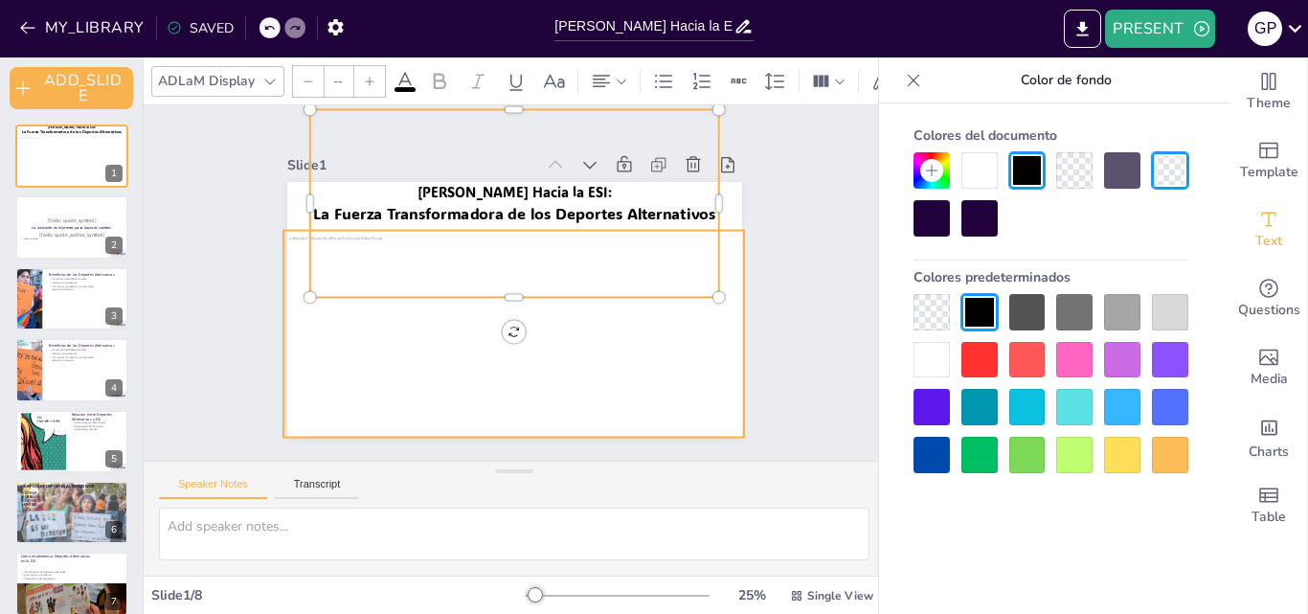
click at [559, 396] on div at bounding box center [503, 333] width 494 height 299
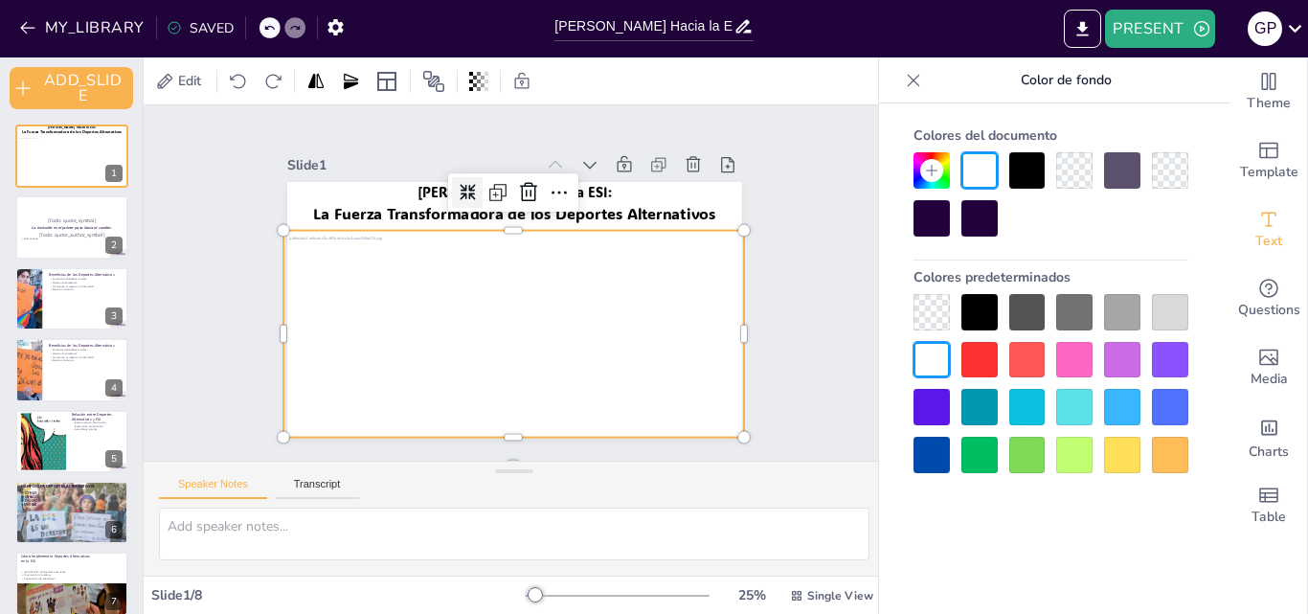
click at [461, 184] on div at bounding box center [478, 187] width 34 height 34
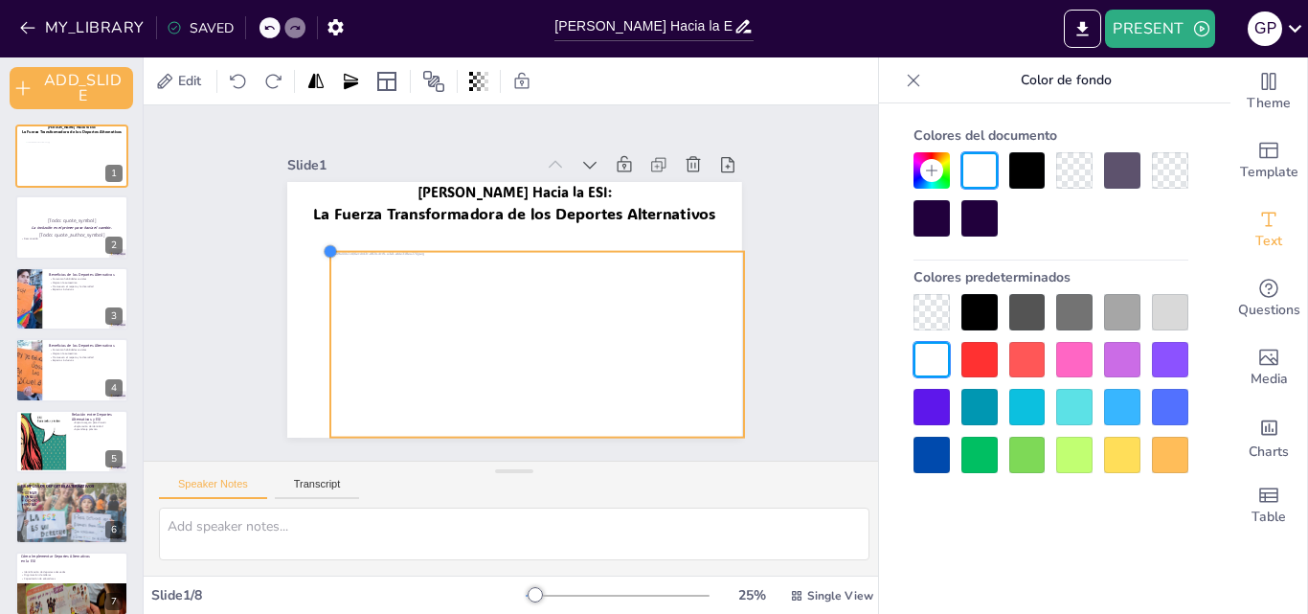
drag, startPoint x: 272, startPoint y: 227, endPoint x: 322, endPoint y: 256, distance: 57.5
click at [322, 256] on div "Moviéndonos Hacia la ESI: La Fuerza Transformadora de los Deportes Alternativos" at bounding box center [511, 310] width 479 height 302
click at [388, 295] on div at bounding box center [438, 423] width 553 height 546
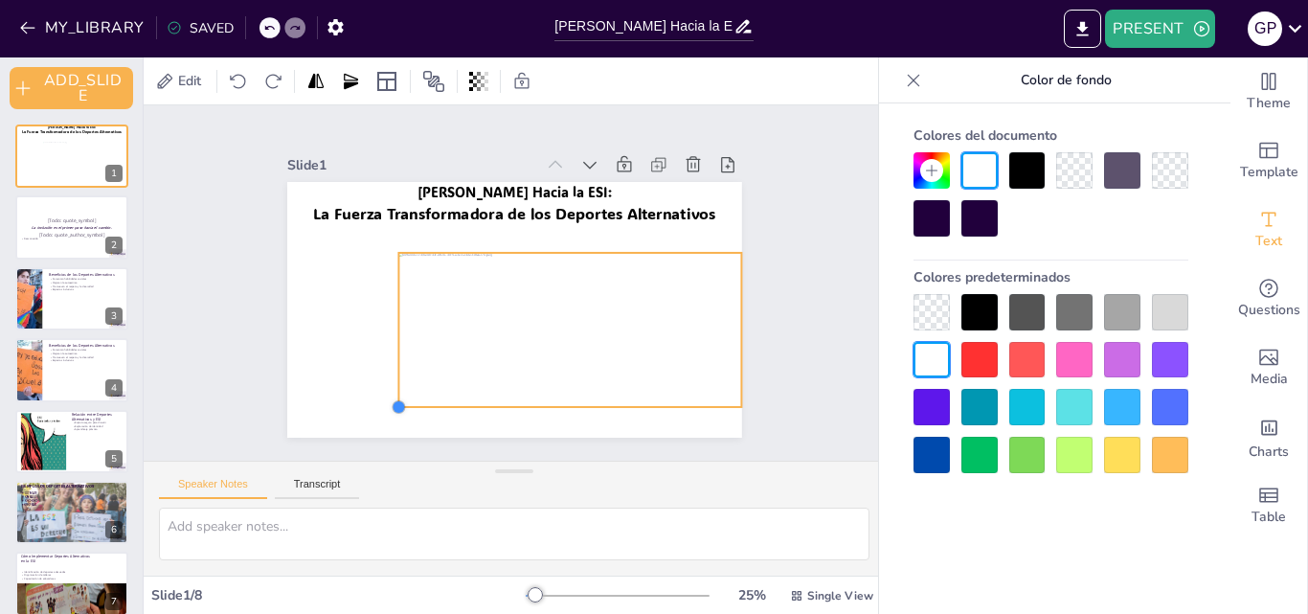
drag, startPoint x: 318, startPoint y: 433, endPoint x: 386, endPoint y: 351, distance: 106.0
click at [386, 351] on div "Moviéndonos Hacia la ESI: La Fuerza Transformadora de los Deportes Alternativos" at bounding box center [511, 310] width 479 height 302
click at [447, 364] on div at bounding box center [542, 419] width 401 height 378
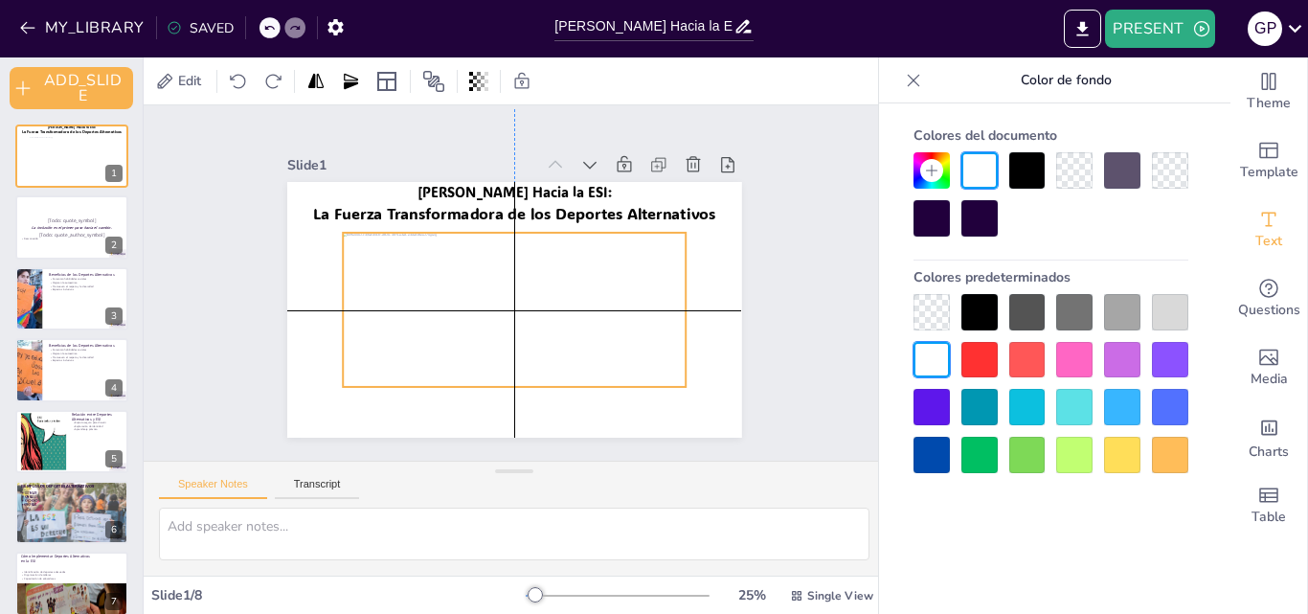
drag, startPoint x: 447, startPoint y: 364, endPoint x: 393, endPoint y: 348, distance: 56.9
click at [393, 348] on div at bounding box center [461, 374] width 454 height 443
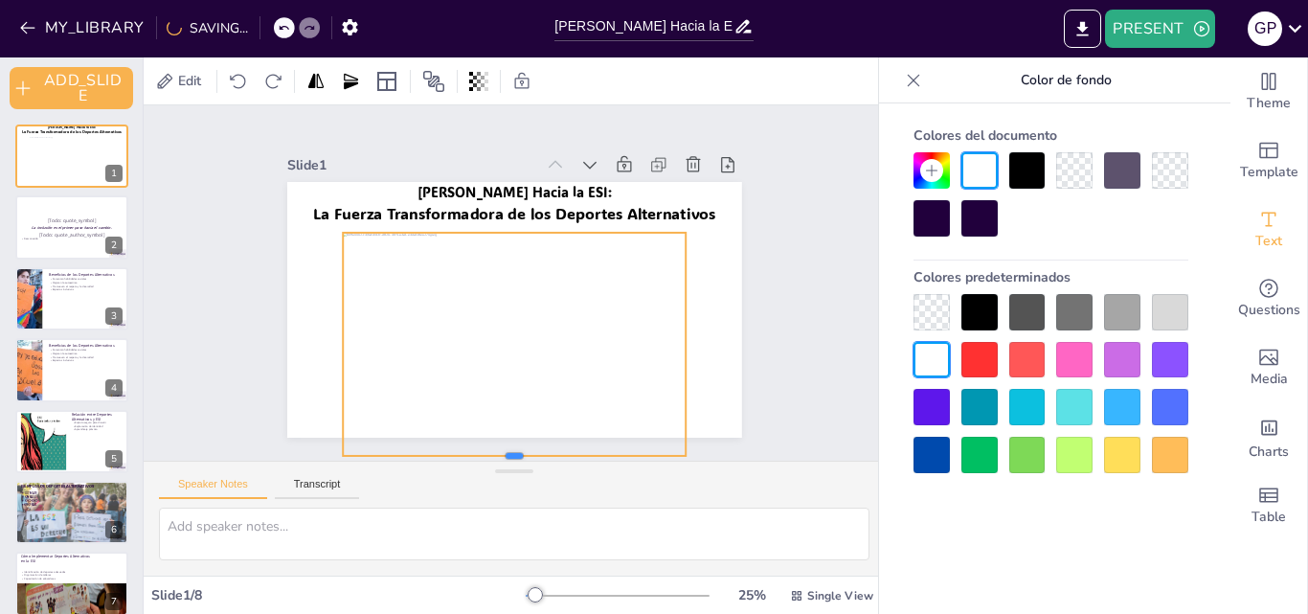
drag, startPoint x: 499, startPoint y: 387, endPoint x: 492, endPoint y: 456, distance: 69.3
click at [492, 456] on div "Slide 1 Moviéndonos Hacia la ESI: La Fuerza Transformadora de los Deportes Alte…" at bounding box center [514, 283] width 775 height 431
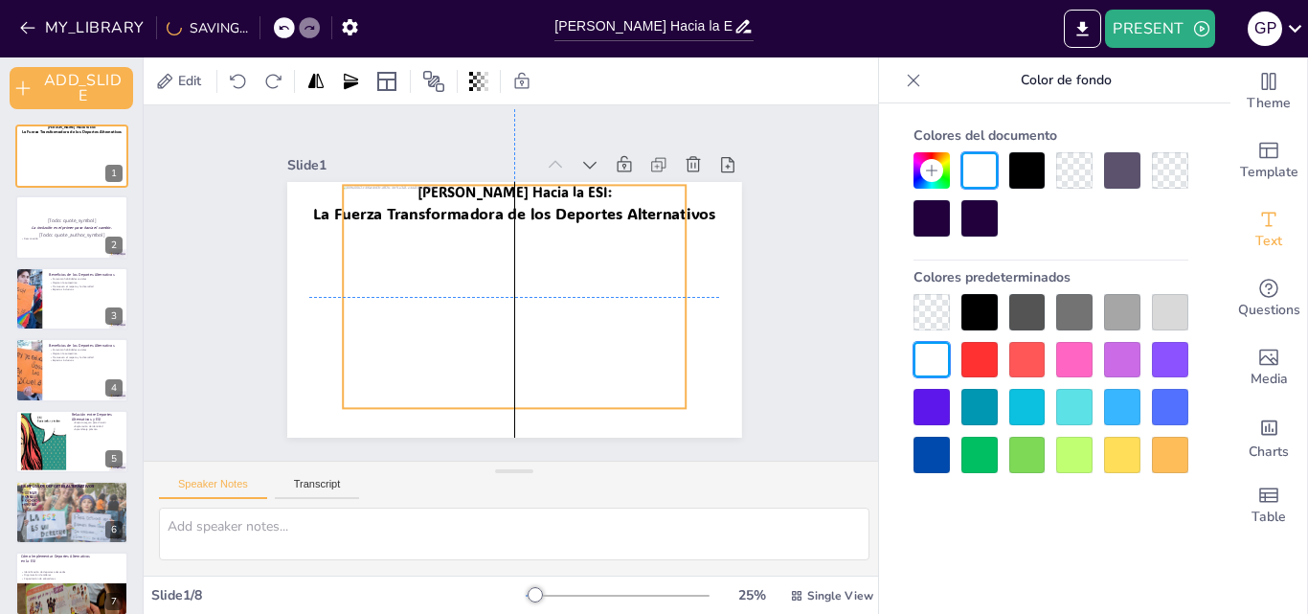
drag, startPoint x: 494, startPoint y: 373, endPoint x: 499, endPoint y: 326, distance: 47.2
click at [499, 326] on div at bounding box center [508, 342] width 374 height 349
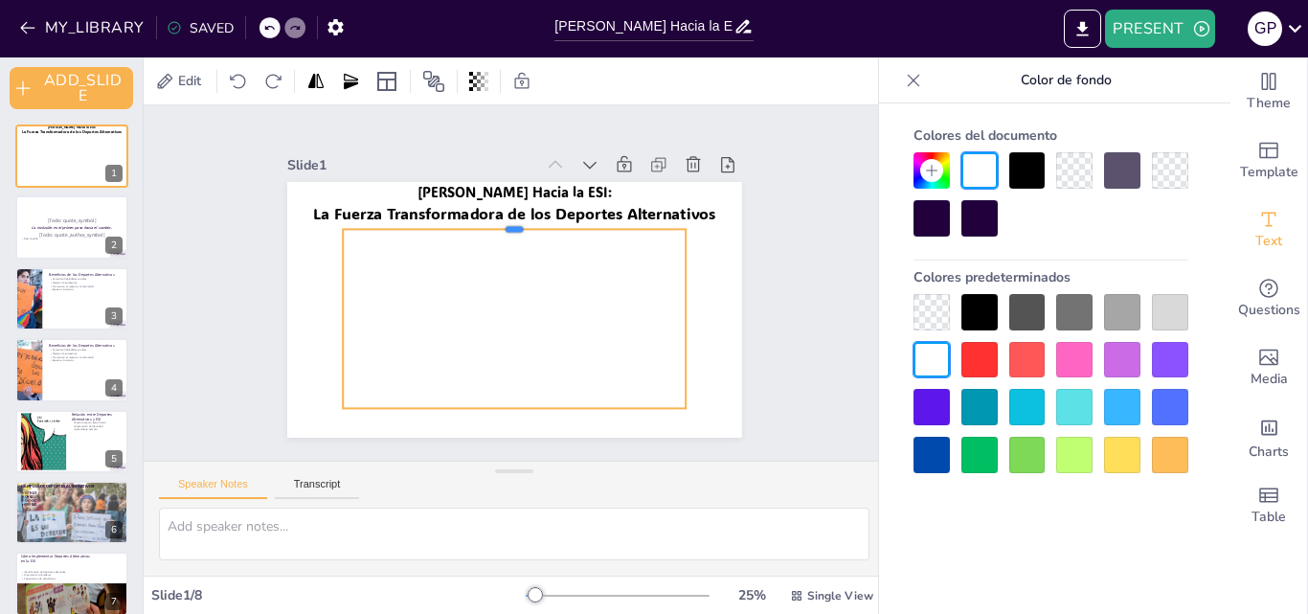
drag, startPoint x: 502, startPoint y: 170, endPoint x: 498, endPoint y: 214, distance: 44.2
click at [498, 214] on div at bounding box center [526, 223] width 339 height 86
click at [463, 305] on div at bounding box center [502, 340] width 401 height 378
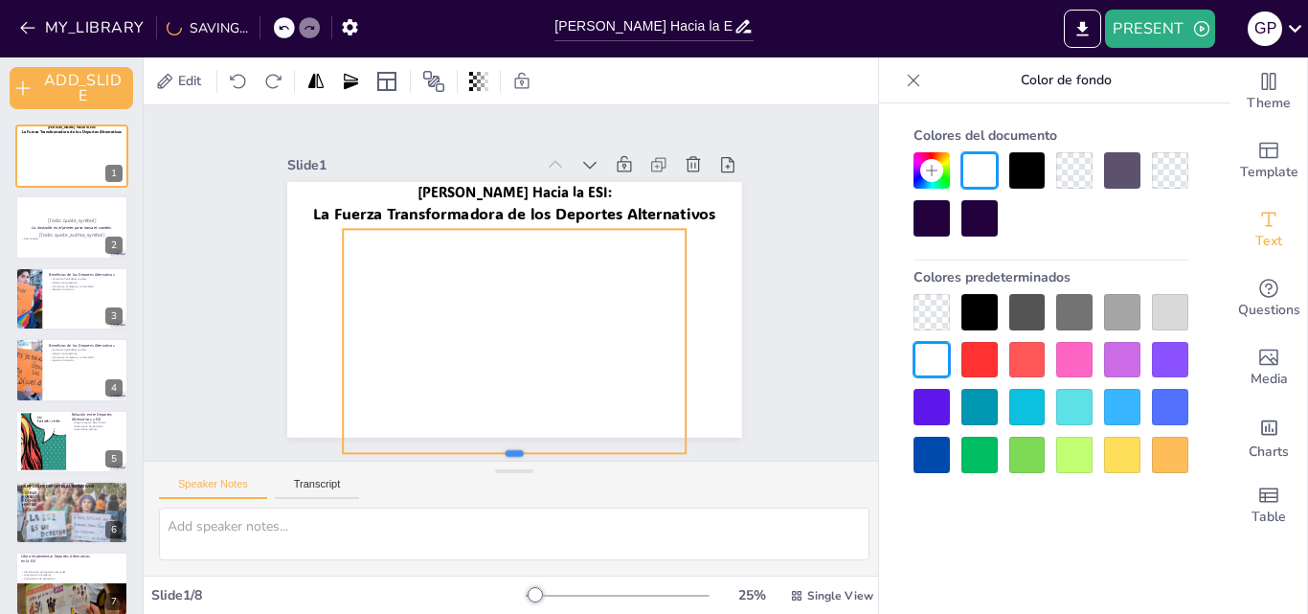
drag, startPoint x: 501, startPoint y: 405, endPoint x: 496, endPoint y: 450, distance: 45.3
click at [496, 450] on div "Slide 1 Moviéndonos Hacia la ESI: La Fuerza Transformadora de los Deportes Alte…" at bounding box center [514, 283] width 775 height 431
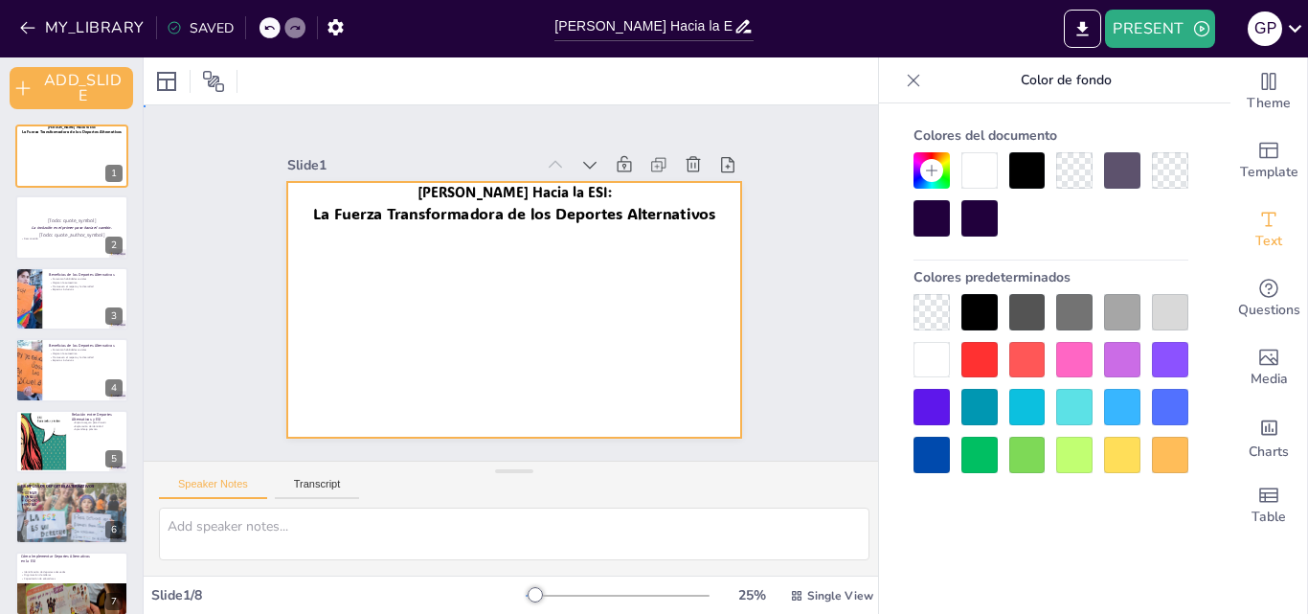
click at [326, 339] on div at bounding box center [508, 309] width 498 height 345
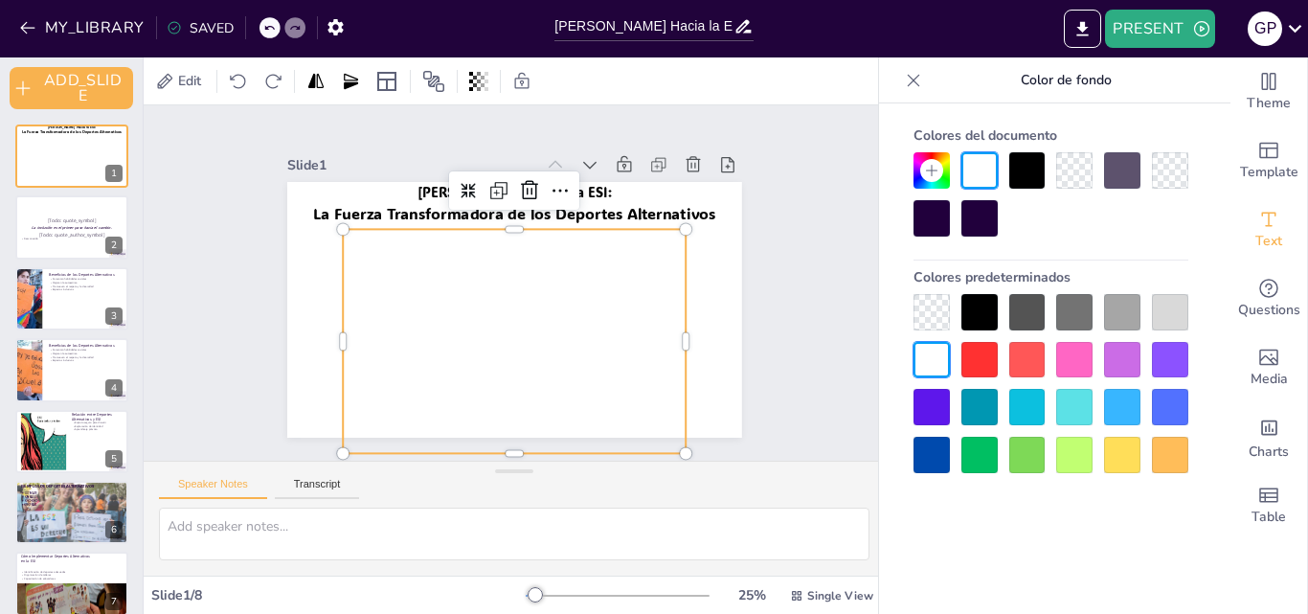
click at [358, 340] on div at bounding box center [502, 340] width 401 height 378
drag, startPoint x: 327, startPoint y: 335, endPoint x: 310, endPoint y: 330, distance: 17.9
click at [310, 330] on div at bounding box center [310, 299] width 61 height 222
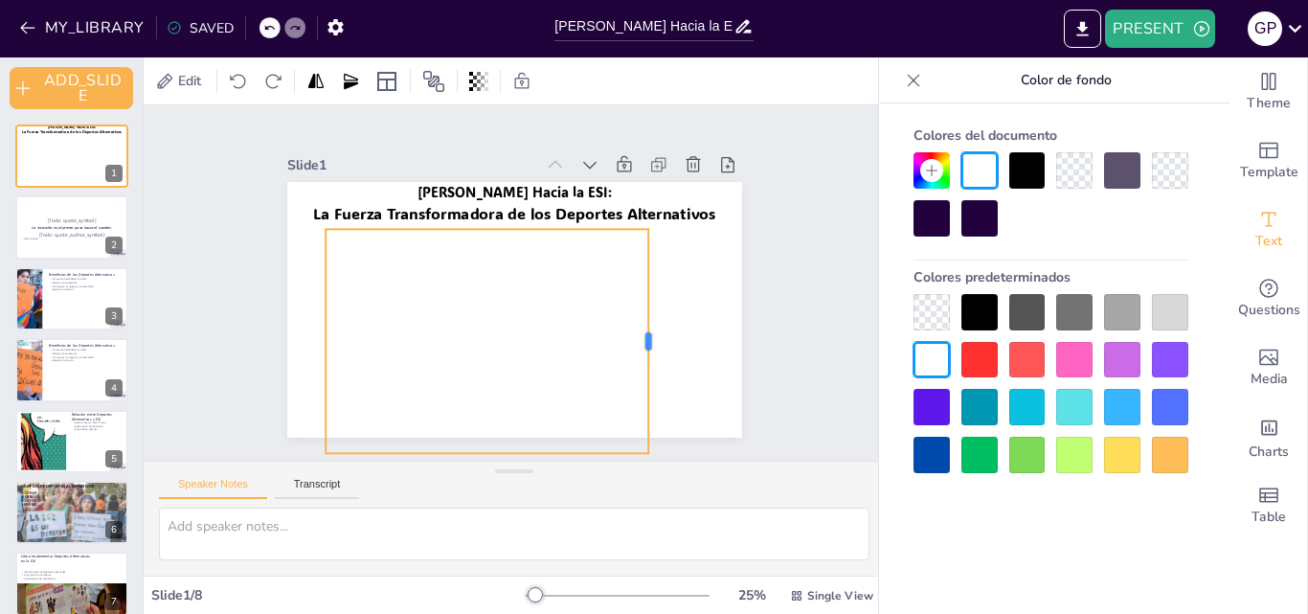
drag, startPoint x: 673, startPoint y: 327, endPoint x: 636, endPoint y: 348, distance: 42.4
click at [636, 348] on div at bounding box center [649, 355] width 38 height 224
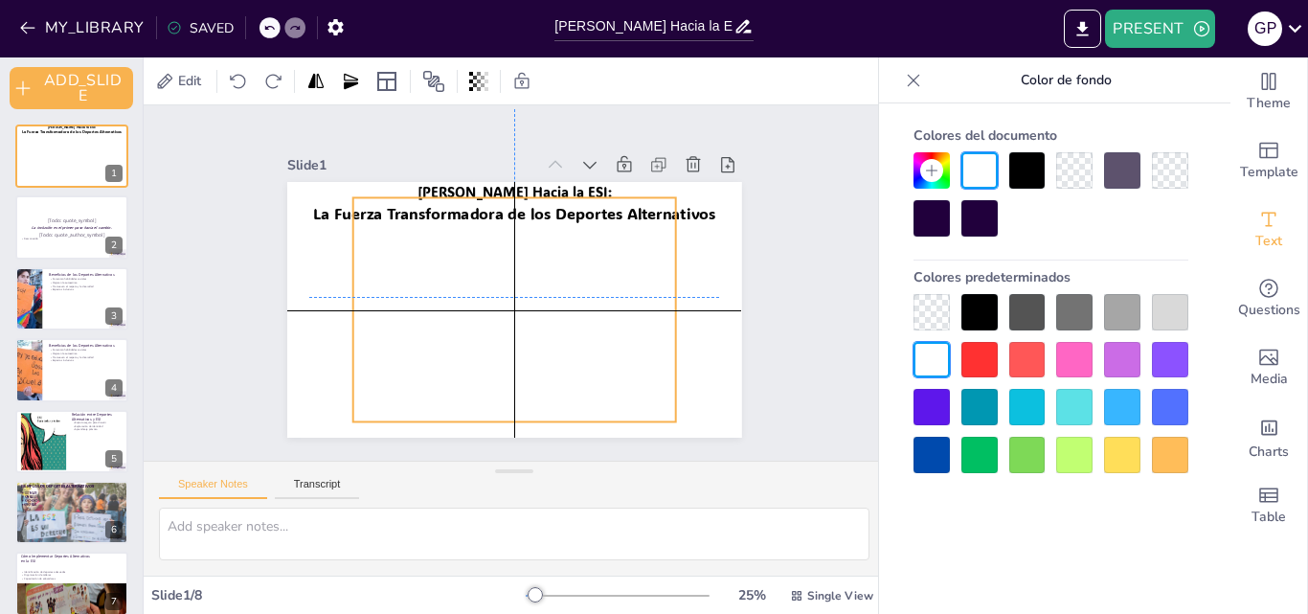
drag, startPoint x: 487, startPoint y: 377, endPoint x: 510, endPoint y: 339, distance: 44.7
click at [510, 339] on div at bounding box center [528, 322] width 393 height 369
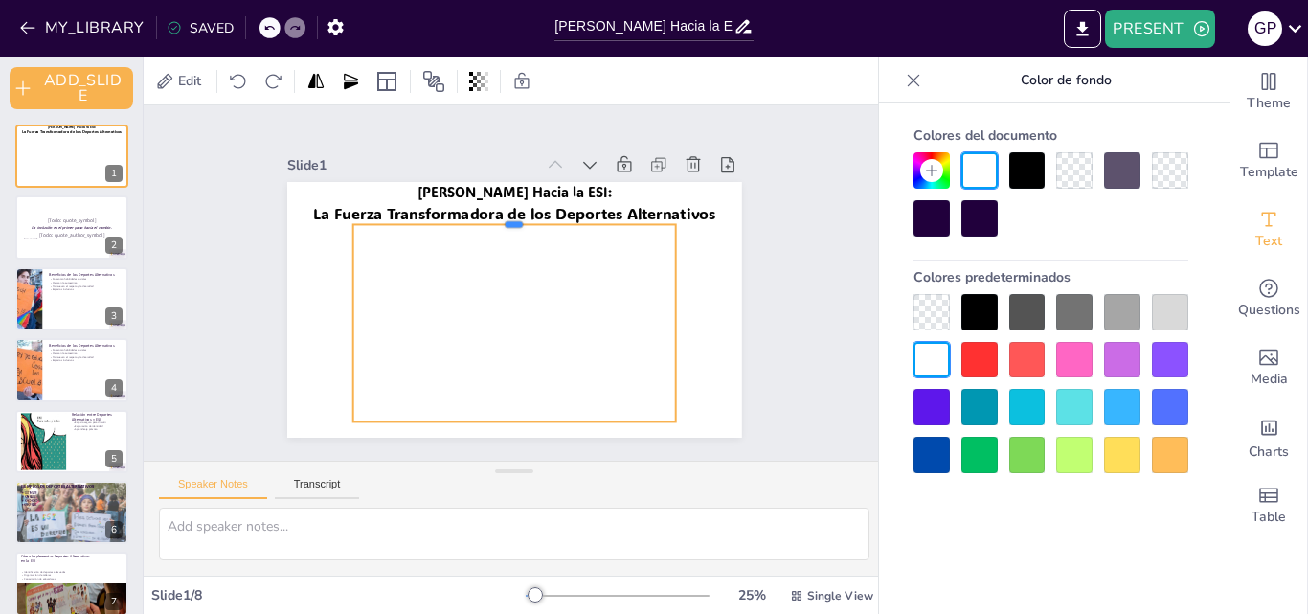
drag, startPoint x: 507, startPoint y: 185, endPoint x: 505, endPoint y: 212, distance: 27.0
click at [505, 212] on div at bounding box center [521, 216] width 323 height 49
drag, startPoint x: 495, startPoint y: 418, endPoint x: 495, endPoint y: 436, distance: 17.2
click at [495, 436] on div at bounding box center [497, 445] width 323 height 49
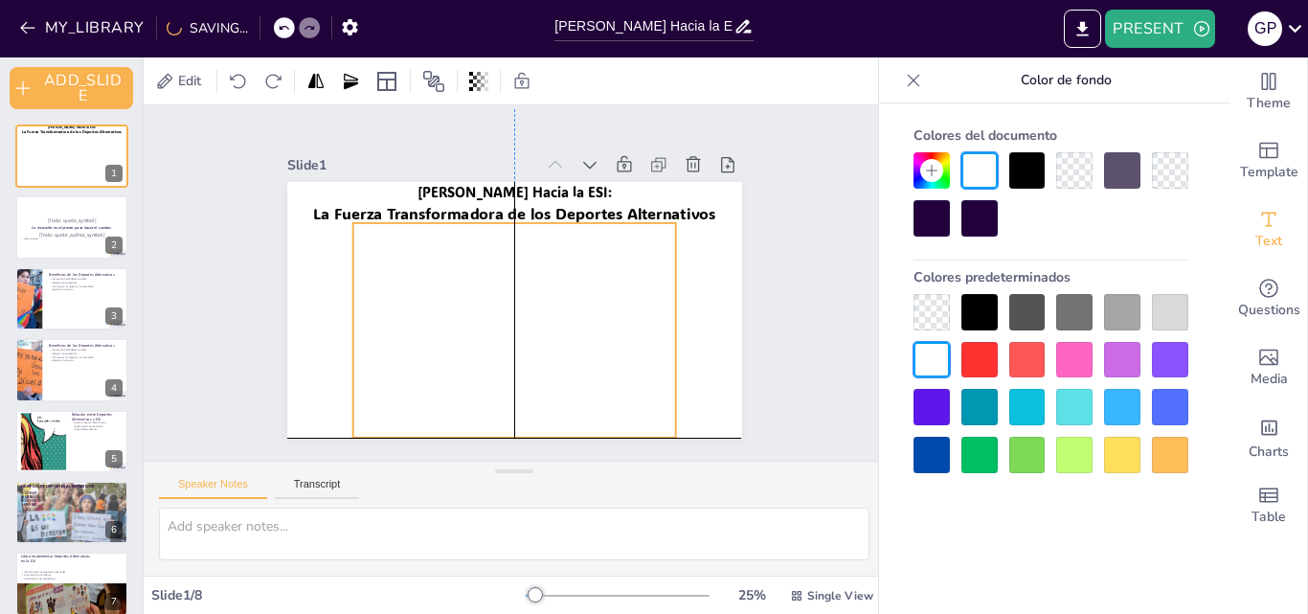
click at [500, 422] on div at bounding box center [476, 269] width 490 height 488
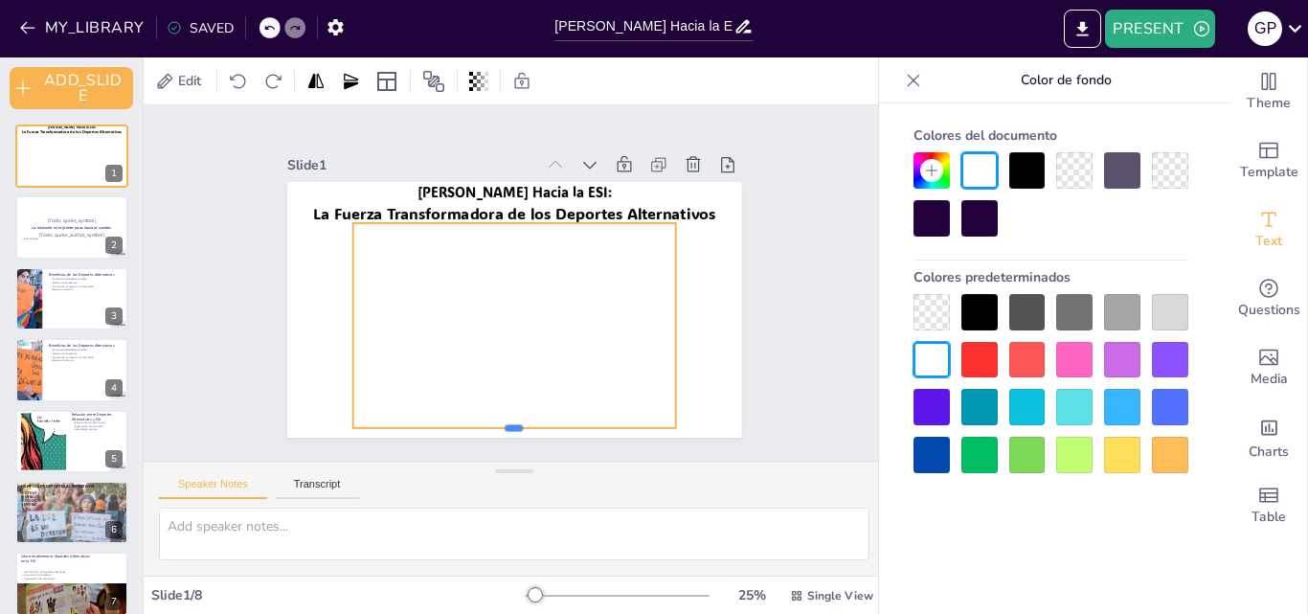
drag, startPoint x: 498, startPoint y: 433, endPoint x: 499, endPoint y: 423, distance: 9.6
click at [499, 423] on div at bounding box center [498, 435] width 323 height 49
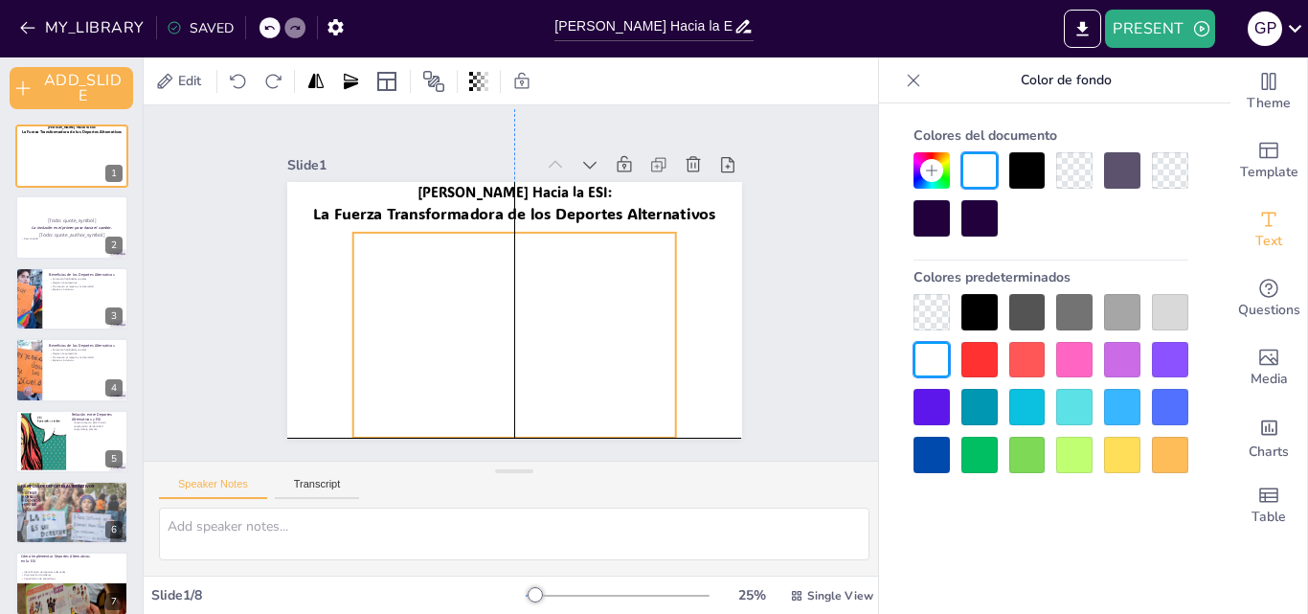
click at [484, 392] on div at bounding box center [532, 328] width 360 height 333
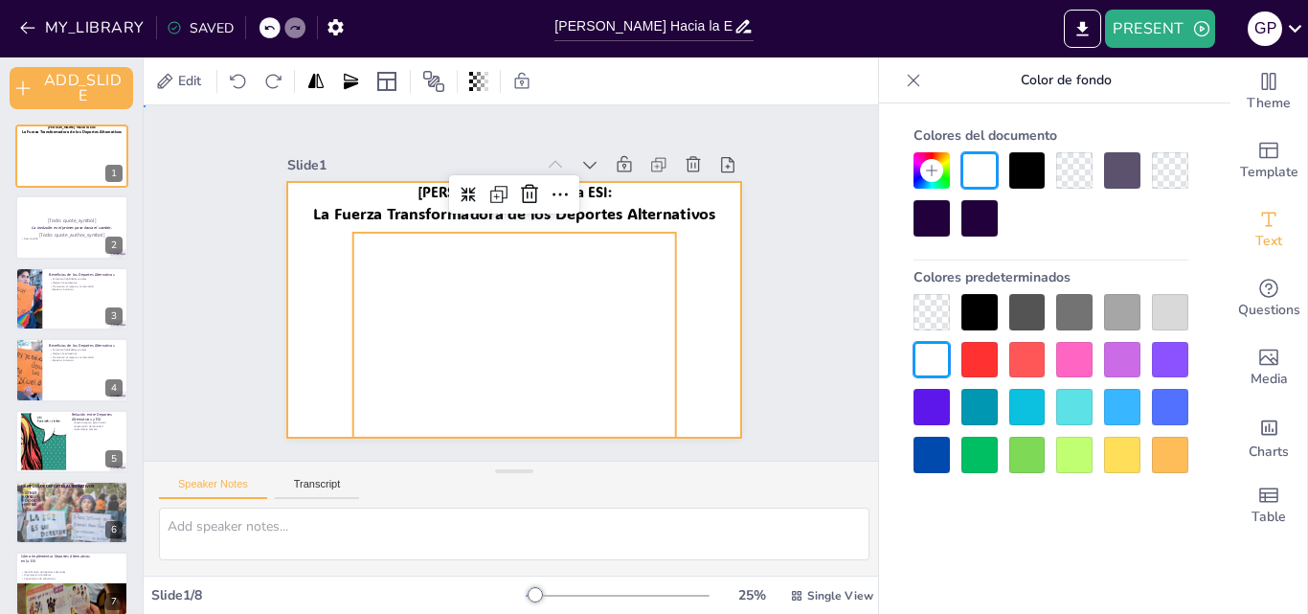
click at [305, 304] on div at bounding box center [508, 309] width 498 height 345
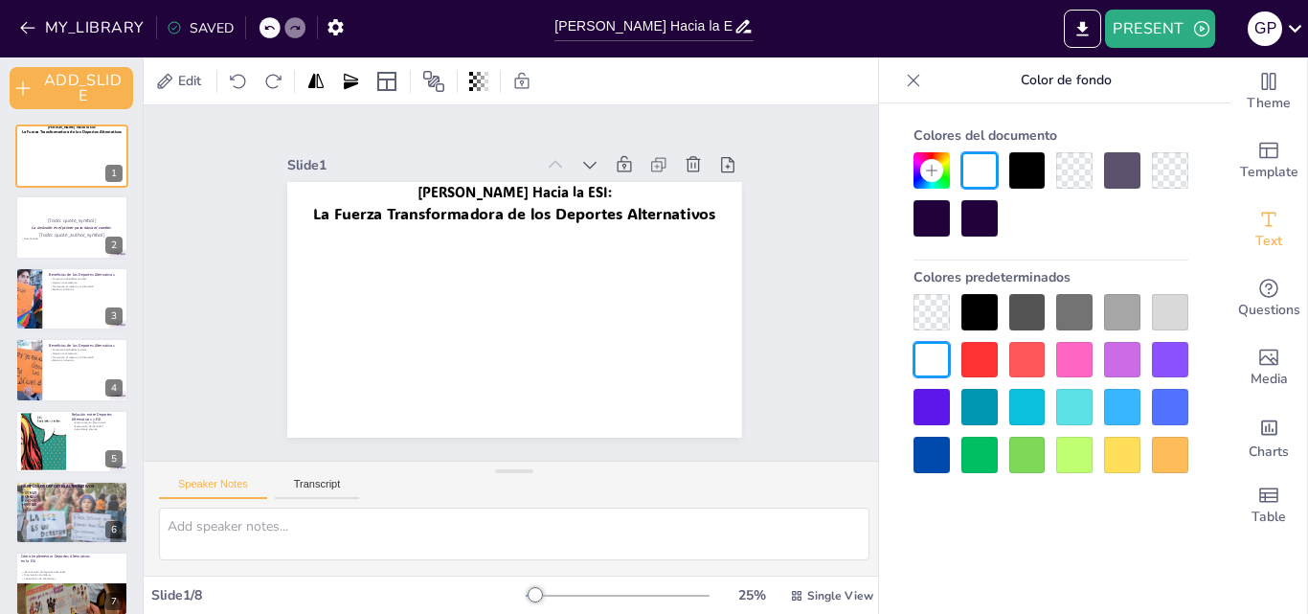
click at [965, 325] on div at bounding box center [979, 312] width 36 height 36
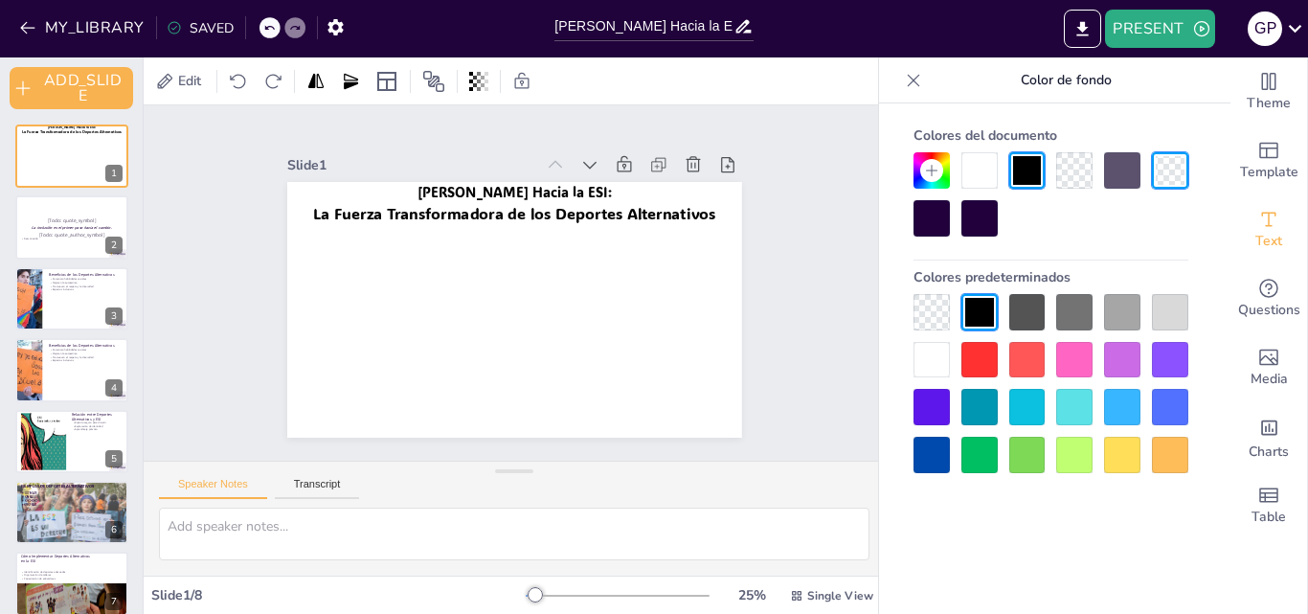
click at [929, 365] on div at bounding box center [931, 360] width 36 height 36
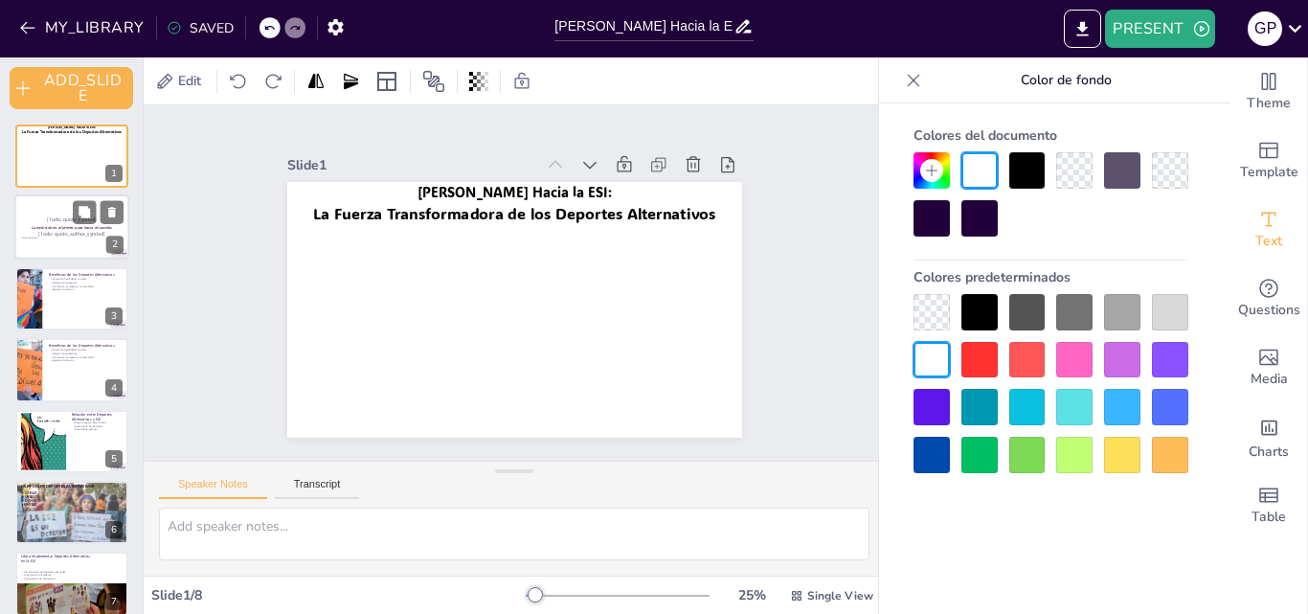
click at [63, 221] on p "[Todo: quote_symbol]" at bounding box center [71, 220] width 103 height 9
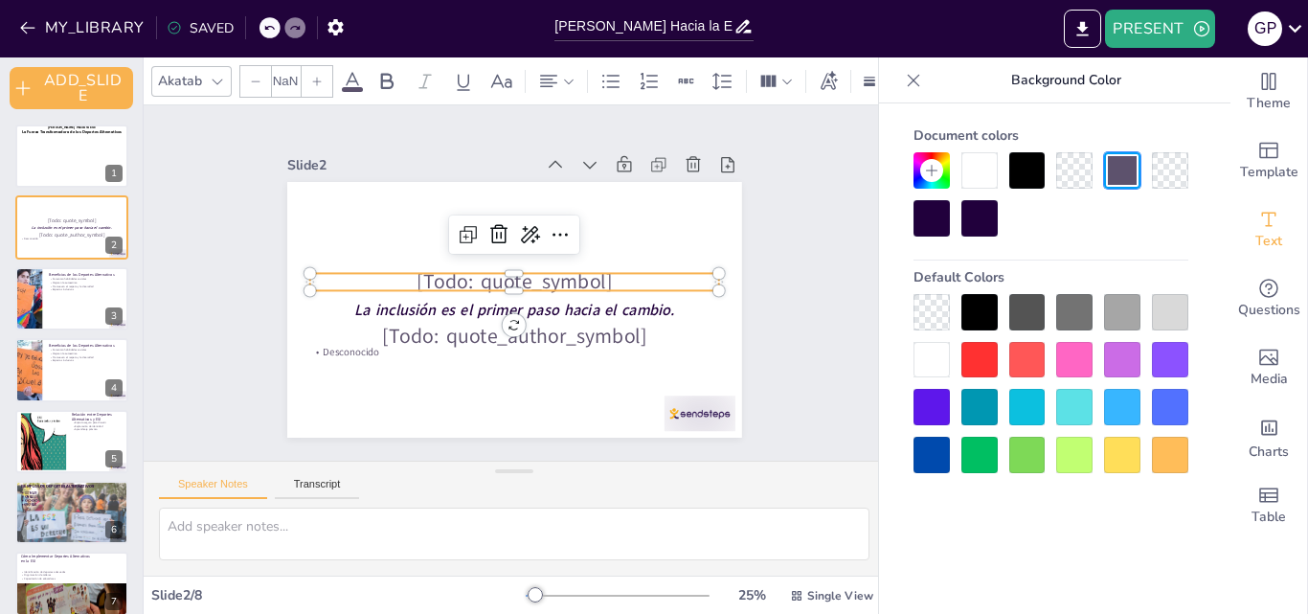
click at [444, 269] on p "[Todo: quote_symbol]" at bounding box center [514, 282] width 407 height 117
type input "64"
click at [499, 224] on icon at bounding box center [509, 232] width 21 height 22
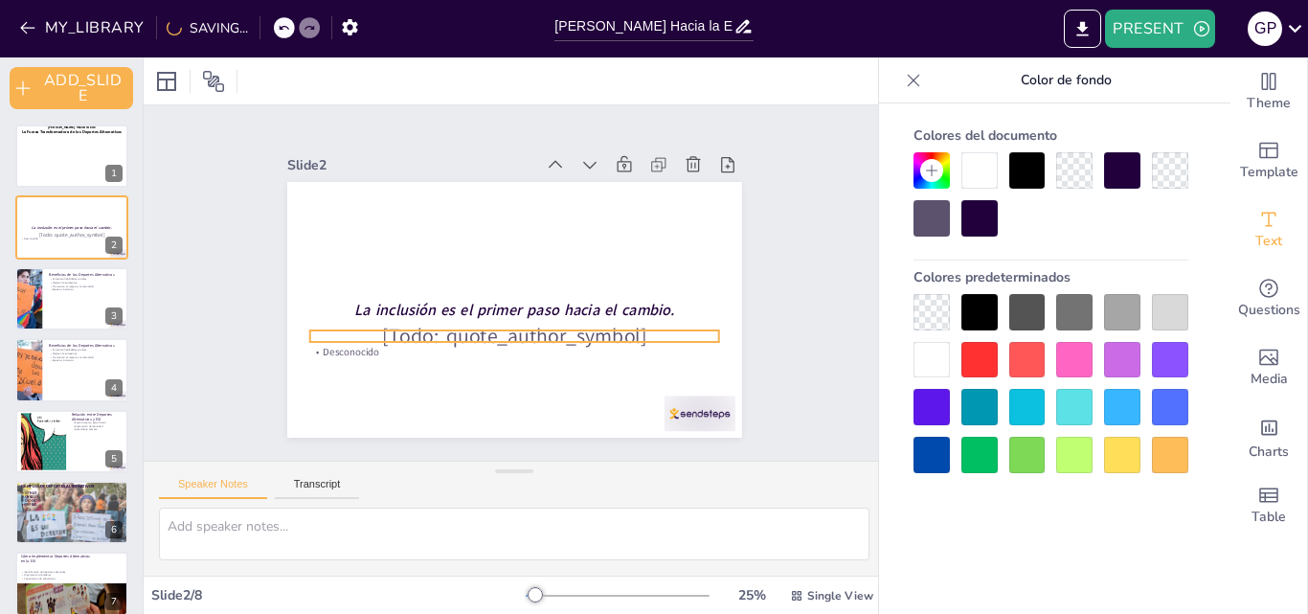
click at [483, 323] on div "La inclusión es el primer paso hacia el cambio. [Todo: quote_author_symbol] Des…" at bounding box center [511, 310] width 479 height 302
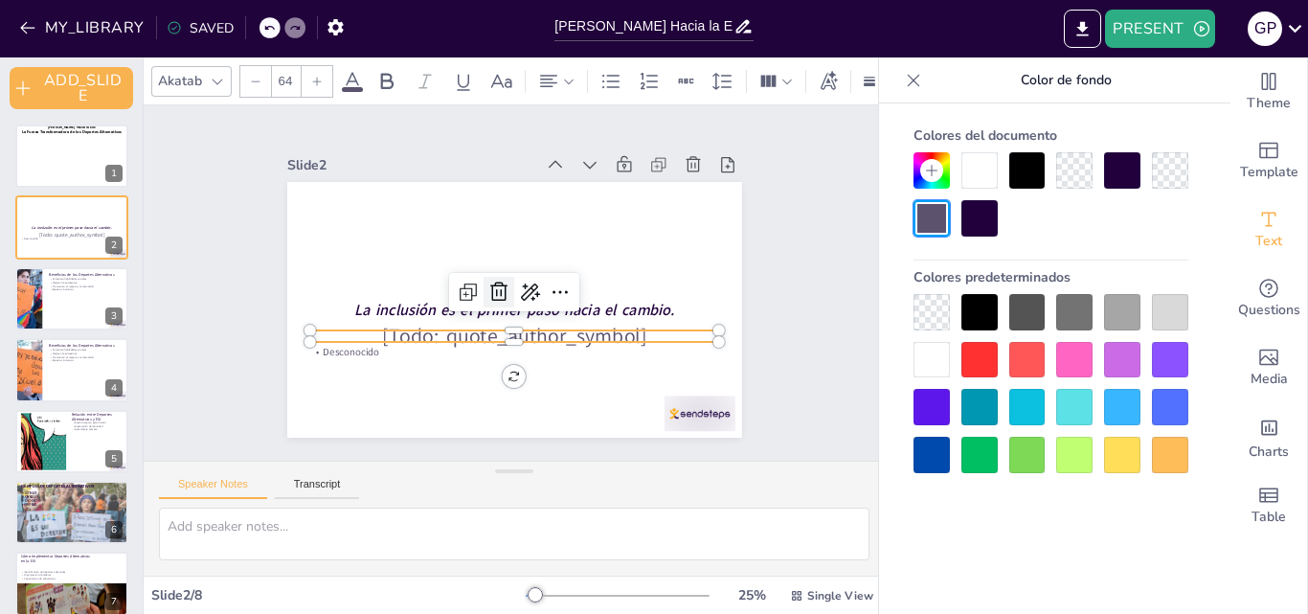
click at [489, 283] on icon at bounding box center [497, 288] width 27 height 27
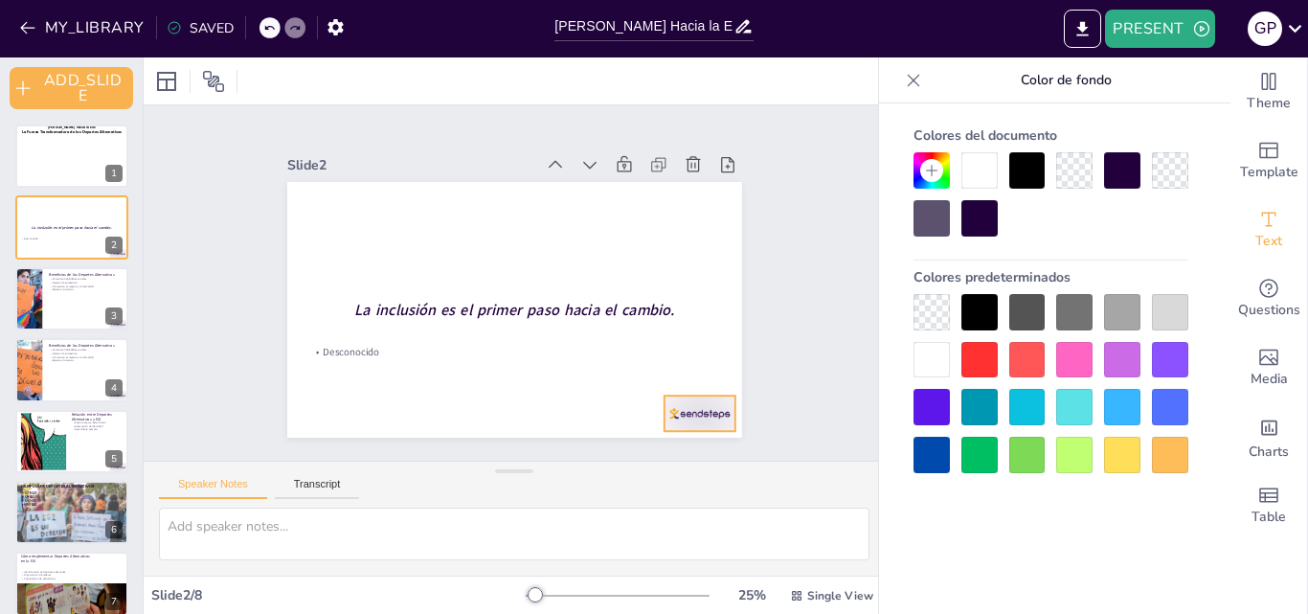
click at [701, 424] on div at bounding box center [668, 449] width 77 height 50
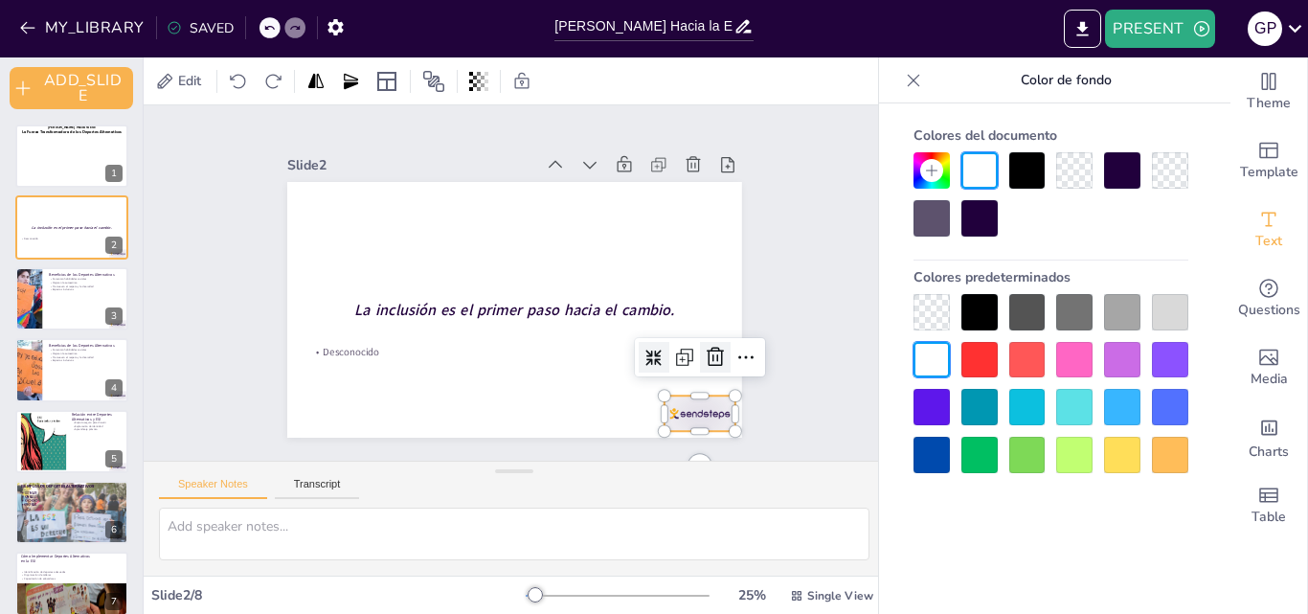
click at [699, 366] on icon at bounding box center [705, 378] width 25 height 25
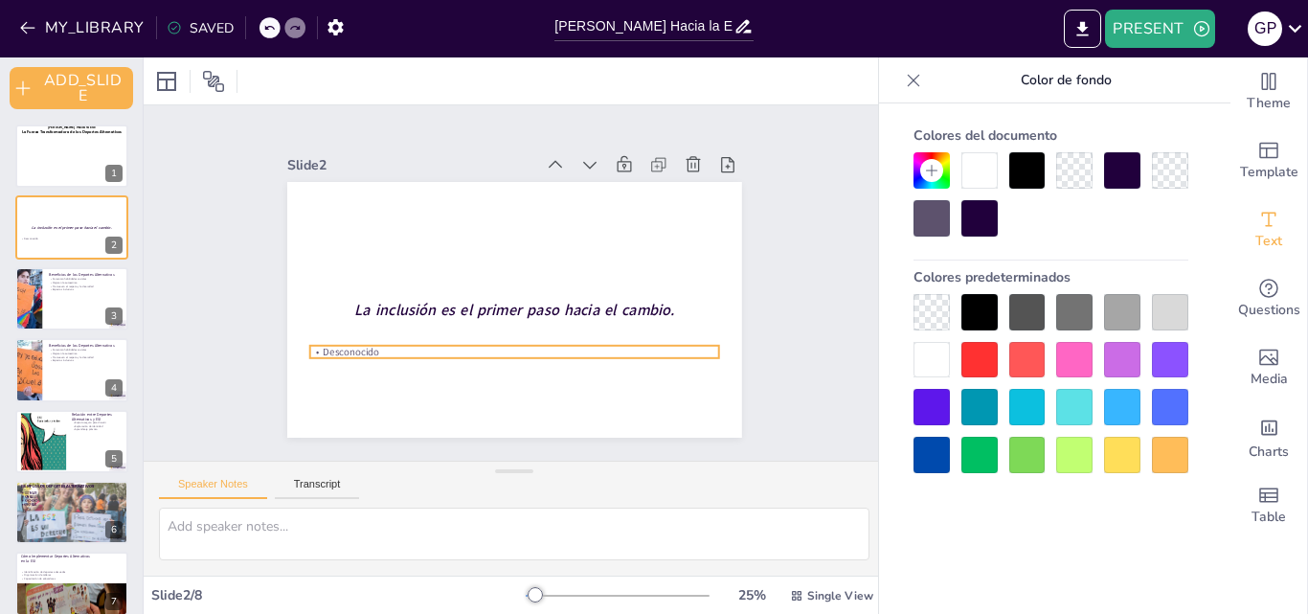
click at [360, 348] on p "Desconocido" at bounding box center [507, 351] width 408 height 57
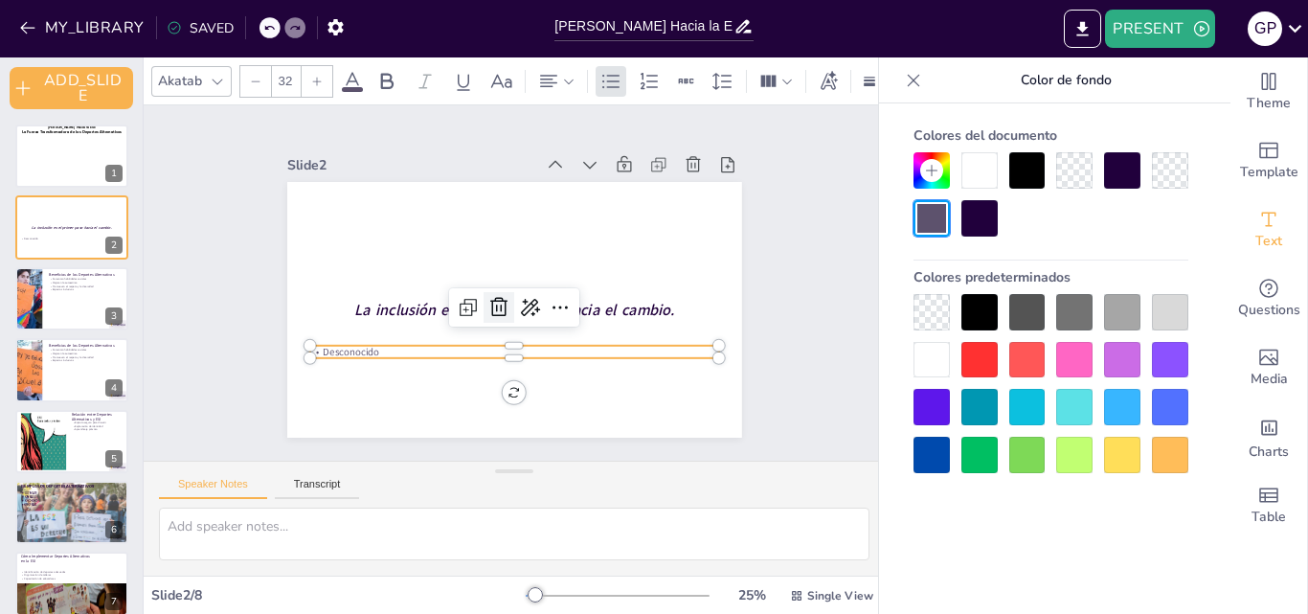
click at [487, 301] on icon at bounding box center [489, 295] width 24 height 25
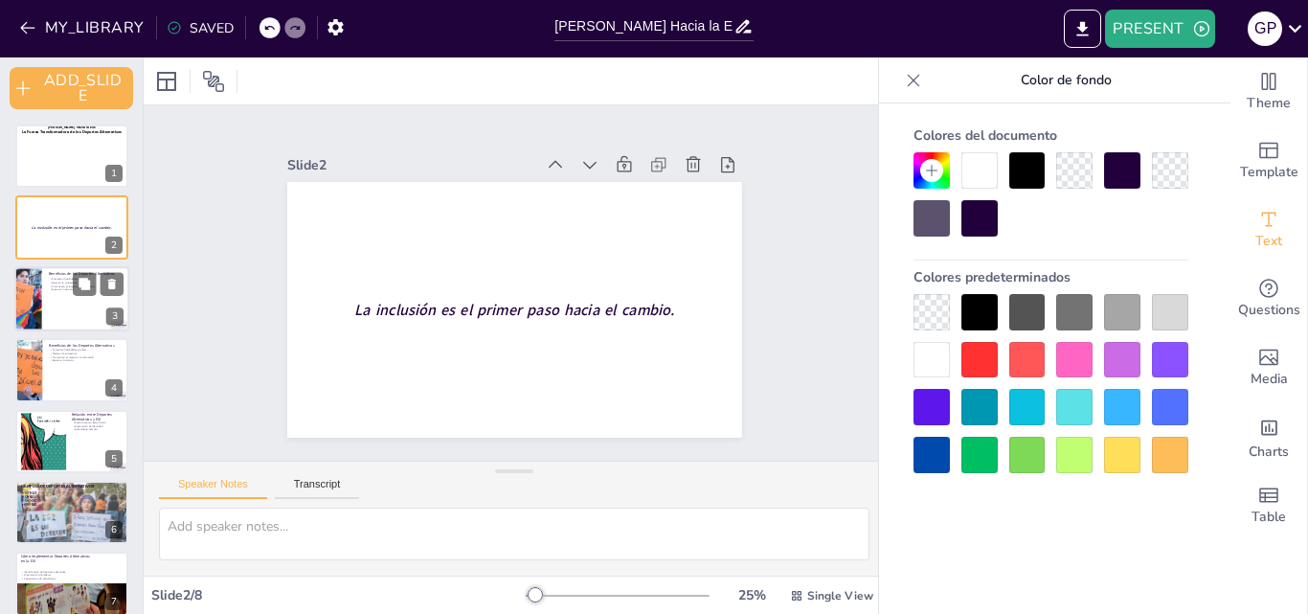
click at [79, 316] on div at bounding box center [71, 298] width 115 height 65
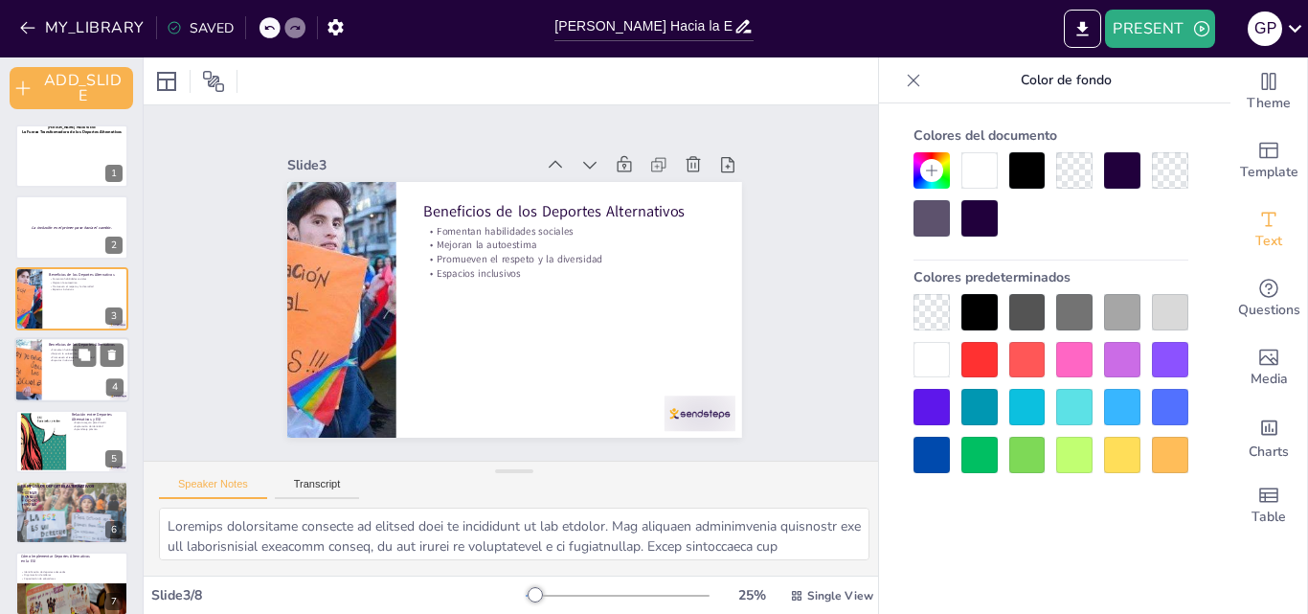
click at [65, 386] on div at bounding box center [71, 369] width 115 height 65
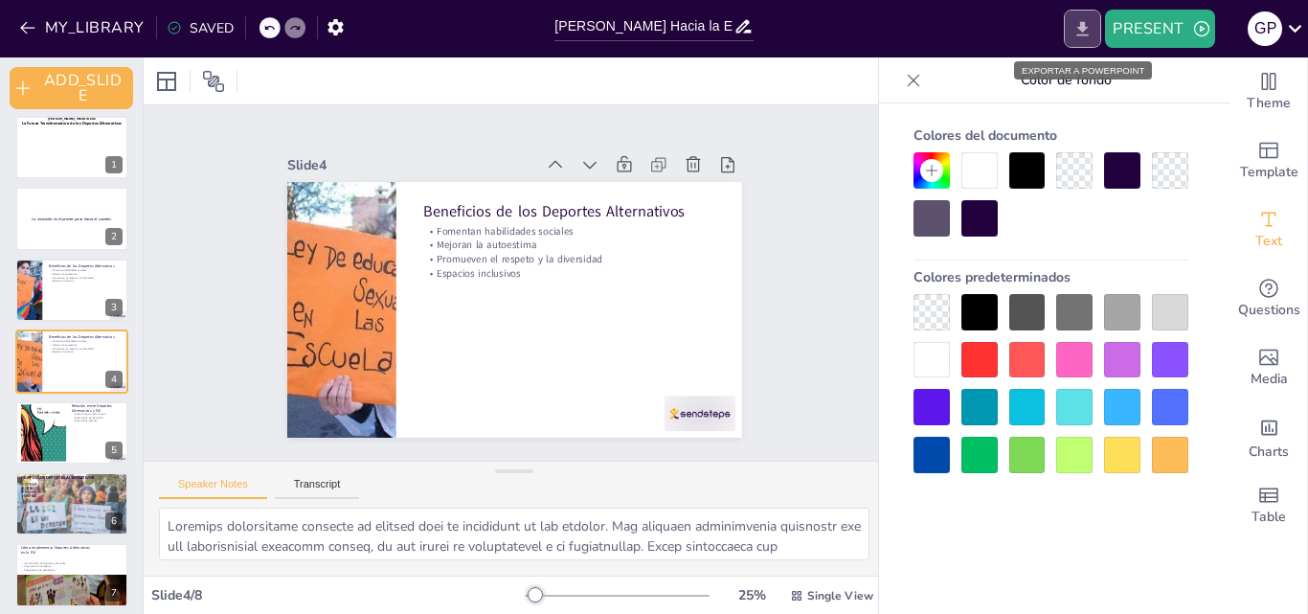
click at [1086, 29] on icon "EXPORT_TO_POWERPOINT" at bounding box center [1082, 28] width 11 height 14
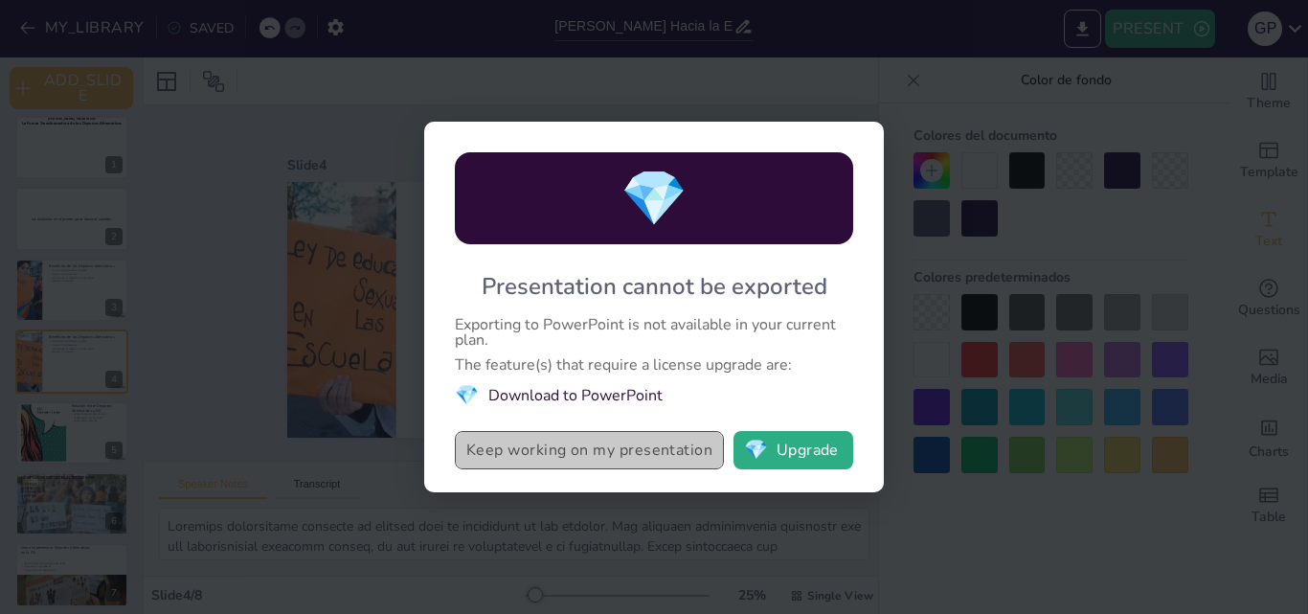
click at [595, 439] on button "Keep working on my presentation" at bounding box center [589, 450] width 269 height 38
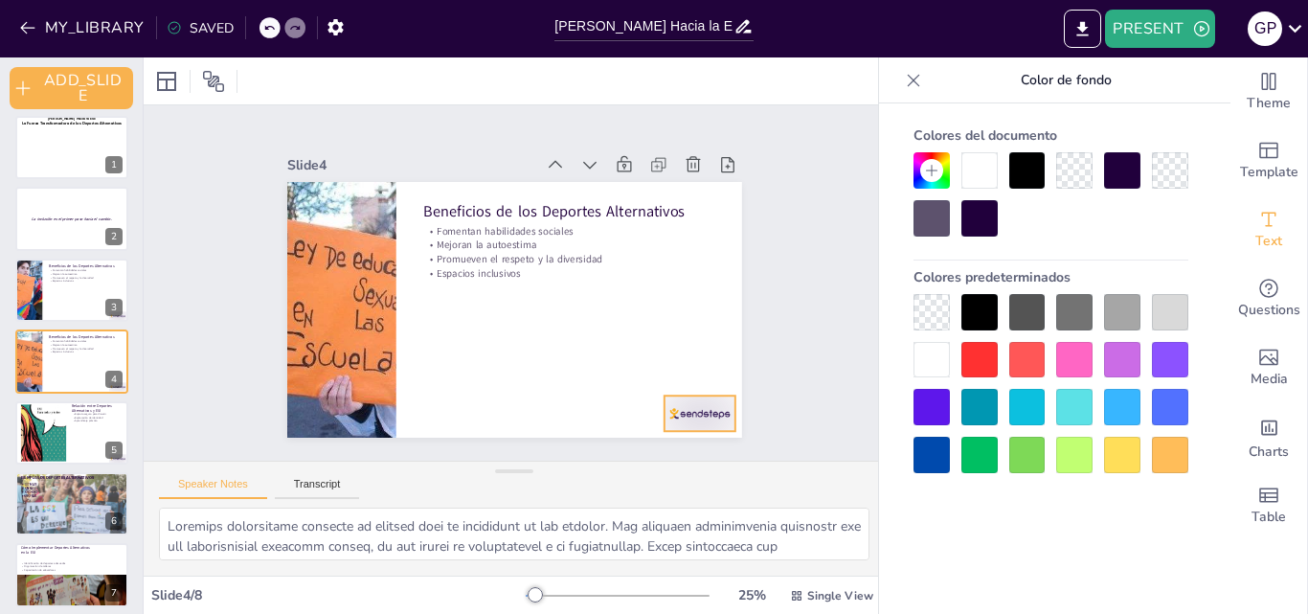
click at [670, 437] on div at bounding box center [650, 465] width 79 height 56
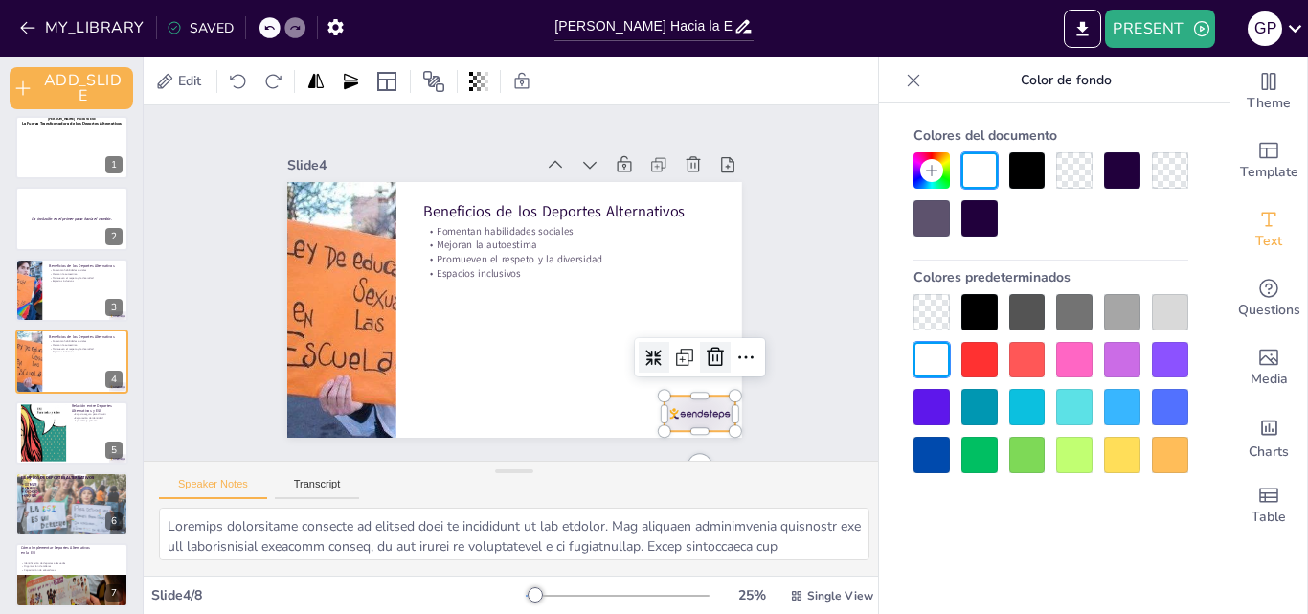
click at [693, 401] on icon at bounding box center [681, 415] width 29 height 29
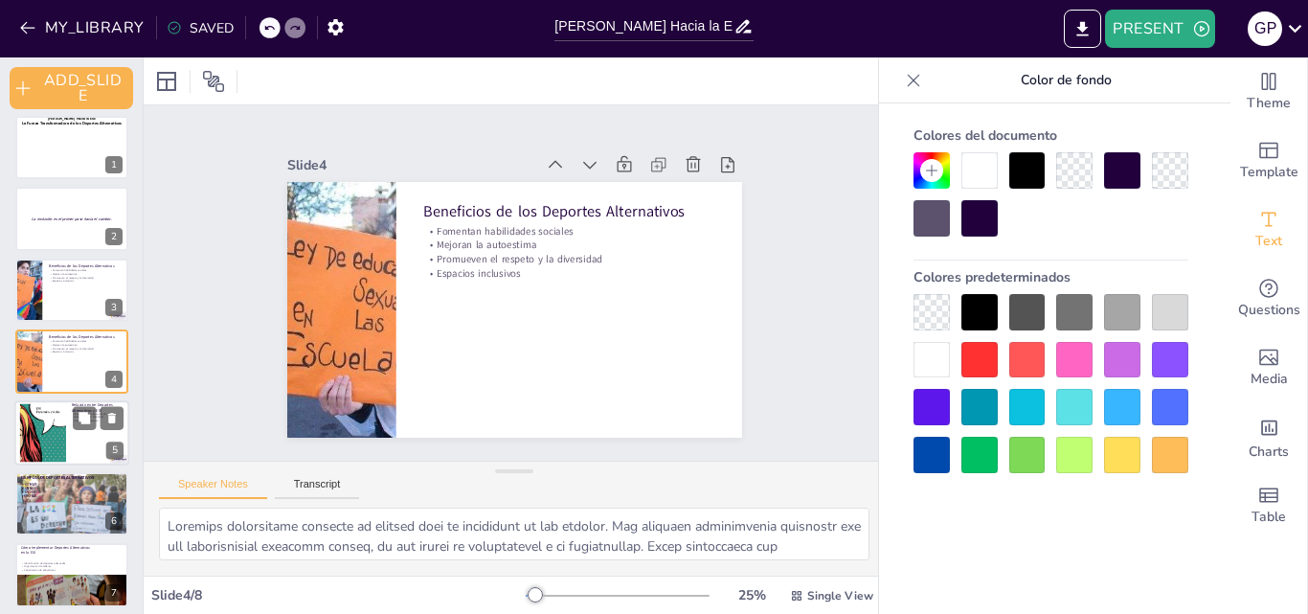
click at [68, 446] on div at bounding box center [71, 432] width 115 height 65
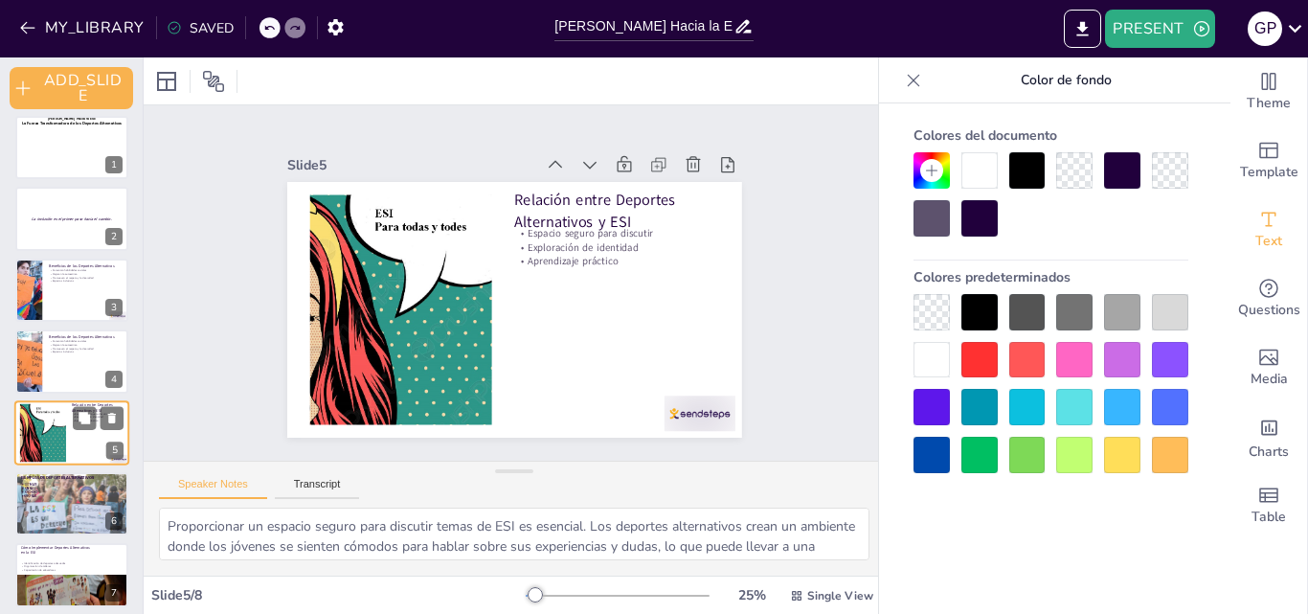
scroll to position [79, 0]
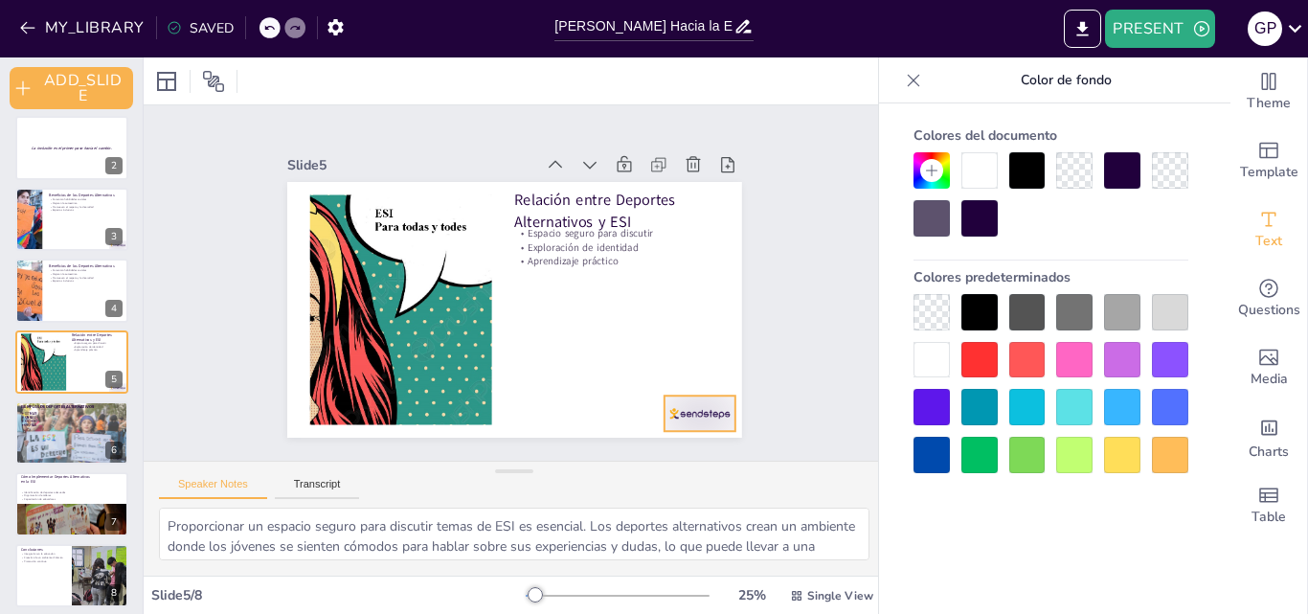
click at [696, 424] on div at bounding box center [668, 449] width 77 height 50
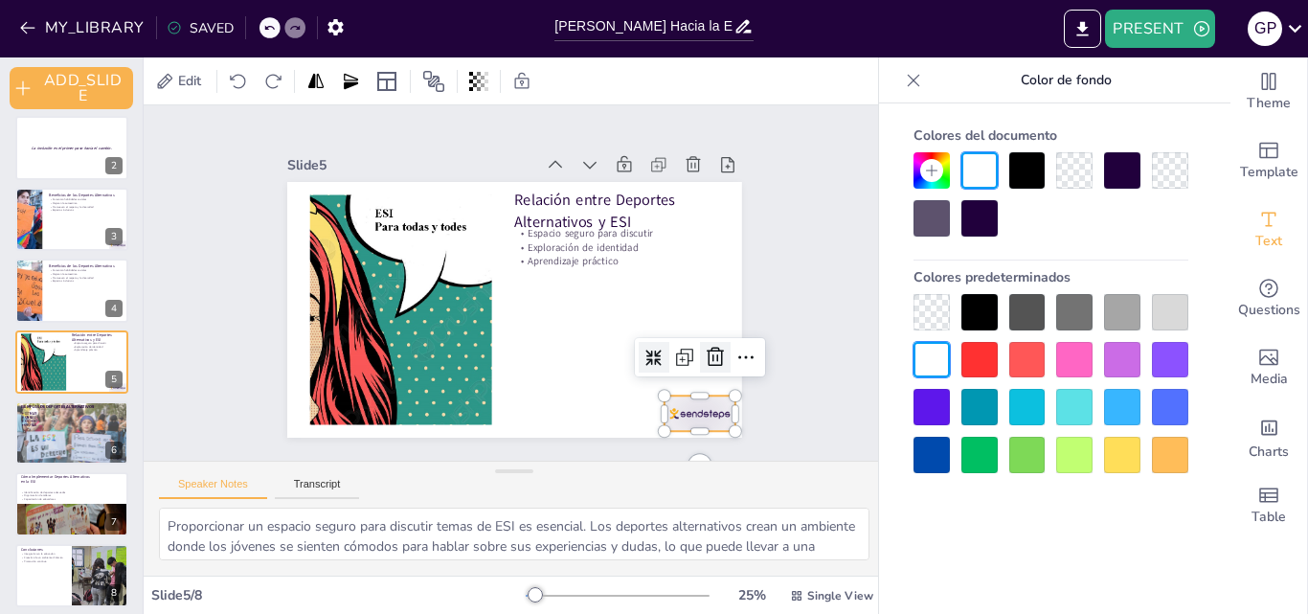
click at [702, 384] on icon at bounding box center [695, 397] width 27 height 27
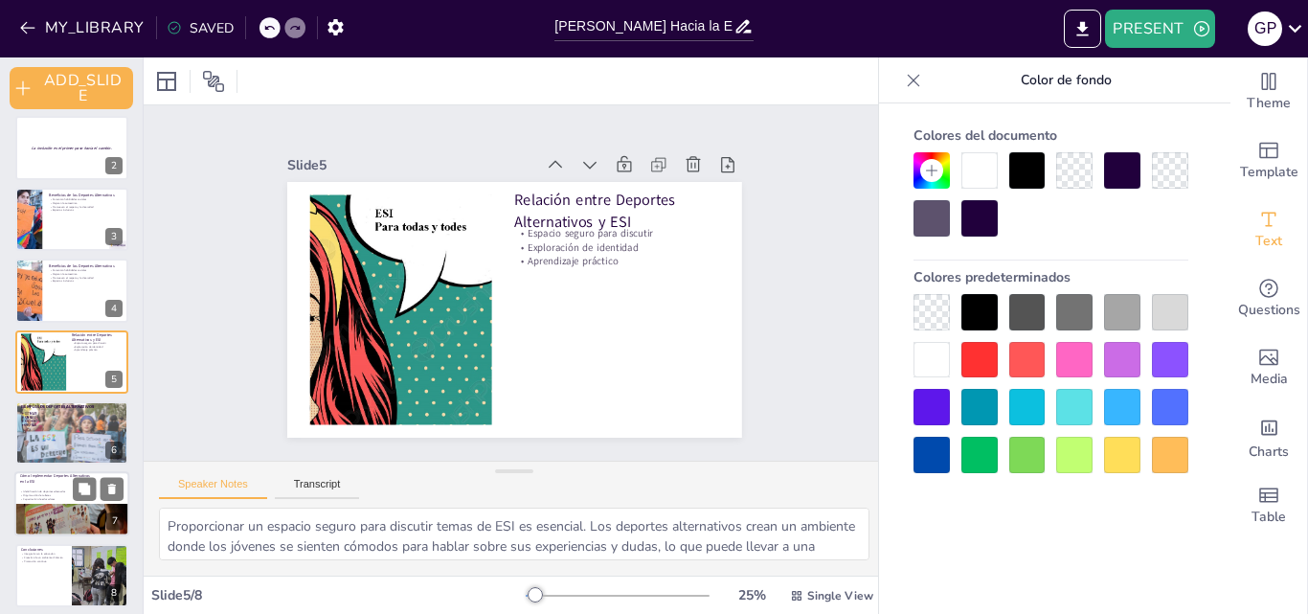
click at [53, 524] on div at bounding box center [63, 513] width 143 height 133
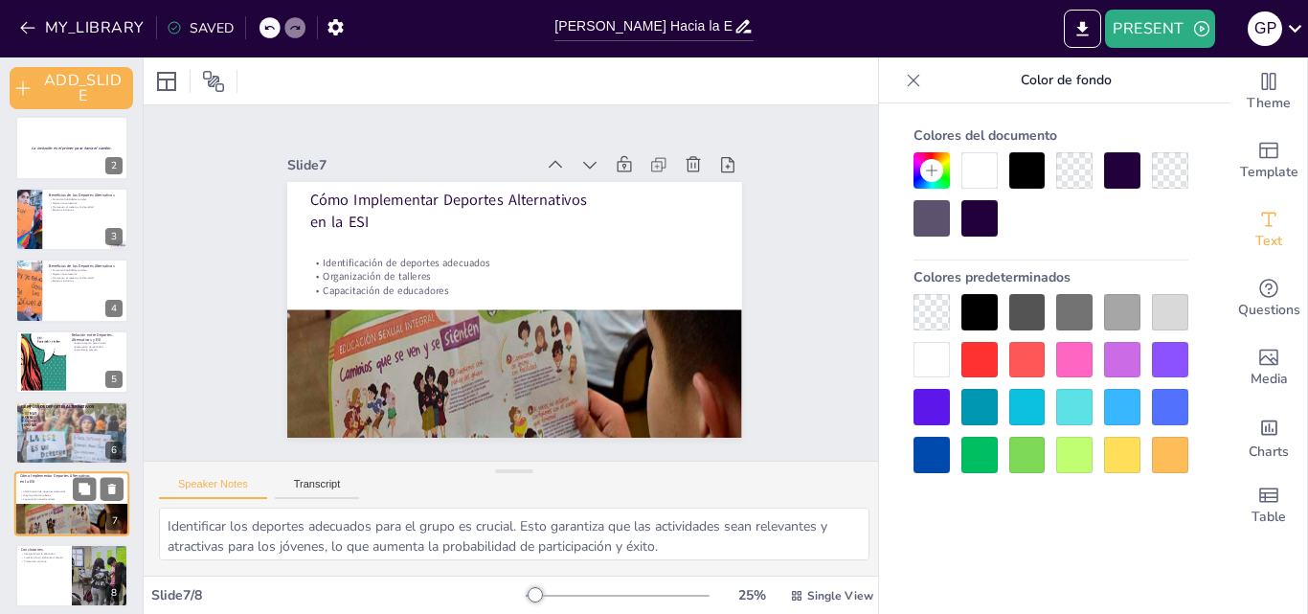
scroll to position [88, 0]
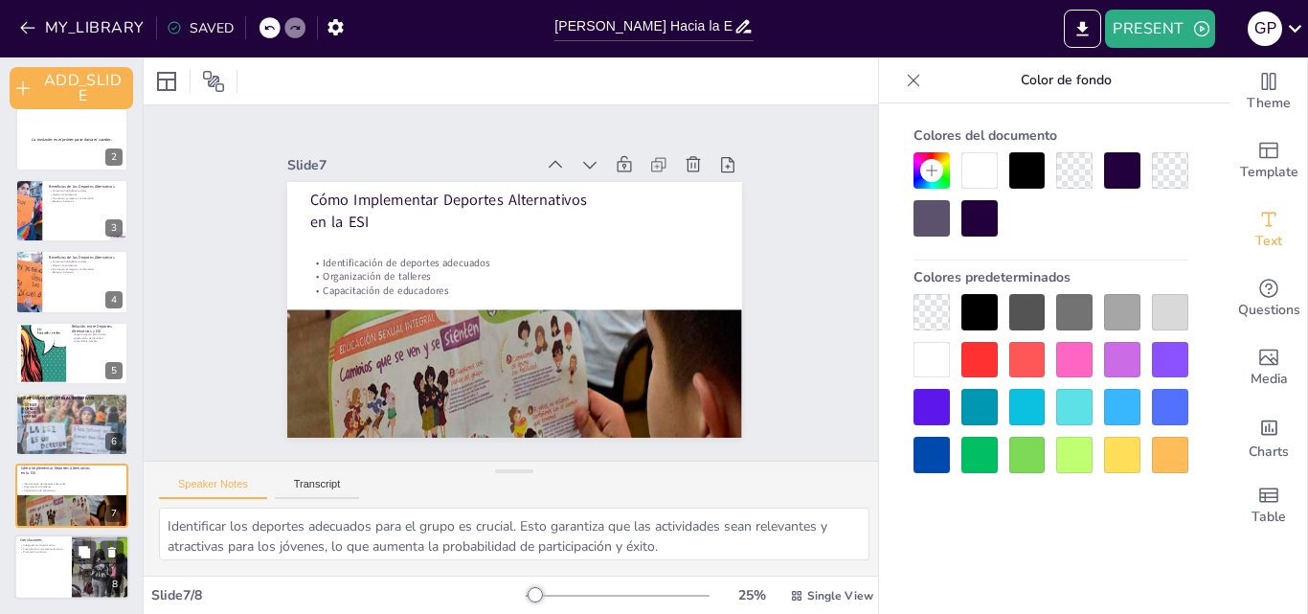
click at [35, 562] on div at bounding box center [71, 566] width 115 height 65
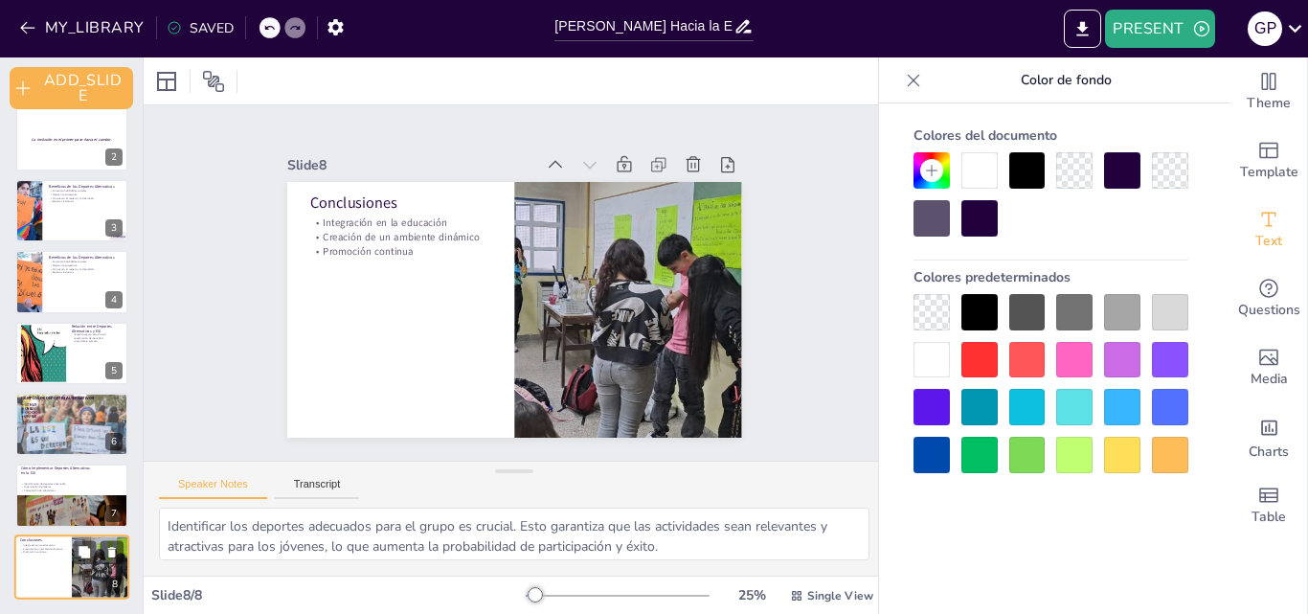
type textarea "La integración de deportes alternativos en la educación es un paso vital hacia …"
click at [1077, 33] on icon "EXPORT_TO_POWERPOINT" at bounding box center [1082, 29] width 20 height 20
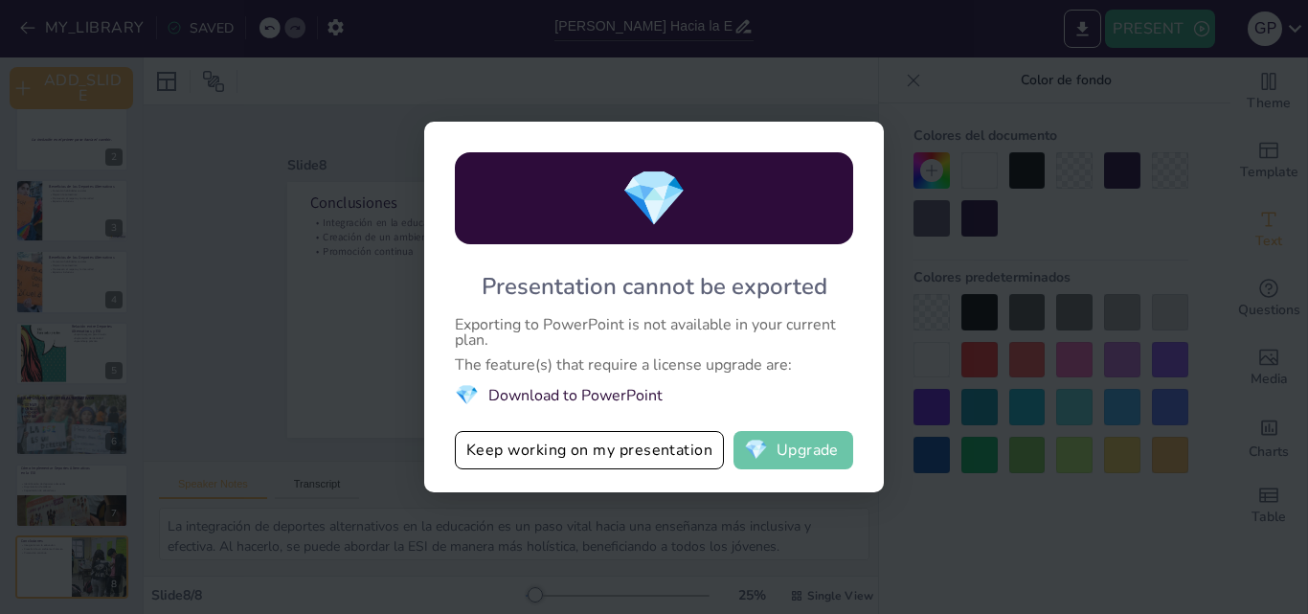
click at [788, 443] on button "💎 Upgrade" at bounding box center [793, 450] width 120 height 38
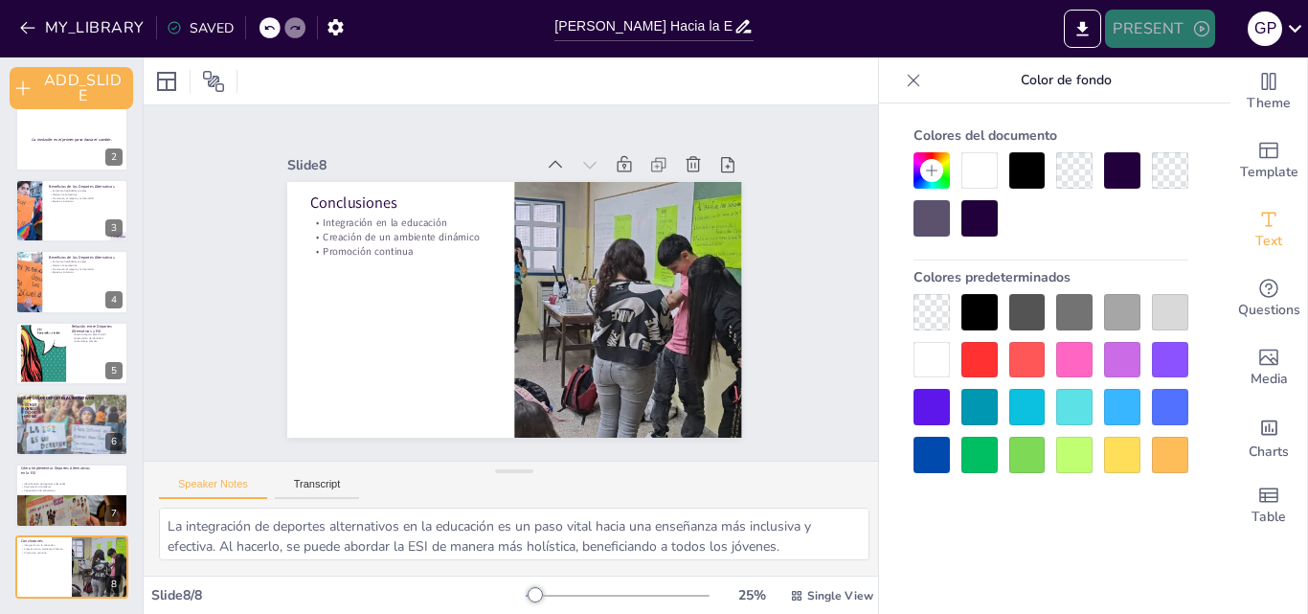
click at [1132, 21] on button "PRESENT" at bounding box center [1159, 29] width 109 height 38
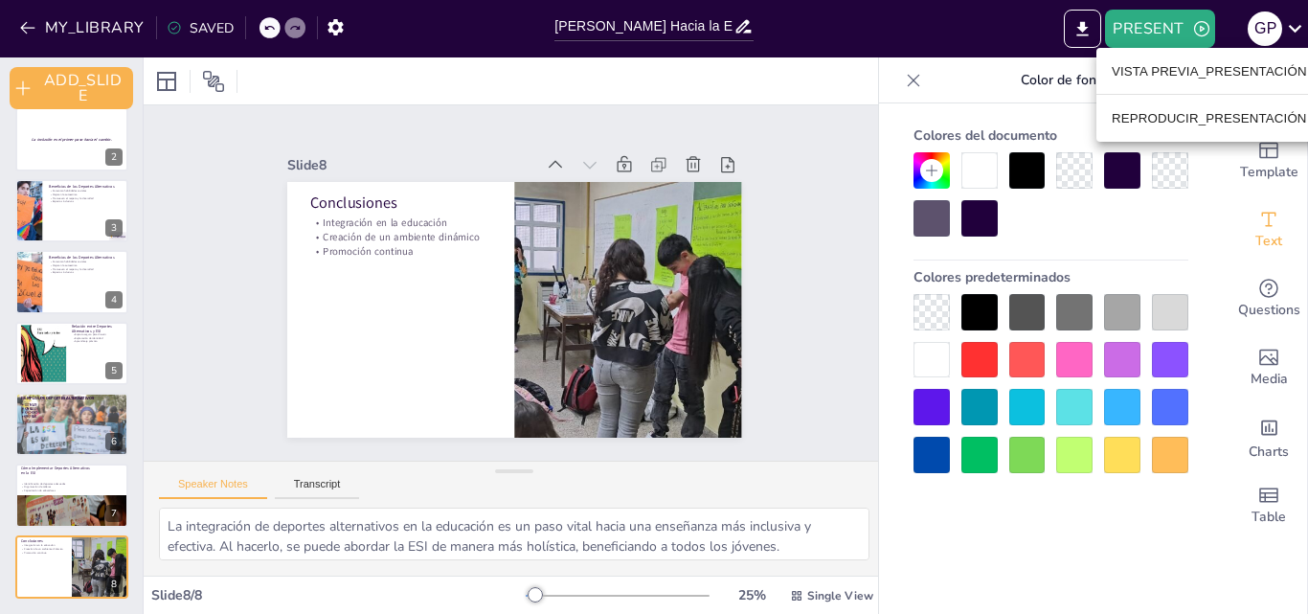
click at [1159, 105] on li "REPRODUCIR_PRESENTACIÓN" at bounding box center [1209, 117] width 226 height 31
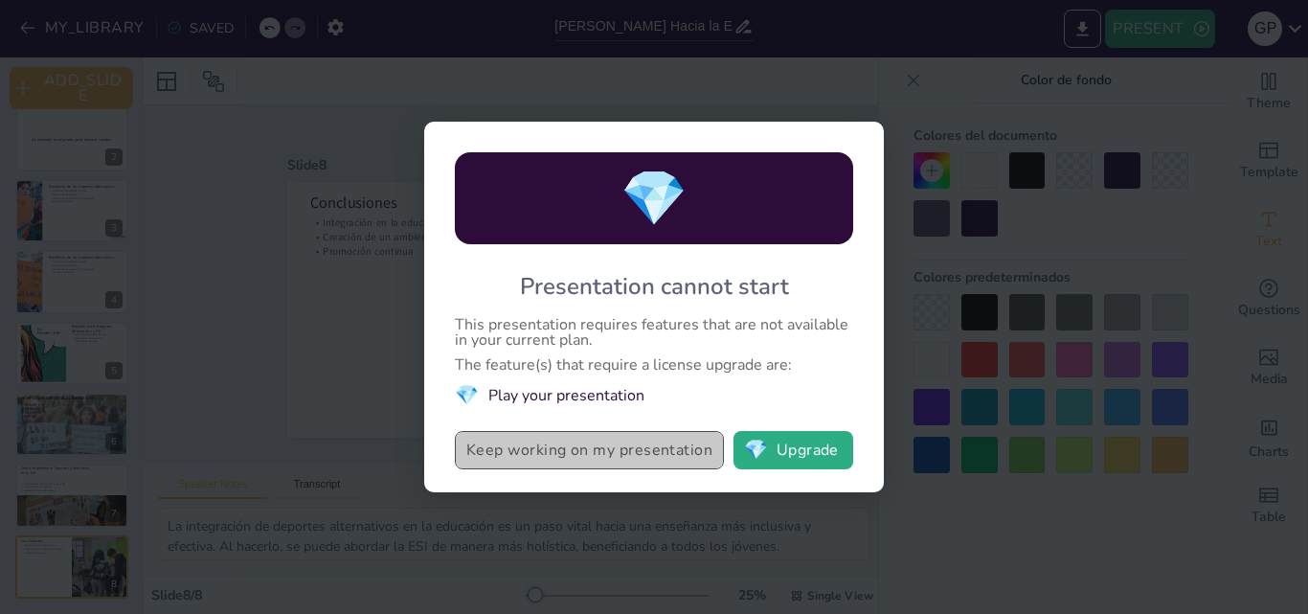
click at [612, 454] on button "Keep working on my presentation" at bounding box center [589, 450] width 269 height 38
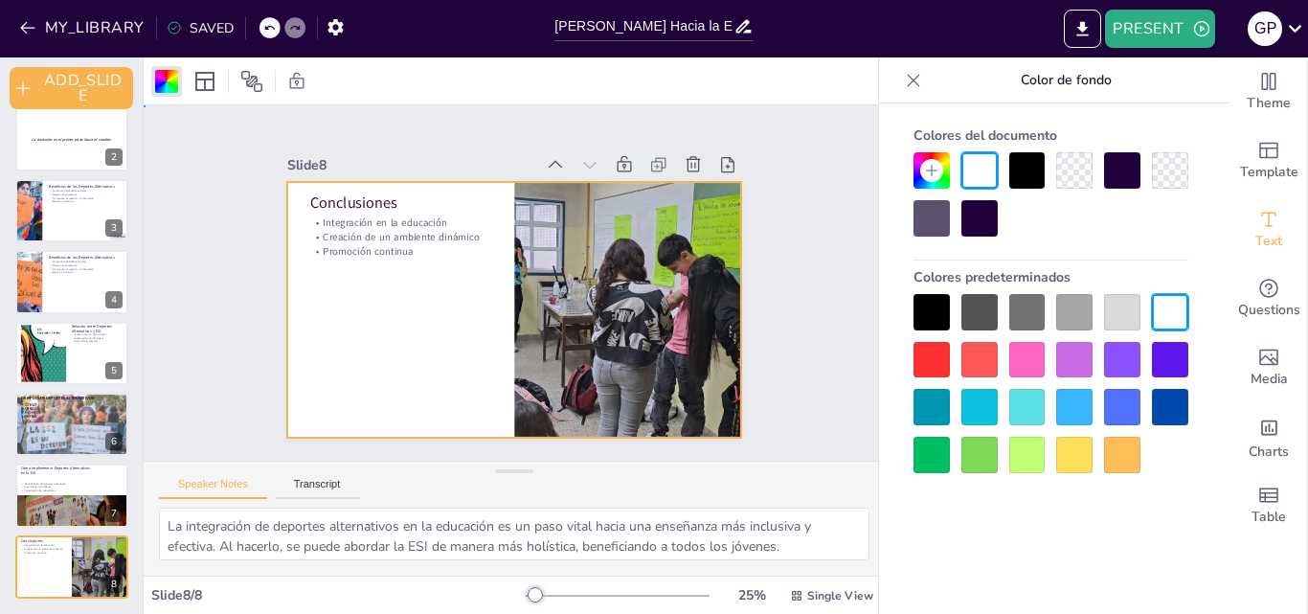
click at [808, 281] on div "Slide 1 Moviéndonos Hacia la ESI: La Fuerza Transformadora de los Deportes Alte…" at bounding box center [514, 284] width 798 height 502
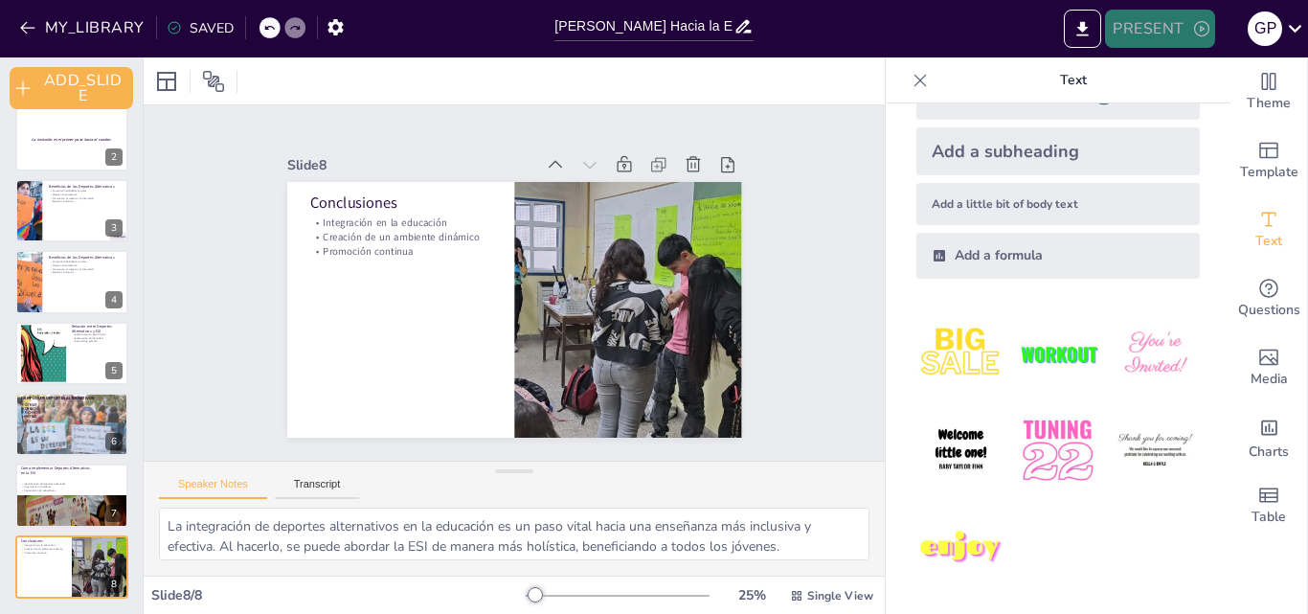
click at [1143, 34] on button "PRESENT" at bounding box center [1159, 29] width 109 height 38
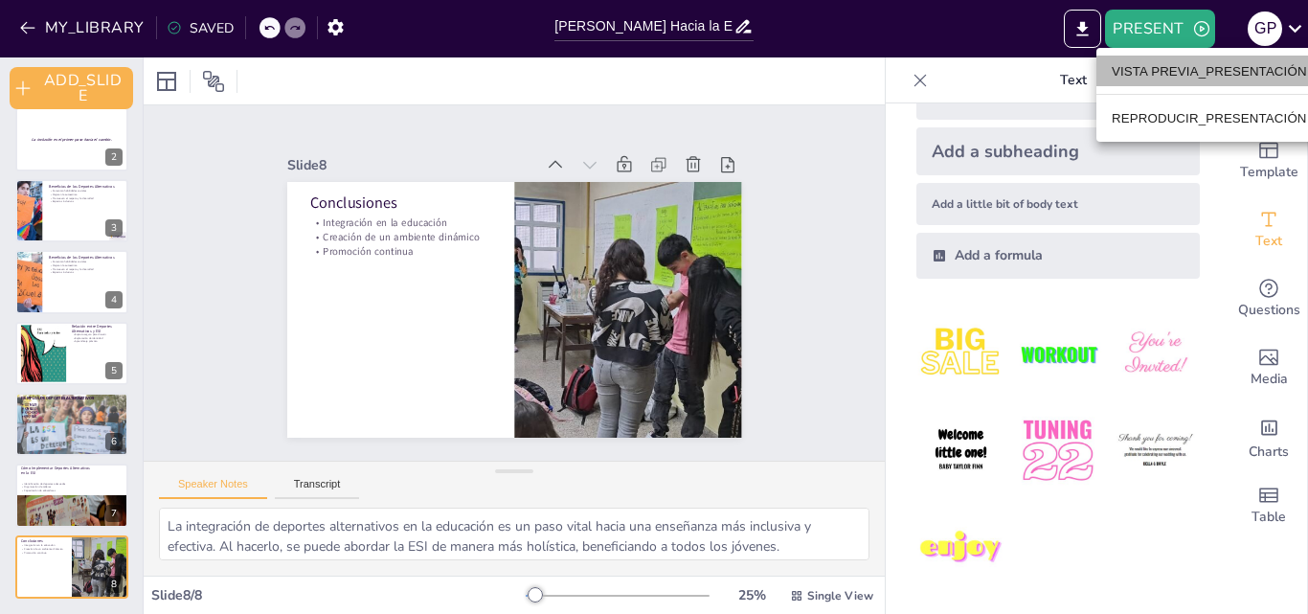
click at [1144, 79] on font "VISTA PREVIA_PRESENTACIÓN" at bounding box center [1209, 70] width 195 height 19
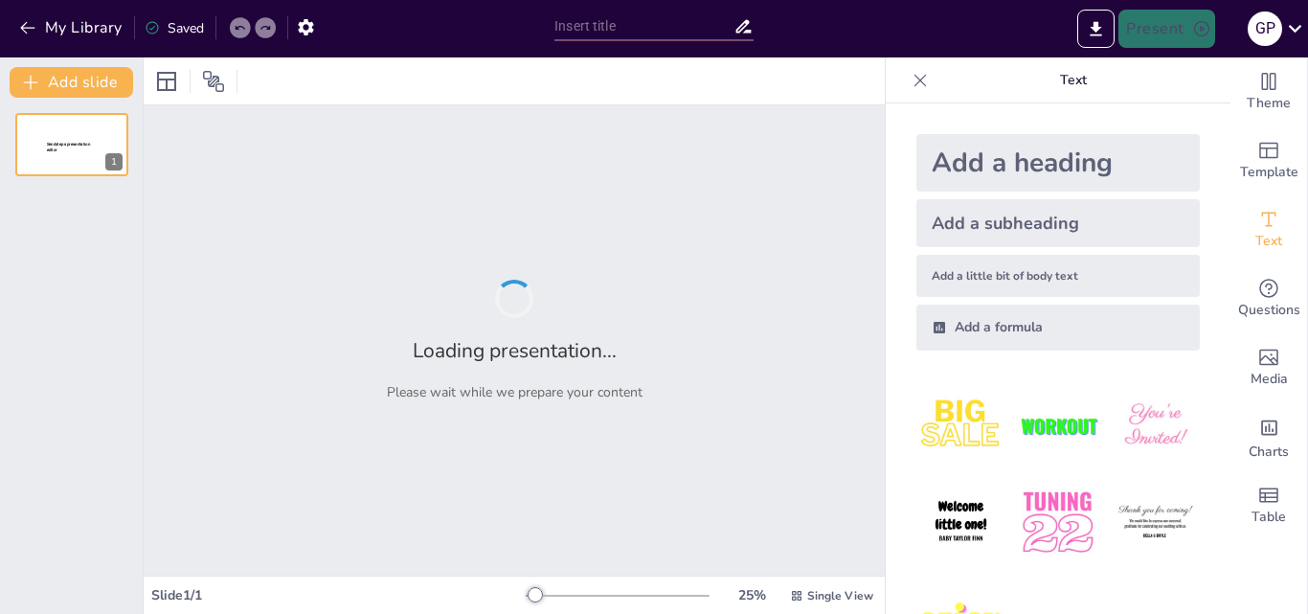
type input "[PERSON_NAME] Hacia la ESI: El Poder de los Deportes Alternativos"
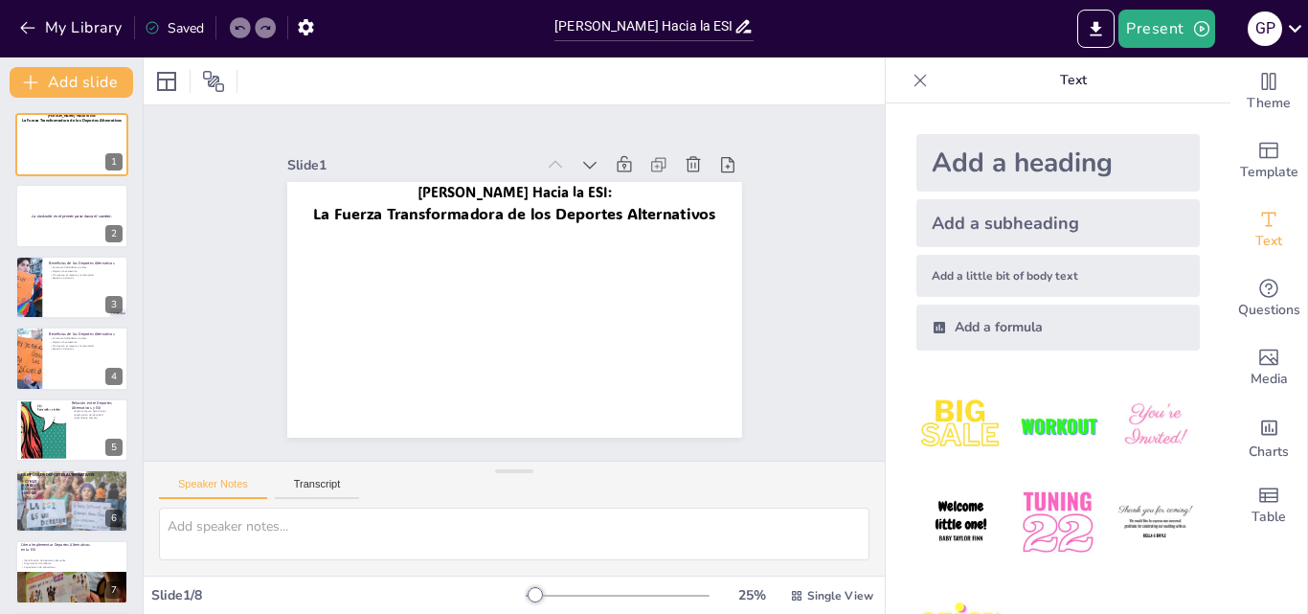
click at [911, 89] on icon at bounding box center [920, 80] width 19 height 19
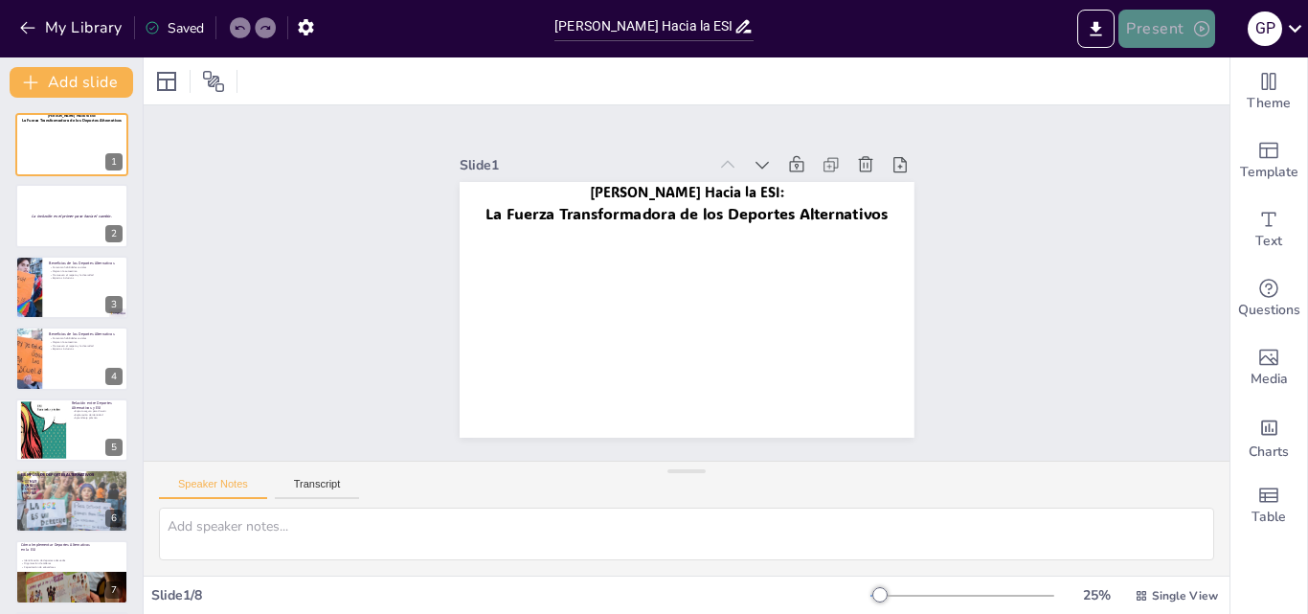
click at [1164, 24] on button "Present" at bounding box center [1166, 29] width 96 height 38
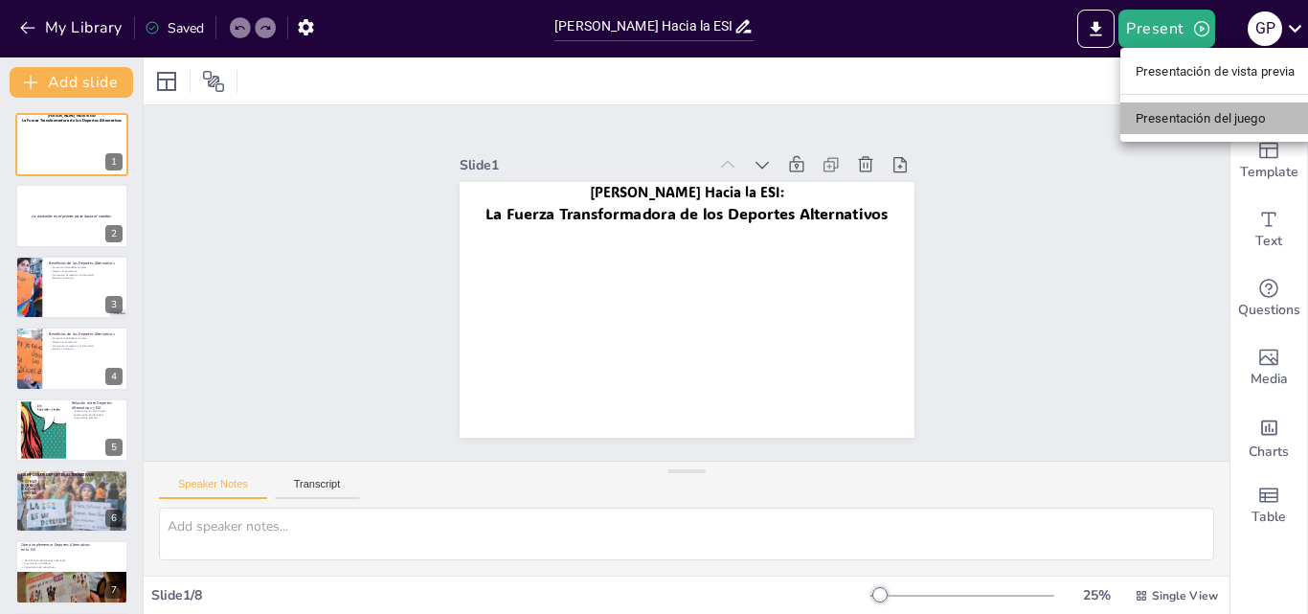
click at [1167, 111] on font "Presentación del juego" at bounding box center [1201, 118] width 130 height 14
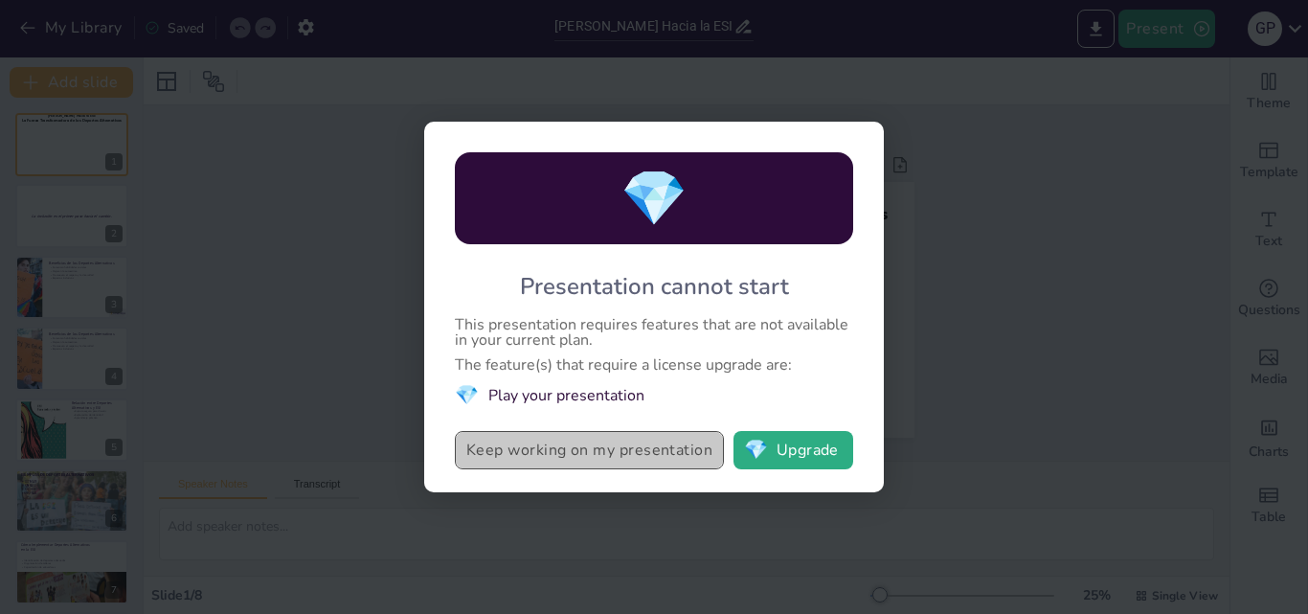
click at [624, 459] on button "Keep working on my presentation" at bounding box center [589, 450] width 269 height 38
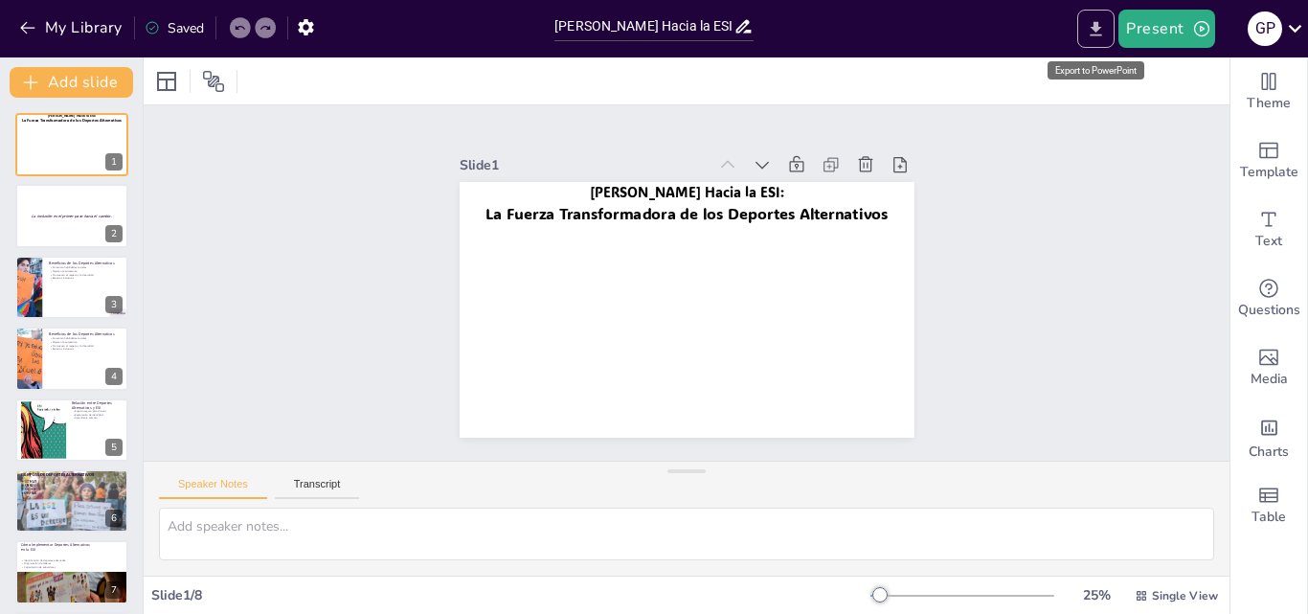
click at [1087, 45] on button "Export to PowerPoint" at bounding box center [1095, 29] width 37 height 38
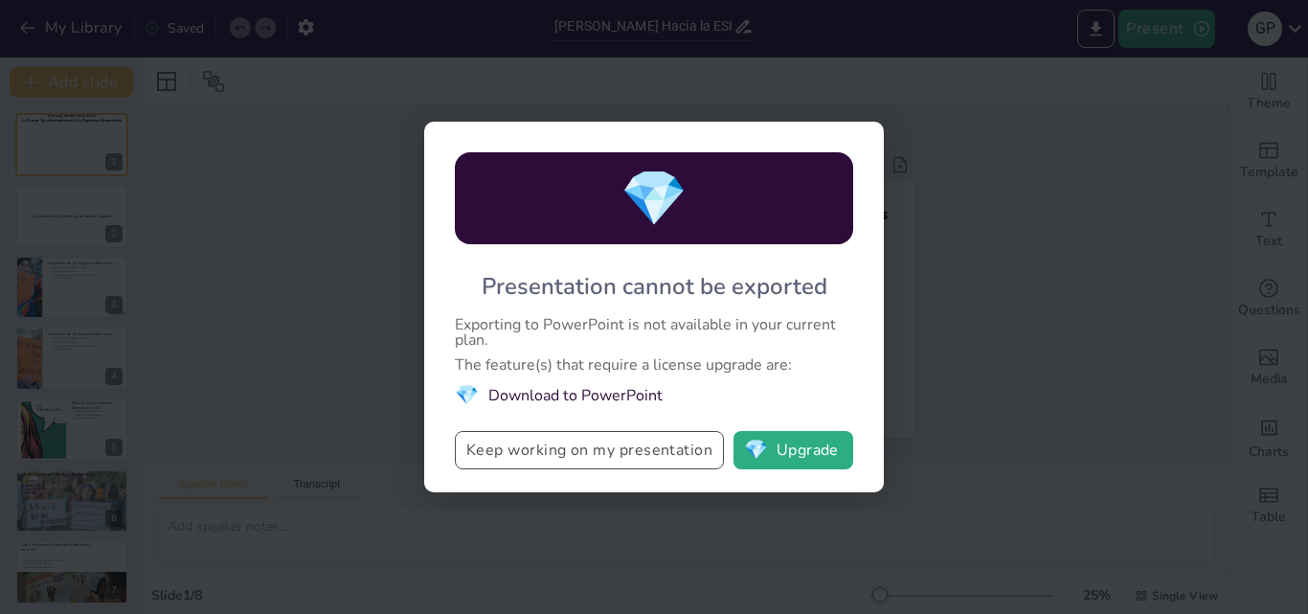
click at [554, 448] on button "Keep working on my presentation" at bounding box center [589, 450] width 269 height 38
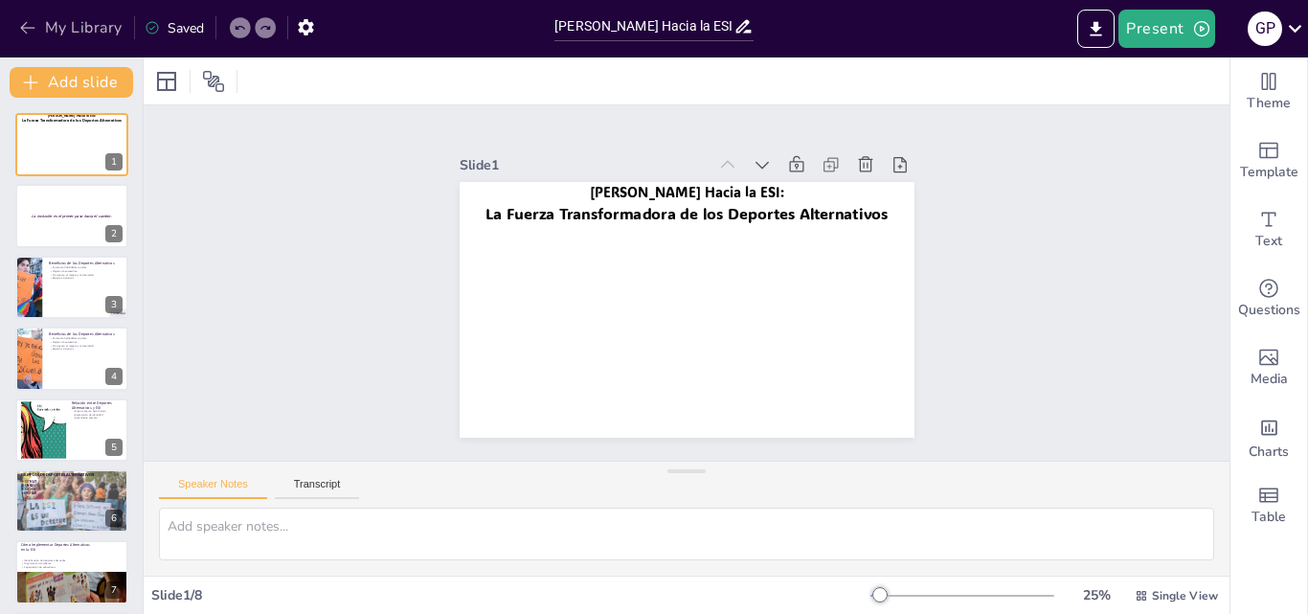
click at [26, 34] on icon "button" at bounding box center [27, 27] width 19 height 19
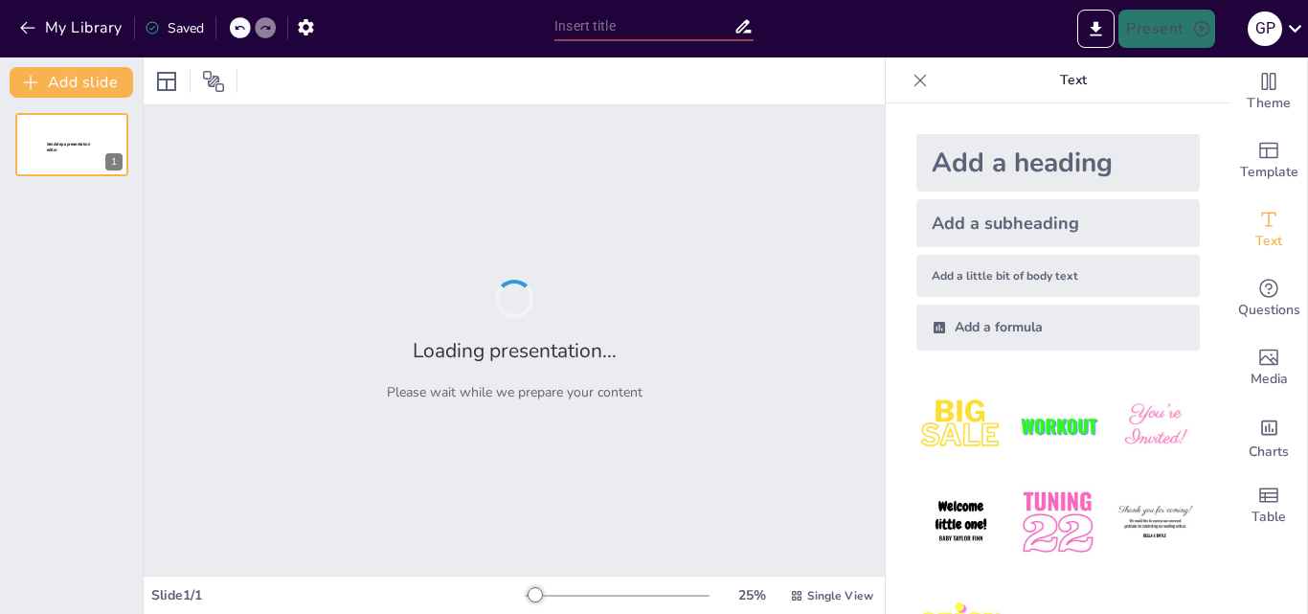
type input "[PERSON_NAME] Hacia la ESI: El Poder de los Deportes Alternativos"
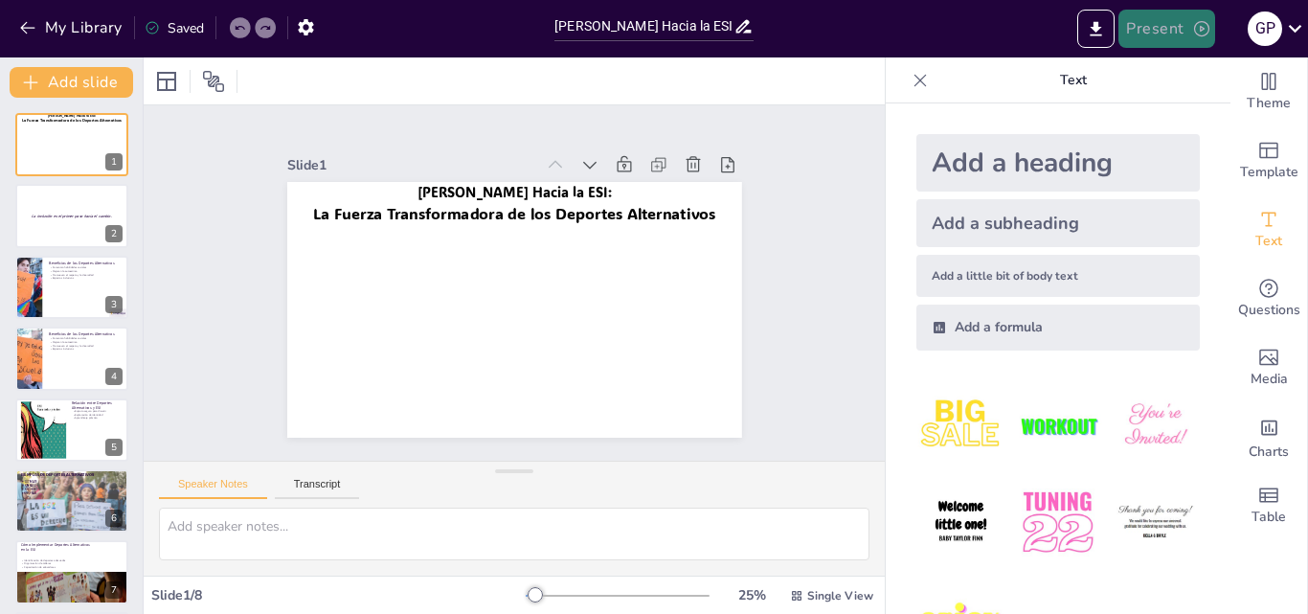
click at [1181, 16] on button "Present" at bounding box center [1166, 29] width 96 height 38
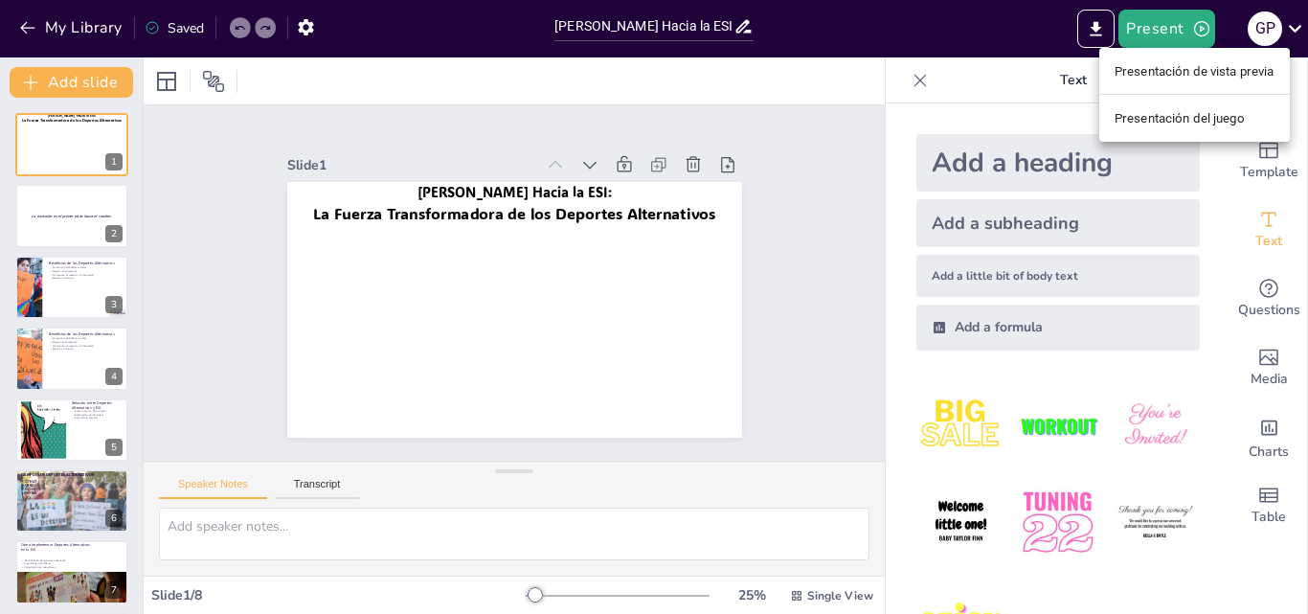
click at [987, 39] on div at bounding box center [654, 307] width 1308 height 614
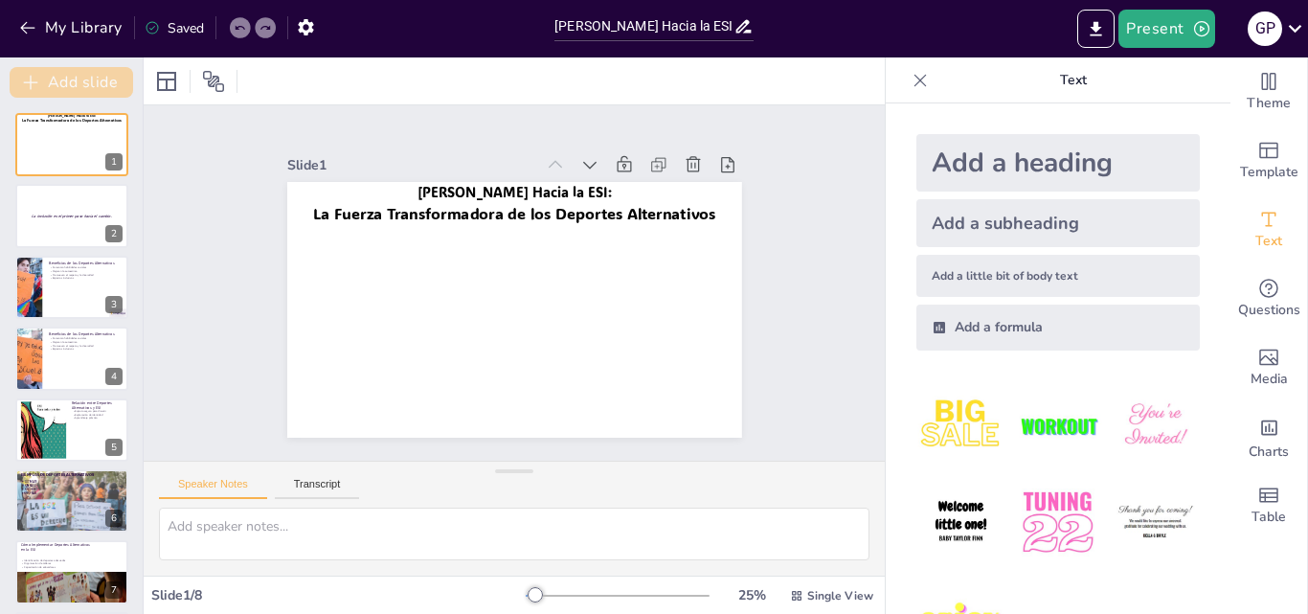
click at [91, 81] on button "Add slide" at bounding box center [72, 82] width 124 height 31
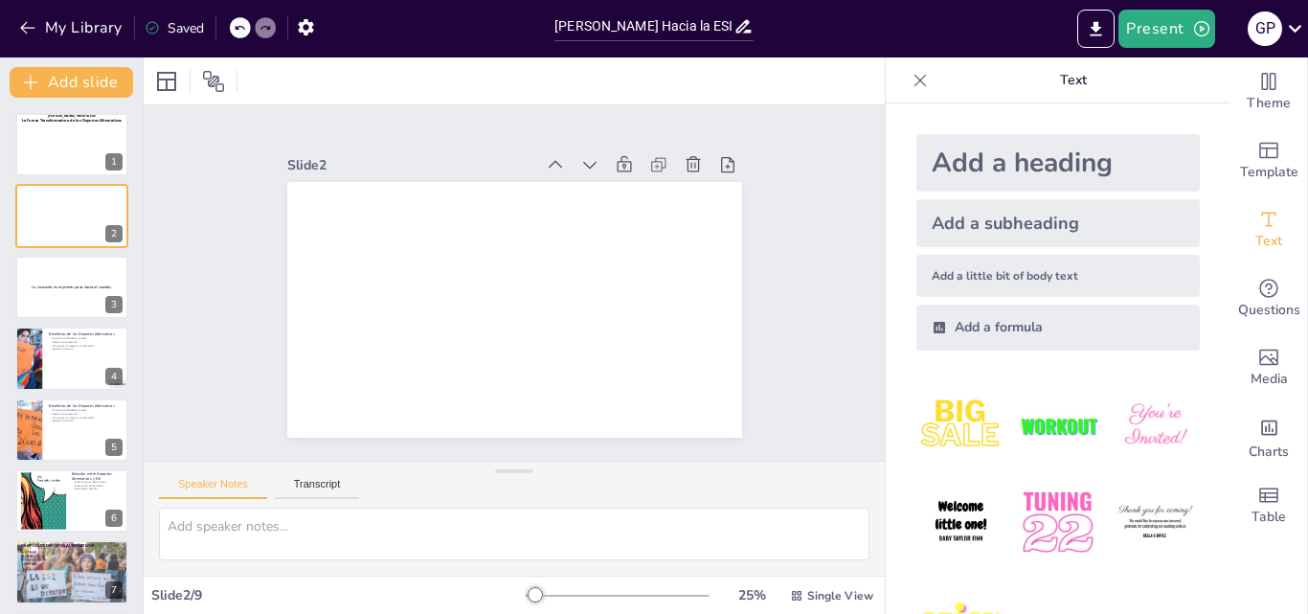
click at [236, 23] on icon at bounding box center [239, 27] width 11 height 11
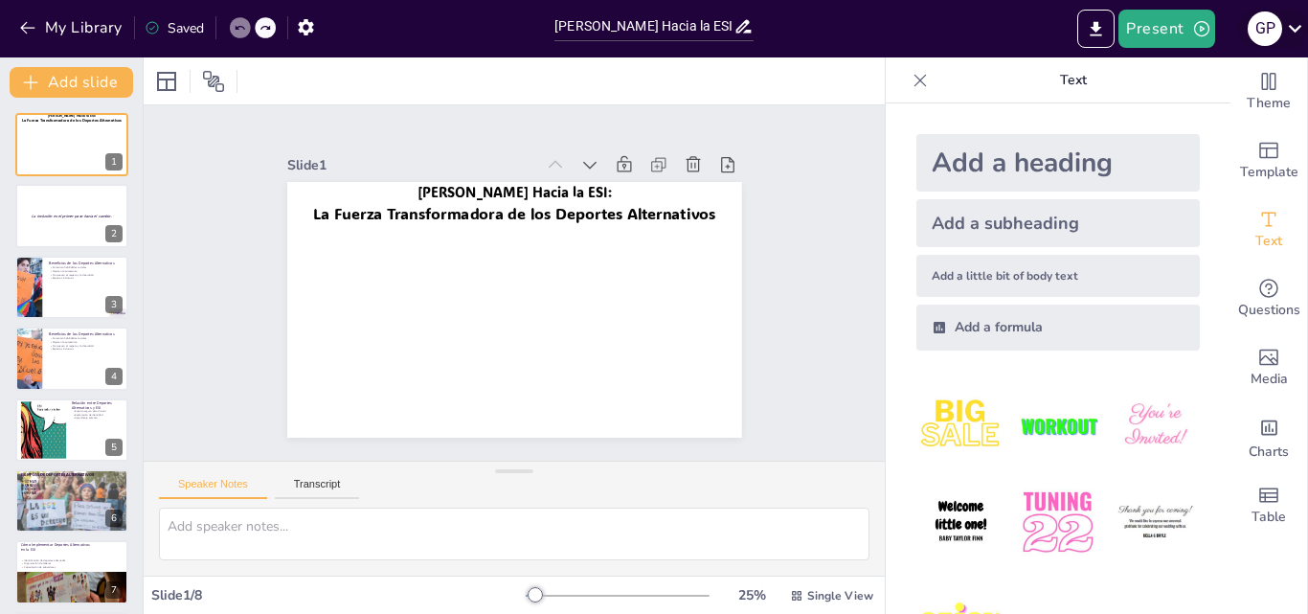
click at [1295, 28] on icon at bounding box center [1295, 28] width 26 height 26
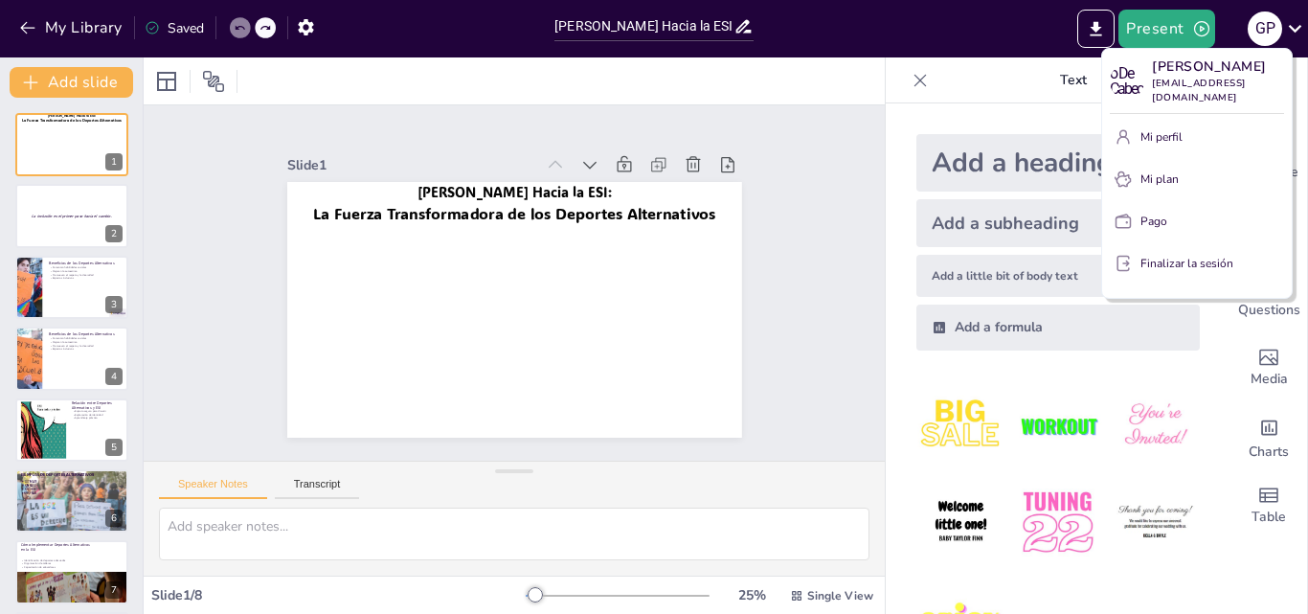
click at [1019, 48] on div at bounding box center [654, 307] width 1308 height 614
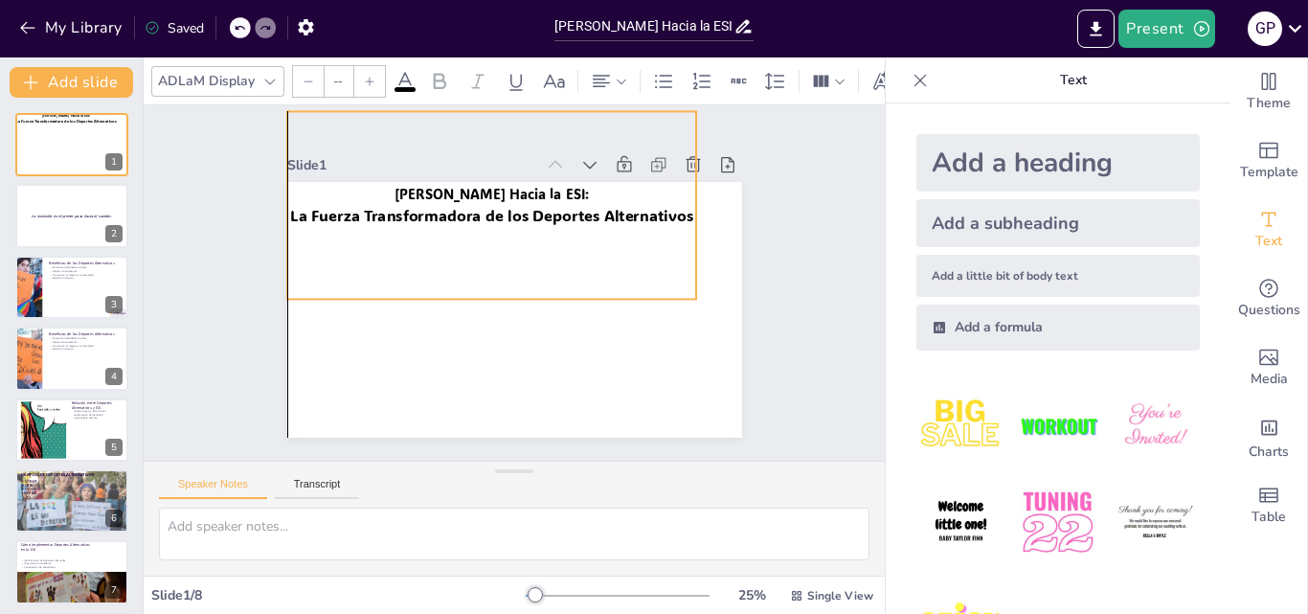
drag, startPoint x: 704, startPoint y: 204, endPoint x: 684, endPoint y: 206, distance: 20.2
click at [684, 182] on div "Moviéndonos Hacia la ESI: La Fuerza Transformadora de los Deportes Alternativos" at bounding box center [514, 182] width 455 height 0
click at [641, 208] on span "La Fuerza Transformadora de los Deportes Alternativos" at bounding box center [491, 215] width 403 height 20
click at [641, 208] on span "La Fuerza Transformadora de los Deportes Alternativos" at bounding box center [499, 213] width 403 height 62
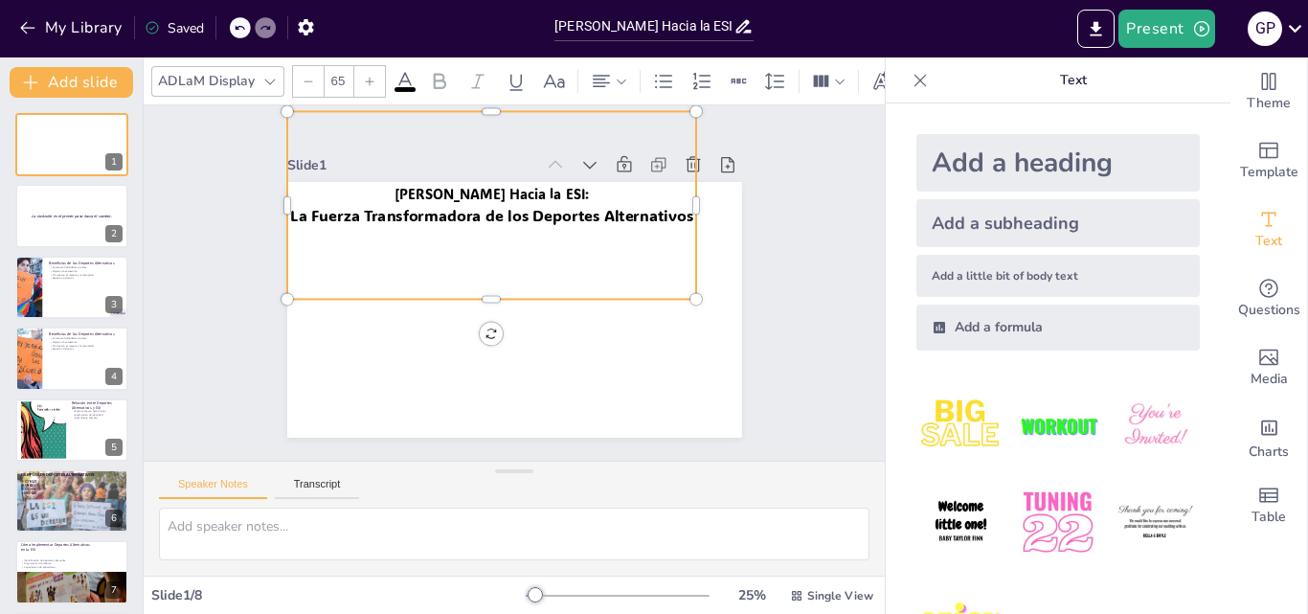
click at [641, 208] on span "La Fuerza Transformadora de los Deportes Alternativos" at bounding box center [491, 215] width 403 height 20
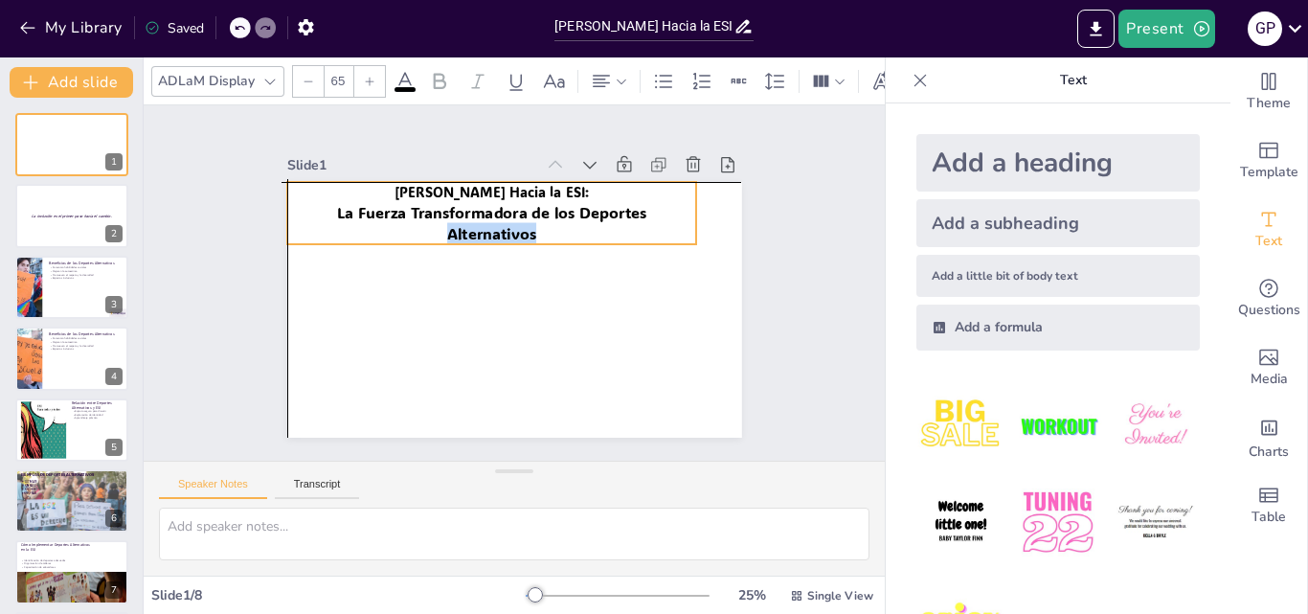
click at [635, 276] on div at bounding box center [532, 328] width 360 height 333
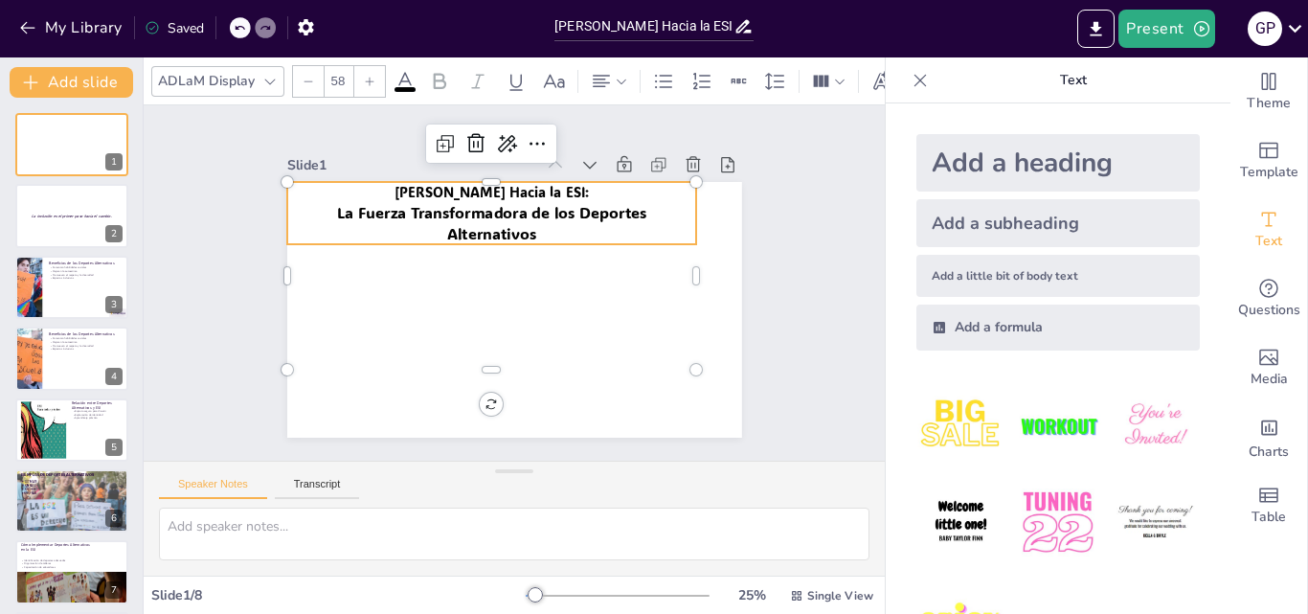
click at [388, 191] on p "[PERSON_NAME] Hacia la ESI:" at bounding box center [540, 191] width 364 height 221
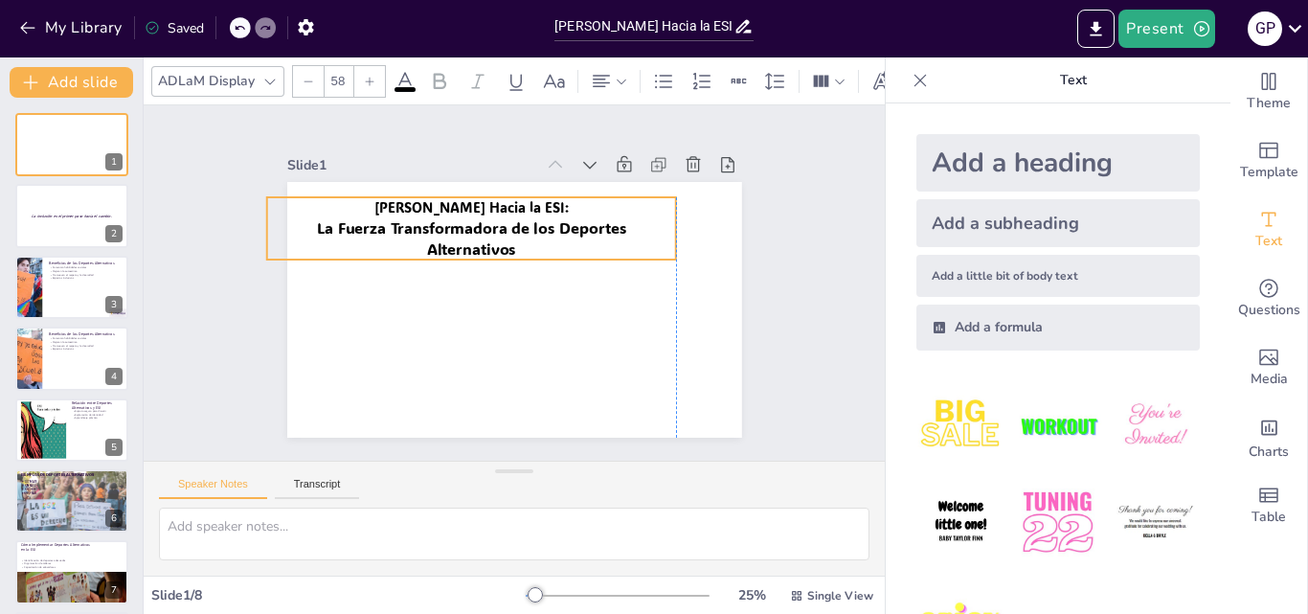
drag, startPoint x: 388, startPoint y: 191, endPoint x: 370, endPoint y: 206, distance: 23.8
click at [370, 206] on p "[PERSON_NAME] Hacia la ESI:" at bounding box center [470, 206] width 409 height 19
click at [518, 217] on span "La Fuerza Transformadora de los Deportes" at bounding box center [470, 227] width 309 height 20
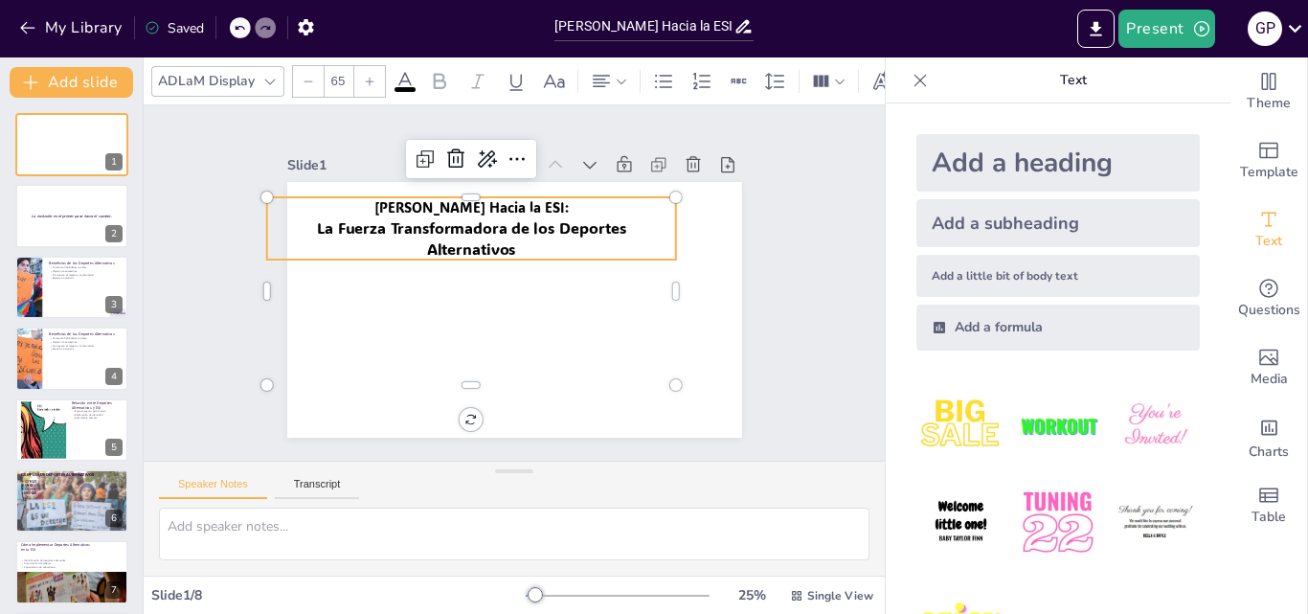
click at [518, 211] on span "La Fuerza Transformadora de los Deportes" at bounding box center [477, 222] width 310 height 53
click at [518, 217] on span "La Fuerza Transformadora de los Deportes" at bounding box center [470, 227] width 309 height 20
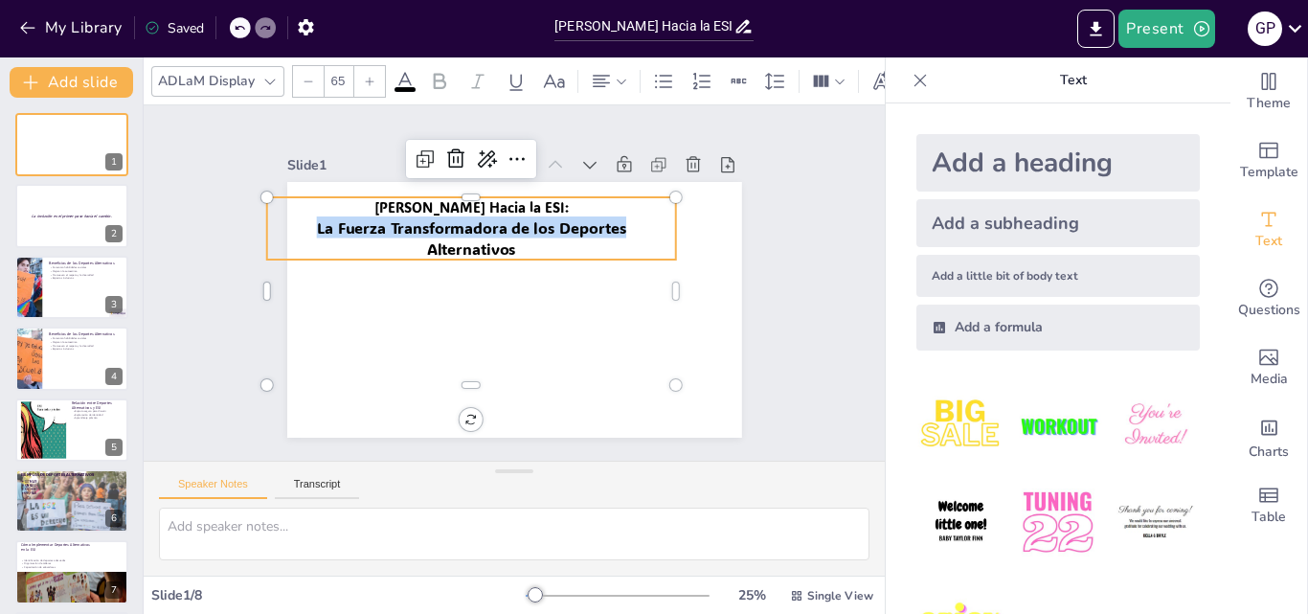
click at [518, 217] on span "La Fuerza Transformadora de los Deportes" at bounding box center [470, 227] width 309 height 20
click at [518, 211] on span "La Fuerza Transformadora de los Deportes" at bounding box center [505, 213] width 279 height 172
click at [518, 217] on span "La Fuerza Transformadora de los Deportes" at bounding box center [470, 227] width 309 height 20
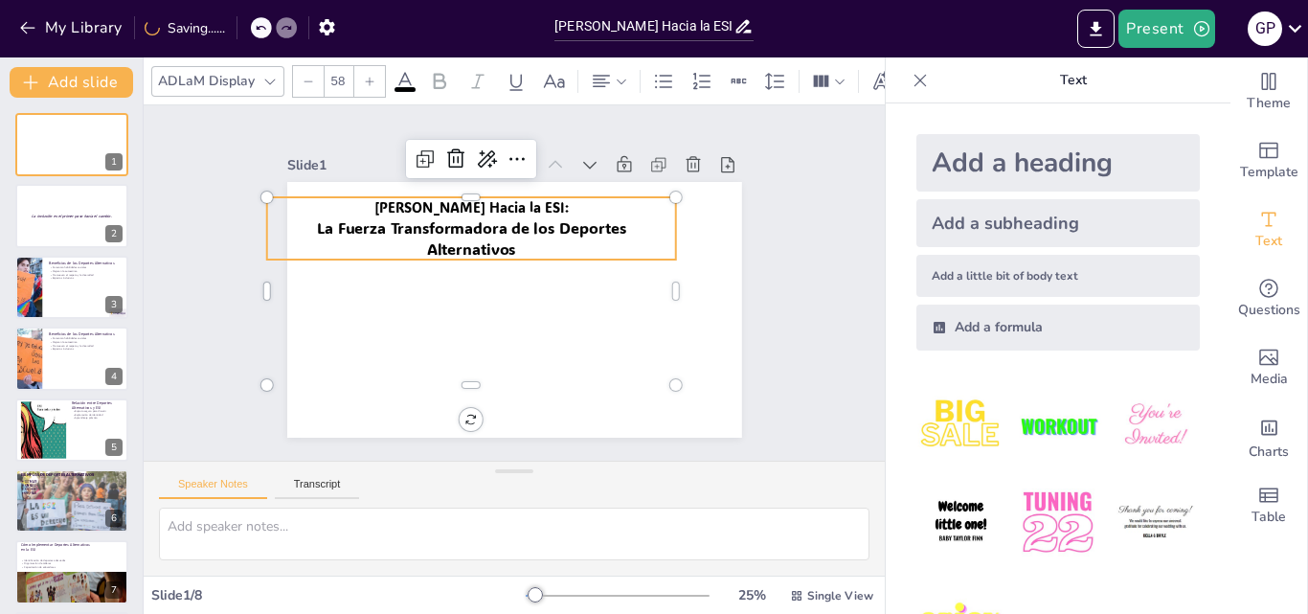
click at [522, 199] on span "[PERSON_NAME] Hacia la ESI:" at bounding box center [487, 199] width 193 height 58
click at [522, 199] on span "[PERSON_NAME] Hacia la ESI:" at bounding box center [550, 204] width 128 height 168
click at [522, 199] on span "[PERSON_NAME] Hacia la ESI:" at bounding box center [471, 206] width 194 height 18
click at [331, 79] on div "58" at bounding box center [339, 81] width 31 height 31
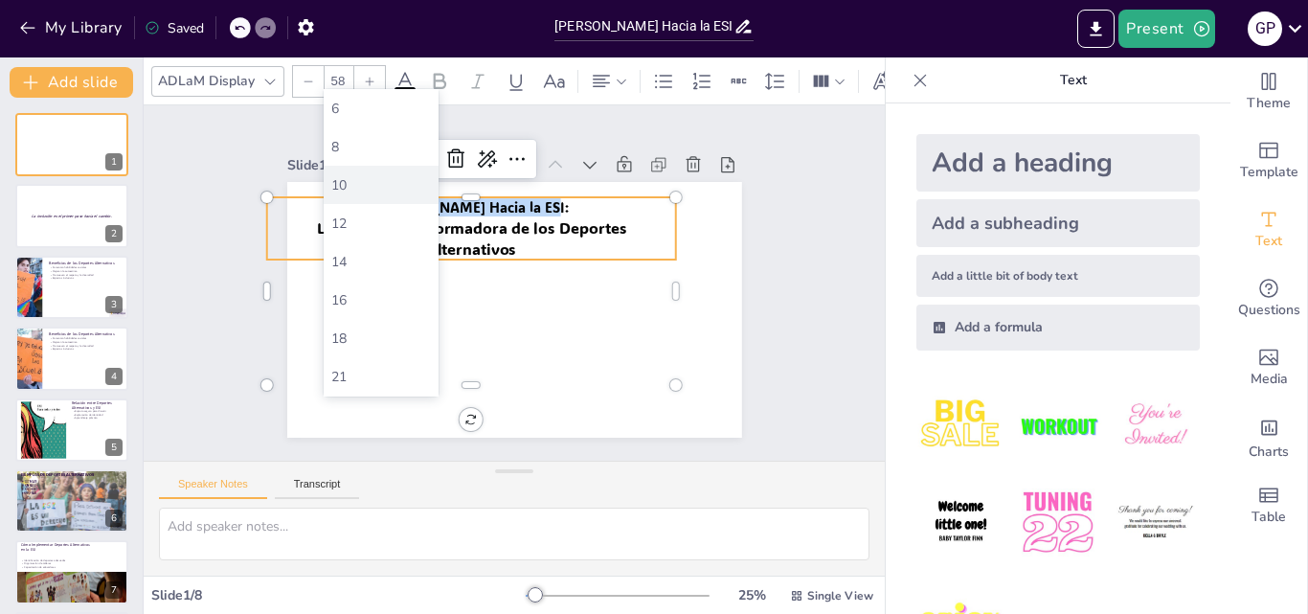
click at [352, 167] on div "10" at bounding box center [381, 185] width 115 height 38
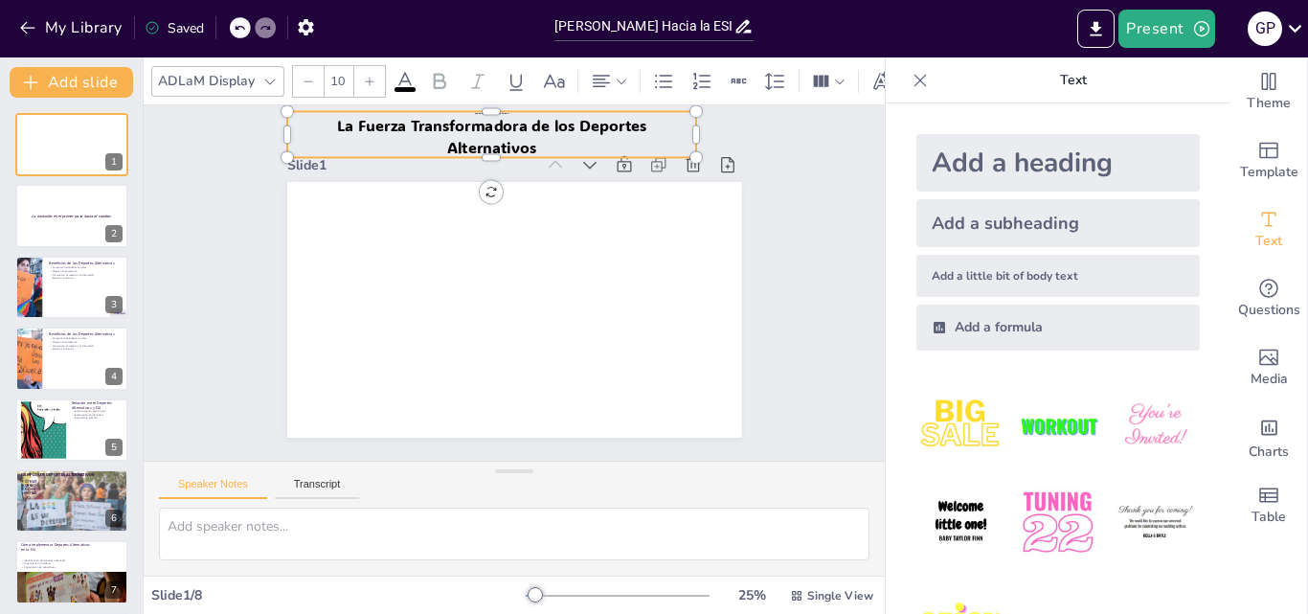
click at [347, 75] on input "10" at bounding box center [338, 81] width 27 height 31
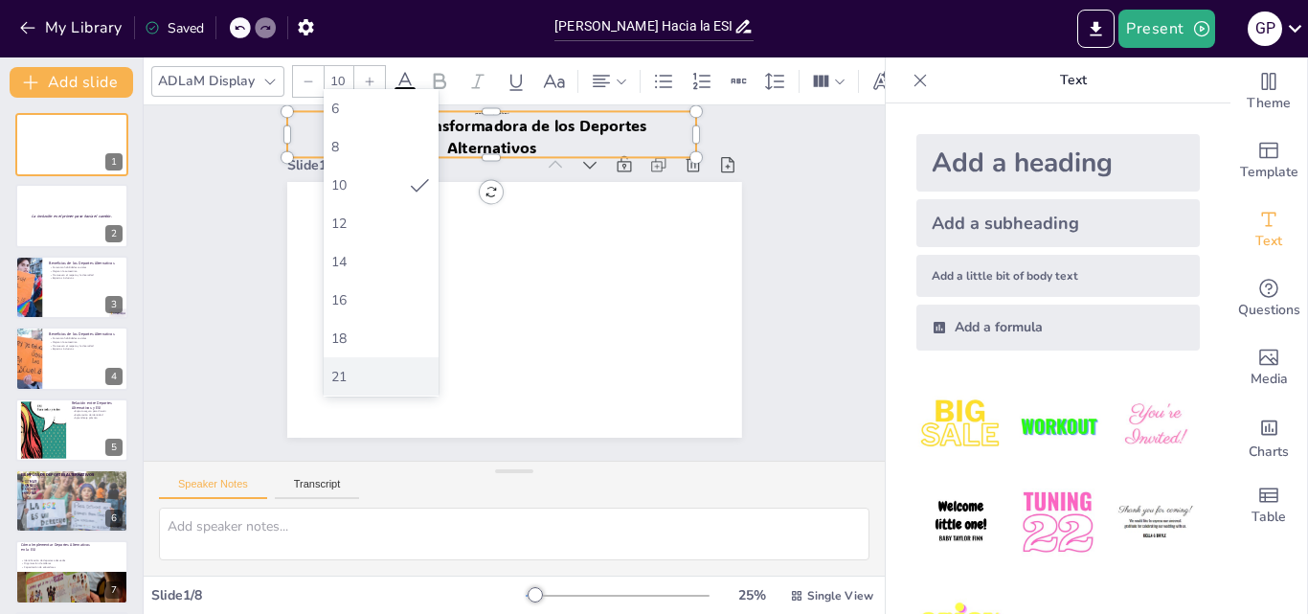
click at [400, 373] on div "21" at bounding box center [381, 377] width 100 height 18
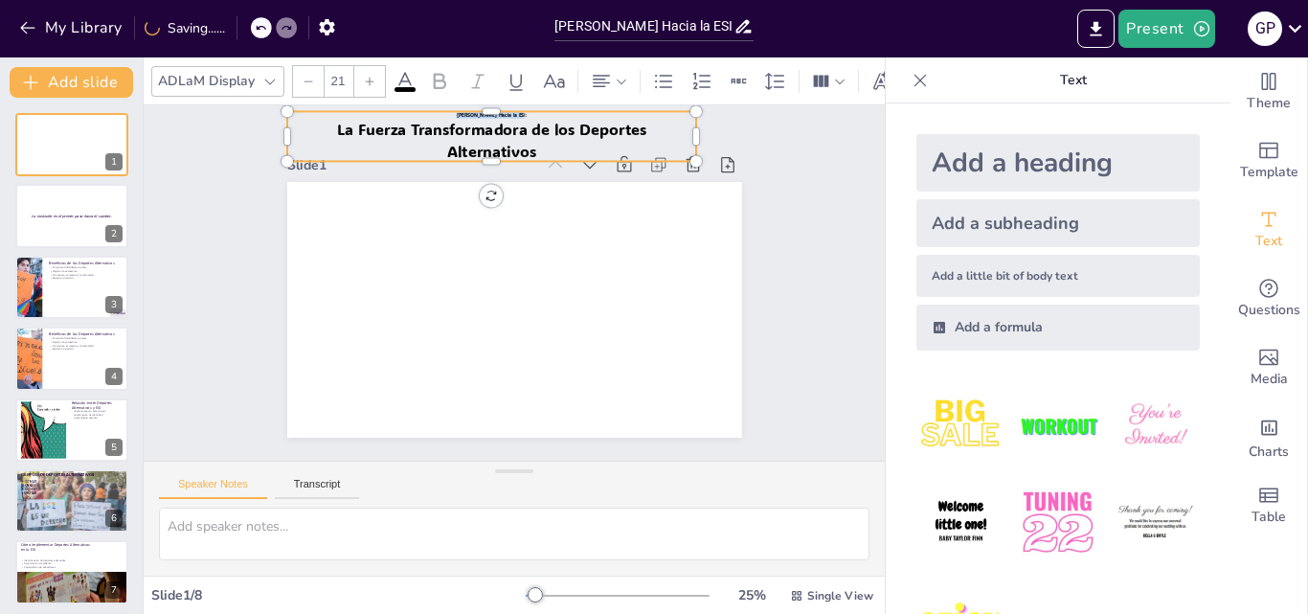
type input "65"
click at [539, 132] on span "La Fuerza Transformadora de los Deportes" at bounding box center [571, 139] width 279 height 172
click at [539, 132] on span "La Fuerza Transformadora de los Deportes" at bounding box center [491, 129] width 309 height 20
click at [539, 132] on span "La Fuerza Transformadora de los Deportes" at bounding box center [524, 128] width 307 height 84
click at [539, 132] on span "La Fuerza Transformadora de los Deportes" at bounding box center [491, 129] width 309 height 20
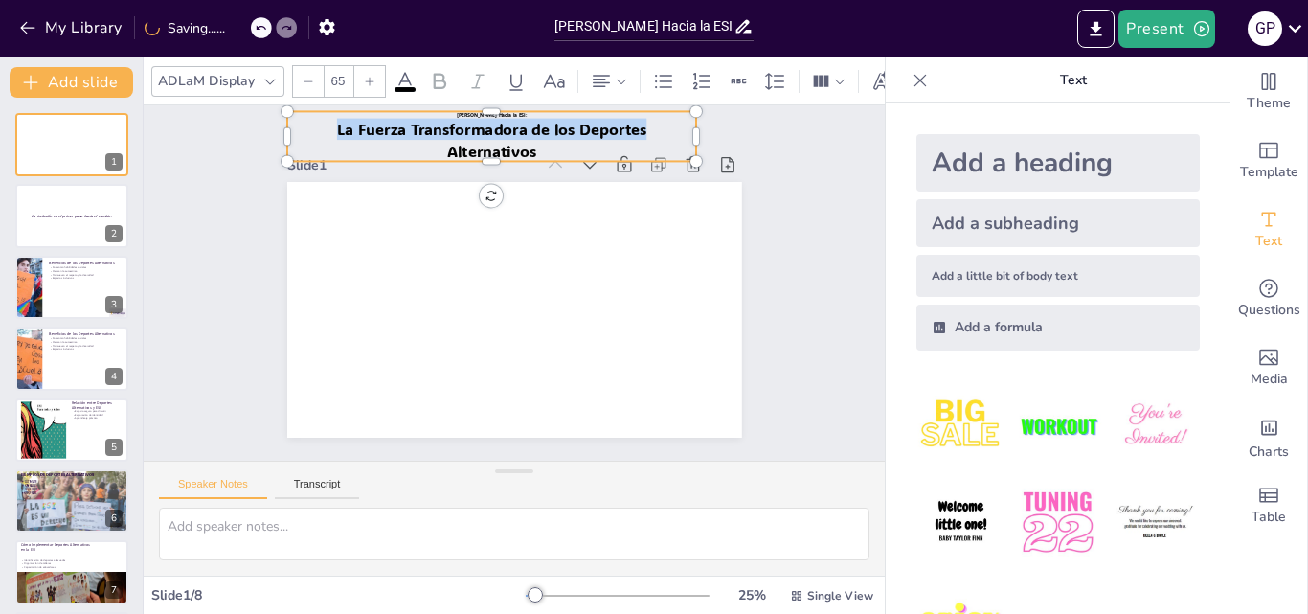
click at [539, 132] on span "La Fuerza Transformadora de los Deportes" at bounding box center [540, 130] width 301 height 115
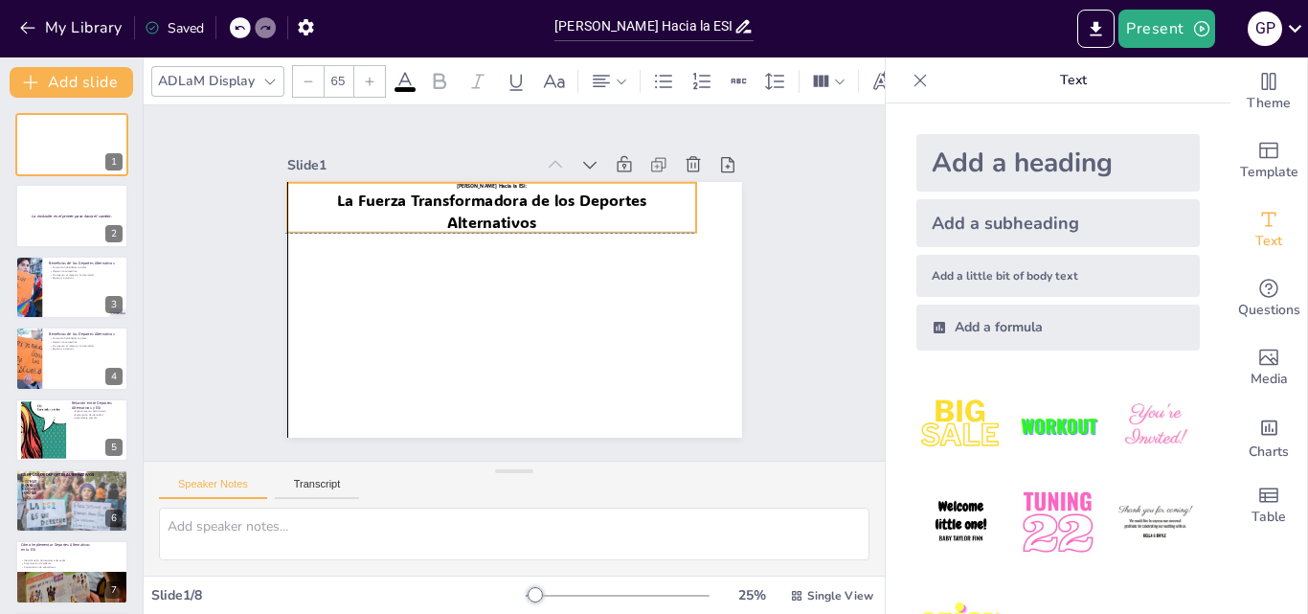
drag, startPoint x: 529, startPoint y: 146, endPoint x: 528, endPoint y: 220, distance: 73.7
click at [528, 220] on p "Alternativos" at bounding box center [491, 221] width 409 height 21
click at [69, 227] on div at bounding box center [71, 216] width 115 height 65
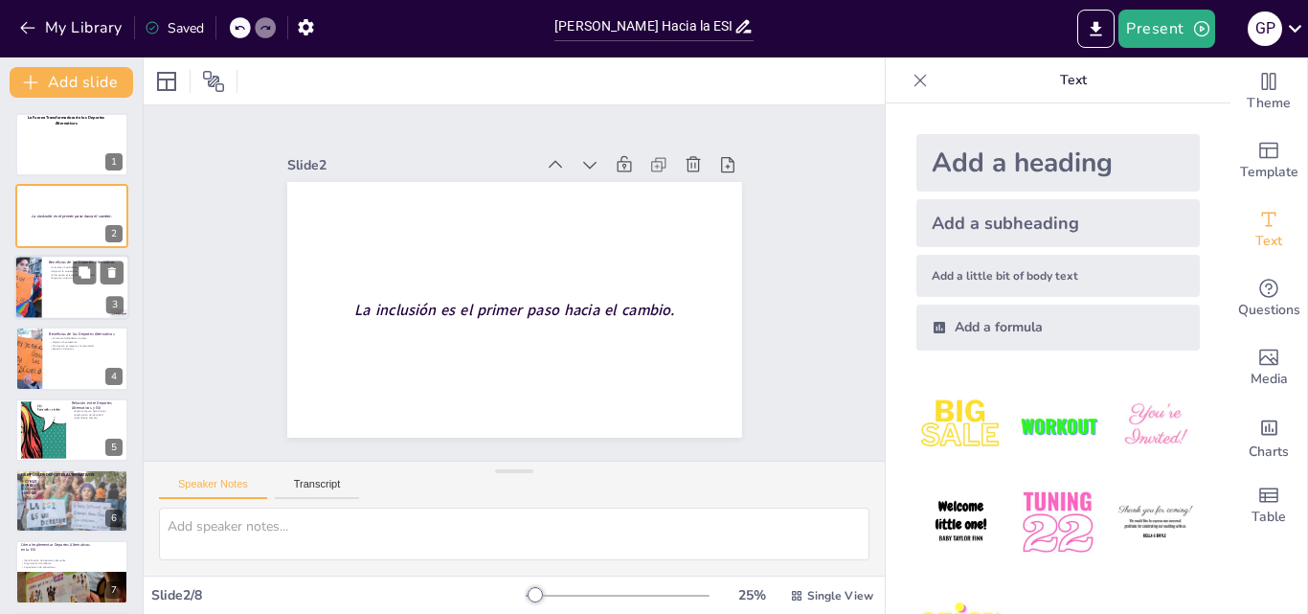
click at [62, 271] on p "Mejoran la autoestima" at bounding box center [86, 271] width 75 height 4
type textarea "Fomentar habilidades sociales es crucial para el desarrollo de los jóvenes. Los…"
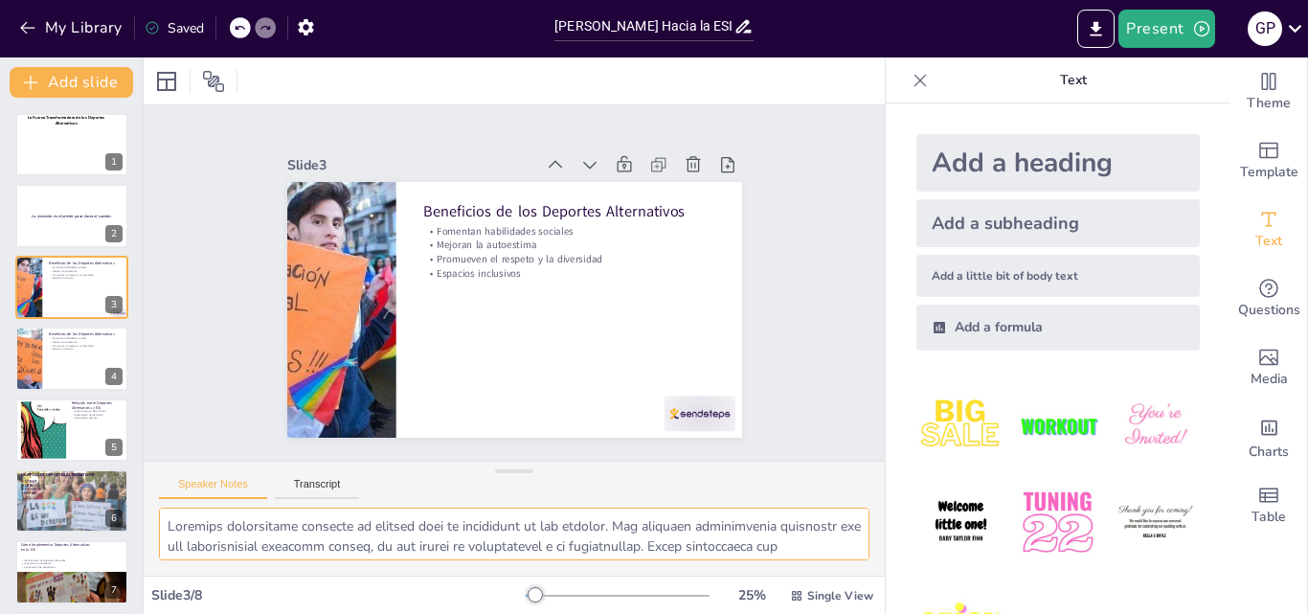
click at [779, 549] on textarea at bounding box center [514, 533] width 710 height 53
click at [734, 538] on textarea at bounding box center [514, 533] width 710 height 53
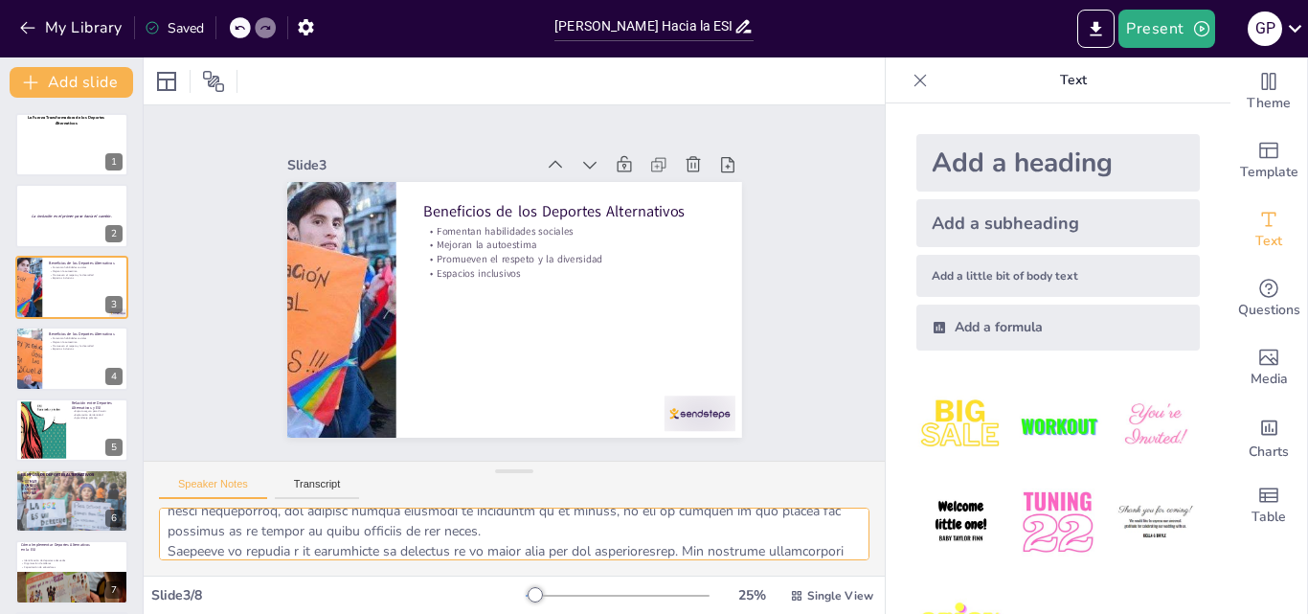
scroll to position [115, 0]
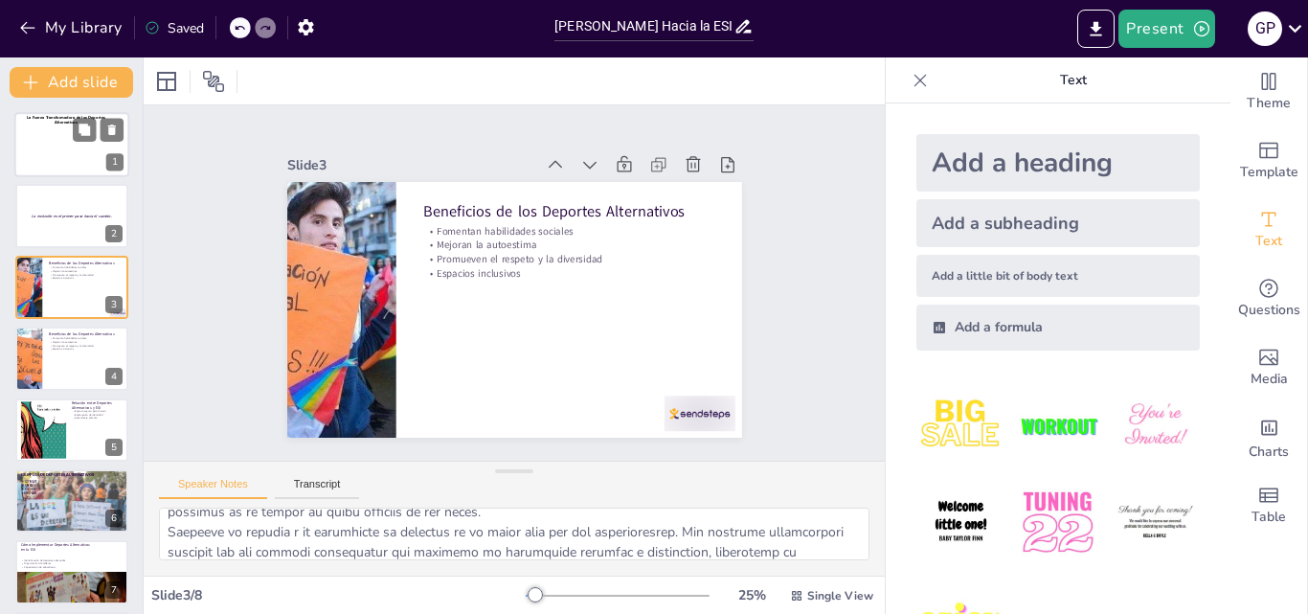
click at [89, 150] on div at bounding box center [76, 149] width 91 height 84
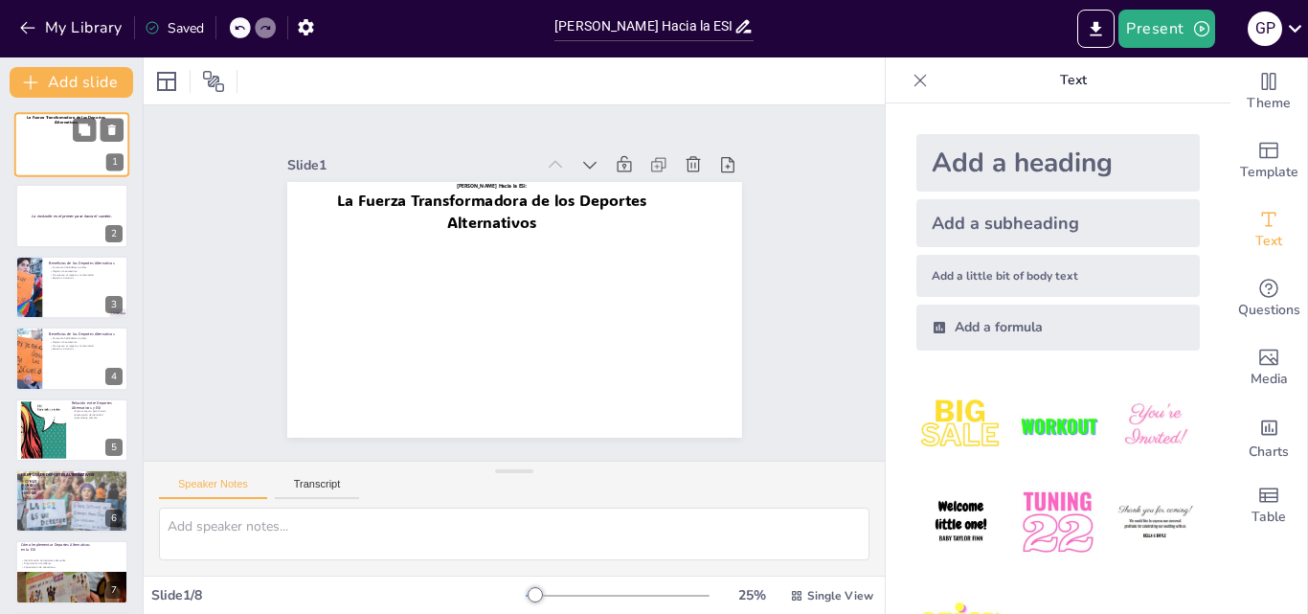
scroll to position [0, 0]
click at [70, 188] on div at bounding box center [71, 216] width 115 height 65
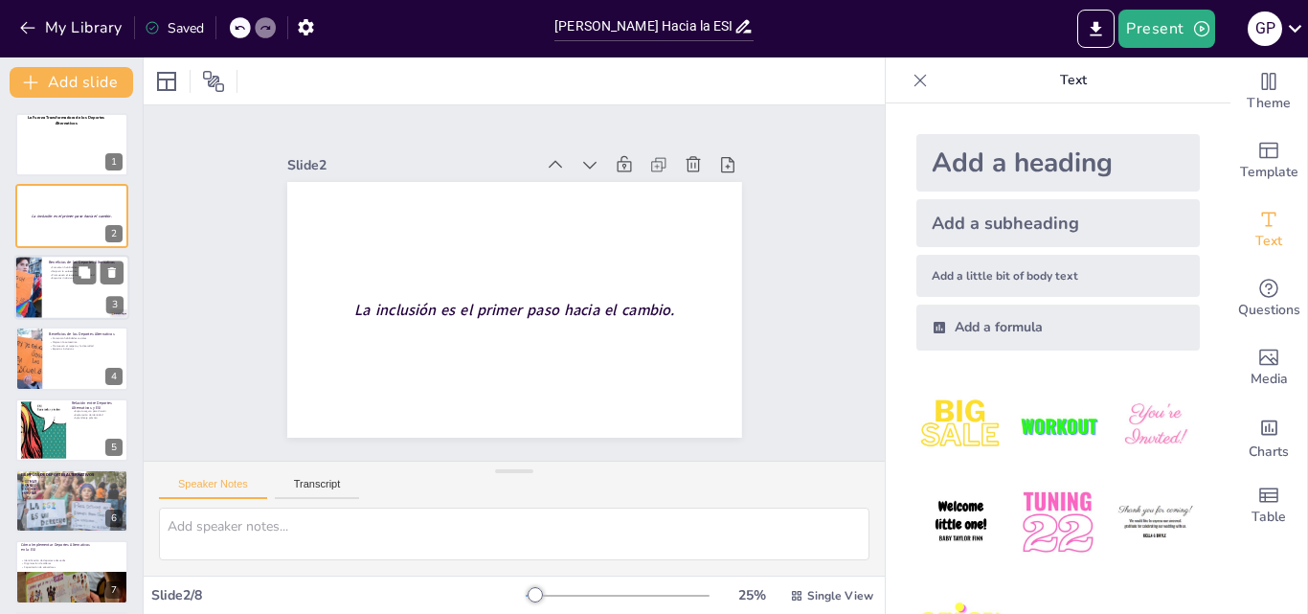
click at [62, 263] on p "Beneficios de los Deportes Alternativos" at bounding box center [86, 262] width 75 height 6
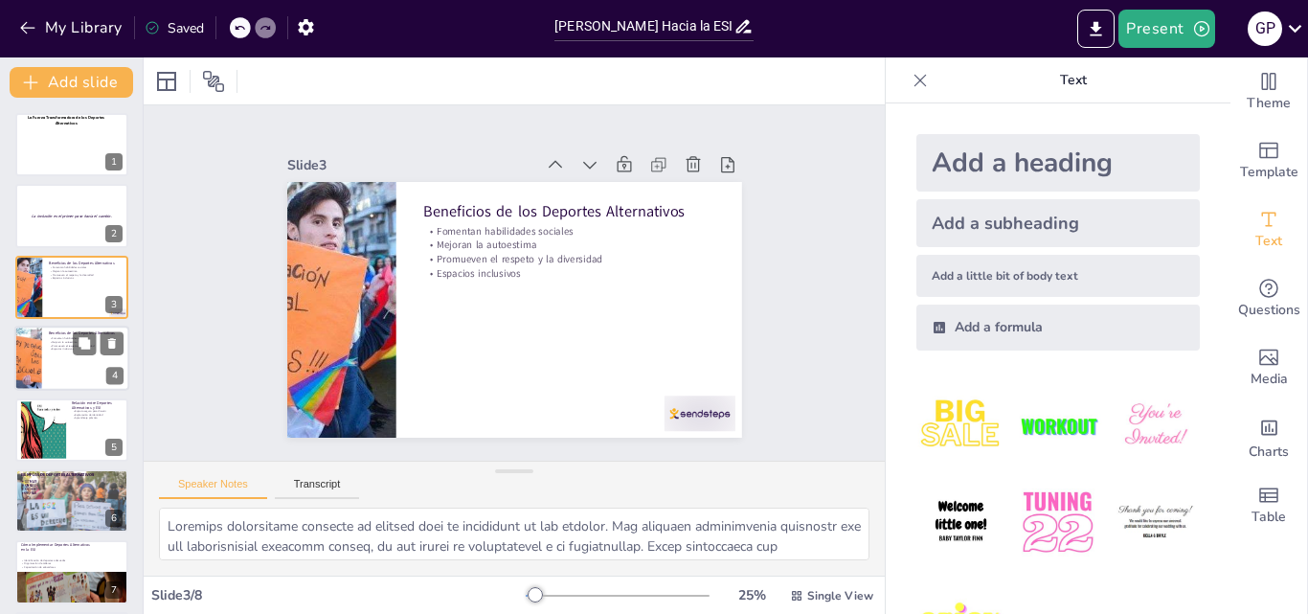
click at [62, 349] on p "Espacios inclusivos" at bounding box center [86, 350] width 75 height 4
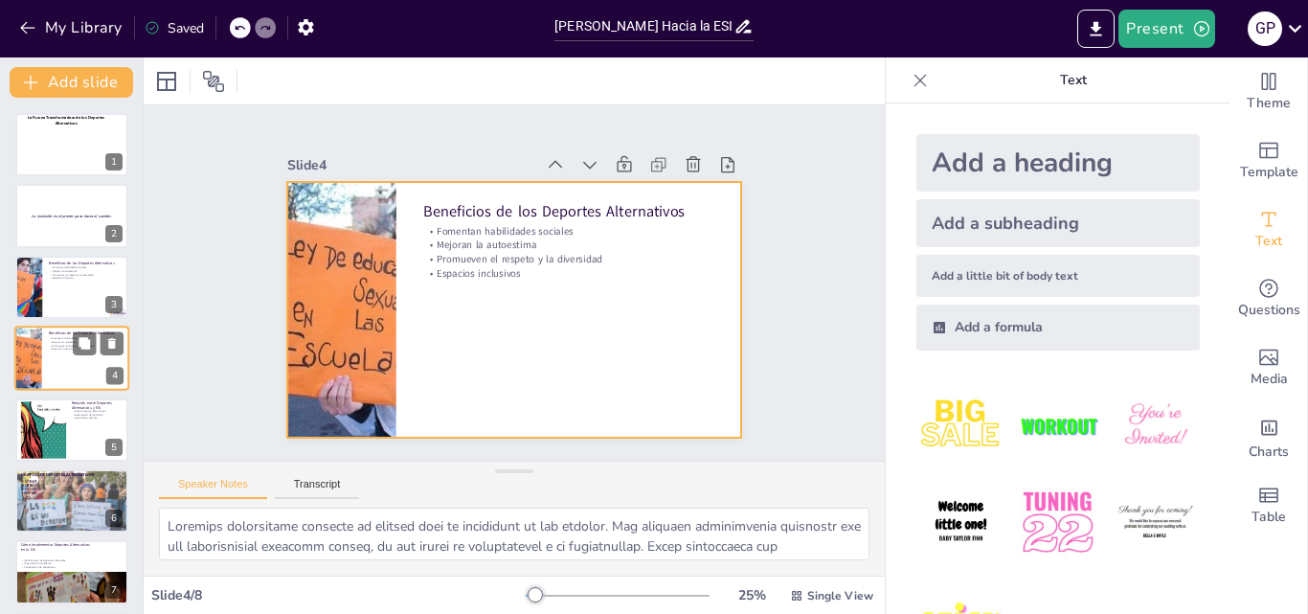
scroll to position [3, 0]
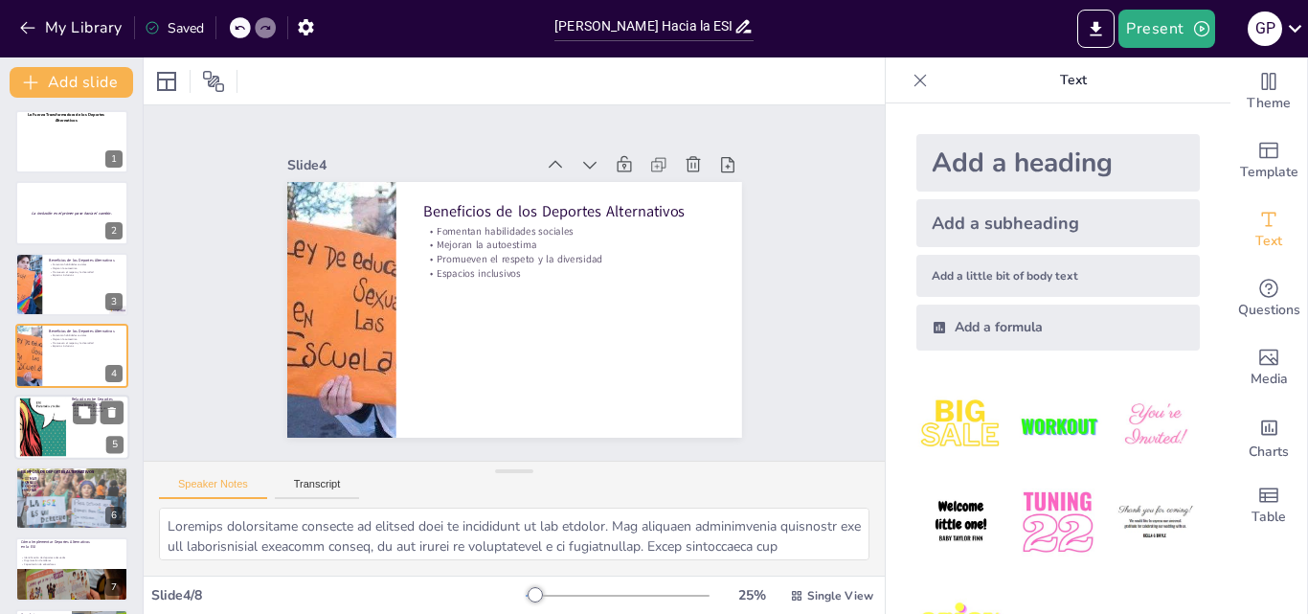
click at [63, 414] on div at bounding box center [31, 426] width 84 height 58
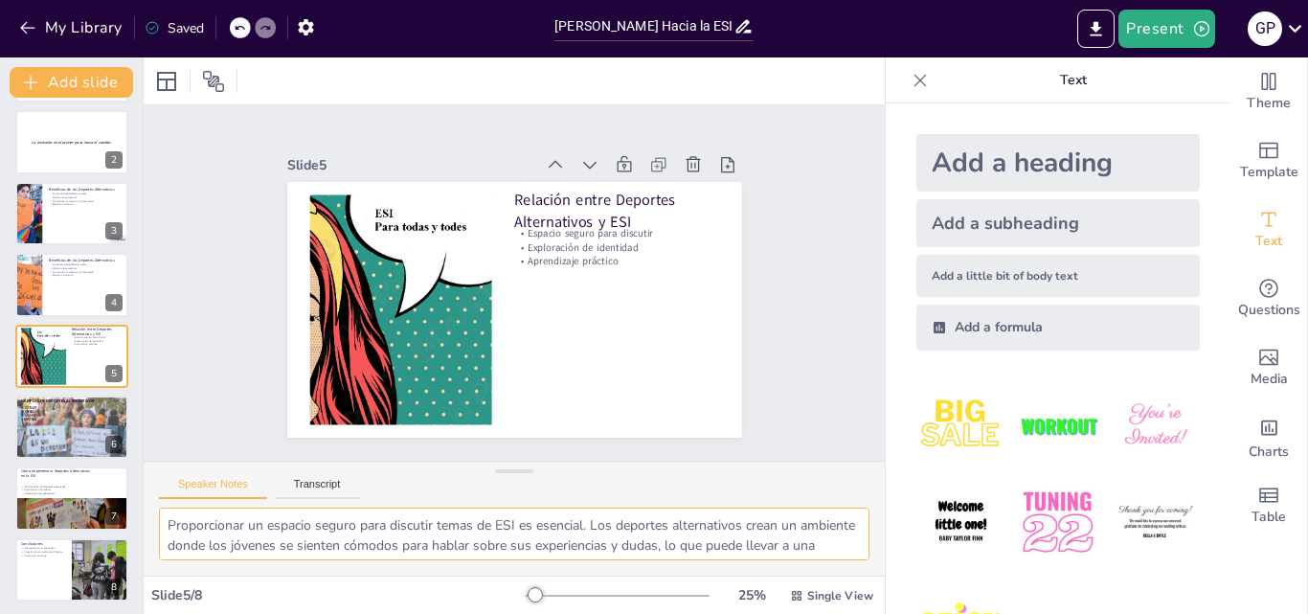
scroll to position [0, 0]
drag, startPoint x: 366, startPoint y: 538, endPoint x: 168, endPoint y: 525, distance: 198.6
click at [168, 525] on textarea "Proporcionar un espacio seguro para discutir temas de ESI es esencial. Los depo…" at bounding box center [514, 533] width 710 height 53
click at [607, 207] on p "Relación entre Deportes Alternativos y ESI" at bounding box center [616, 211] width 205 height 42
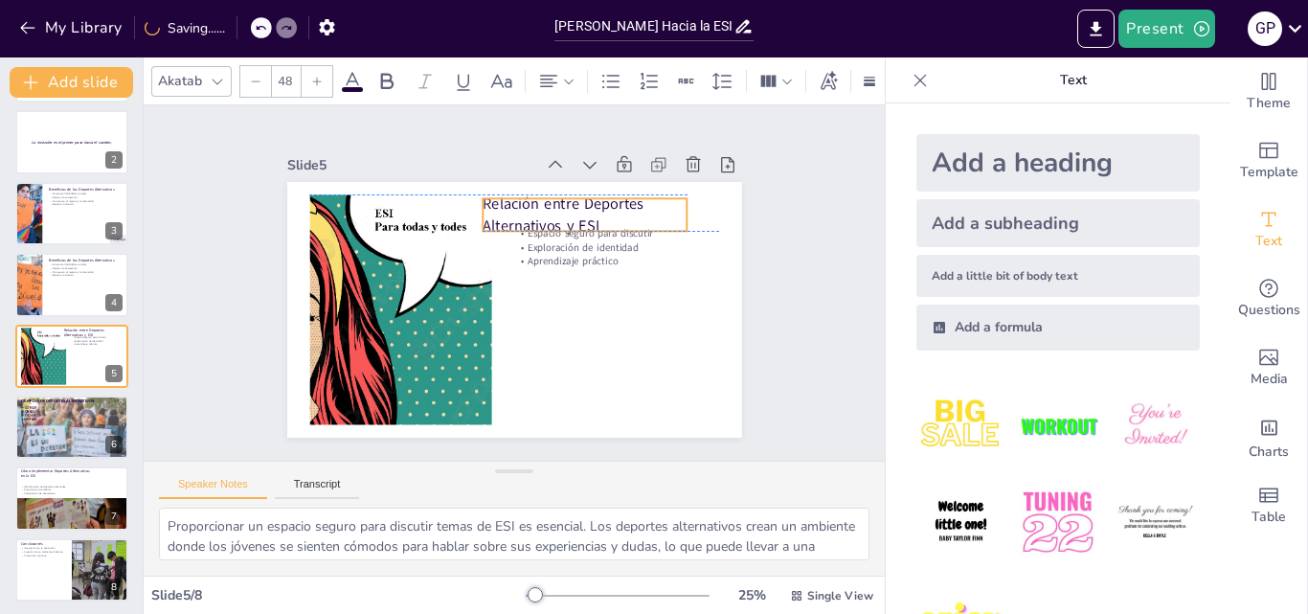
drag, startPoint x: 619, startPoint y: 207, endPoint x: 588, endPoint y: 207, distance: 31.6
click at [588, 207] on p "Relación entre Deportes Alternativos y ESI" at bounding box center [585, 214] width 205 height 42
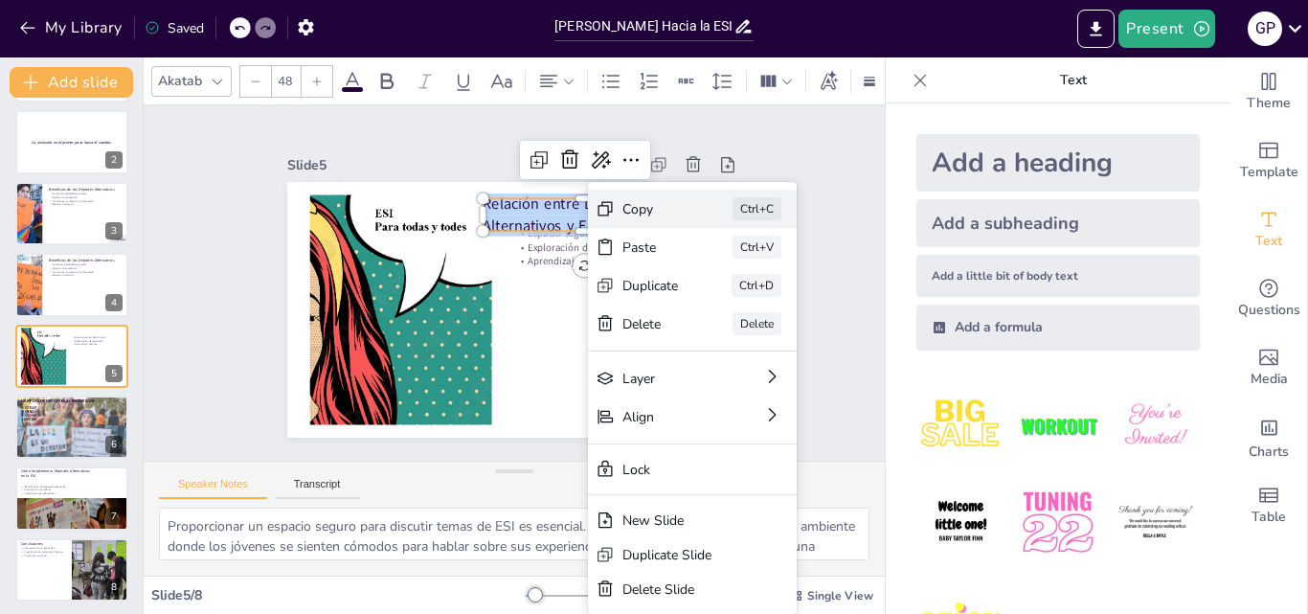
click at [731, 295] on div "Copy Ctrl+C" at bounding box center [835, 314] width 209 height 38
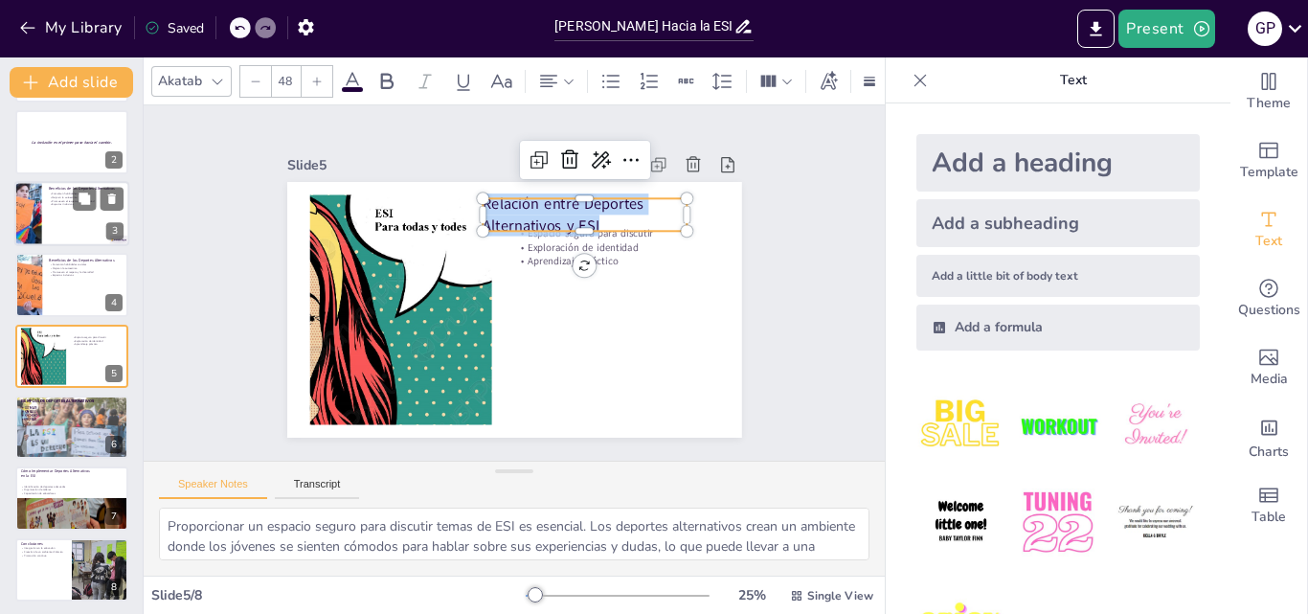
click at [31, 240] on div at bounding box center [28, 213] width 122 height 65
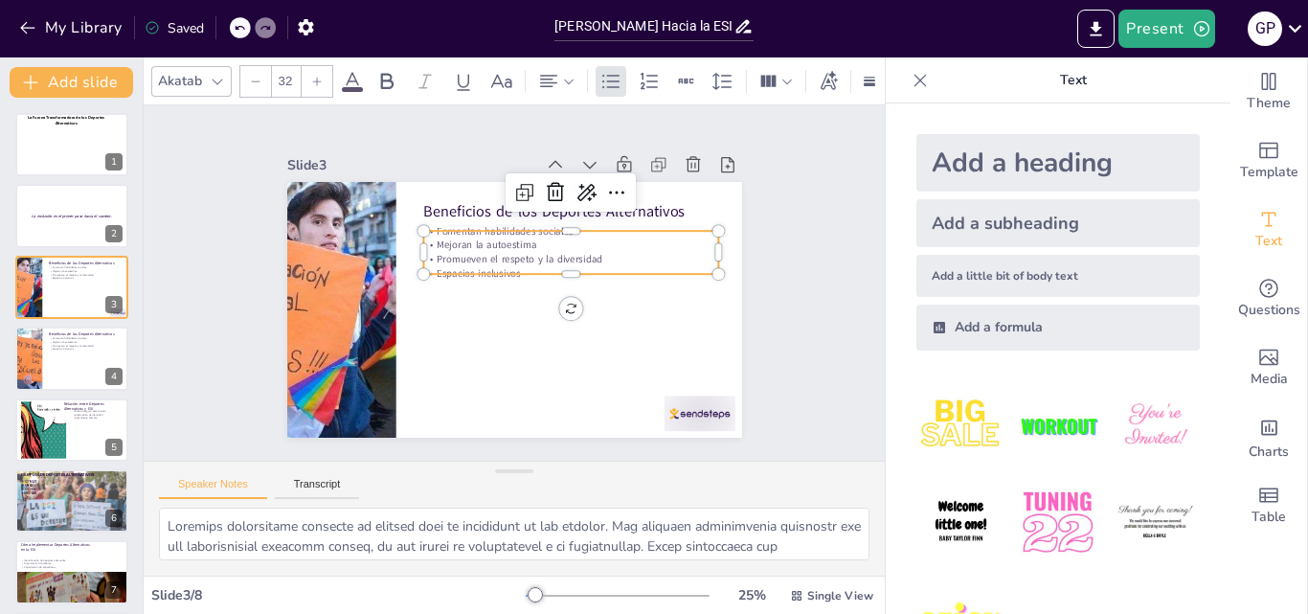
click at [537, 238] on p "Mejoran la autoestima" at bounding box center [571, 245] width 296 height 14
click at [493, 252] on p "Promueven el respeto y la diversidad" at bounding box center [571, 259] width 296 height 14
click at [493, 247] on p "Promueven el respeto y la diversidad" at bounding box center [572, 265] width 295 height 45
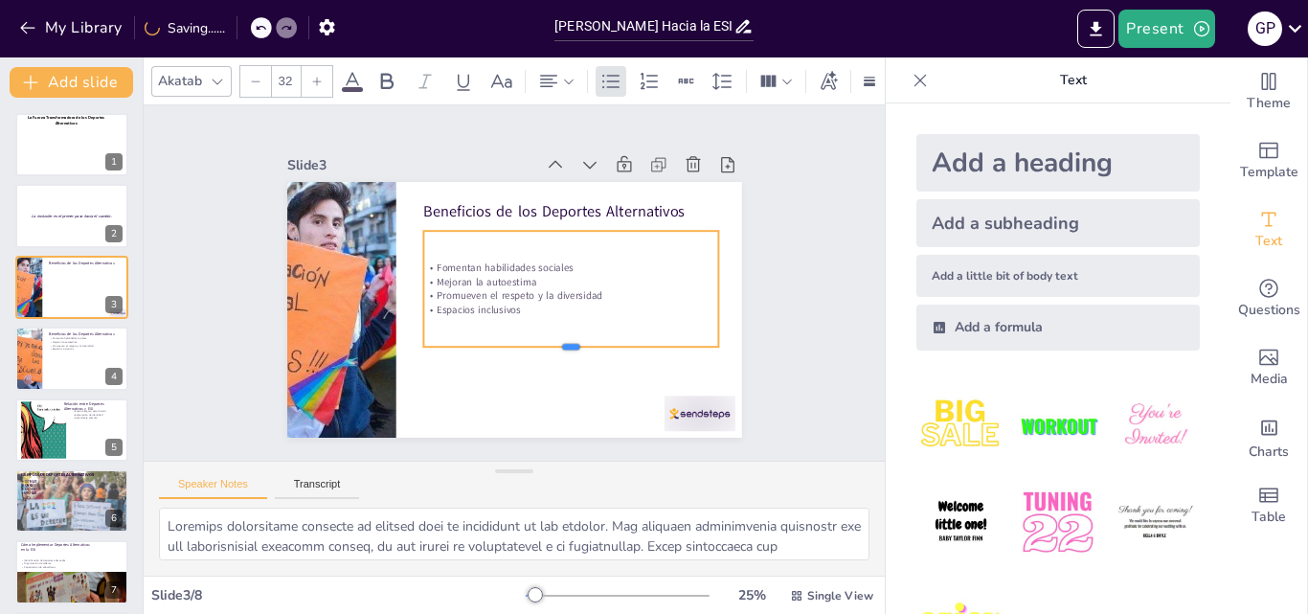
drag, startPoint x: 554, startPoint y: 267, endPoint x: 546, endPoint y: 340, distance: 73.3
click at [546, 347] on div at bounding box center [571, 354] width 296 height 15
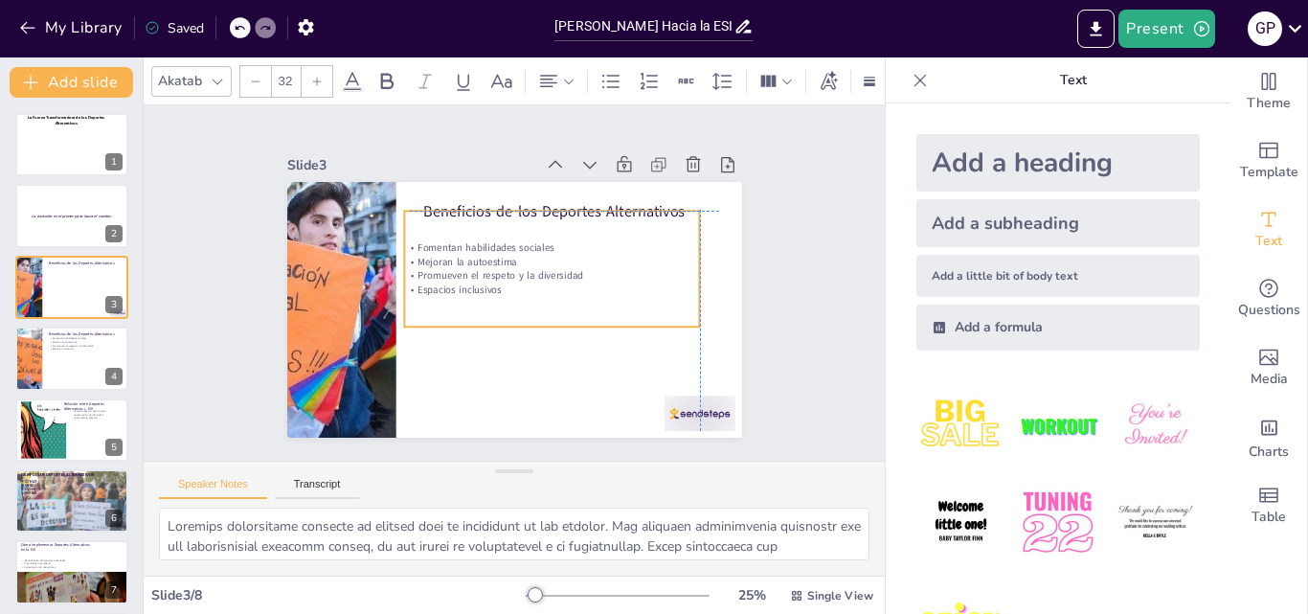
drag, startPoint x: 507, startPoint y: 308, endPoint x: 494, endPoint y: 287, distance: 25.0
click at [494, 287] on p "Espacios inclusivos" at bounding box center [552, 289] width 296 height 14
click at [494, 287] on p "Espacios inclusivos" at bounding box center [550, 293] width 295 height 45
click at [494, 287] on p "Espacios inclusivos" at bounding box center [552, 289] width 296 height 14
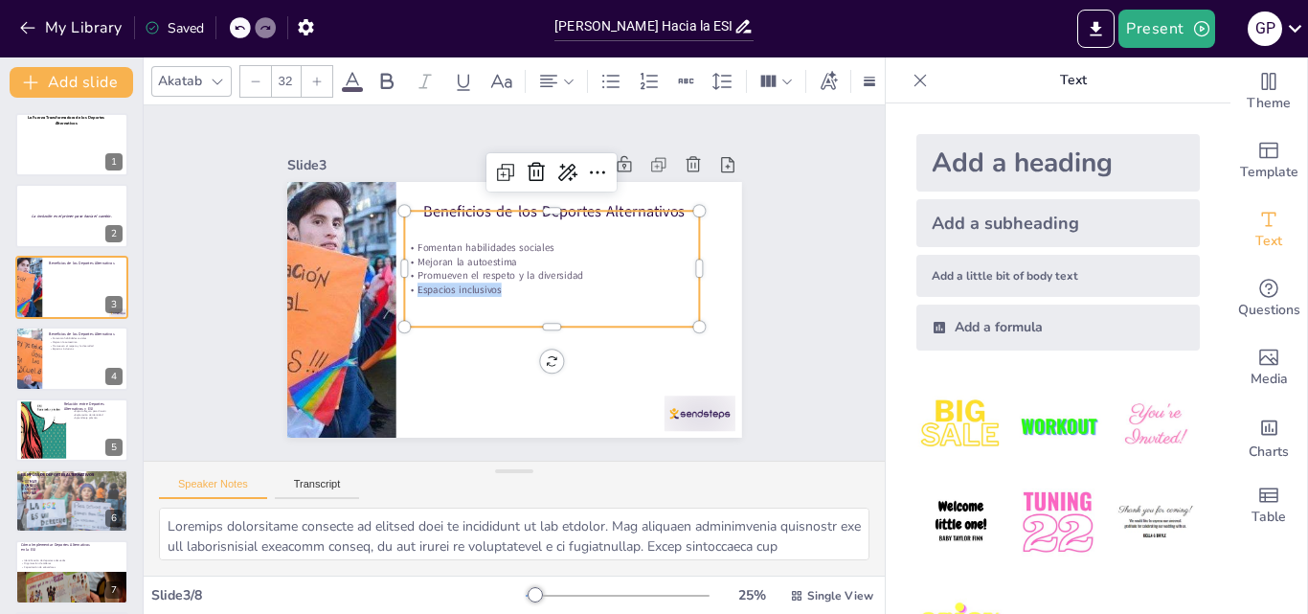
click at [494, 287] on p "Espacios inclusivos" at bounding box center [550, 293] width 295 height 45
click at [494, 287] on p "Espacios inclusivos" at bounding box center [552, 289] width 296 height 14
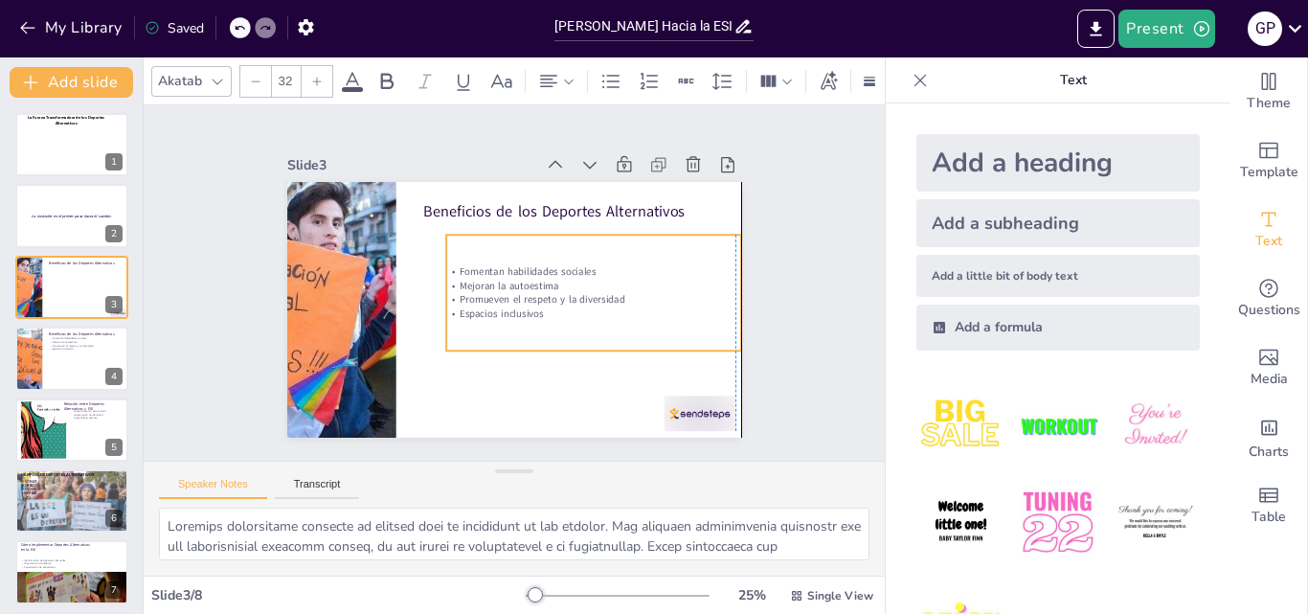
drag, startPoint x: 411, startPoint y: 240, endPoint x: 449, endPoint y: 264, distance: 45.2
click at [449, 264] on p "Fomentan habilidades sociales" at bounding box center [594, 271] width 296 height 14
click at [461, 270] on p "Fomentan habilidades sociales" at bounding box center [594, 280] width 295 height 45
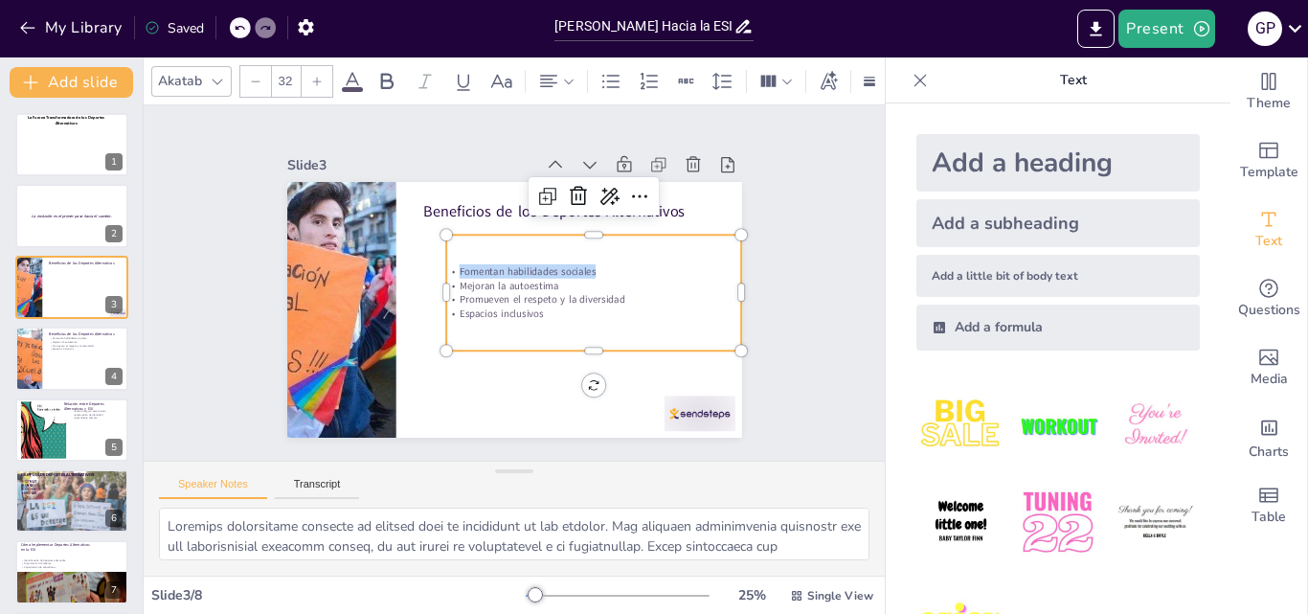
click at [461, 270] on p "Fomentan habilidades sociales" at bounding box center [594, 271] width 296 height 14
click at [599, 297] on p "Promueven el respeto y la diversidad" at bounding box center [594, 300] width 296 height 14
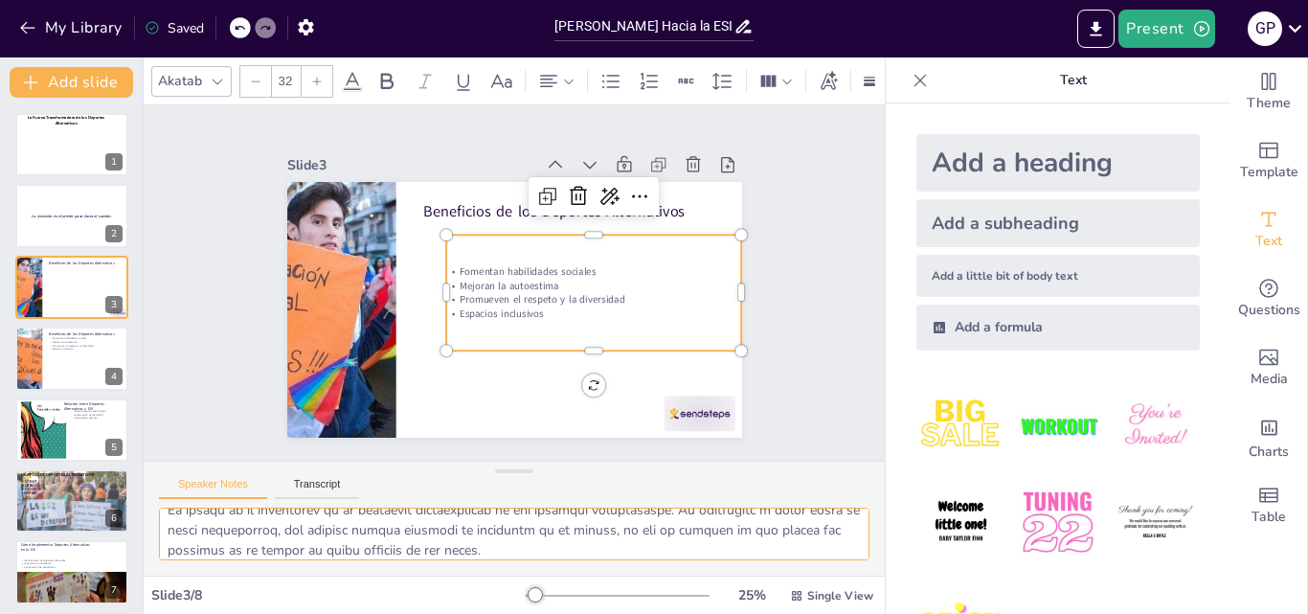
scroll to position [115, 0]
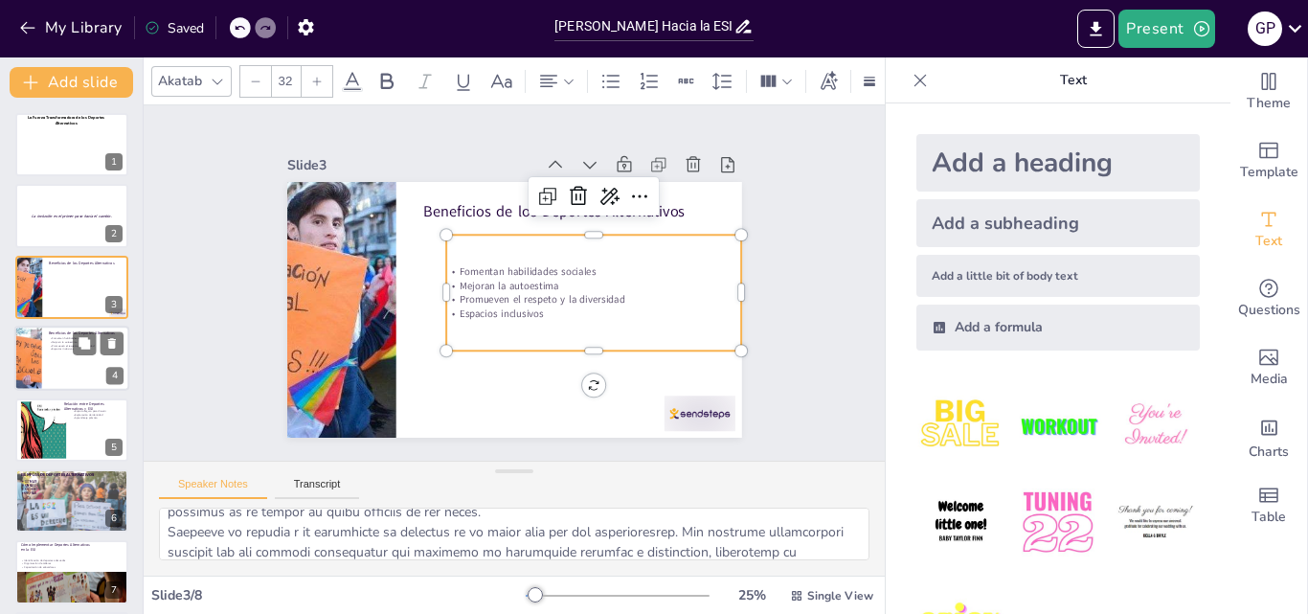
click at [63, 353] on div at bounding box center [71, 358] width 115 height 65
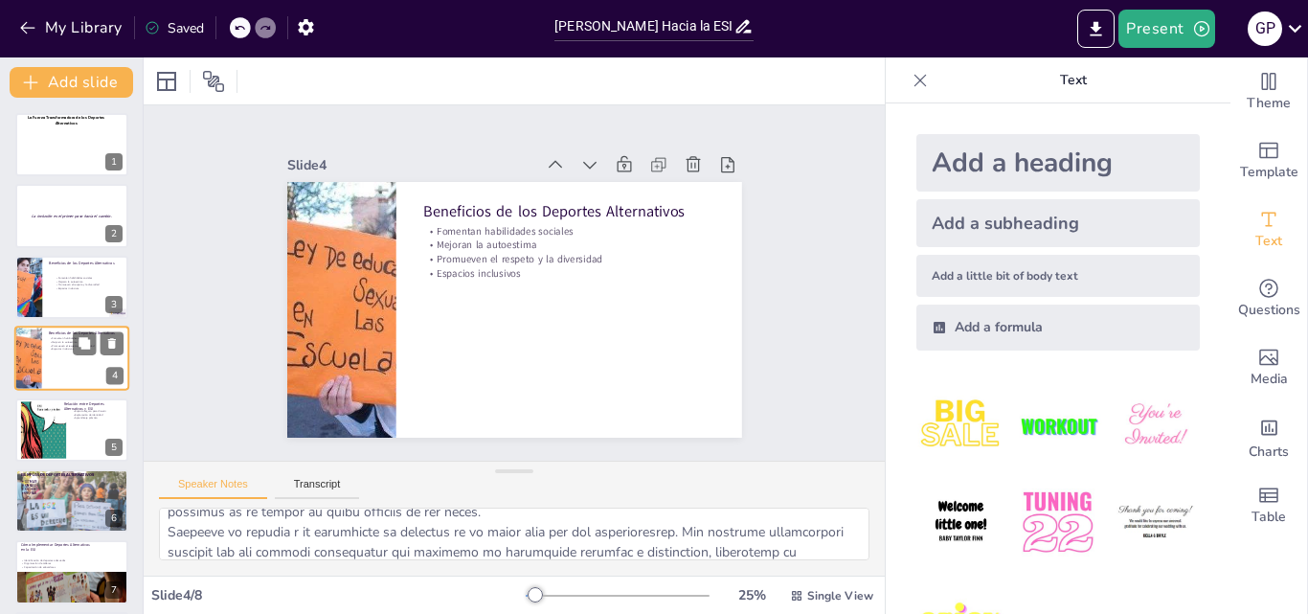
scroll to position [3, 0]
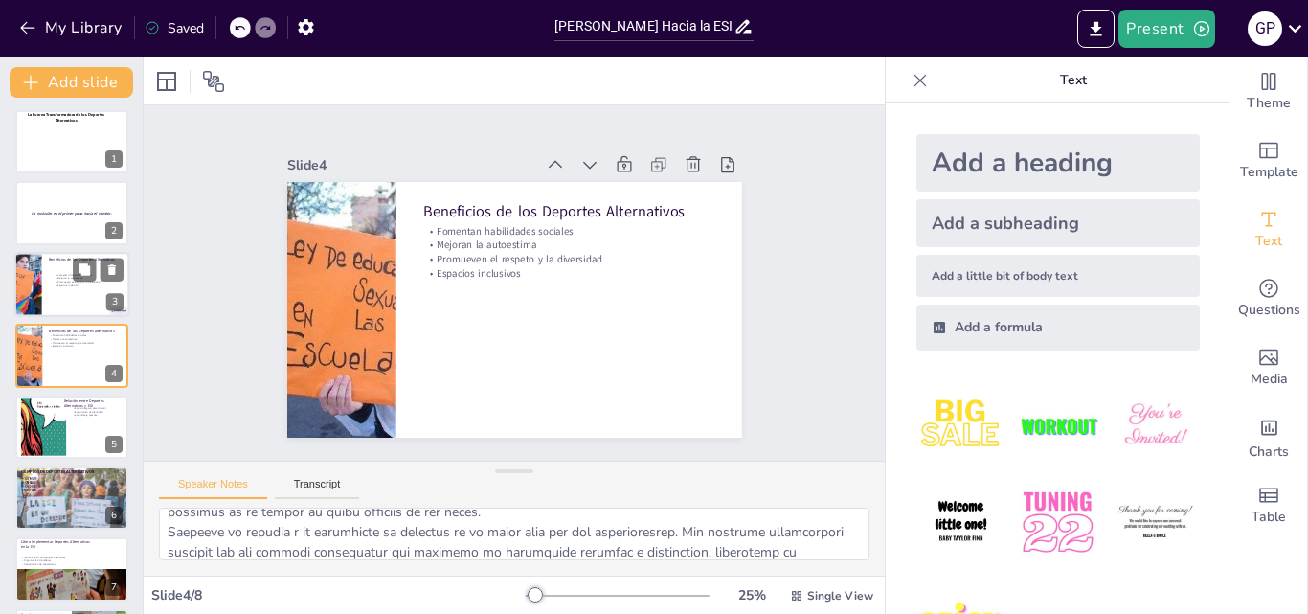
click at [62, 313] on div at bounding box center [71, 284] width 115 height 65
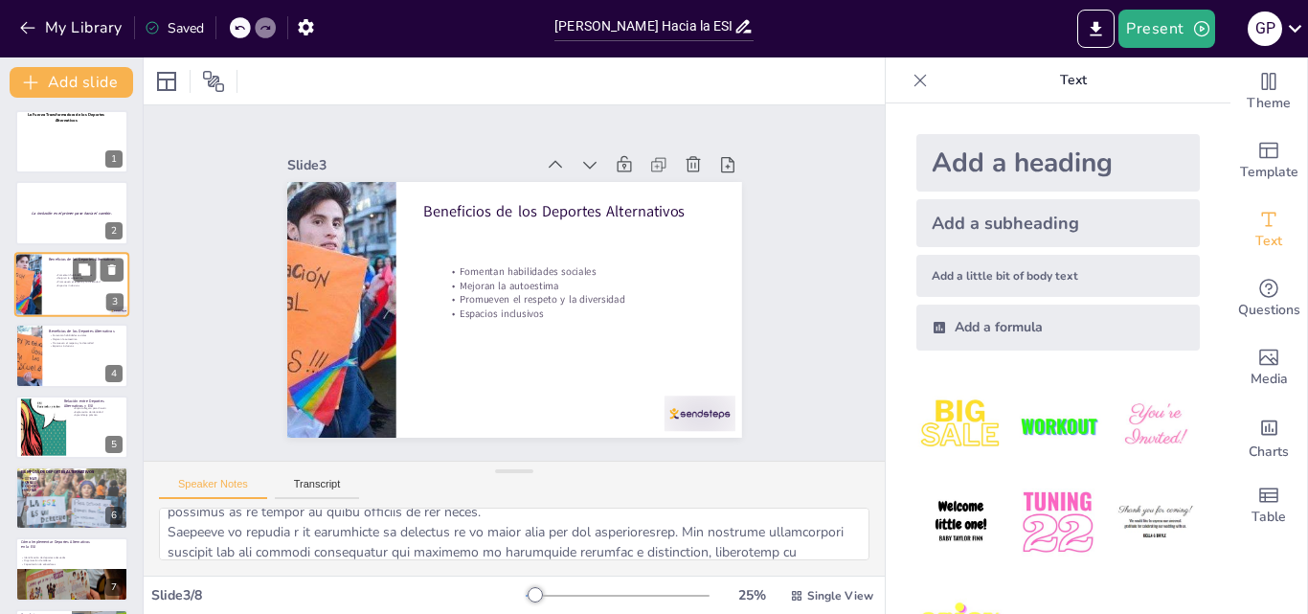
scroll to position [0, 0]
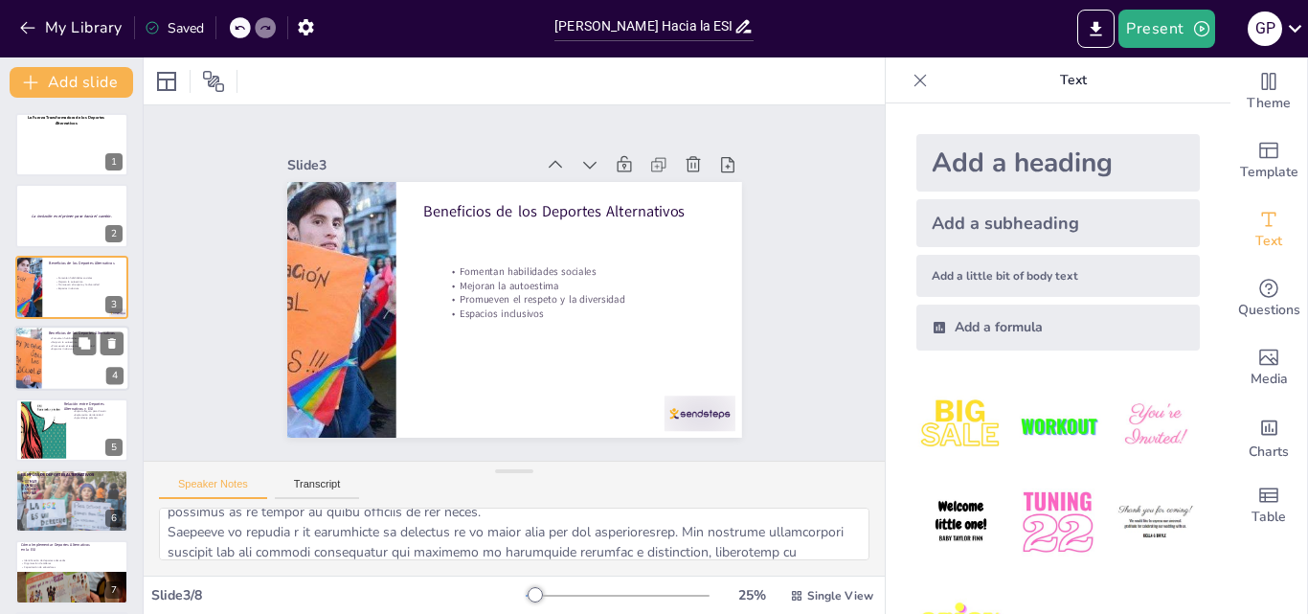
click at [56, 349] on p "Espacios inclusivos" at bounding box center [86, 350] width 75 height 4
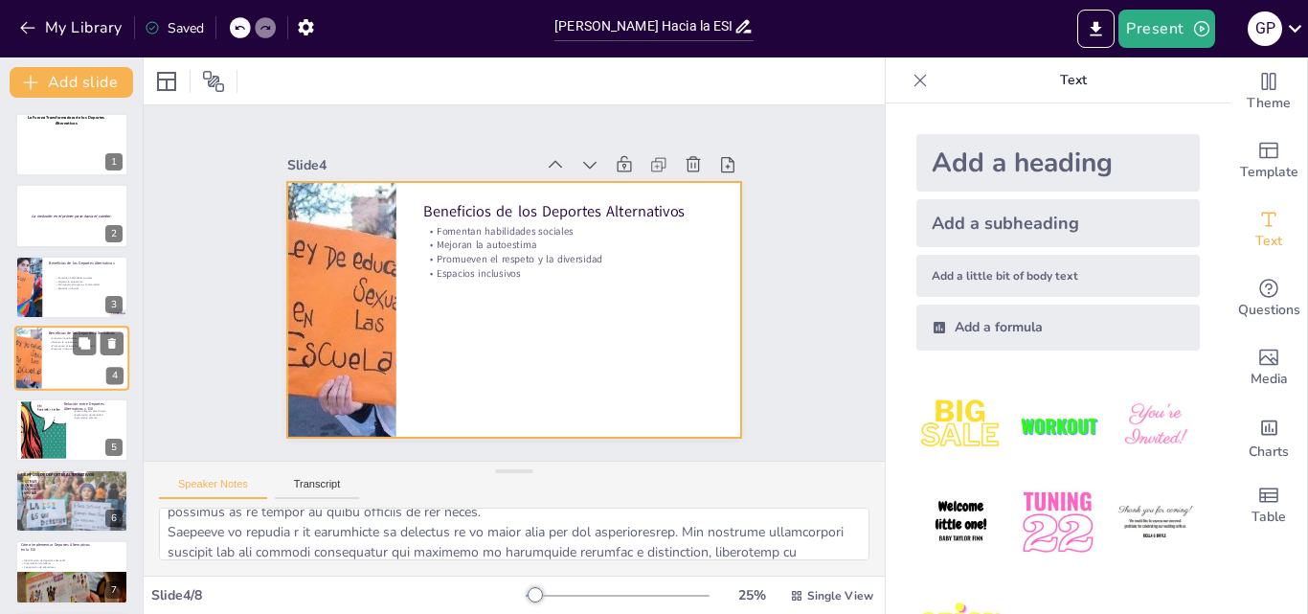
scroll to position [3, 0]
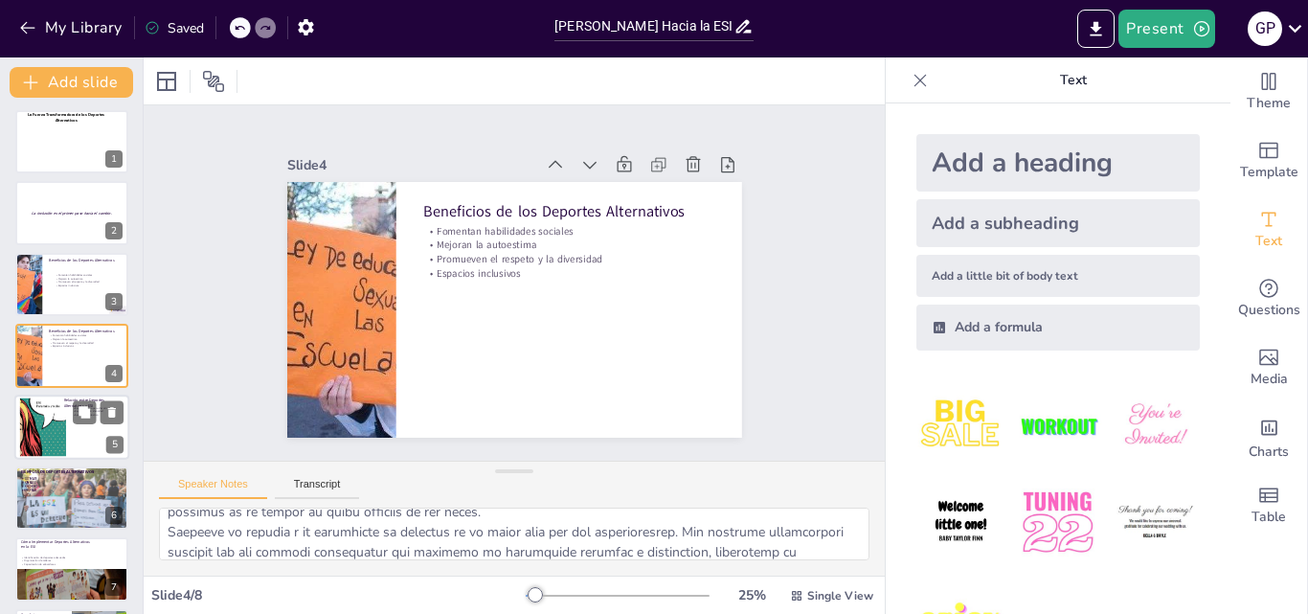
click at [68, 417] on div at bounding box center [71, 426] width 115 height 65
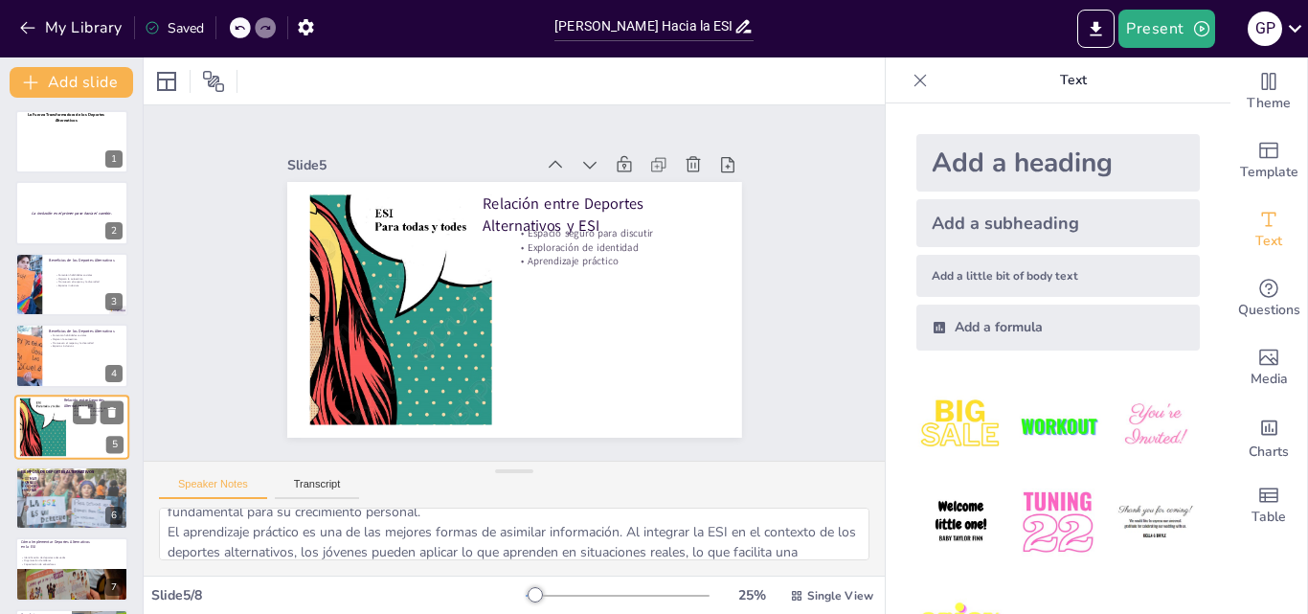
scroll to position [74, 0]
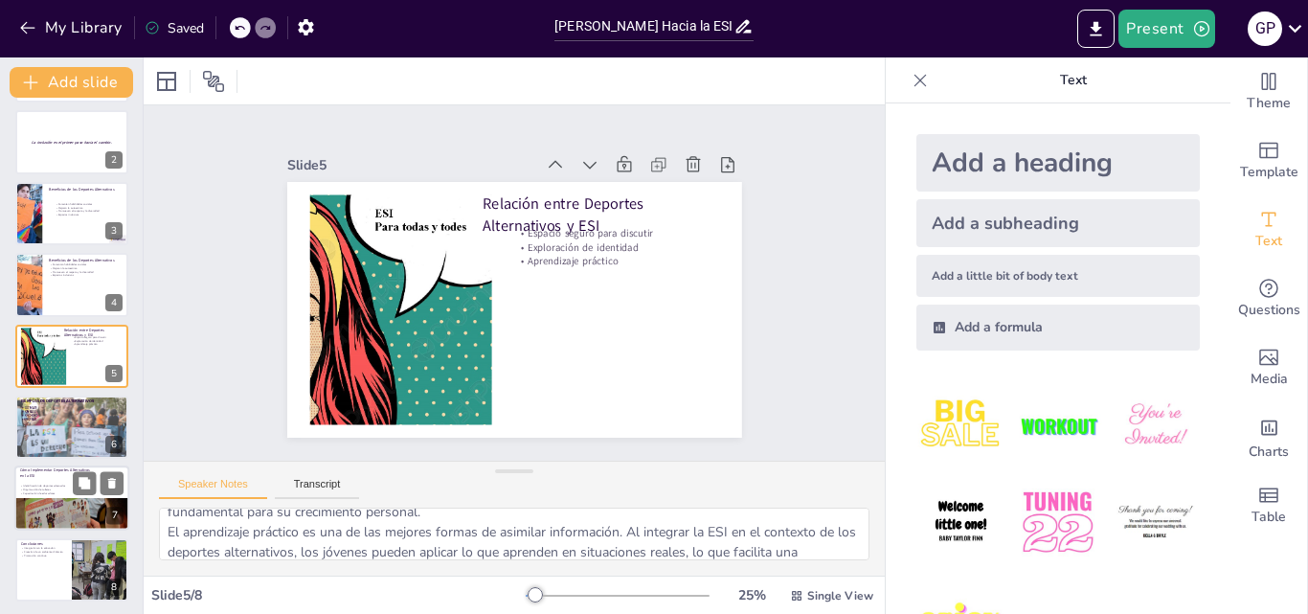
click at [54, 506] on div at bounding box center [63, 507] width 143 height 133
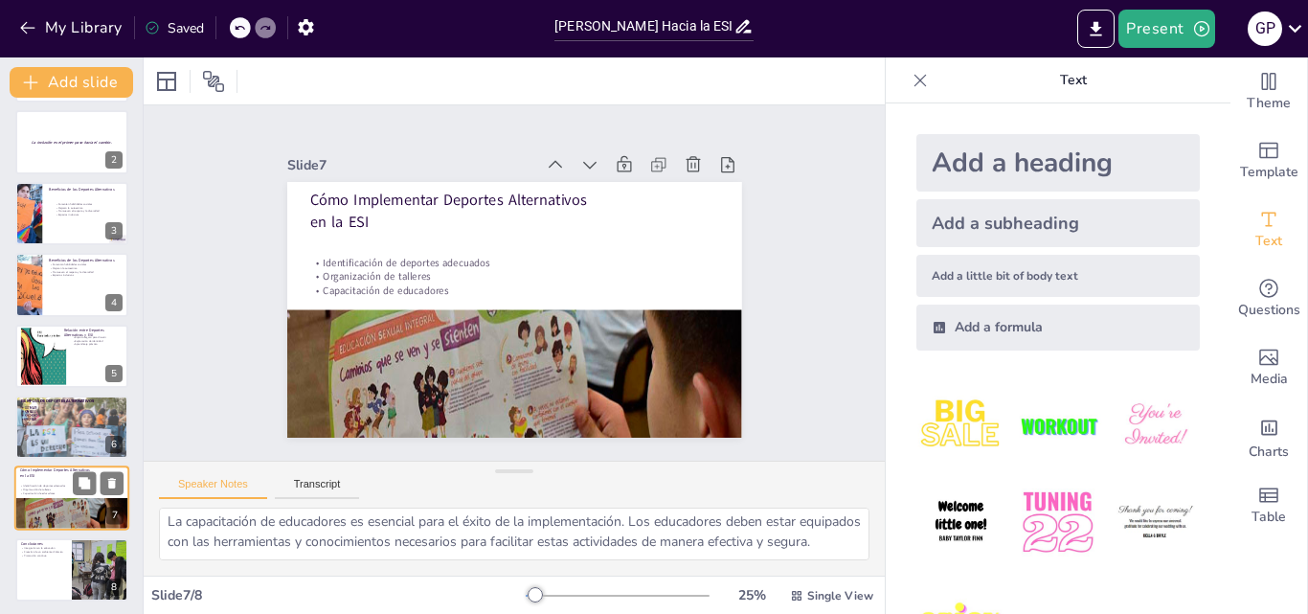
scroll to position [77, 0]
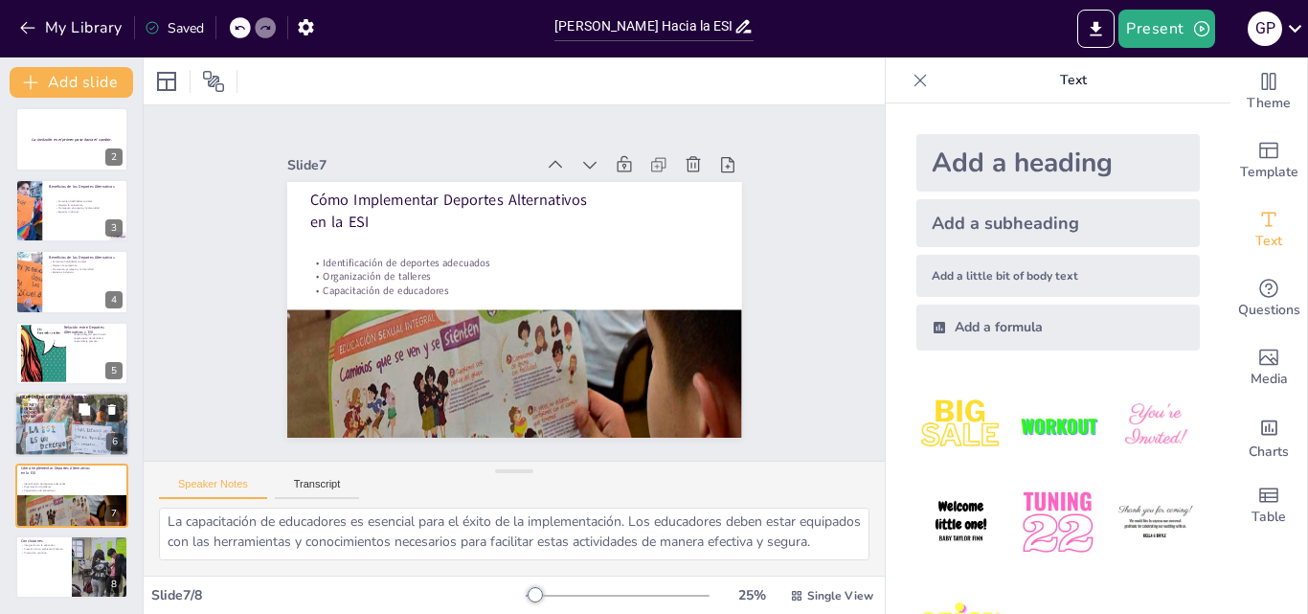
click at [57, 438] on div at bounding box center [71, 425] width 115 height 68
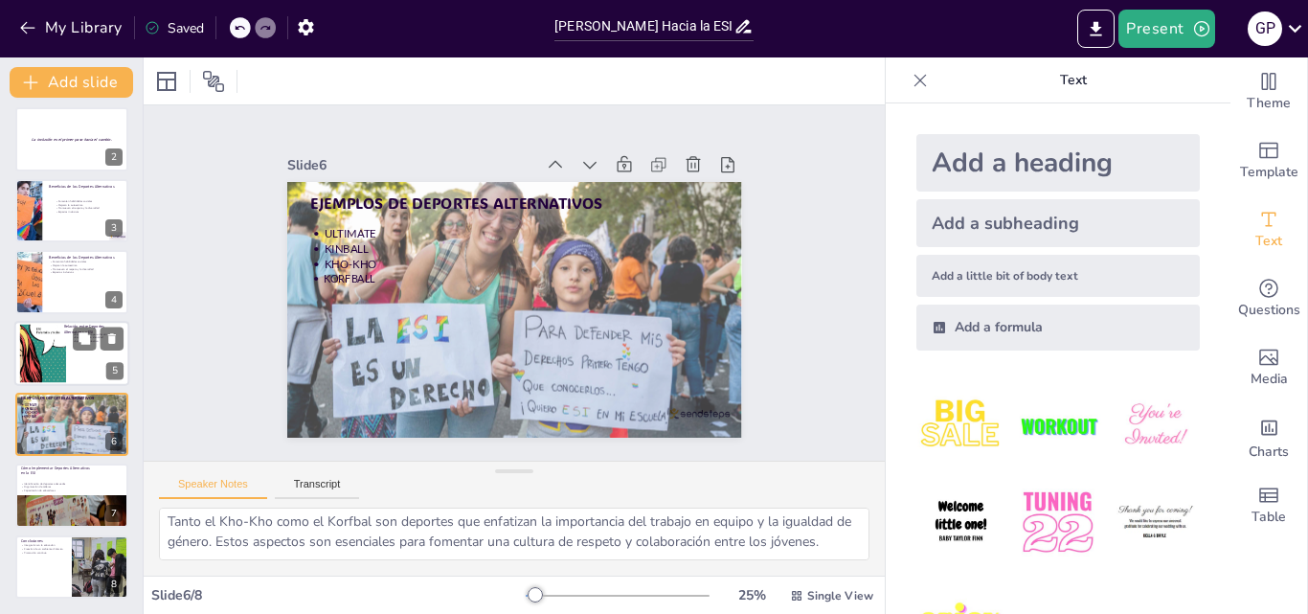
click at [75, 365] on div at bounding box center [71, 353] width 115 height 65
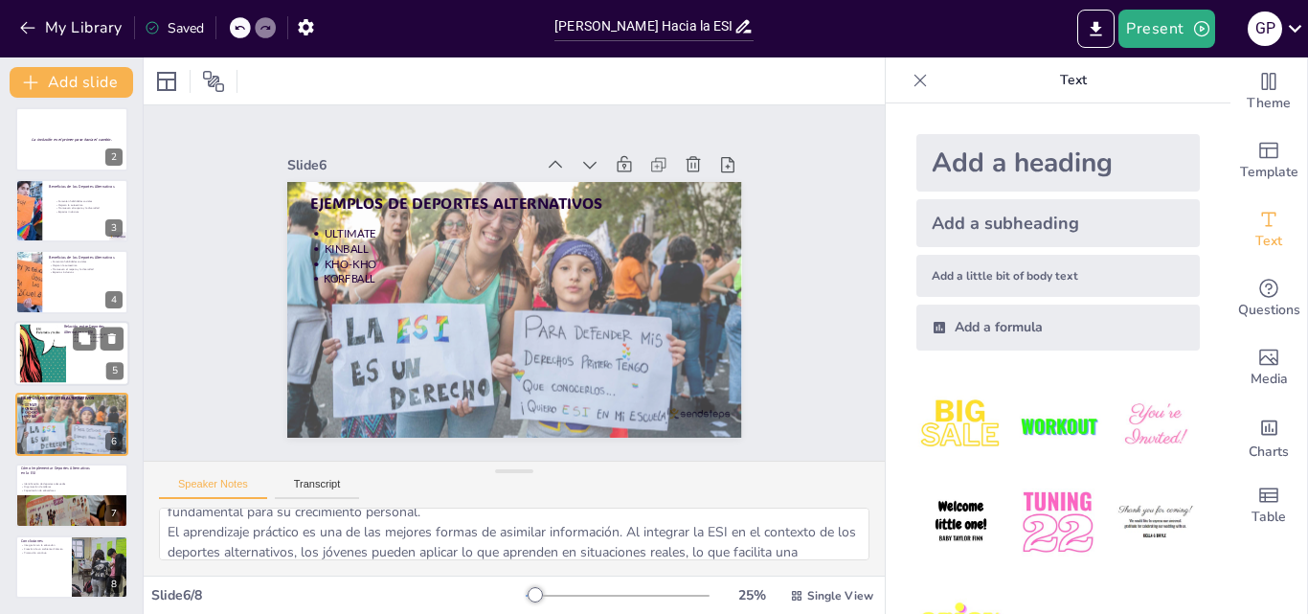
scroll to position [74, 0]
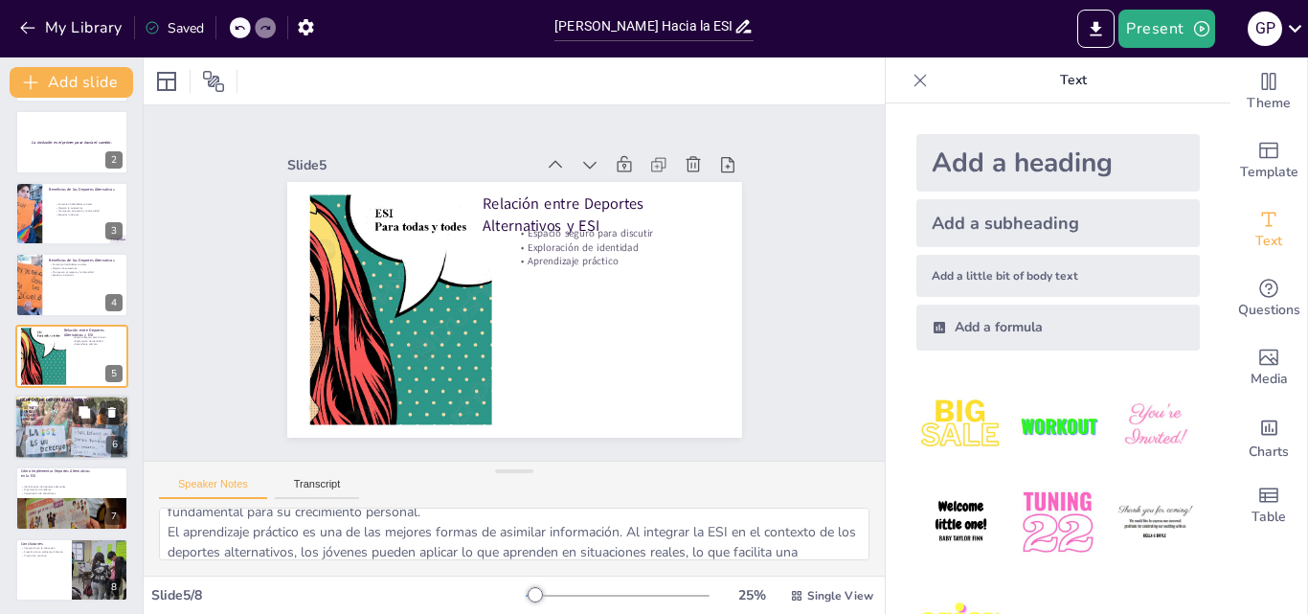
click at [72, 454] on div at bounding box center [71, 428] width 115 height 68
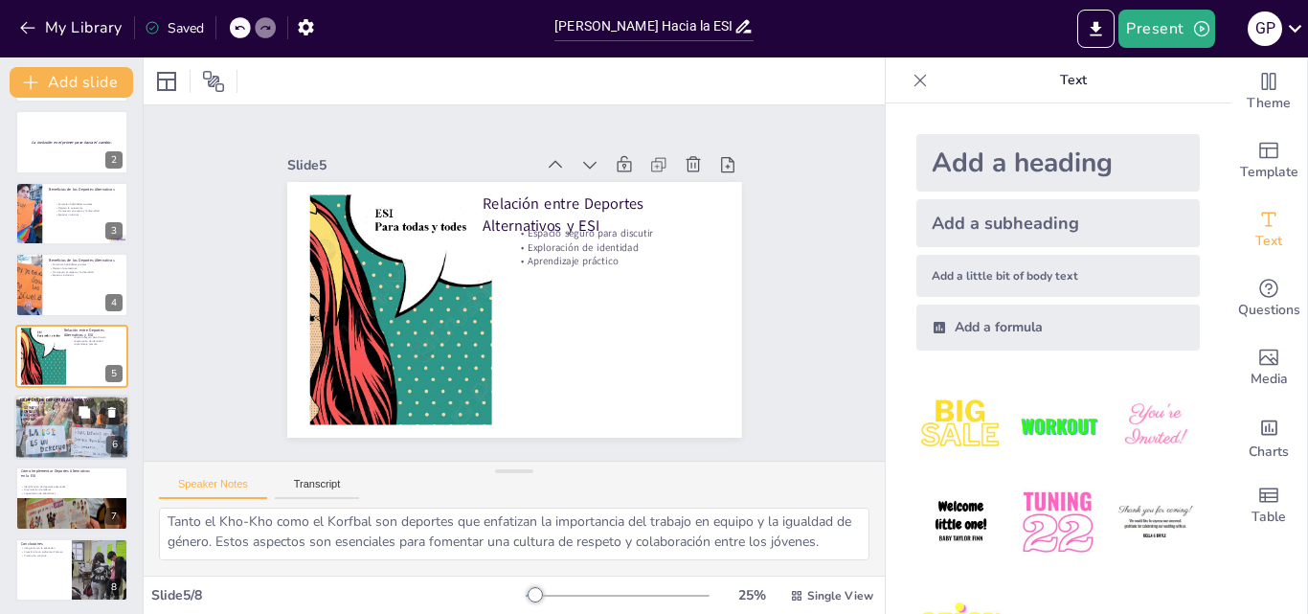
scroll to position [77, 0]
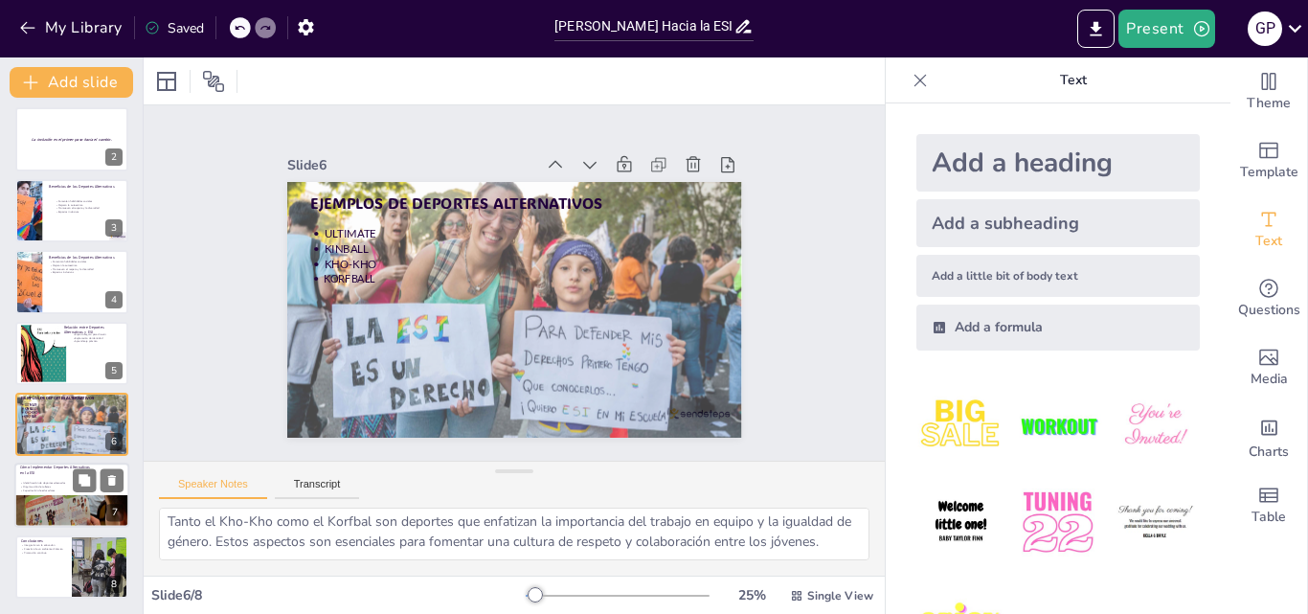
click at [64, 517] on div at bounding box center [63, 505] width 143 height 133
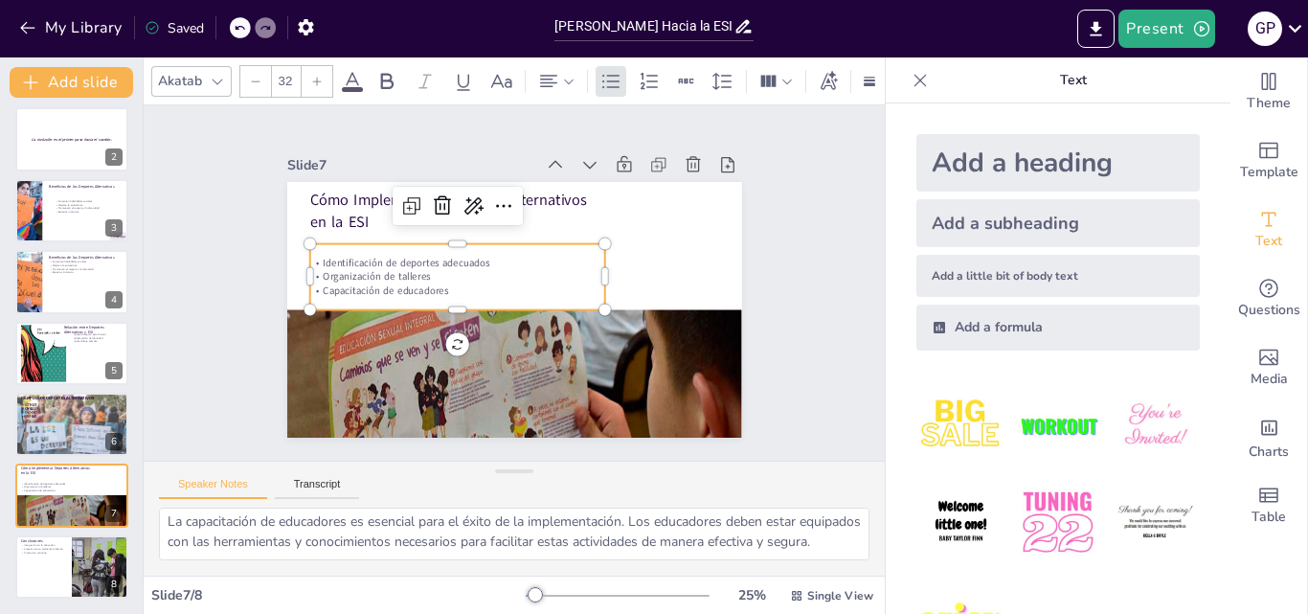
click at [407, 271] on p "Organización de talleres" at bounding box center [457, 271] width 295 height 45
click at [550, 283] on p "Capacitación de educadores" at bounding box center [457, 290] width 296 height 14
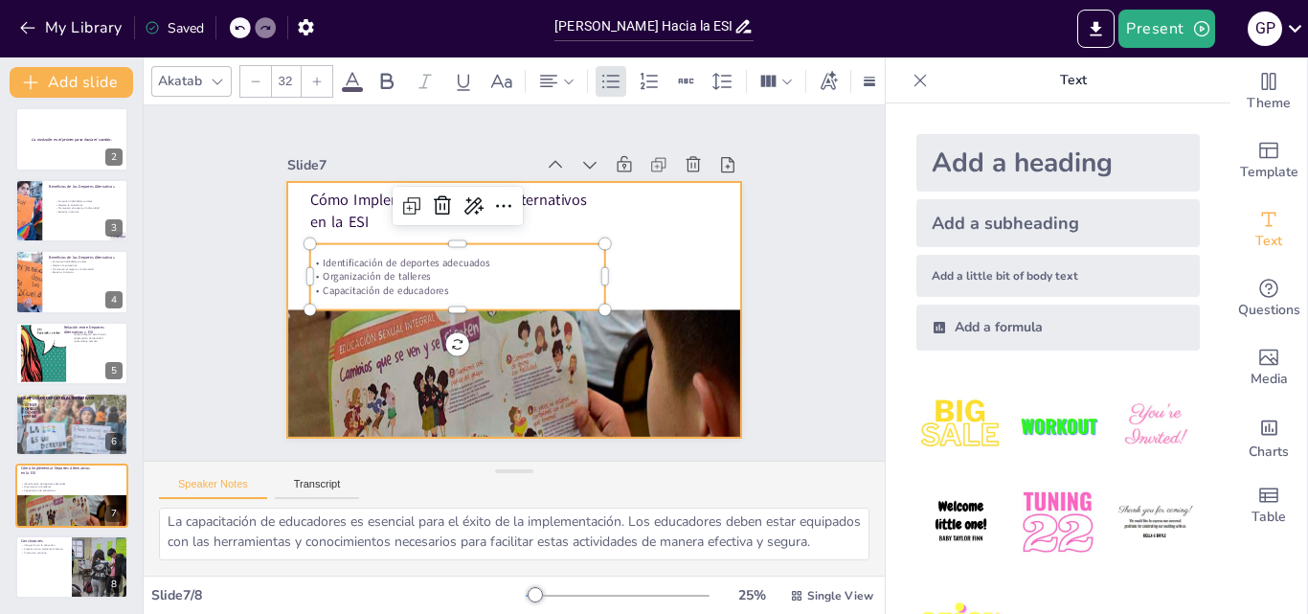
click at [647, 197] on div at bounding box center [514, 310] width 455 height 256
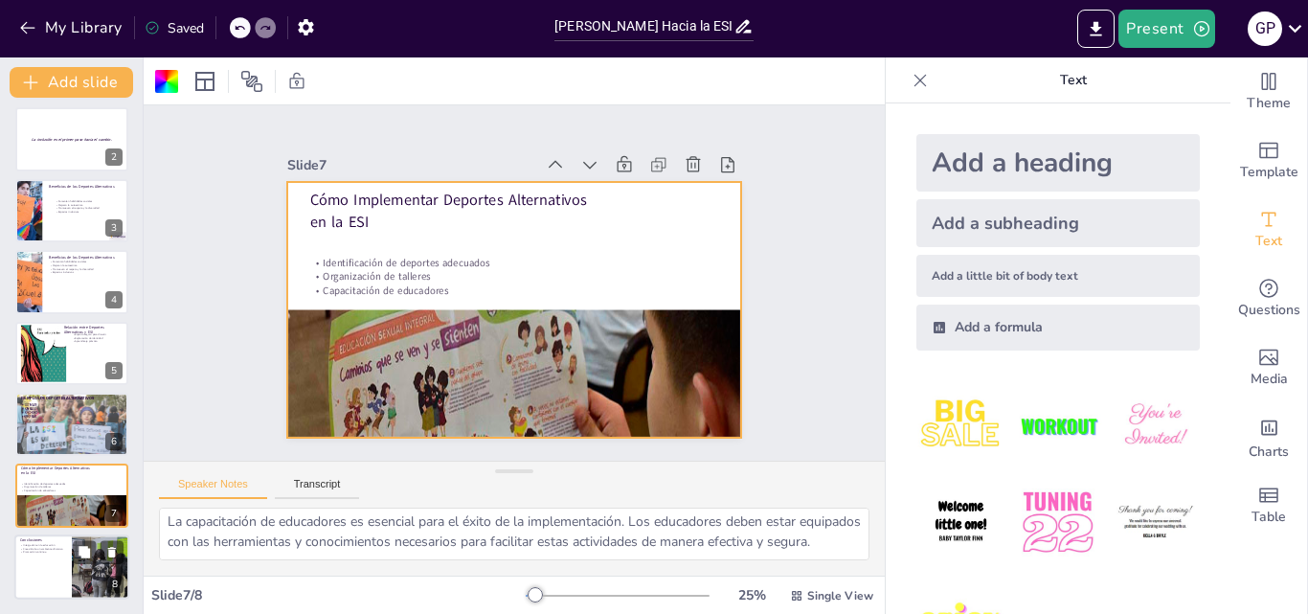
click at [70, 538] on div at bounding box center [71, 566] width 115 height 65
type textarea "La integración de deportes alternativos en la educación es un paso vital hacia …"
